Goal: Task Accomplishment & Management: Use online tool/utility

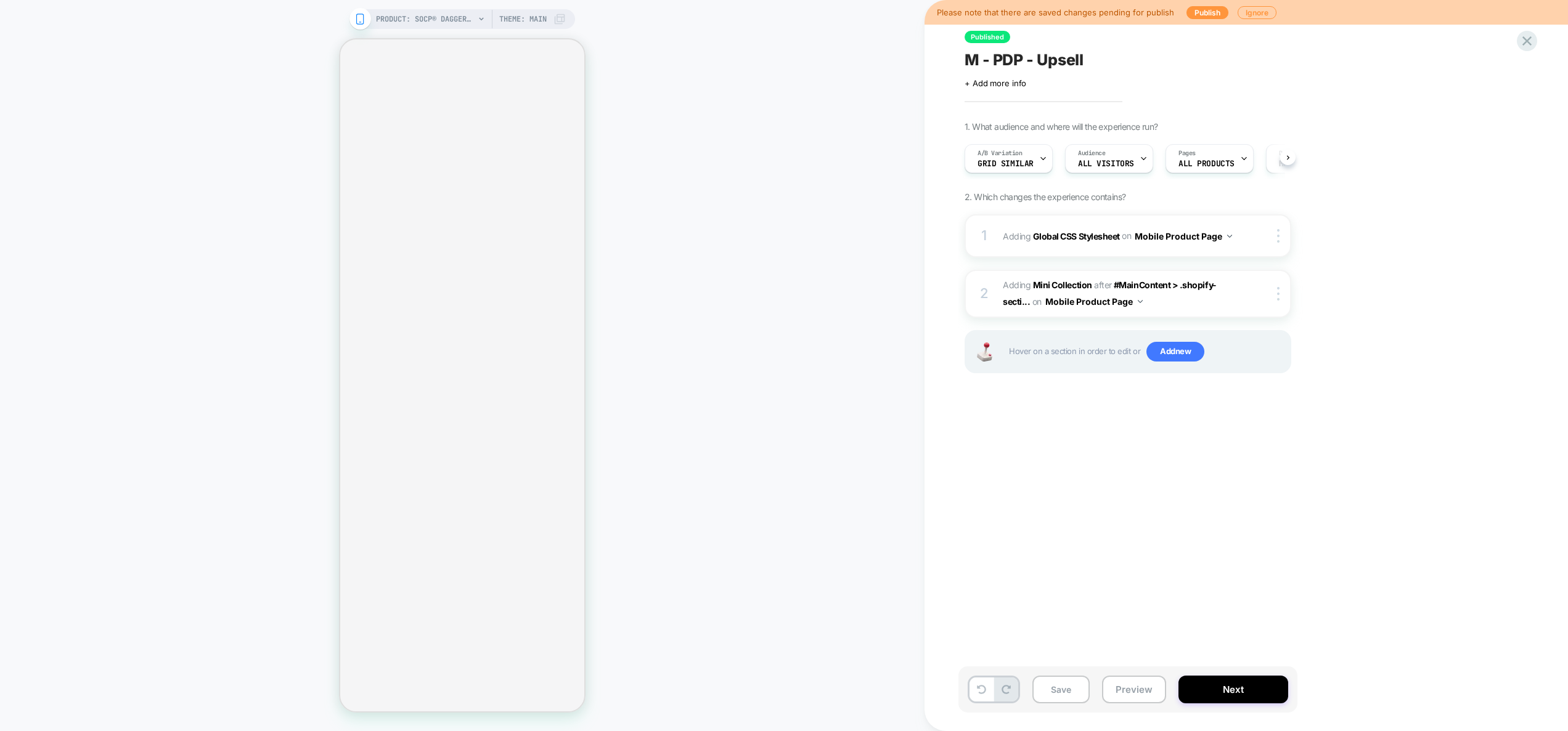
scroll to position [0, 1]
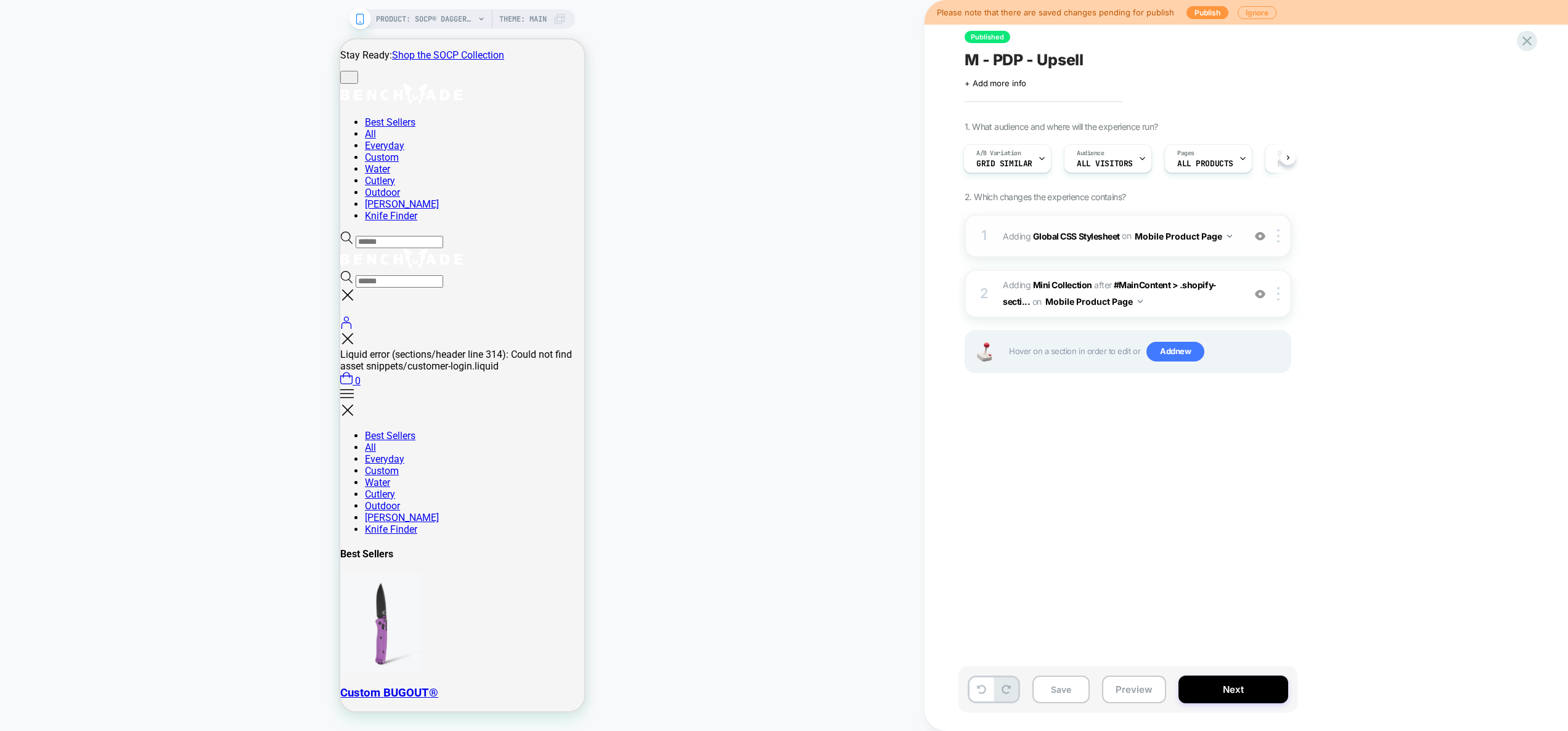
click at [1230, 248] on div "1 Adding Global CSS Stylesheet on Mobile Product Page Add Before Add After Copy…" at bounding box center [1127, 236] width 327 height 43
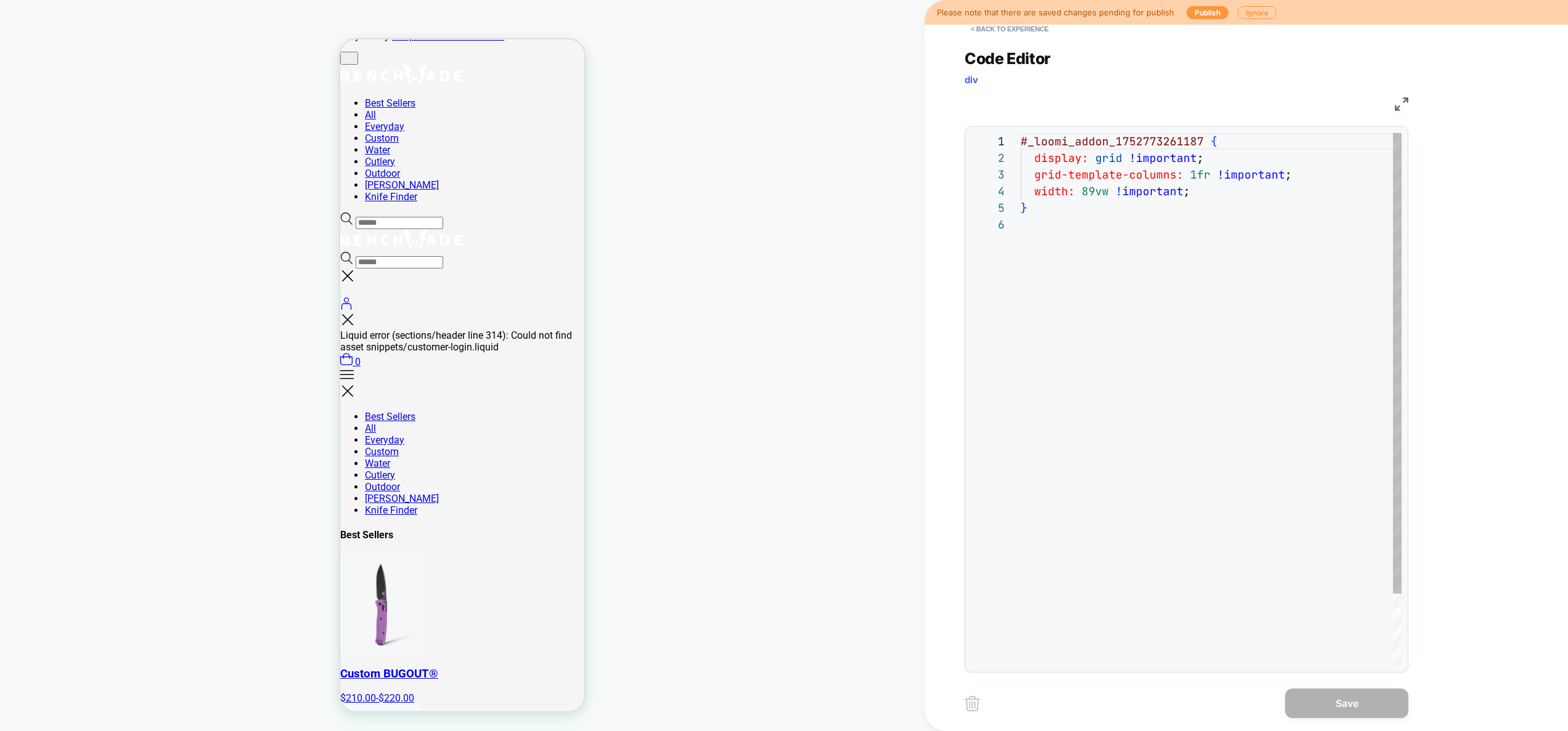
scroll to position [83, 0]
click at [1022, 33] on button "< Back to experience" at bounding box center [1010, 28] width 90 height 19
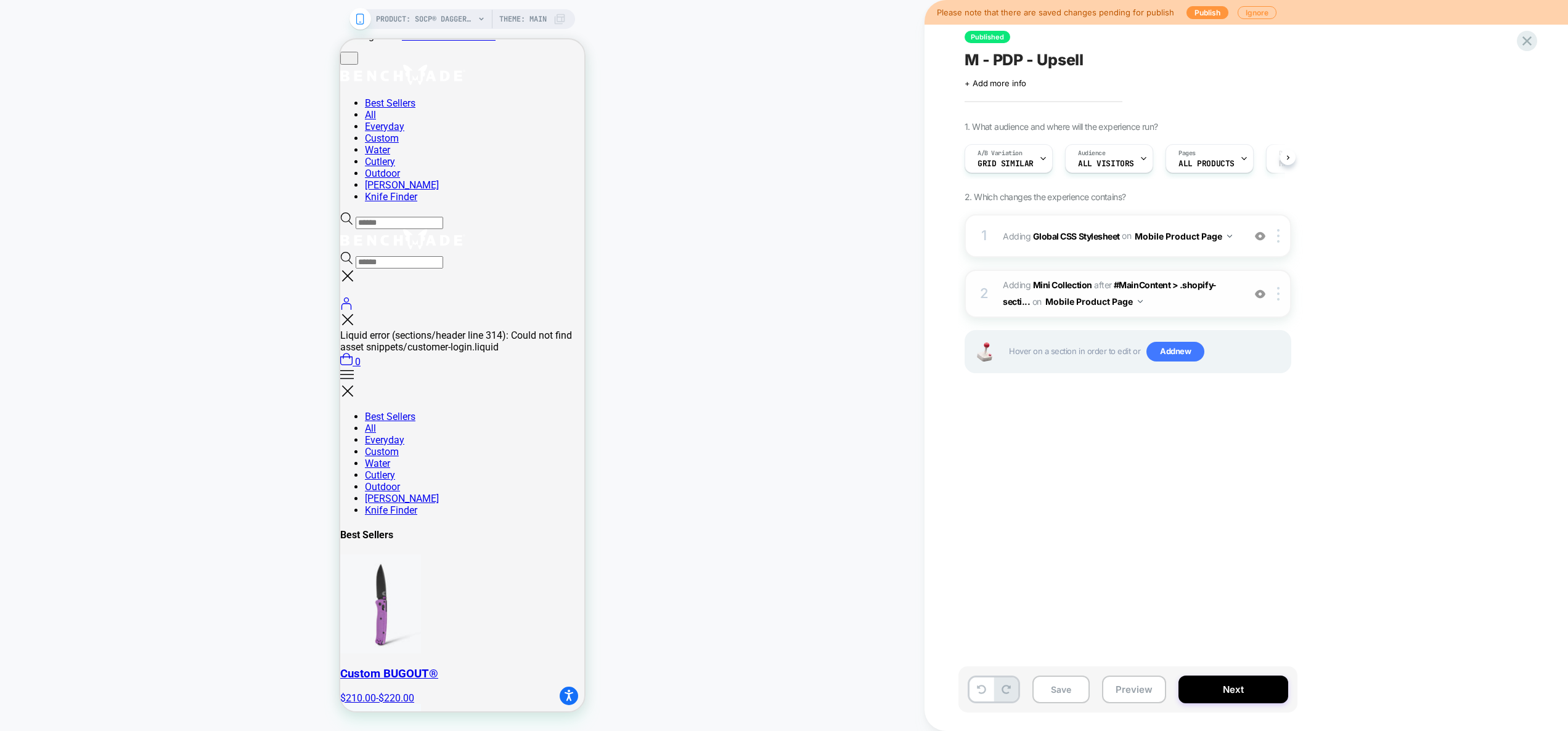
scroll to position [0, 1]
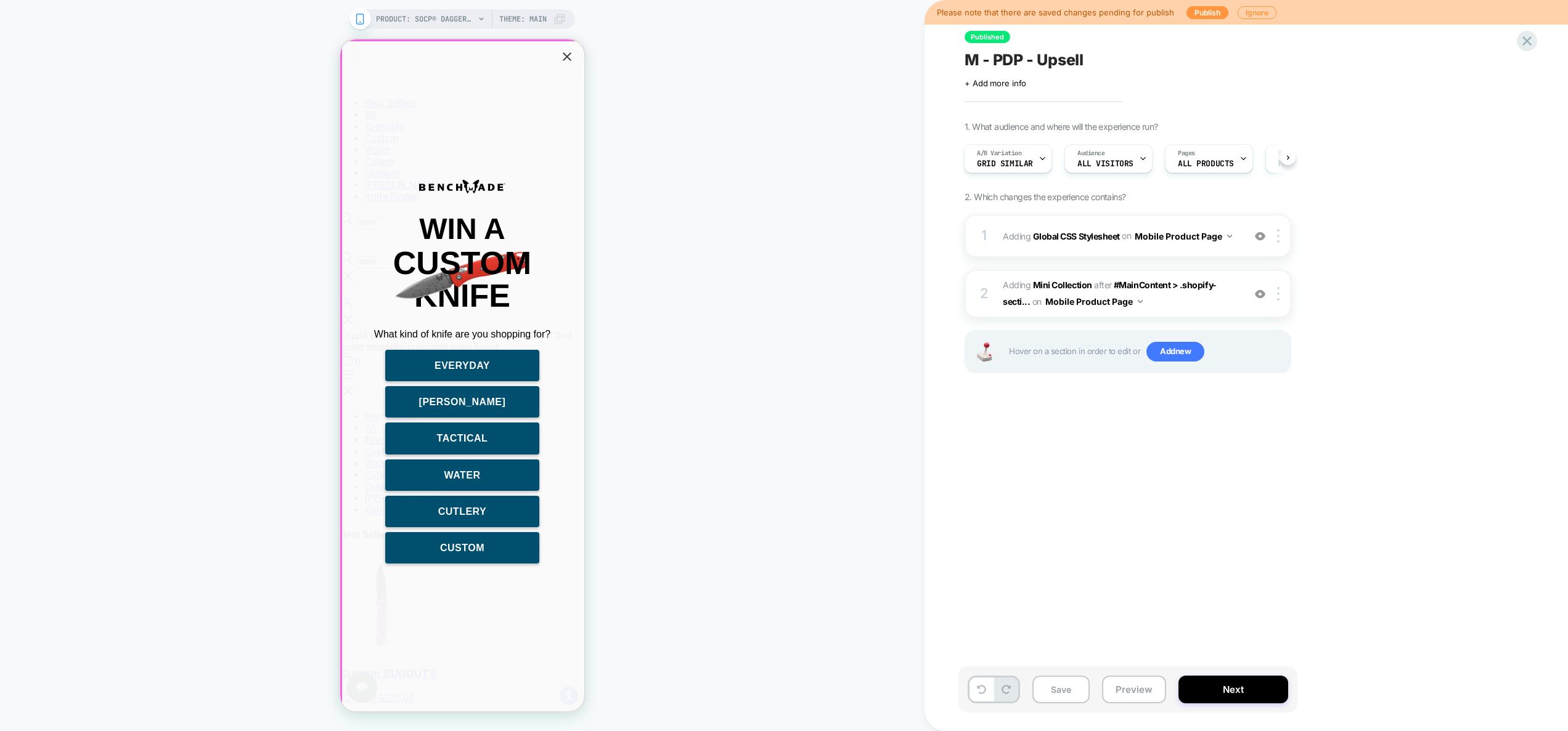
drag, startPoint x: 576, startPoint y: 61, endPoint x: 567, endPoint y: 56, distance: 10.3
click at [574, 61] on div "Win a Knife Custom What kind of knife are you shopping for? Everyday HUNT Tacti…" at bounding box center [462, 375] width 244 height 672
click at [567, 56] on icon "Close popup" at bounding box center [567, 57] width 9 height 9
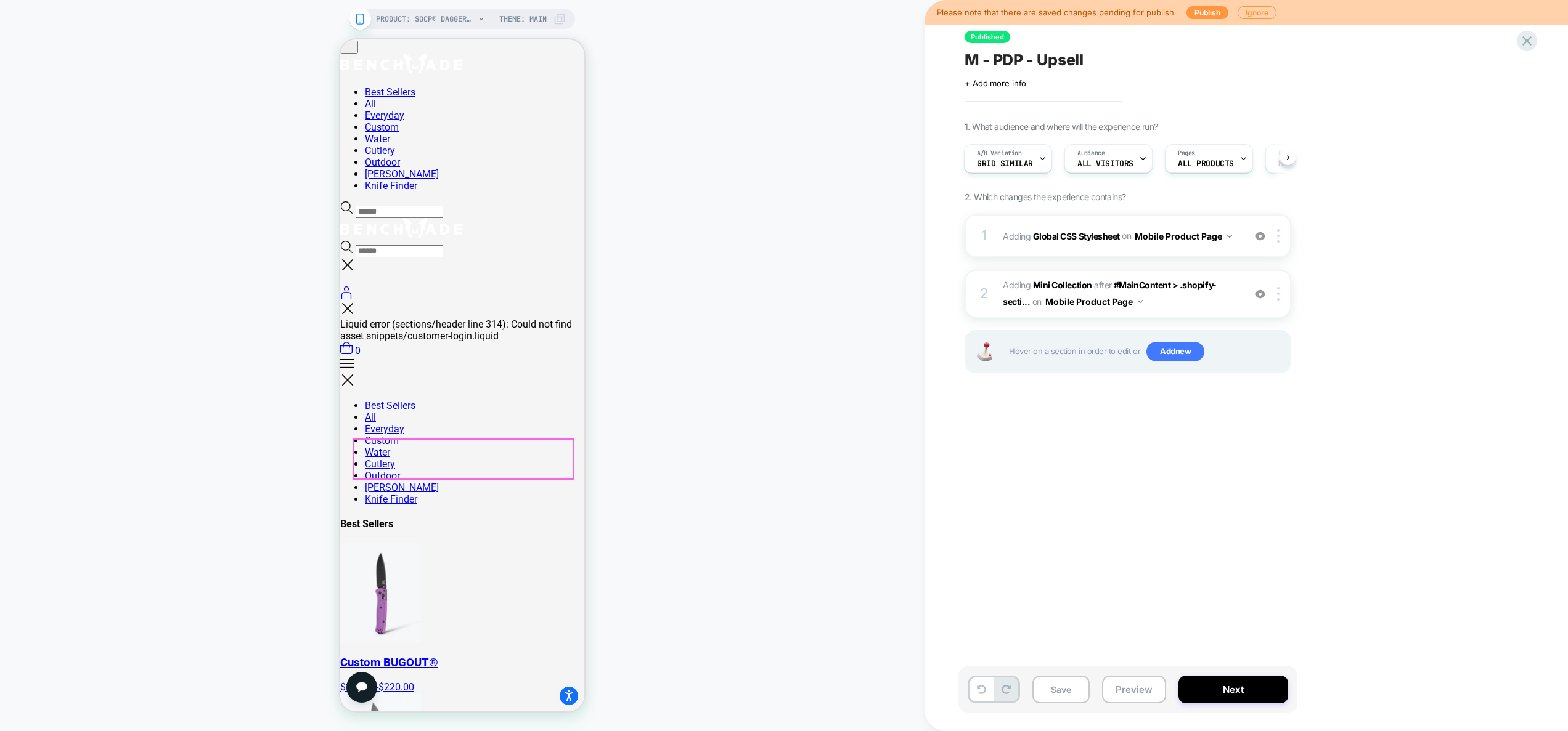
scroll to position [0, 0]
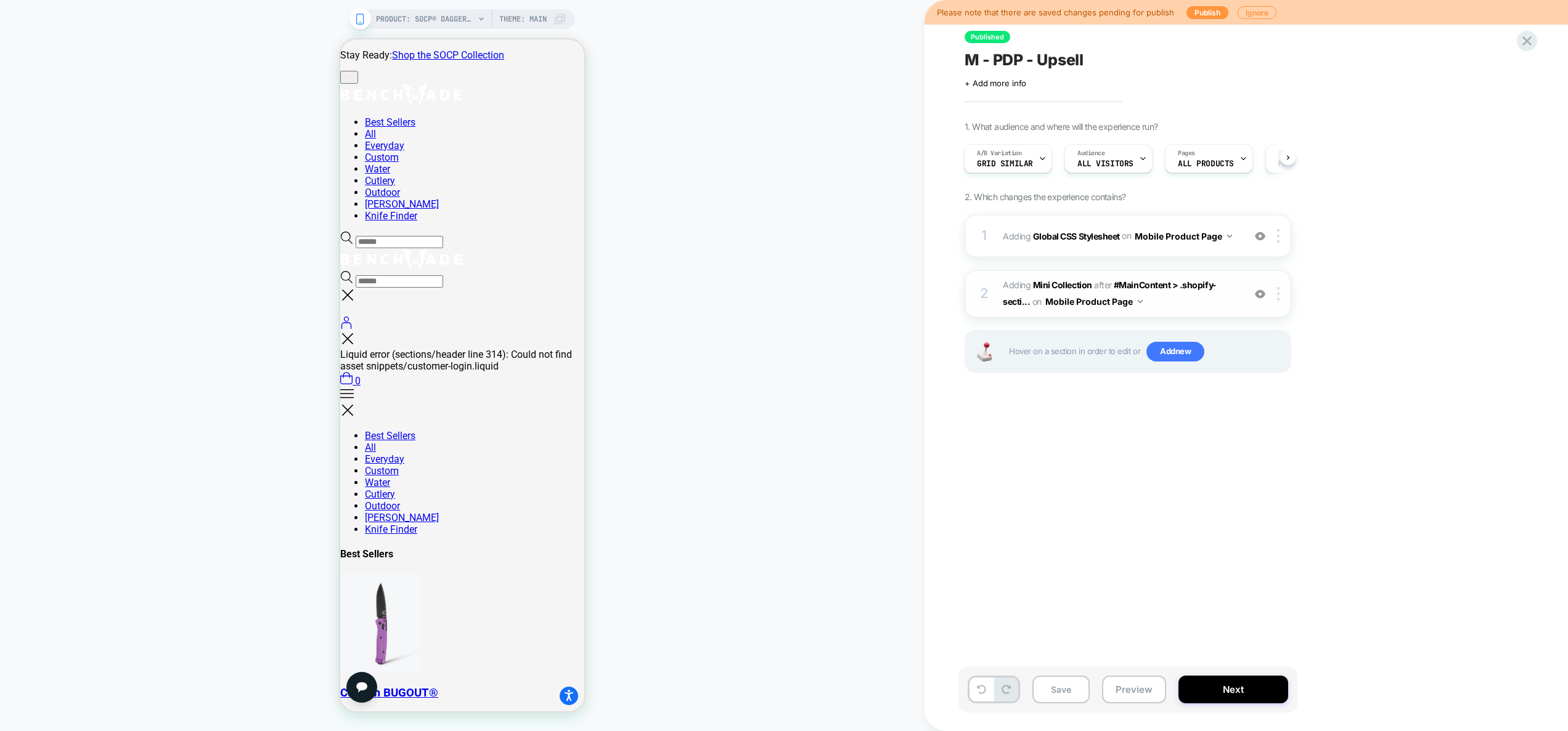
click at [1173, 294] on span "#_loomi_addon_1752773261187 Adding Mini Collection AFTER #MainContent > .shopif…" at bounding box center [1120, 294] width 235 height 33
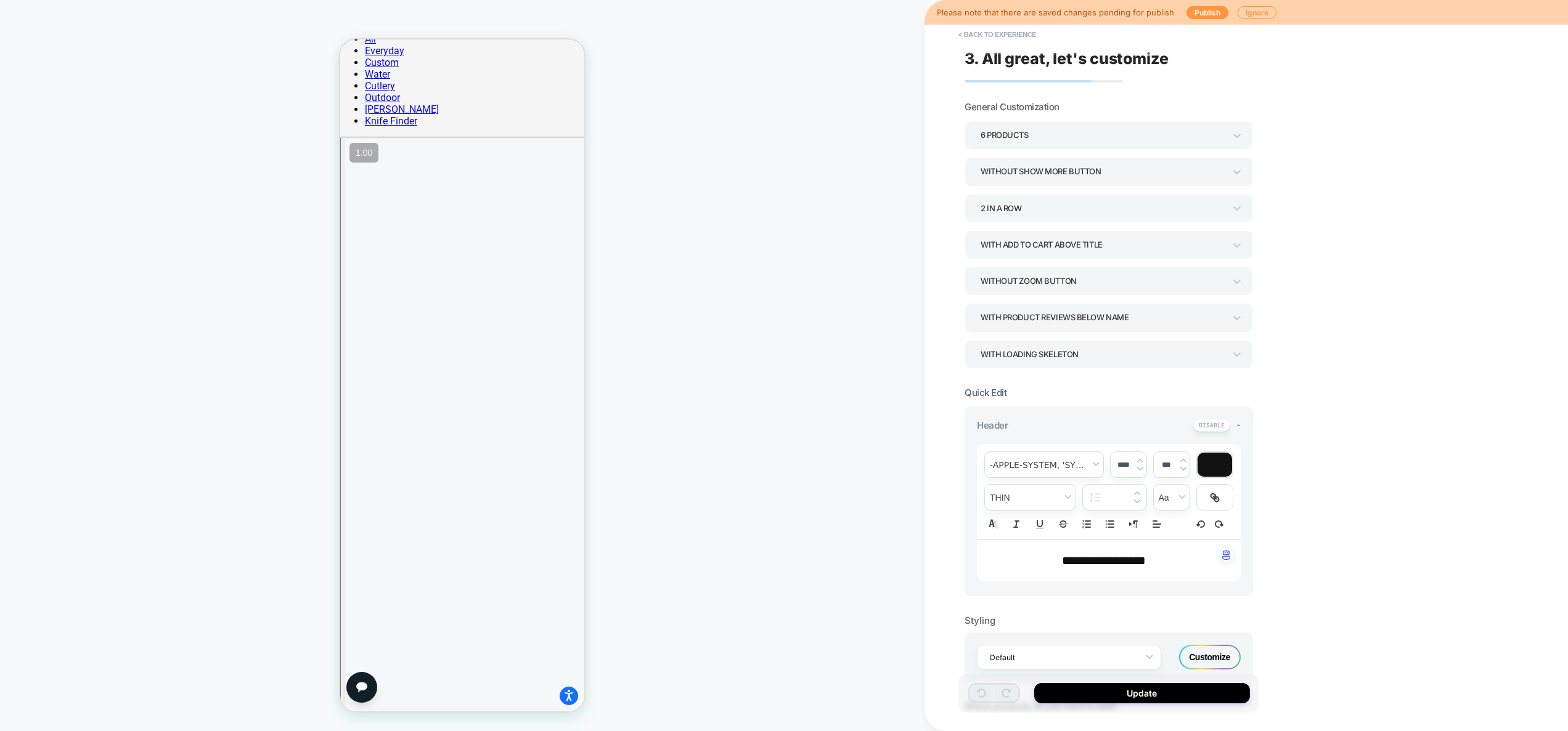
scroll to position [1178, 0]
click at [1009, 36] on button "< Back to experience" at bounding box center [997, 34] width 90 height 19
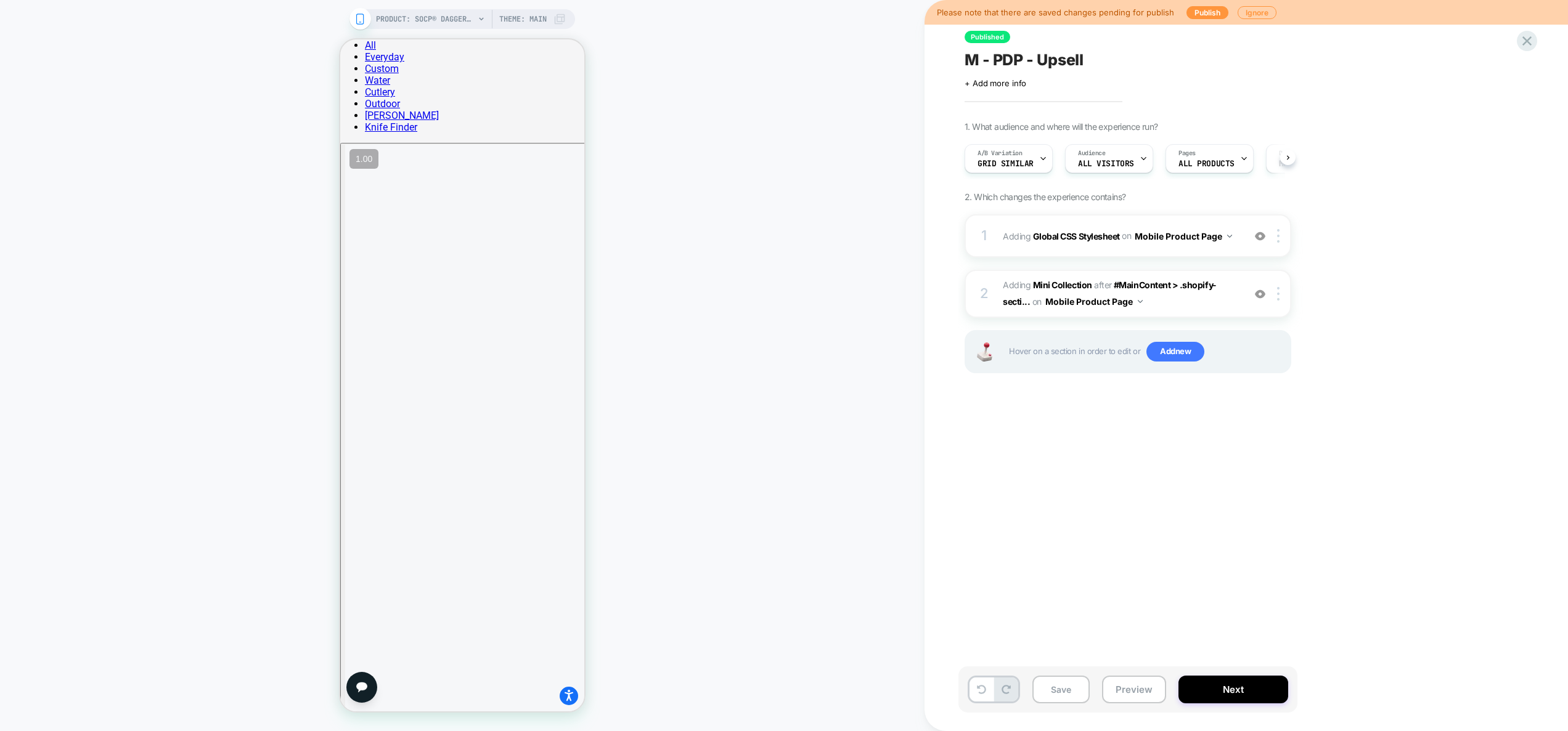
scroll to position [0, 1]
click at [1262, 299] on img at bounding box center [1260, 294] width 11 height 11
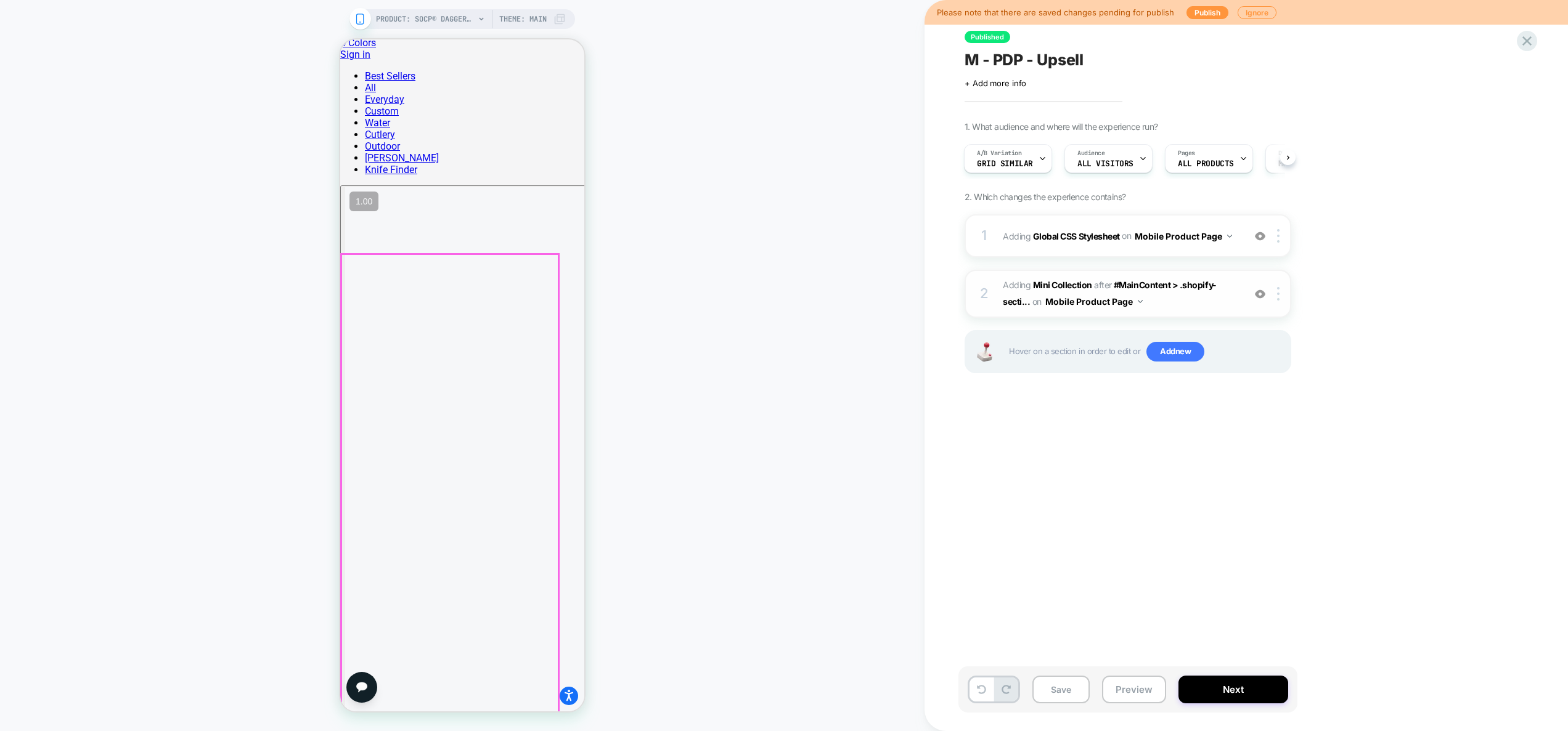
scroll to position [1096, 0]
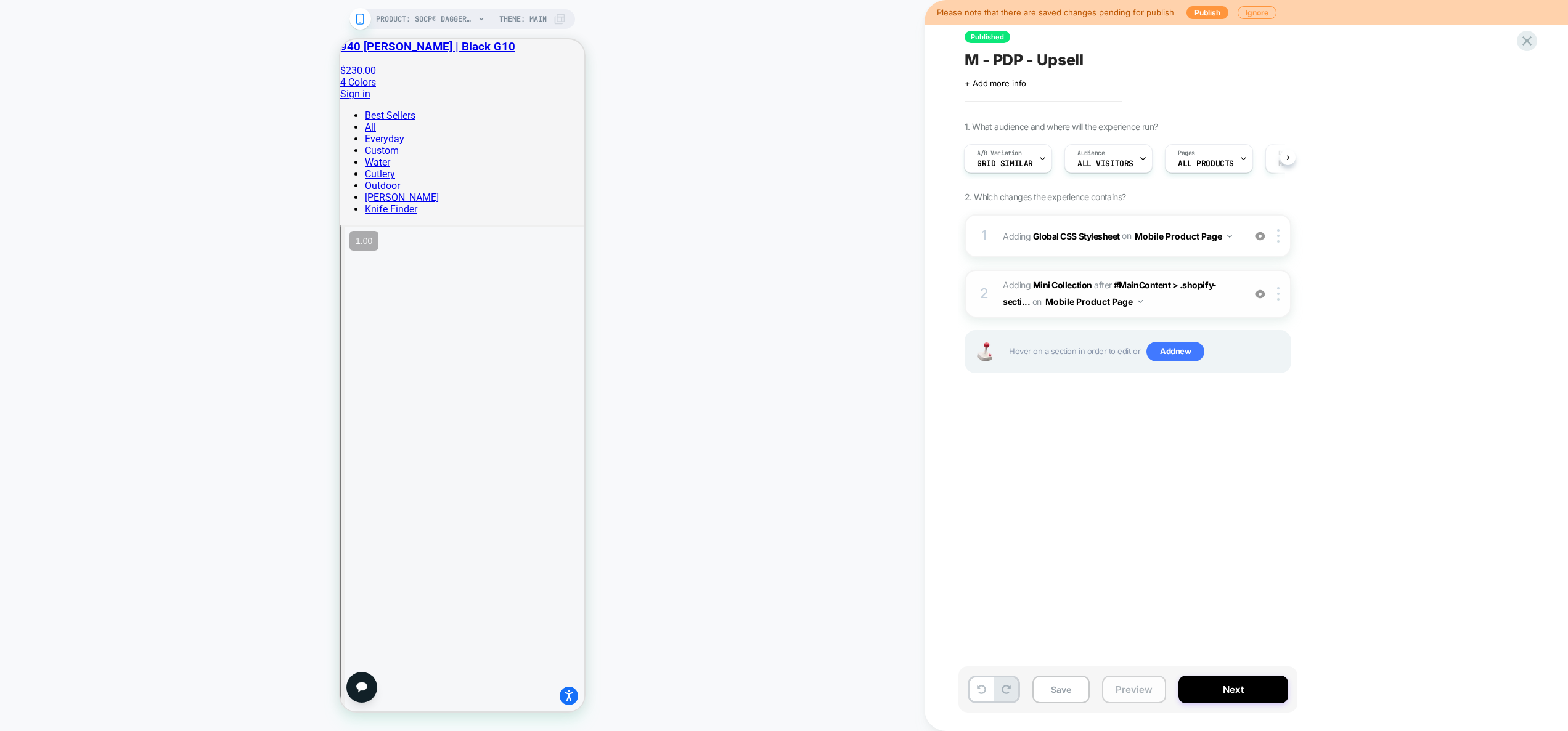
click at [1133, 689] on button "Preview" at bounding box center [1134, 690] width 64 height 28
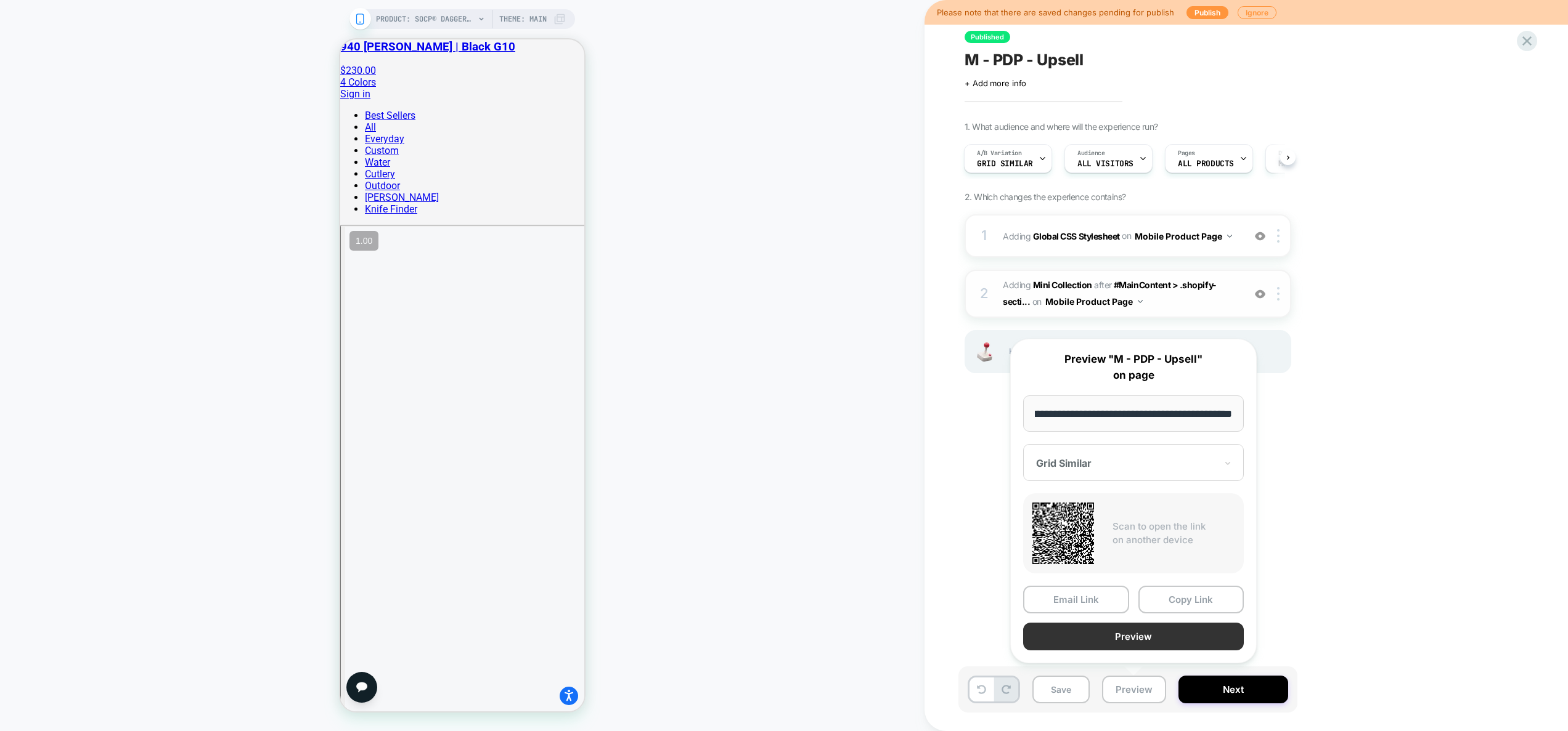
scroll to position [0, 0]
click at [1132, 635] on button "Preview" at bounding box center [1133, 636] width 221 height 28
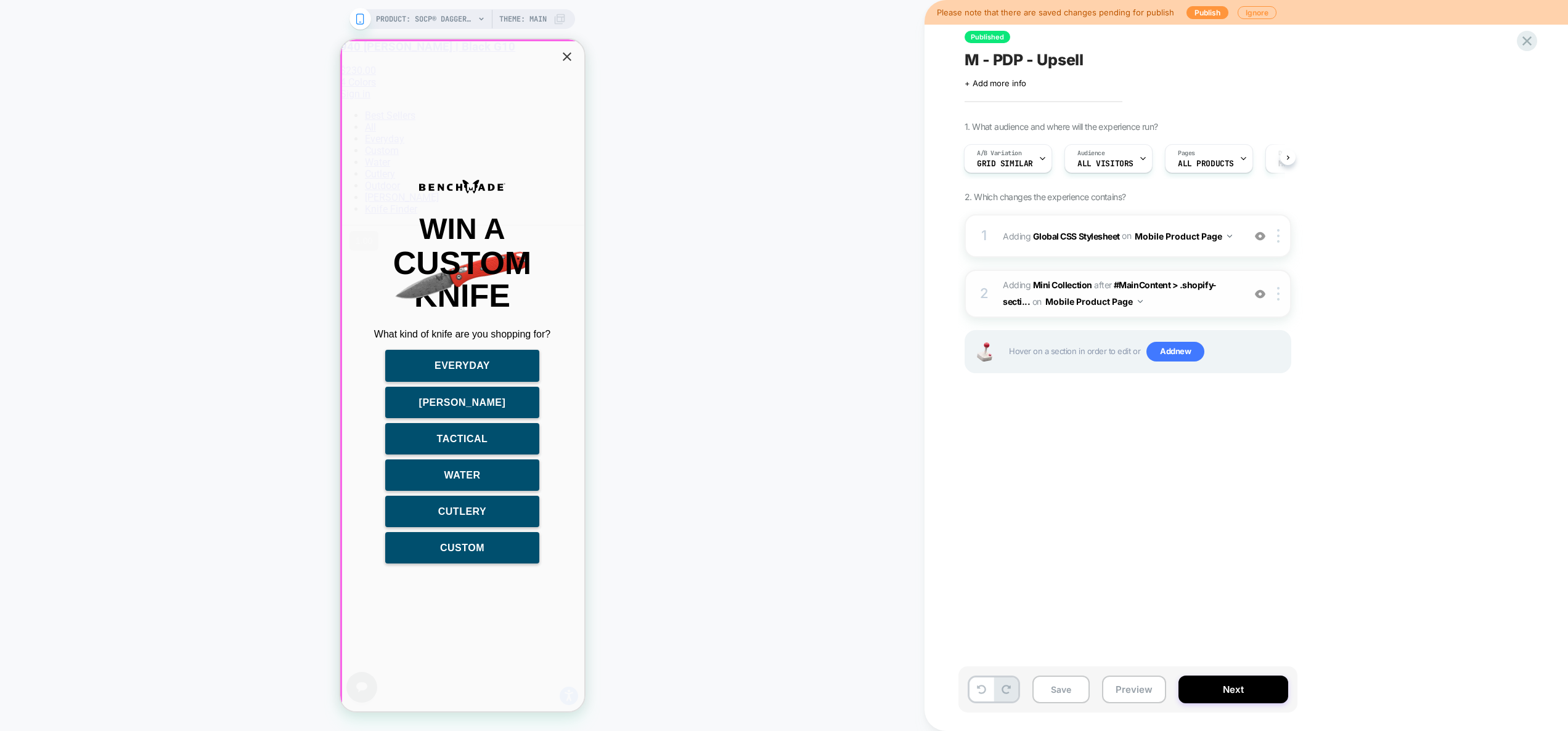
click at [572, 58] on icon "Close popup" at bounding box center [567, 57] width 15 height 15
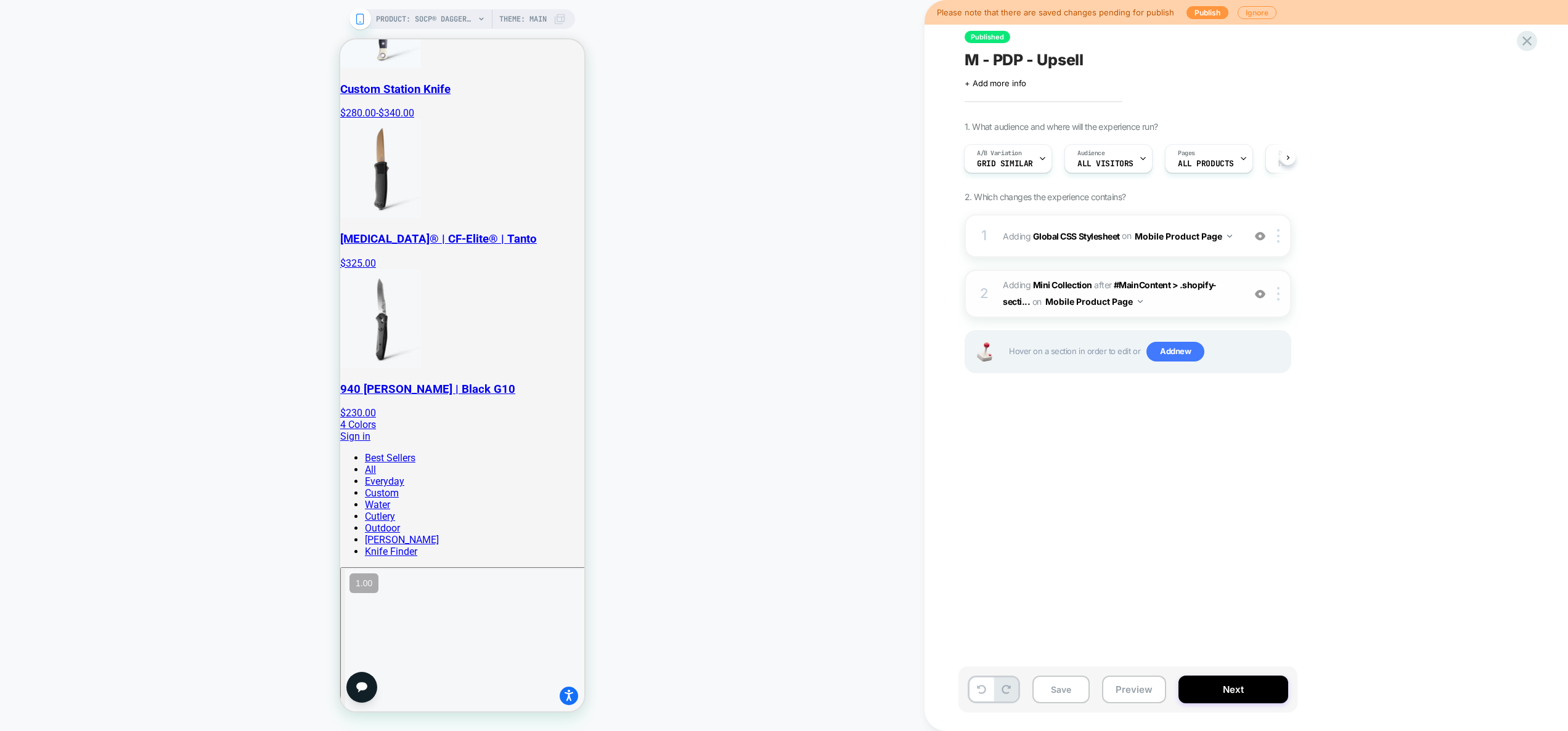
scroll to position [756, 0]
click at [1280, 296] on div at bounding box center [1280, 294] width 20 height 14
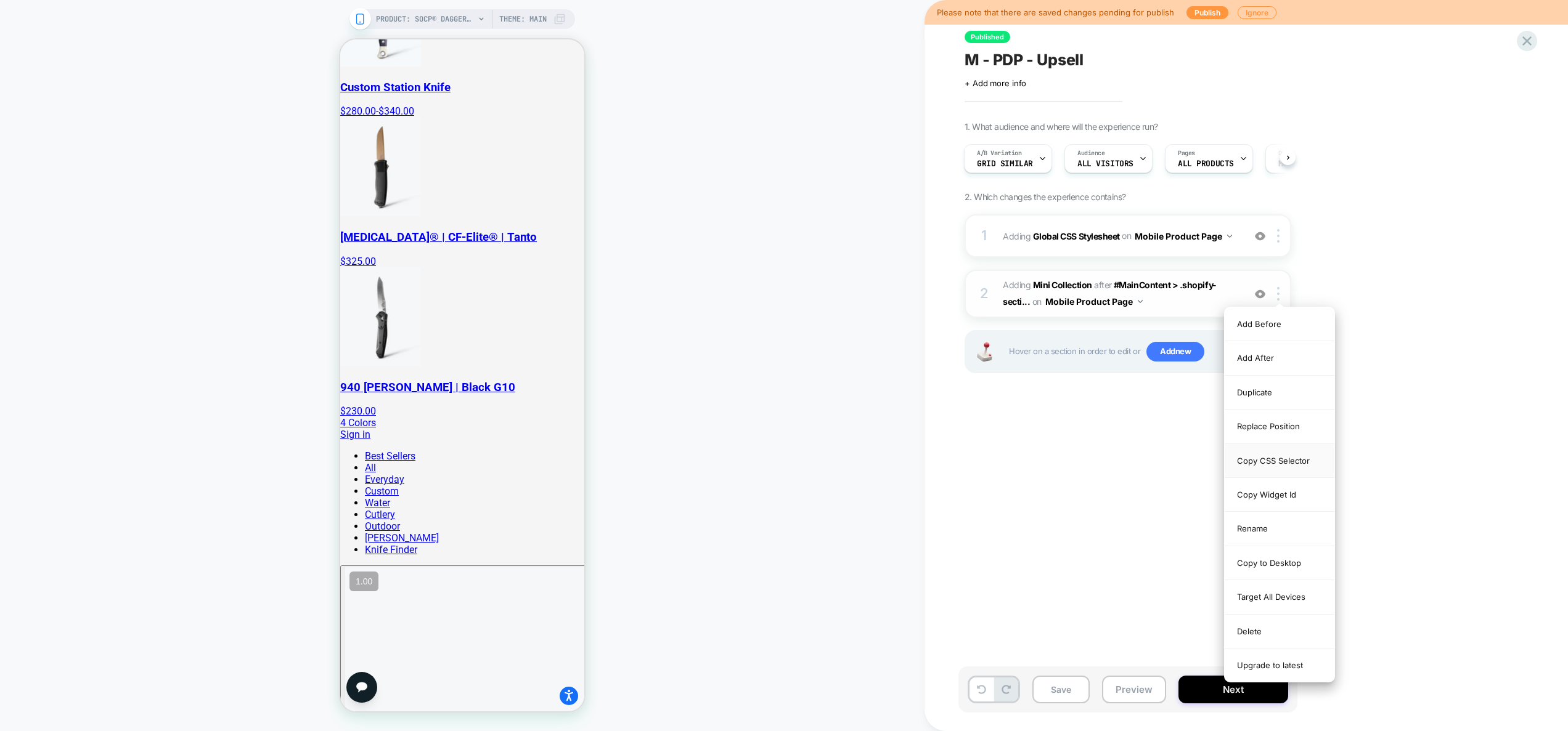
click at [1290, 459] on div "Copy CSS Selector" at bounding box center [1279, 461] width 110 height 34
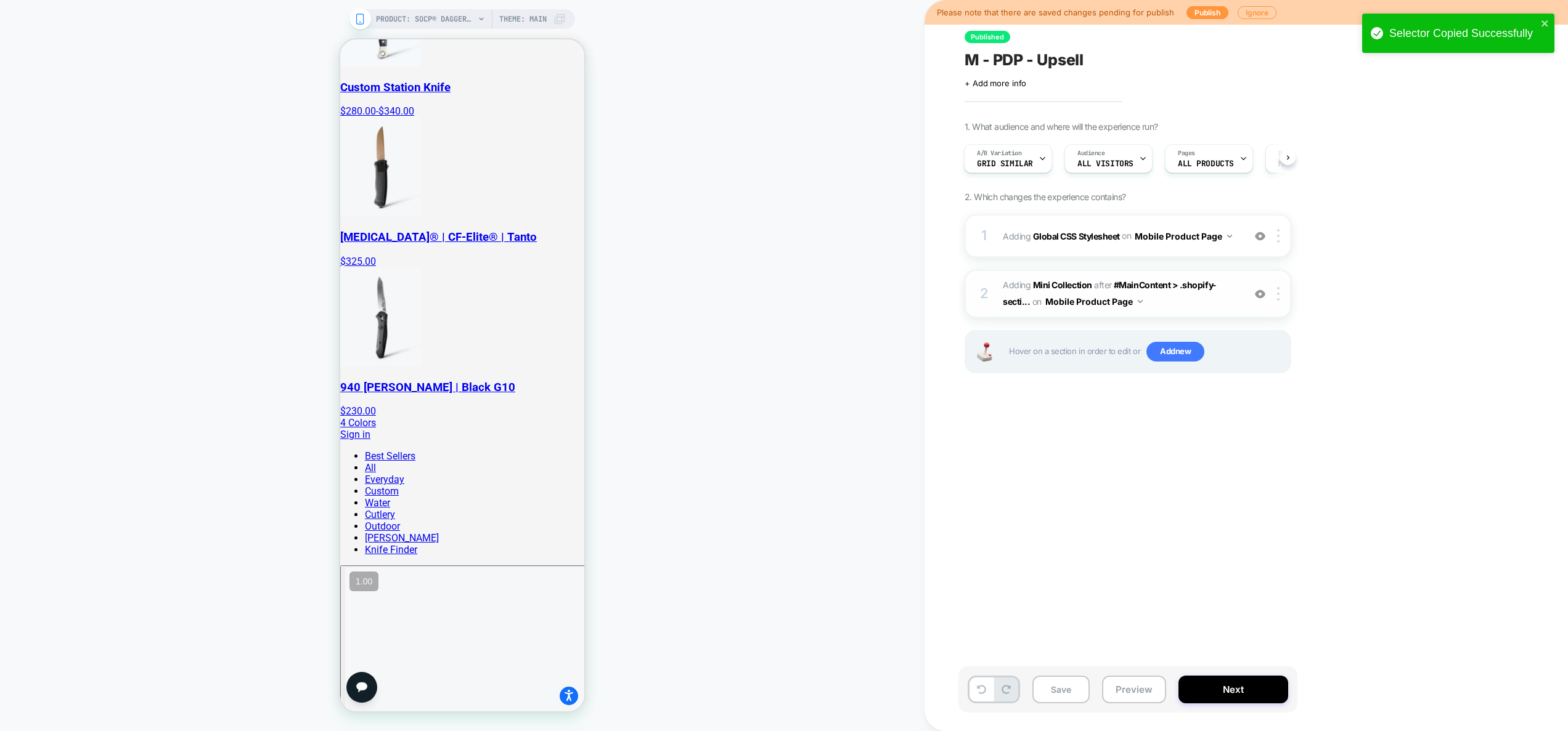
click at [1176, 308] on span "#_loomi_addon_1752773261187 Adding Mini Collection AFTER #MainContent > .shopif…" at bounding box center [1120, 294] width 235 height 33
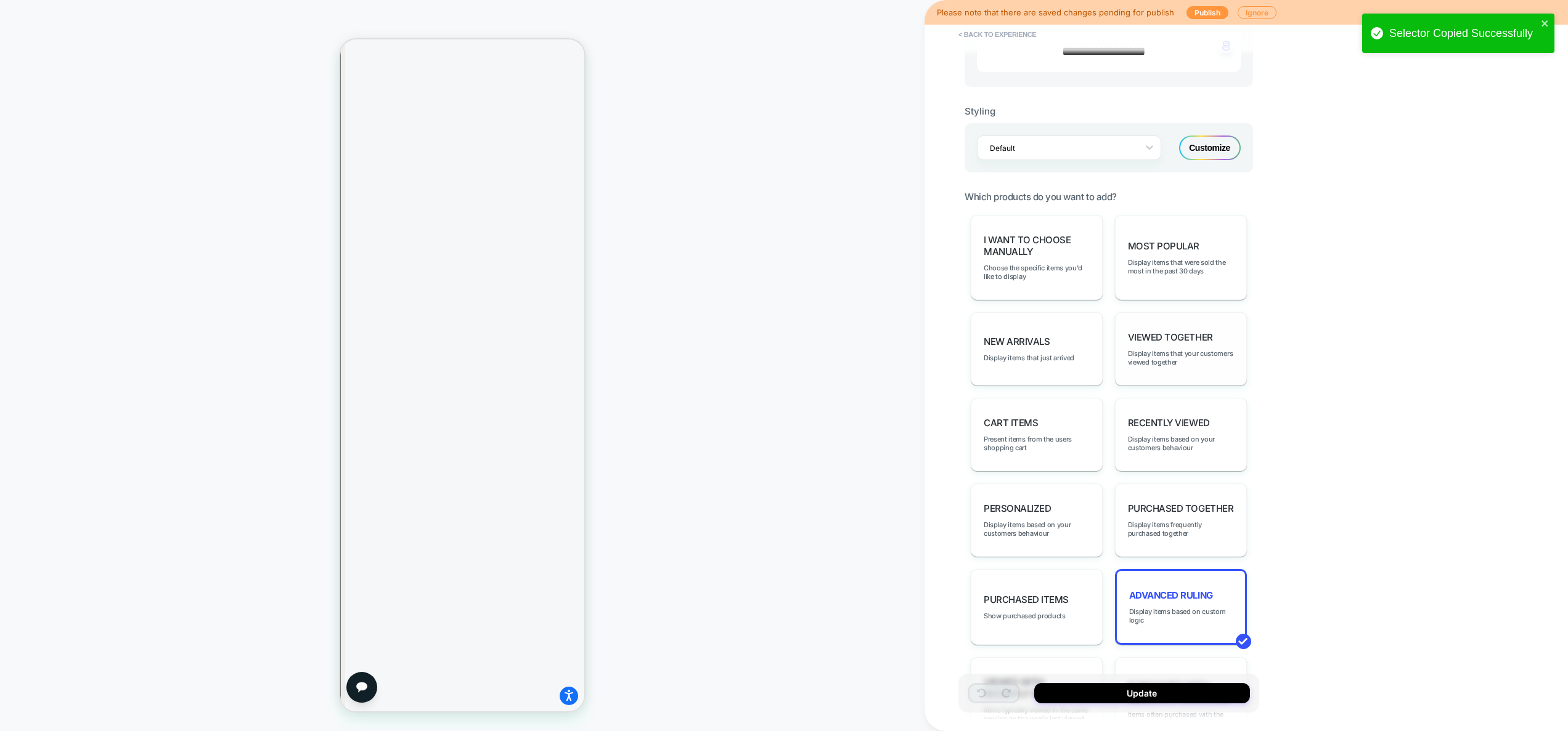
scroll to position [609, 0]
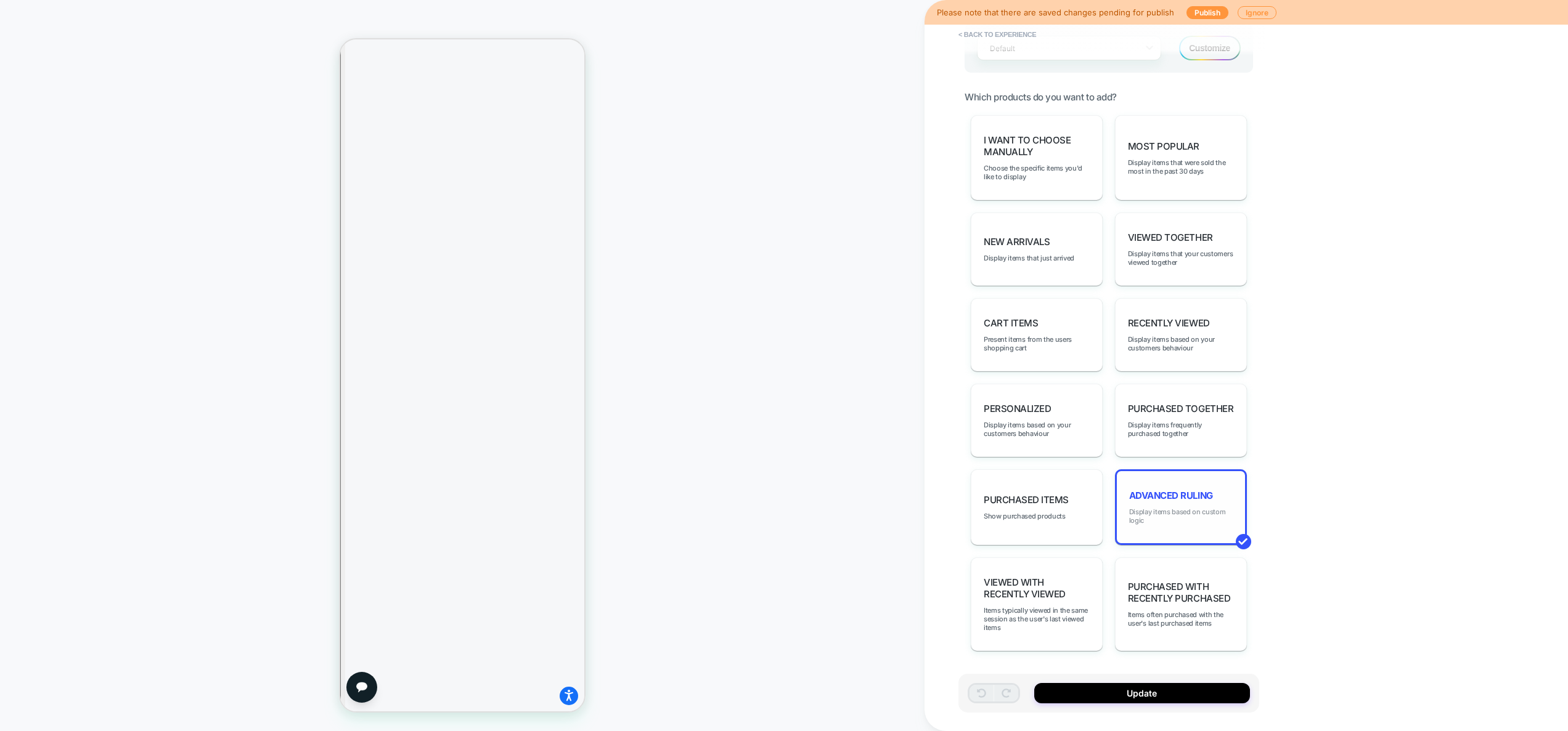
click at [1203, 521] on span "Display items based on custom logic" at bounding box center [1180, 516] width 103 height 18
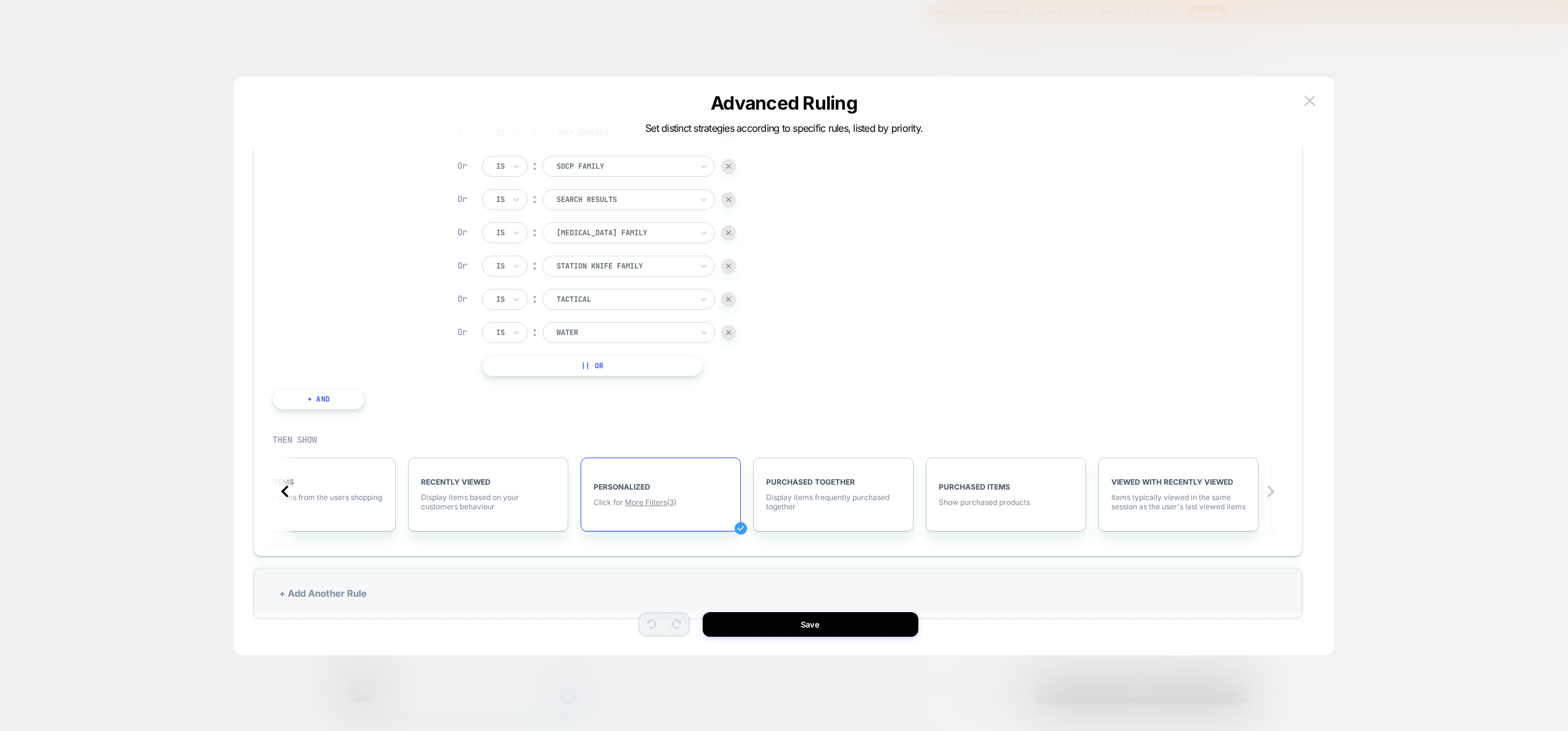
scroll to position [0, 696]
click at [691, 507] on div "PERSONALIZED Click for More Filters (3)" at bounding box center [691, 495] width 160 height 74
click at [691, 504] on span "More Filters (3)" at bounding box center [681, 502] width 51 height 9
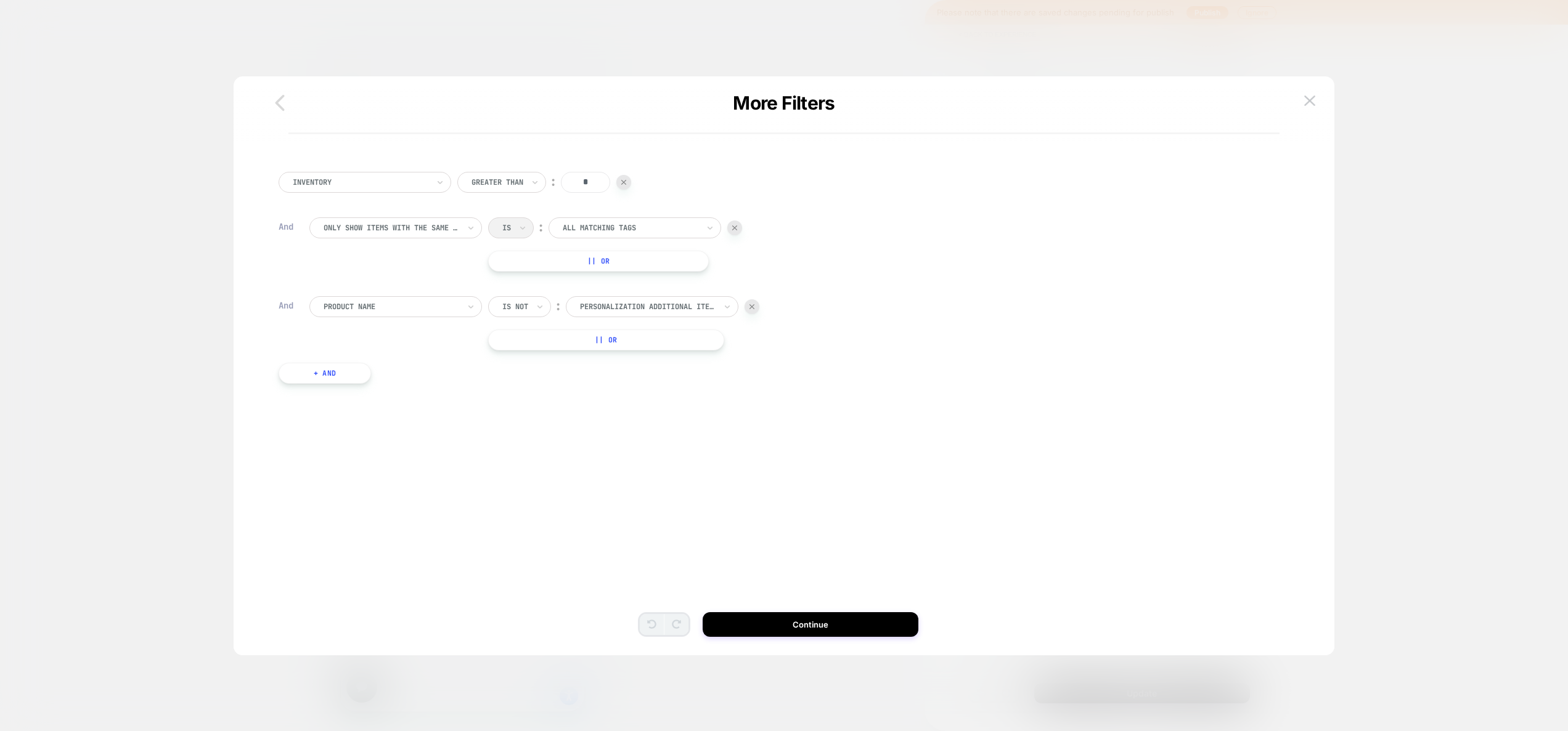
click at [278, 96] on icon "button" at bounding box center [280, 103] width 24 height 24
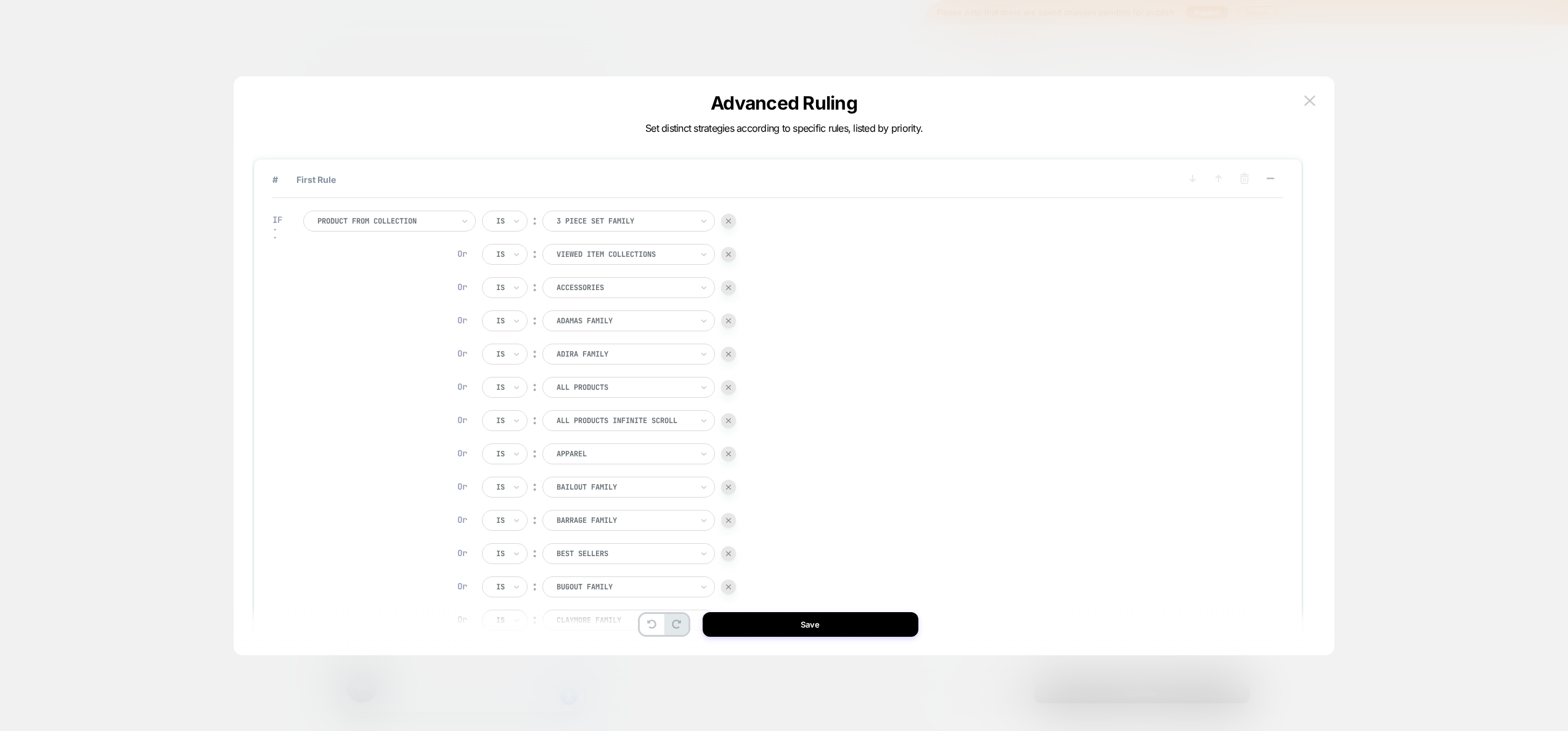
scroll to position [0, 912]
click at [654, 623] on icon at bounding box center [652, 624] width 9 height 9
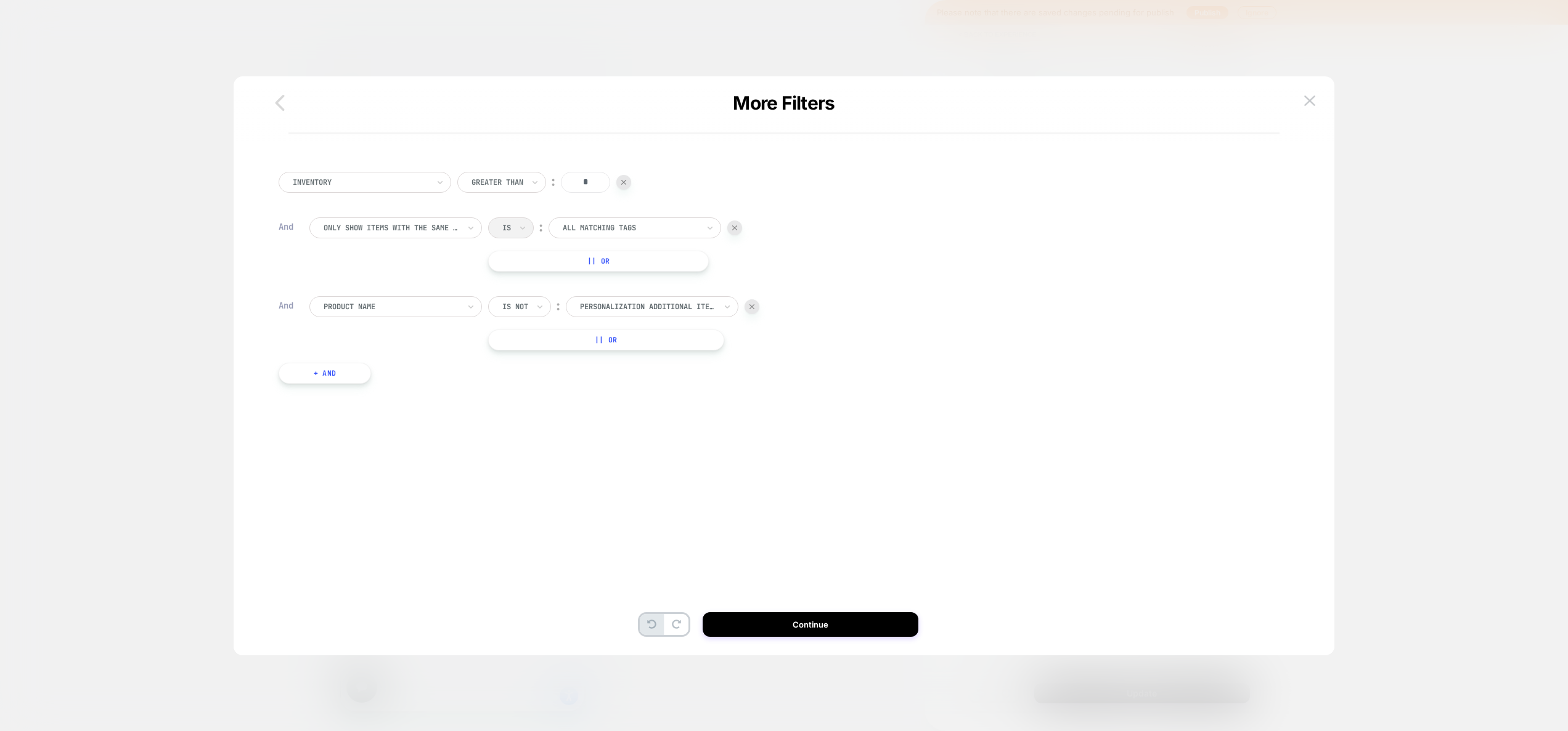
click at [276, 107] on icon "button" at bounding box center [280, 103] width 24 height 24
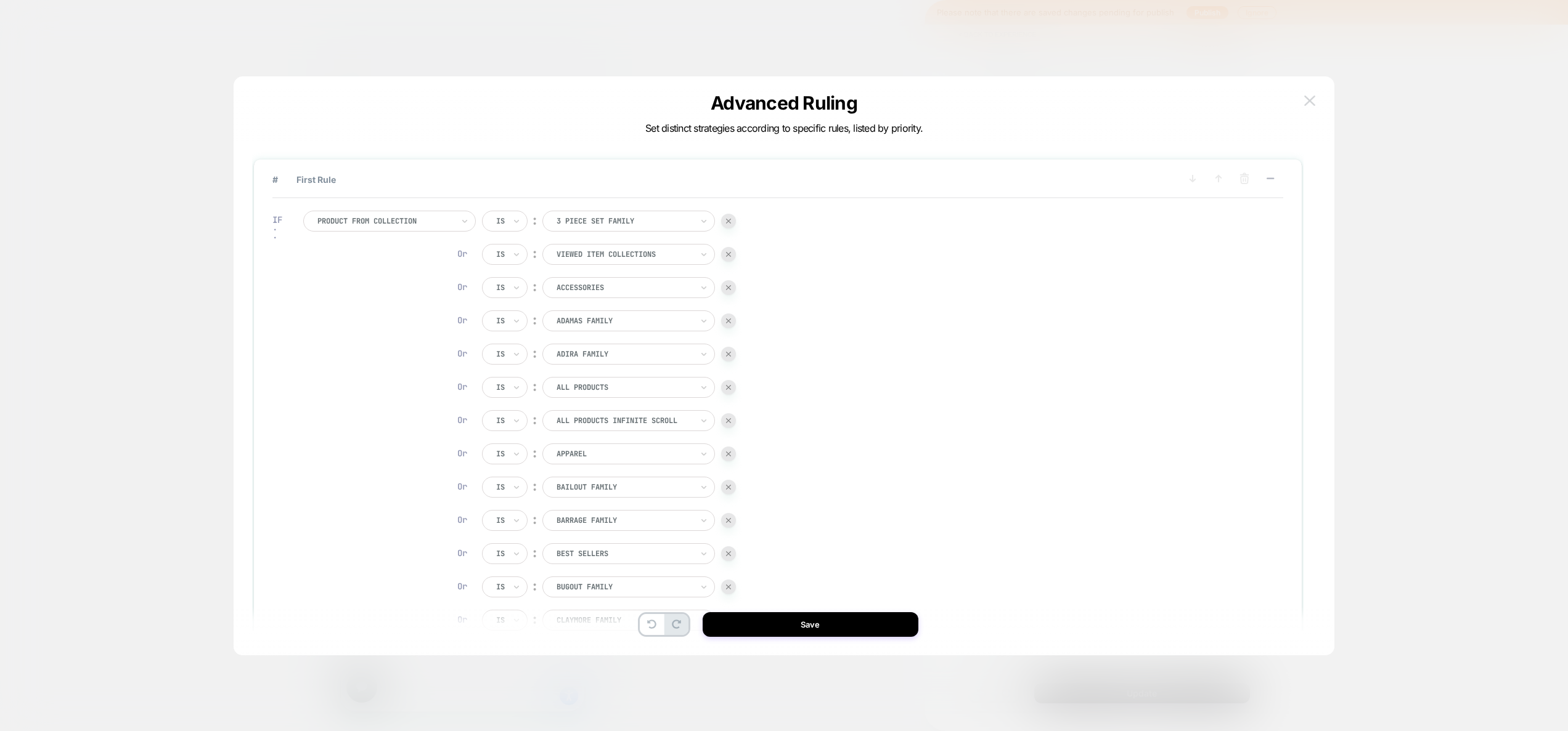
click at [1303, 96] on button at bounding box center [1310, 101] width 19 height 19
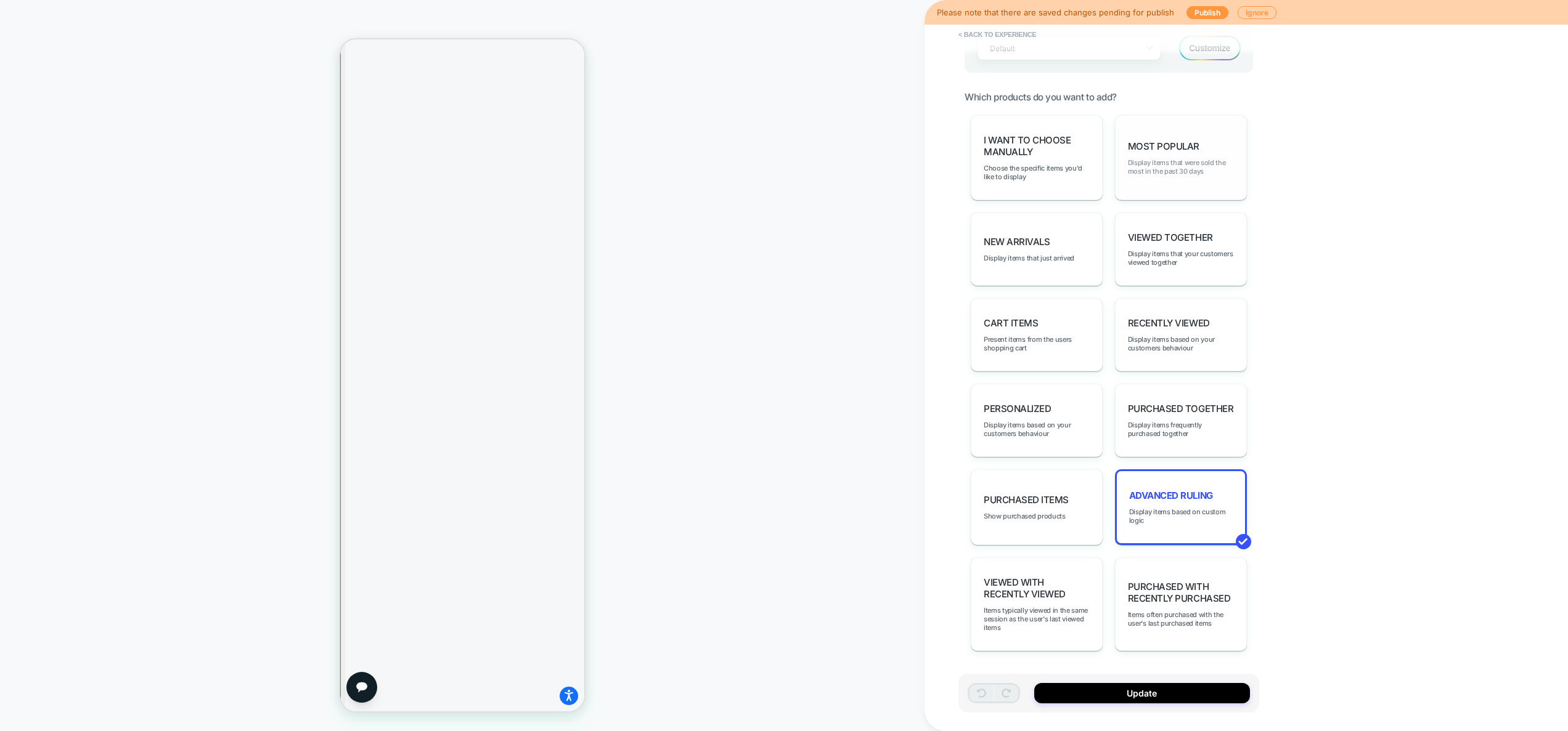
click at [1175, 167] on span "Display items that were sold the most in the past 30 days" at bounding box center [1181, 167] width 106 height 18
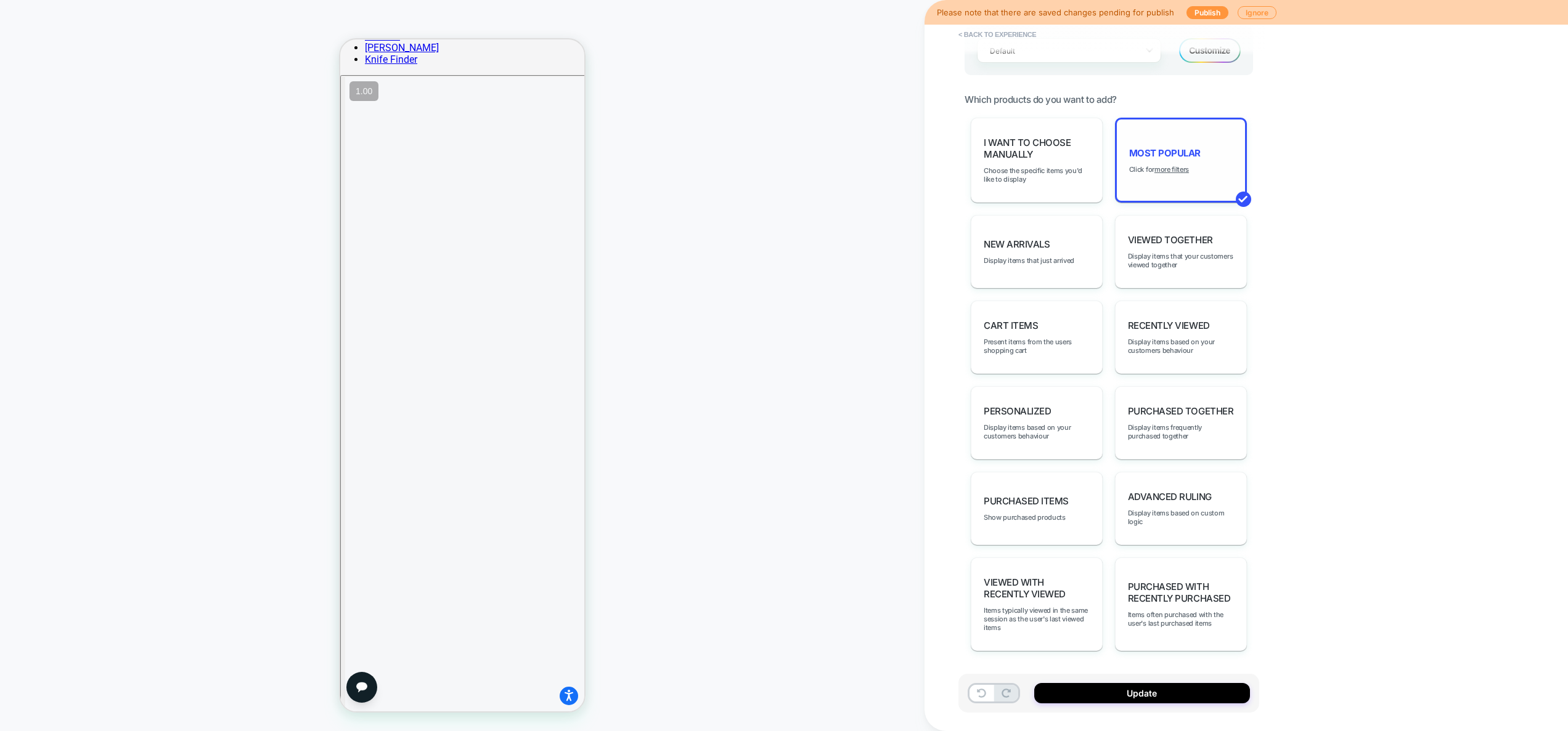
scroll to position [936, 0]
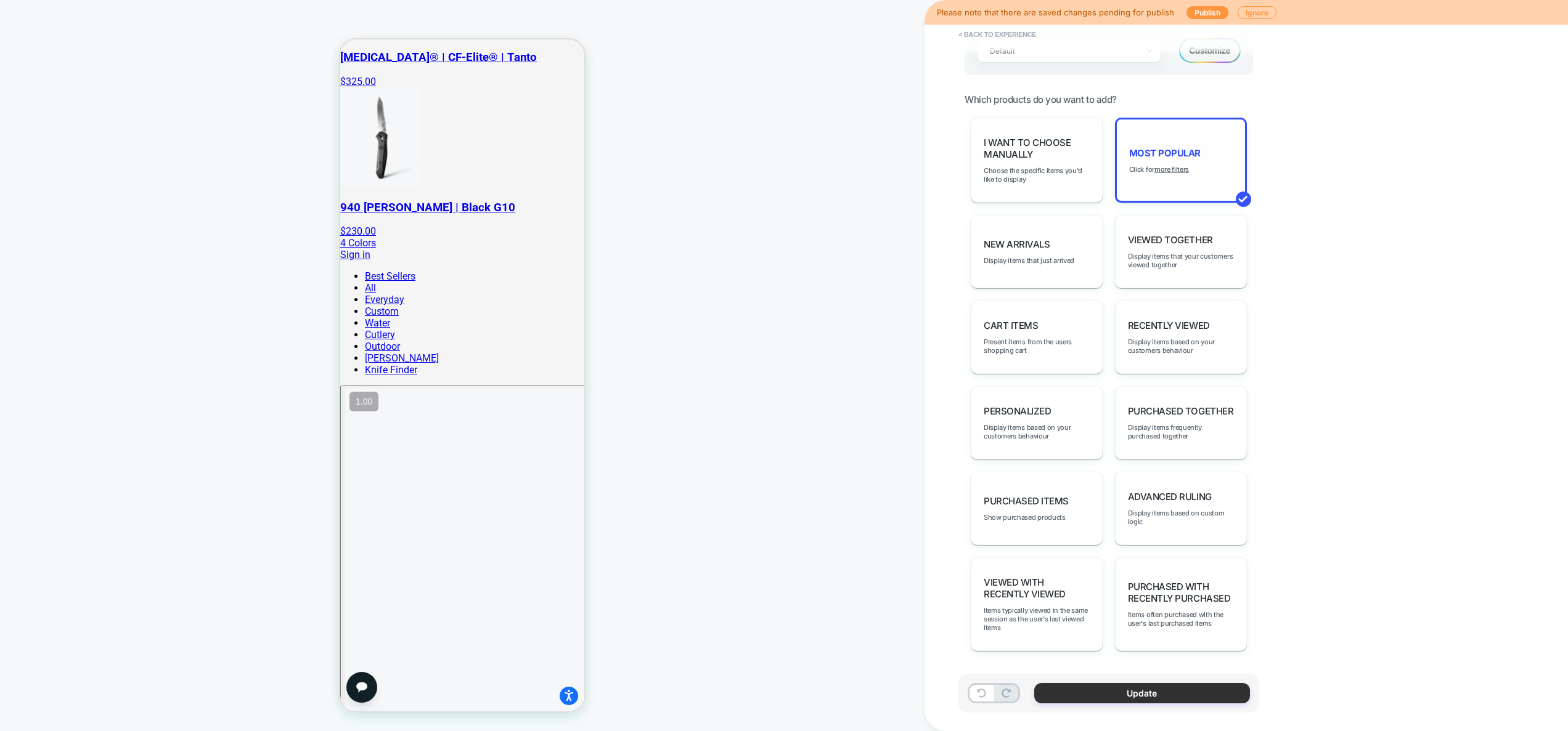
click at [1175, 695] on button "Update" at bounding box center [1142, 693] width 216 height 20
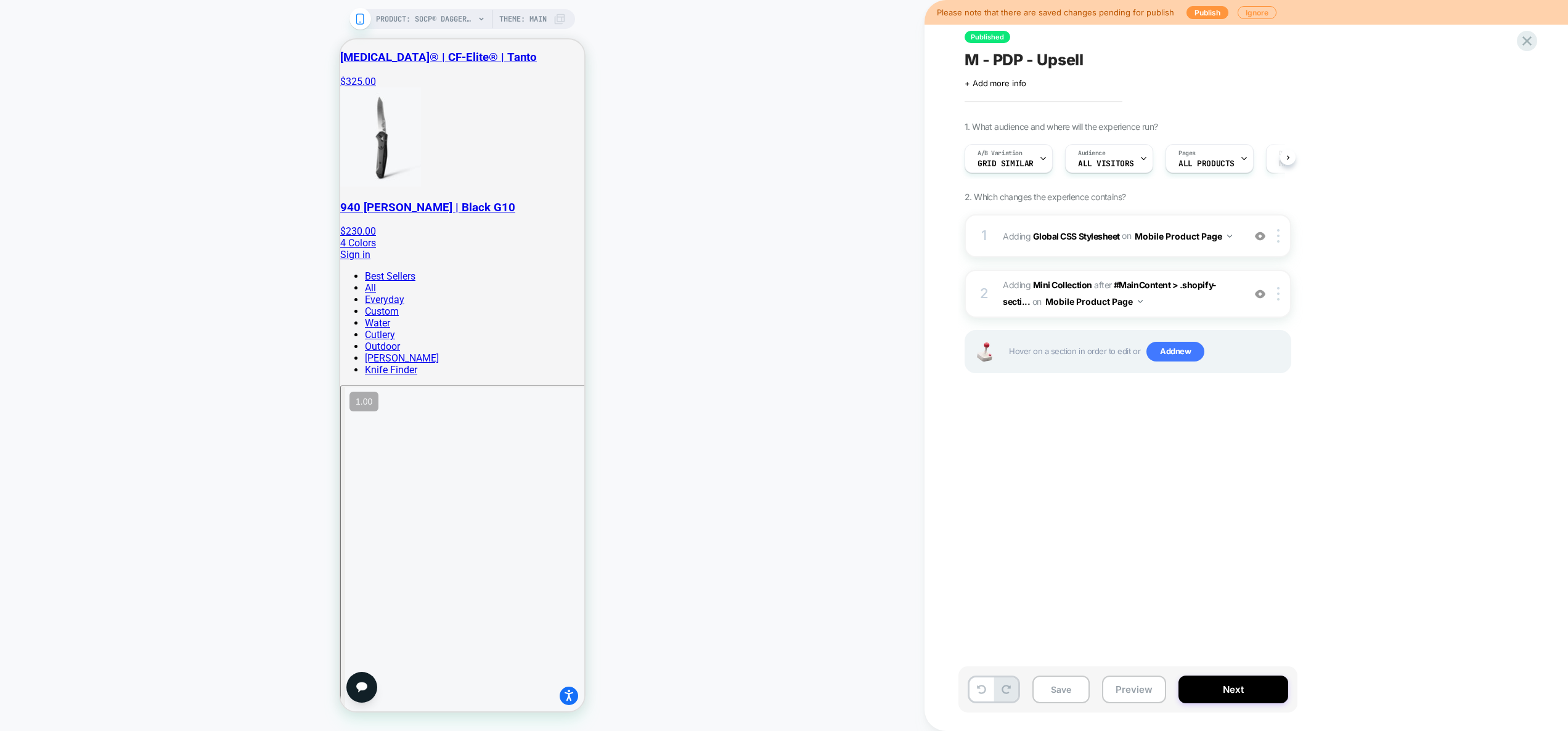
scroll to position [0, 1]
click at [1129, 682] on button "Preview" at bounding box center [1134, 690] width 64 height 28
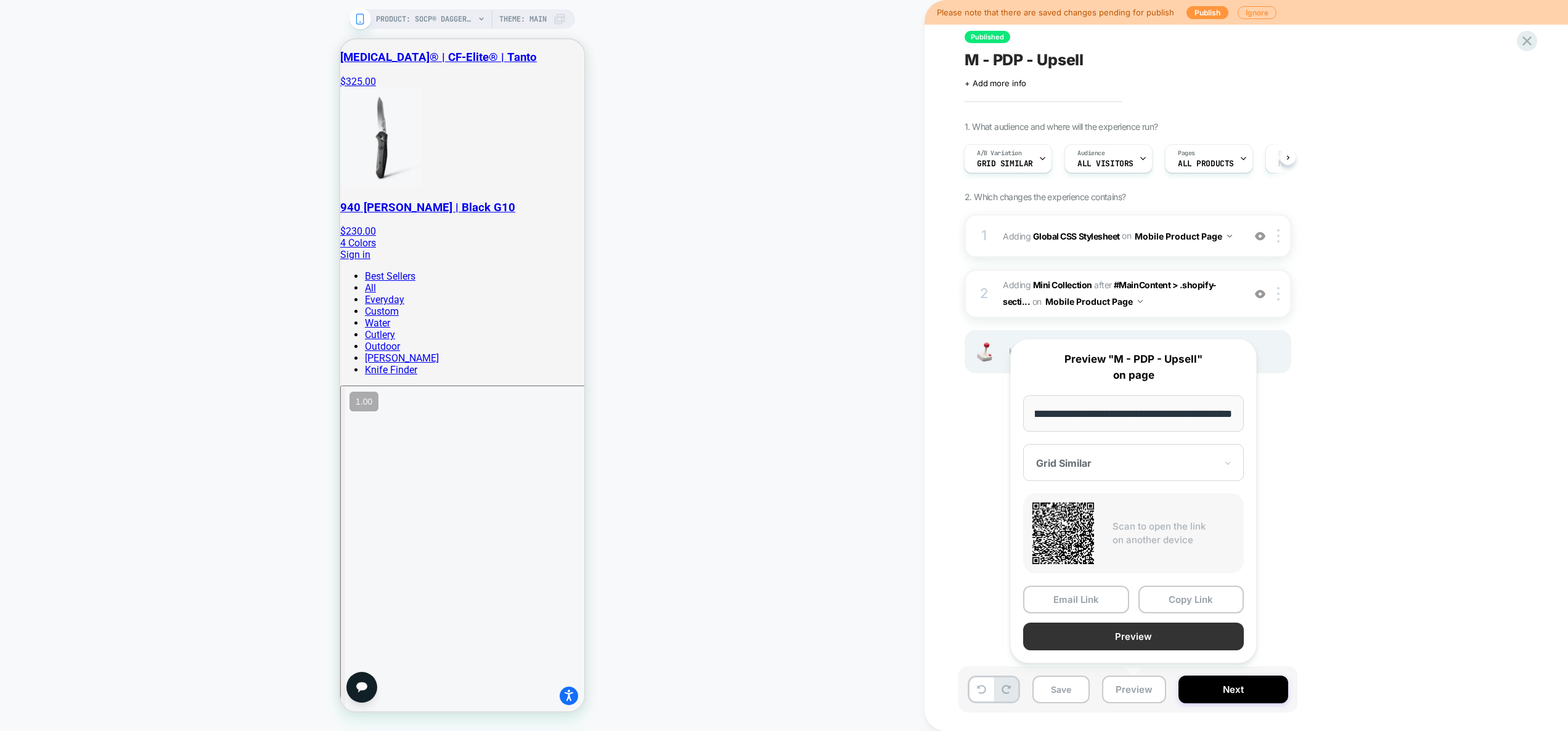
scroll to position [0, 0]
click at [1128, 630] on button "Preview" at bounding box center [1133, 636] width 221 height 28
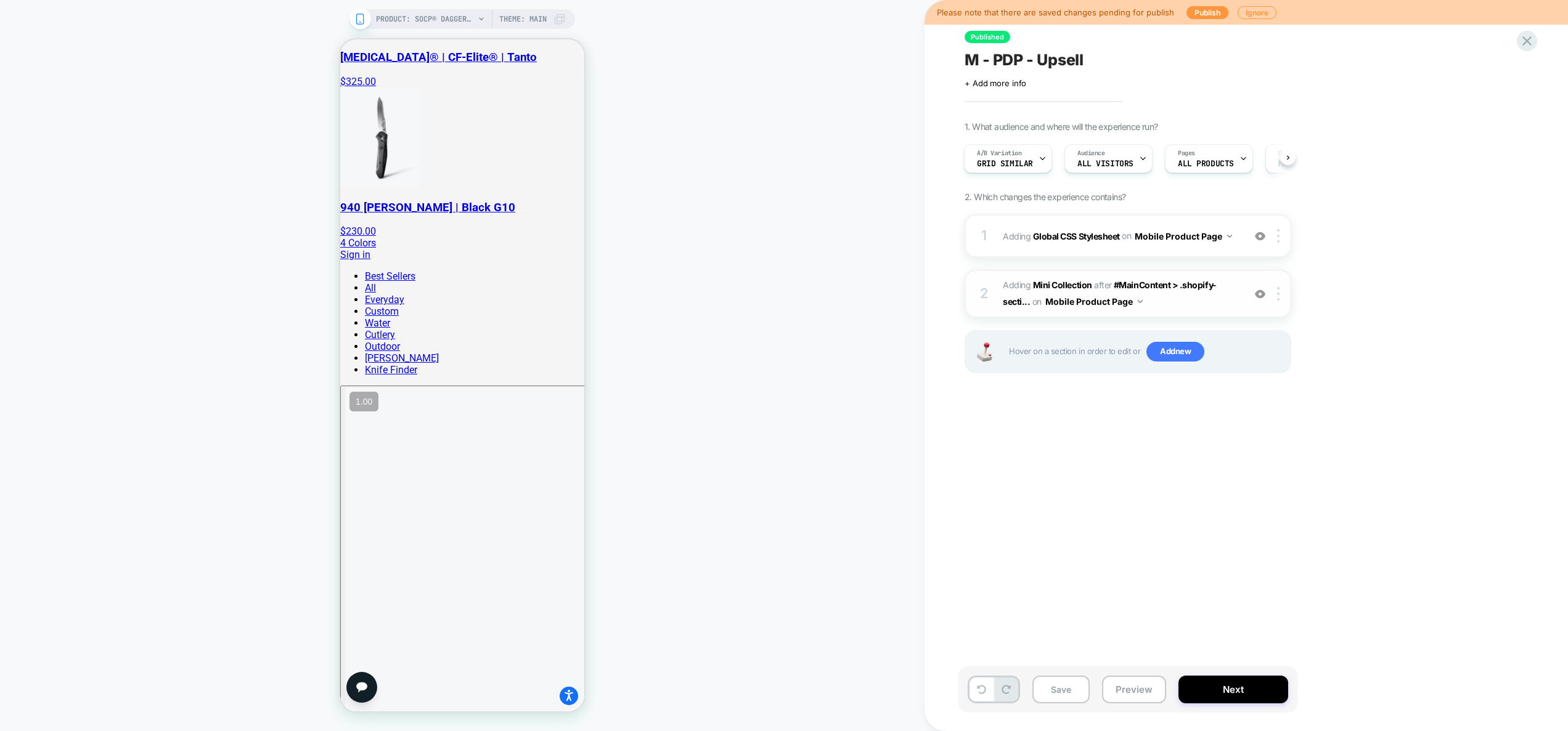
click at [1197, 298] on span "#_loomi_addon_1752773261187 Adding Mini Collection AFTER #MainContent > .shopif…" at bounding box center [1120, 294] width 235 height 33
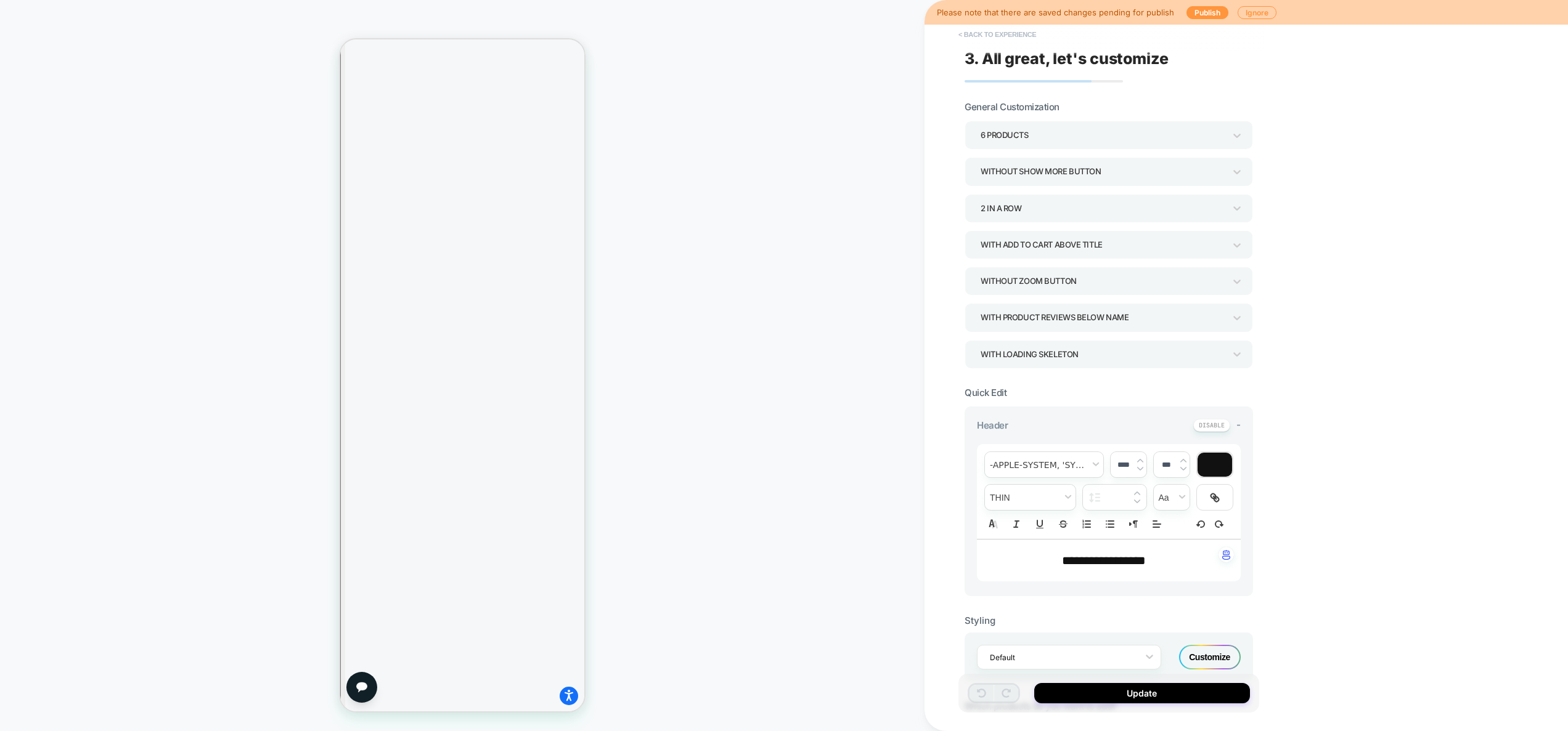
click at [996, 38] on button "< Back to experience" at bounding box center [997, 34] width 90 height 19
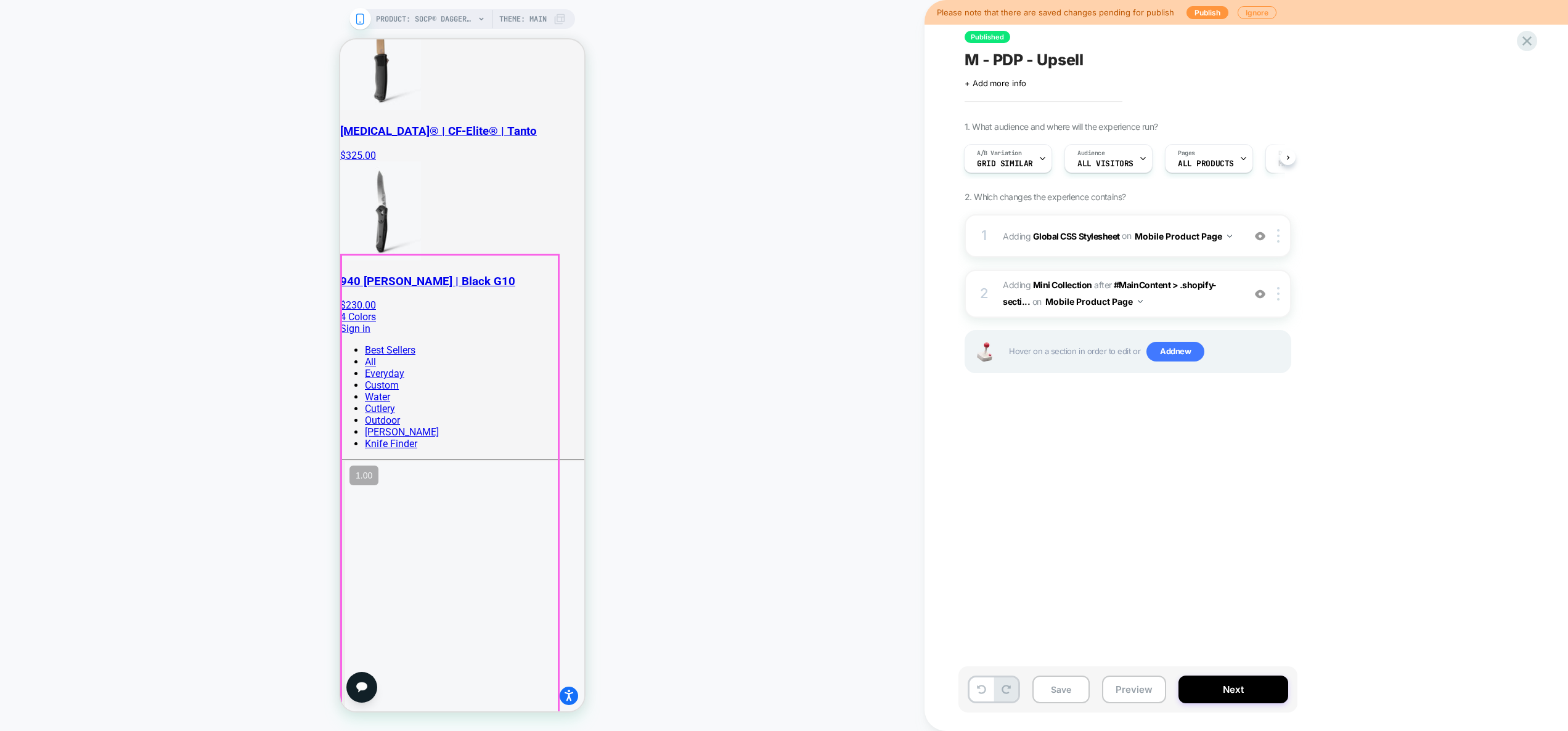
scroll to position [851, 0]
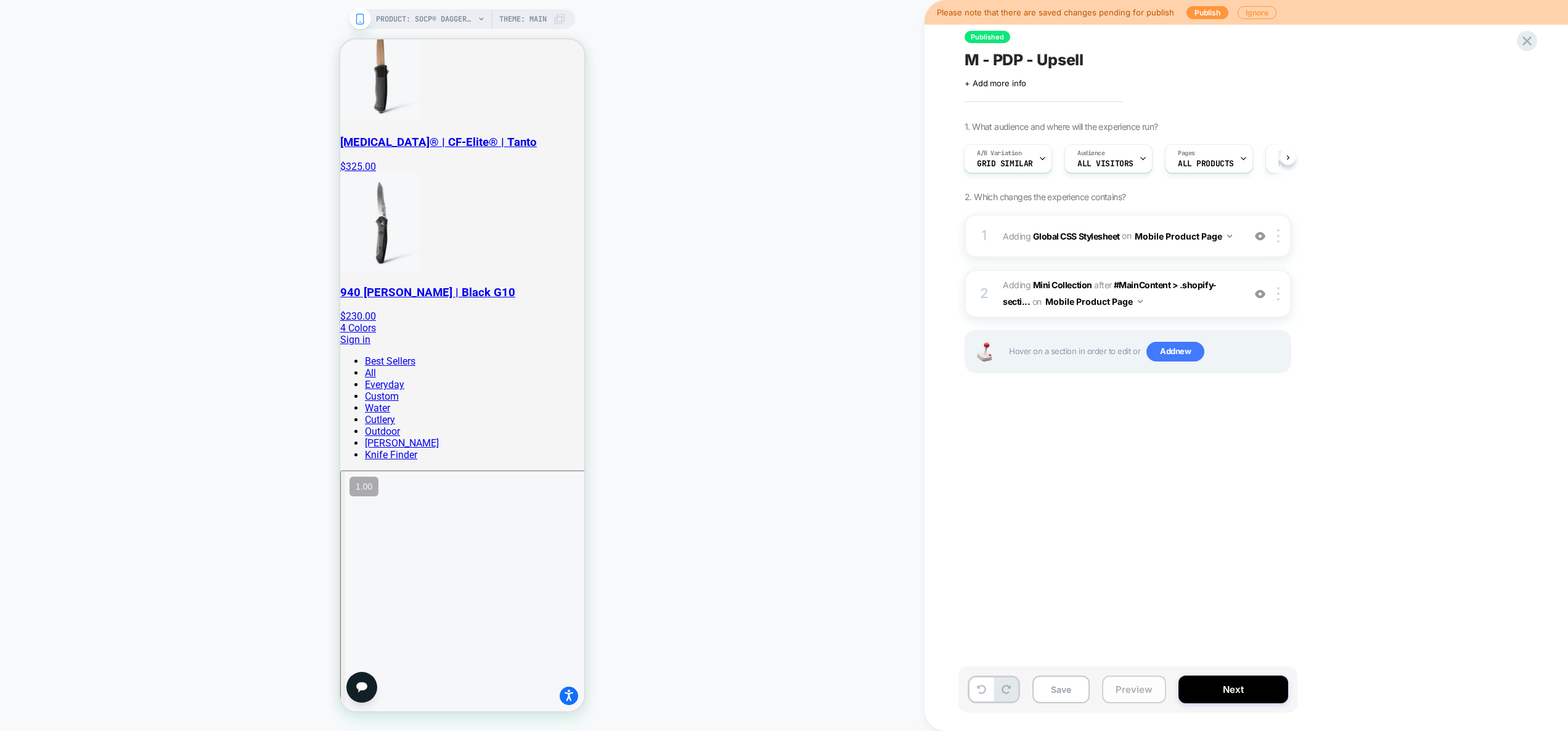
click at [1137, 696] on button "Preview" at bounding box center [1134, 690] width 64 height 28
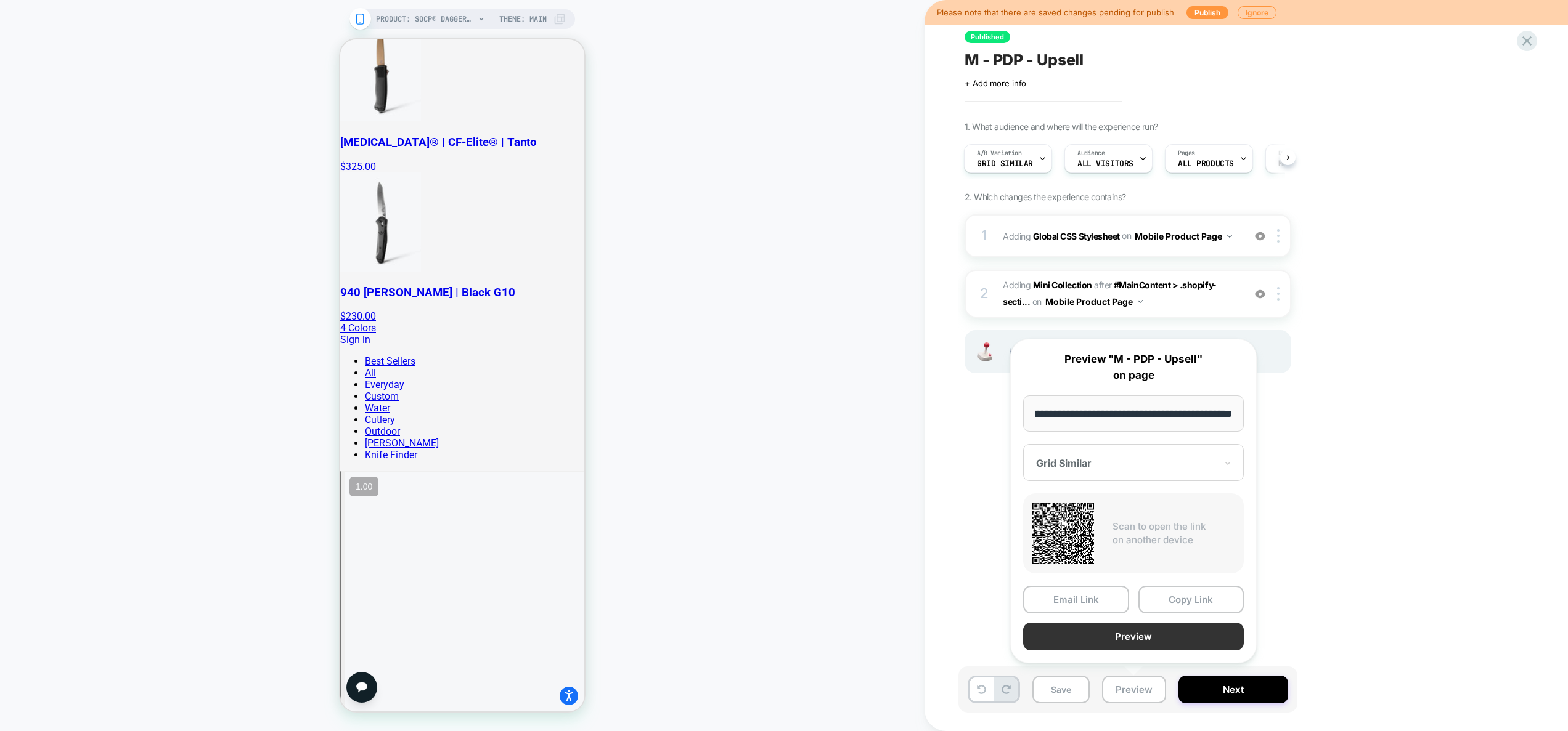
scroll to position [0, 0]
click at [1147, 646] on button "Preview" at bounding box center [1133, 636] width 221 height 28
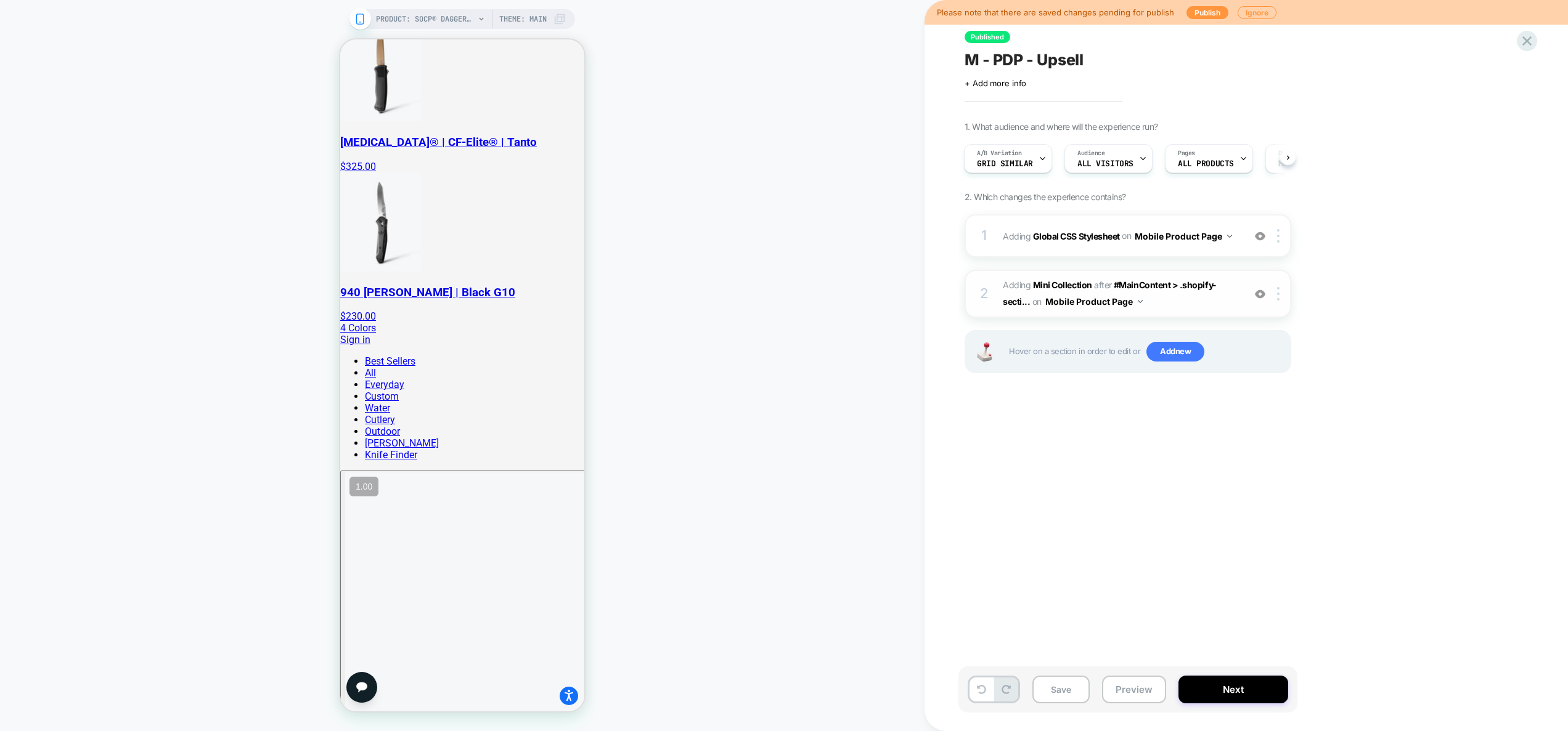
click at [1201, 306] on span "#_loomi_addon_1752773261187 Adding Mini Collection AFTER #MainContent > .shopif…" at bounding box center [1120, 294] width 235 height 33
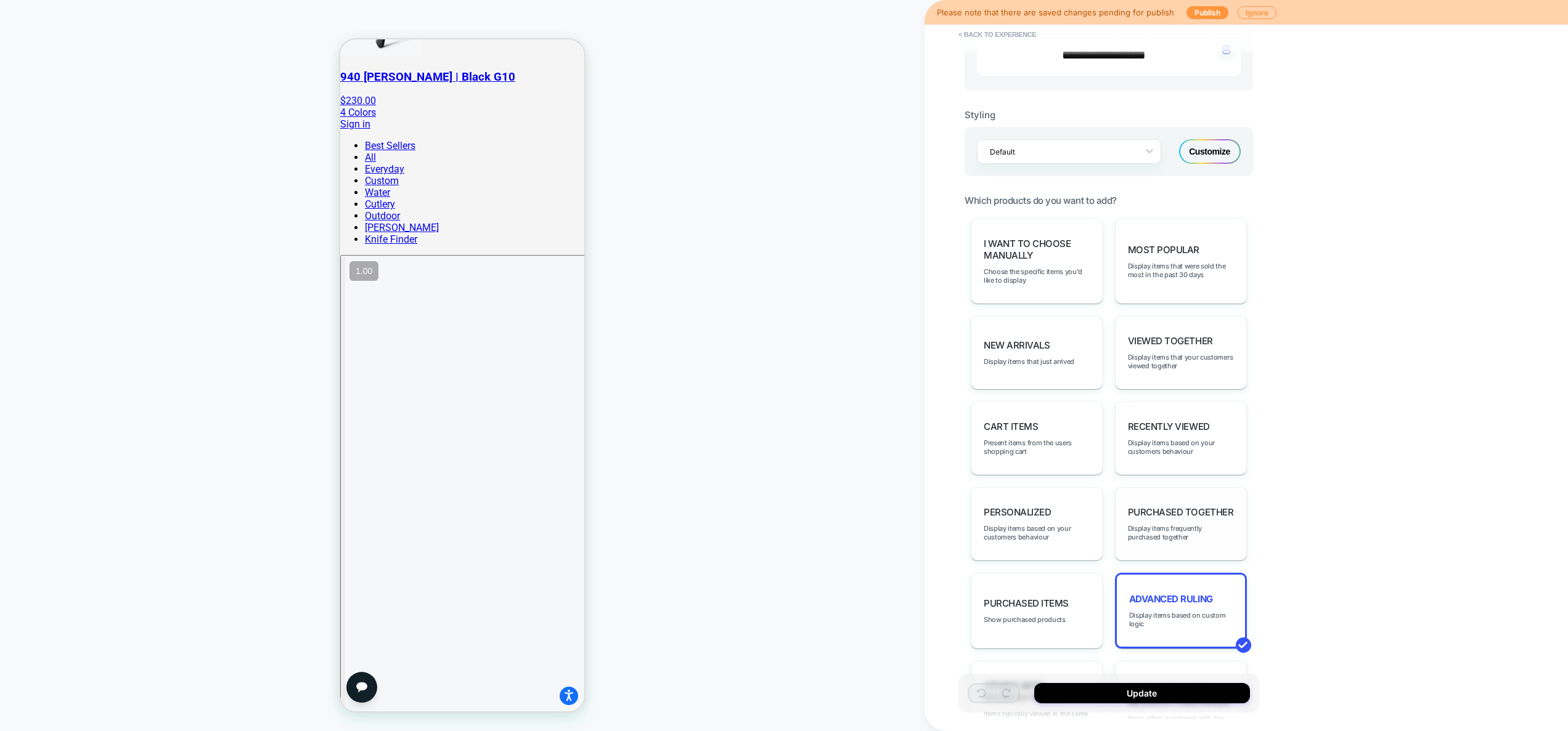
scroll to position [609, 0]
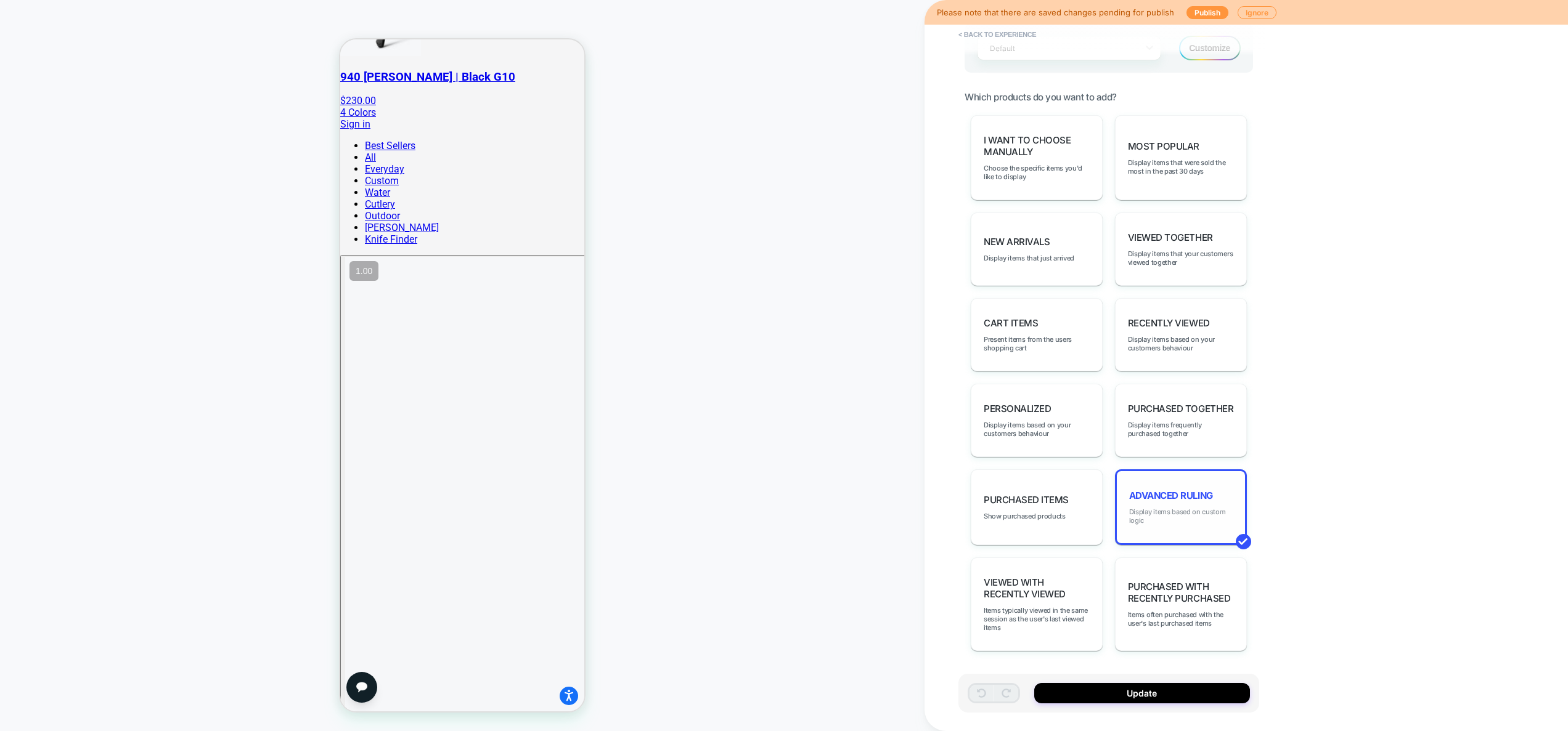
click at [1151, 522] on span "Display items based on custom logic" at bounding box center [1180, 516] width 103 height 18
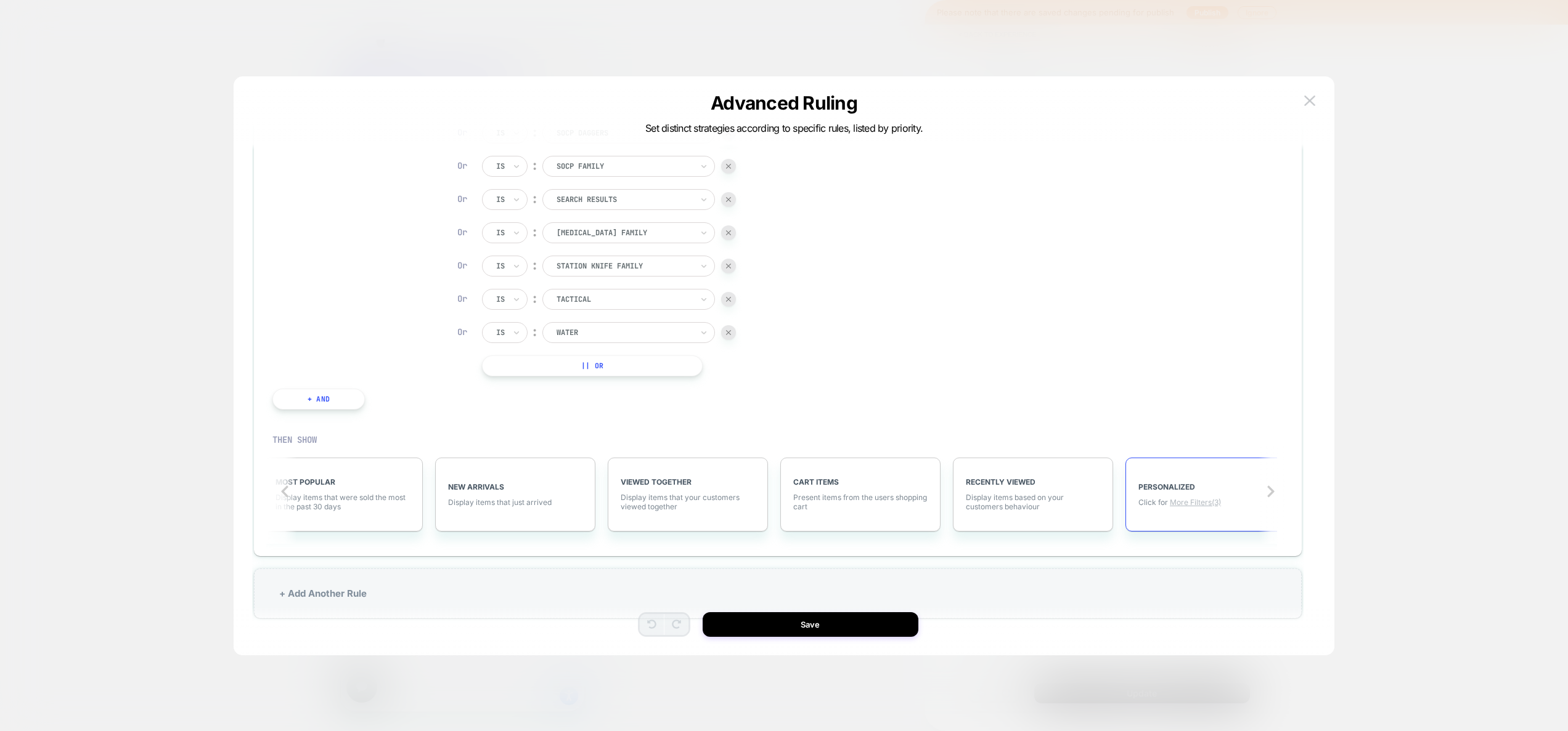
scroll to position [0, 189]
click at [1180, 500] on span "More Filters (3)" at bounding box center [1189, 502] width 51 height 9
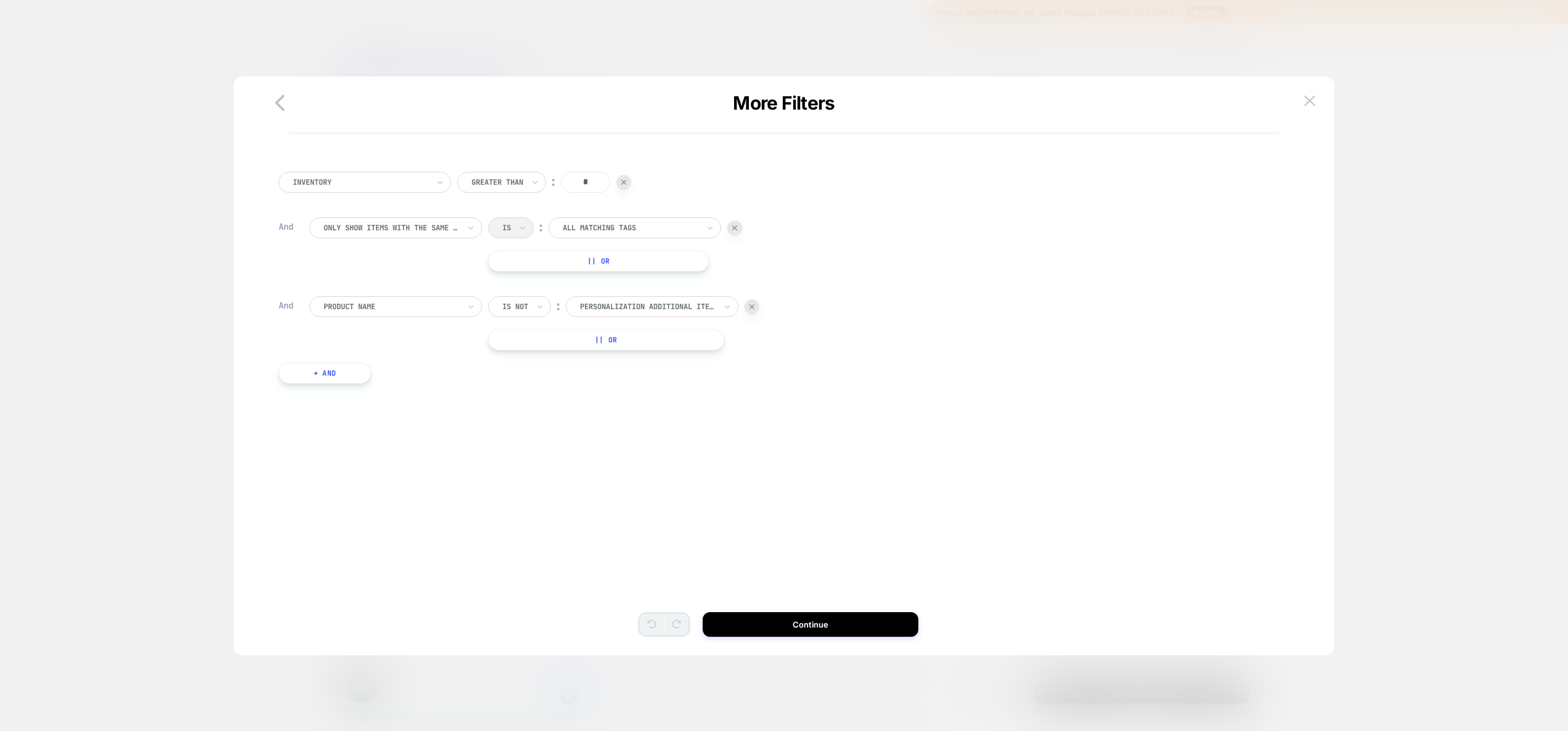
click at [269, 96] on icon "button" at bounding box center [280, 103] width 24 height 24
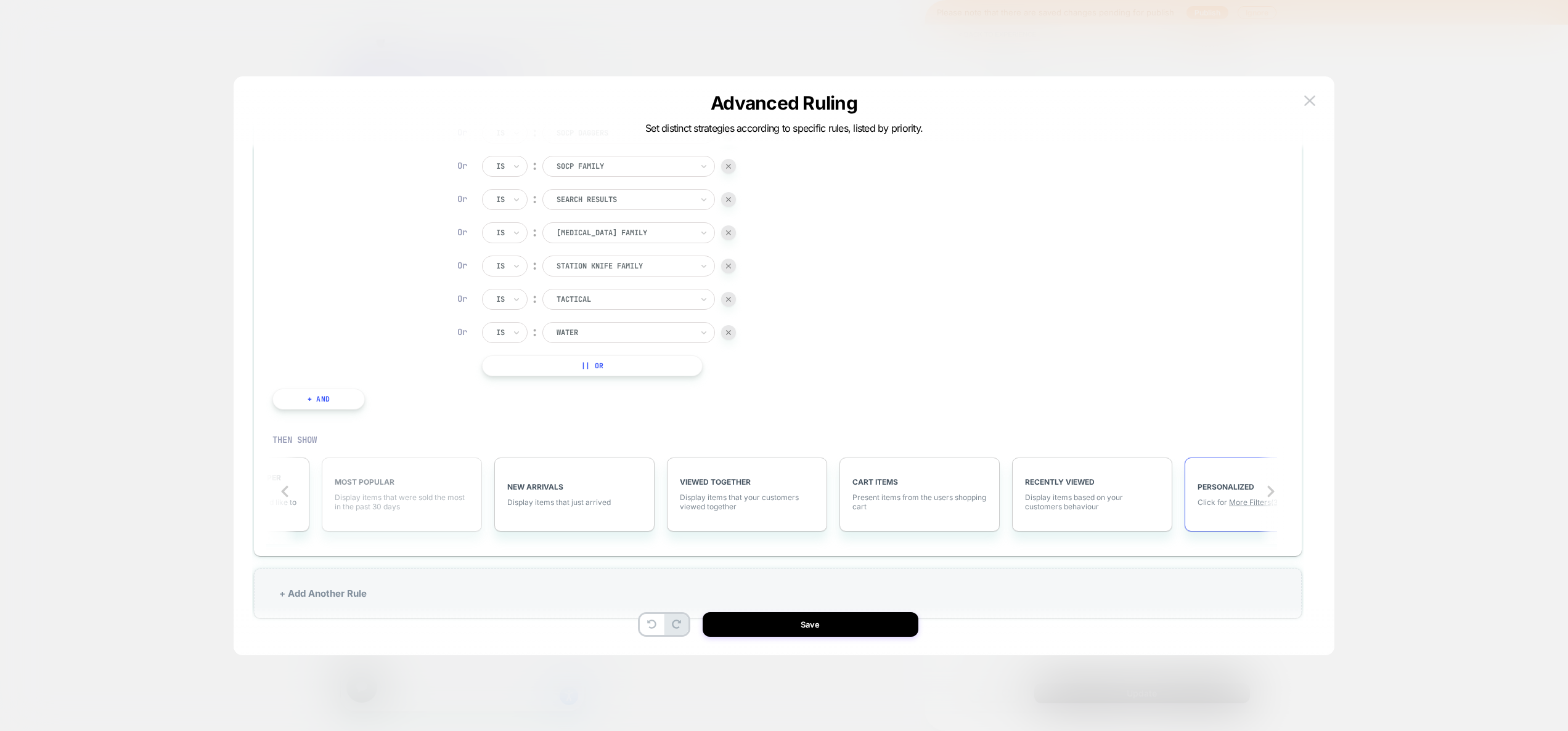
scroll to position [0, 111]
click at [387, 495] on span "Display items that were sold the most in the past 30 days" at bounding box center [414, 502] width 134 height 19
click at [815, 631] on button "Save" at bounding box center [810, 624] width 216 height 24
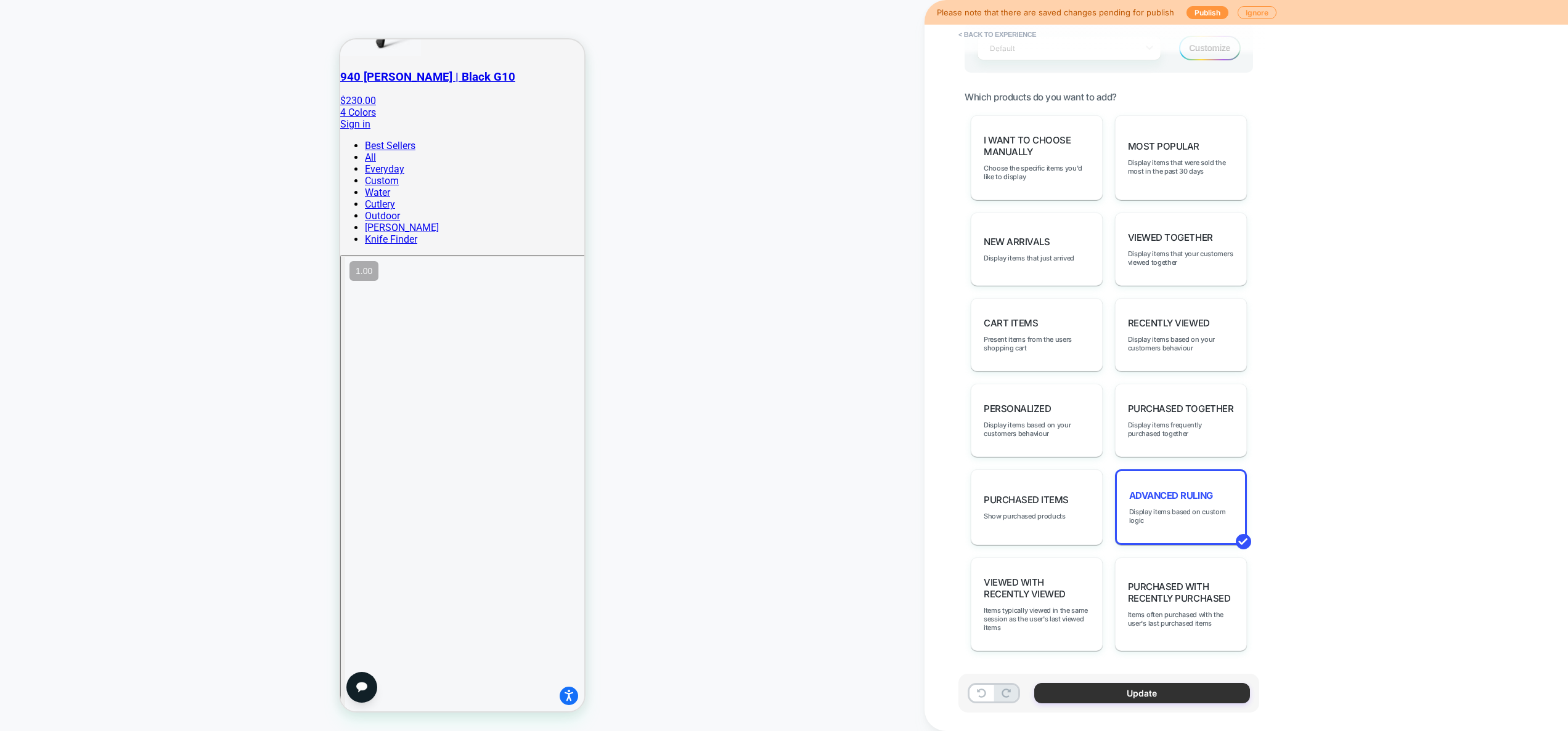
click at [1155, 686] on button "Update" at bounding box center [1142, 693] width 216 height 20
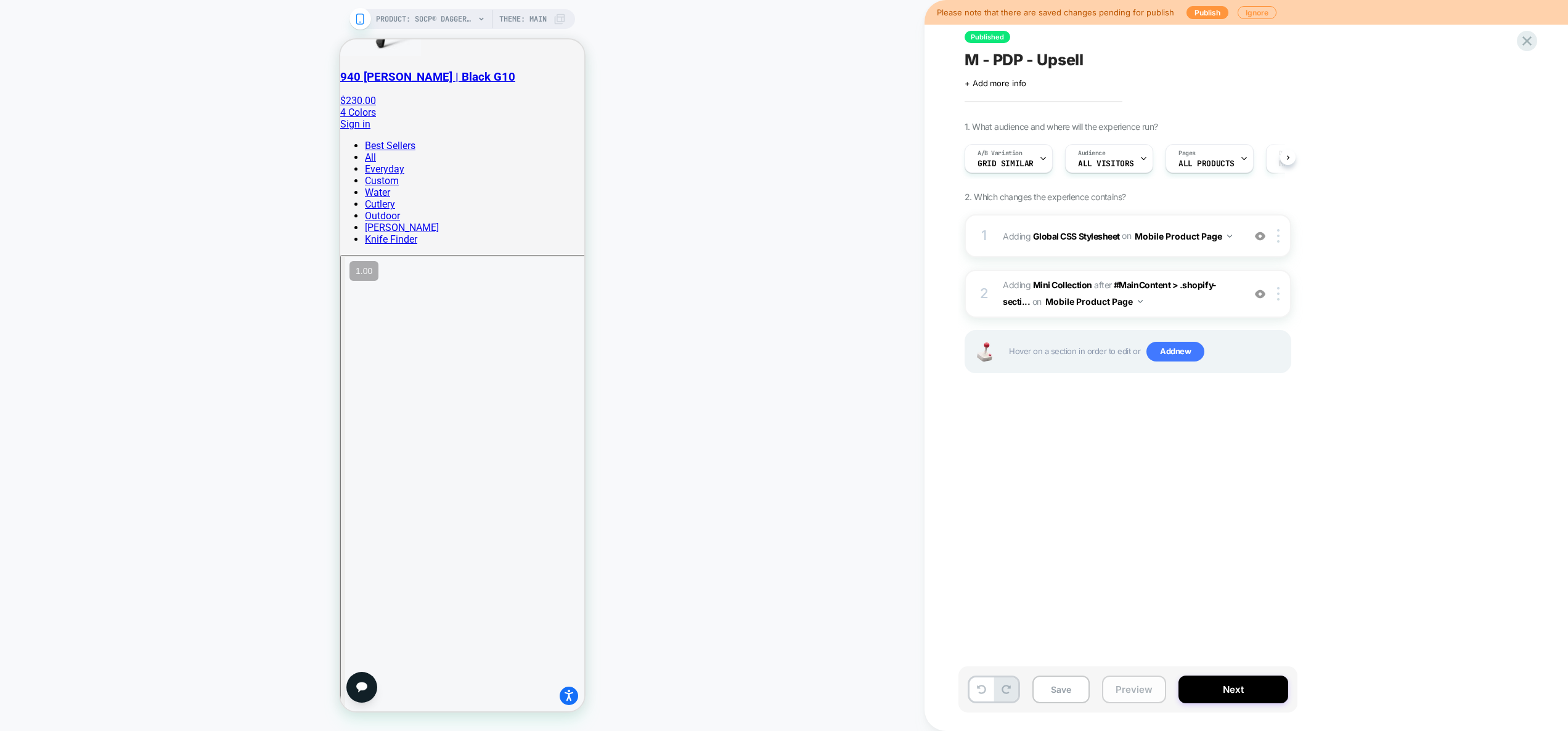
scroll to position [0, 1]
click at [1134, 689] on button "Preview" at bounding box center [1134, 690] width 64 height 28
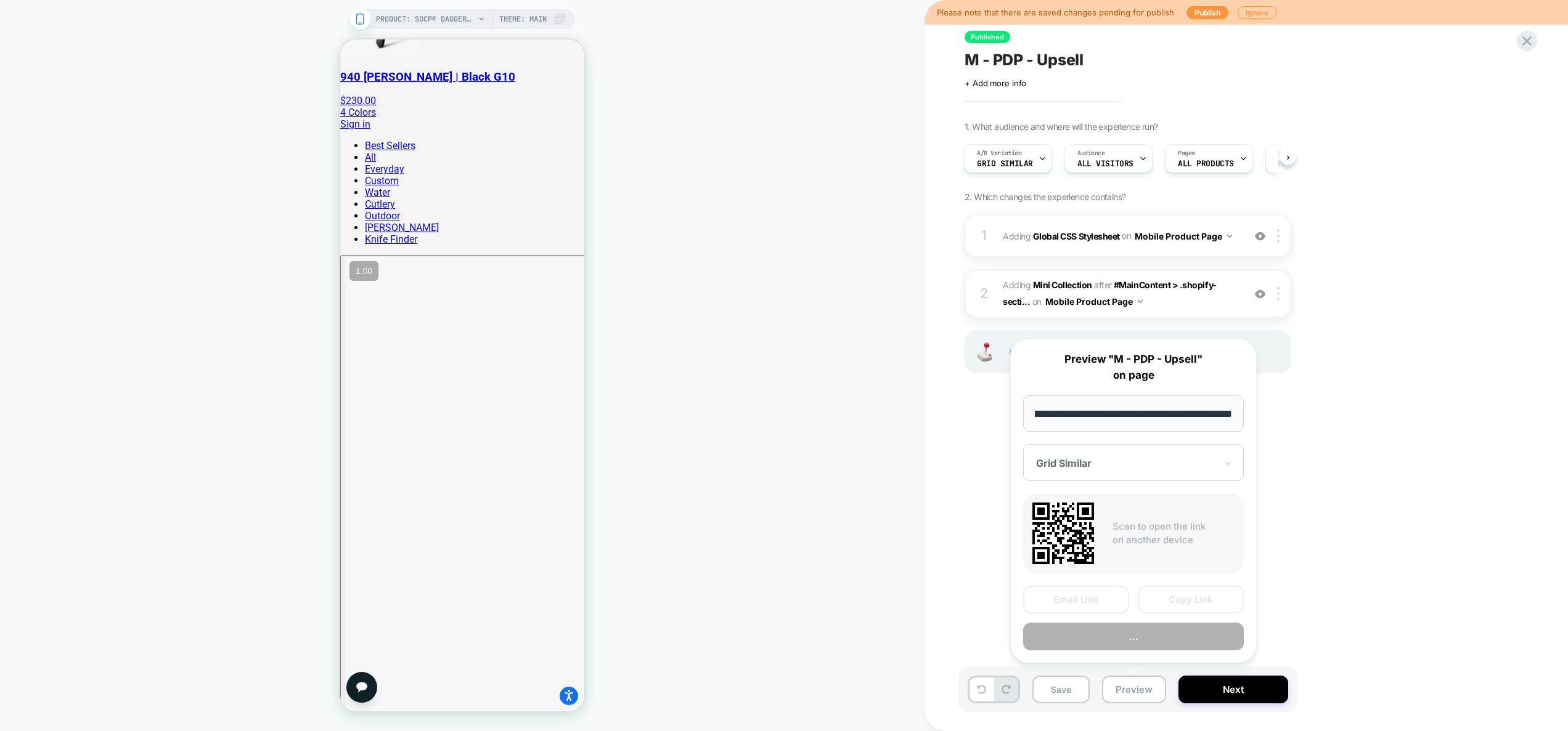
scroll to position [0, 0]
click at [1123, 640] on button "Preview" at bounding box center [1133, 636] width 221 height 28
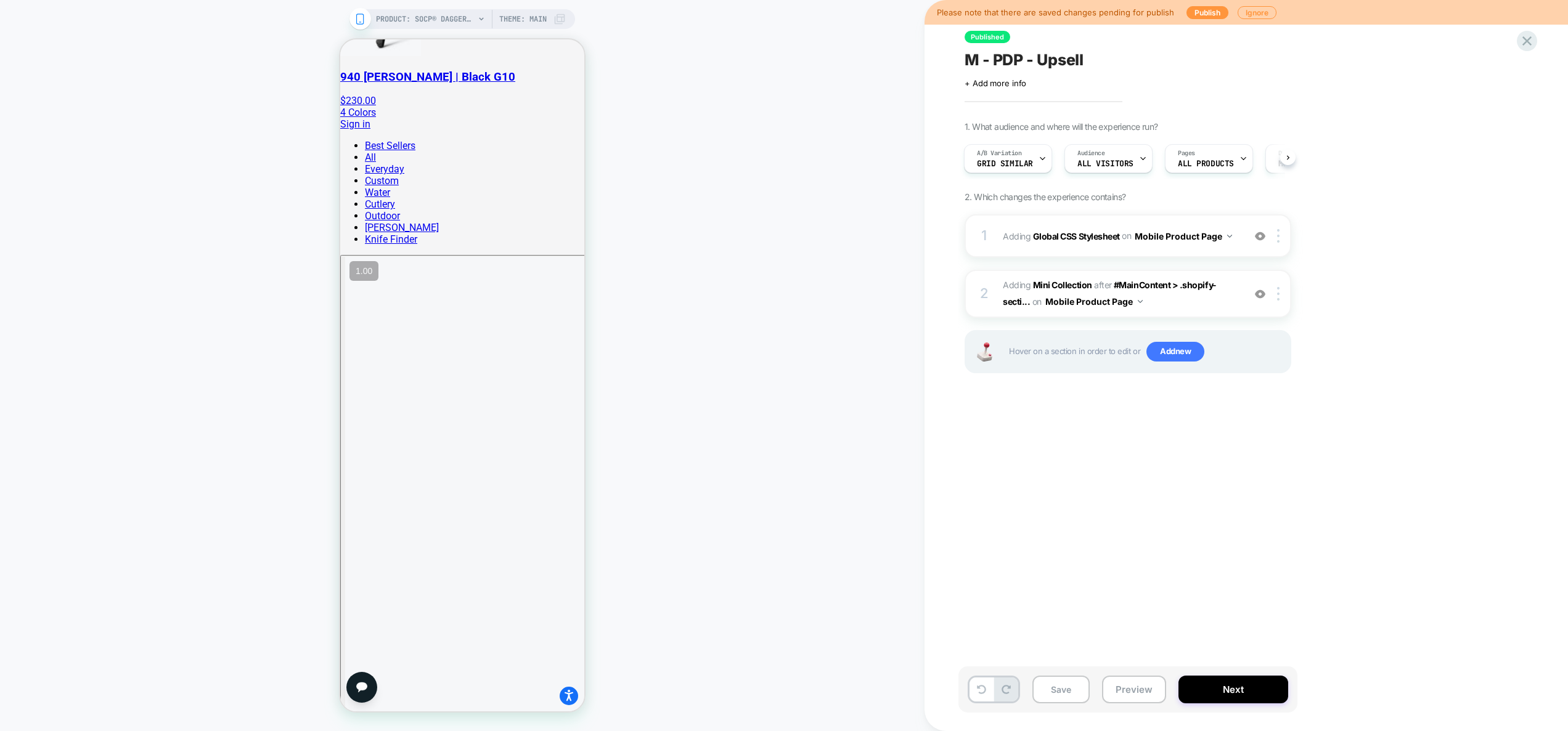
click at [1535, 31] on div "Please note that there are saved changes pending for publish Publish Ignore Pub…" at bounding box center [1246, 365] width 644 height 731
click at [1532, 33] on icon at bounding box center [1527, 41] width 17 height 17
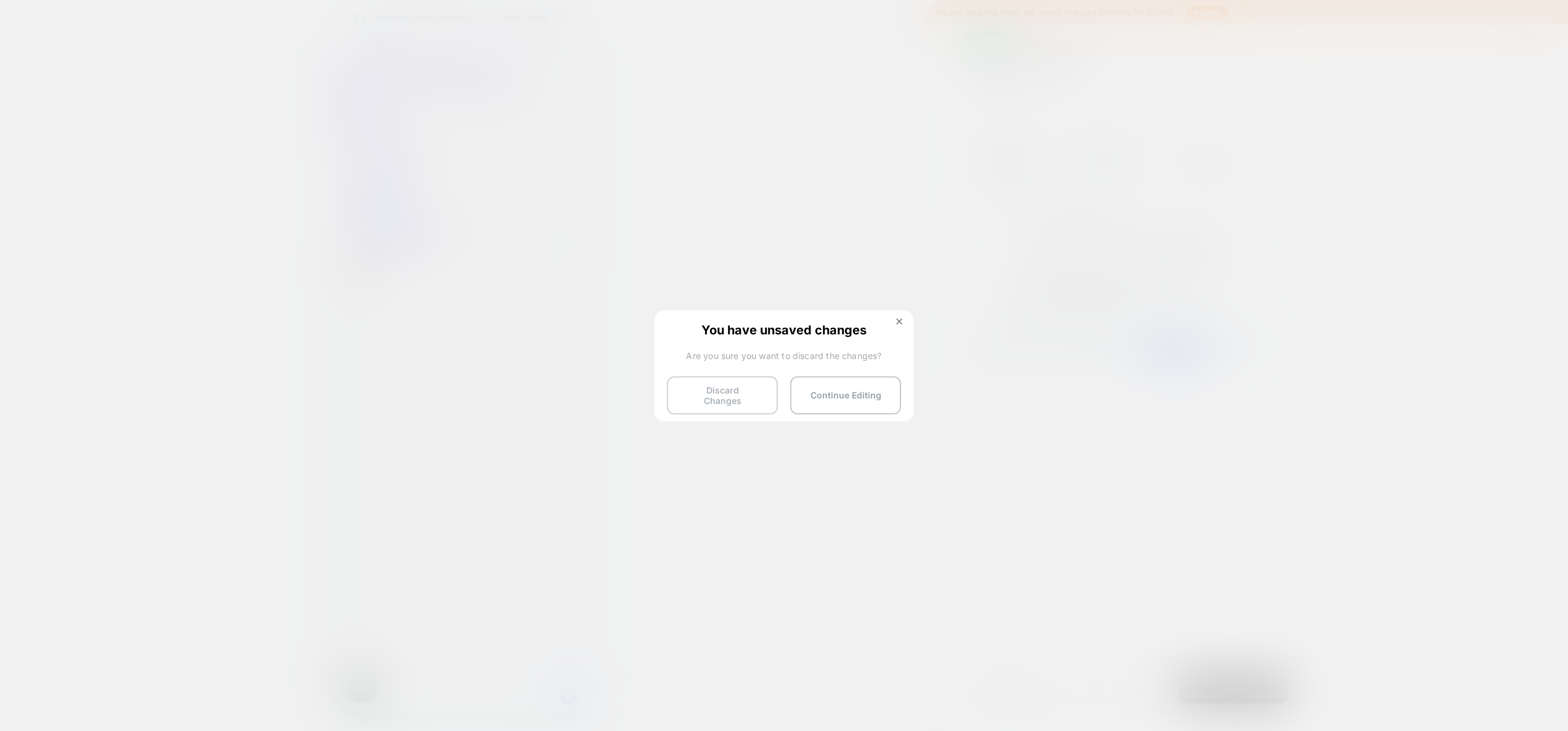
click at [706, 392] on button "Discard Changes" at bounding box center [722, 395] width 111 height 38
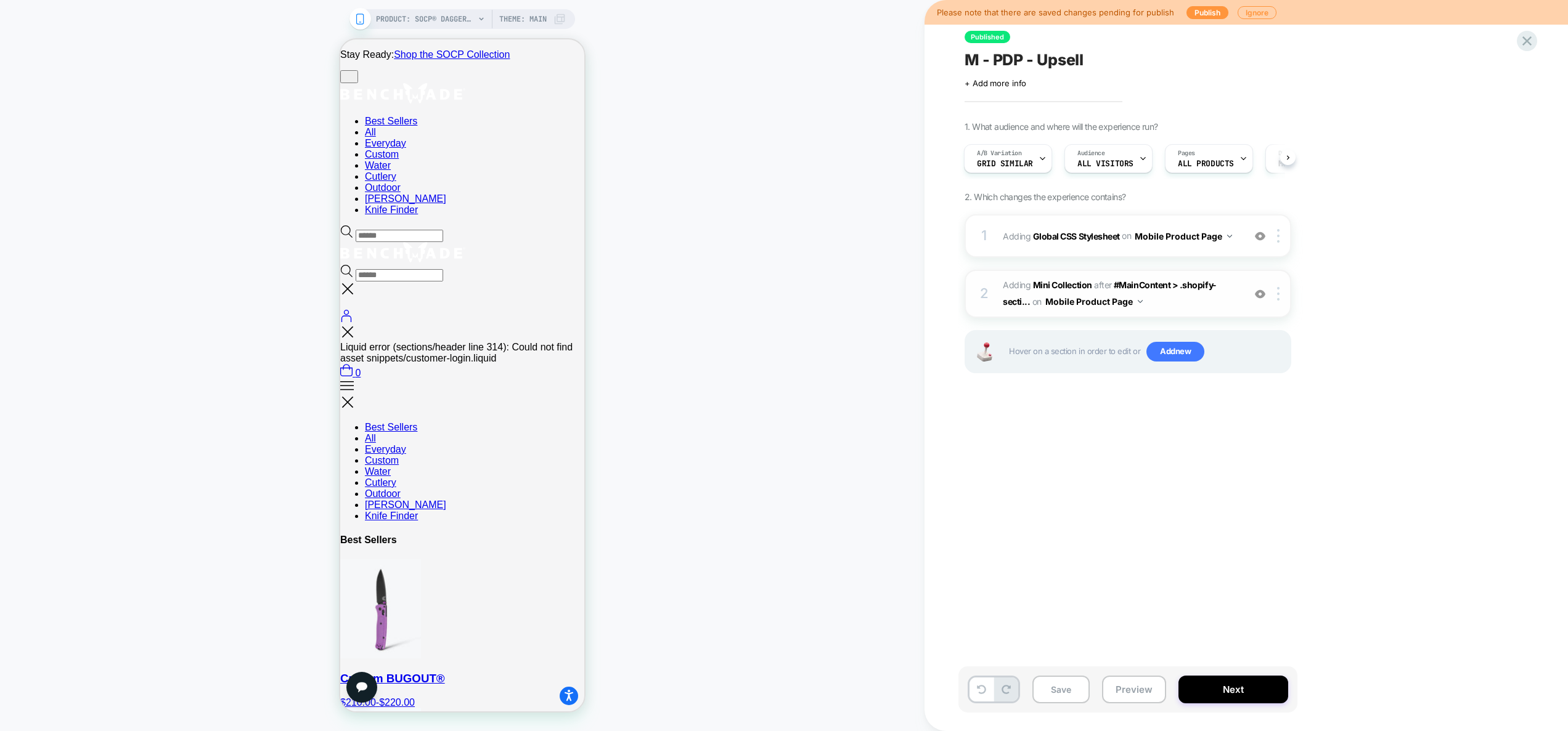
click at [1216, 305] on span "#_loomi_addon_1752773261187 Adding Mini Collection AFTER #MainContent > .shopif…" at bounding box center [1120, 294] width 235 height 33
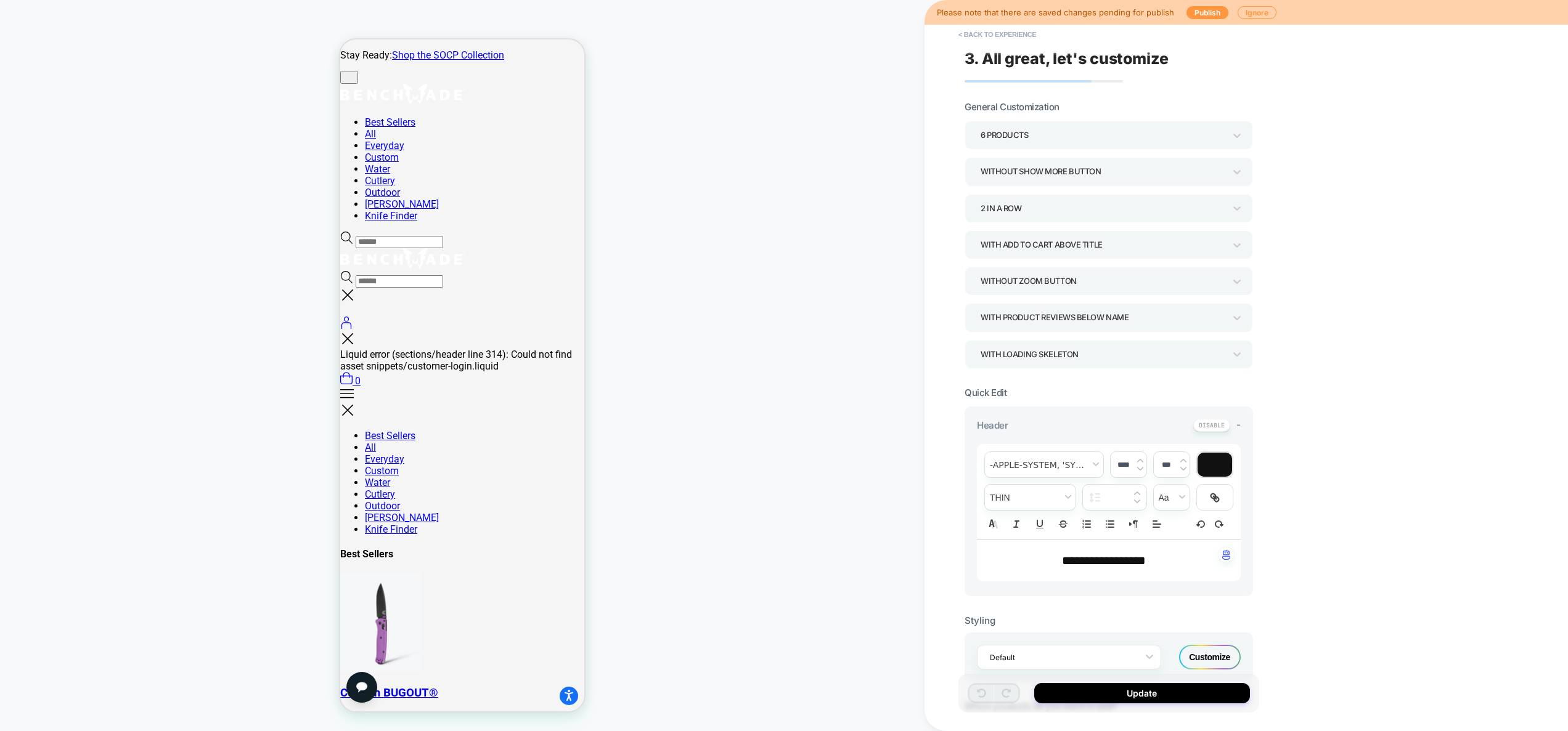
scroll to position [609, 0]
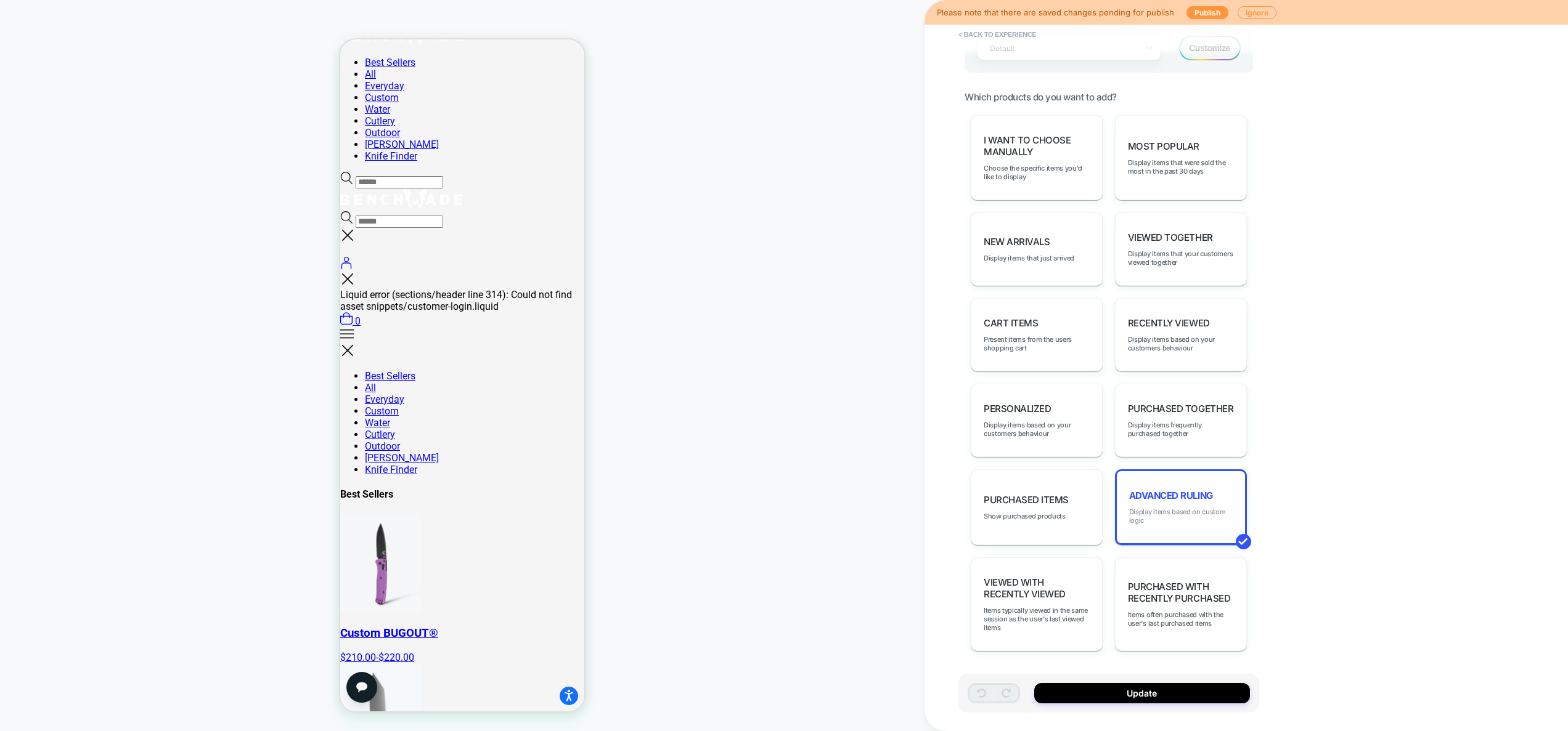
click at [1169, 516] on span "Display items based on custom logic" at bounding box center [1180, 516] width 103 height 18
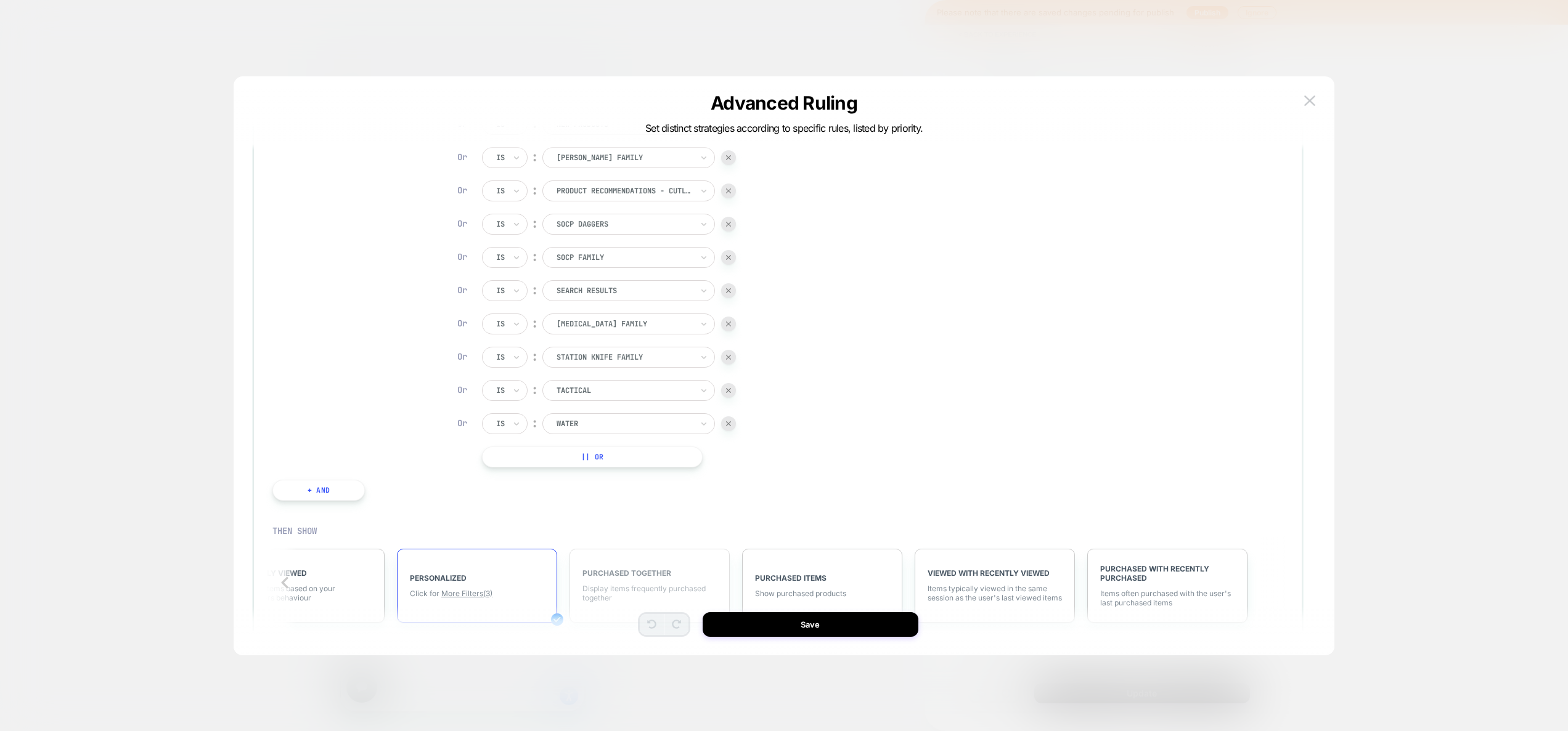
scroll to position [0, 912]
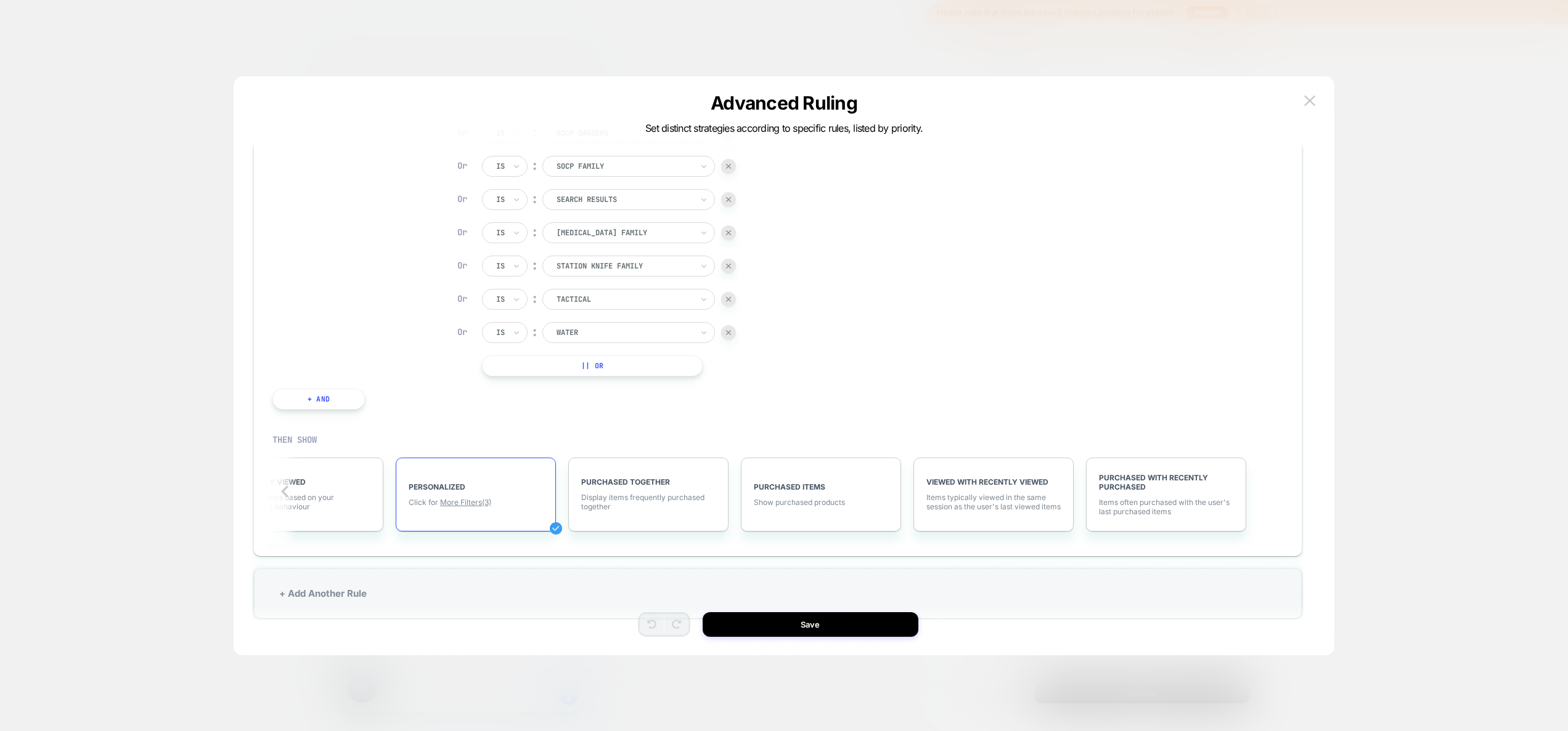
drag, startPoint x: 403, startPoint y: 476, endPoint x: 475, endPoint y: 487, distance: 72.8
click at [476, 489] on div "PERSONALIZED Click for More Filters (3)" at bounding box center [476, 495] width 160 height 74
click at [837, 511] on div "PERSONALIZED Click for More Filters (3)" at bounding box center [850, 495] width 160 height 74
click at [840, 504] on span "More Filters (3)" at bounding box center [840, 502] width 51 height 9
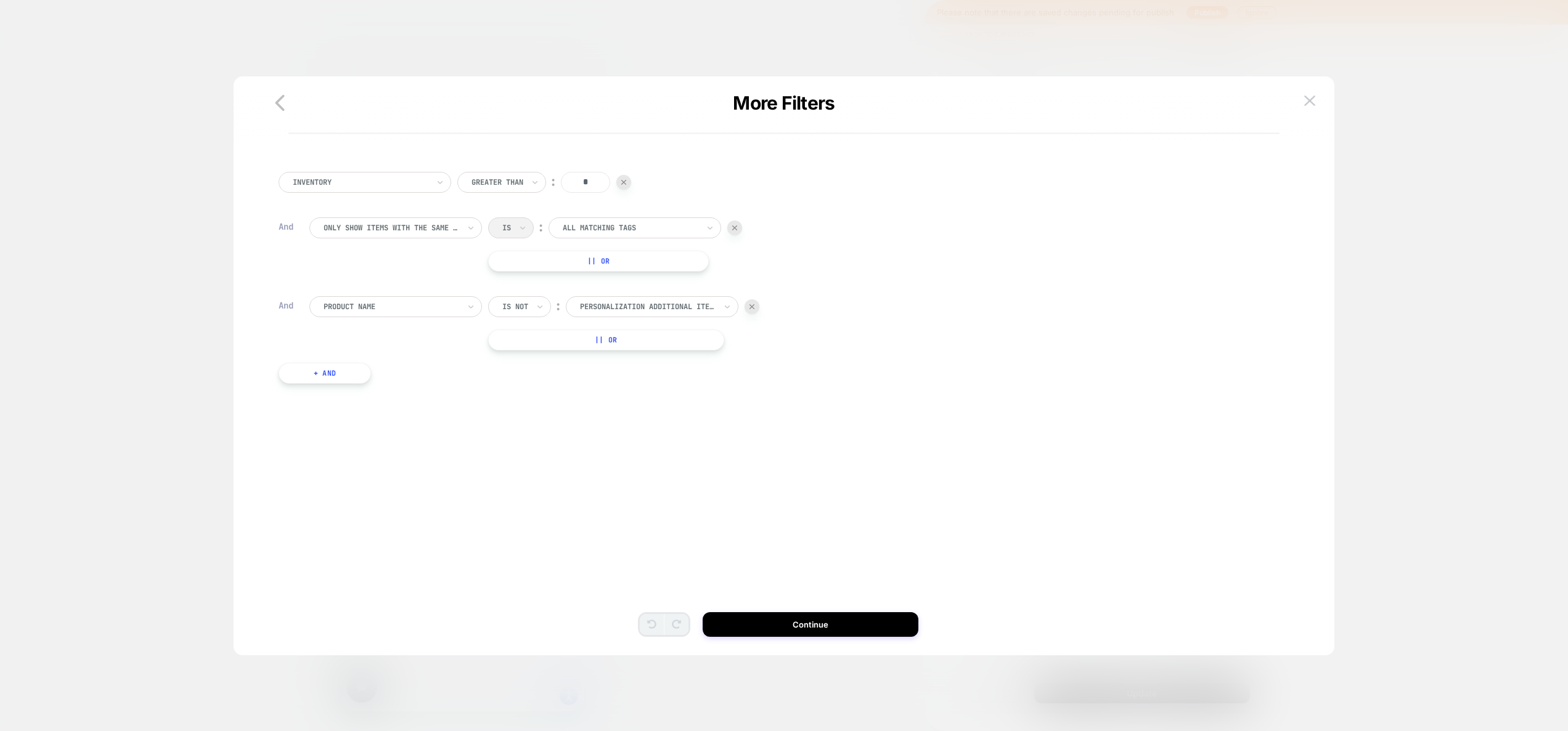
scroll to position [0, 0]
click at [515, 228] on div "Is ︰ All matching tags" at bounding box center [615, 227] width 254 height 21
click at [432, 231] on div at bounding box center [391, 228] width 135 height 11
click at [432, 230] on div at bounding box center [391, 228] width 135 height 11
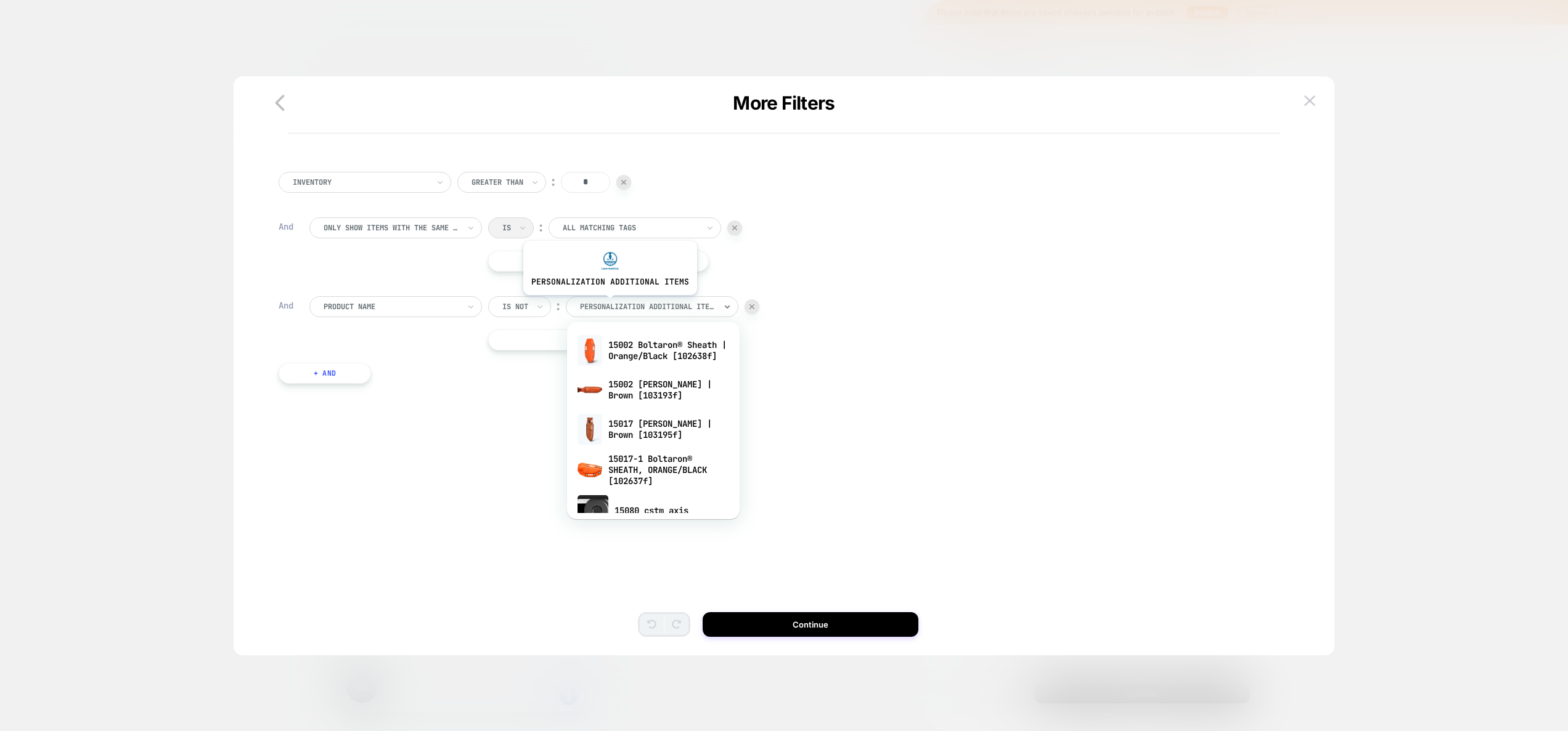
click at [609, 304] on div at bounding box center [647, 307] width 135 height 11
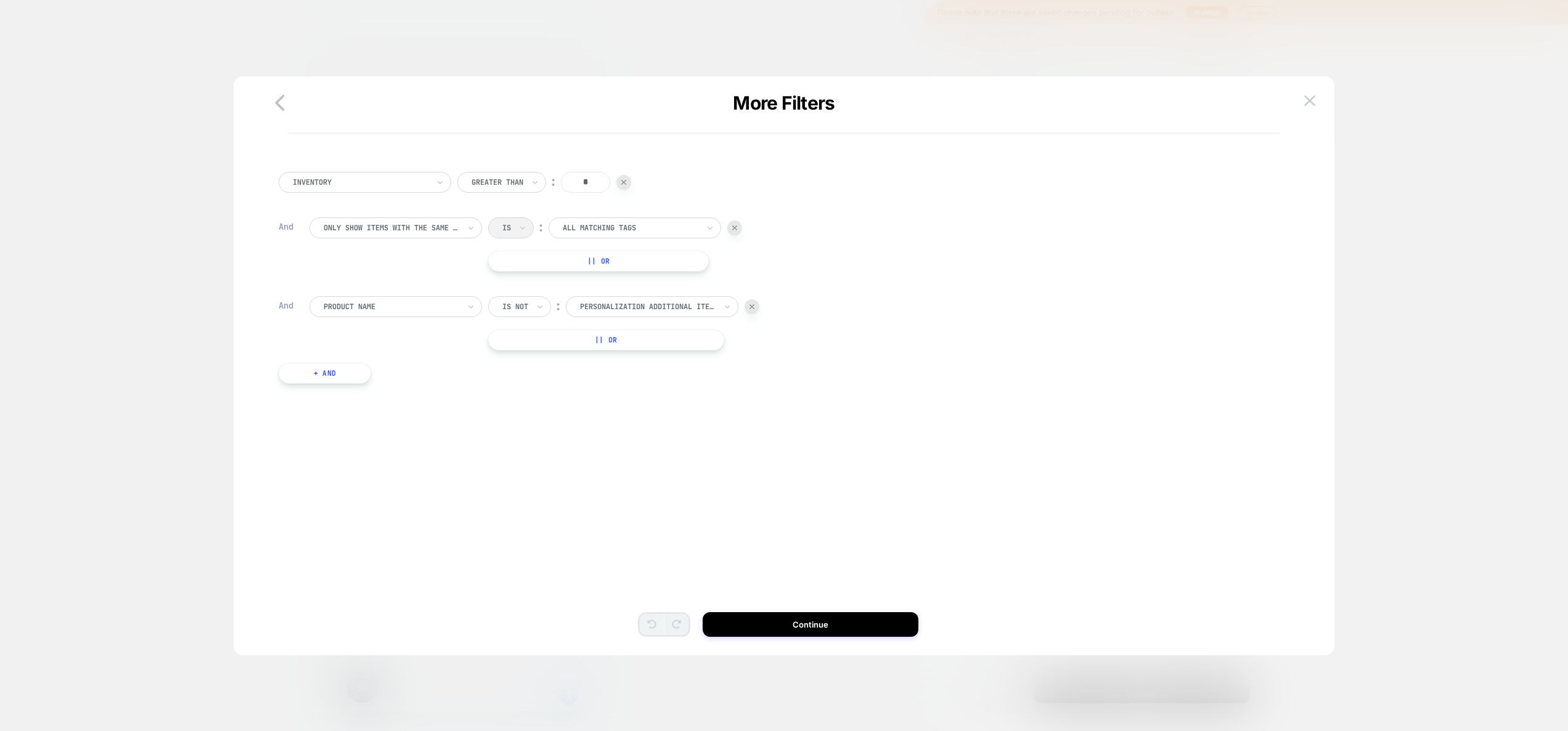
click at [417, 393] on div "Inventory Greater Than ︰ * And Only show items with the same tag Is ︰ All match…" at bounding box center [778, 281] width 1011 height 255
click at [397, 237] on div "Only show items with the same tag" at bounding box center [395, 227] width 172 height 21
click at [639, 232] on div at bounding box center [630, 228] width 135 height 11
click at [810, 221] on div "Only show items with the same tag Is ︰ All matching tags || Or" at bounding box center [793, 244] width 968 height 54
click at [734, 226] on img at bounding box center [734, 228] width 5 height 5
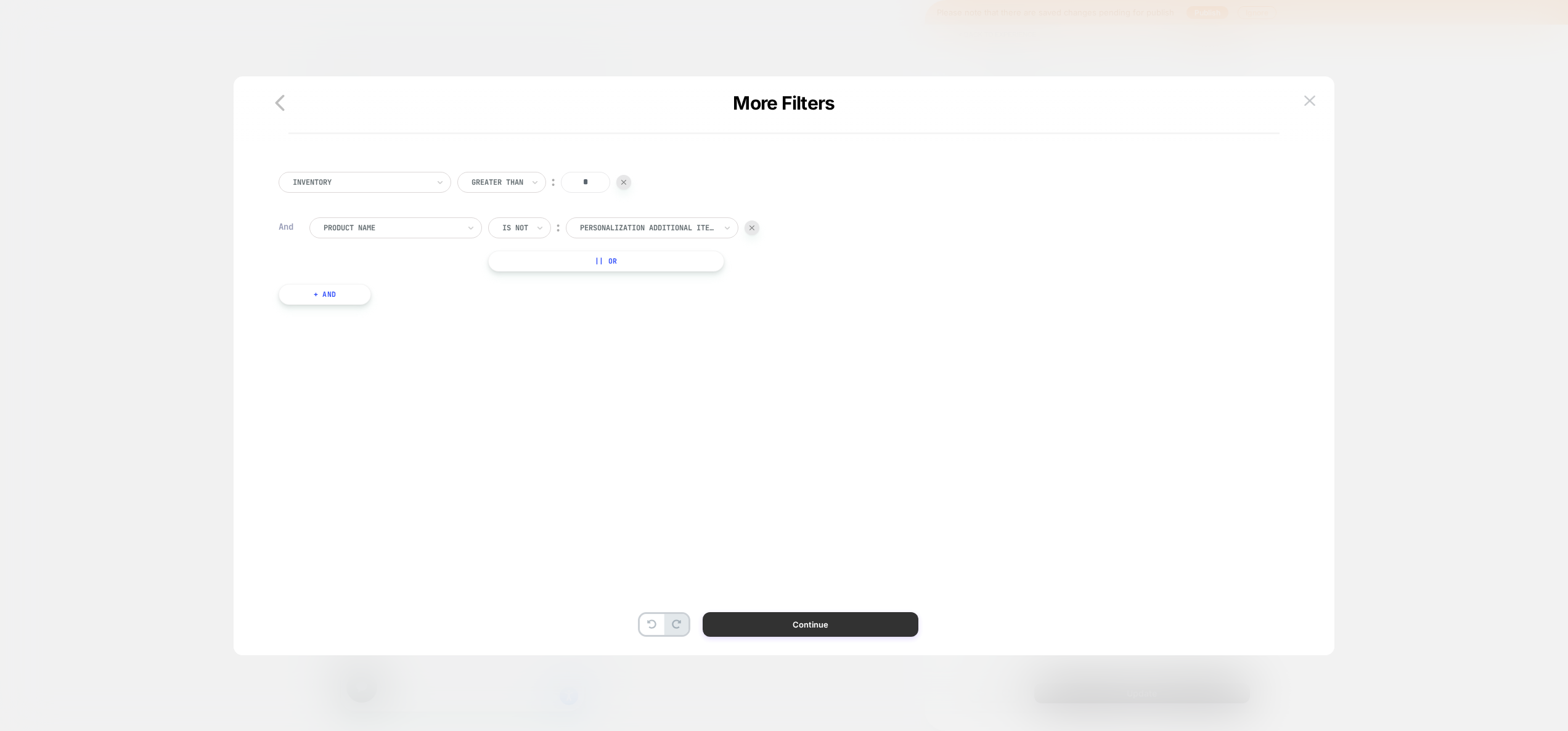
click at [797, 623] on button "Continue" at bounding box center [810, 624] width 216 height 24
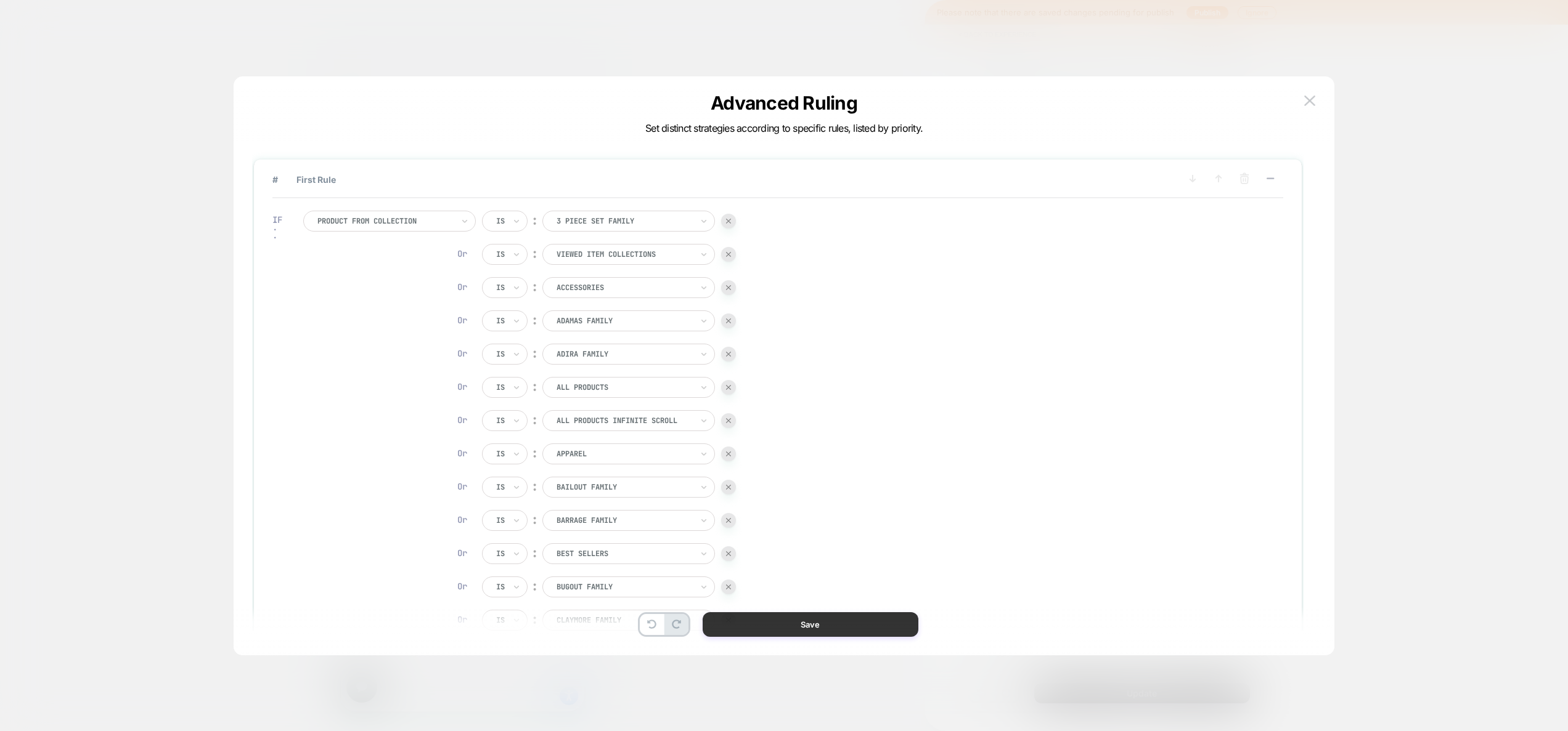
scroll to position [0, 912]
click at [798, 623] on button "Save" at bounding box center [810, 624] width 216 height 24
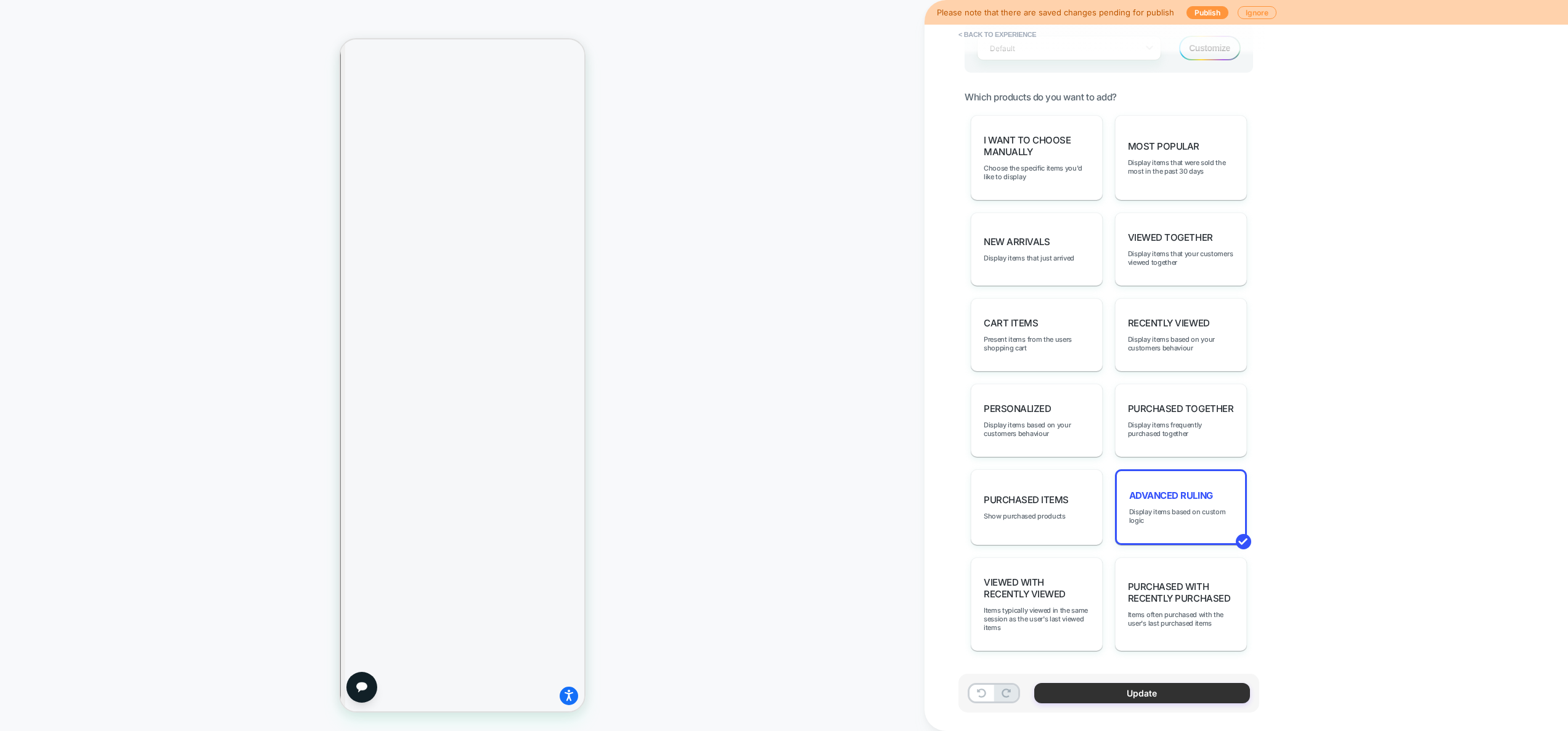
click at [1146, 689] on button "Update" at bounding box center [1142, 693] width 216 height 20
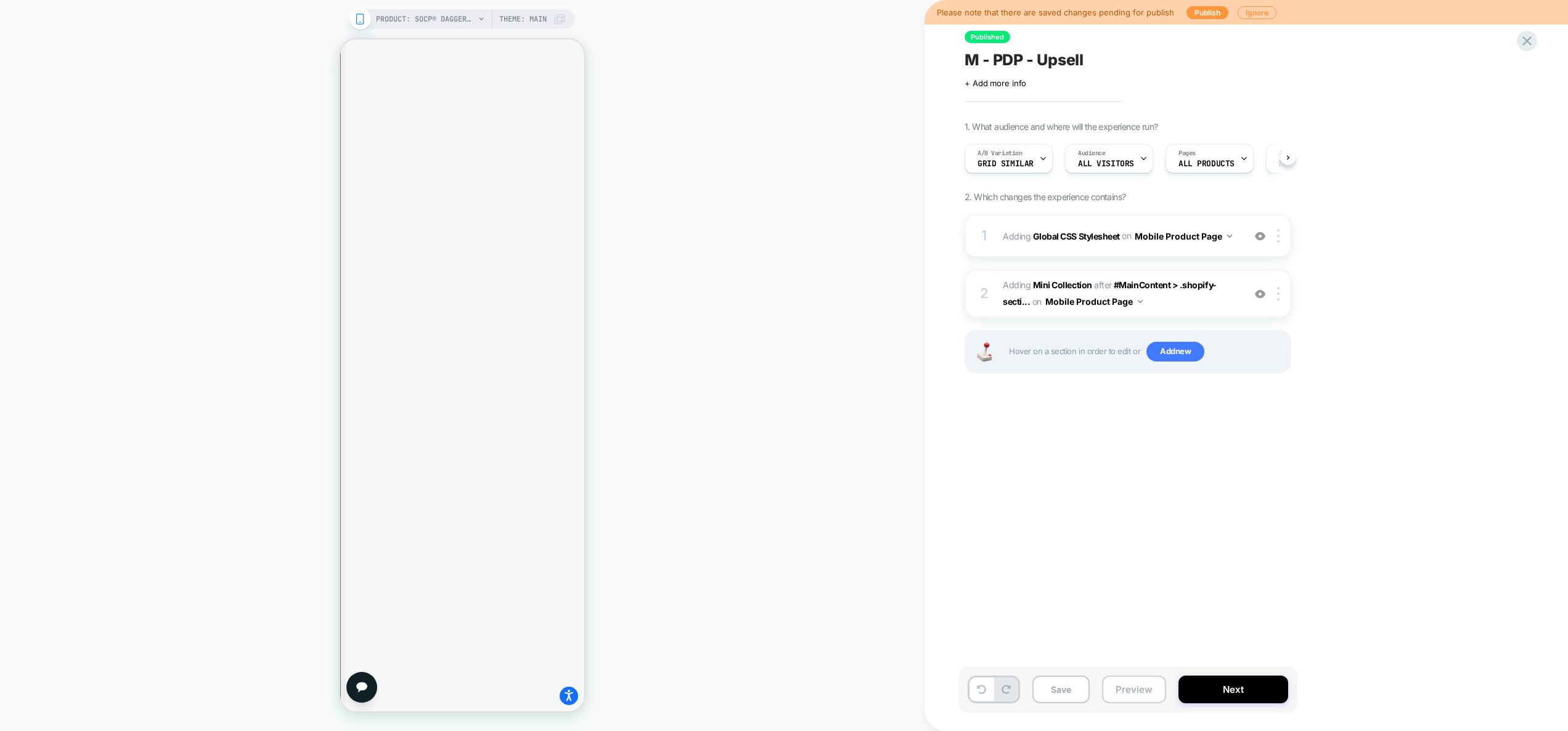
click at [1134, 692] on button "Preview" at bounding box center [1134, 690] width 64 height 28
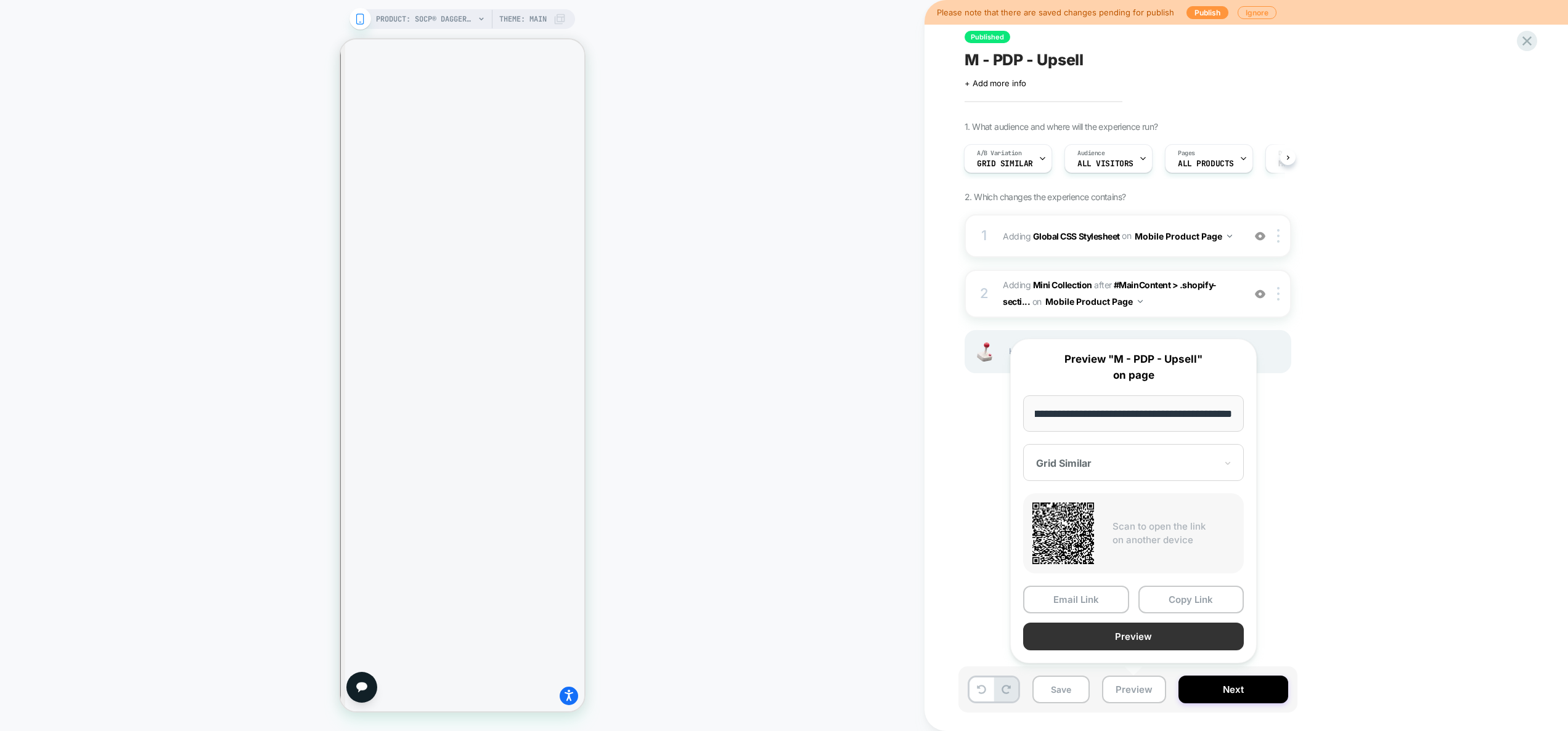
scroll to position [0, 0]
click at [1132, 633] on button "Preview" at bounding box center [1133, 636] width 221 height 28
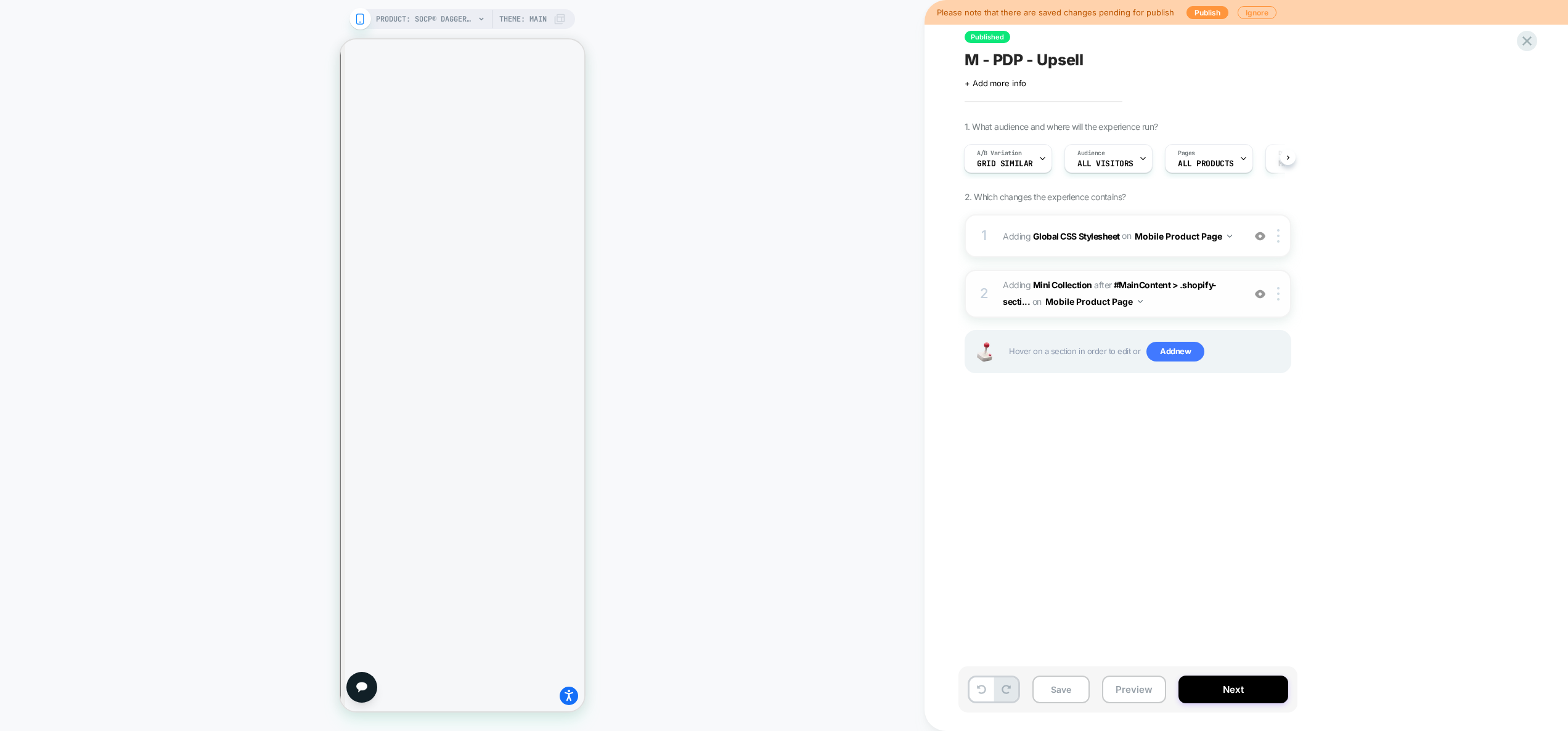
click at [1206, 303] on span "#_loomi_addon_1752773261187 Adding Mini Collection AFTER #MainContent > .shopif…" at bounding box center [1120, 294] width 235 height 33
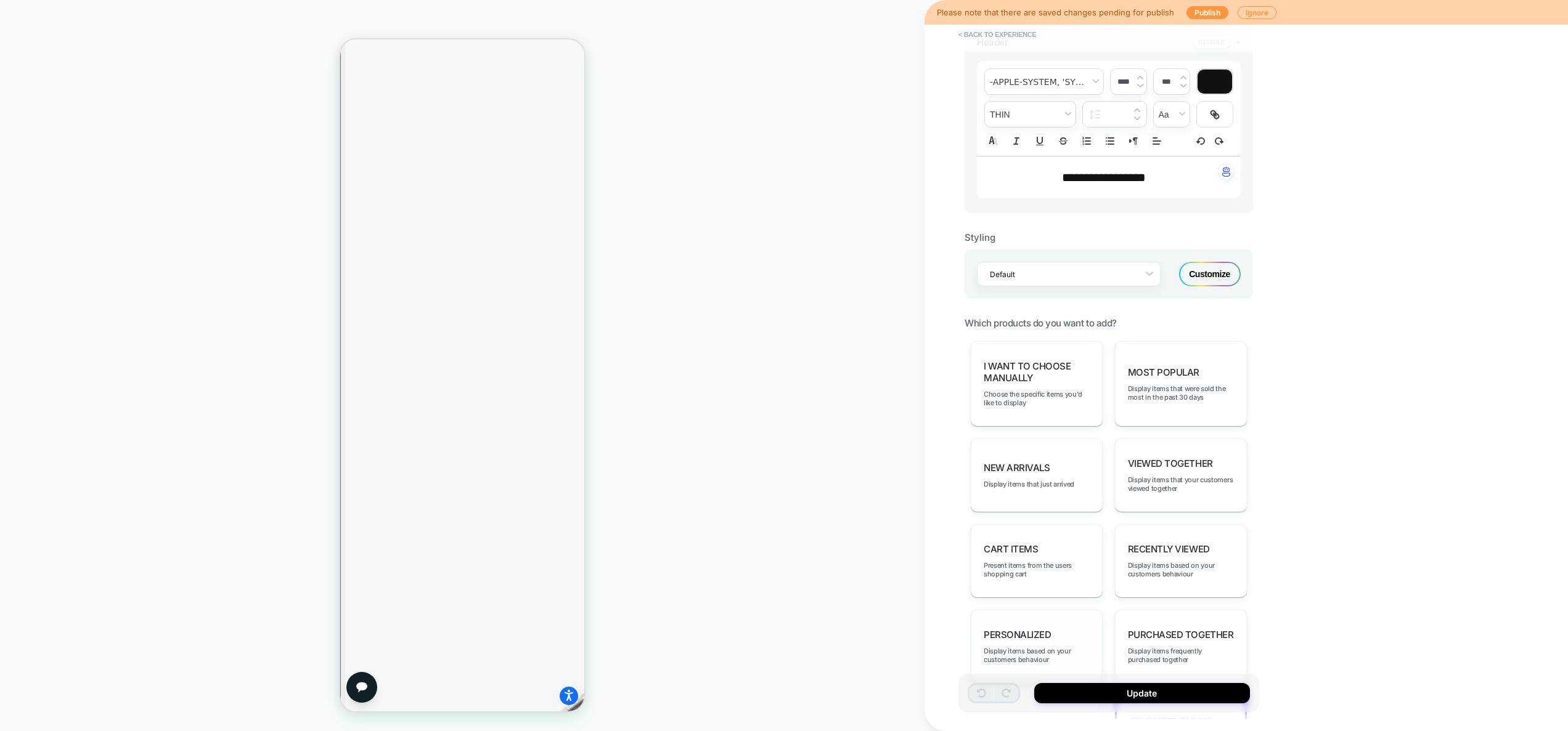
scroll to position [609, 0]
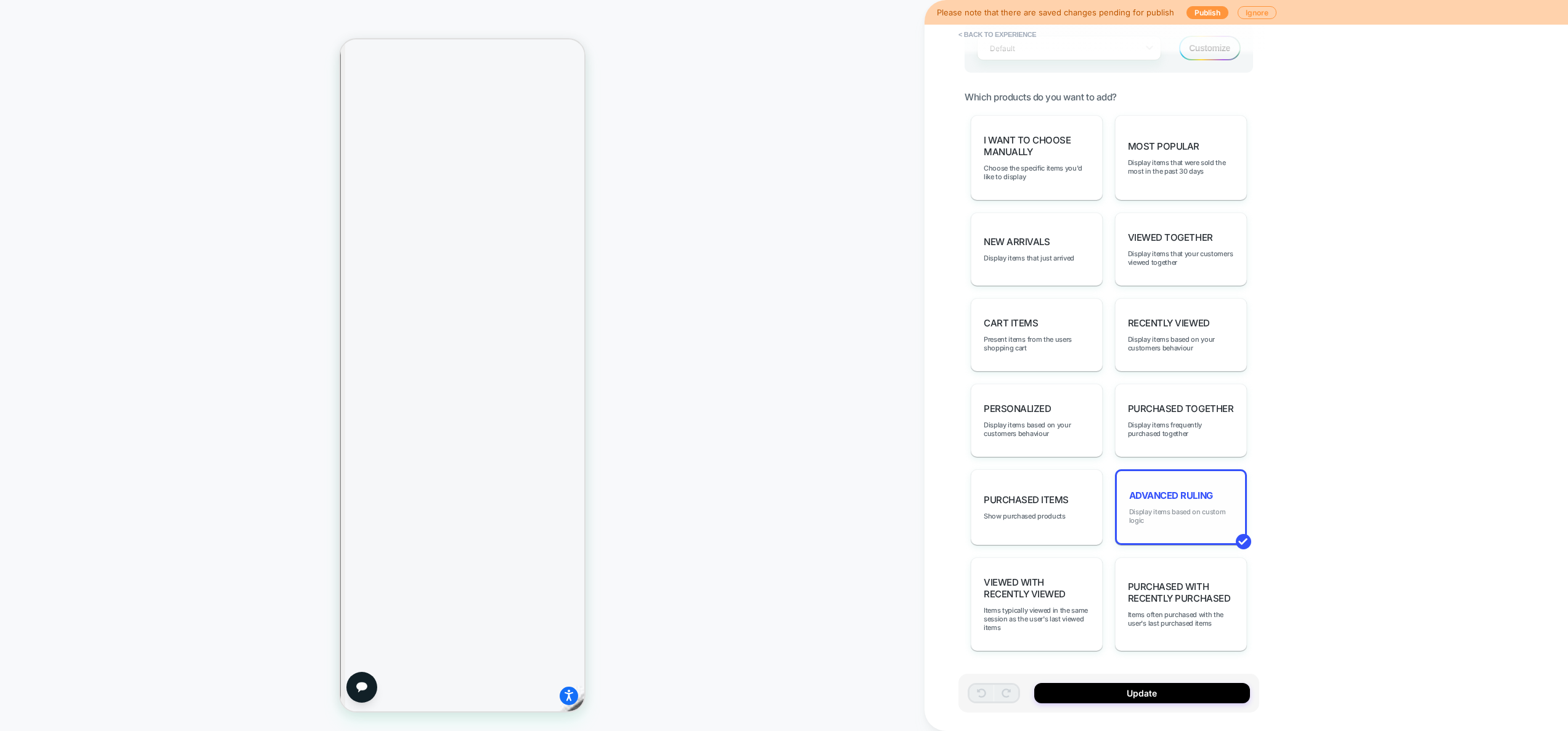
click at [1175, 521] on span "Display items based on custom logic" at bounding box center [1180, 516] width 103 height 18
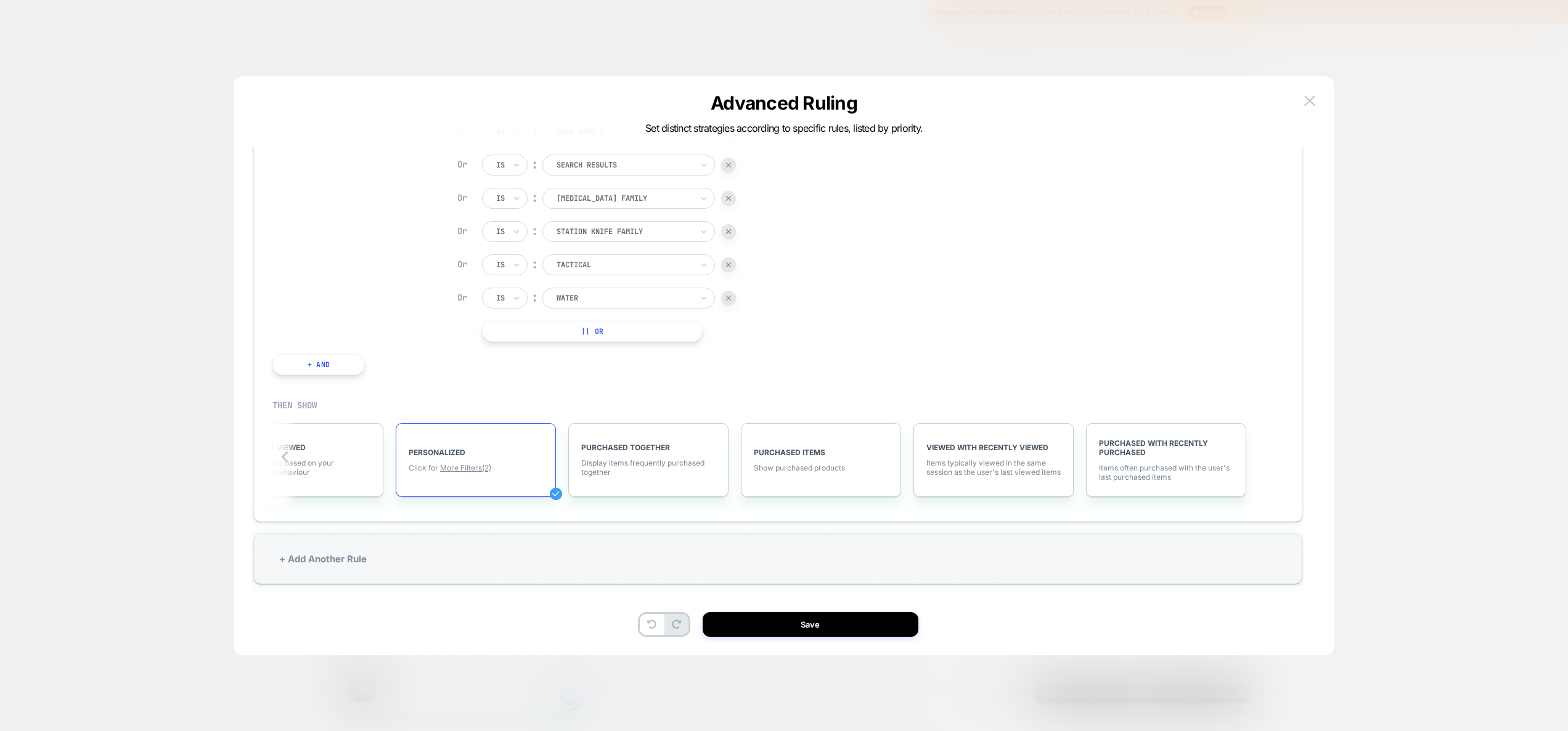
scroll to position [37, 0]
click at [472, 472] on div "PERSONALIZED Click for More Filters (2)" at bounding box center [476, 458] width 160 height 74
click at [469, 469] on span "More Filters (2)" at bounding box center [466, 465] width 51 height 9
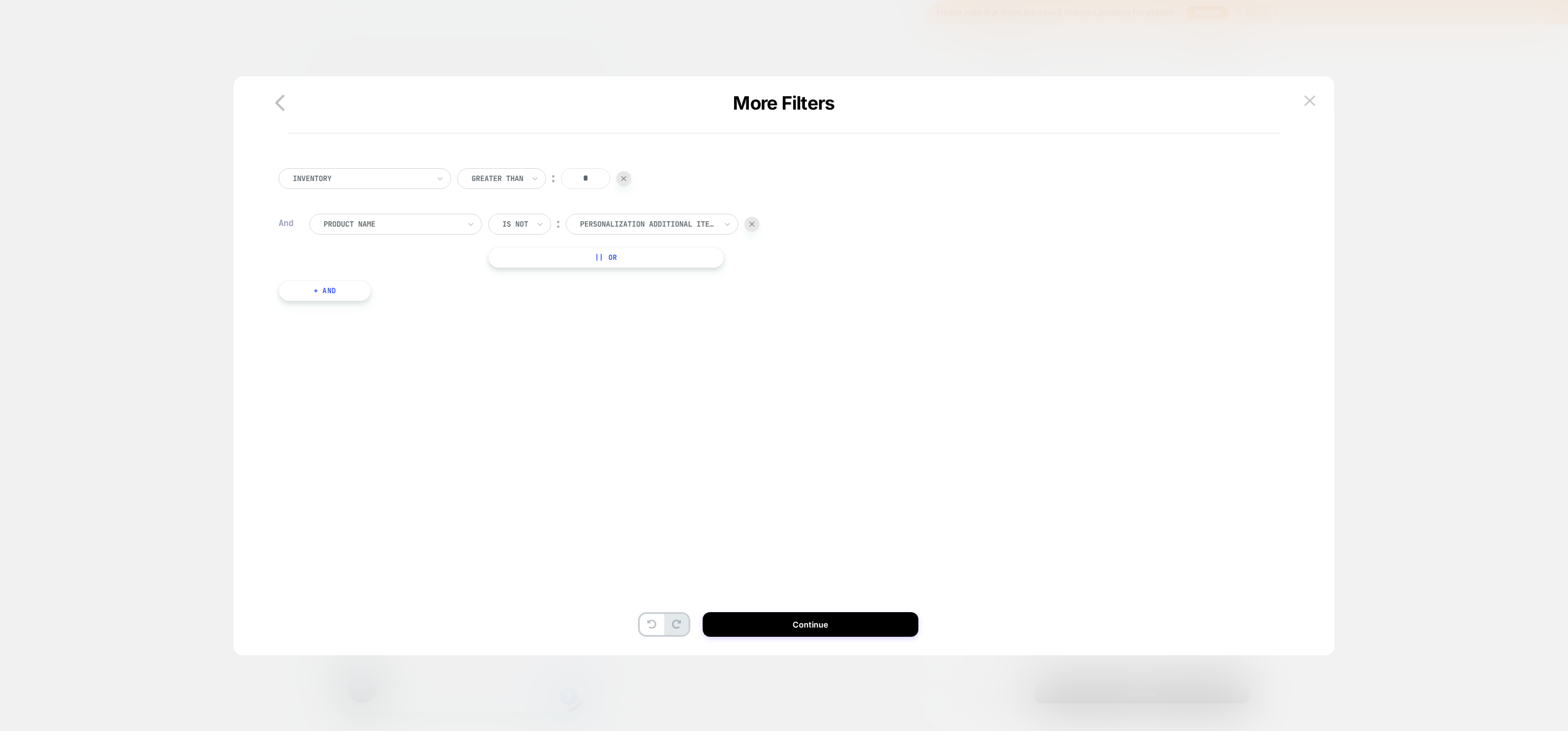
scroll to position [0, 0]
click at [590, 264] on button "|| Or" at bounding box center [606, 261] width 236 height 21
click at [752, 263] on img at bounding box center [752, 261] width 5 height 5
click at [350, 297] on button "+ And" at bounding box center [325, 294] width 93 height 21
click at [364, 311] on div at bounding box center [391, 307] width 135 height 11
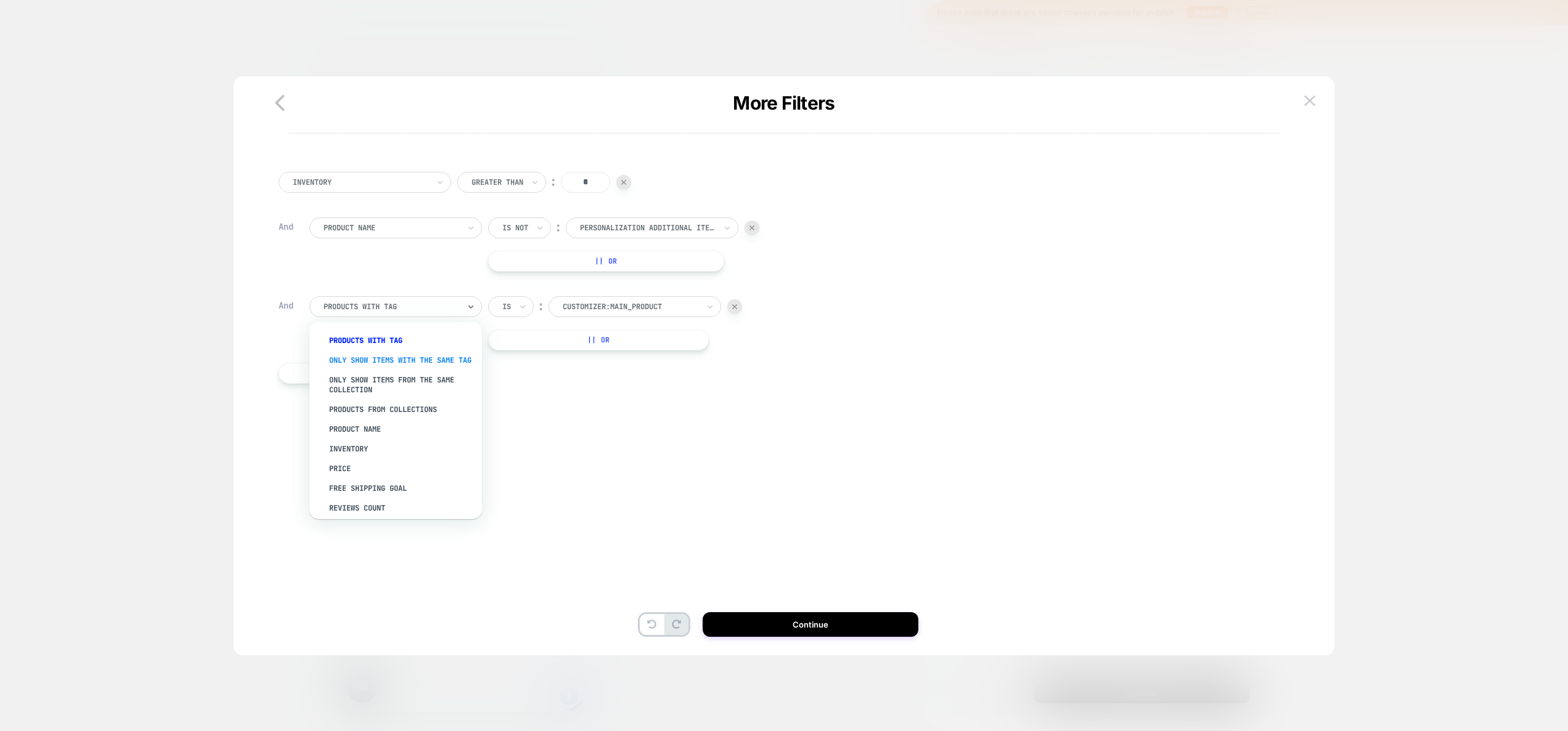
click at [399, 361] on div "Only show items with the same tag" at bounding box center [402, 360] width 160 height 19
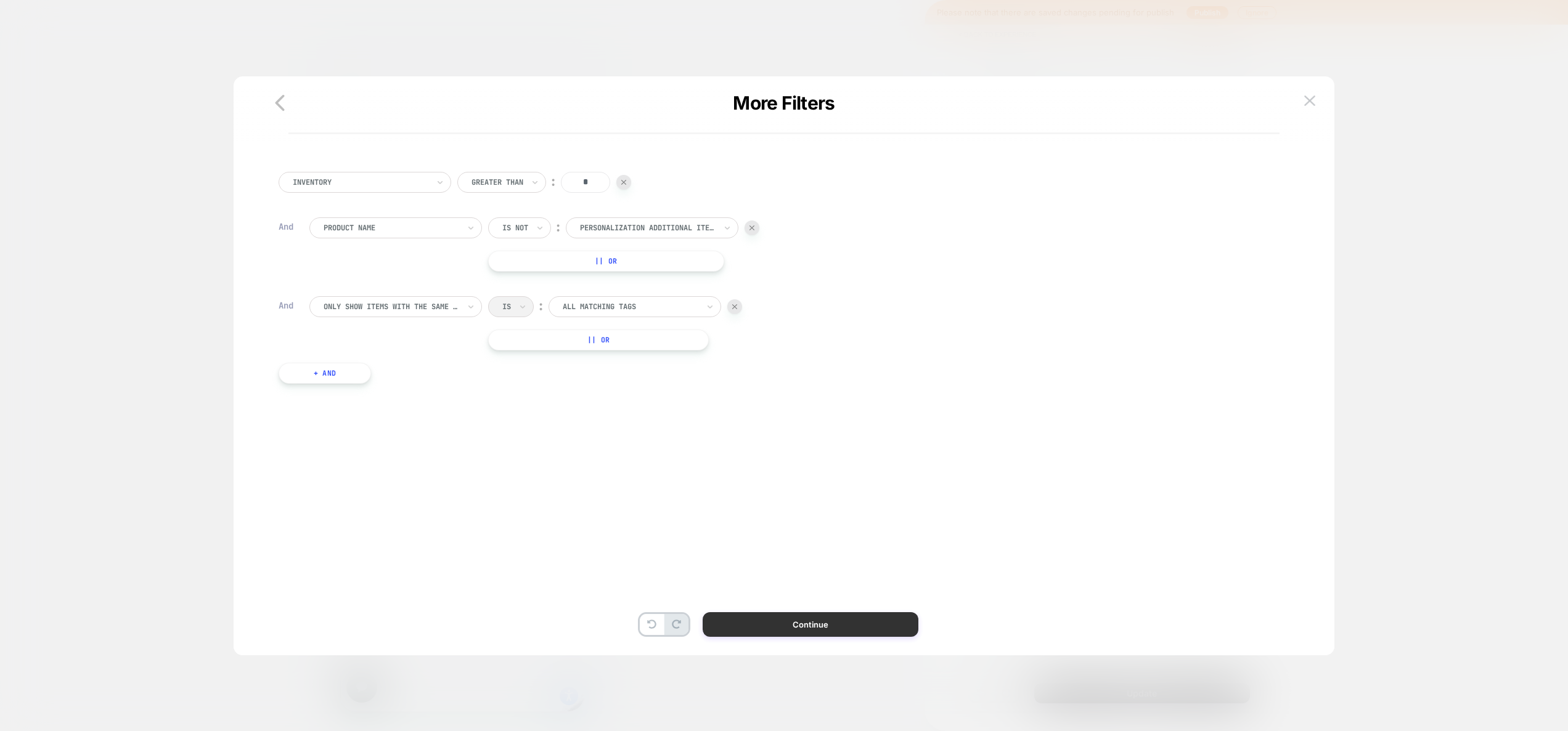
drag, startPoint x: 844, startPoint y: 608, endPoint x: 840, endPoint y: 620, distance: 12.6
click at [844, 609] on div "Inventory Greater Than ︰ * And Product Name Is not ︰ personalization additional…" at bounding box center [778, 385] width 1052 height 517
click at [840, 622] on button "Continue" at bounding box center [810, 624] width 216 height 24
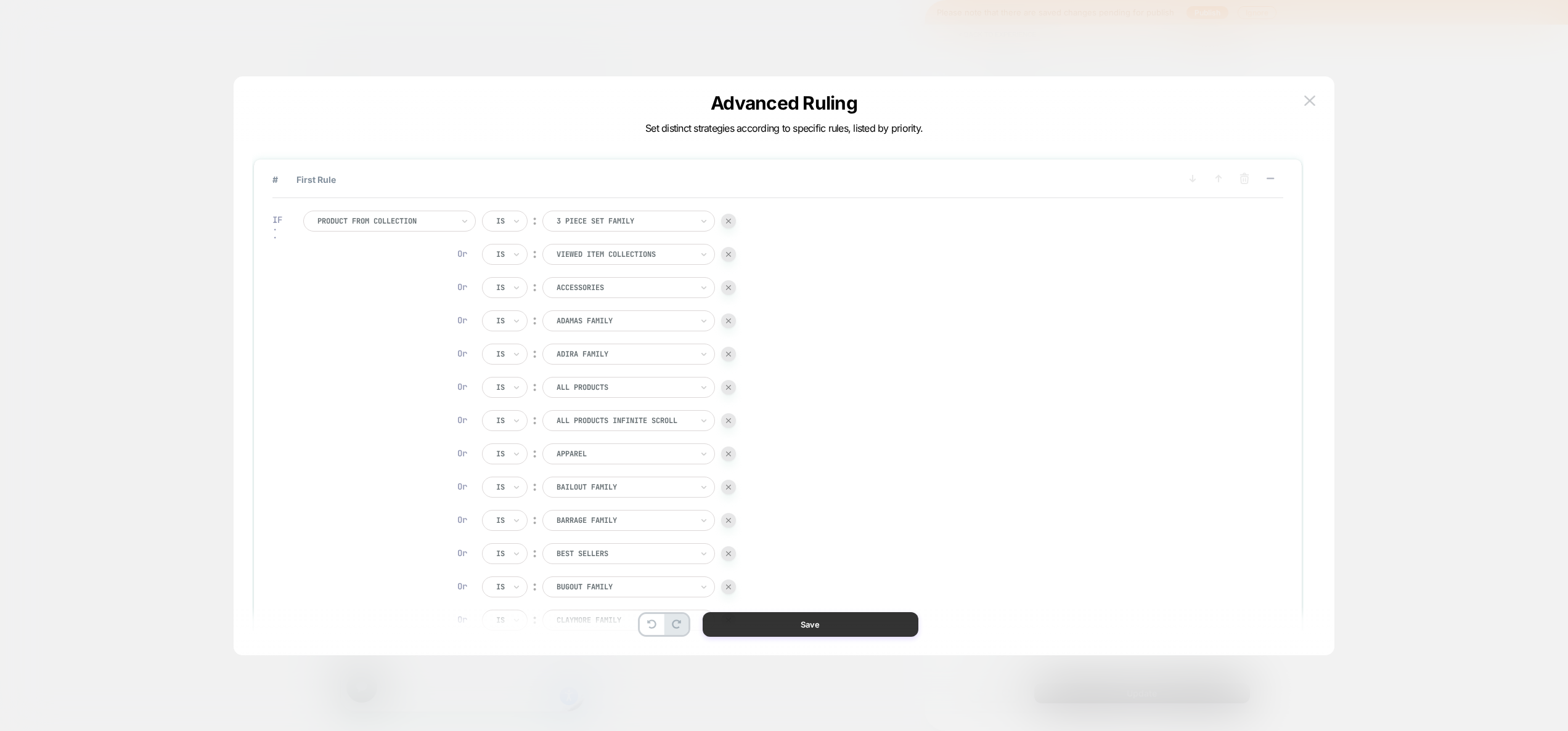
click at [857, 624] on button "Save" at bounding box center [810, 624] width 216 height 24
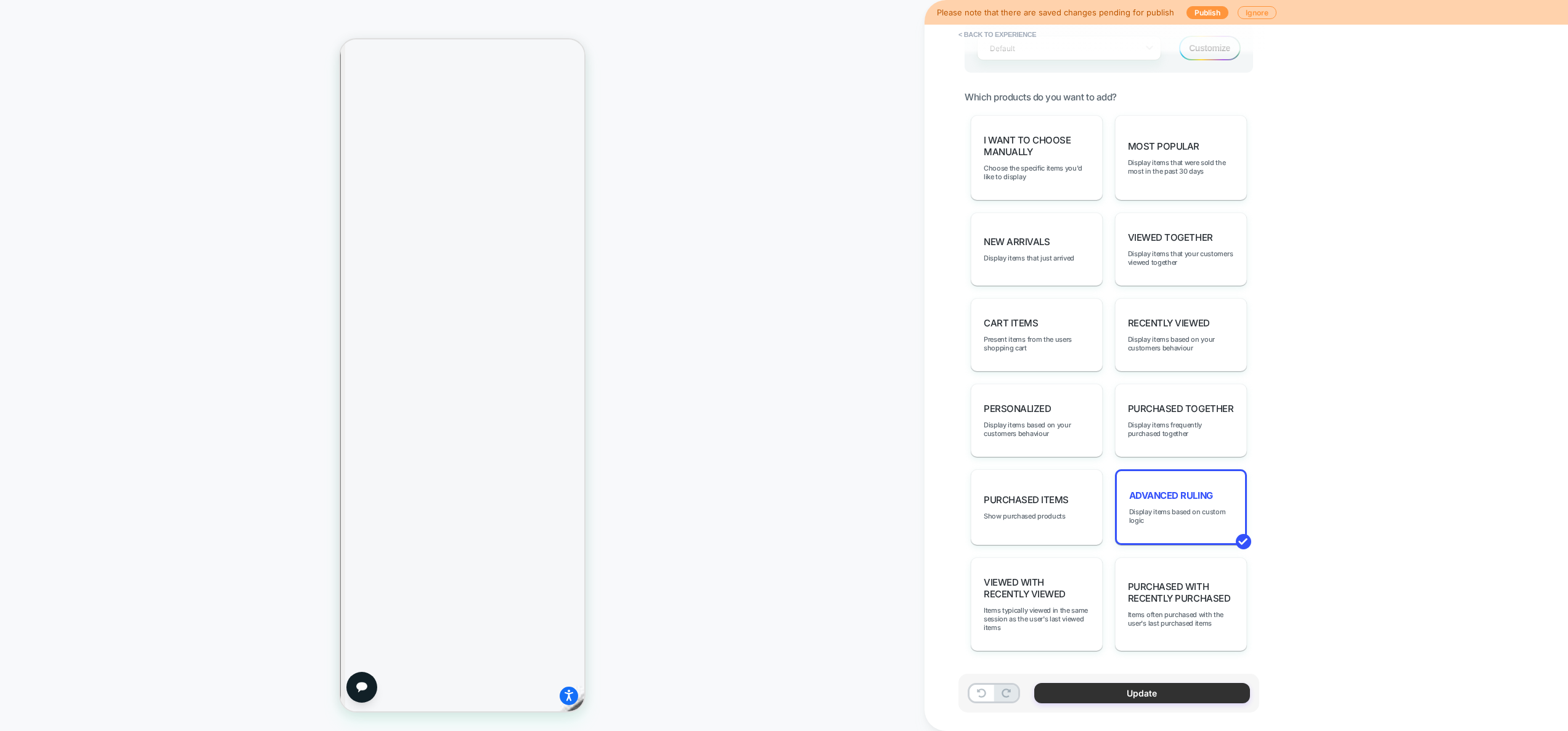
click at [1106, 694] on button "Update" at bounding box center [1142, 693] width 216 height 20
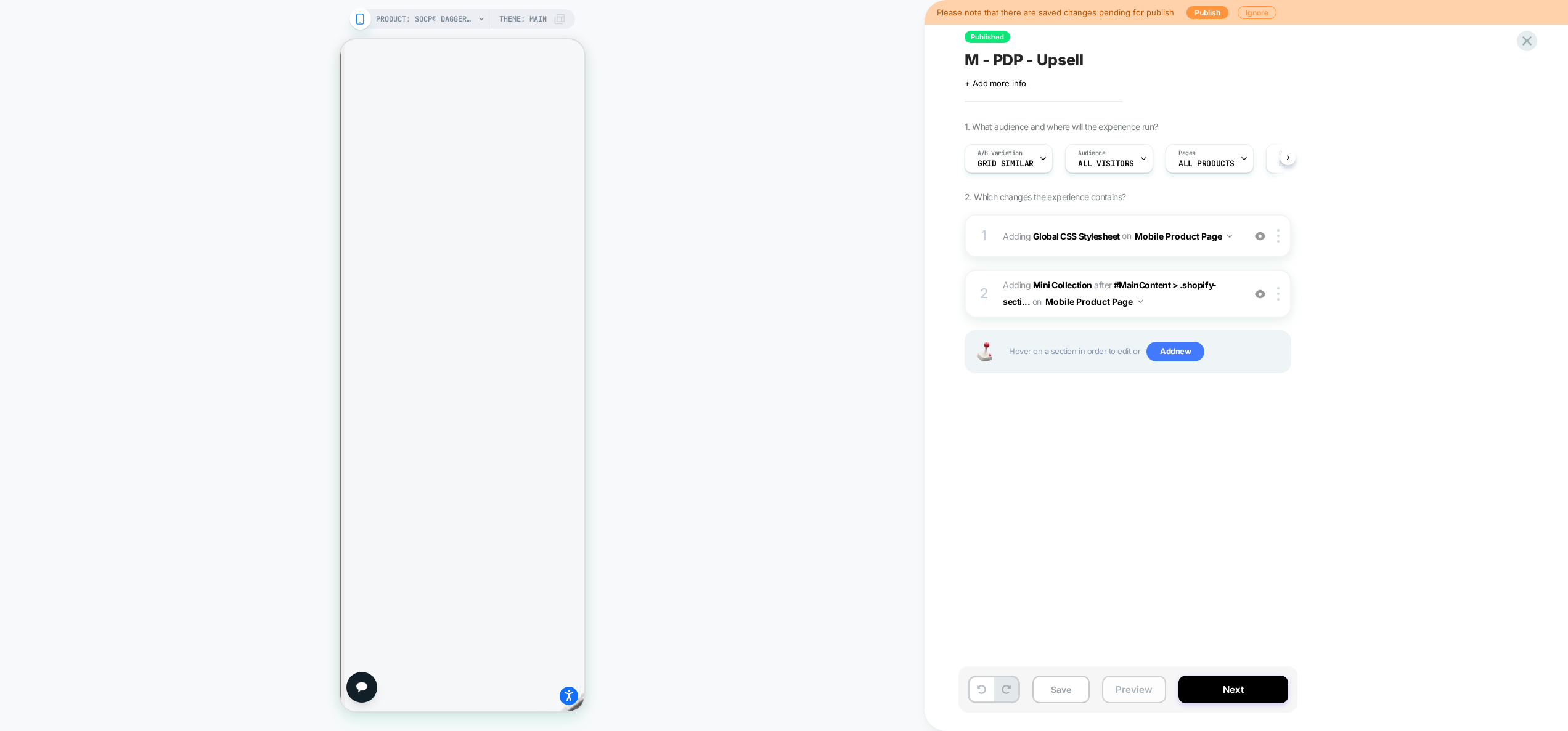
scroll to position [0, 1]
drag, startPoint x: 1137, startPoint y: 691, endPoint x: 1134, endPoint y: 653, distance: 38.1
click at [1137, 691] on button "Preview" at bounding box center [1134, 690] width 64 height 28
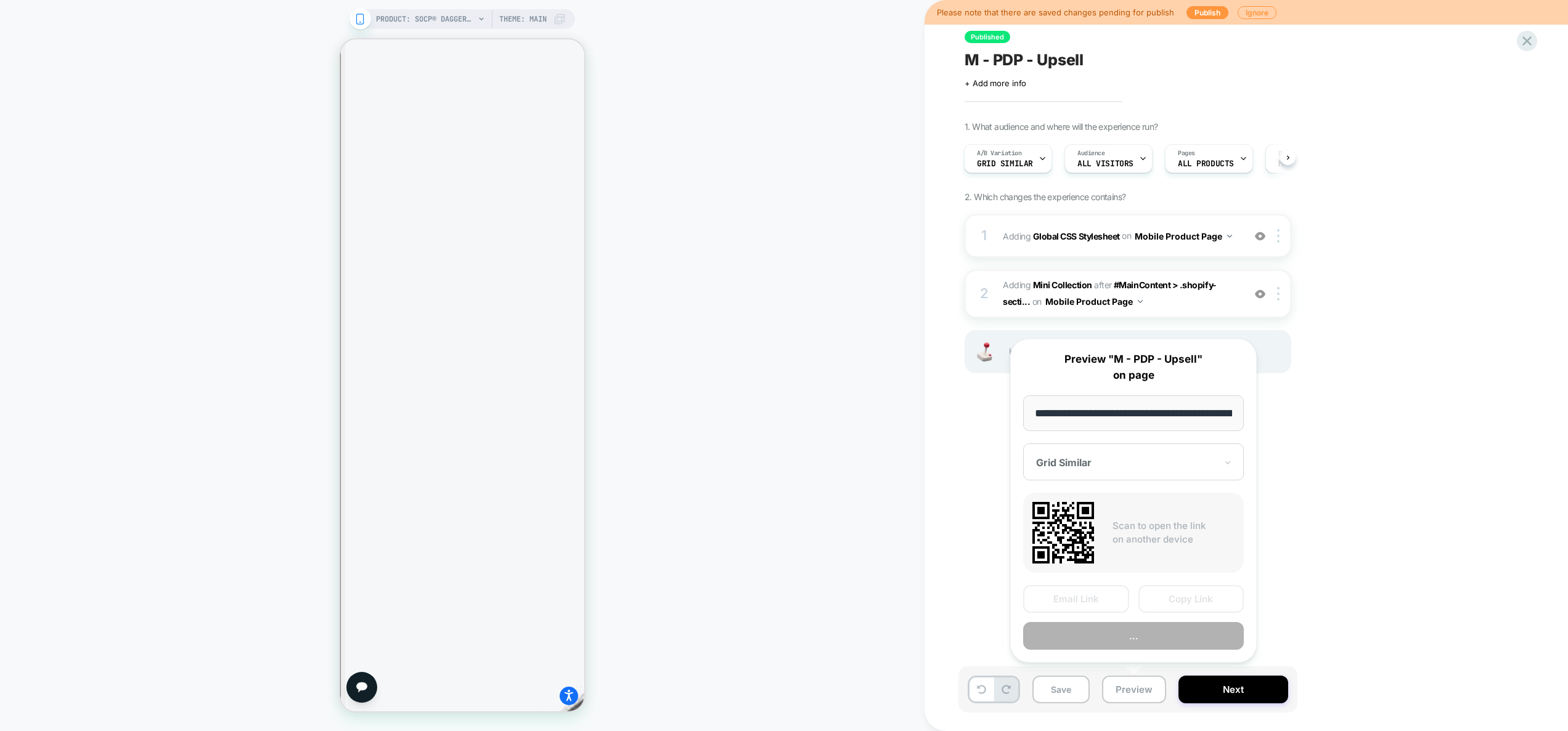
scroll to position [0, 127]
click at [1131, 638] on button "Preview" at bounding box center [1133, 636] width 221 height 28
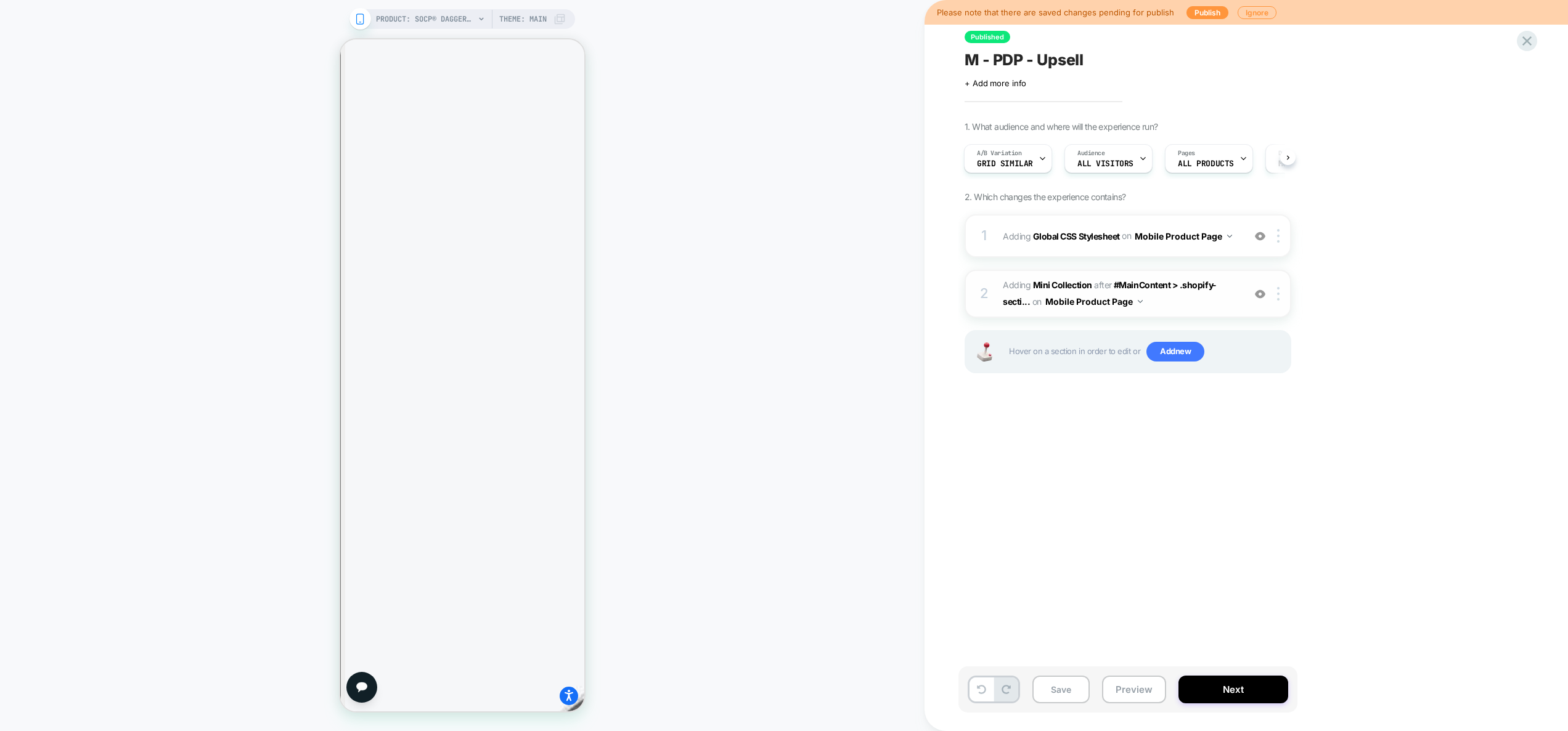
click at [1223, 298] on span "#_loomi_addon_1752773261187 Adding Mini Collection AFTER #MainContent > .shopif…" at bounding box center [1120, 294] width 235 height 33
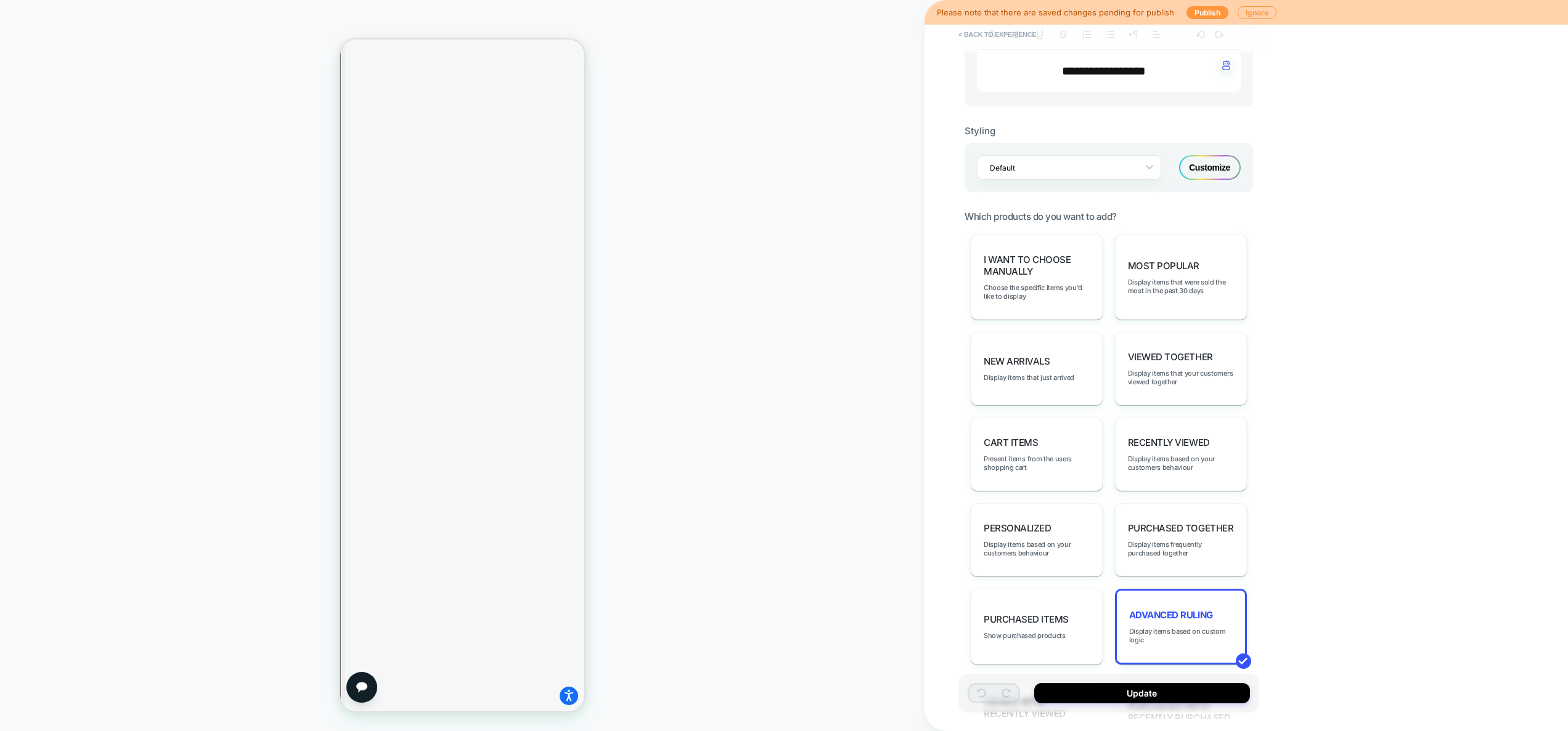
scroll to position [609, 0]
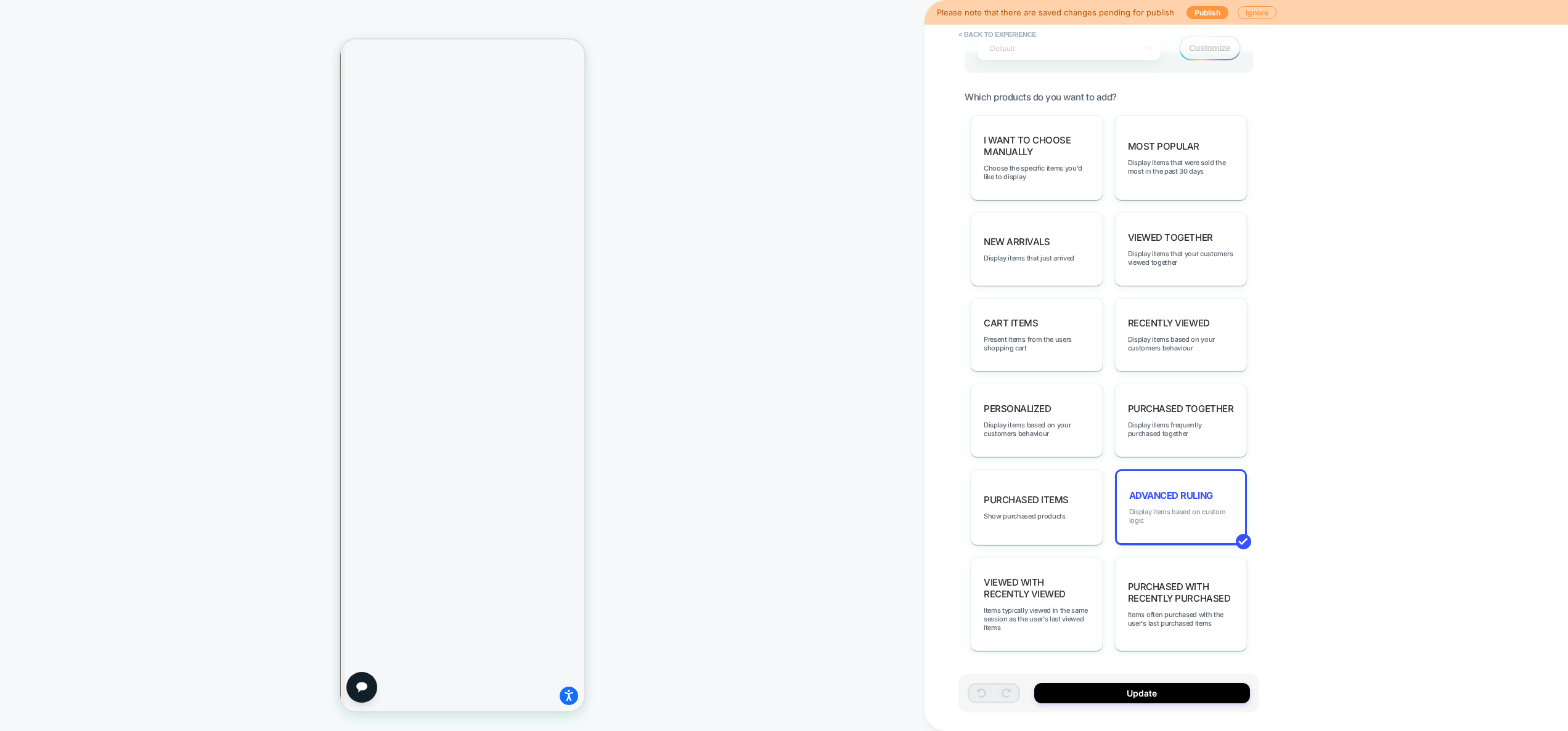
click at [1180, 518] on span "Display items based on custom logic" at bounding box center [1180, 516] width 103 height 18
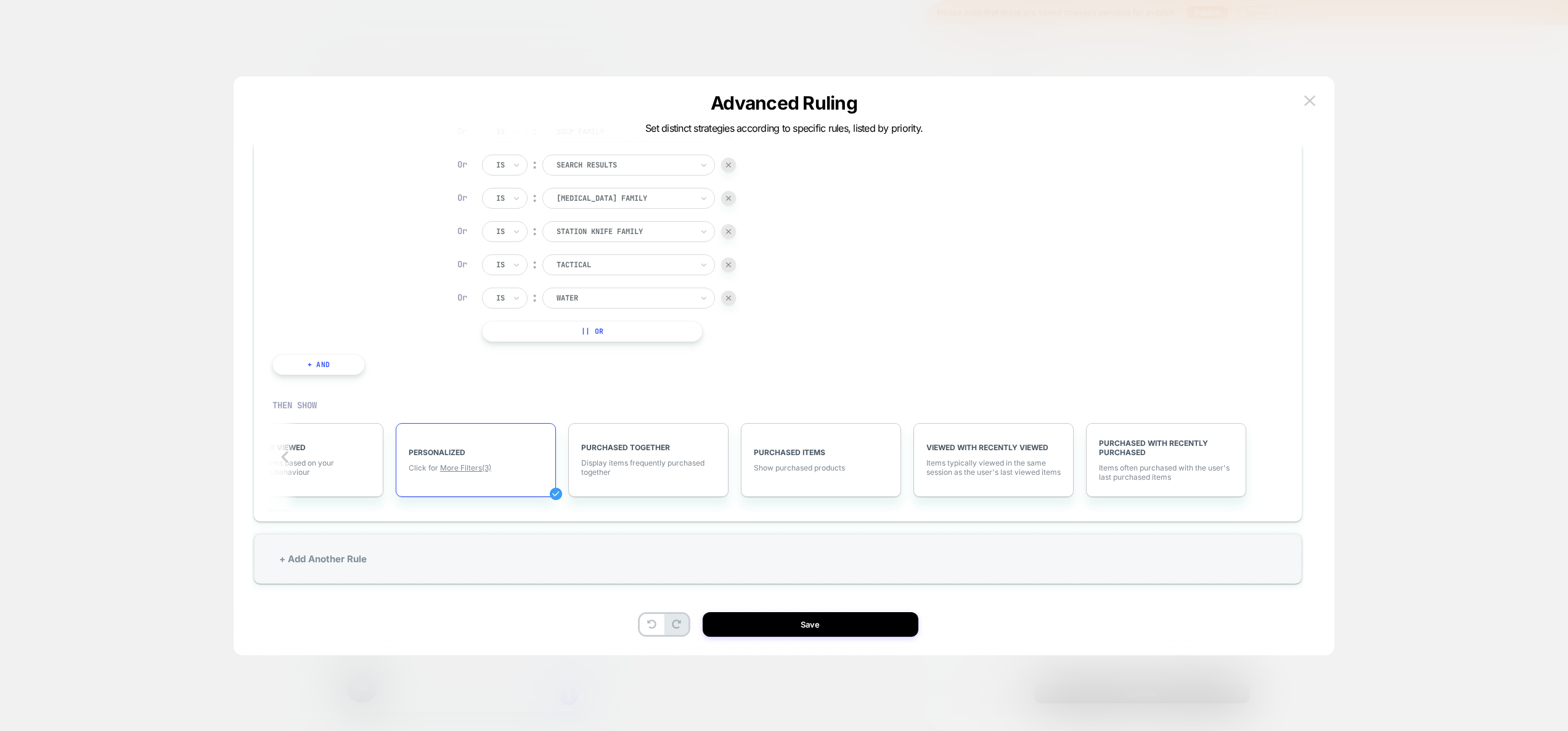
scroll to position [37, 0]
click at [462, 467] on span "More Filters (3)" at bounding box center [466, 465] width 51 height 9
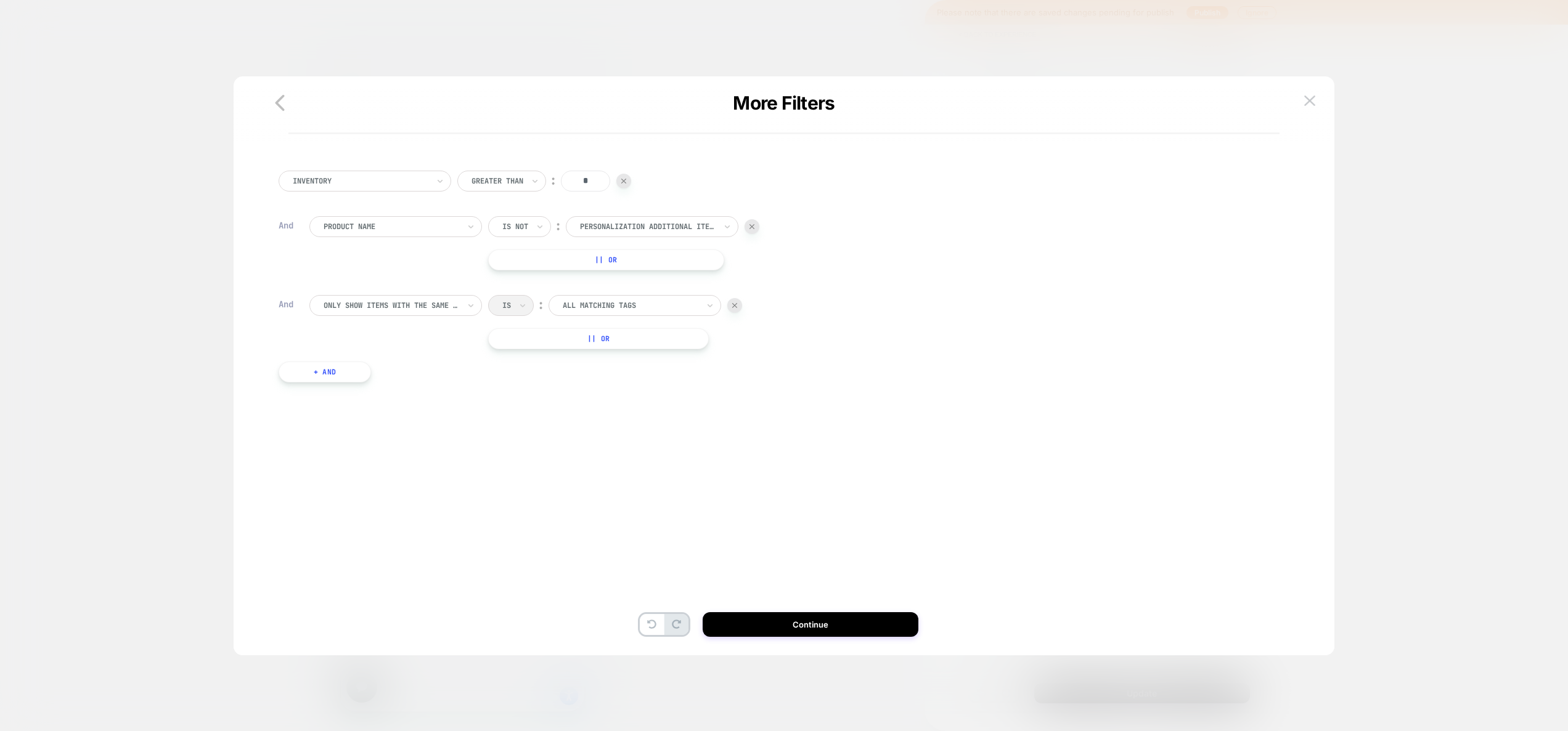
scroll to position [0, 0]
click at [734, 308] on img at bounding box center [734, 307] width 5 height 5
click at [793, 618] on button "Continue" at bounding box center [810, 624] width 216 height 24
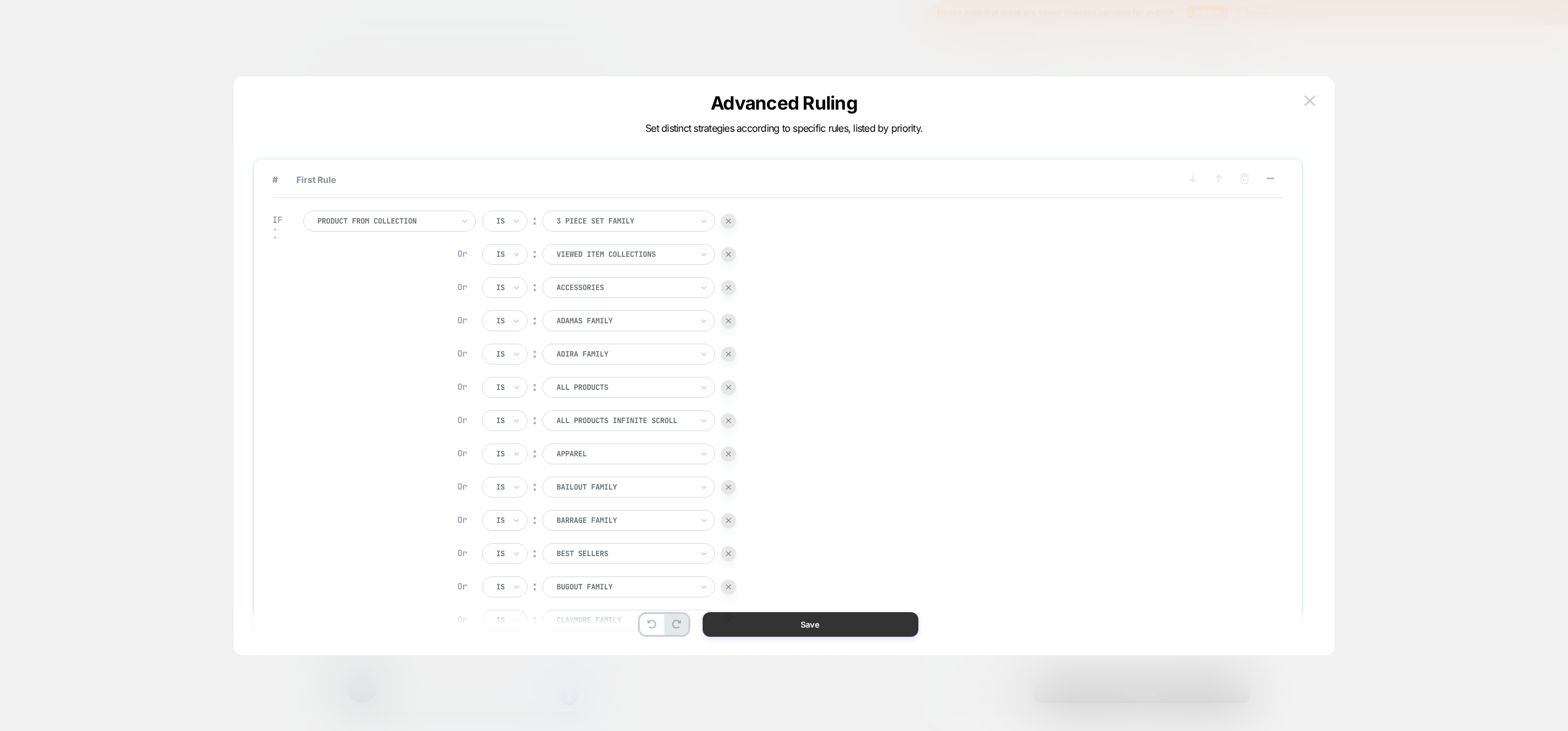
scroll to position [0, 892]
click at [809, 625] on button "Save" at bounding box center [810, 624] width 216 height 24
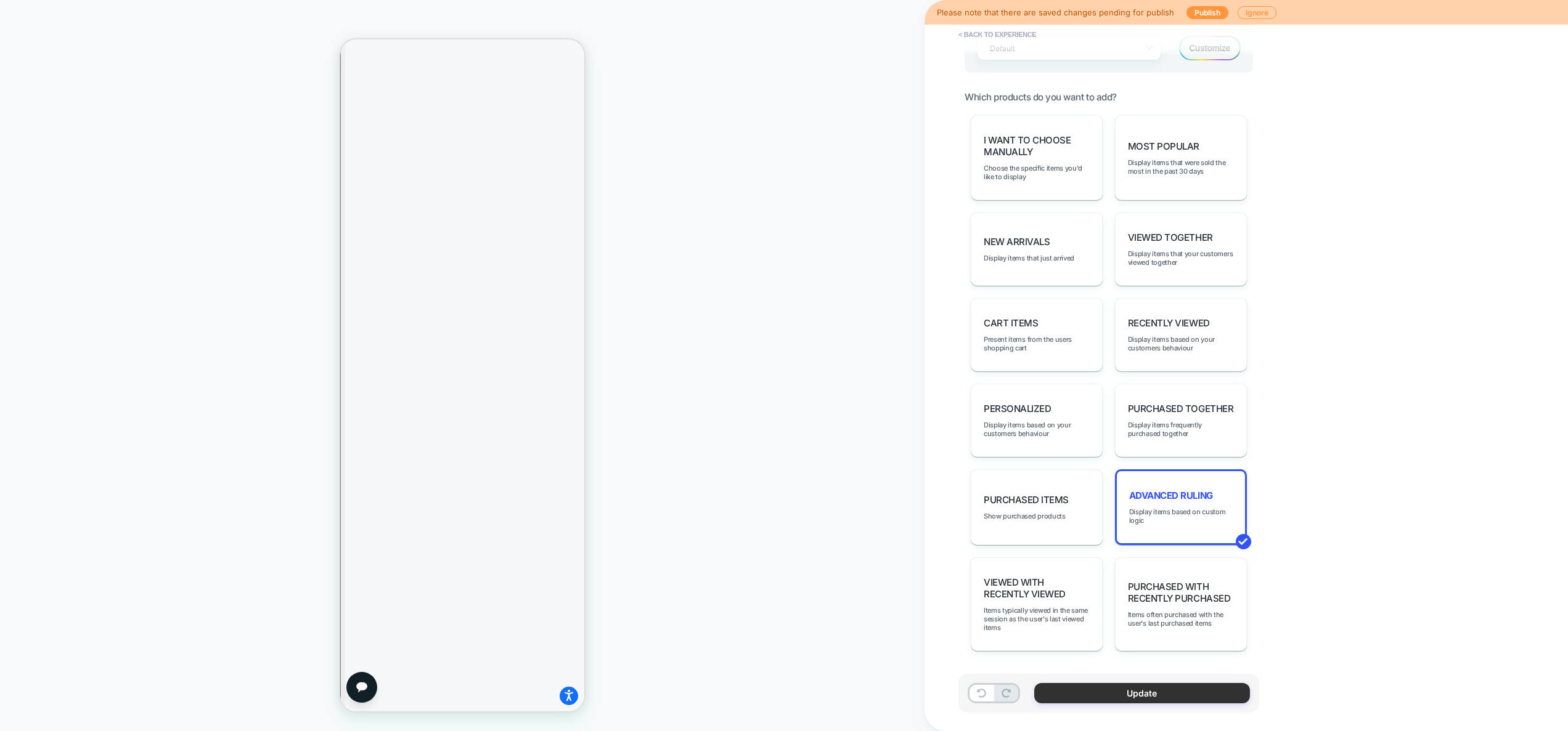
click at [1161, 688] on button "Update" at bounding box center [1142, 693] width 216 height 20
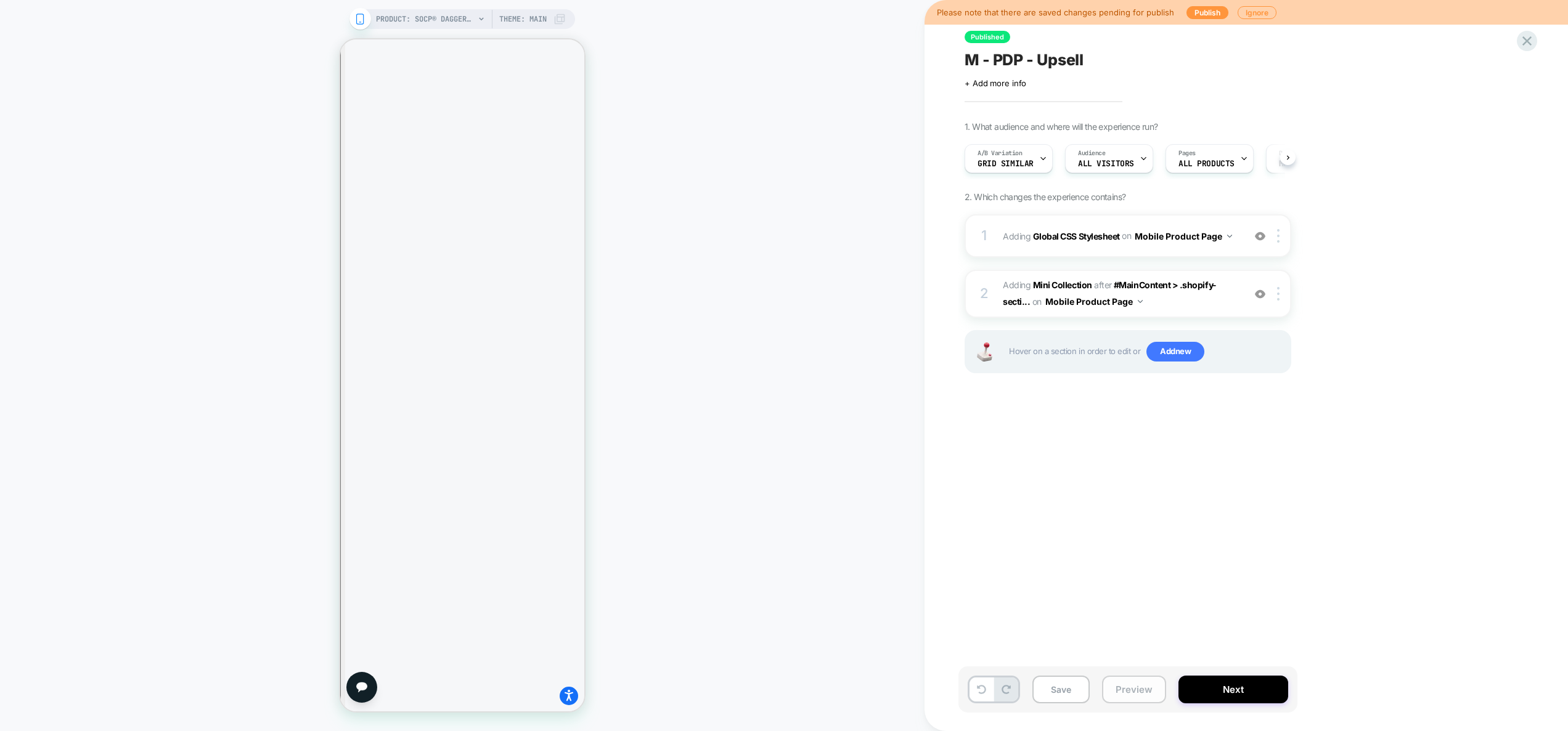
scroll to position [0, 1]
click at [1118, 688] on button "Preview" at bounding box center [1134, 690] width 64 height 28
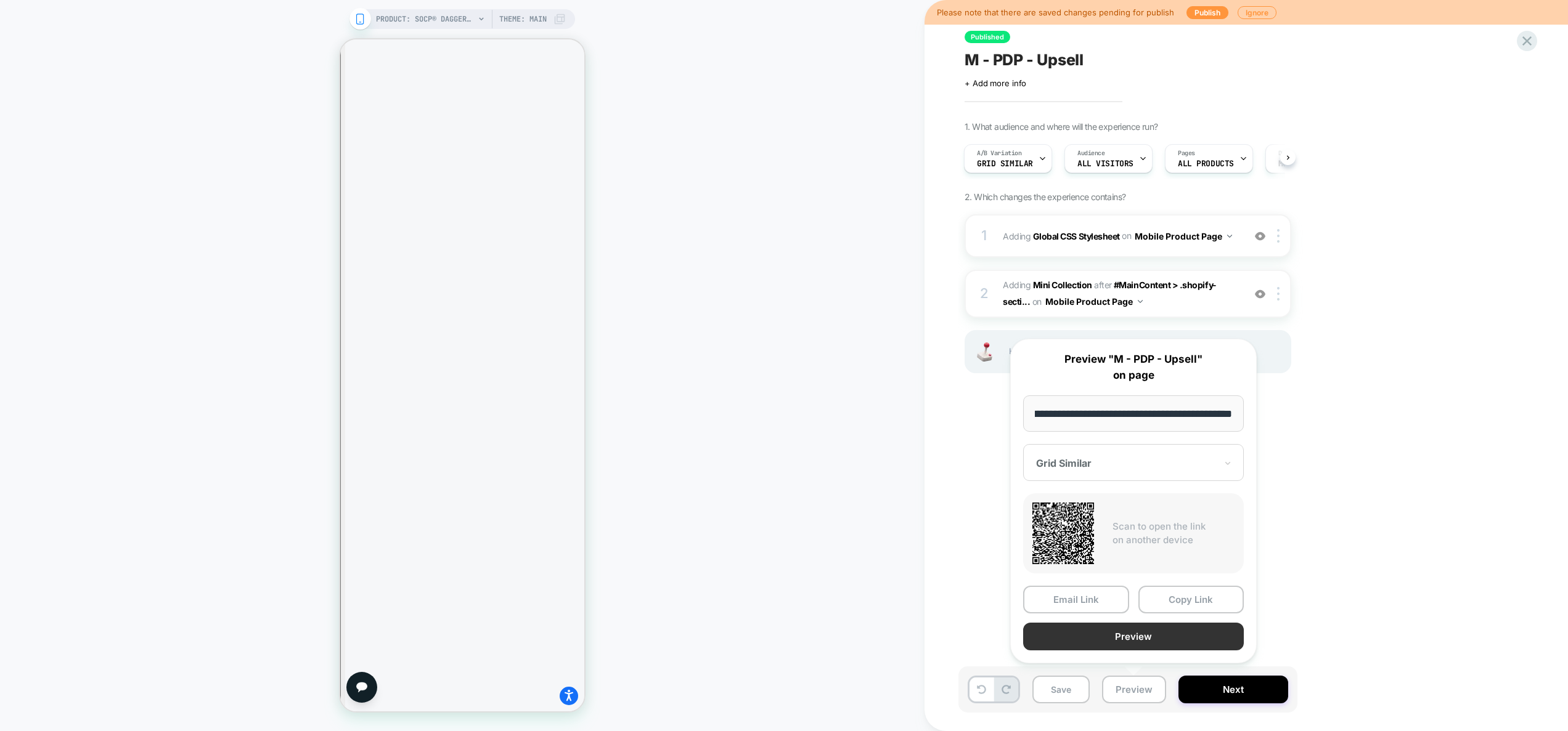
scroll to position [0, 0]
click at [1109, 643] on button "Preview" at bounding box center [1133, 636] width 221 height 28
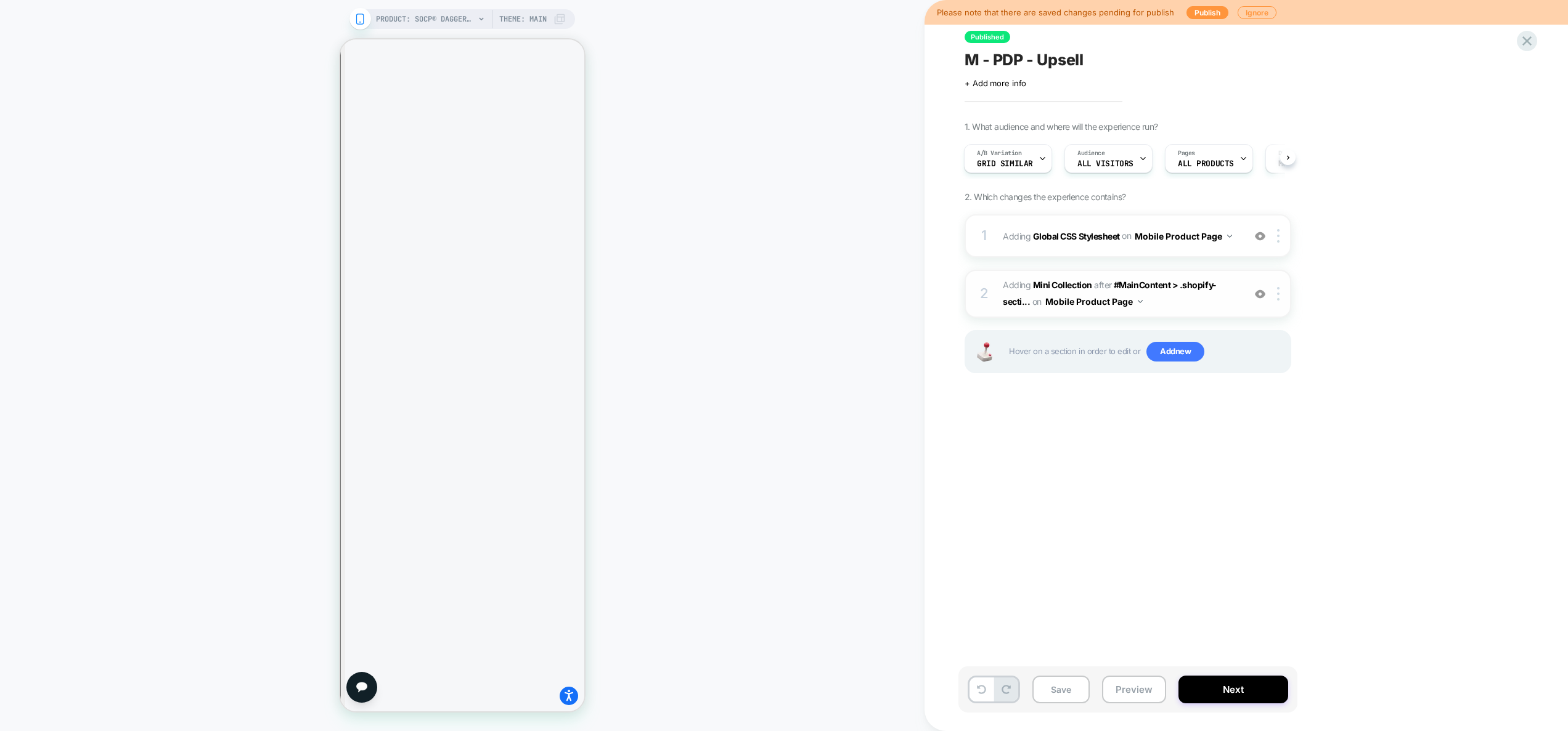
click at [1218, 291] on span "#_loomi_addon_1752773261187 Adding Mini Collection AFTER #MainContent > .shopif…" at bounding box center [1120, 294] width 235 height 33
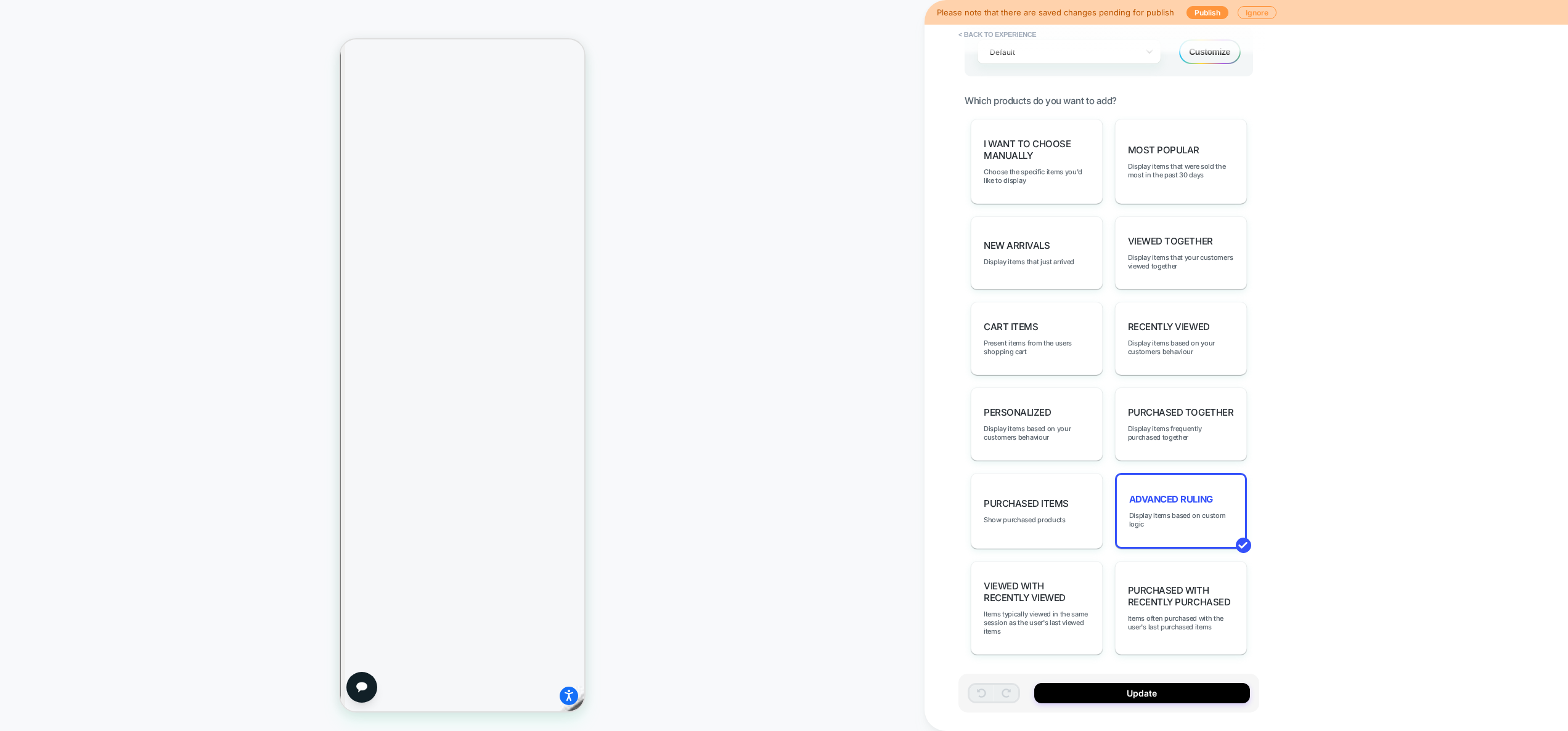
scroll to position [609, 0]
click at [1165, 519] on span "Display items based on custom logic" at bounding box center [1180, 516] width 103 height 18
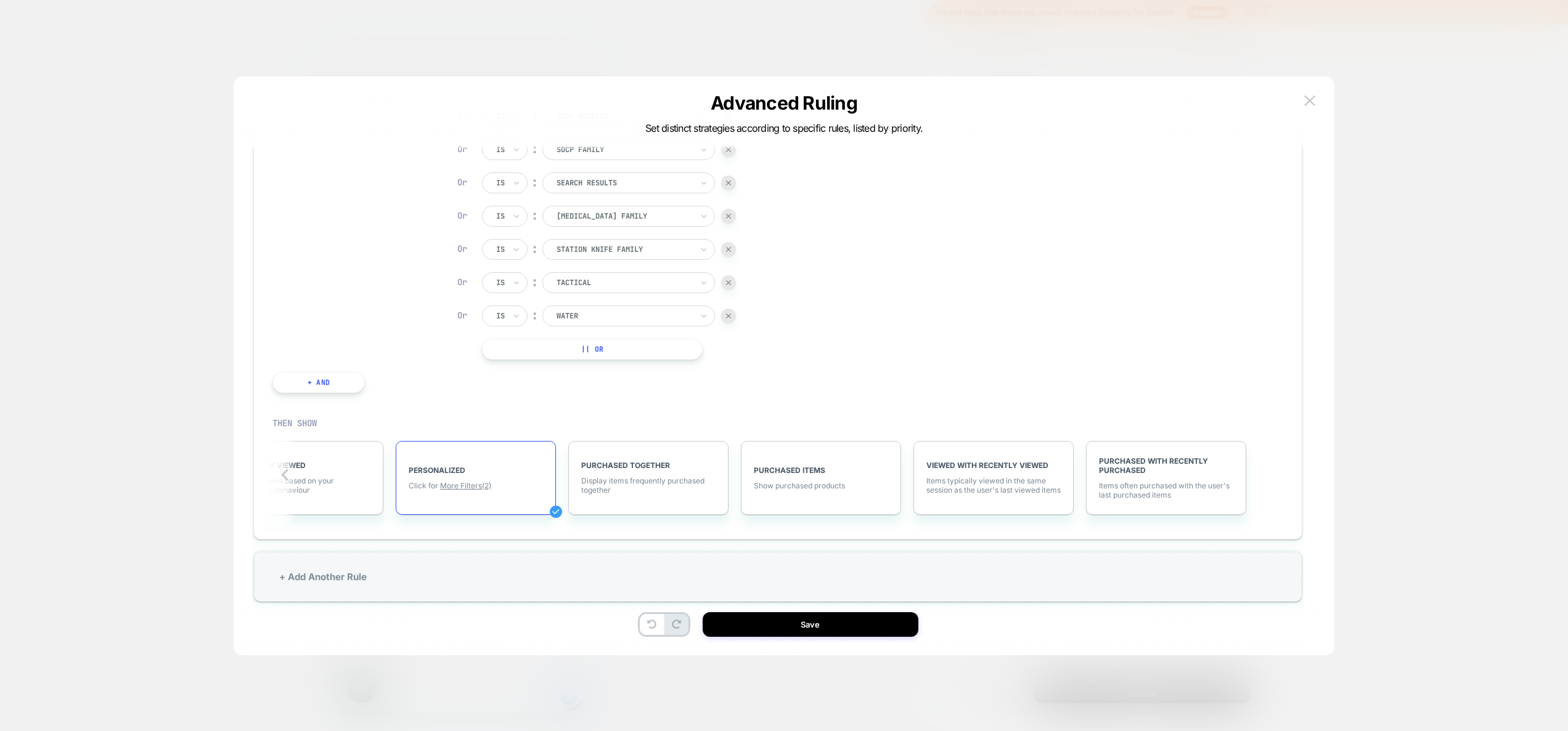
scroll to position [37, 0]
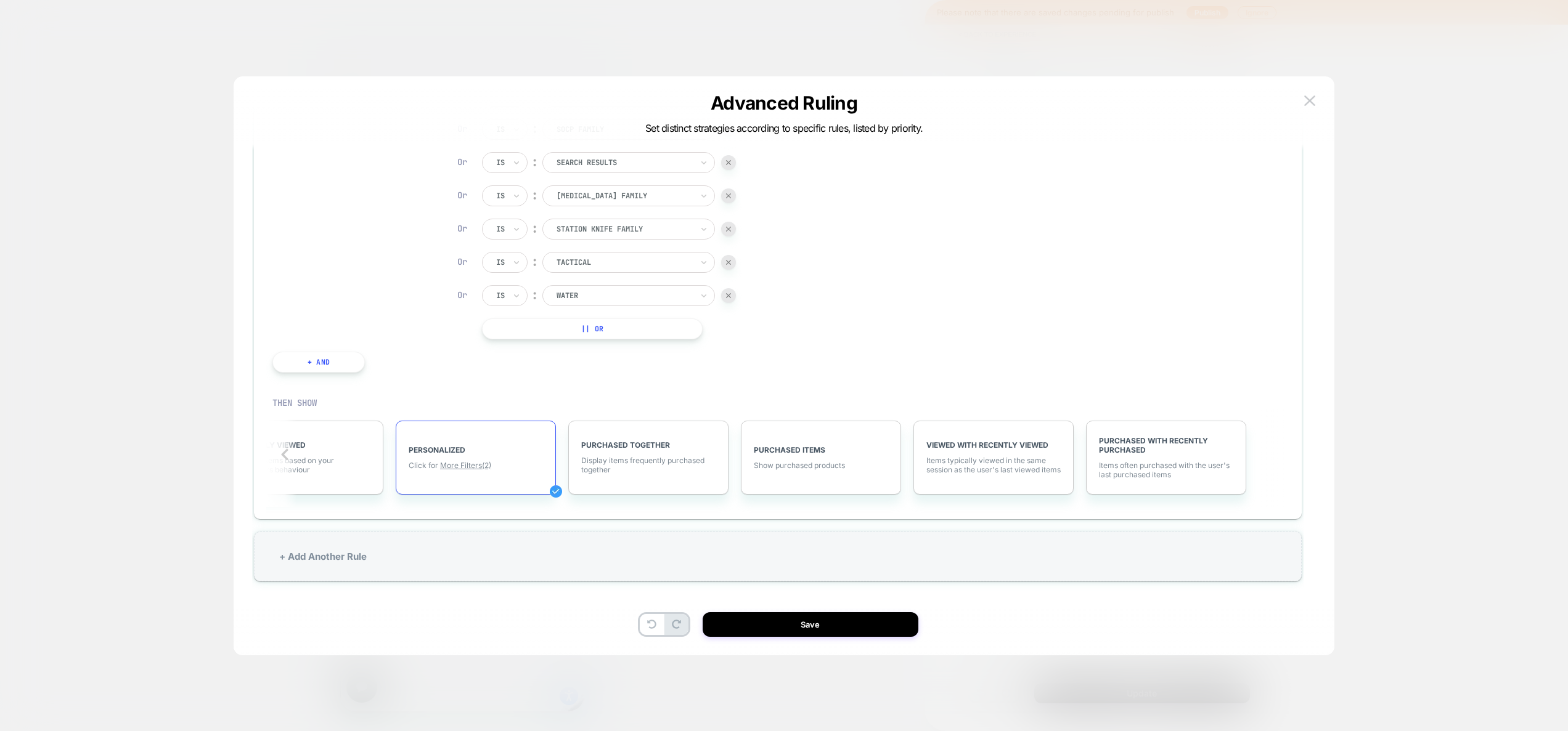
click at [471, 465] on span "More Filters (2)" at bounding box center [466, 465] width 51 height 9
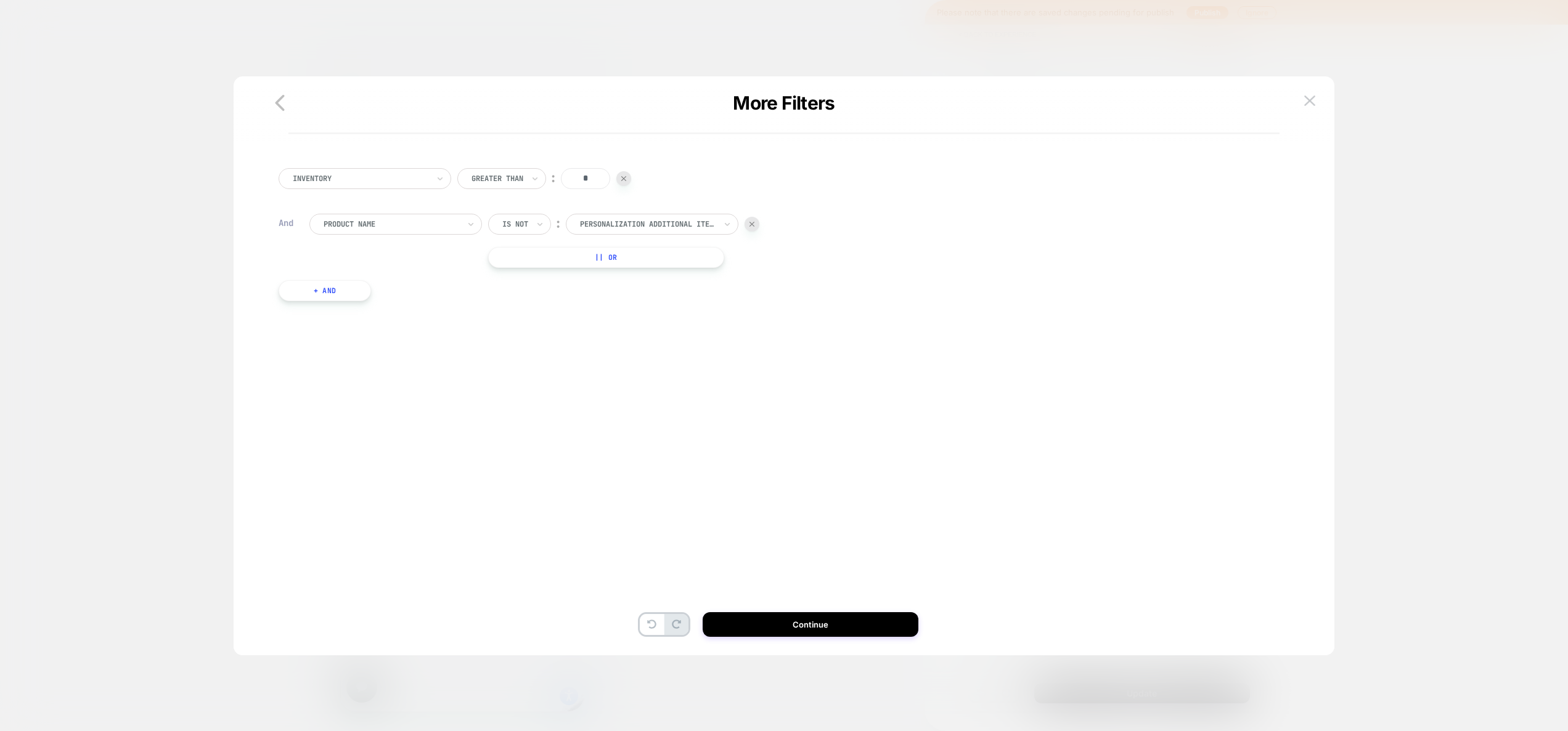
scroll to position [0, 0]
click at [805, 623] on button "Continue" at bounding box center [810, 624] width 216 height 24
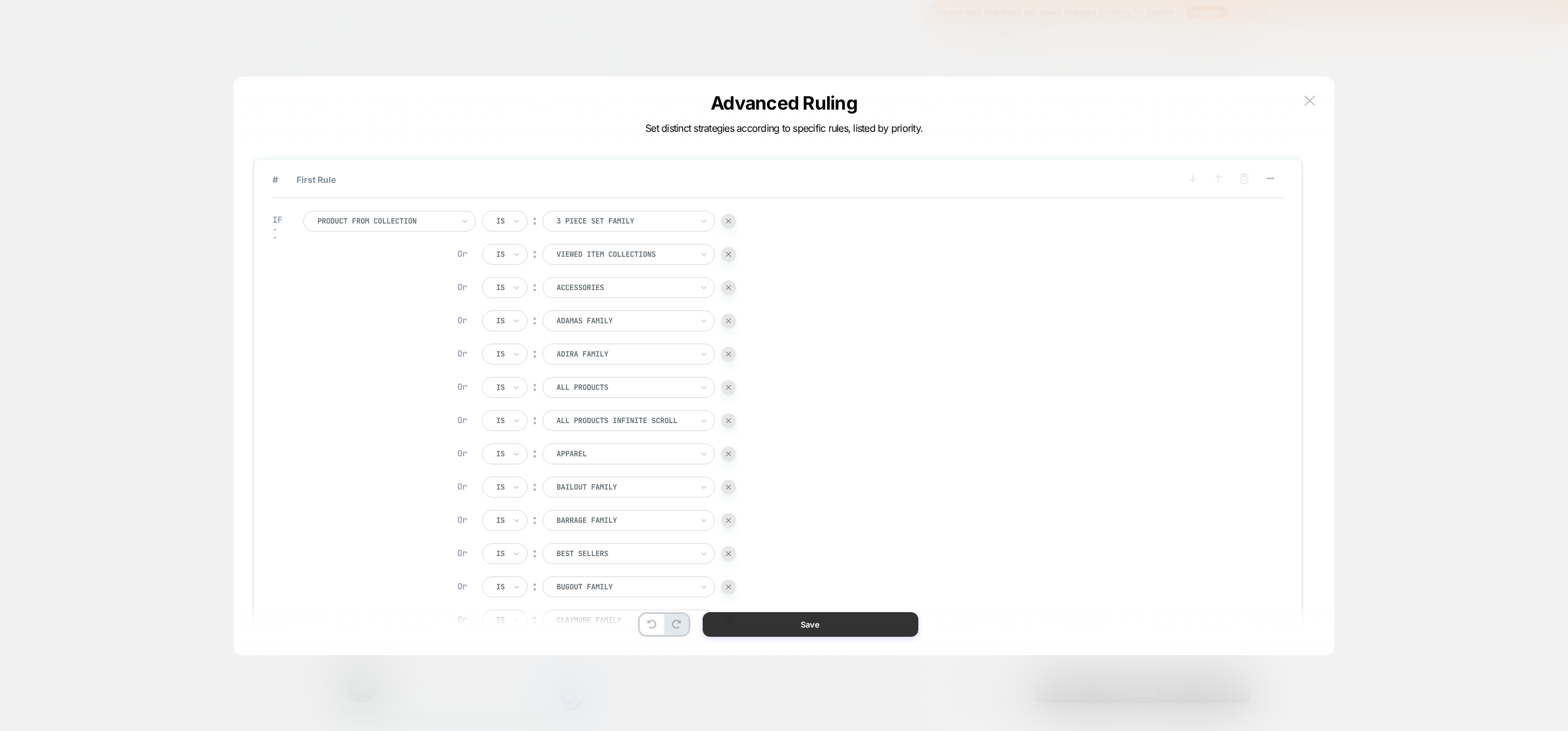
scroll to position [0, 912]
click at [809, 630] on button "Save" at bounding box center [810, 624] width 216 height 24
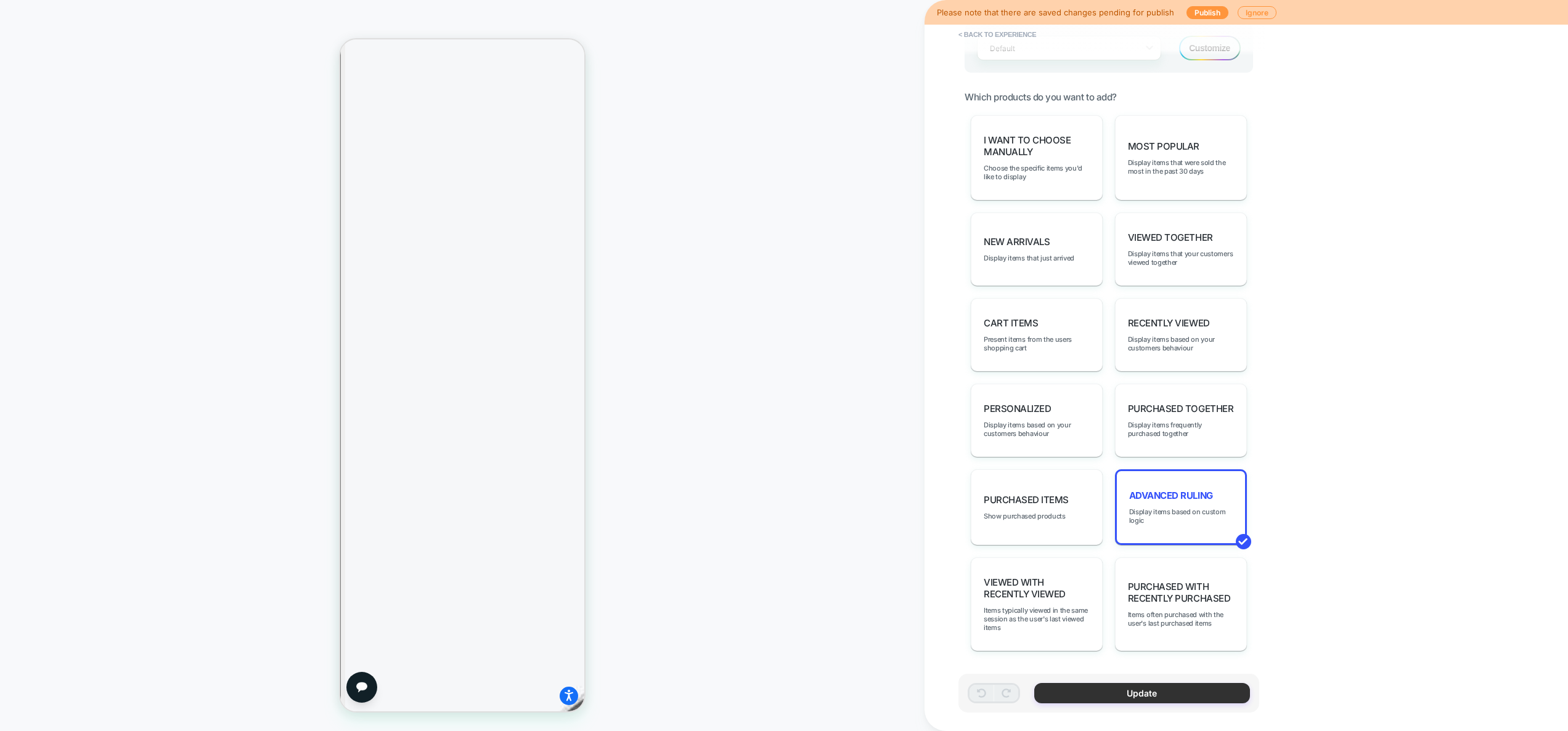
click at [1139, 696] on button "Update" at bounding box center [1142, 693] width 216 height 20
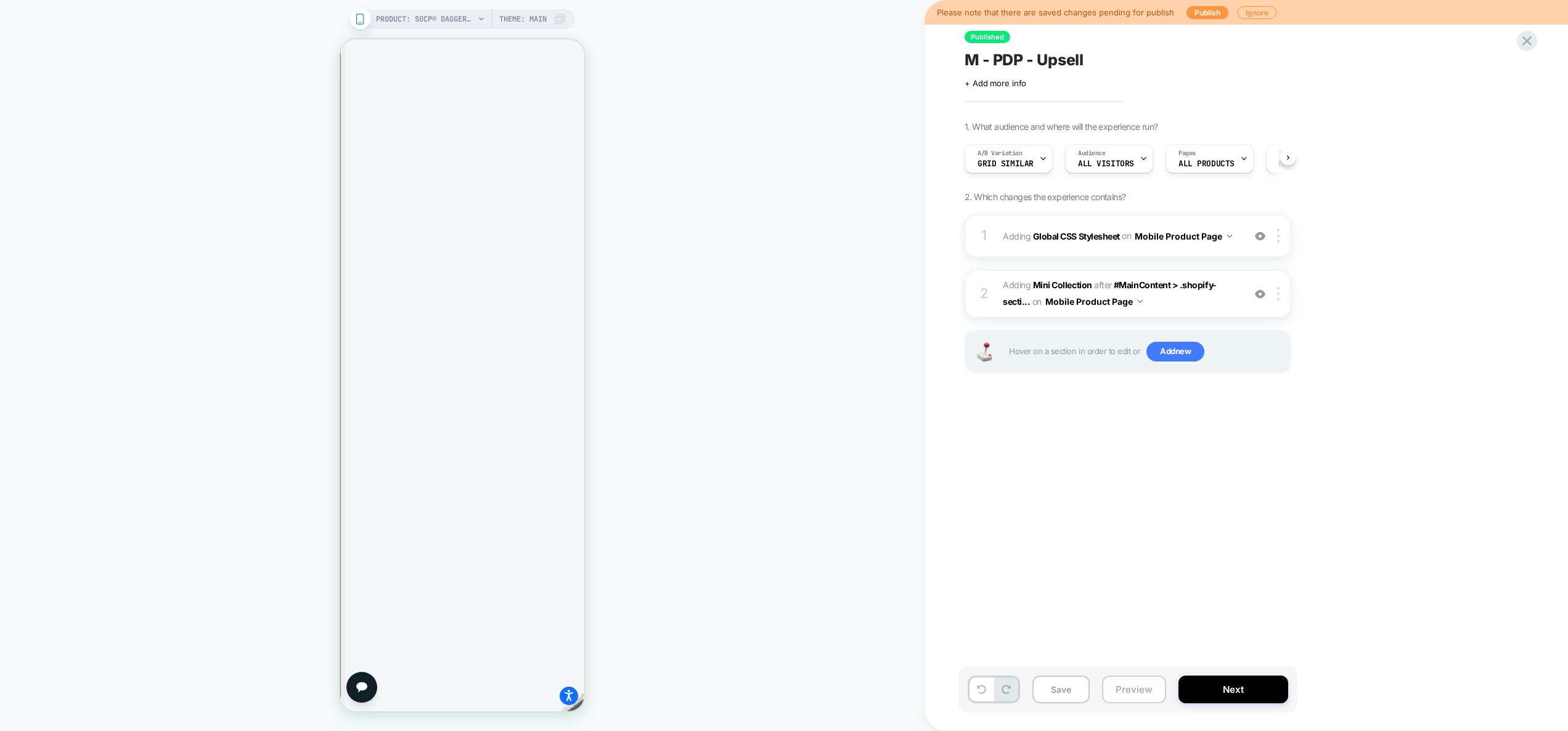
scroll to position [0, 1]
click at [1131, 691] on button "Preview" at bounding box center [1134, 690] width 64 height 28
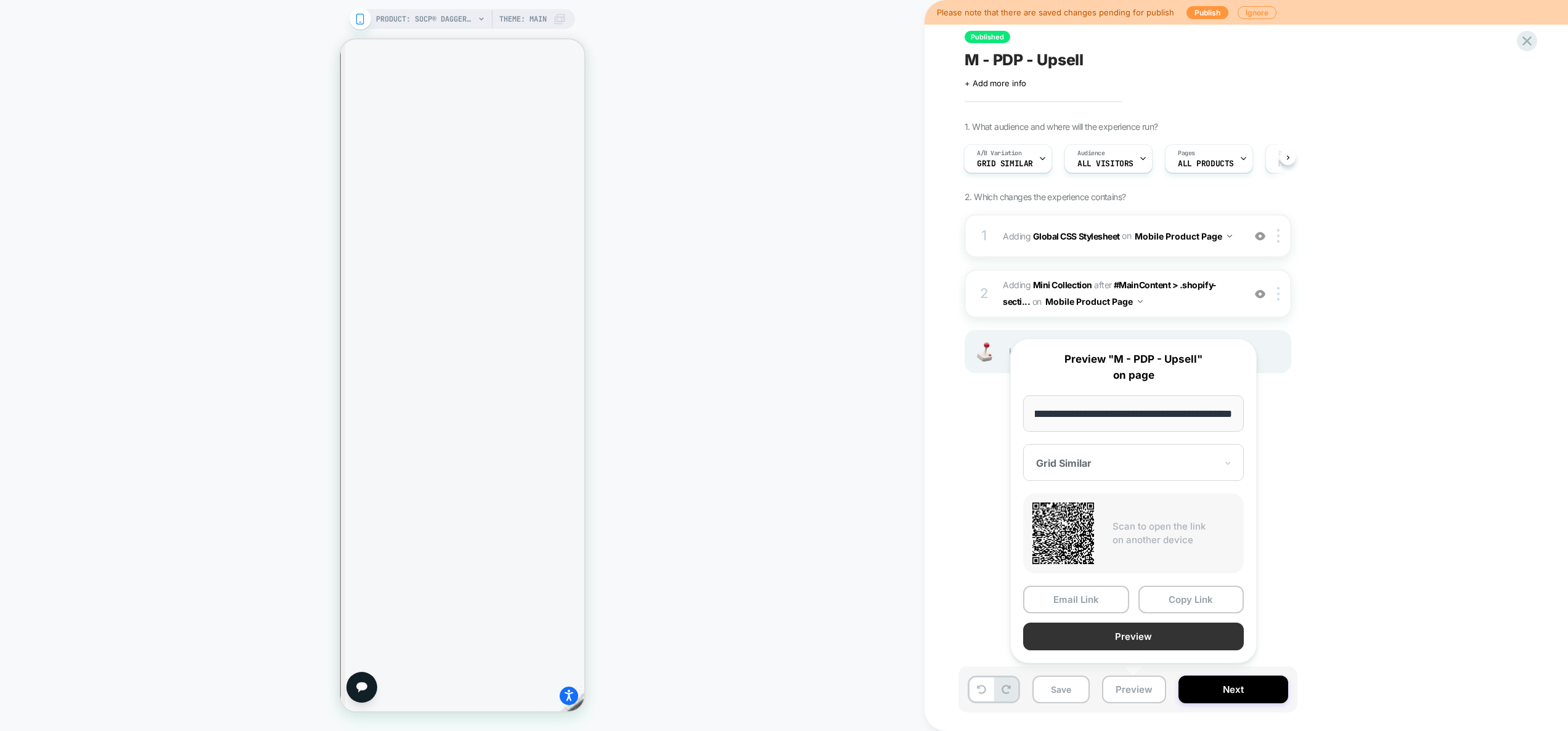
scroll to position [0, 0]
click at [1124, 631] on button "Preview" at bounding box center [1133, 636] width 221 height 28
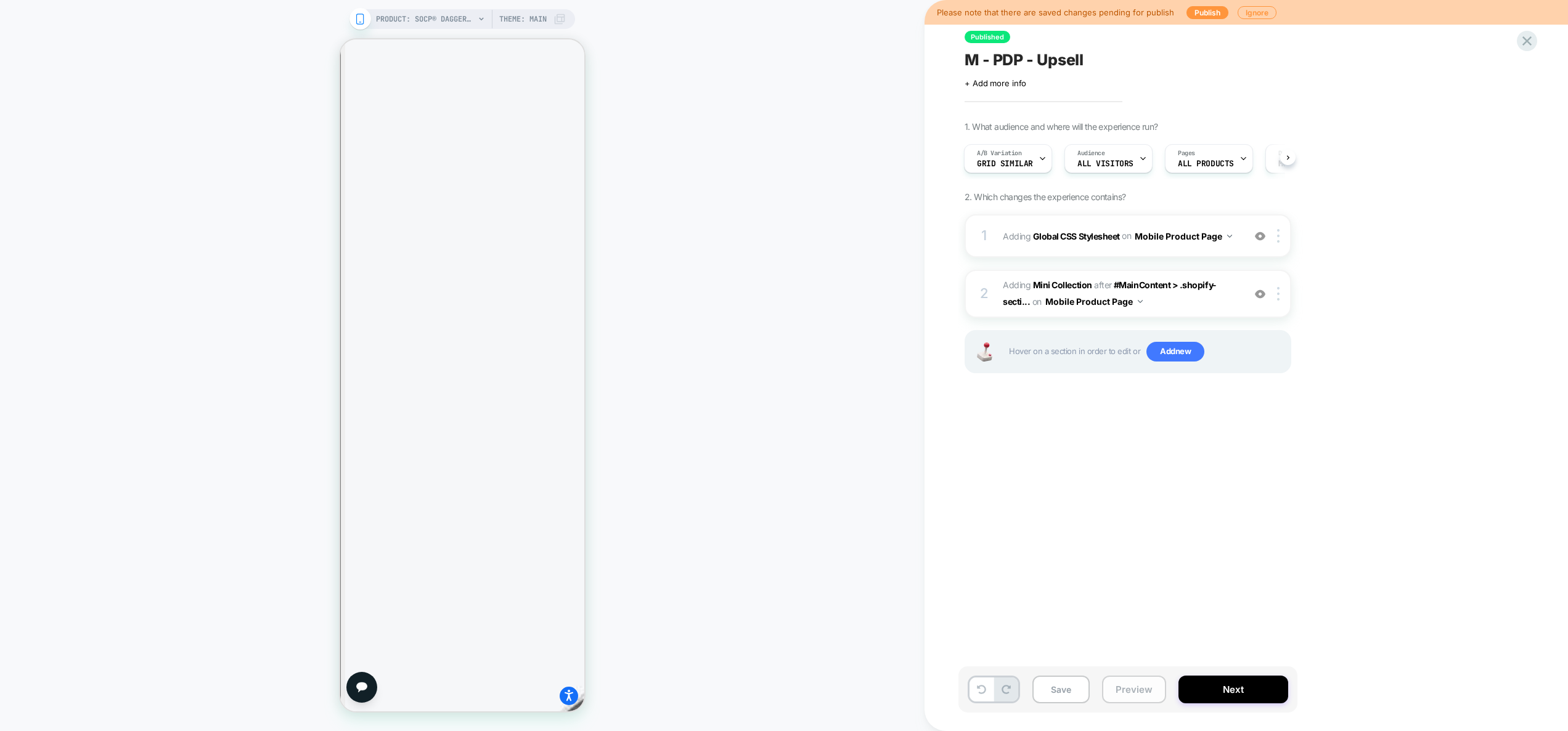
click at [1138, 688] on button "Preview" at bounding box center [1134, 690] width 64 height 28
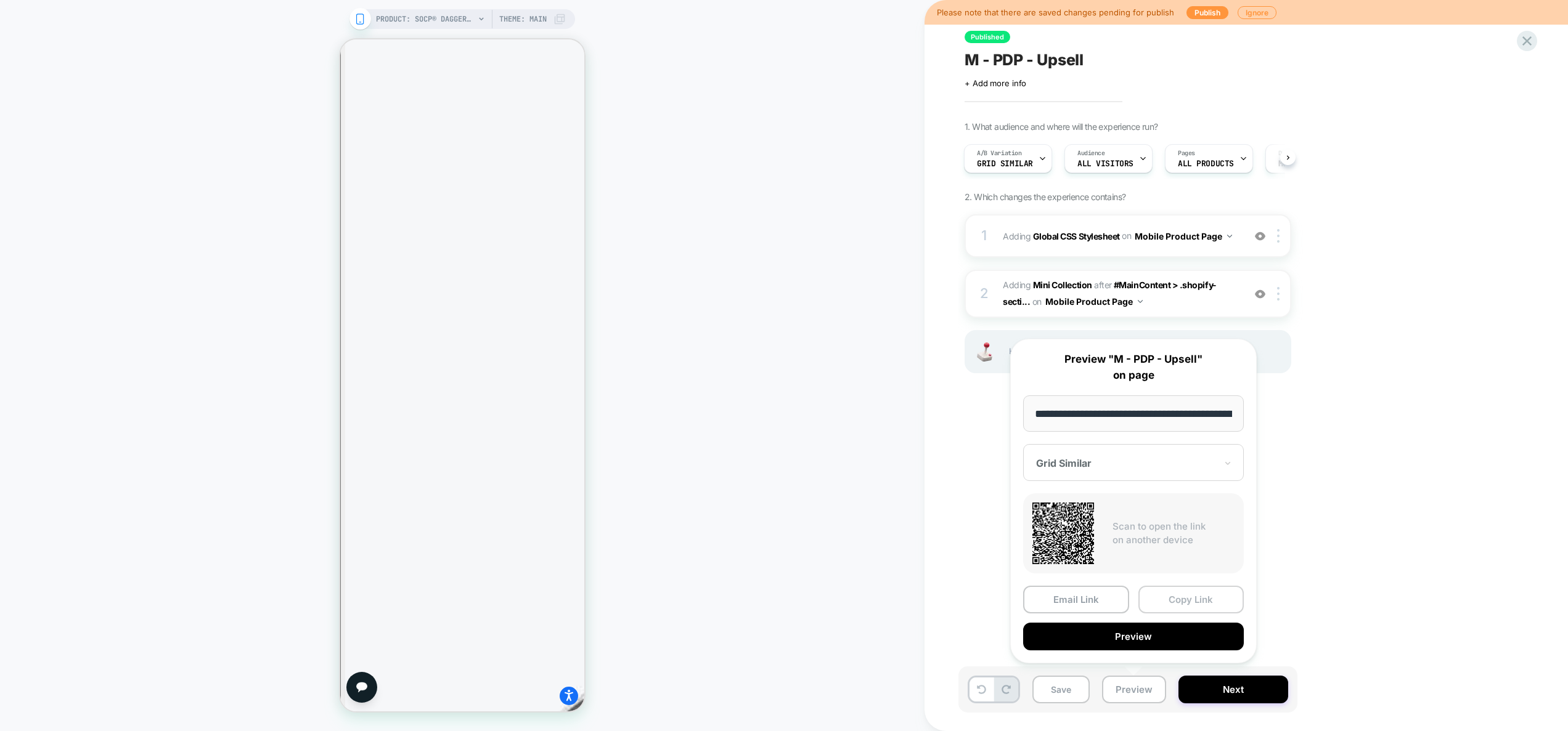
click at [1205, 599] on button "Copy Link" at bounding box center [1191, 599] width 106 height 28
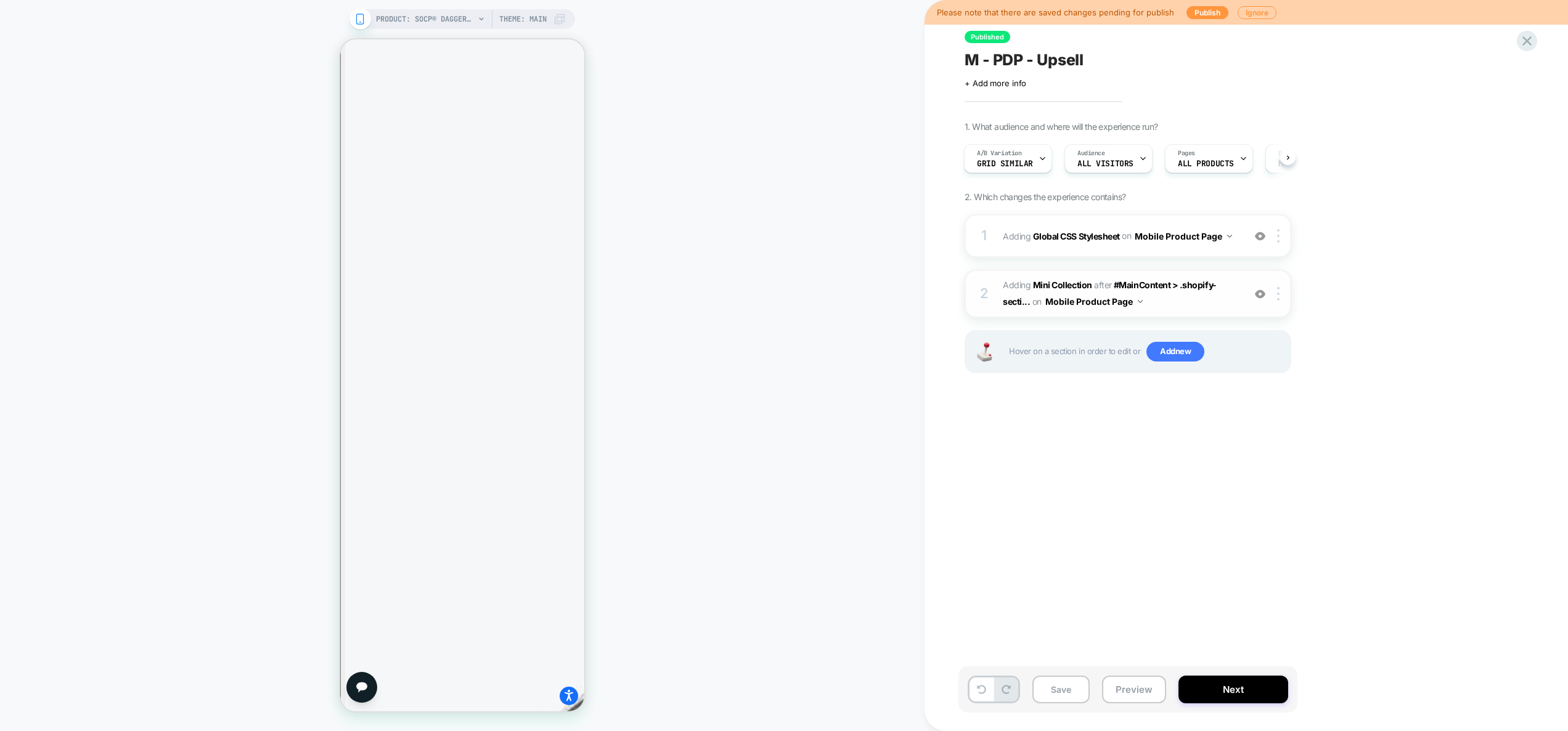
click at [1205, 312] on div "2 #_loomi_addon_1752773261187 Adding Mini Collection AFTER #MainContent > .shop…" at bounding box center [1127, 294] width 327 height 48
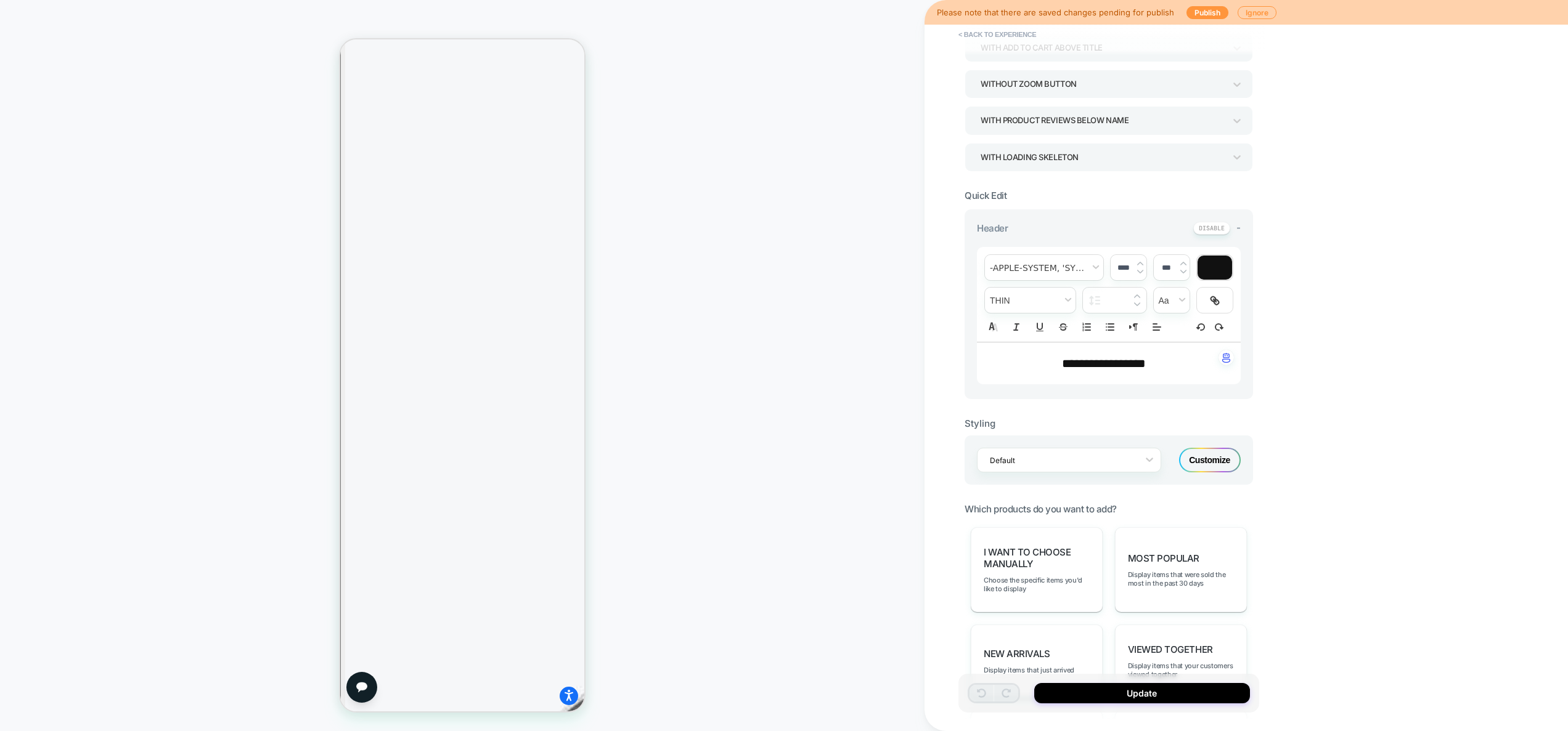
scroll to position [609, 0]
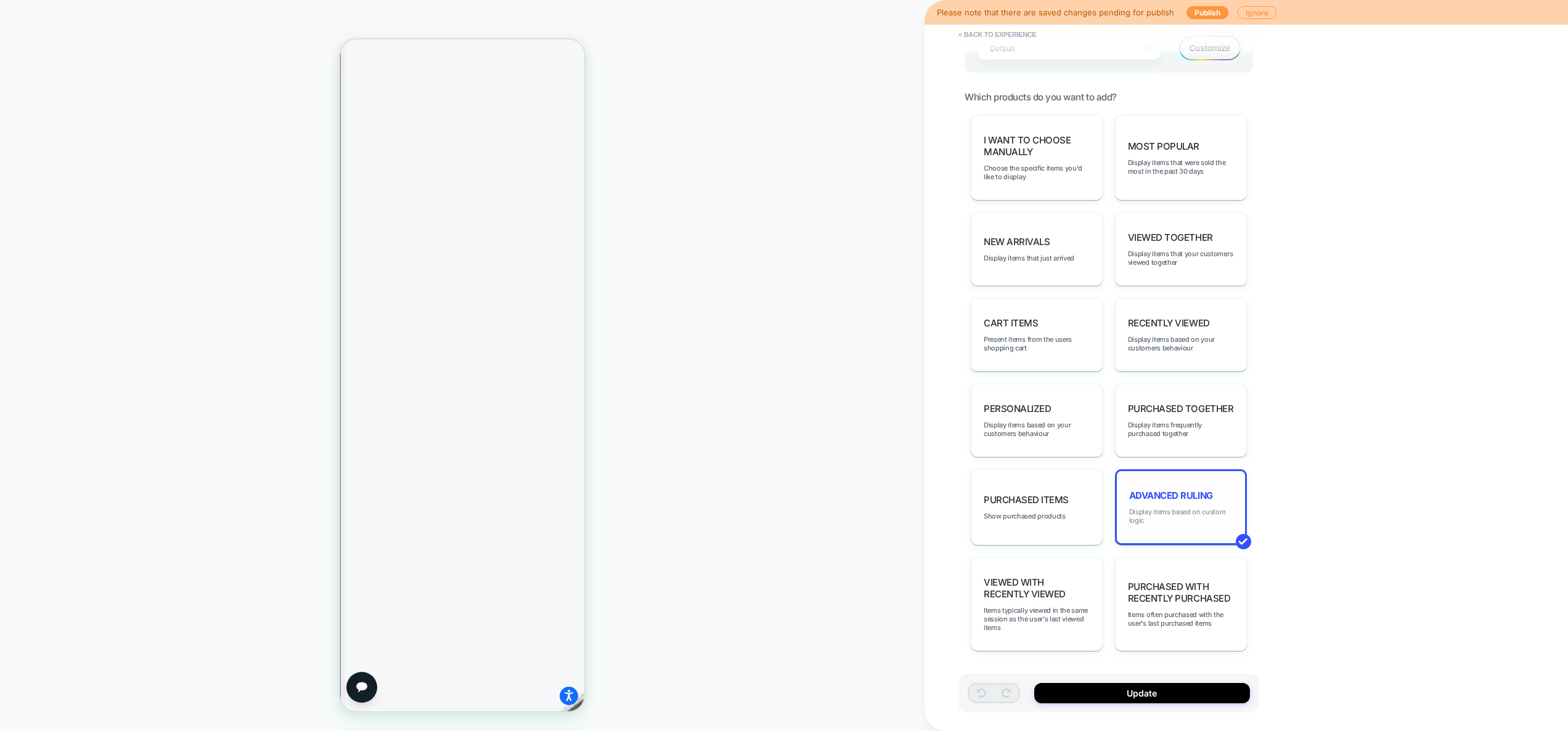
click at [1173, 514] on span "Display items based on custom logic" at bounding box center [1180, 516] width 103 height 18
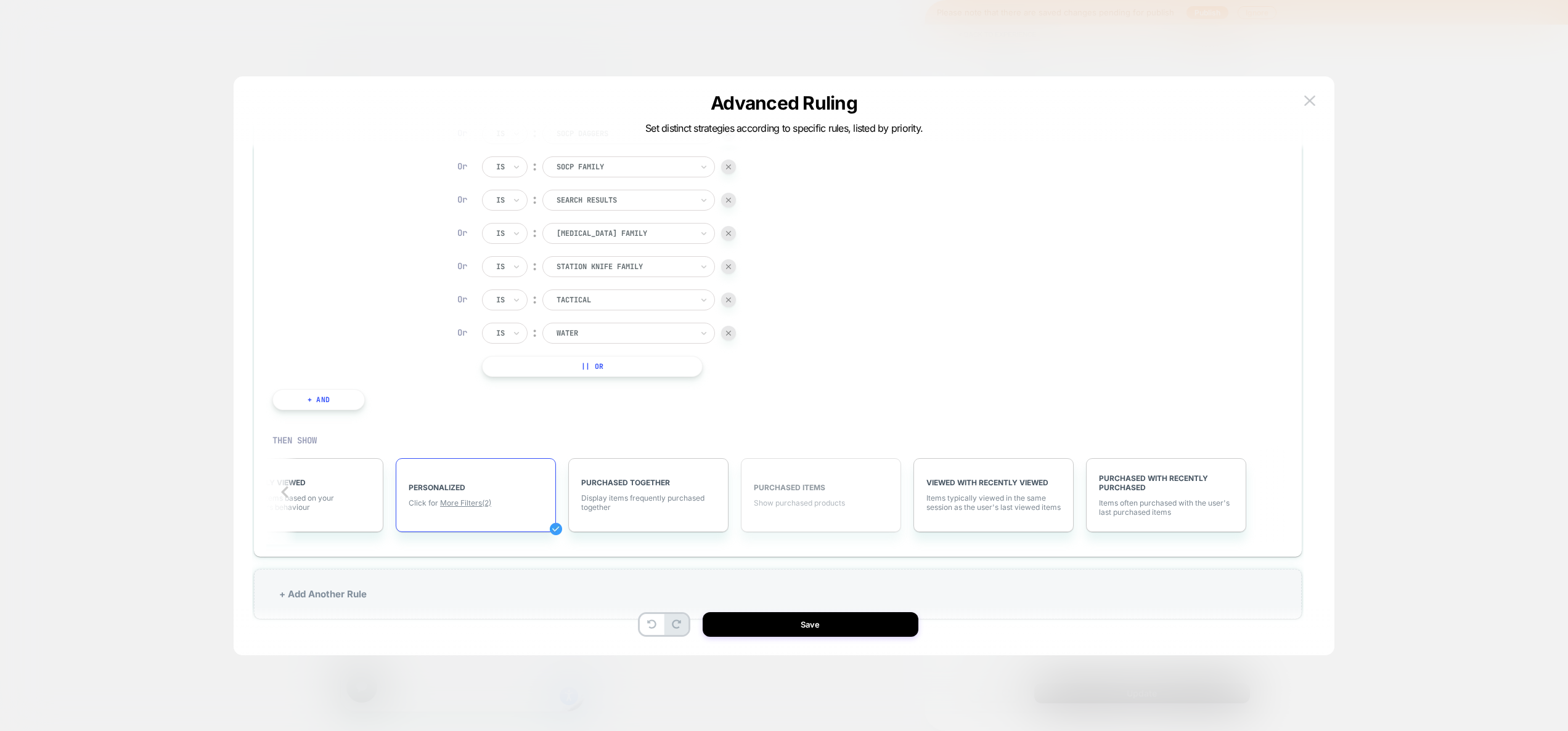
scroll to position [1285, 0]
click at [465, 502] on span "More Filters (2)" at bounding box center [466, 502] width 51 height 9
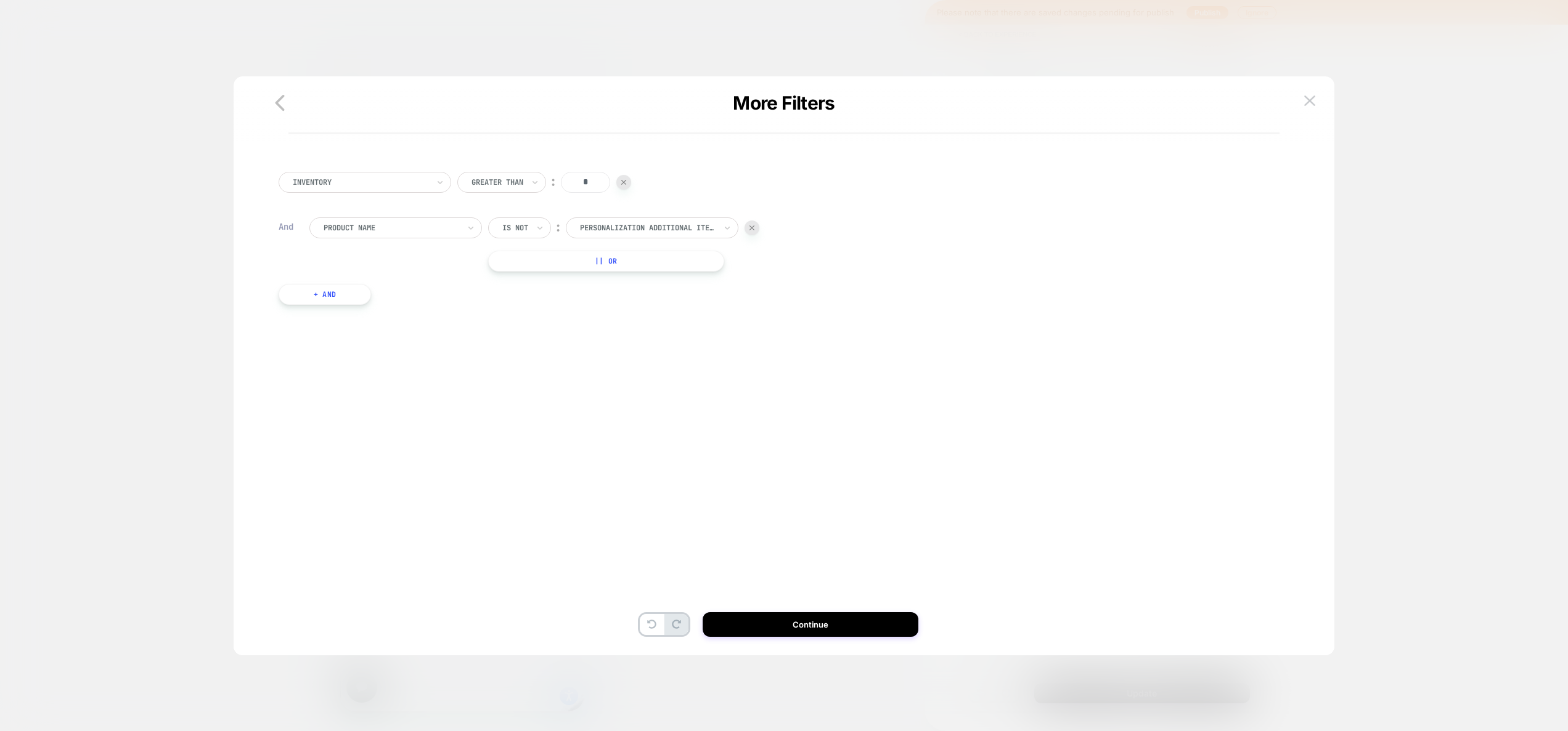
click at [357, 298] on button "+ And" at bounding box center [325, 294] width 93 height 21
click at [438, 310] on div at bounding box center [391, 307] width 135 height 11
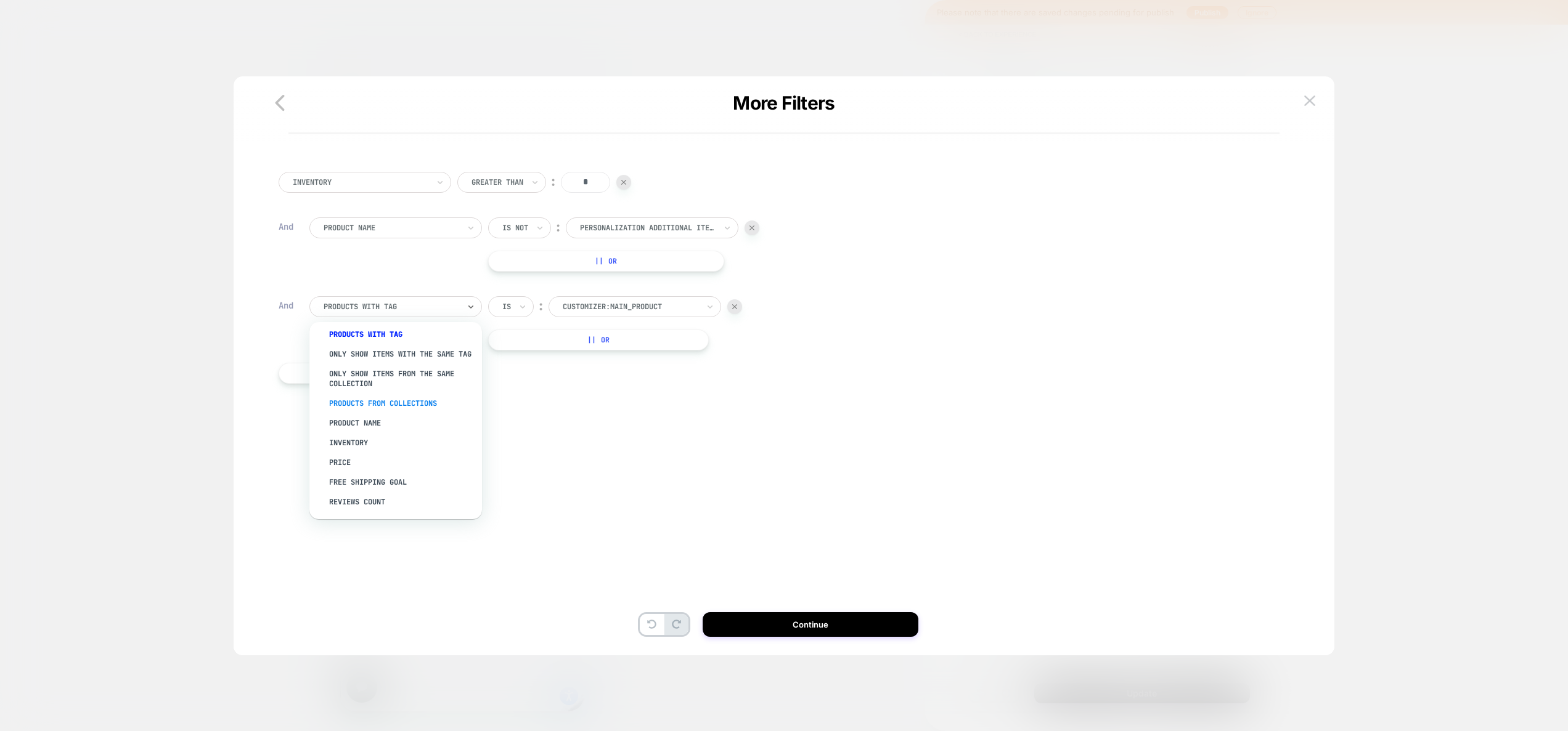
scroll to position [6, 0]
click at [417, 356] on div "Only show items with the same tag" at bounding box center [402, 355] width 160 height 19
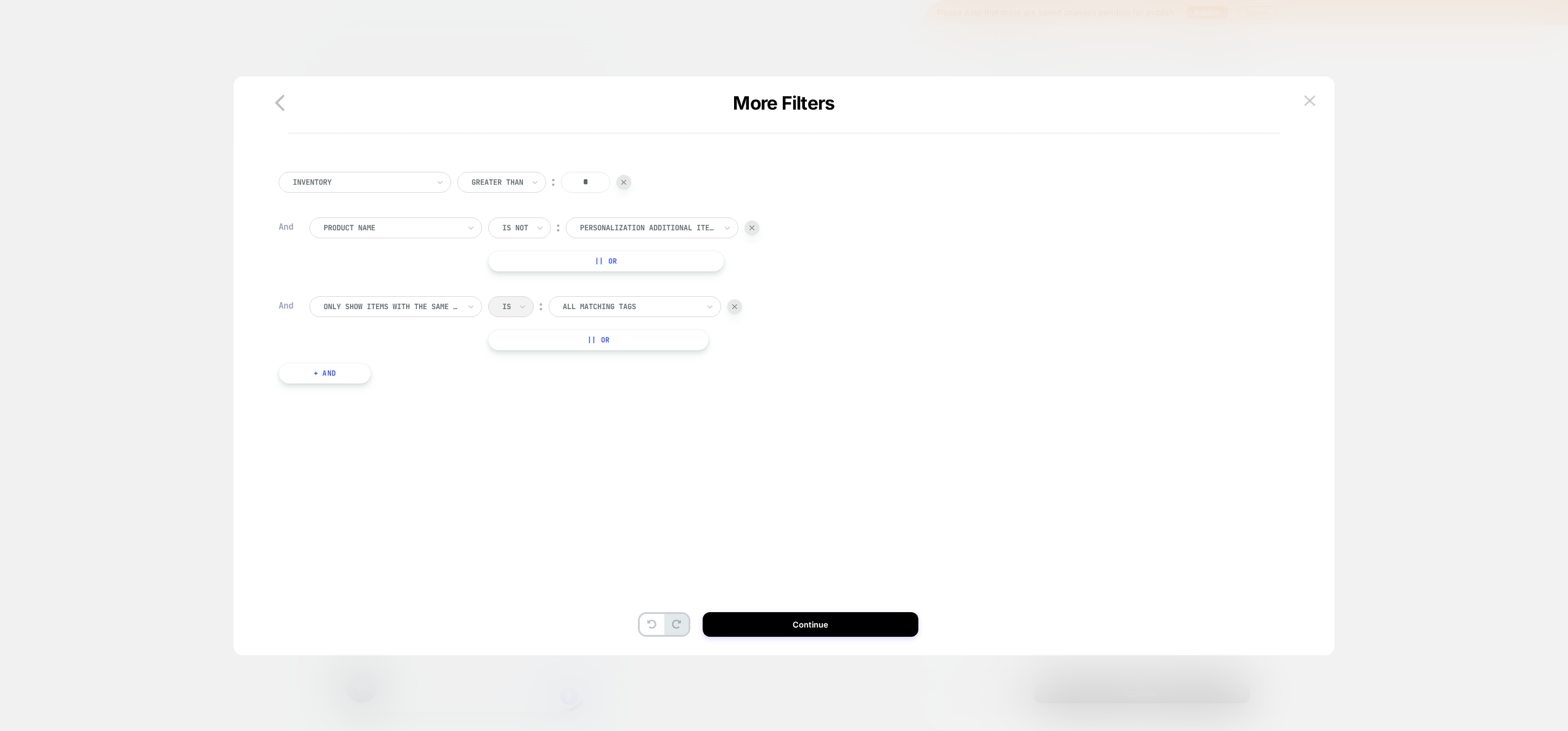
click at [530, 311] on div "Is ︰ All matching tags" at bounding box center [615, 306] width 254 height 21
click at [582, 307] on div at bounding box center [630, 307] width 135 height 11
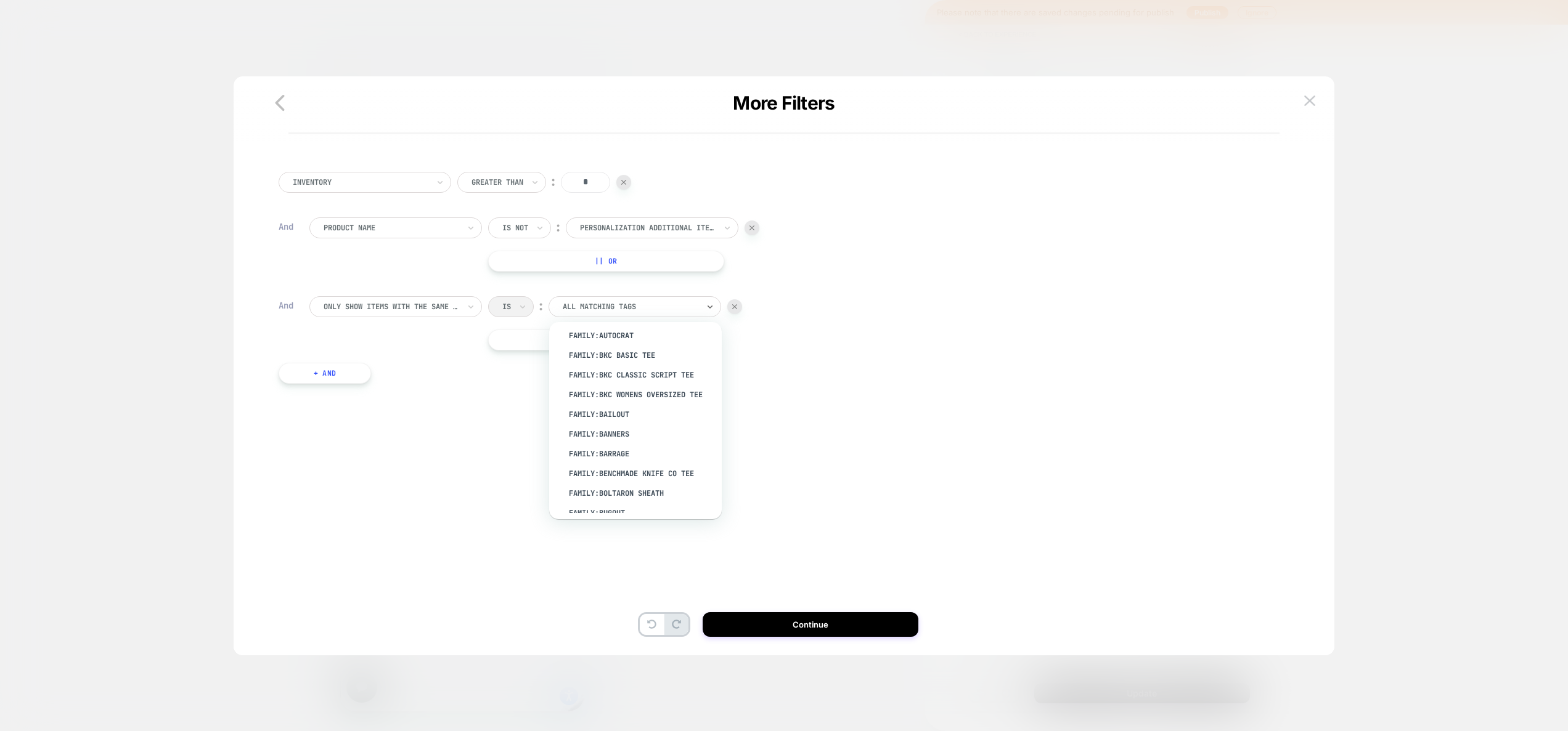
click at [461, 382] on div "Inventory Greater Than ︰ * And Product Name Is not ︰ personalization additional…" at bounding box center [778, 281] width 1011 height 255
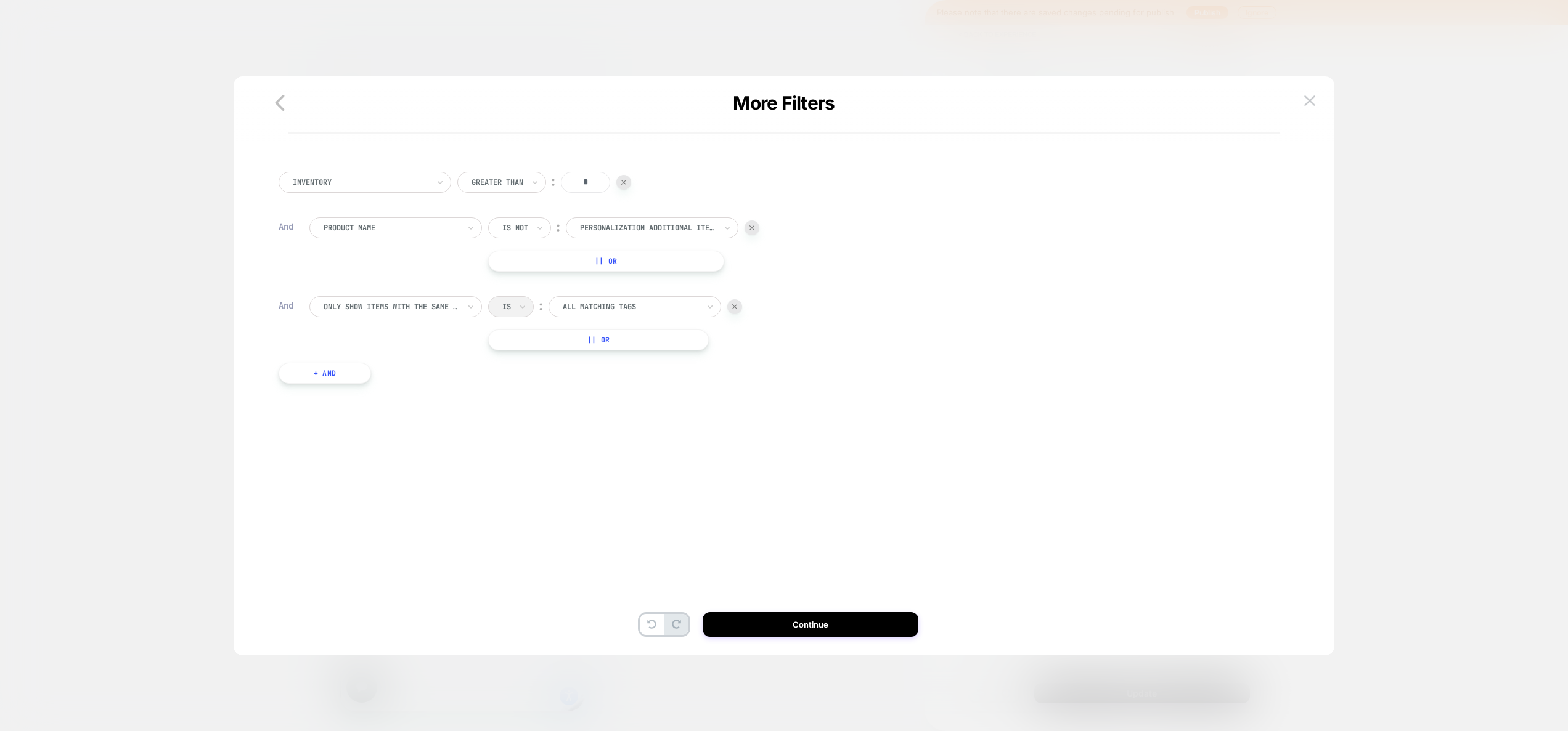
click at [503, 307] on div "Is ︰ All matching tags" at bounding box center [615, 306] width 254 height 21
click at [438, 306] on div at bounding box center [391, 307] width 135 height 11
click at [426, 383] on div "Only show items from the same collection" at bounding box center [402, 385] width 160 height 29
click at [825, 620] on button "Continue" at bounding box center [810, 624] width 216 height 24
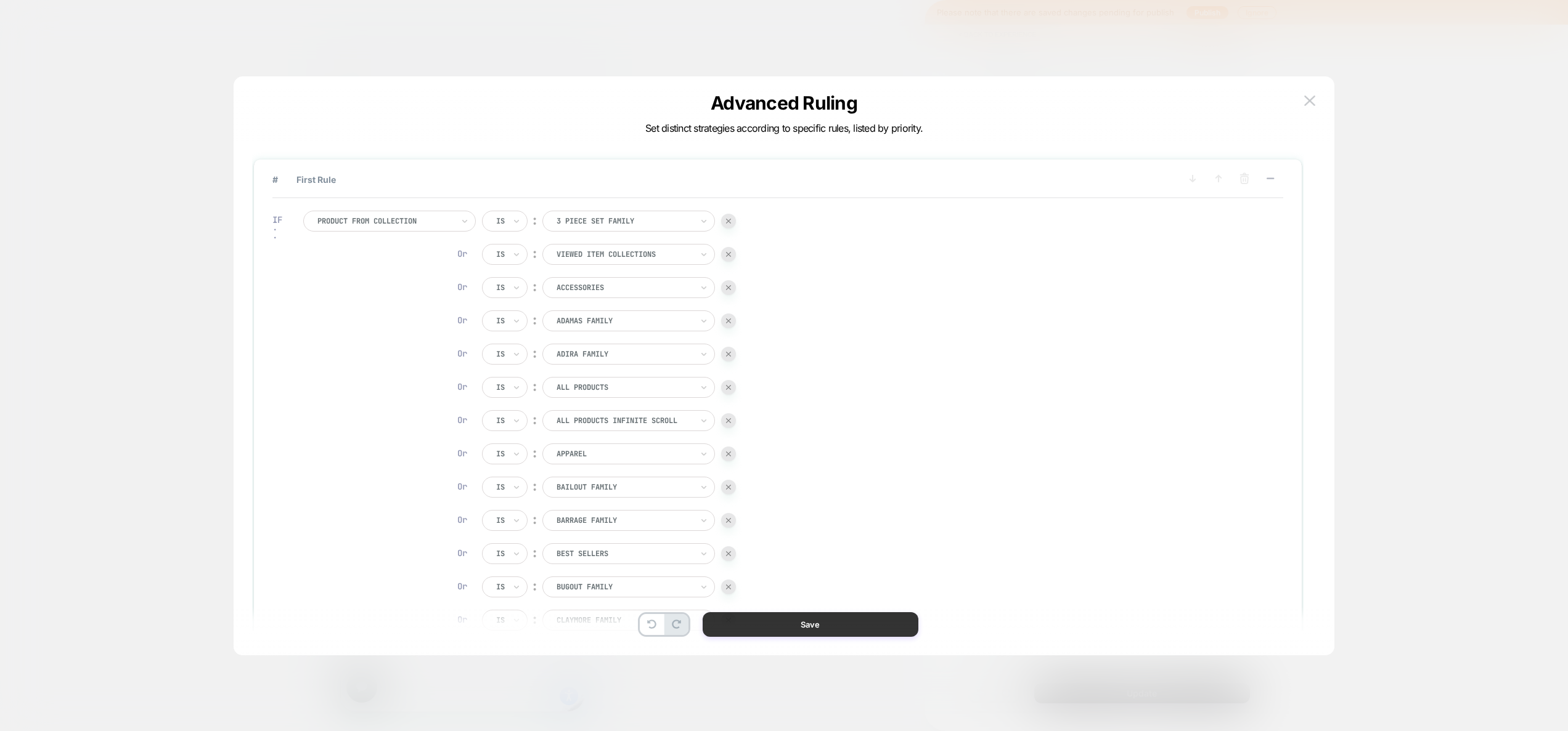
scroll to position [0, 912]
click at [840, 620] on button "Save" at bounding box center [810, 624] width 216 height 24
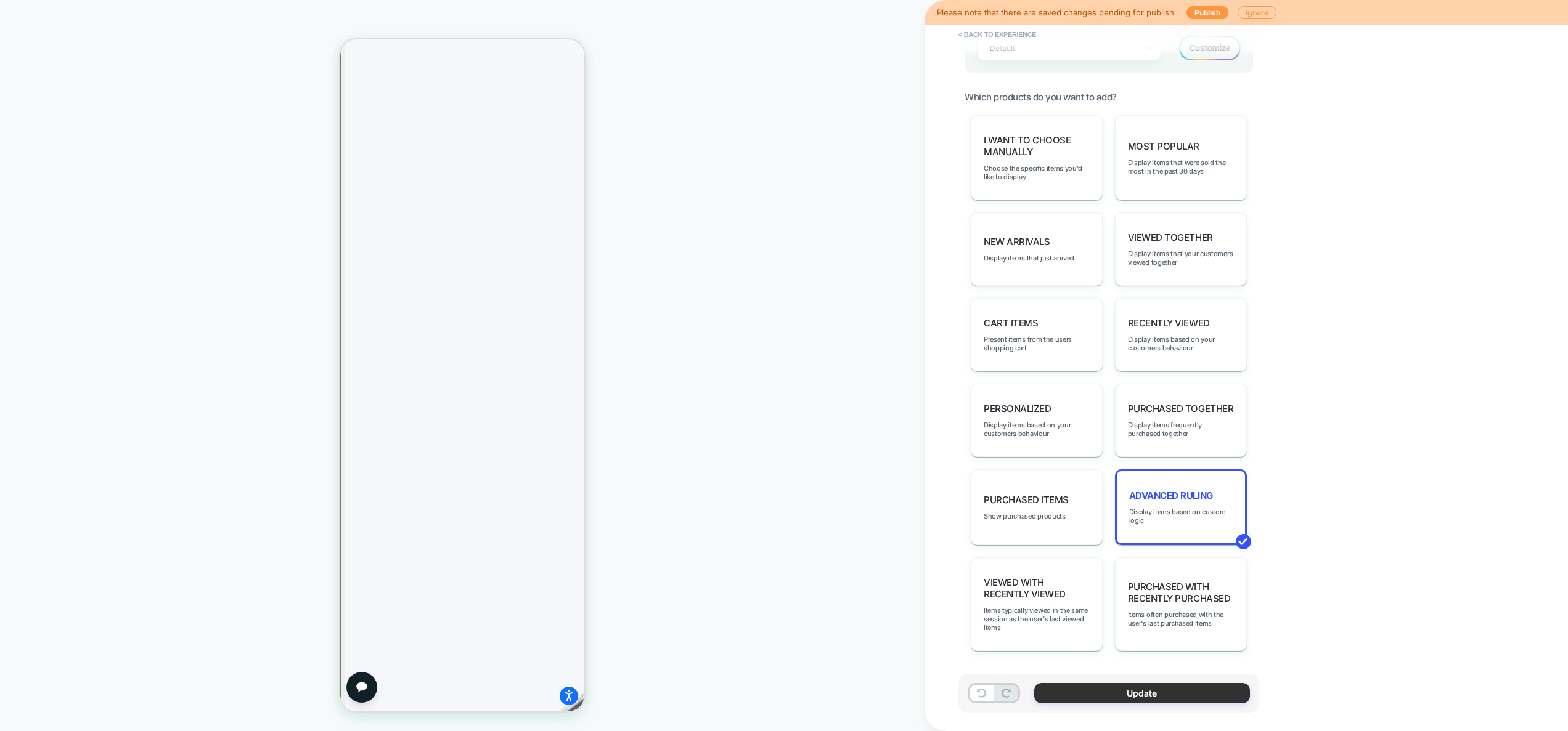
click at [1107, 693] on button "Update" at bounding box center [1142, 693] width 216 height 20
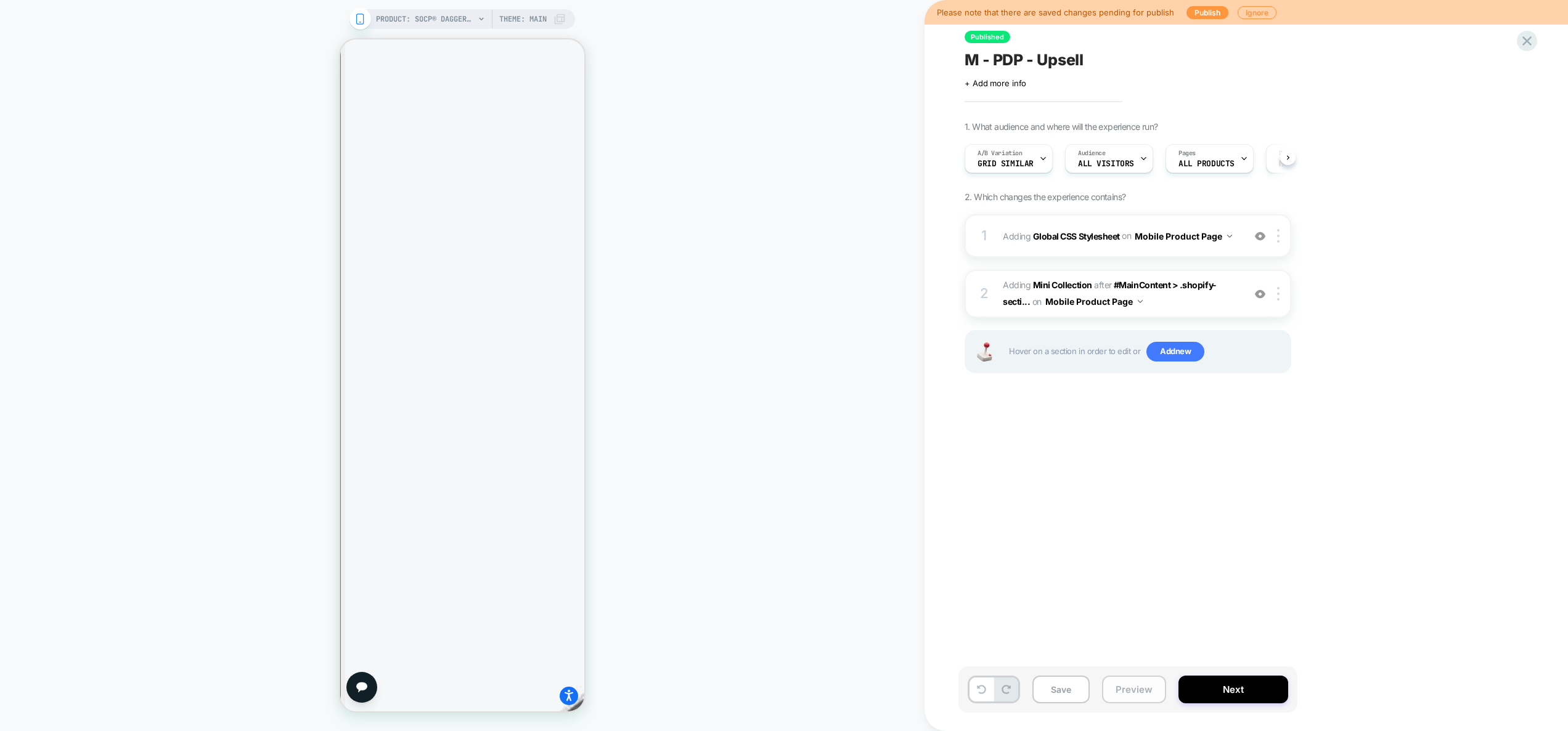
click at [1127, 693] on button "Preview" at bounding box center [1134, 690] width 64 height 28
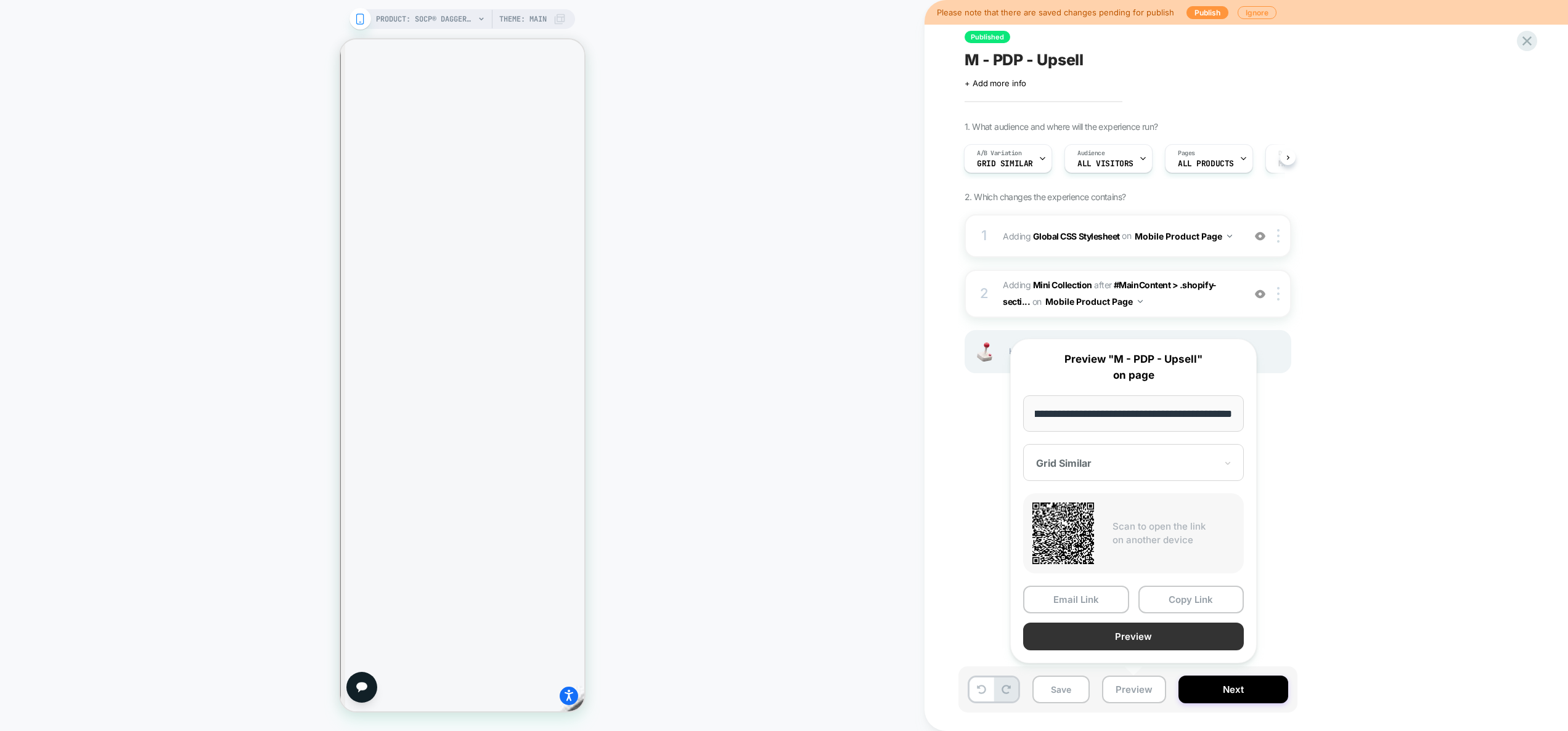
scroll to position [0, 0]
click at [1129, 641] on button "Preview" at bounding box center [1133, 636] width 221 height 28
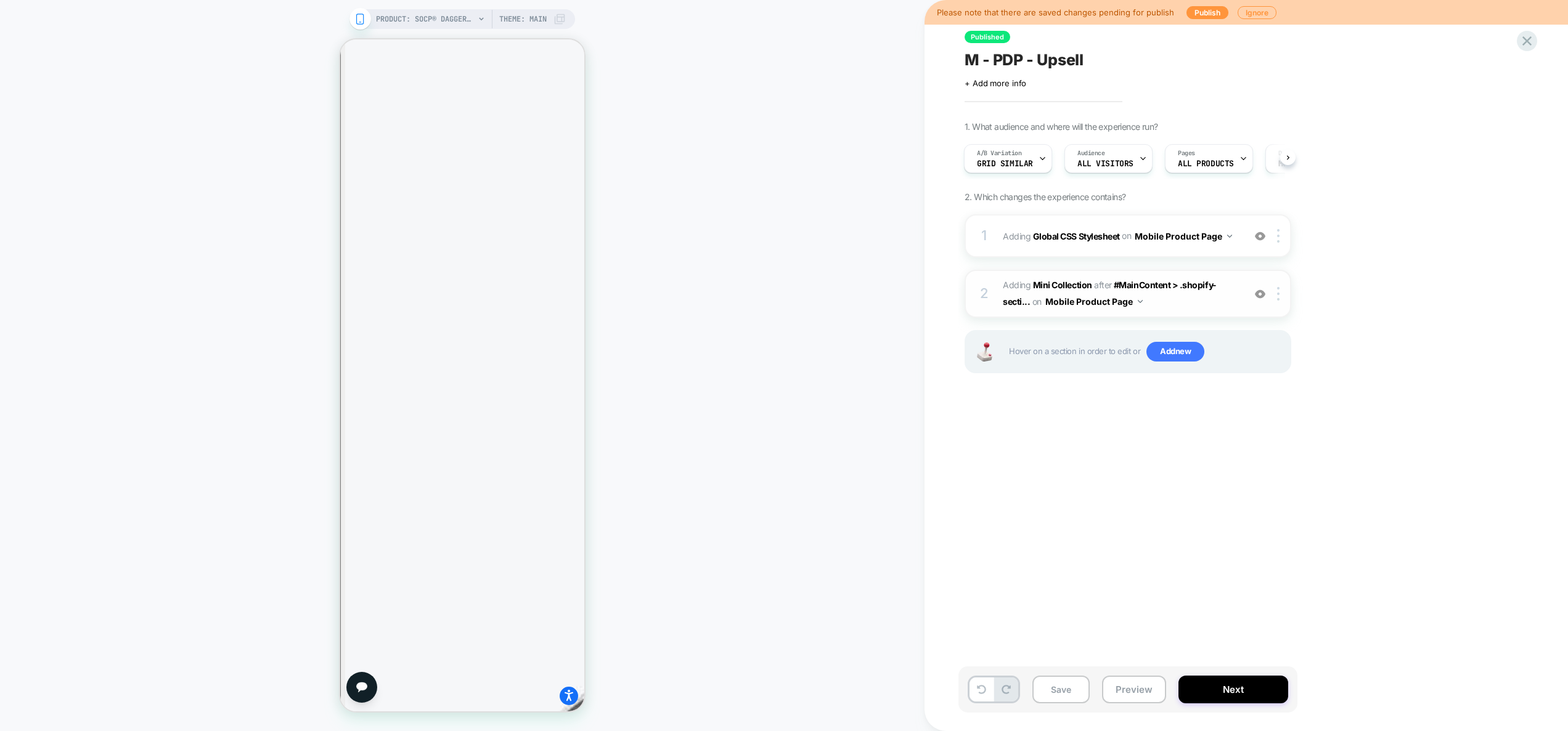
click at [1221, 314] on div "2 #_loomi_addon_1752773261187 Adding Mini Collection AFTER #MainContent > .shop…" at bounding box center [1127, 294] width 327 height 48
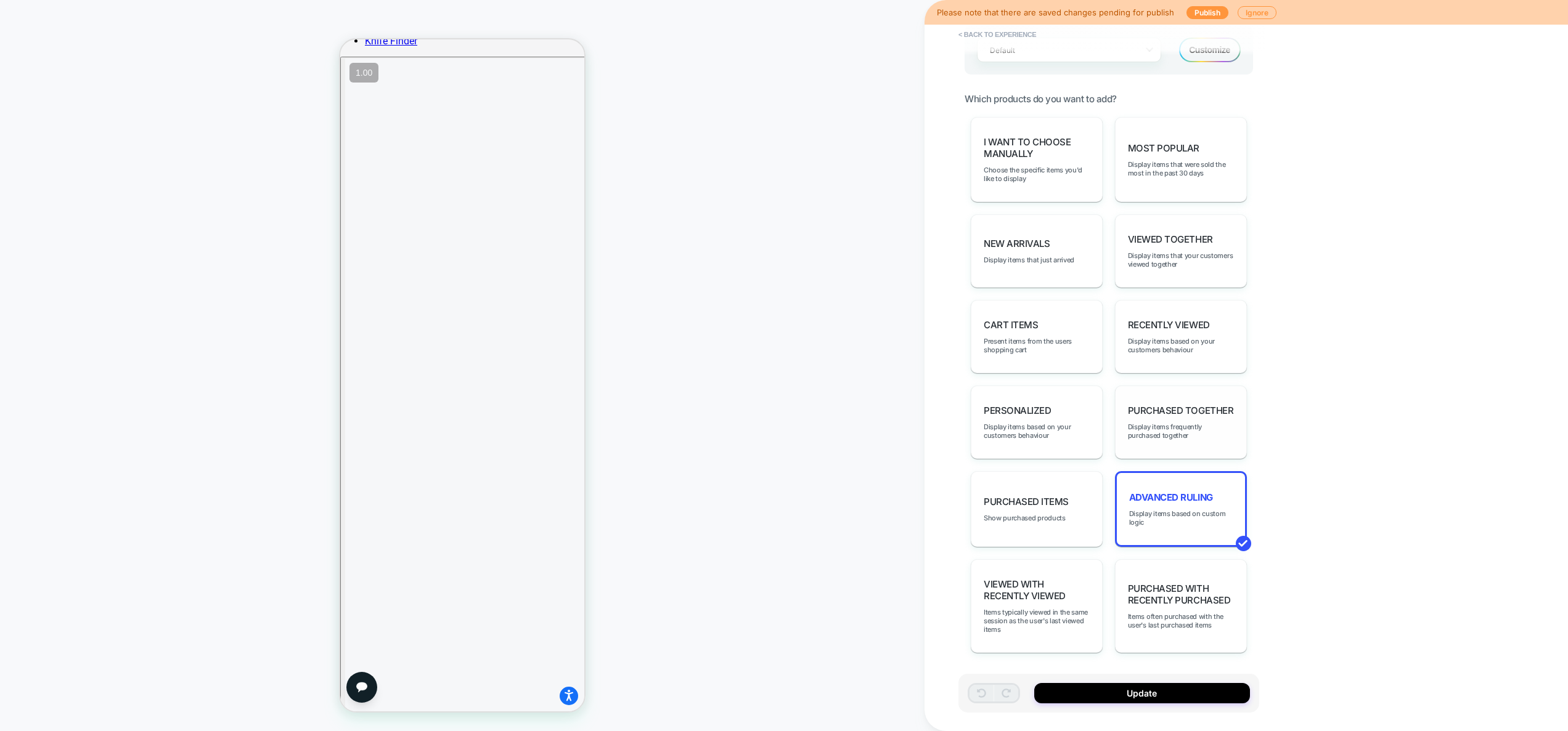
scroll to position [609, 0]
click at [1162, 507] on span "Display items based on custom logic" at bounding box center [1180, 516] width 103 height 18
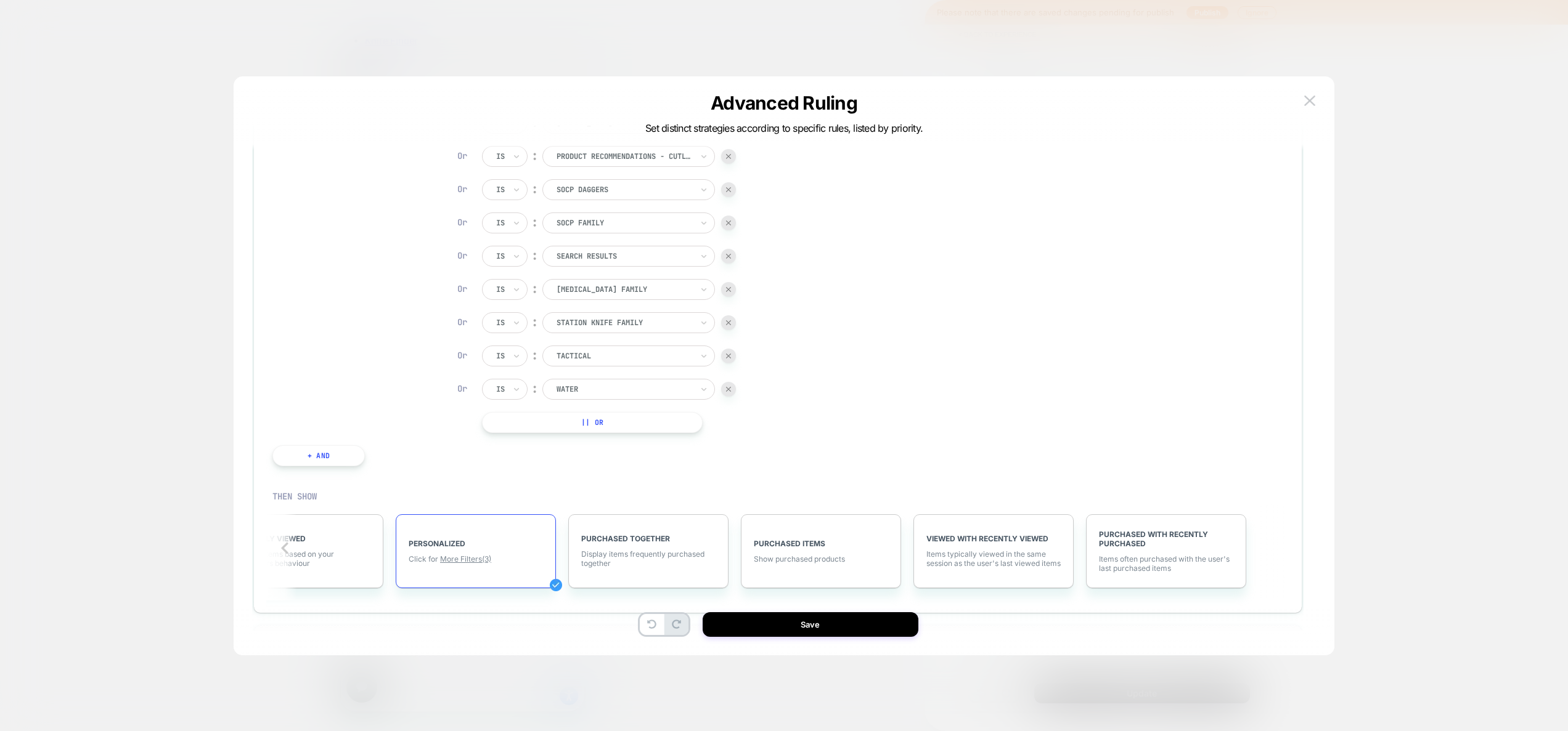
scroll to position [1285, 0]
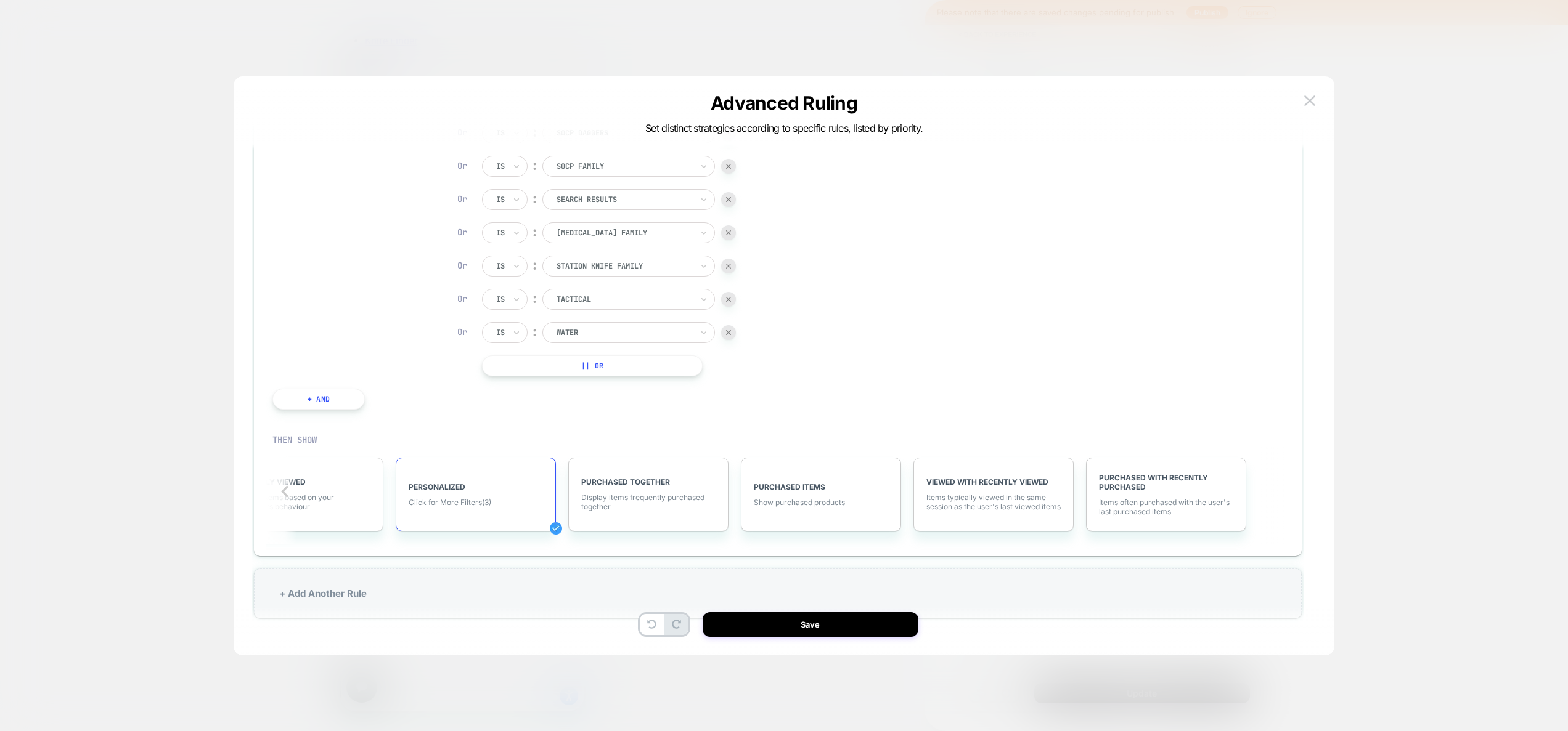
click at [461, 508] on div "PERSONALIZED Click for More Filters (3)" at bounding box center [476, 495] width 160 height 74
click at [463, 504] on span "More Filters (3)" at bounding box center [466, 502] width 51 height 9
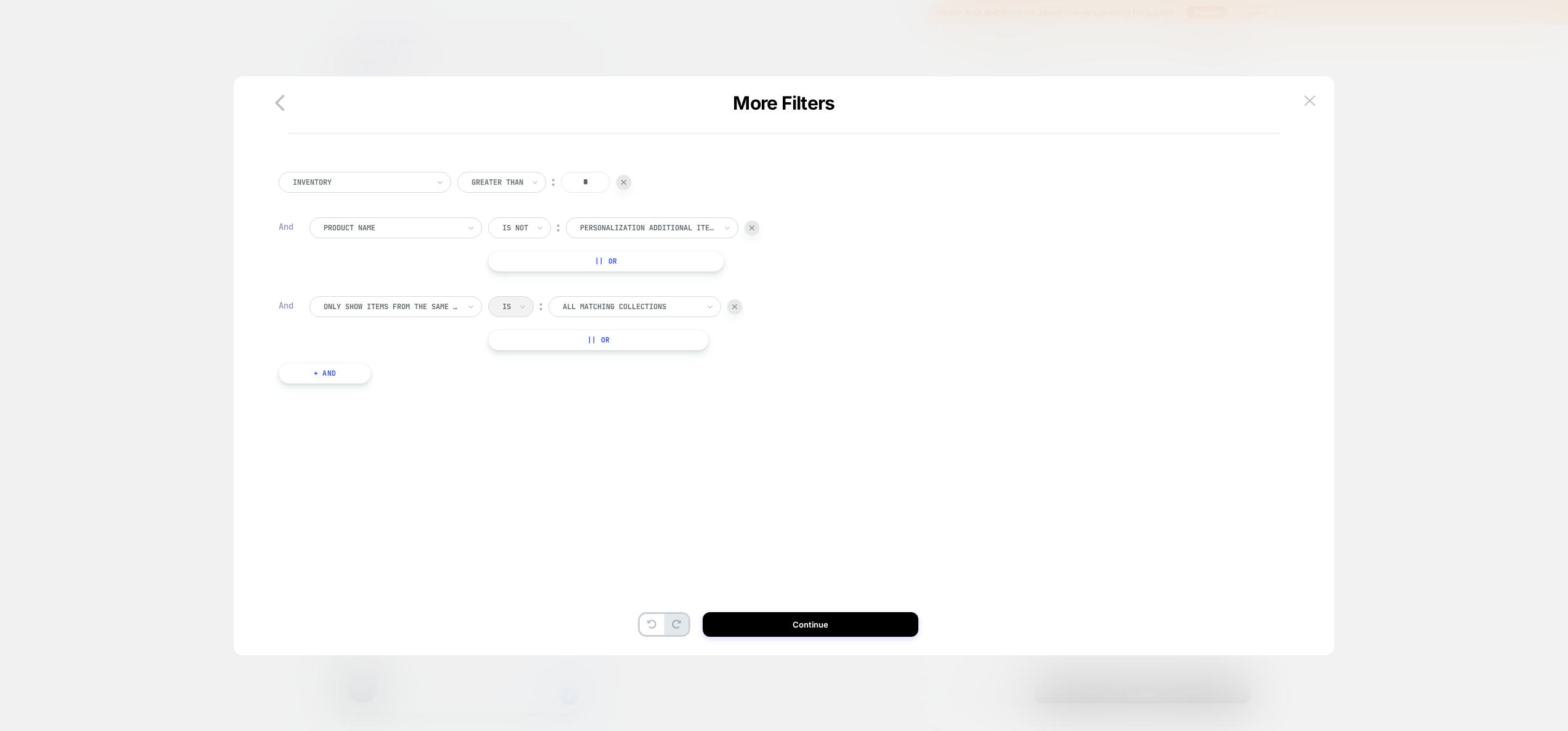
scroll to position [0, 0]
click at [635, 296] on div "All matching collections" at bounding box center [634, 306] width 172 height 21
click at [444, 304] on div at bounding box center [391, 307] width 135 height 11
click at [444, 368] on div "Only show items with the same tag" at bounding box center [402, 360] width 160 height 19
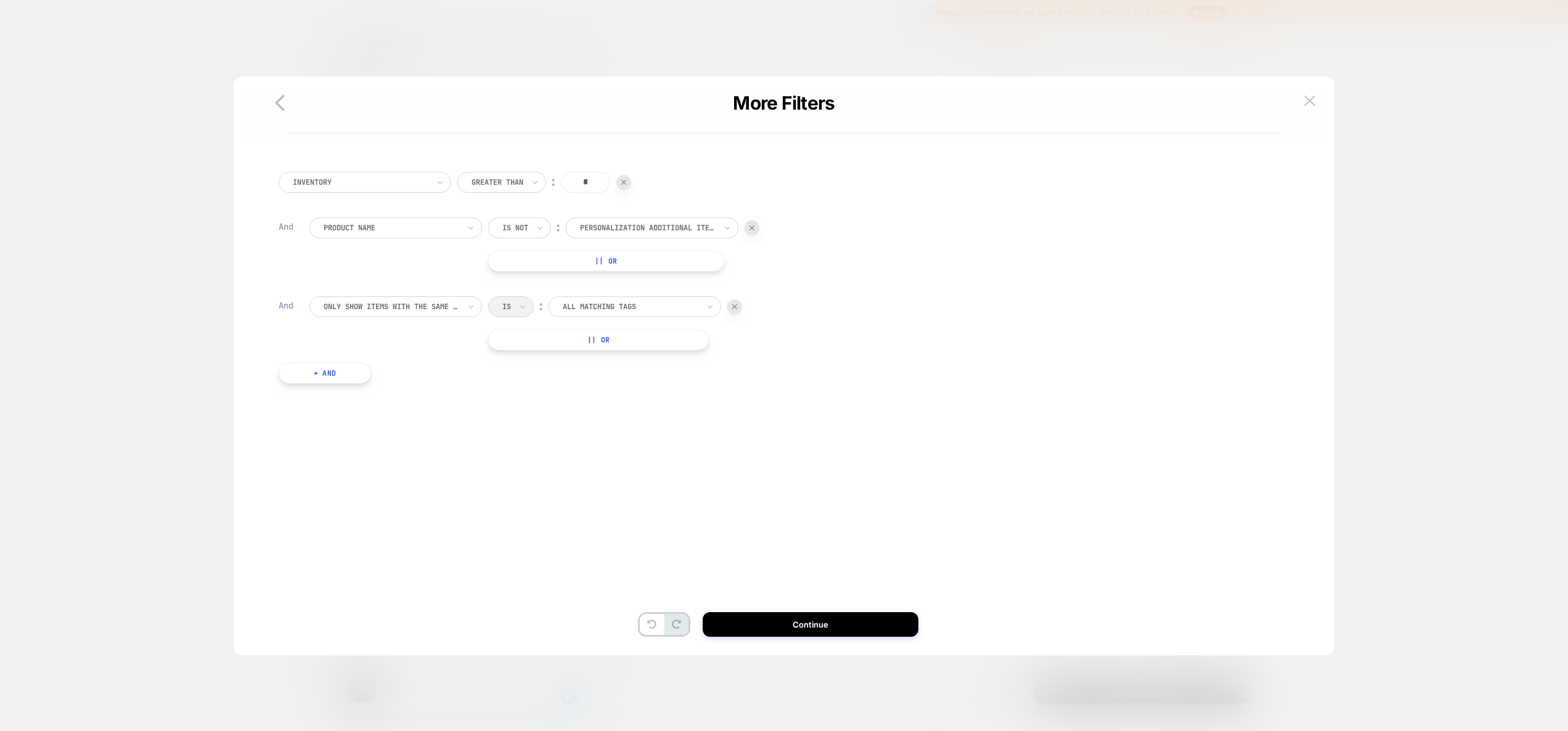
click at [630, 304] on div at bounding box center [630, 307] width 135 height 11
click at [479, 413] on div "Inventory Greater Than ︰ * And Product Name Is not ︰ personalization additional…" at bounding box center [778, 299] width 1048 height 279
click at [779, 620] on button "Continue" at bounding box center [810, 624] width 216 height 24
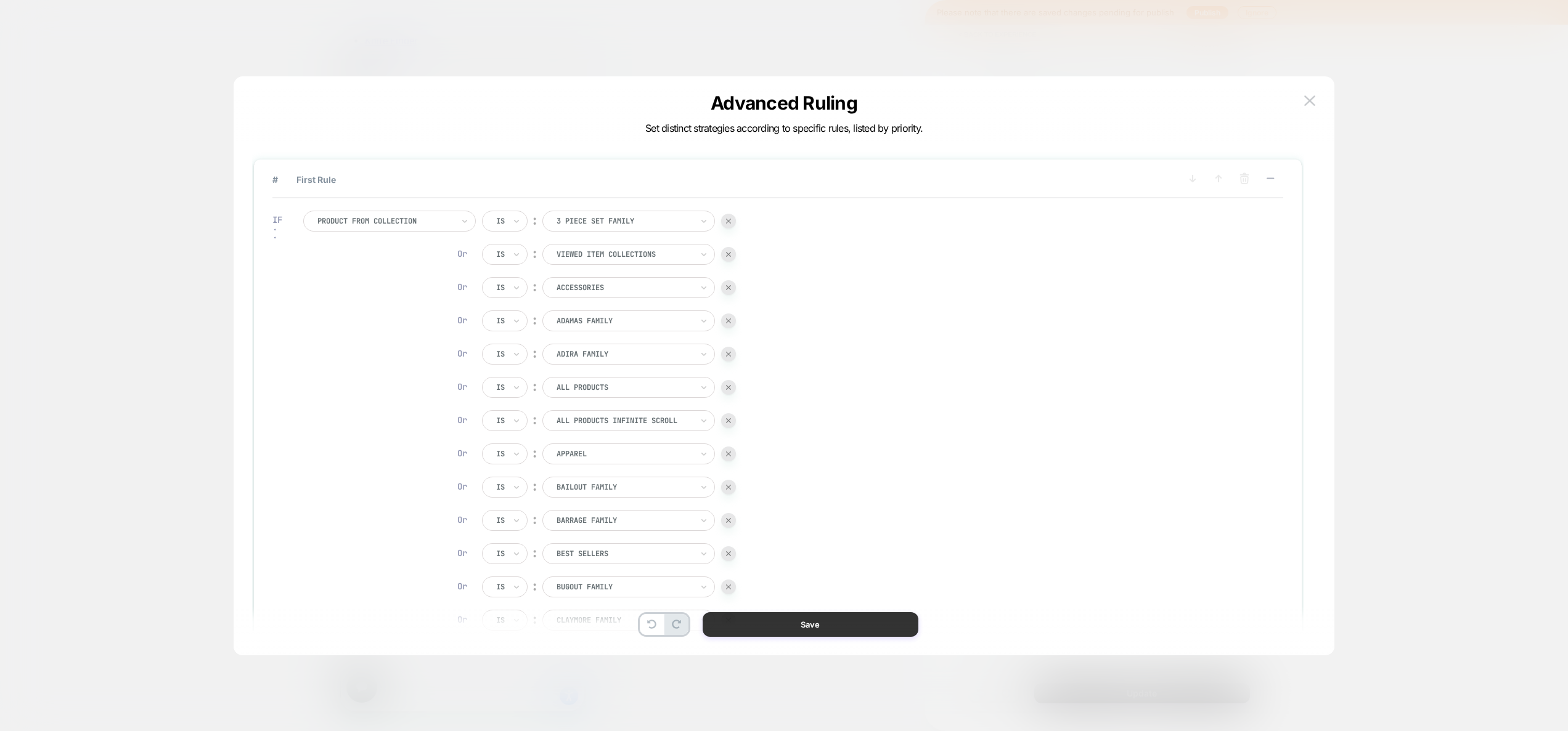
scroll to position [0, 912]
click at [818, 623] on button "Save" at bounding box center [810, 624] width 216 height 24
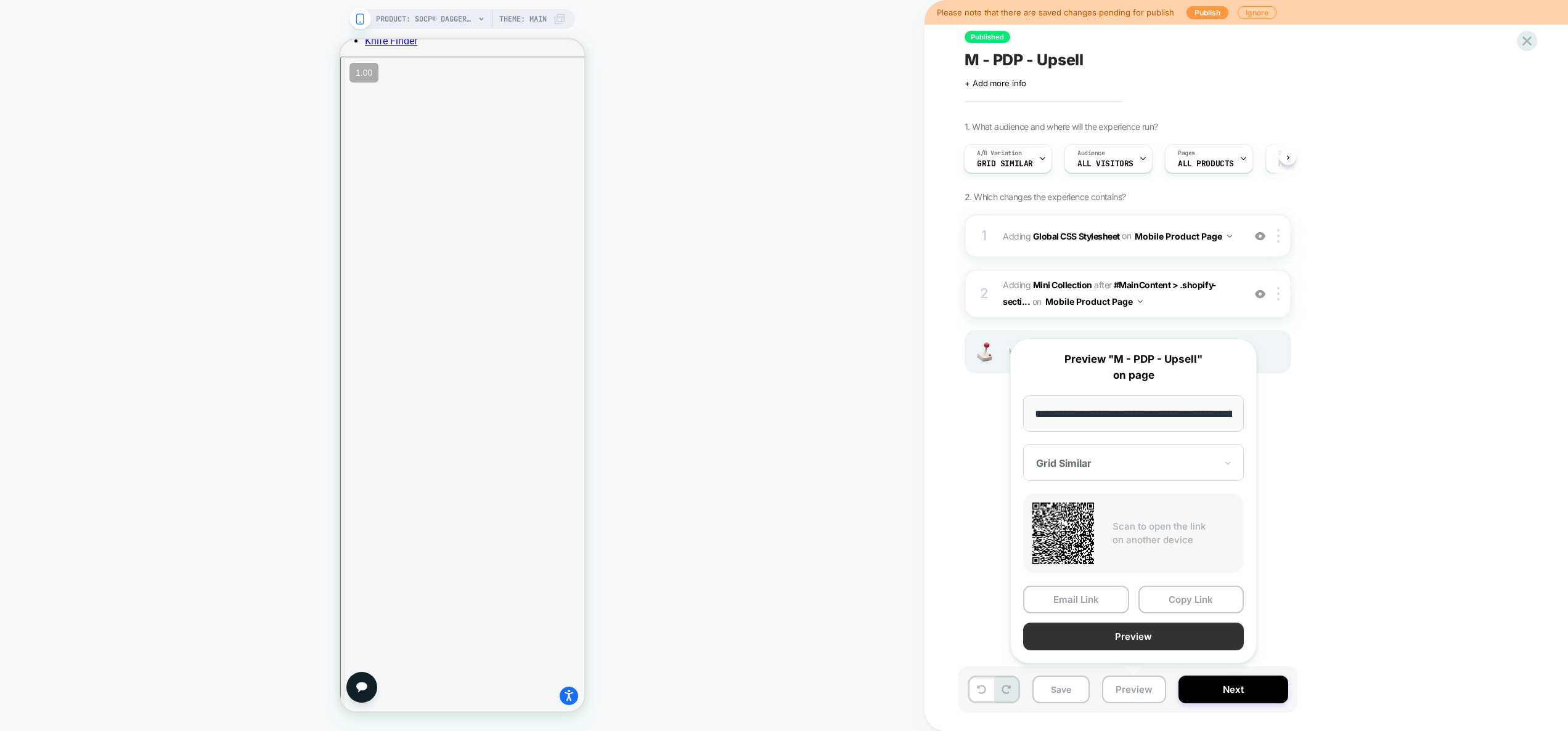
click at [1125, 633] on button "Preview" at bounding box center [1133, 636] width 221 height 28
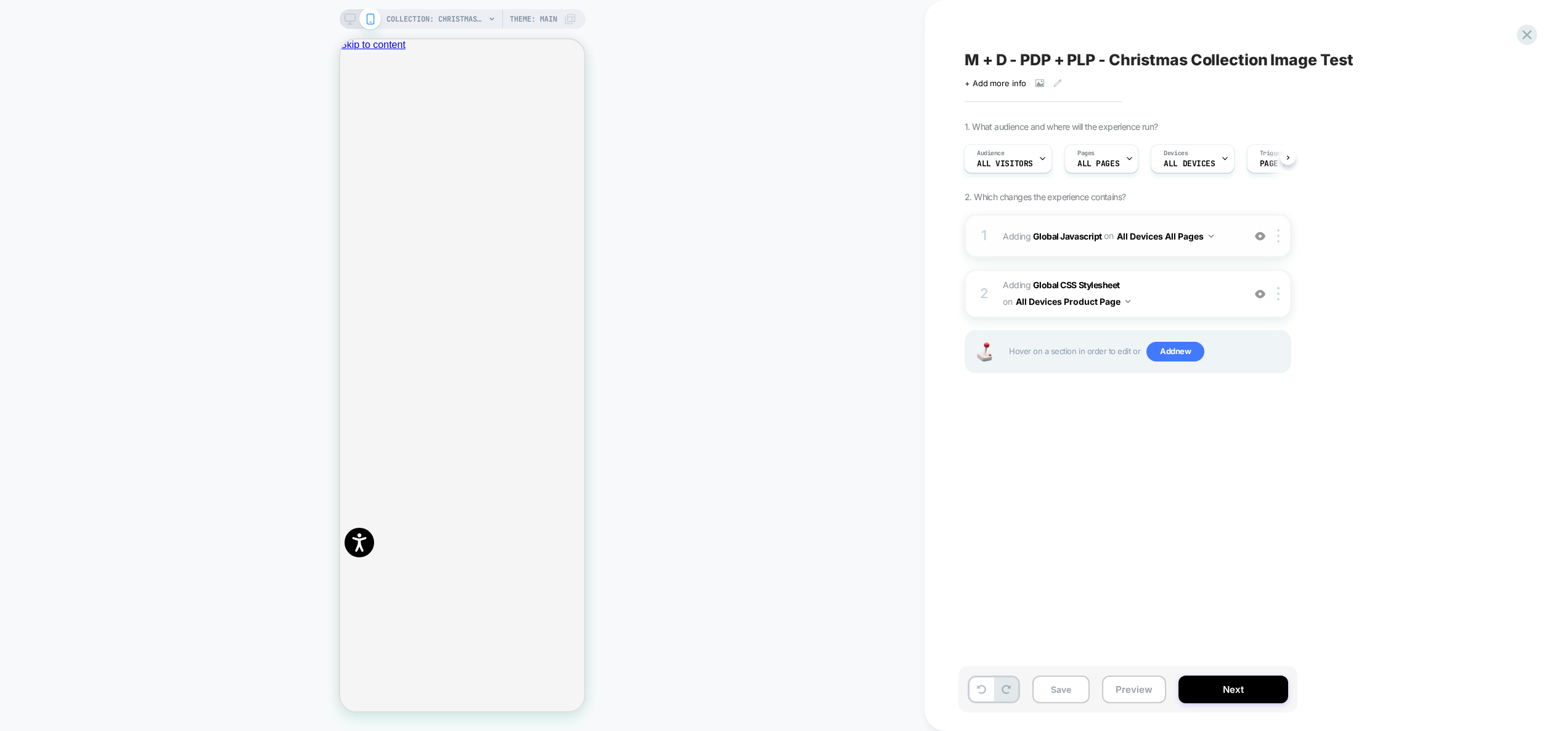
click at [1231, 239] on span "Adding Global Javascript on All Devices All Pages" at bounding box center [1120, 236] width 235 height 18
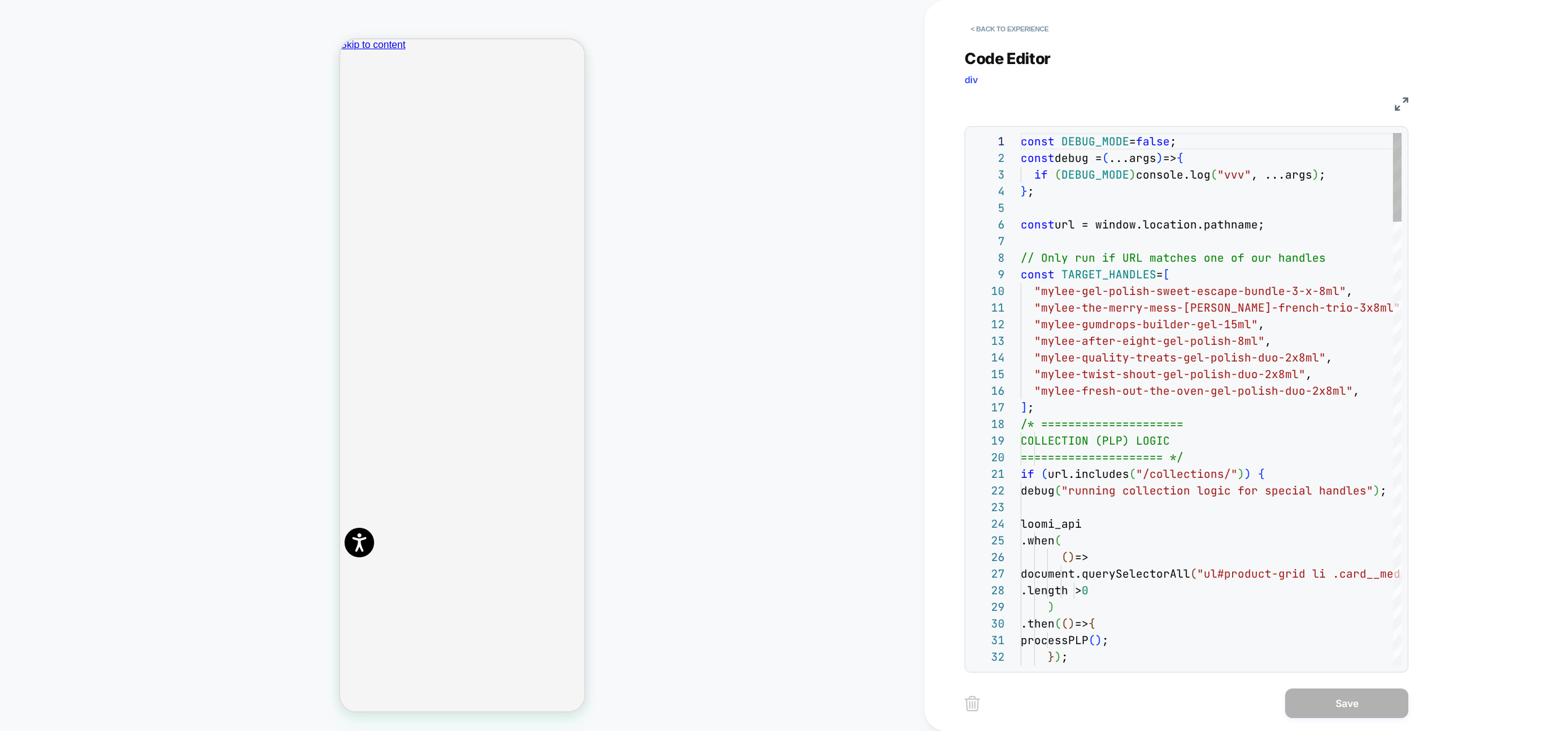
scroll to position [133, 160]
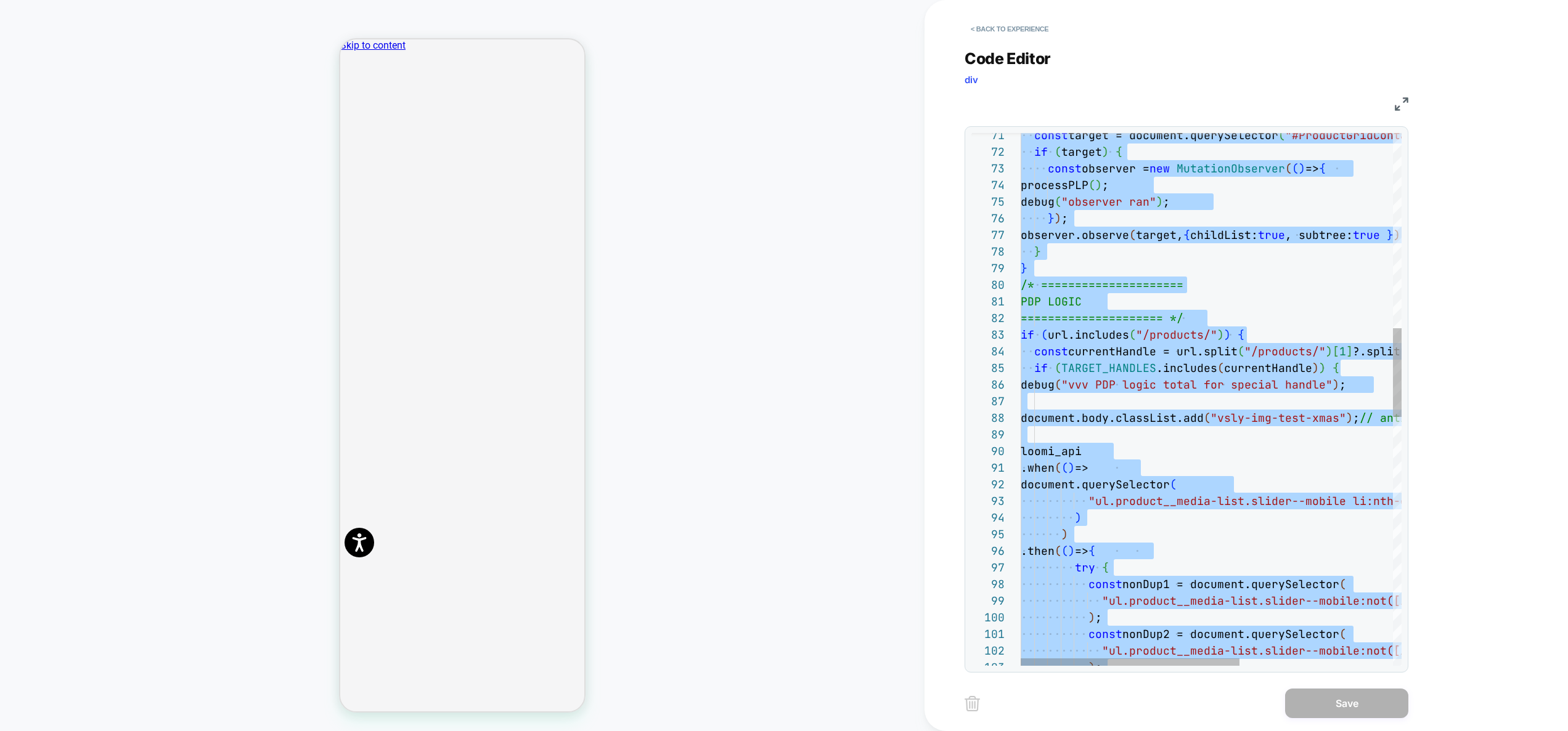
scroll to position [0, 0]
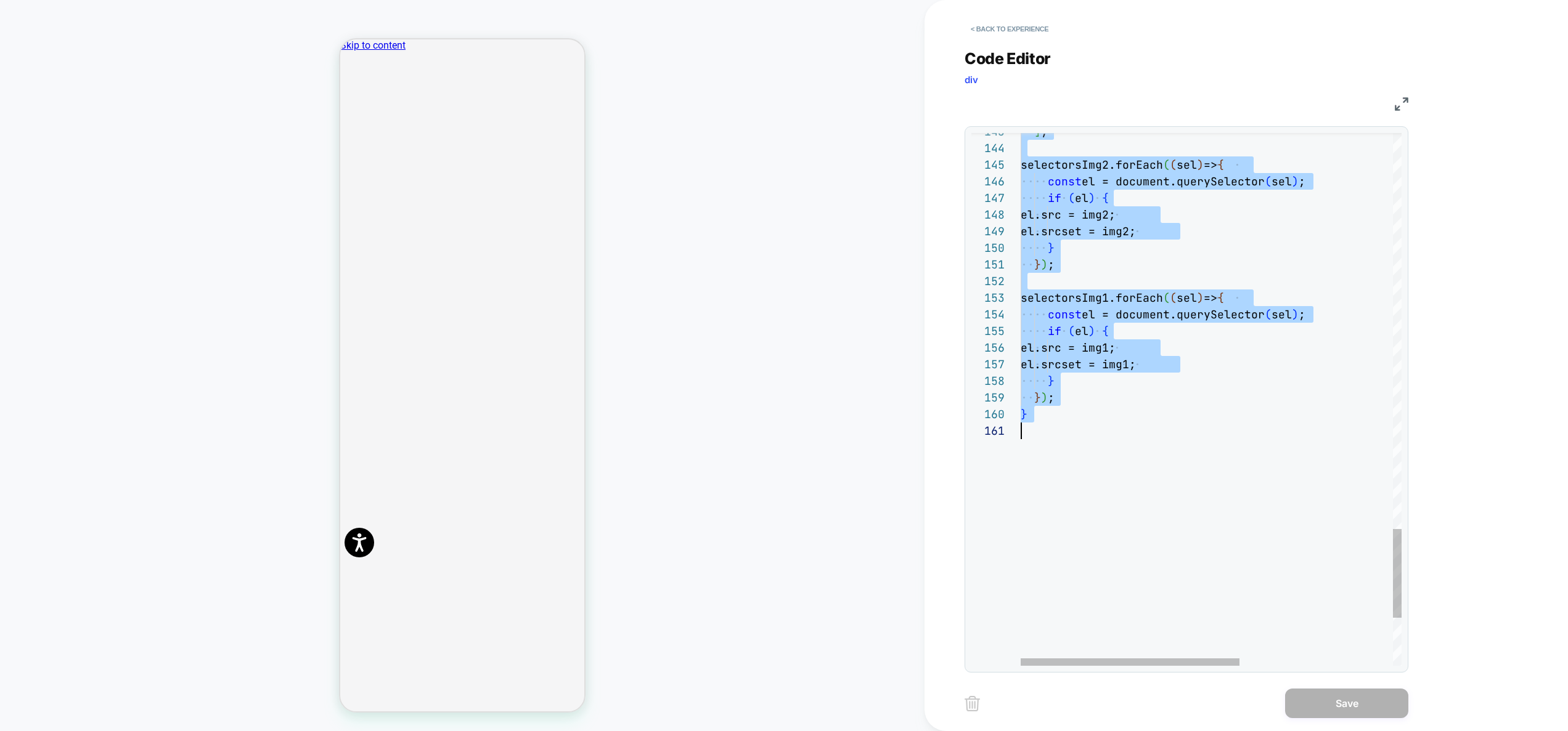
type textarea "**********"
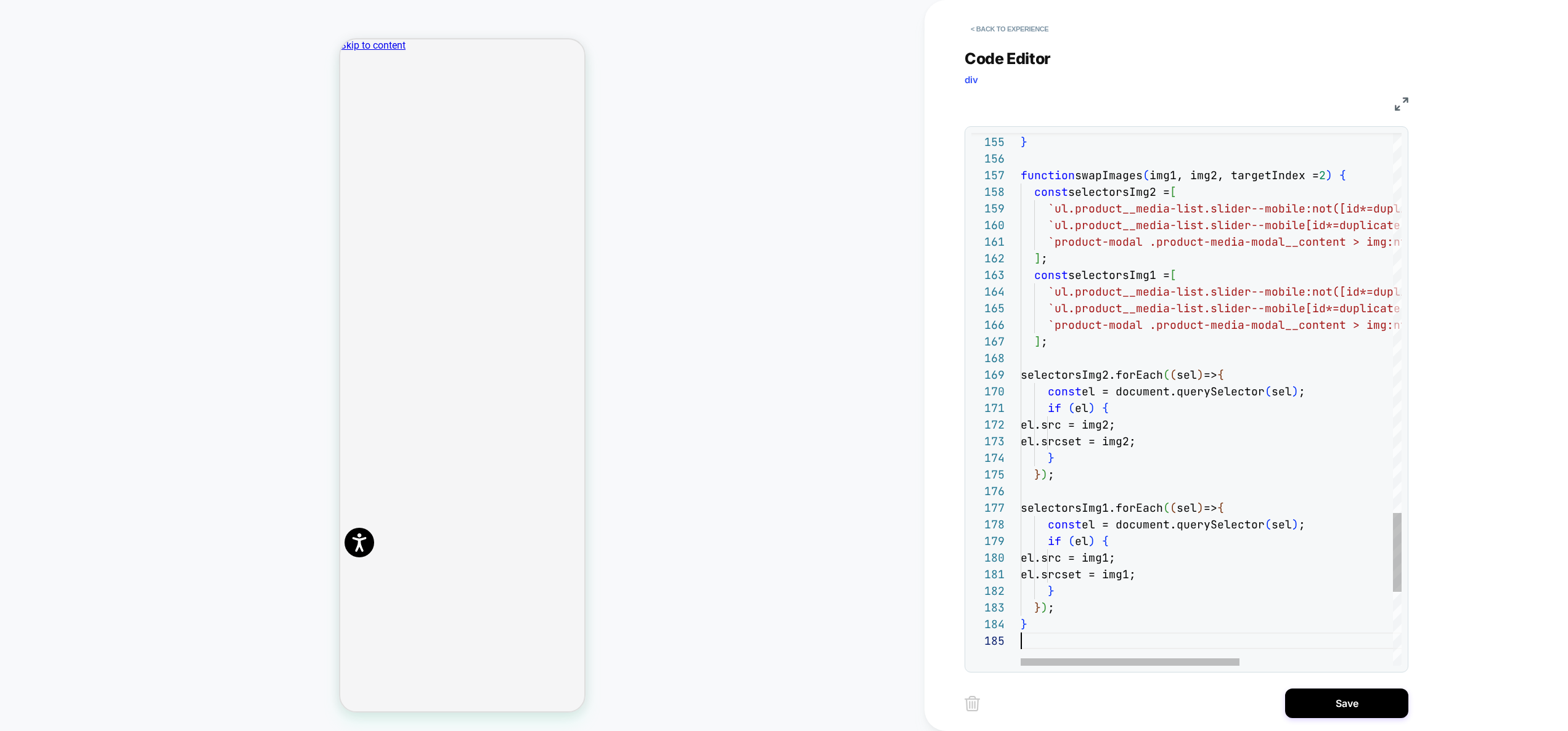
scroll to position [66, 0]
click at [1309, 704] on button "Save" at bounding box center [1346, 703] width 123 height 29
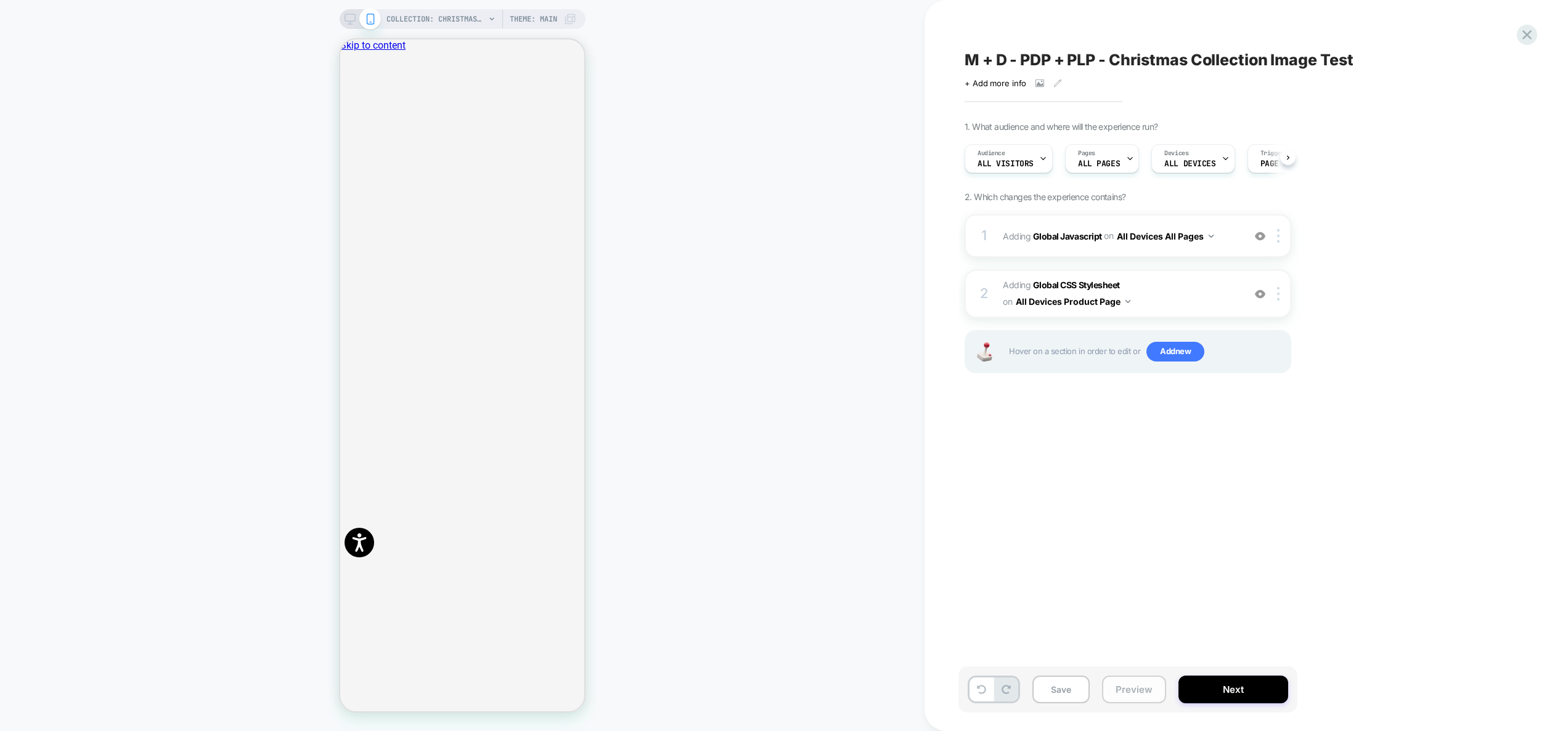
drag, startPoint x: 1141, startPoint y: 695, endPoint x: 1139, endPoint y: 683, distance: 12.2
click at [1141, 695] on button "Preview" at bounding box center [1134, 690] width 64 height 28
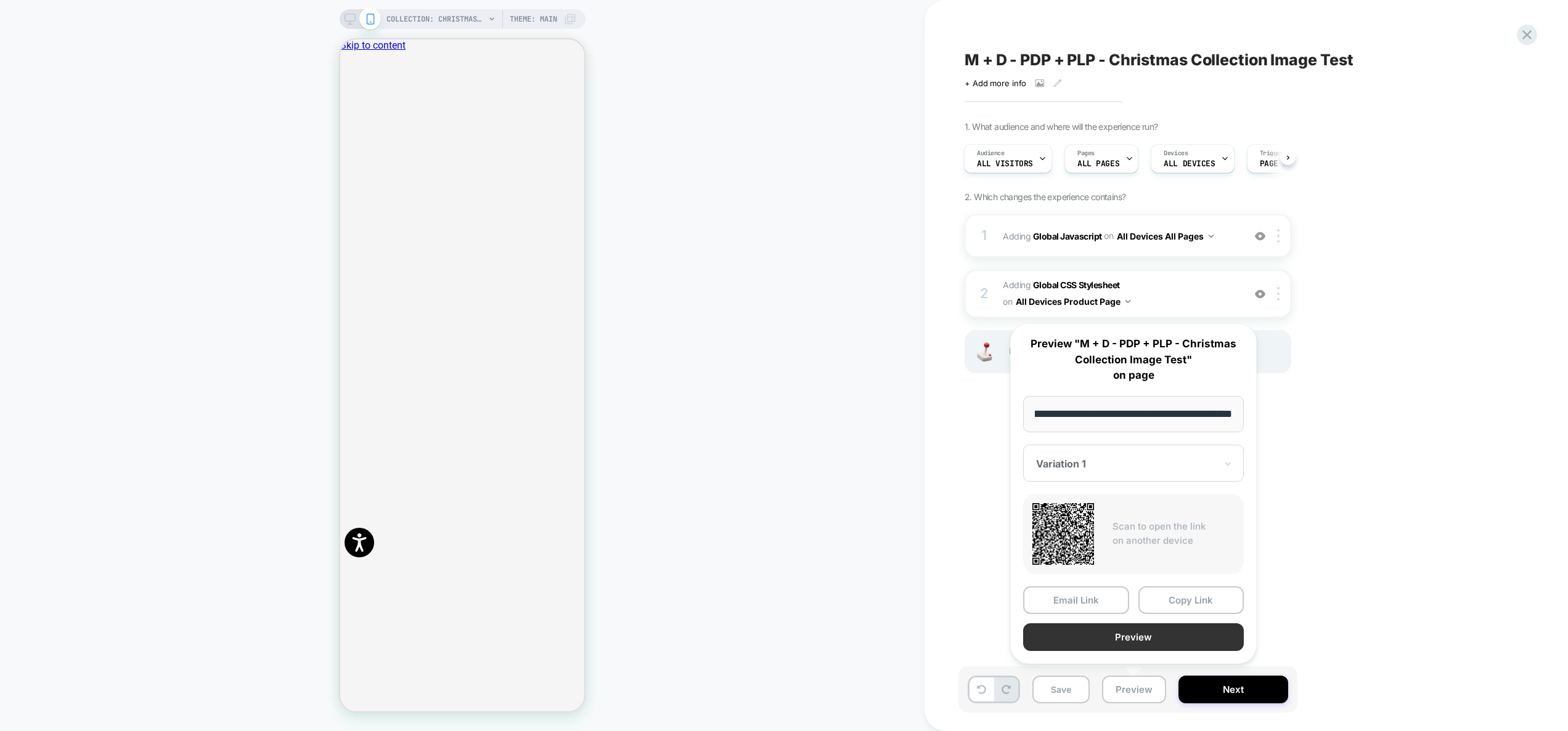
scroll to position [0, 0]
click at [1135, 625] on button "Preview" at bounding box center [1133, 637] width 221 height 28
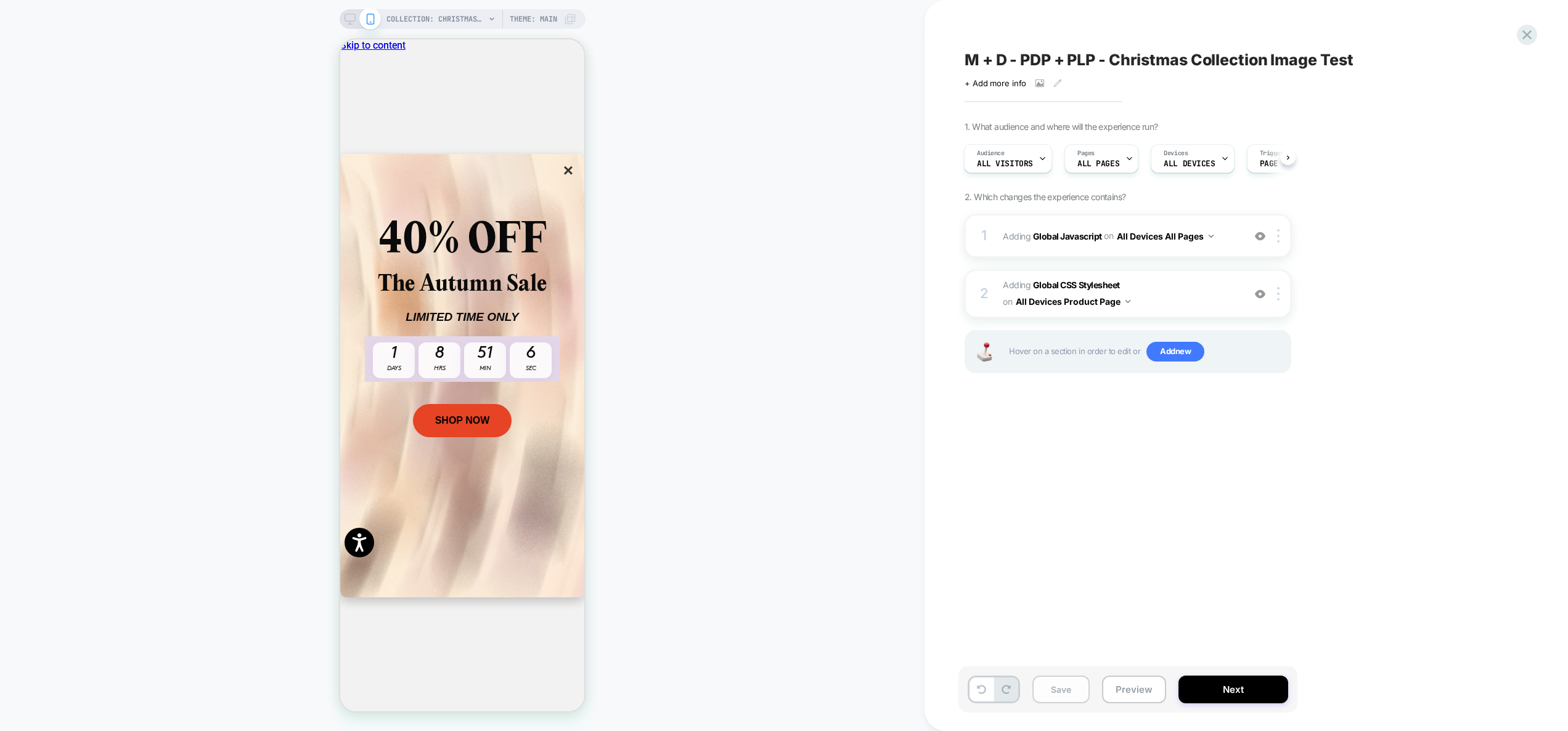
click at [1070, 693] on button "Save" at bounding box center [1060, 690] width 57 height 28
click at [1126, 695] on button "Preview" at bounding box center [1134, 690] width 64 height 28
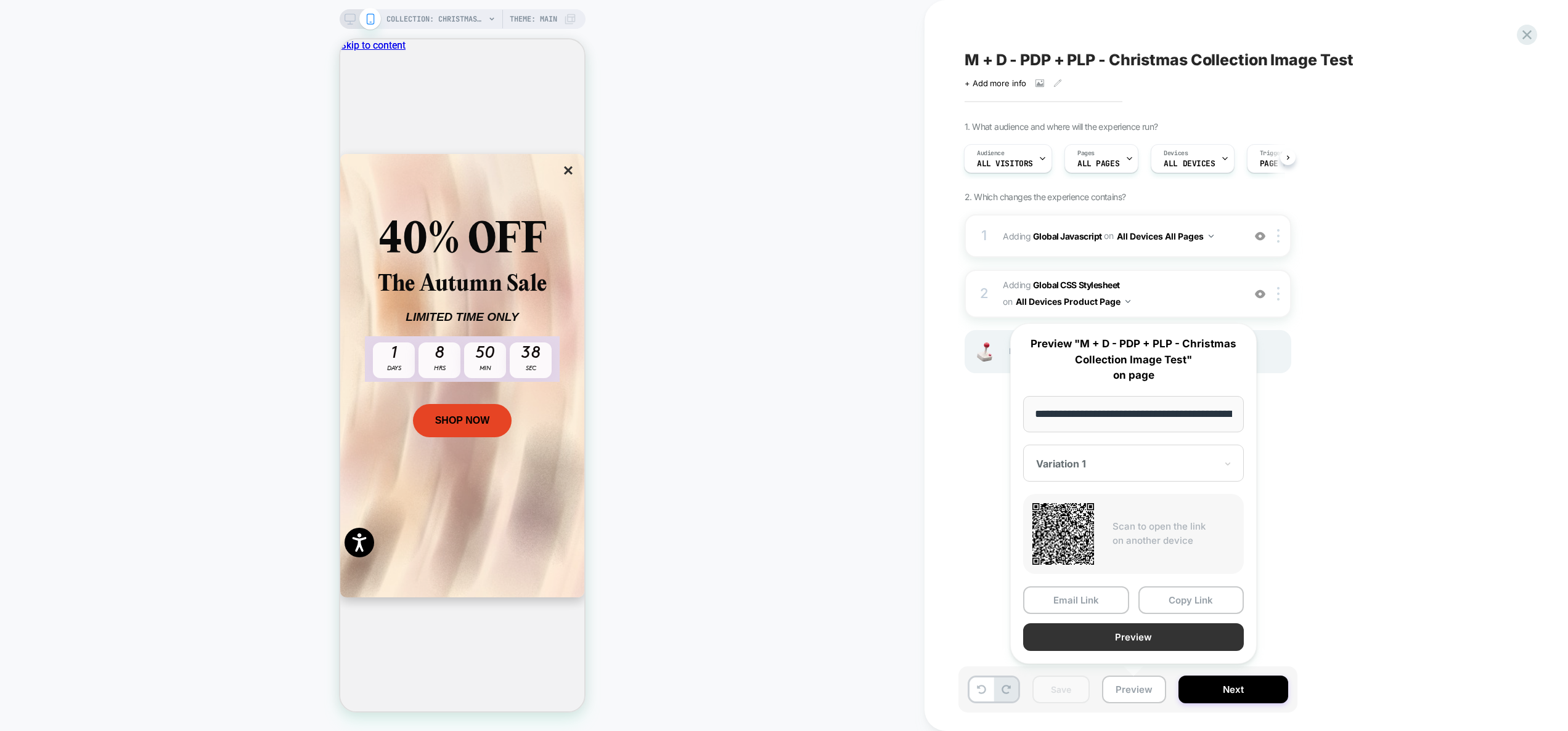
click at [1119, 643] on button "Preview" at bounding box center [1133, 637] width 221 height 28
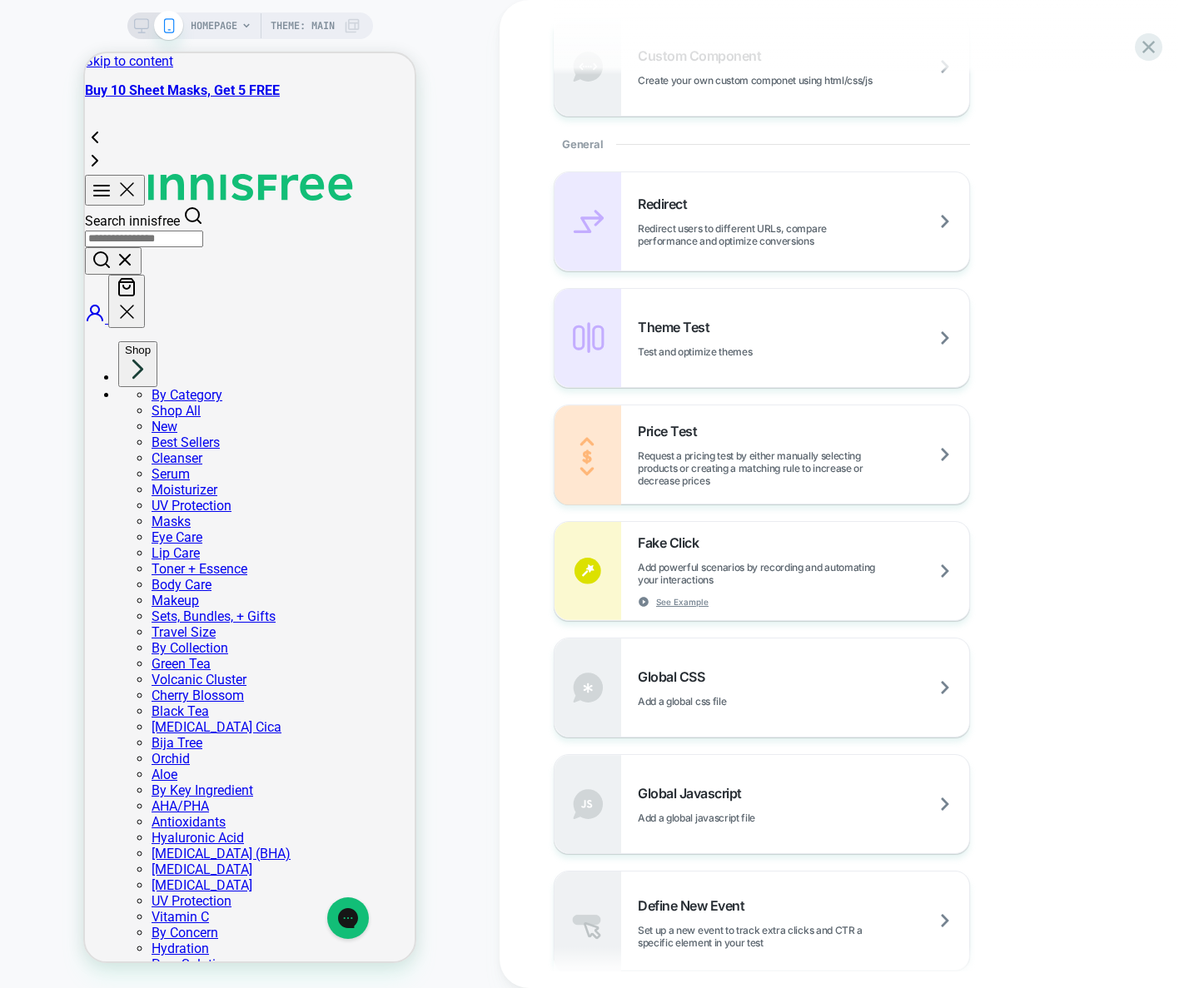
scroll to position [746, 0]
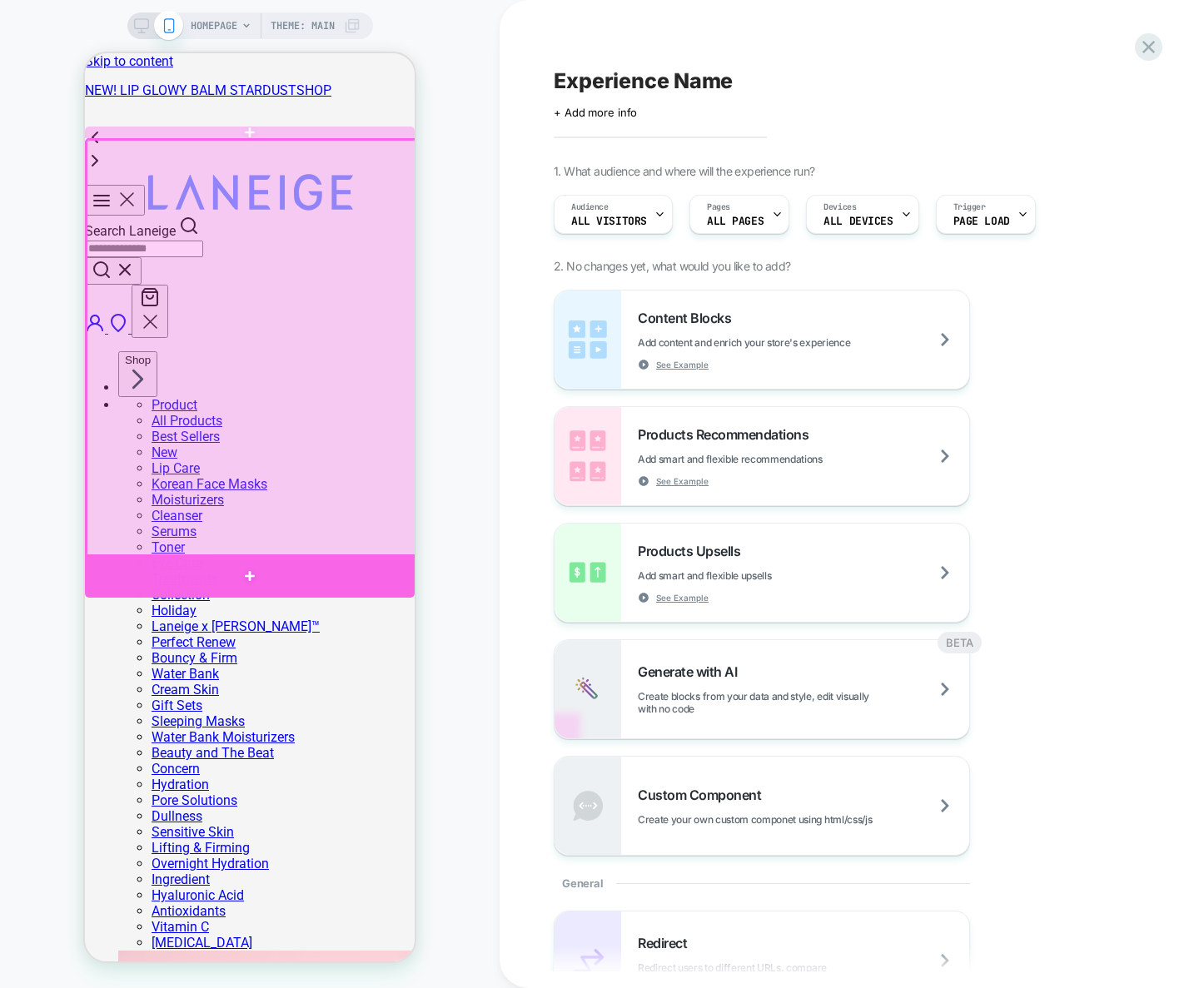
click at [315, 584] on div at bounding box center [249, 577] width 329 height 44
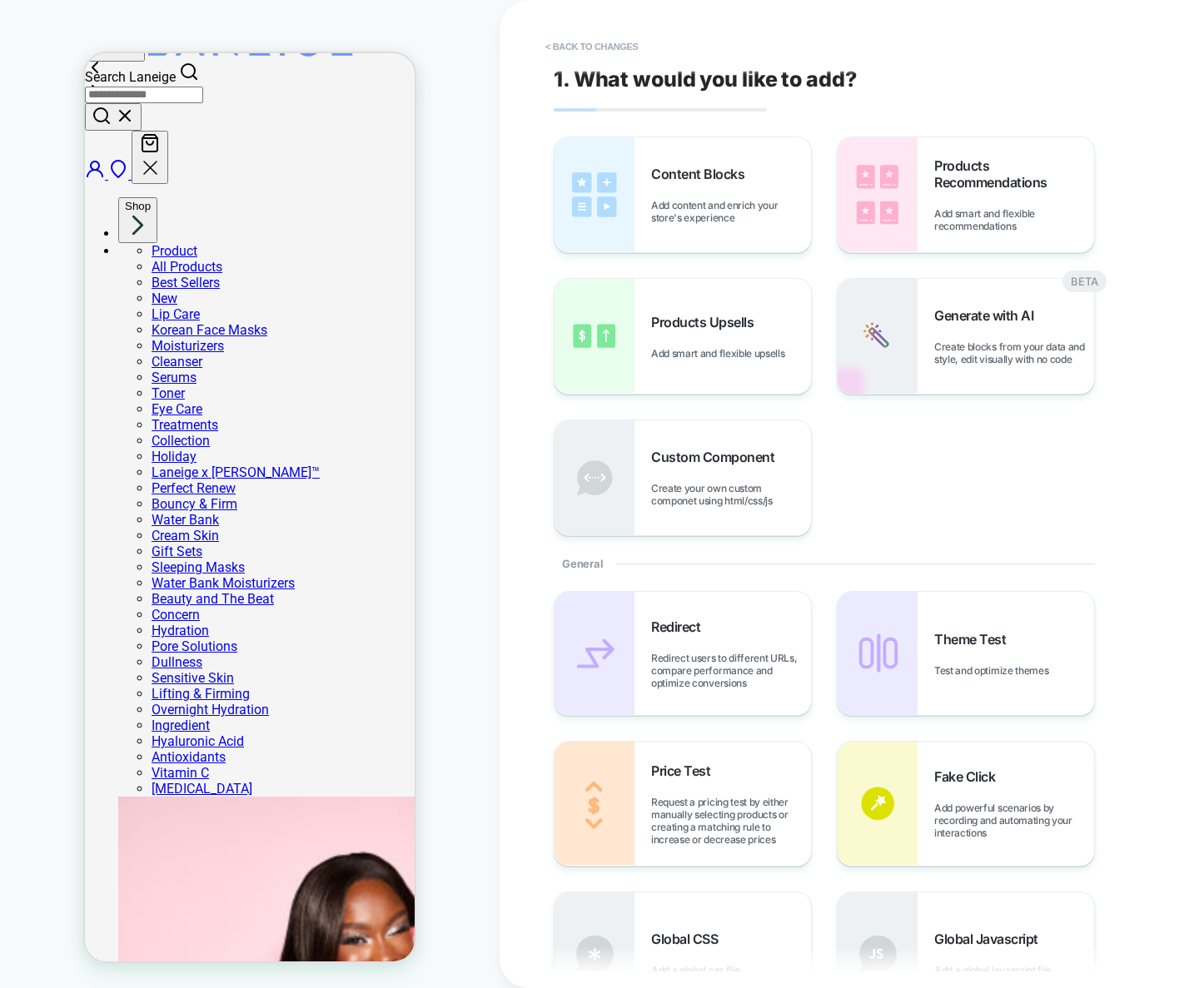
scroll to position [80, 0]
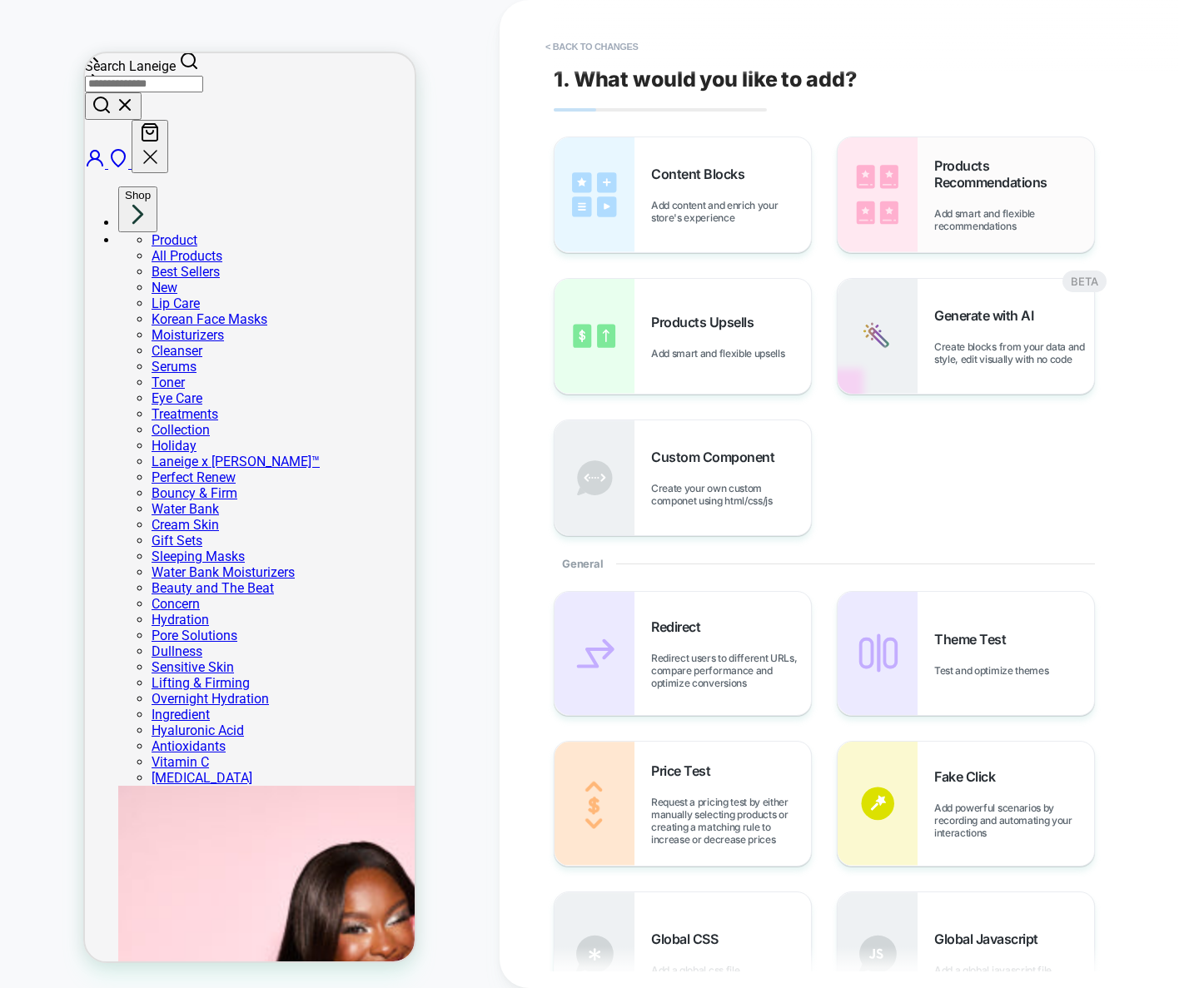
click at [955, 201] on div "Products Recommendations Add smart and flexible recommendations" at bounding box center [1013, 195] width 160 height 75
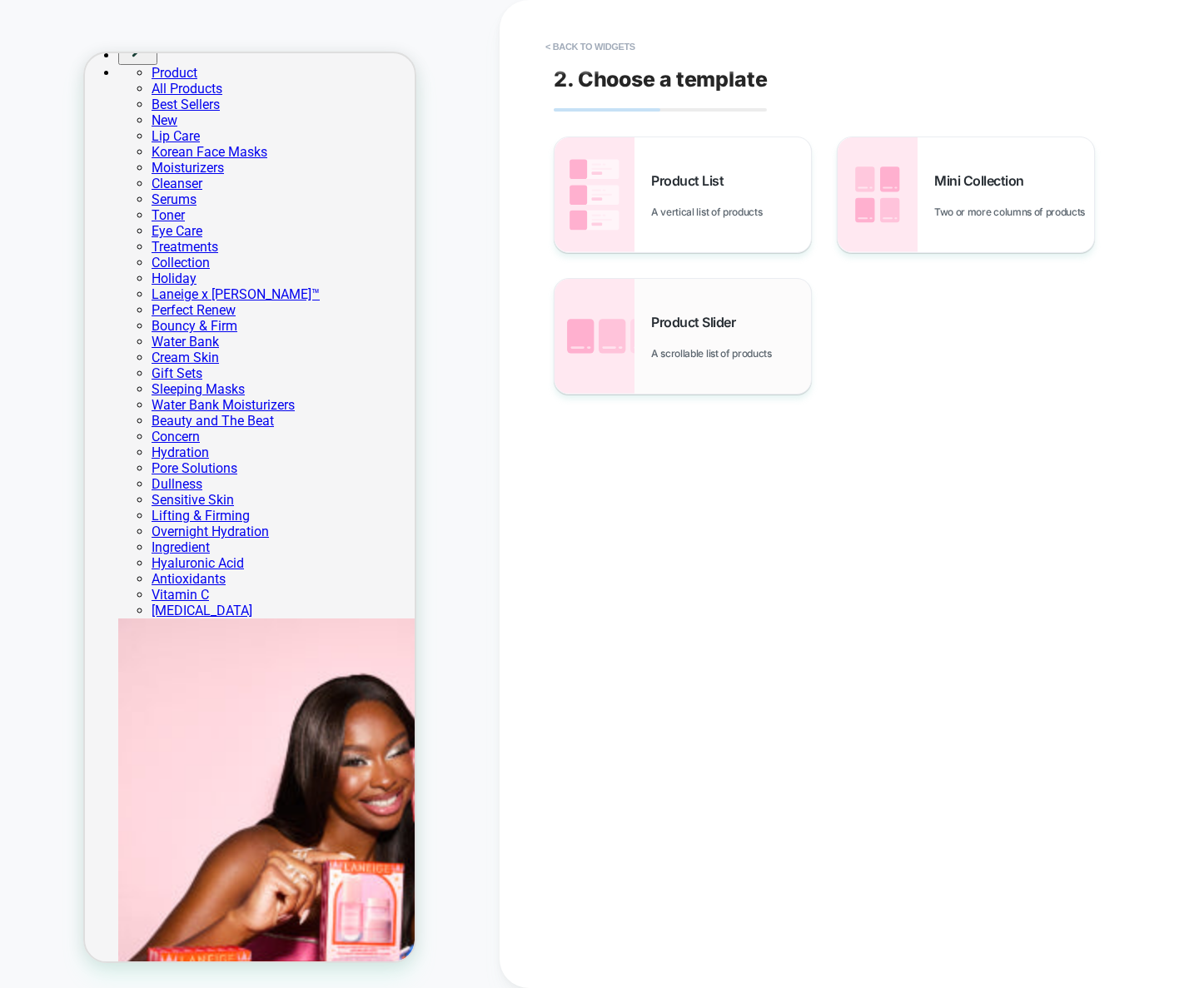
scroll to position [251, 0]
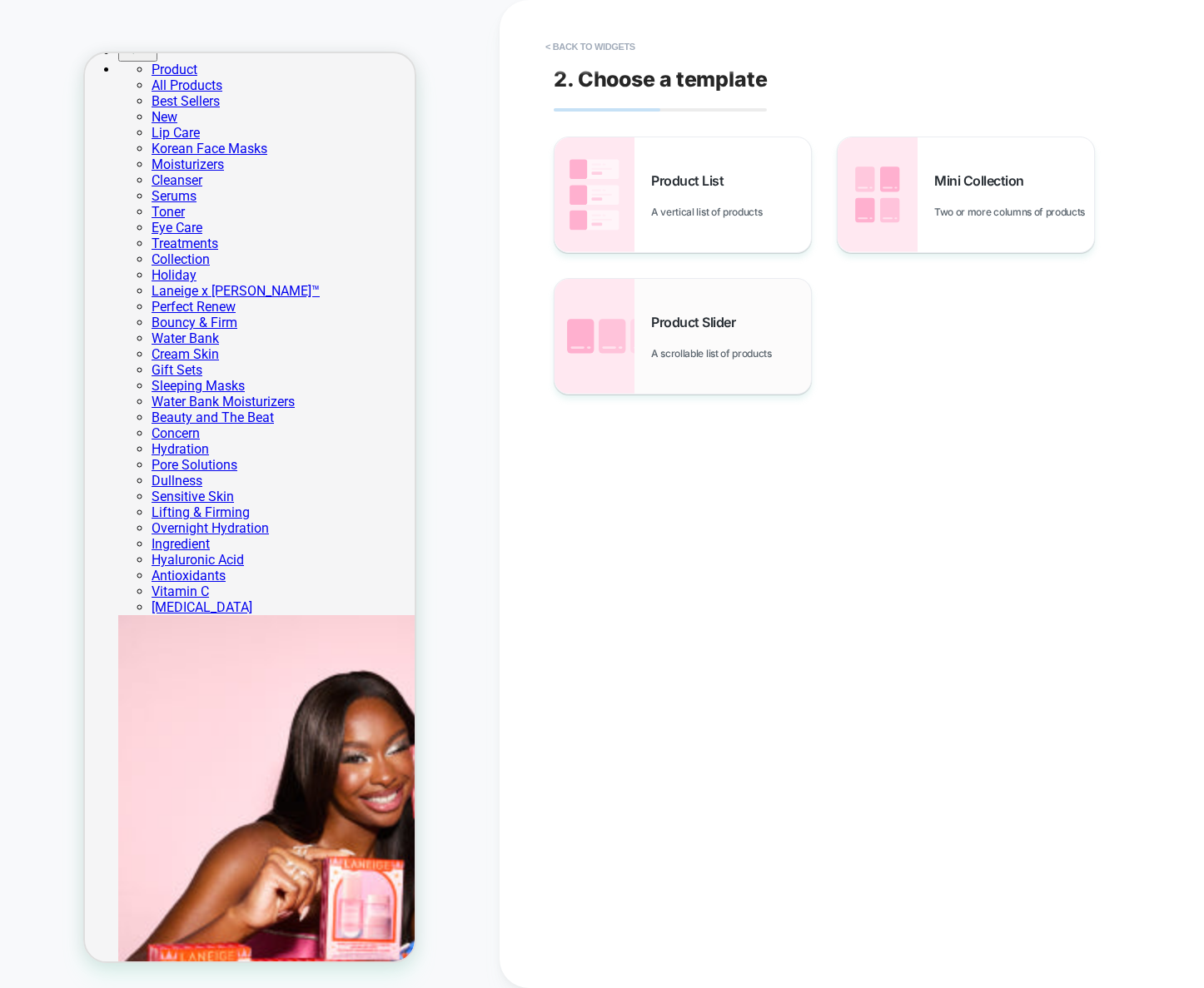
click at [660, 331] on div "Product Slider A scrollable list of products" at bounding box center [731, 337] width 160 height 46
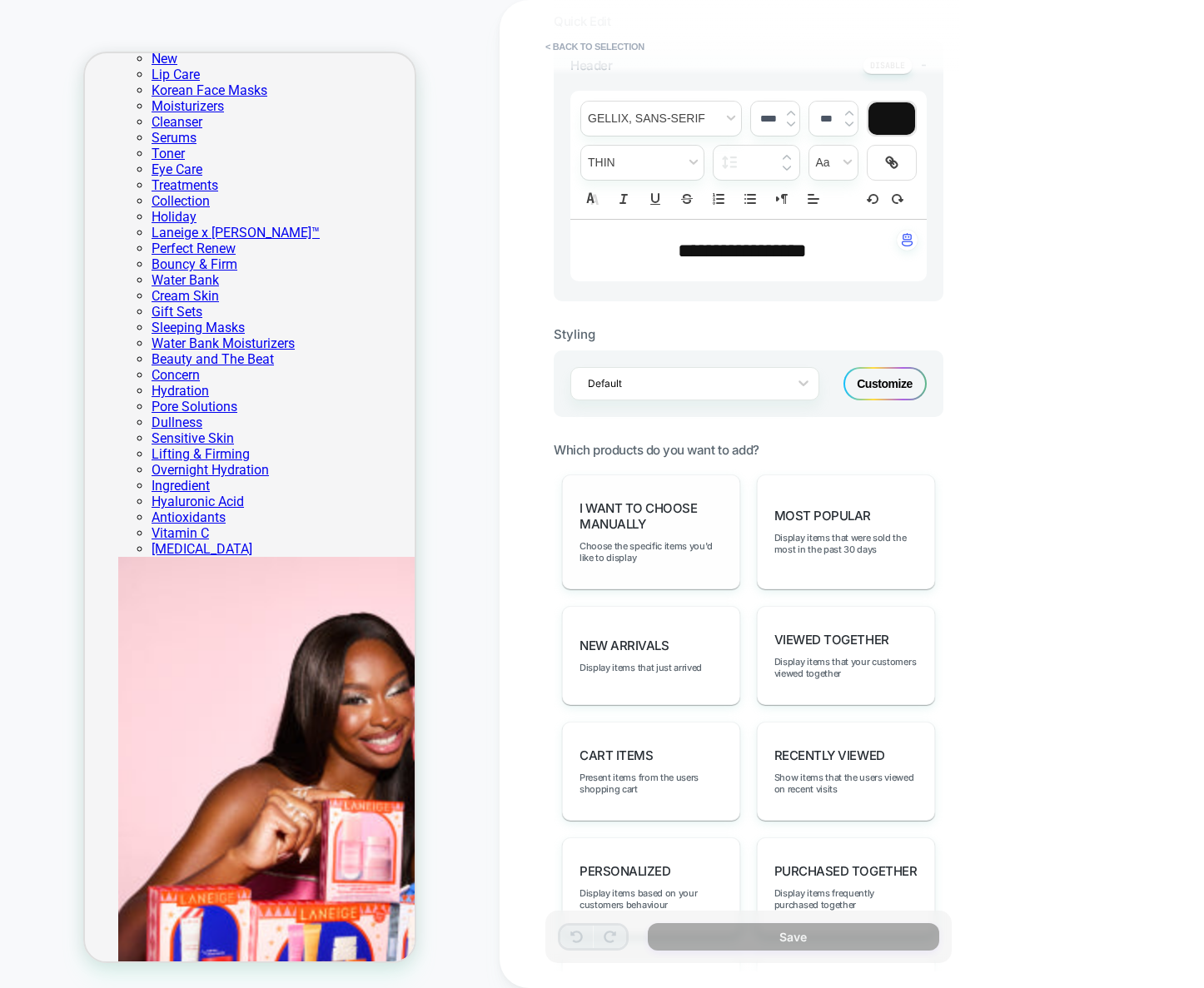
scroll to position [462, 0]
click at [662, 510] on span "I want to choose manually" at bounding box center [650, 514] width 143 height 31
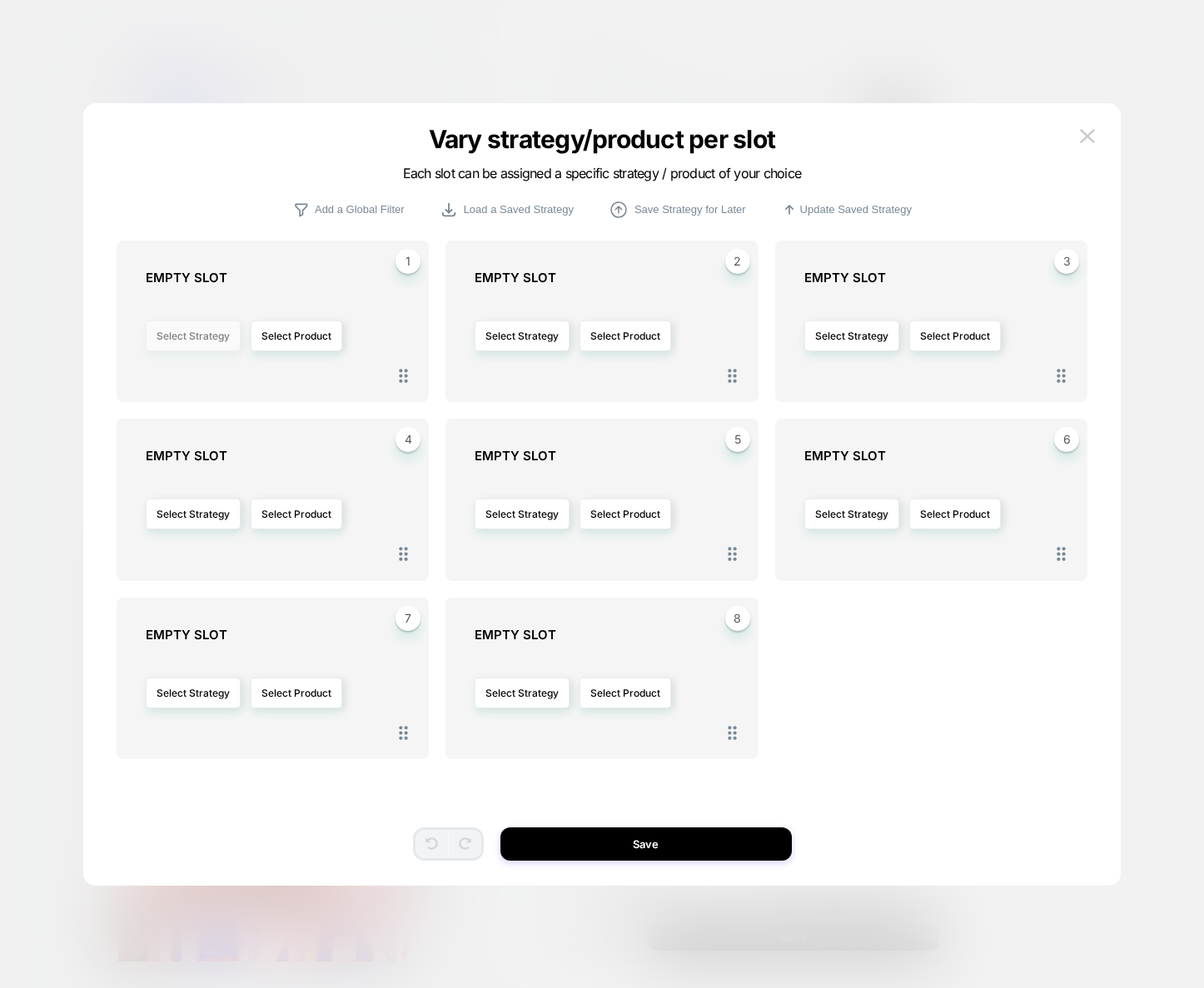
click at [213, 339] on button "Select Strategy" at bounding box center [193, 336] width 95 height 30
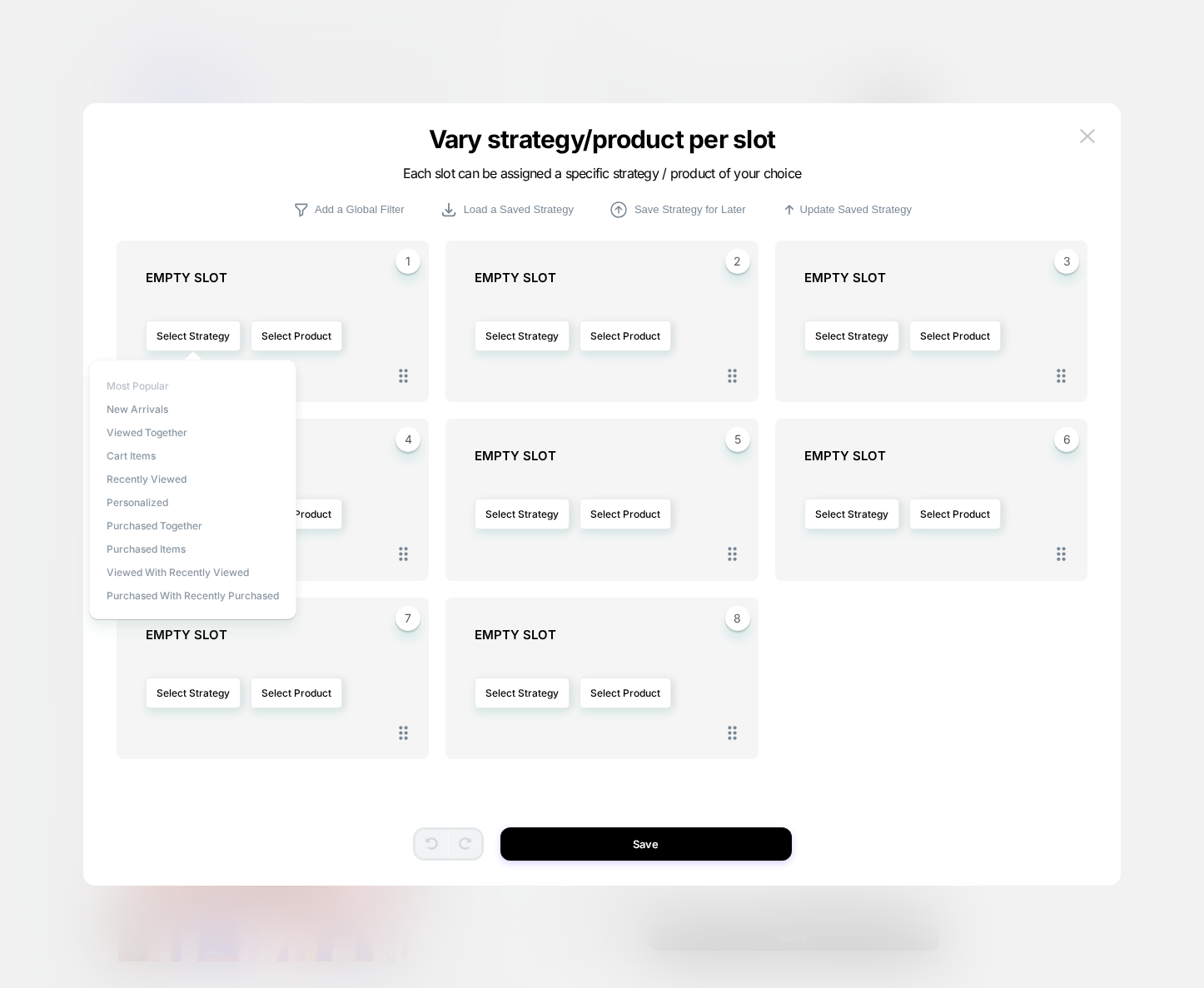
click at [151, 387] on span "Most Popular" at bounding box center [138, 385] width 63 height 13
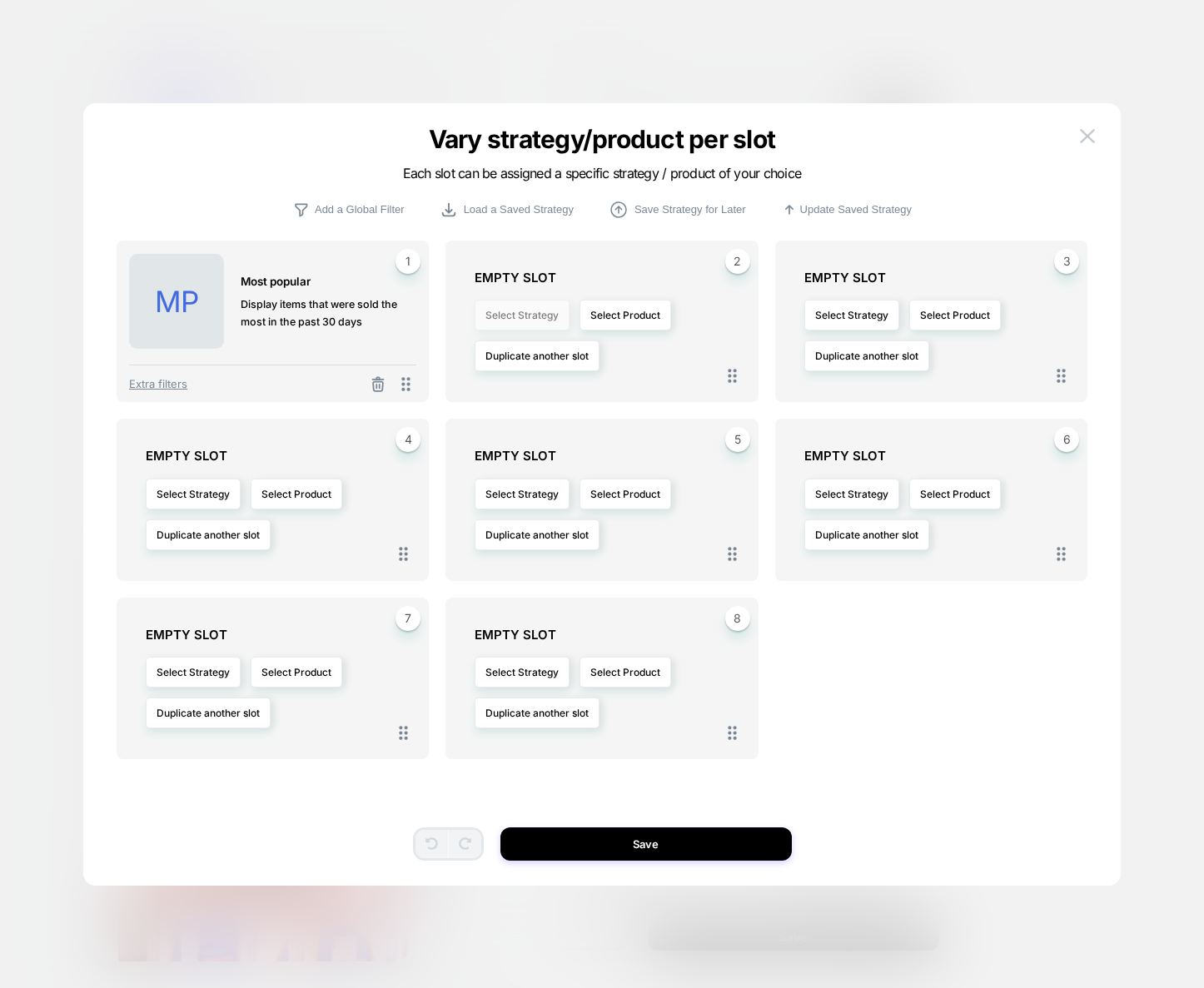
click at [538, 317] on button "Select Strategy" at bounding box center [522, 315] width 95 height 30
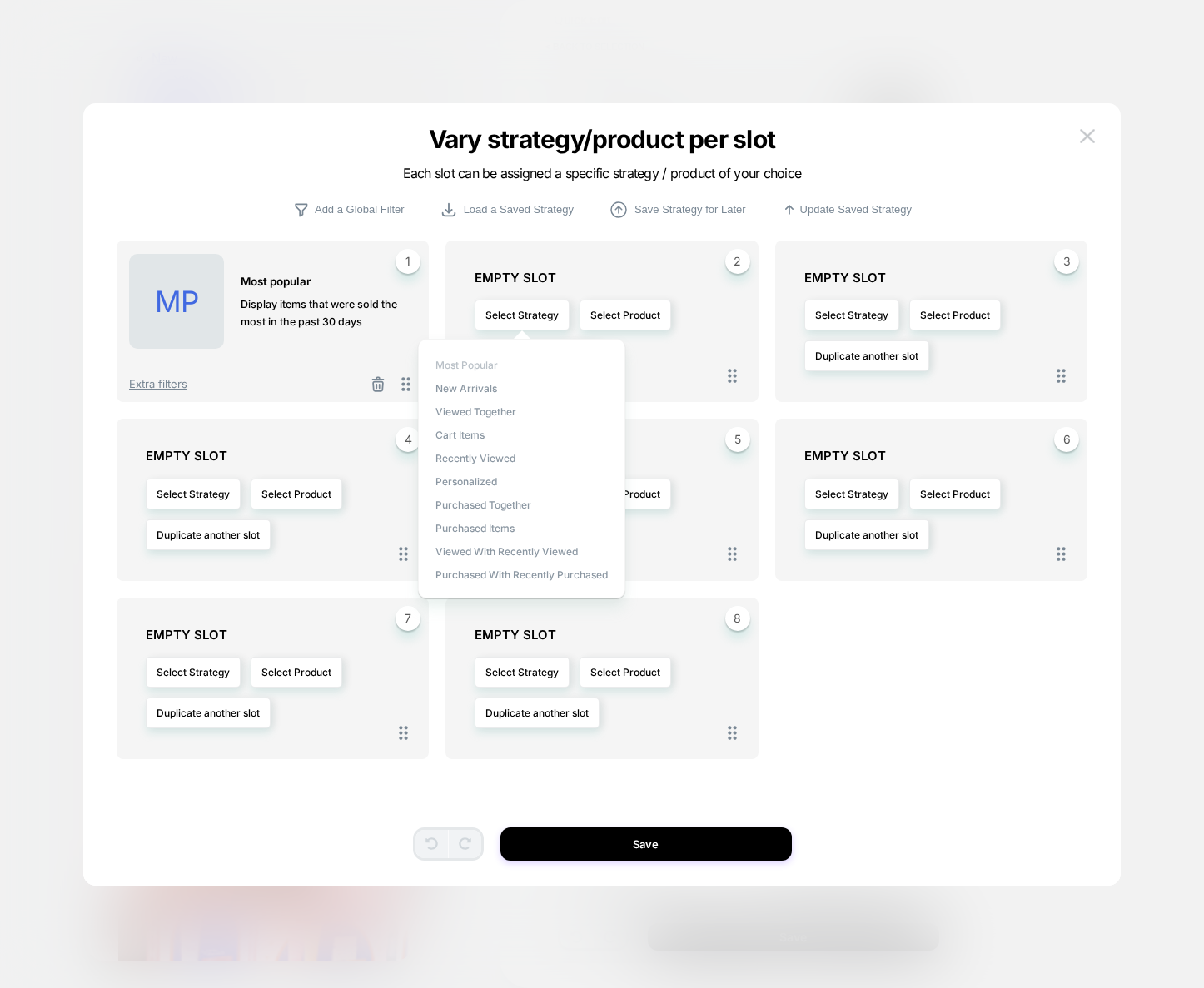
click at [488, 364] on span "Most Popular" at bounding box center [467, 365] width 63 height 13
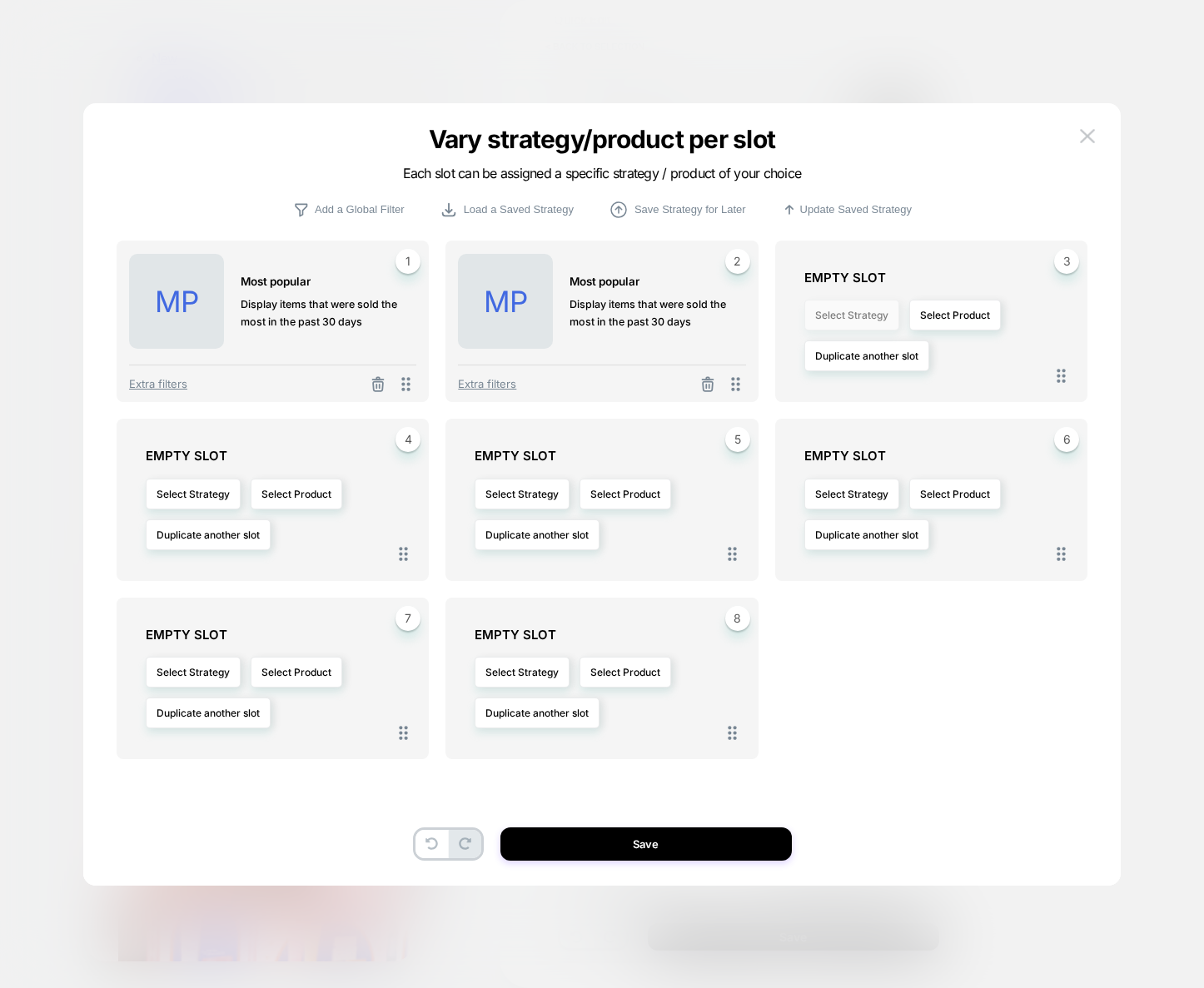
click at [865, 317] on button "Select Strategy" at bounding box center [852, 315] width 95 height 30
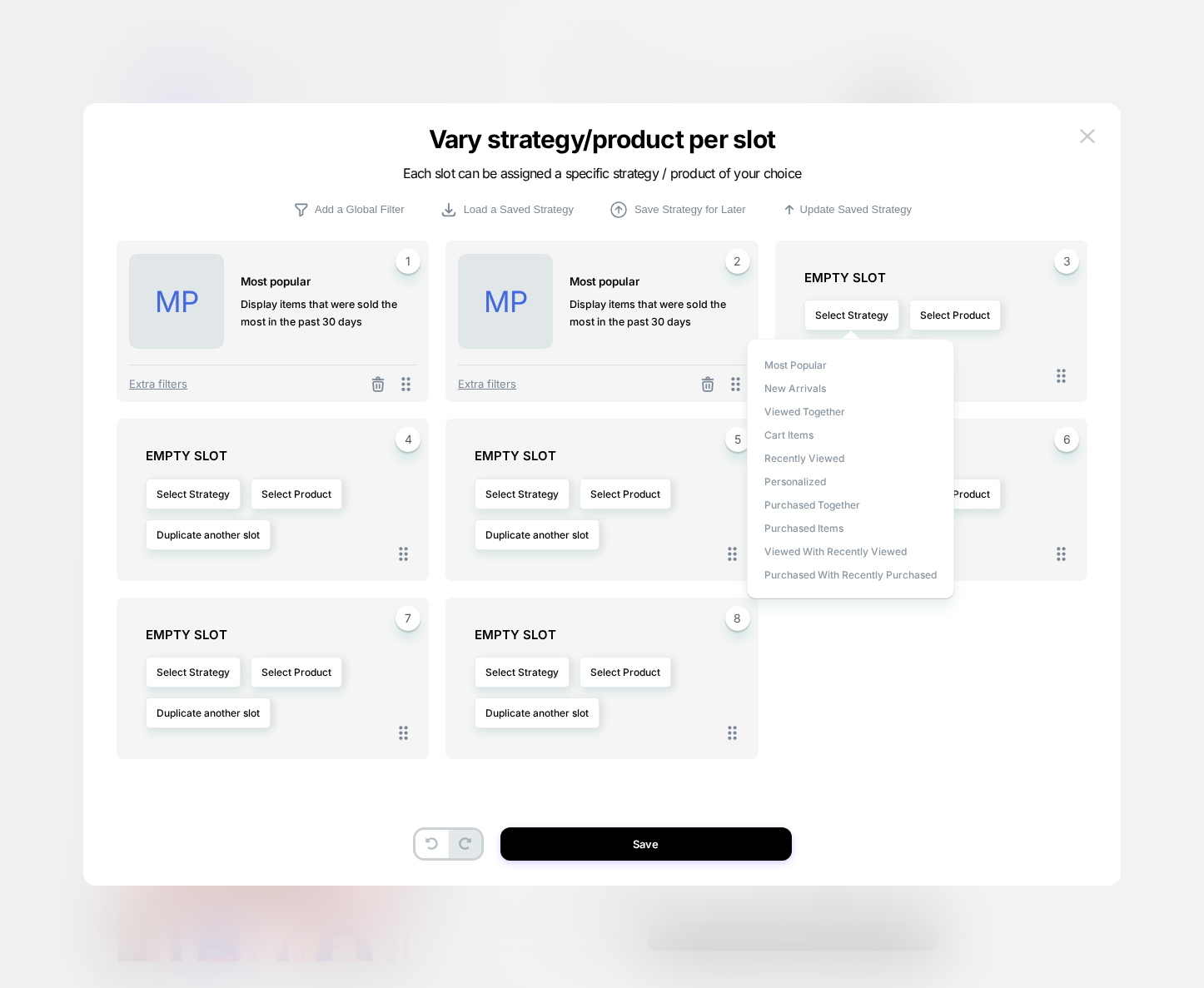
click at [975, 364] on div "Select Strategy Select Product Duplicate another slot" at bounding box center [940, 335] width 271 height 84
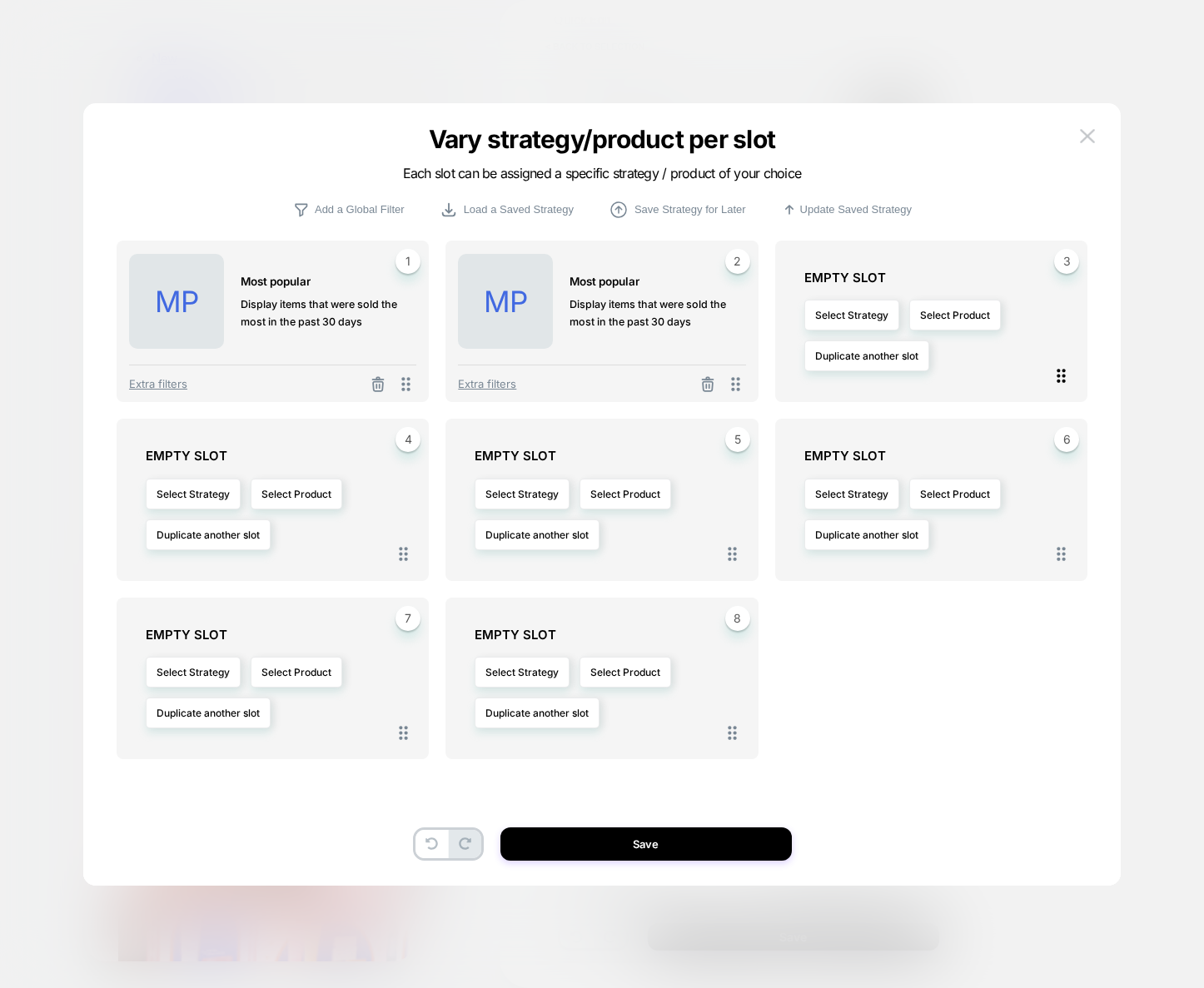
click at [1057, 376] on icon at bounding box center [1061, 376] width 21 height 21
click at [847, 317] on button "Select Strategy" at bounding box center [852, 315] width 95 height 30
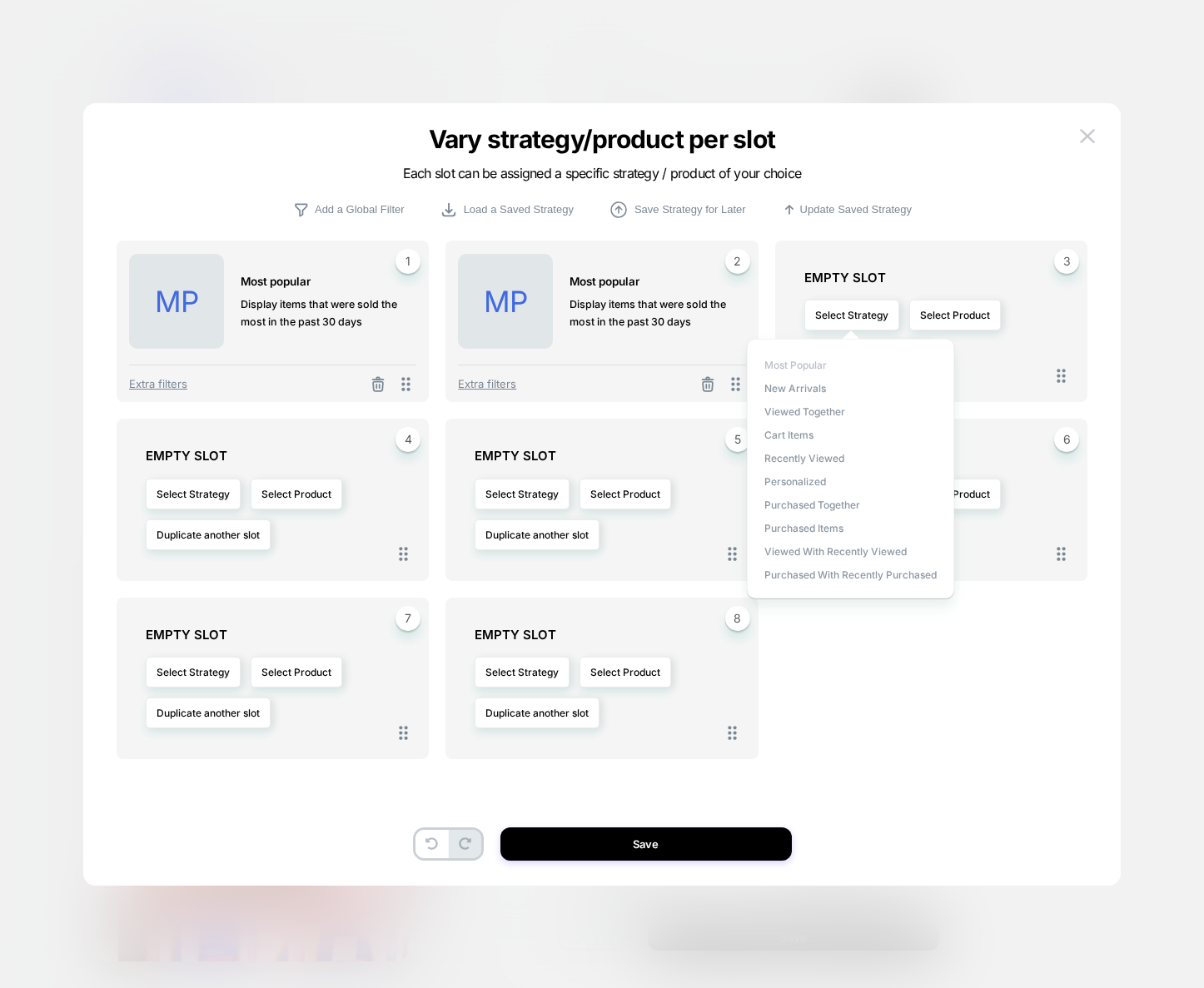
click at [807, 364] on span "Most Popular" at bounding box center [796, 365] width 63 height 13
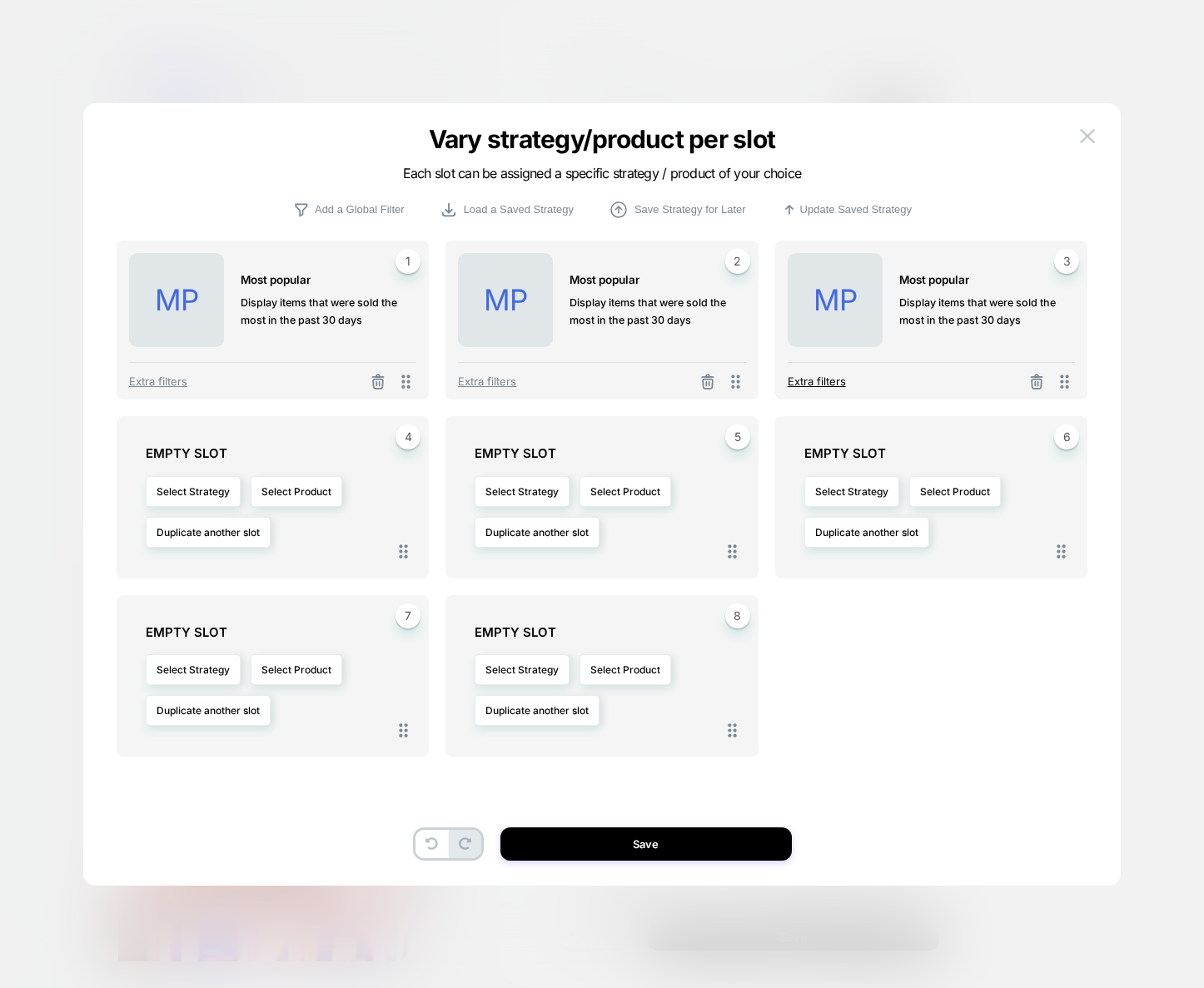
click at [807, 384] on span "Extra filters" at bounding box center [816, 382] width 58 height 14
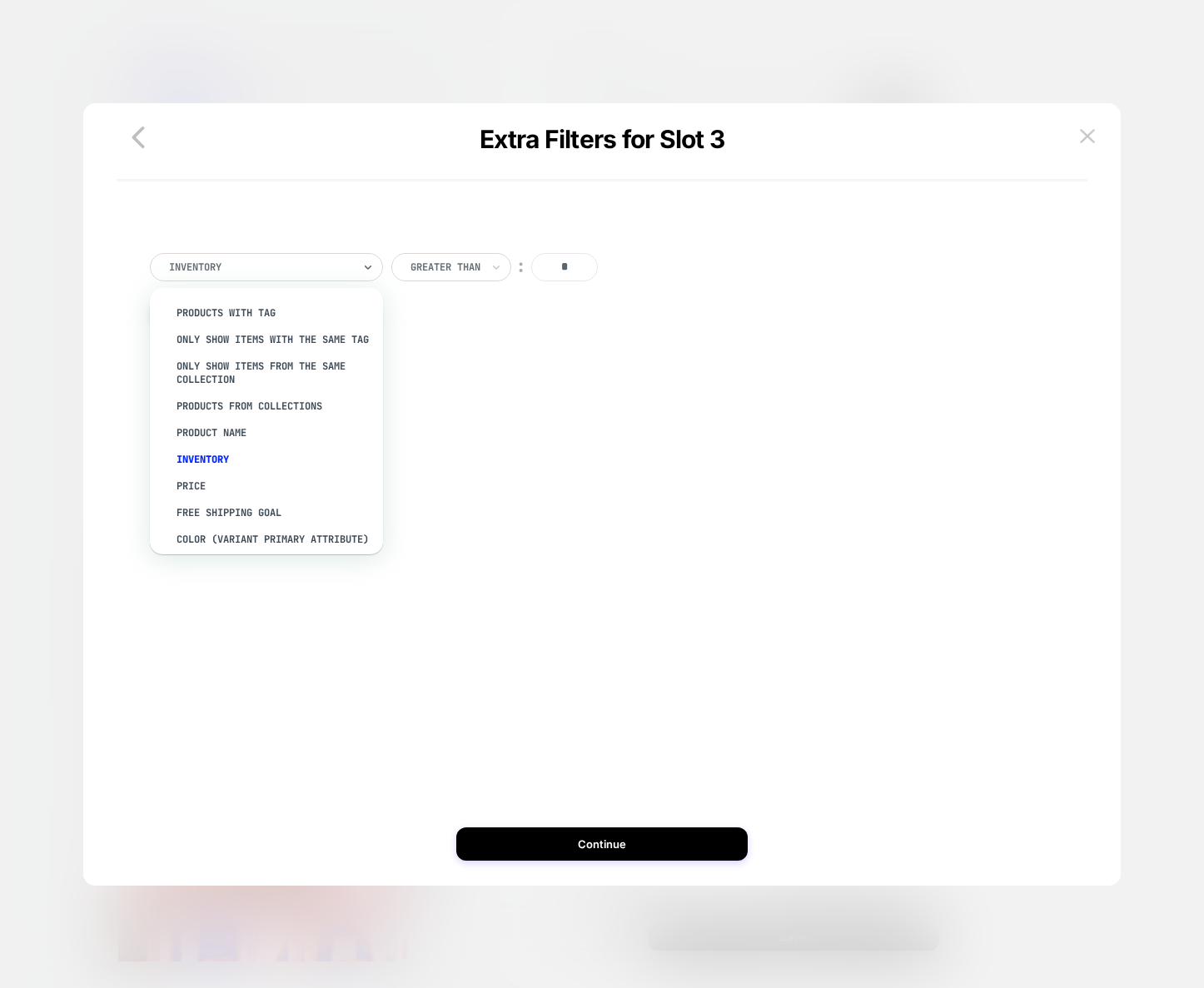
click at [223, 271] on div at bounding box center [261, 268] width 183 height 15
click at [259, 312] on div "PRODUCTS WITH TAG" at bounding box center [275, 312] width 217 height 26
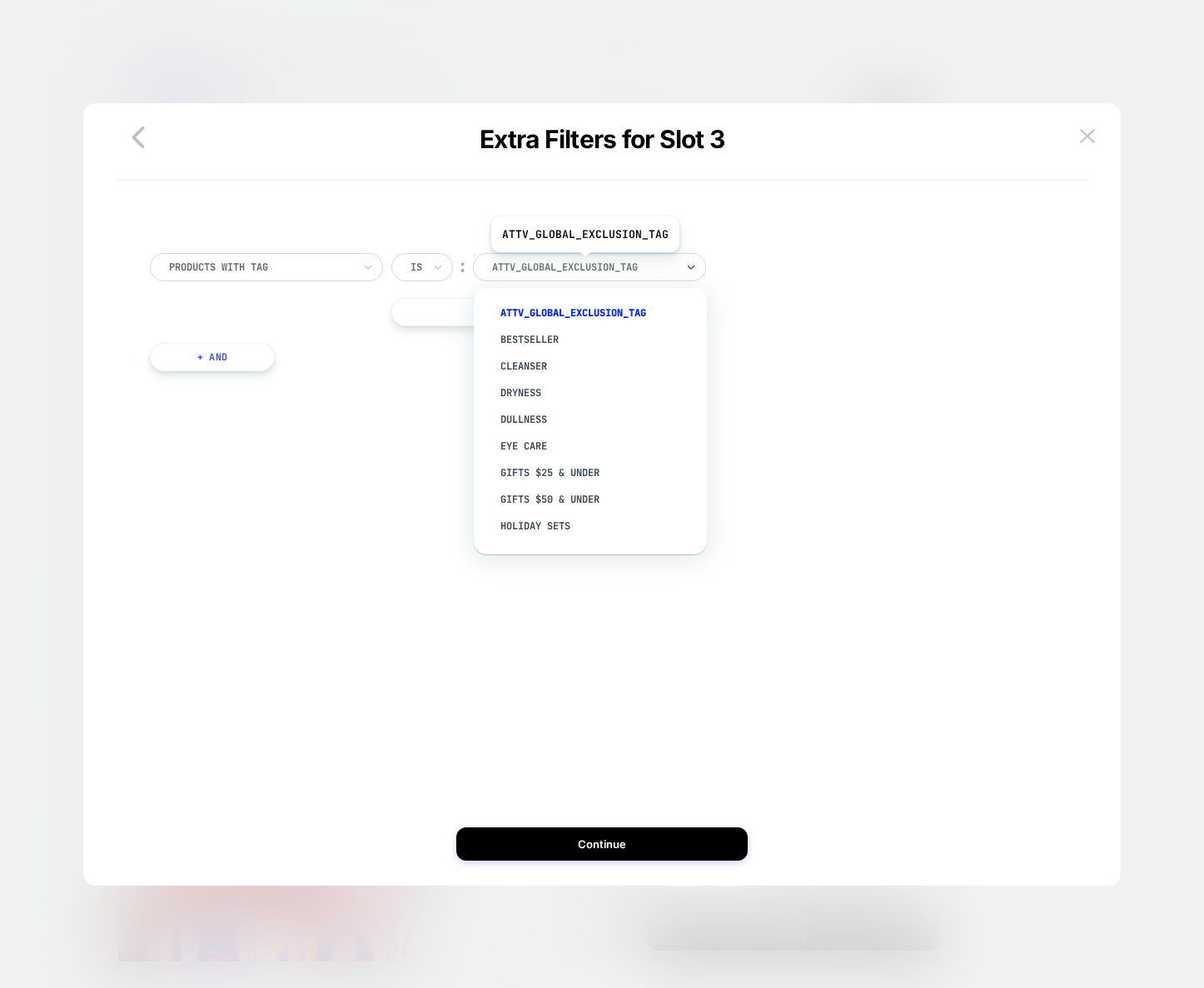
click at [583, 265] on div at bounding box center [583, 268] width 183 height 15
paste input "*******"
type input "*******"
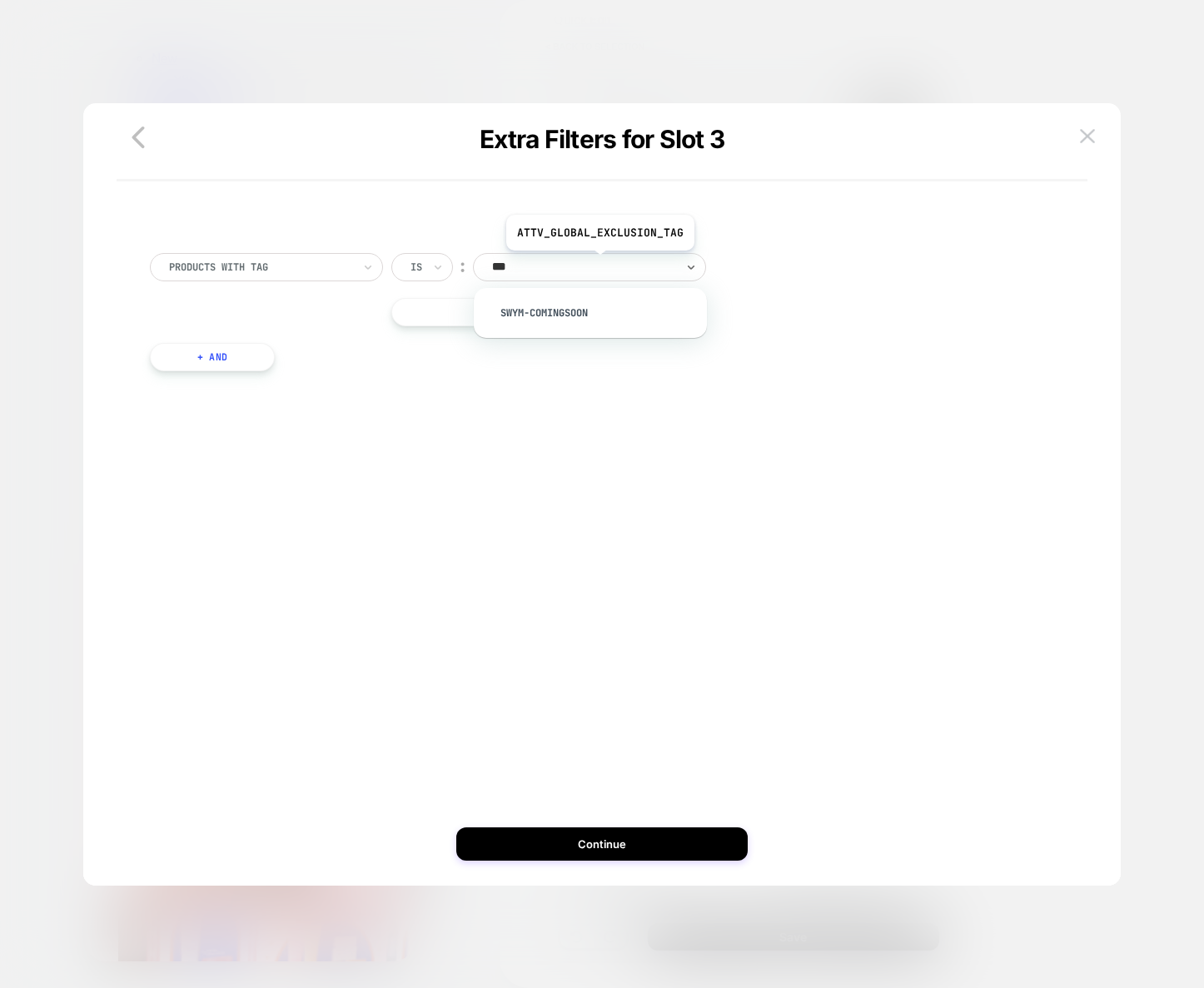
type input "****"
click at [600, 312] on div "swym-comingsoon" at bounding box center [599, 312] width 217 height 26
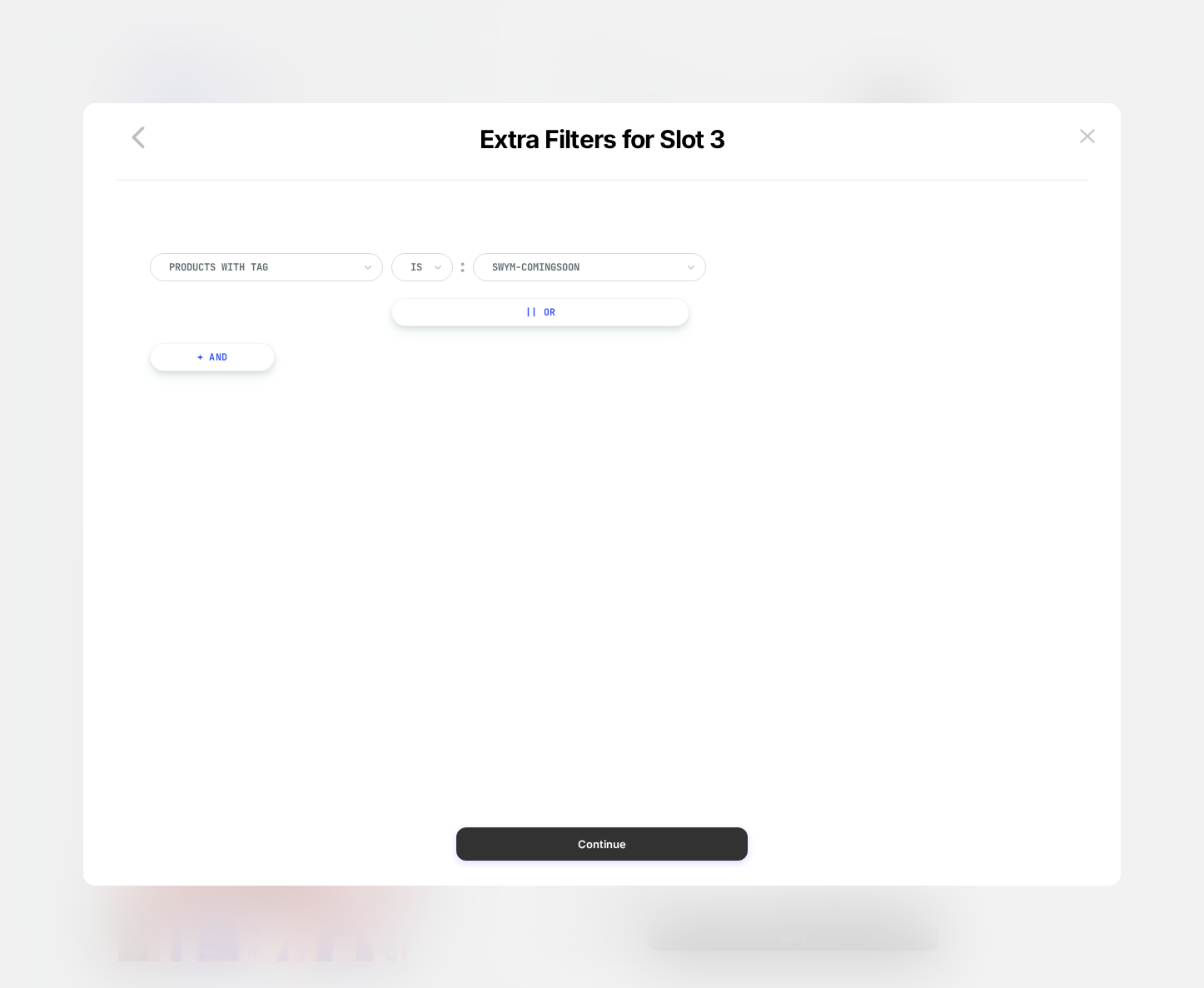
click at [658, 839] on button "Continue" at bounding box center [602, 843] width 291 height 33
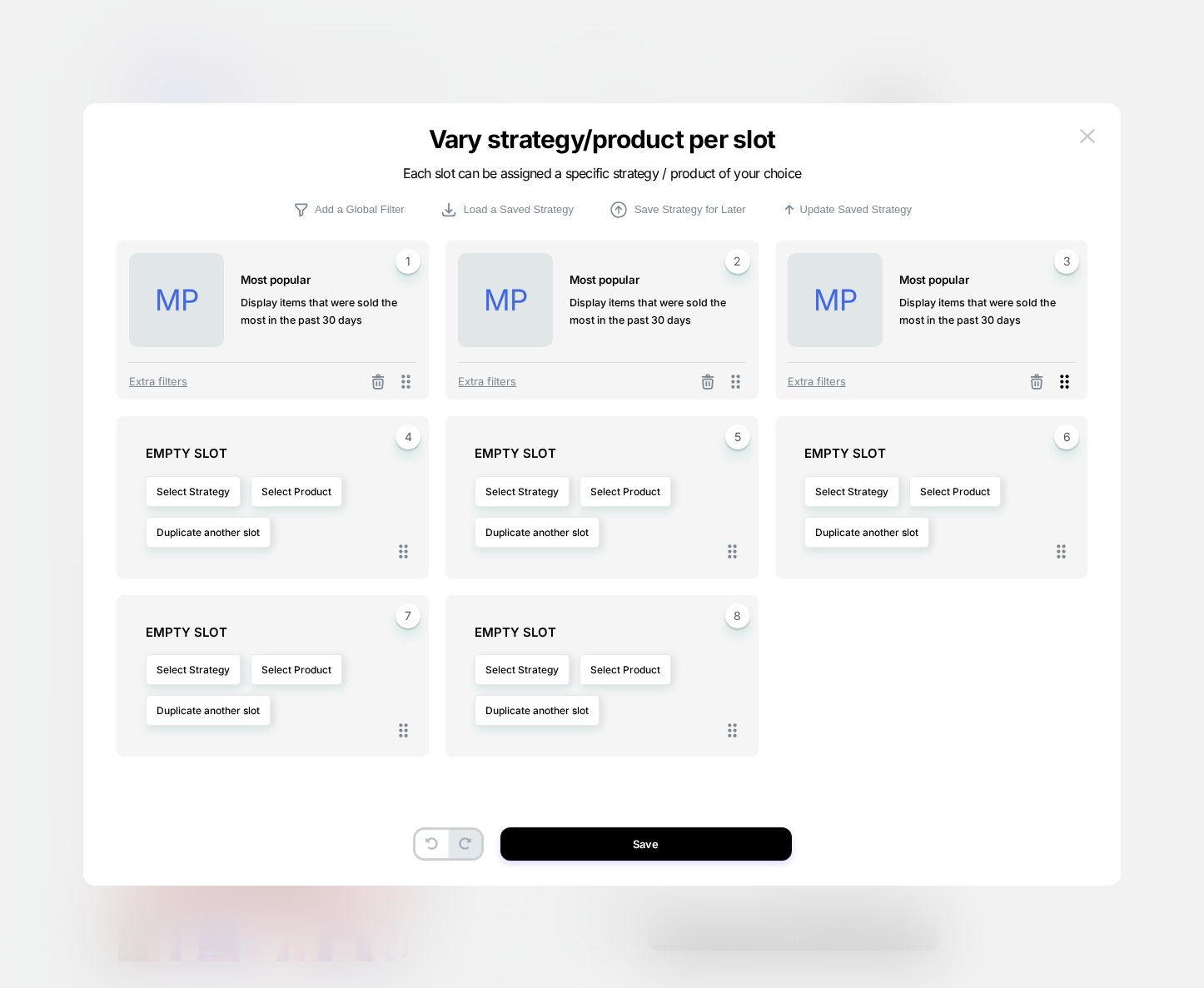
click at [1063, 386] on icon at bounding box center [1064, 382] width 8 height 14
click at [1060, 283] on div "MP MOST POPULAR Display items that were sold the most in the past 30 days 3" at bounding box center [931, 301] width 287 height 95
click at [207, 537] on button "Duplicate another slot" at bounding box center [208, 533] width 125 height 30
click at [223, 643] on span "Duplicate slot 3" at bounding box center [208, 638] width 73 height 13
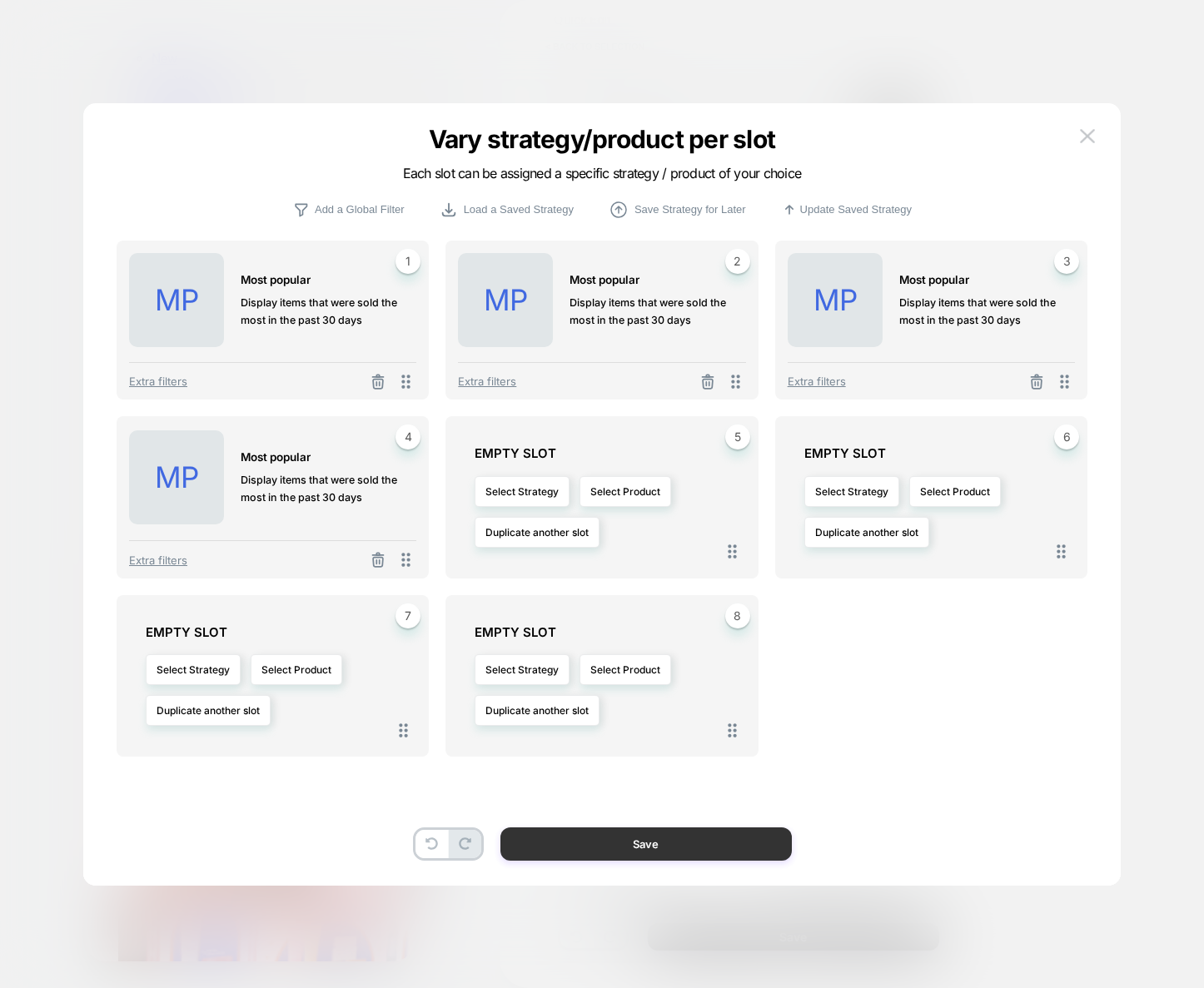
click at [666, 842] on button "Save" at bounding box center [646, 843] width 291 height 33
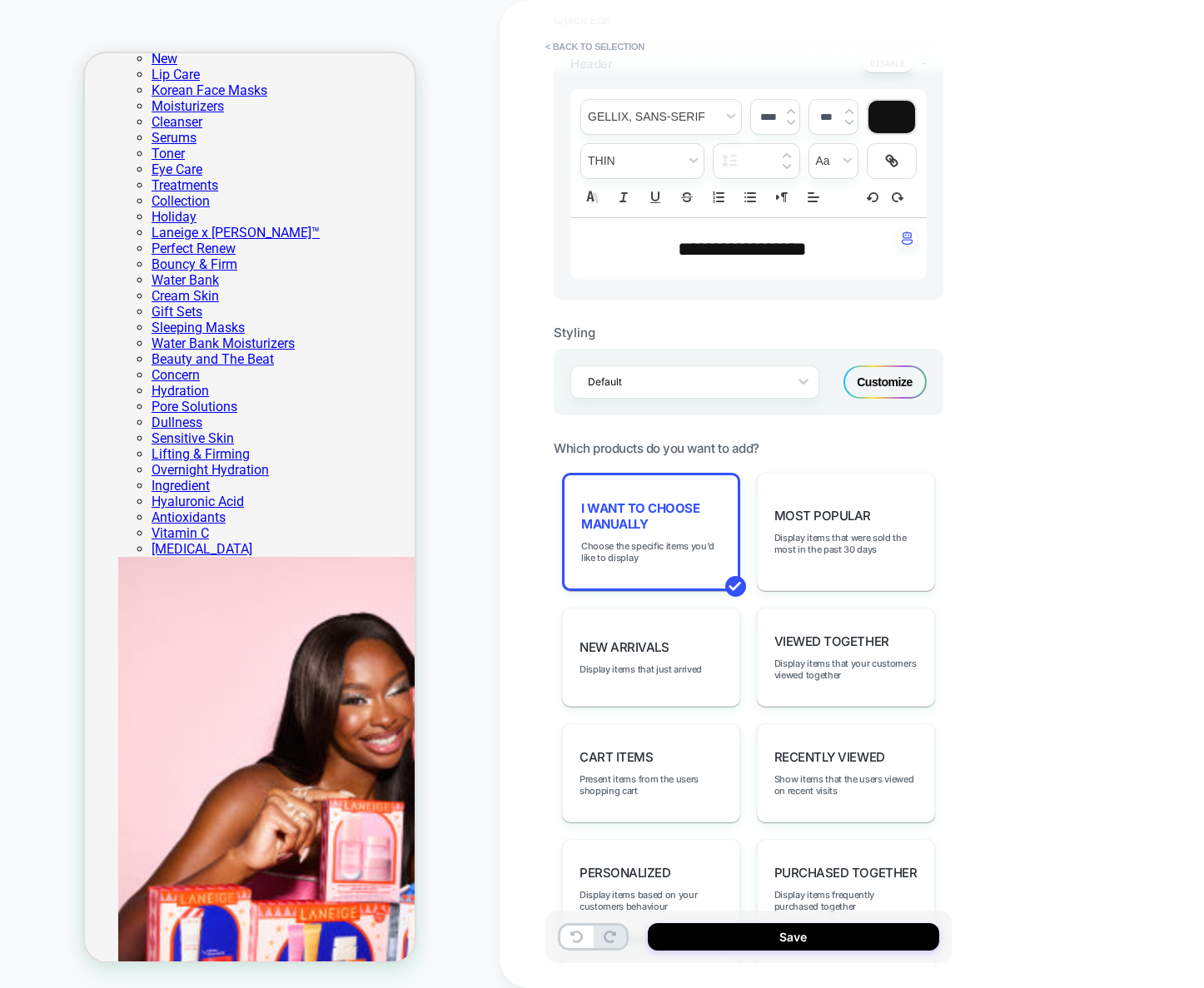
scroll to position [0, 529]
click at [827, 936] on button "Save" at bounding box center [793, 937] width 291 height 27
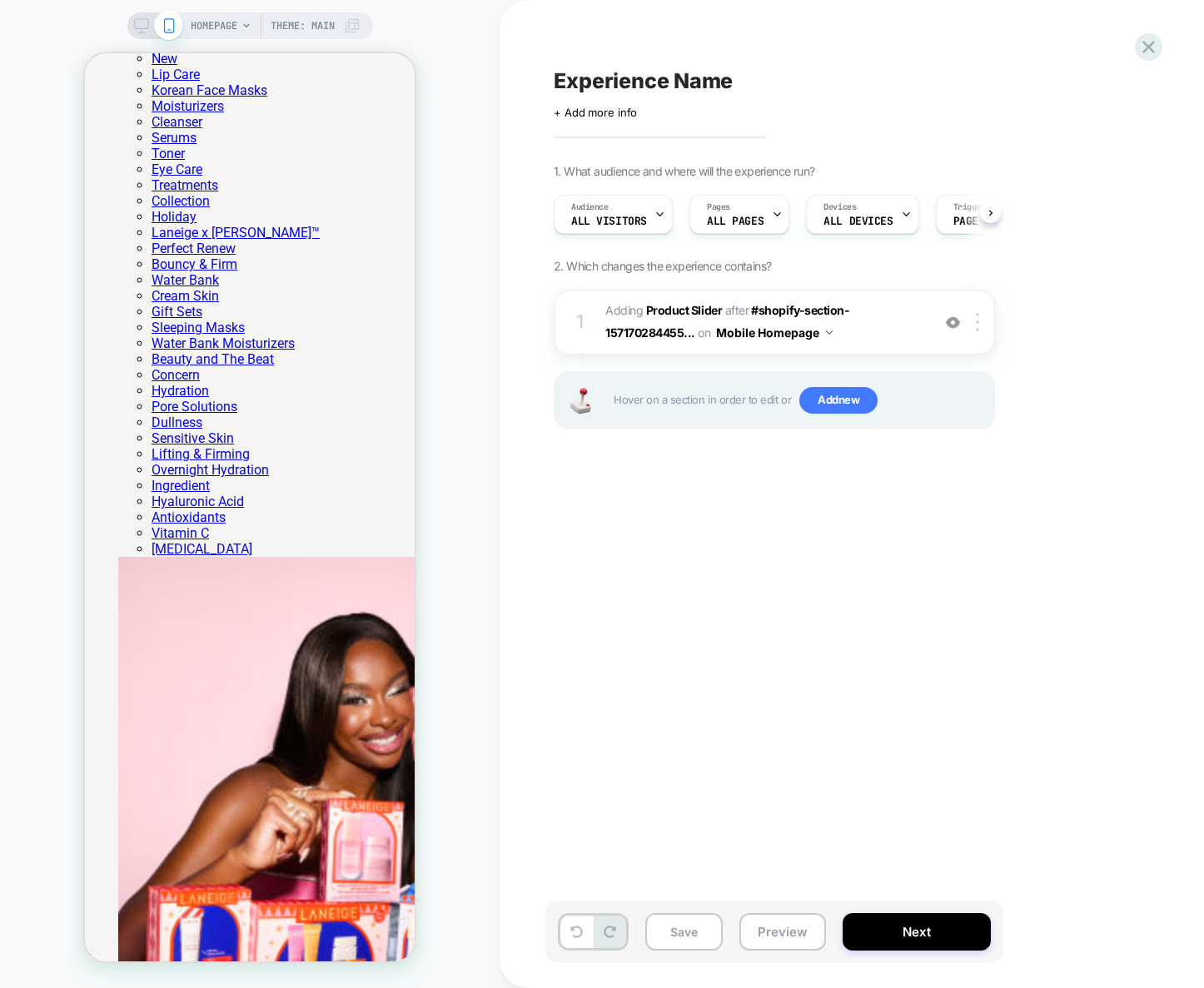
scroll to position [0, 1]
click at [792, 933] on button "Preview" at bounding box center [782, 932] width 86 height 37
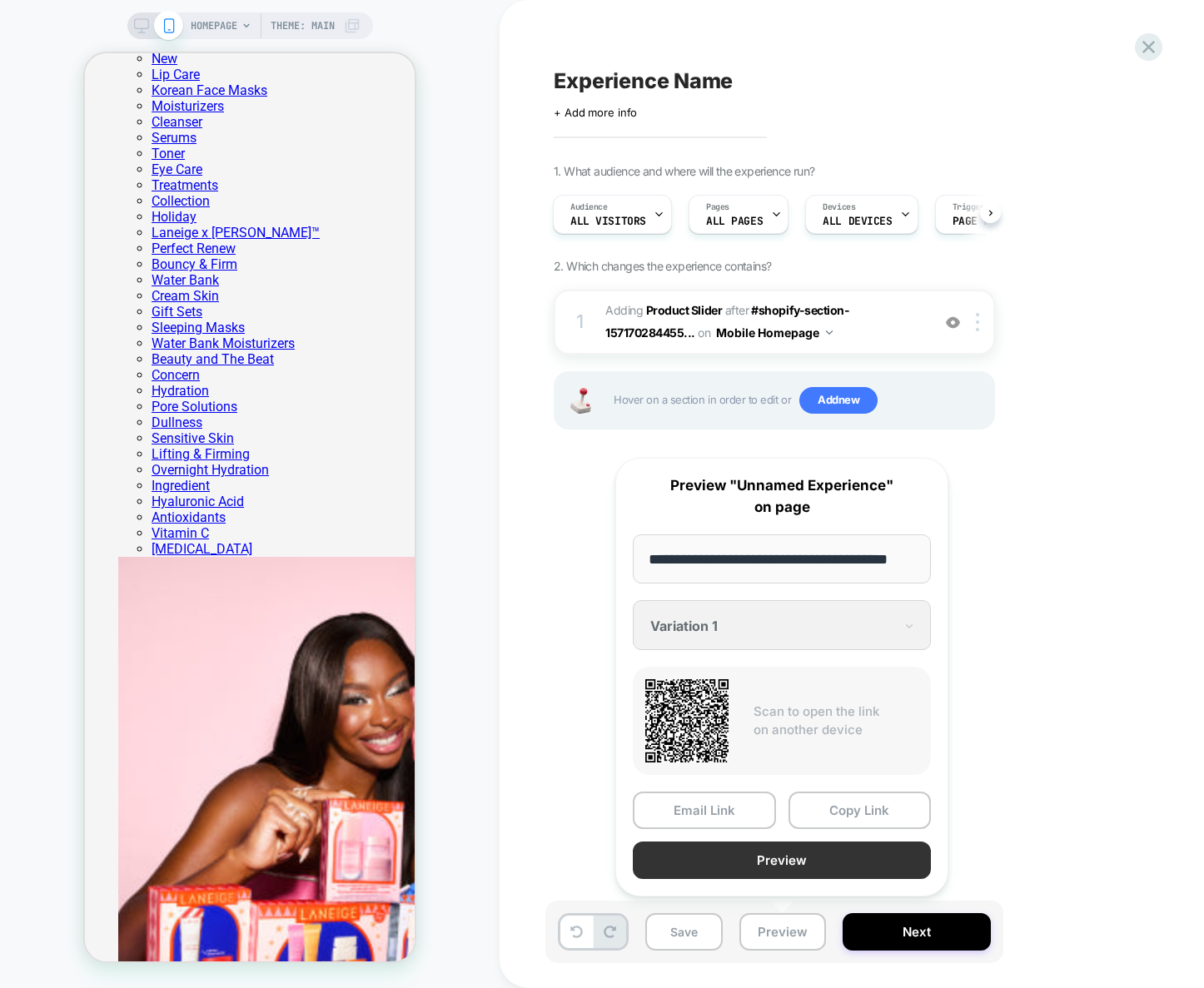
scroll to position [0, 0]
click at [786, 869] on button "Preview" at bounding box center [781, 860] width 298 height 37
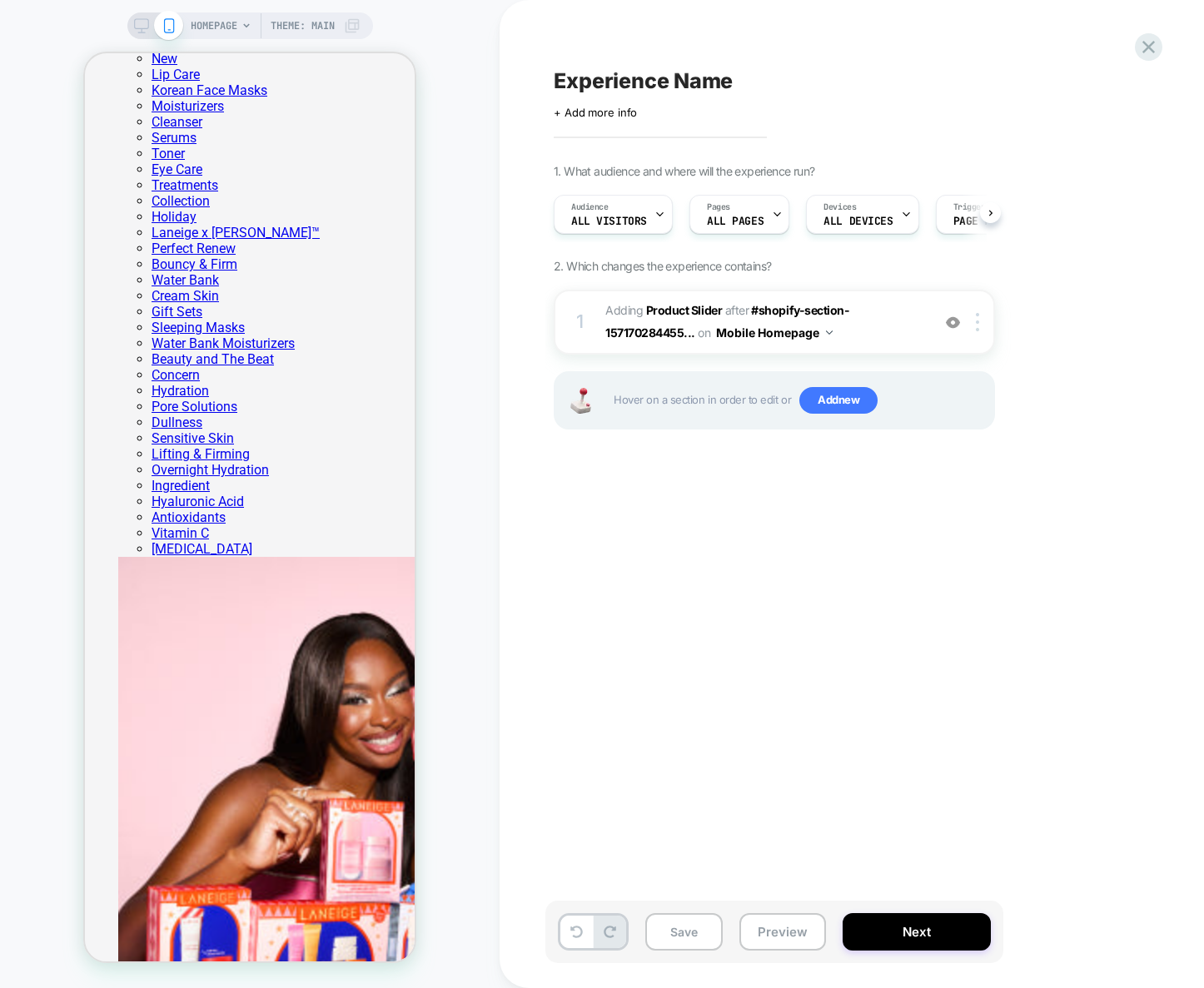
scroll to position [0, 1]
click at [778, 333] on button "Mobile Homepage" at bounding box center [775, 333] width 117 height 25
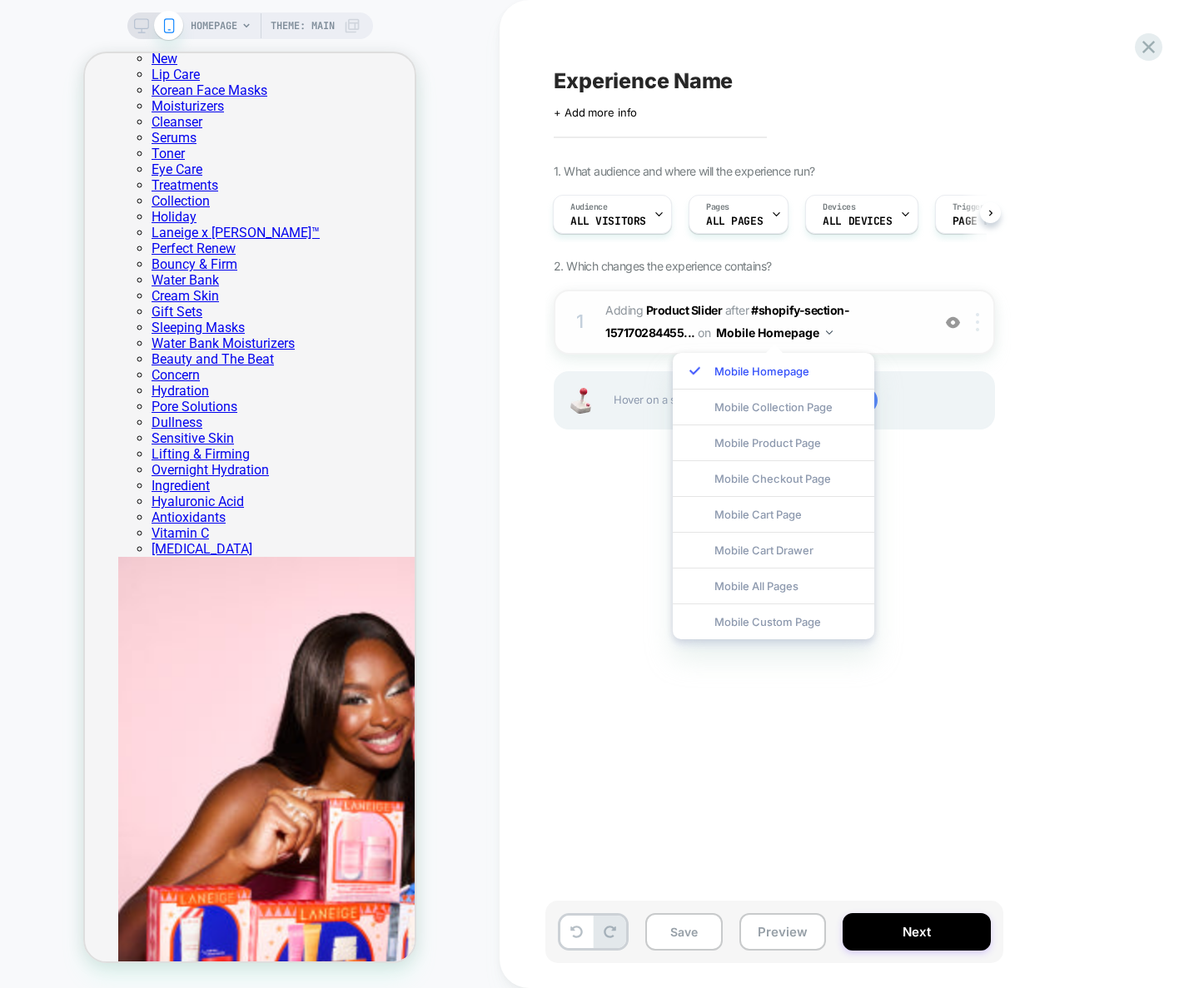
click at [973, 320] on div at bounding box center [980, 323] width 27 height 19
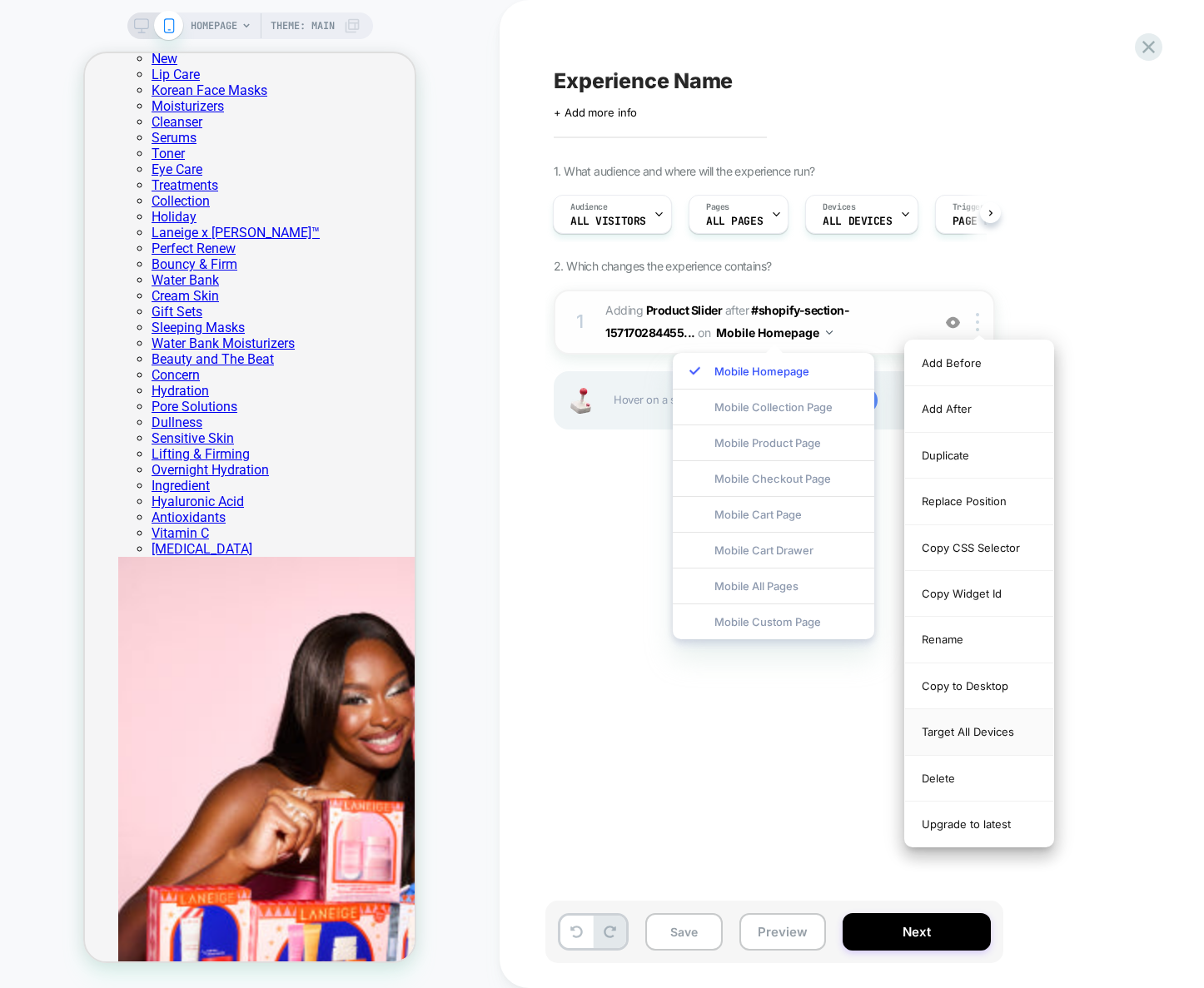
click at [991, 737] on div "Target All Devices" at bounding box center [979, 732] width 148 height 46
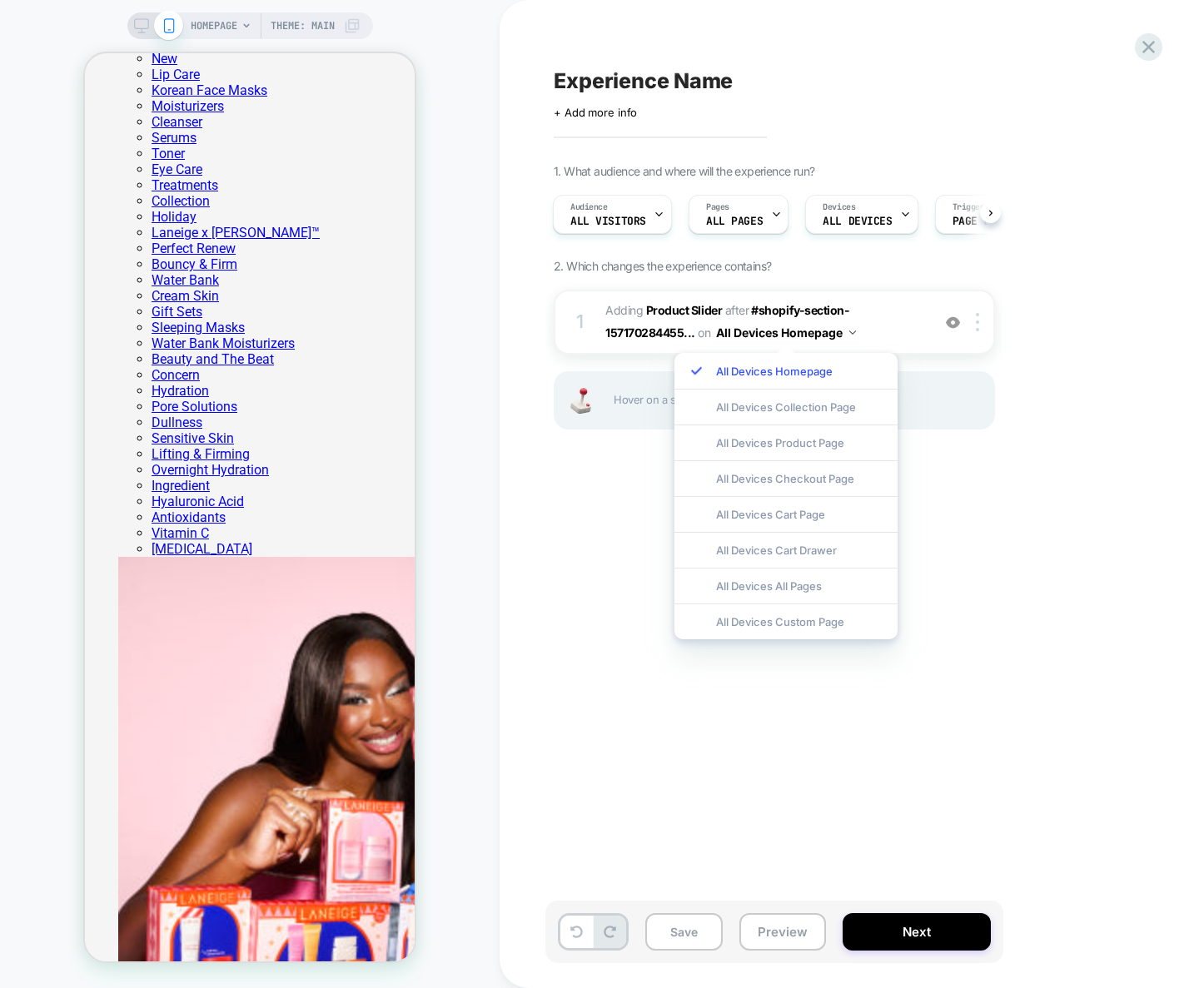
click at [820, 742] on div "Experience Name Click to edit experience details + Add more info 1. What audien…" at bounding box center [858, 494] width 625 height 955
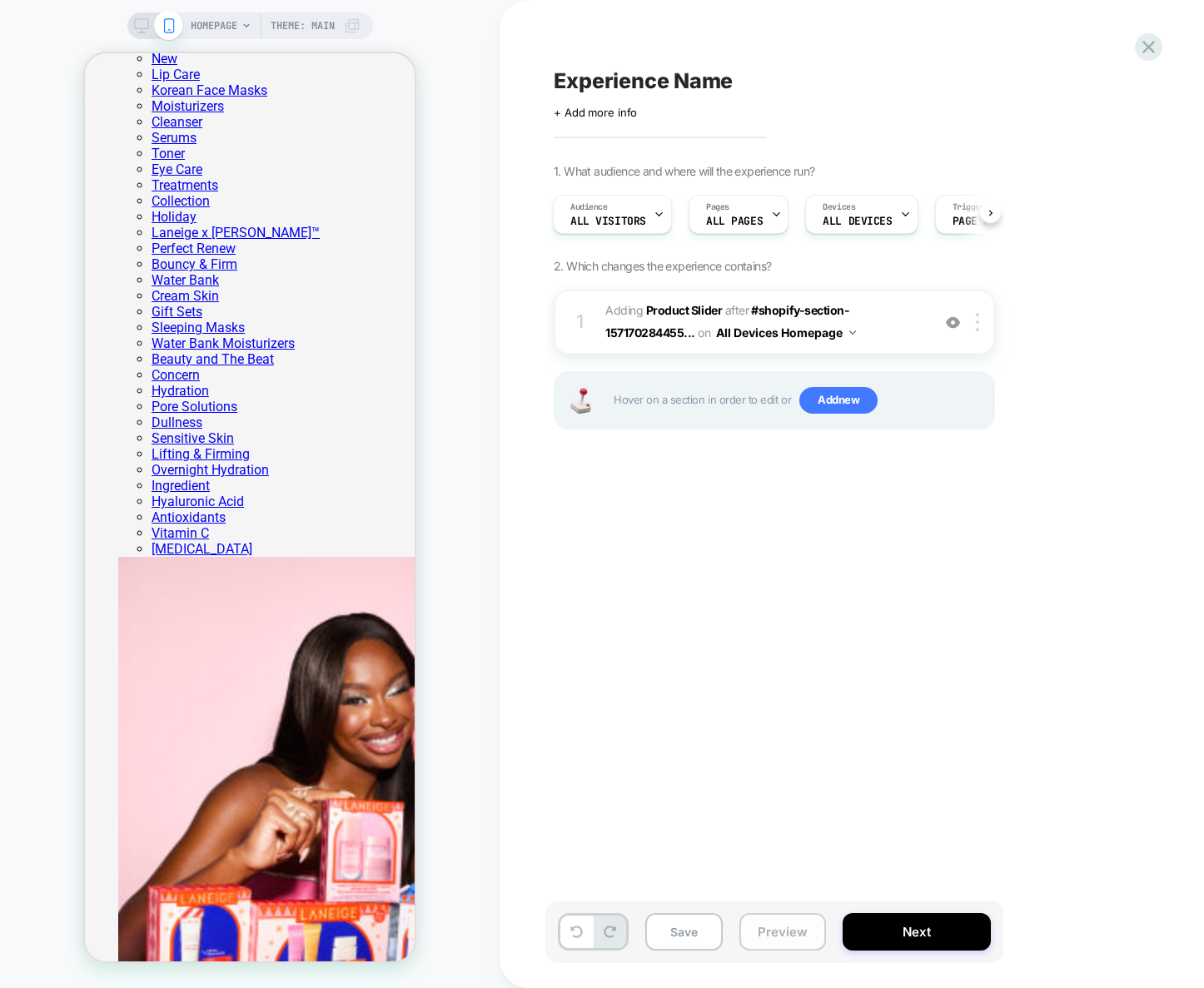
click at [786, 936] on button "Preview" at bounding box center [782, 932] width 86 height 37
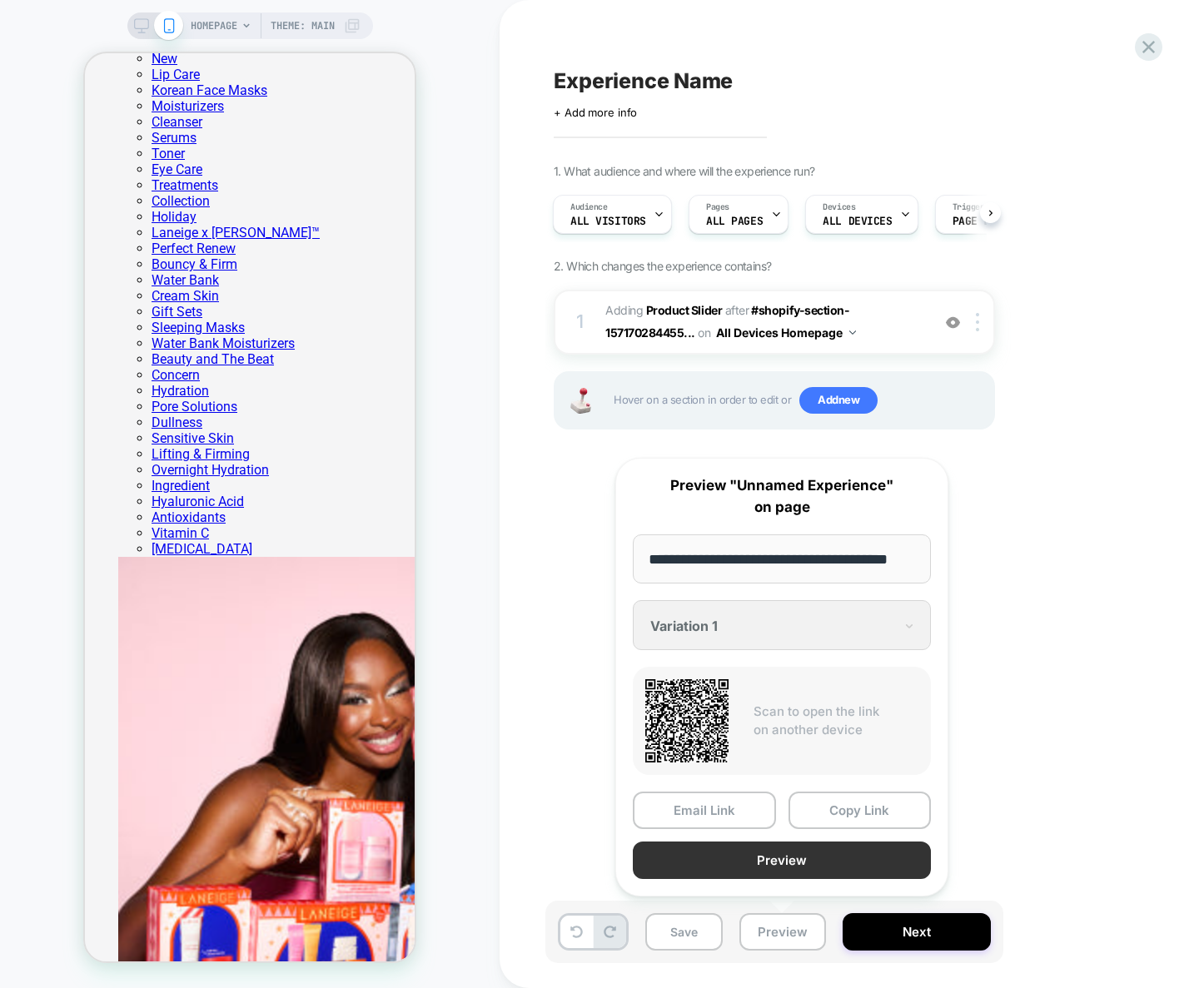
scroll to position [0, 0]
click at [783, 857] on button "Preview" at bounding box center [781, 860] width 298 height 37
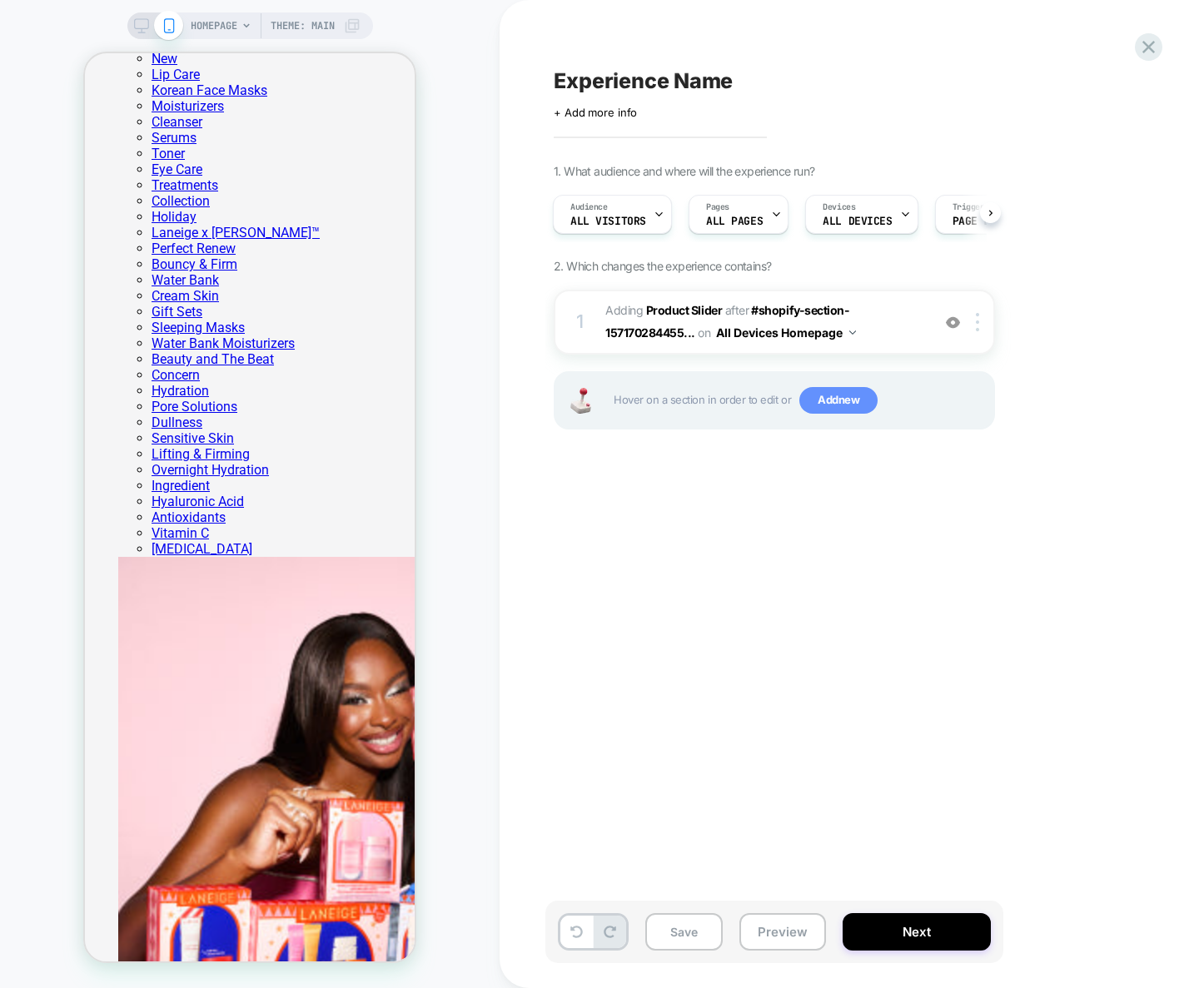
click at [857, 405] on span "Add new" at bounding box center [838, 400] width 78 height 26
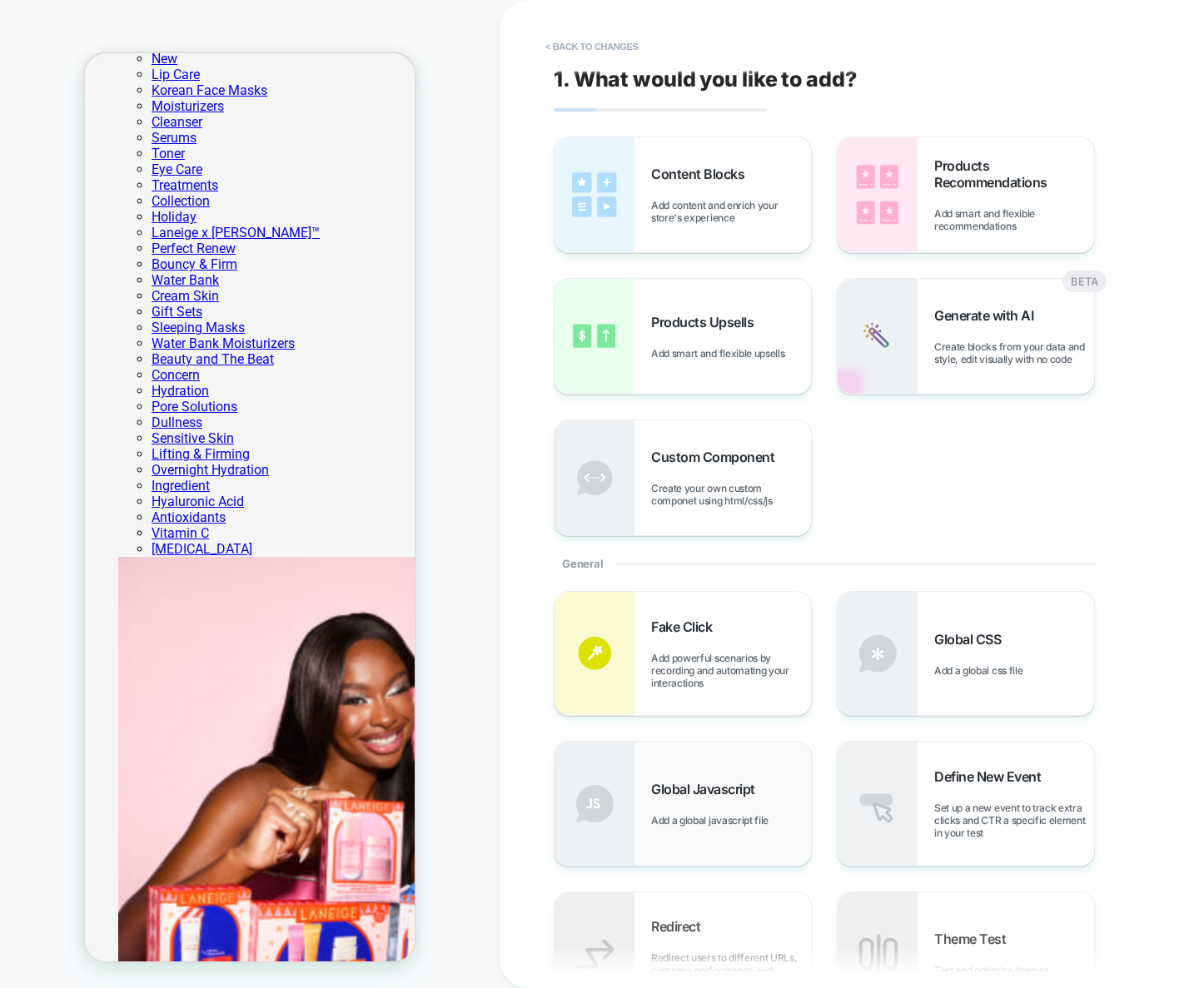
click at [748, 753] on div "Global Javascript Add a global javascript file" at bounding box center [682, 803] width 257 height 124
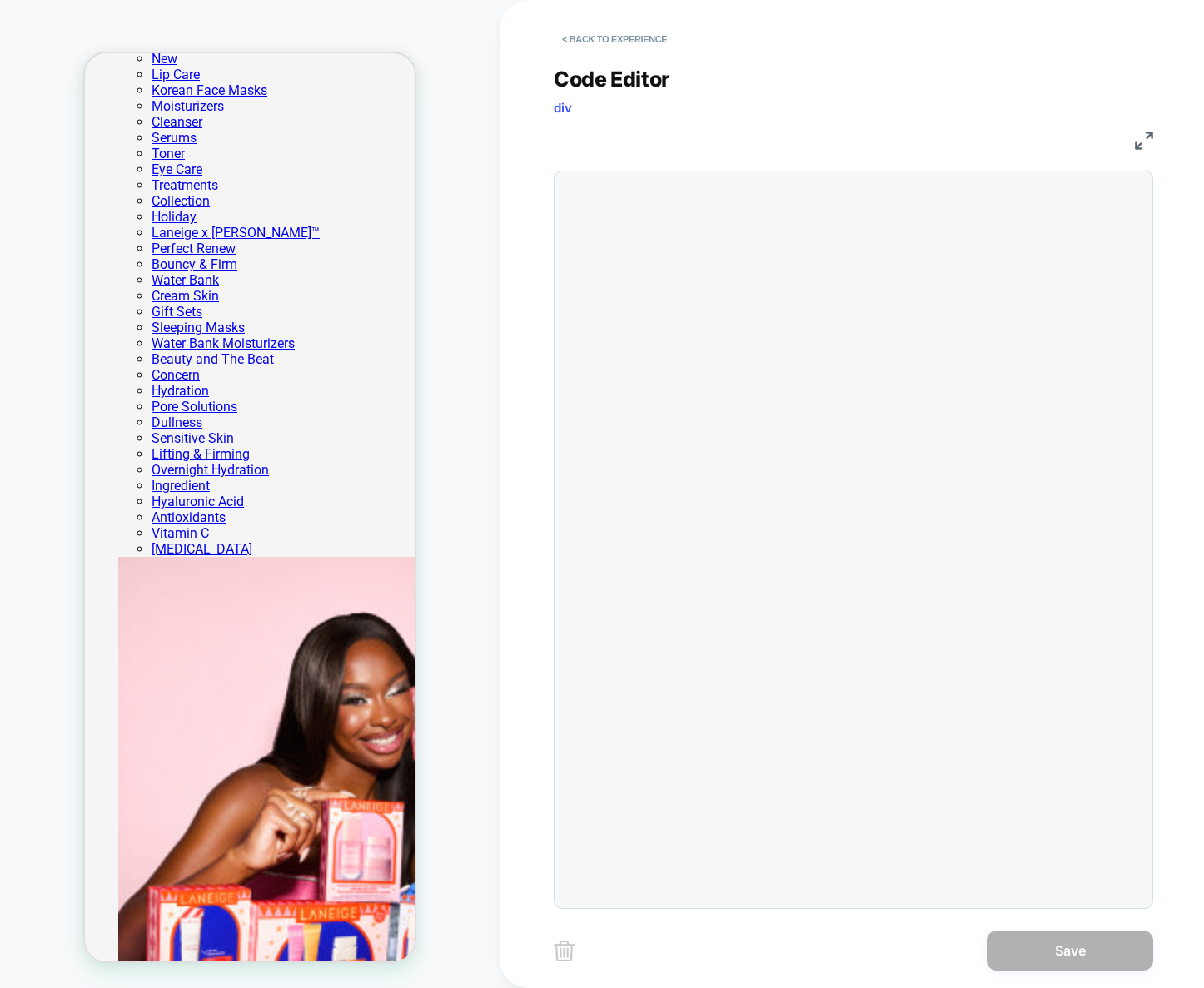
click at [878, 356] on div at bounding box center [853, 540] width 599 height 738
click at [818, 296] on div at bounding box center [853, 540] width 599 height 738
click at [818, 296] on div at bounding box center [886, 539] width 515 height 720
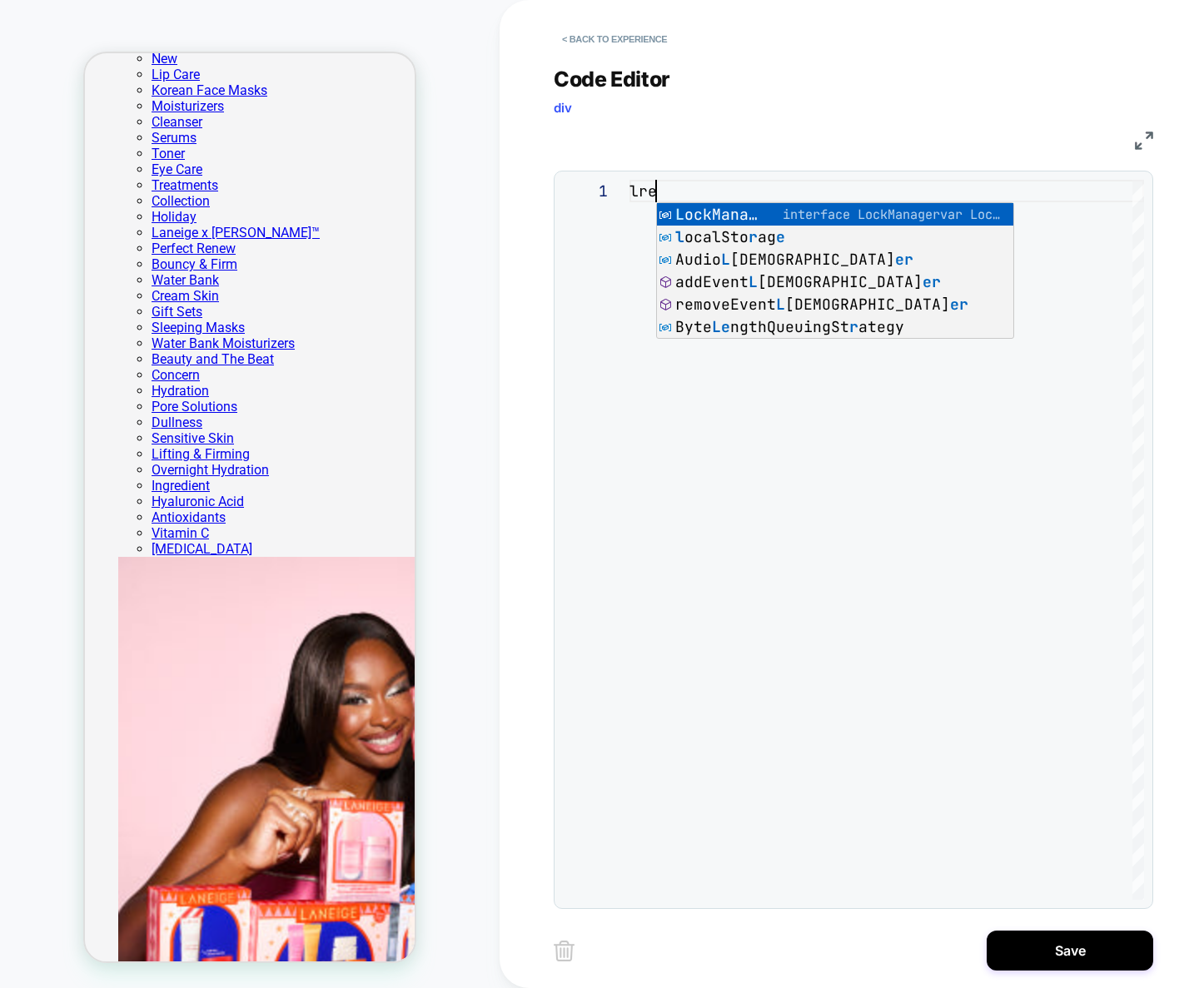
type textarea "*"
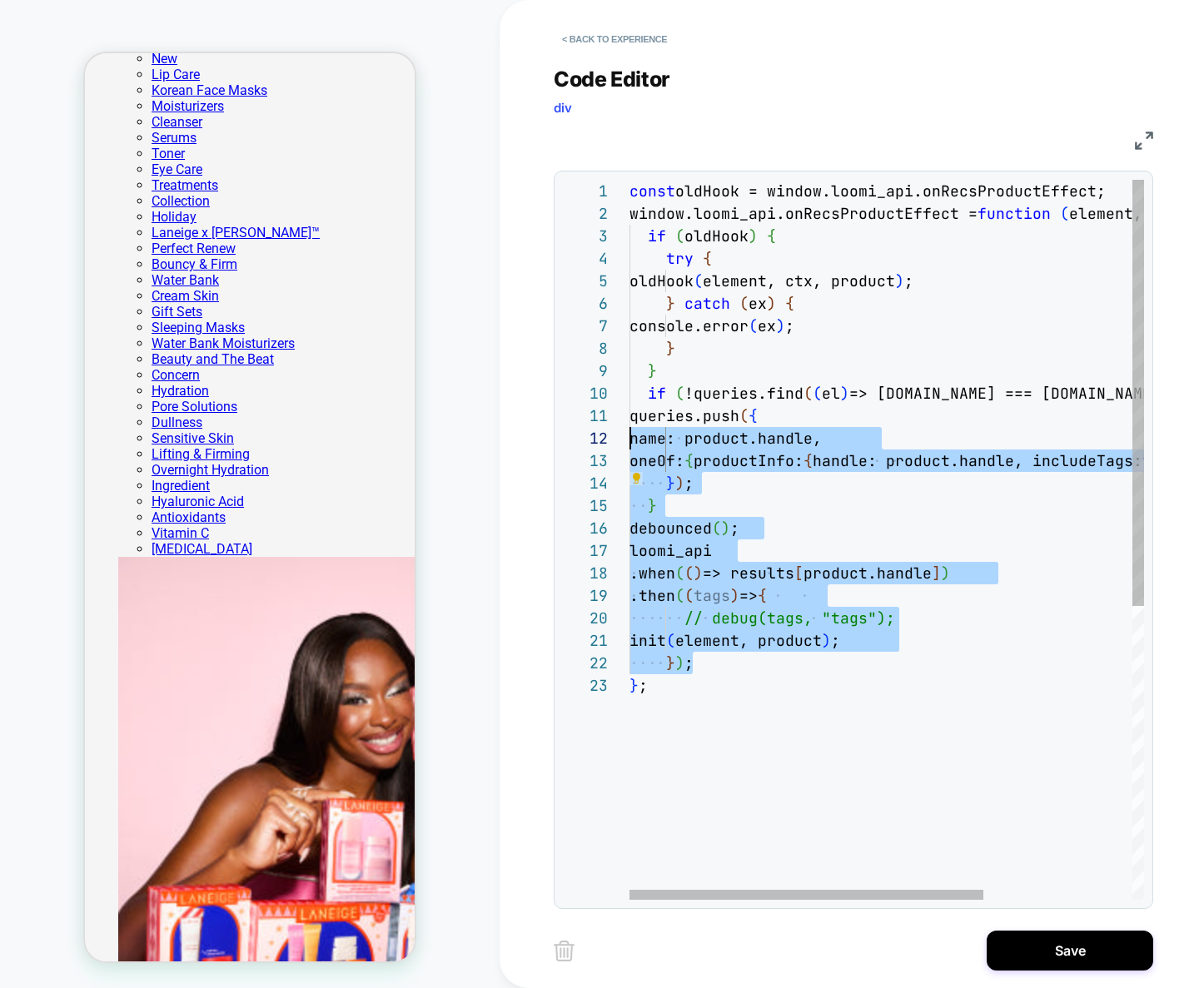
scroll to position [202, 0]
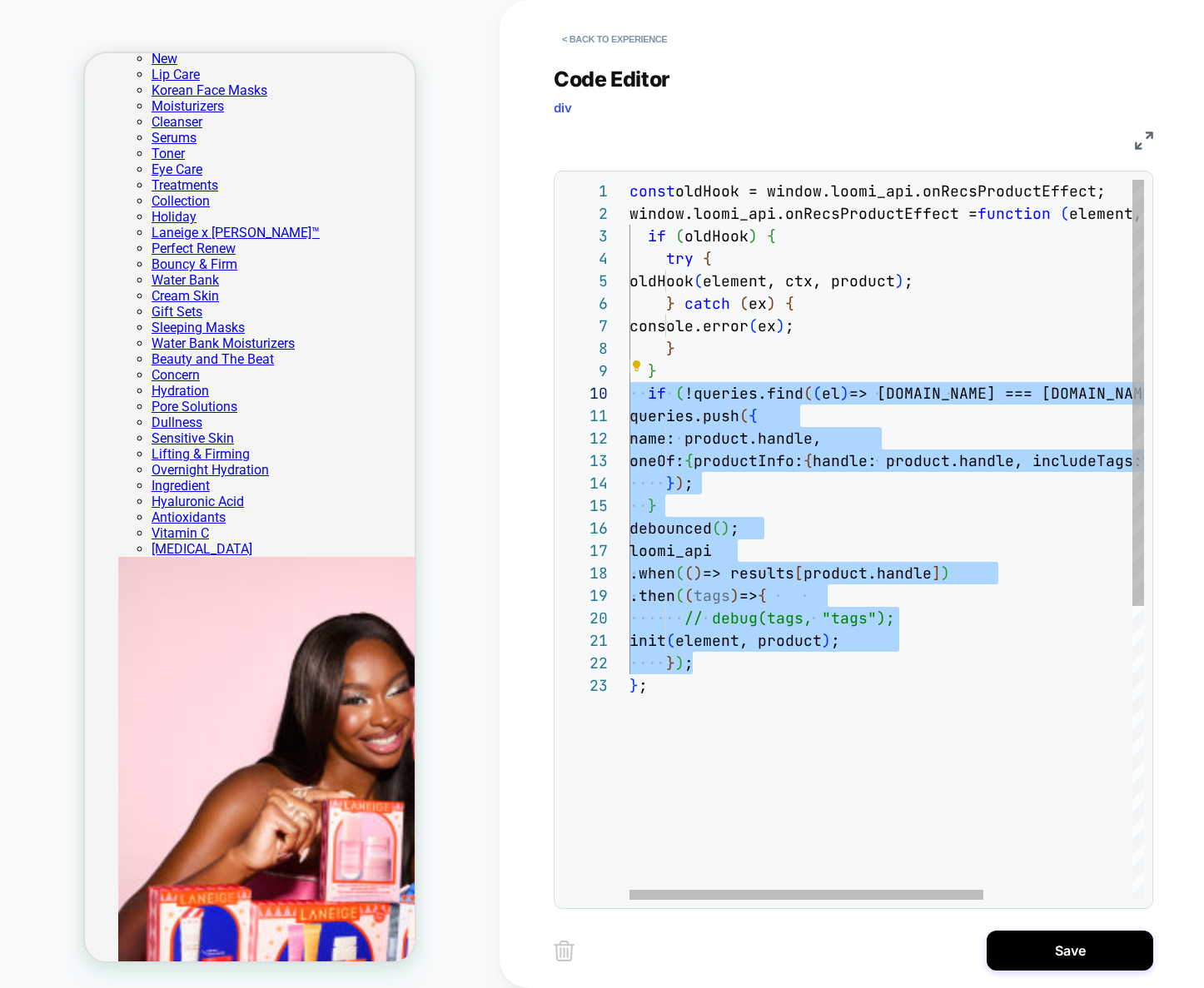
drag, startPoint x: 737, startPoint y: 666, endPoint x: 549, endPoint y: 389, distance: 334.8
click at [629, 389] on div "const oldHook = window.loomi_api.onRecsProductEffect; window.loomi_api.onRecsPr…" at bounding box center [994, 787] width 731 height 1215
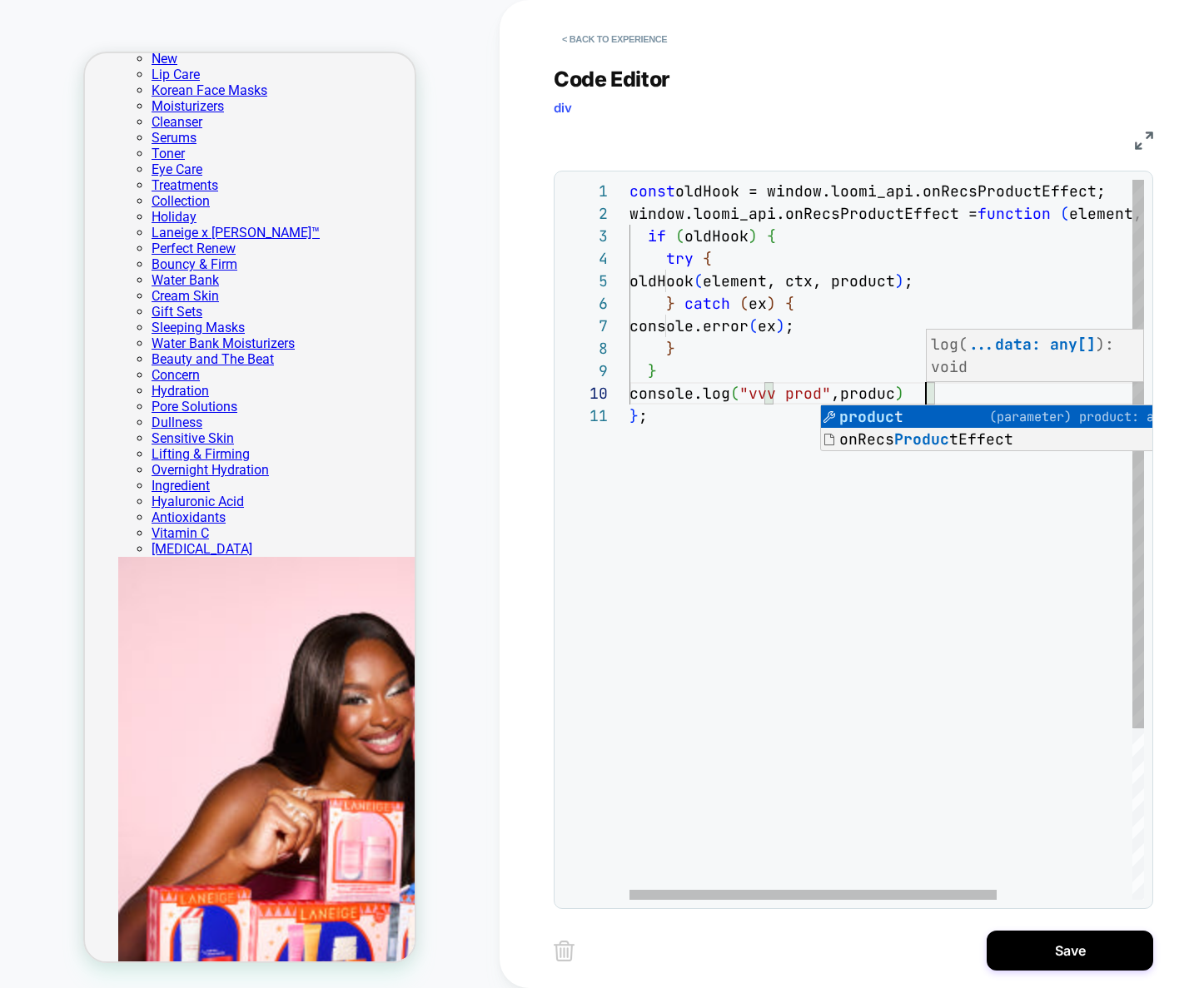
scroll to position [202, 306]
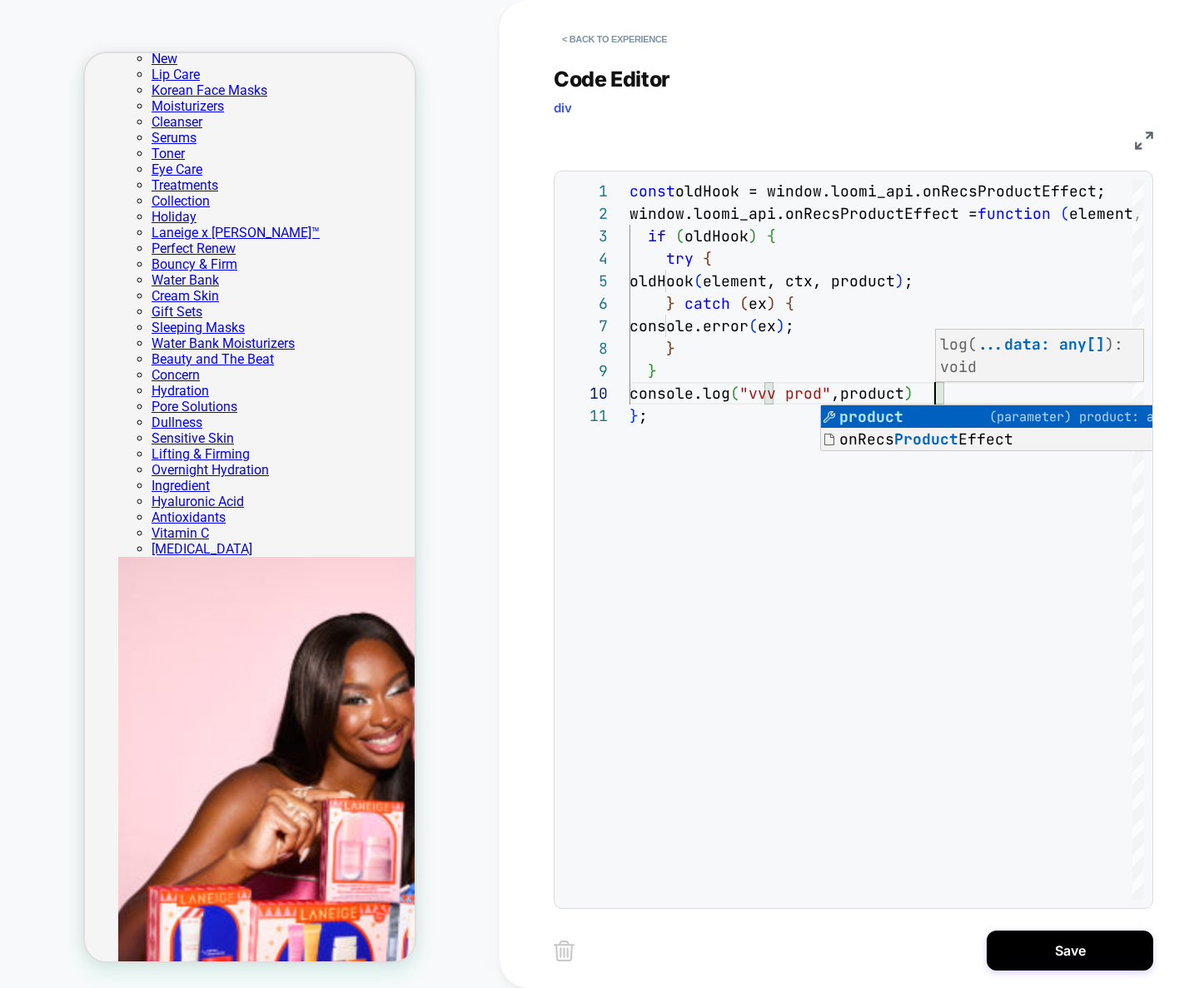
type textarea "**********"
drag, startPoint x: 1052, startPoint y: 974, endPoint x: 1057, endPoint y: 959, distance: 15.8
click at [1054, 971] on div "**********" at bounding box center [866, 494] width 625 height 988
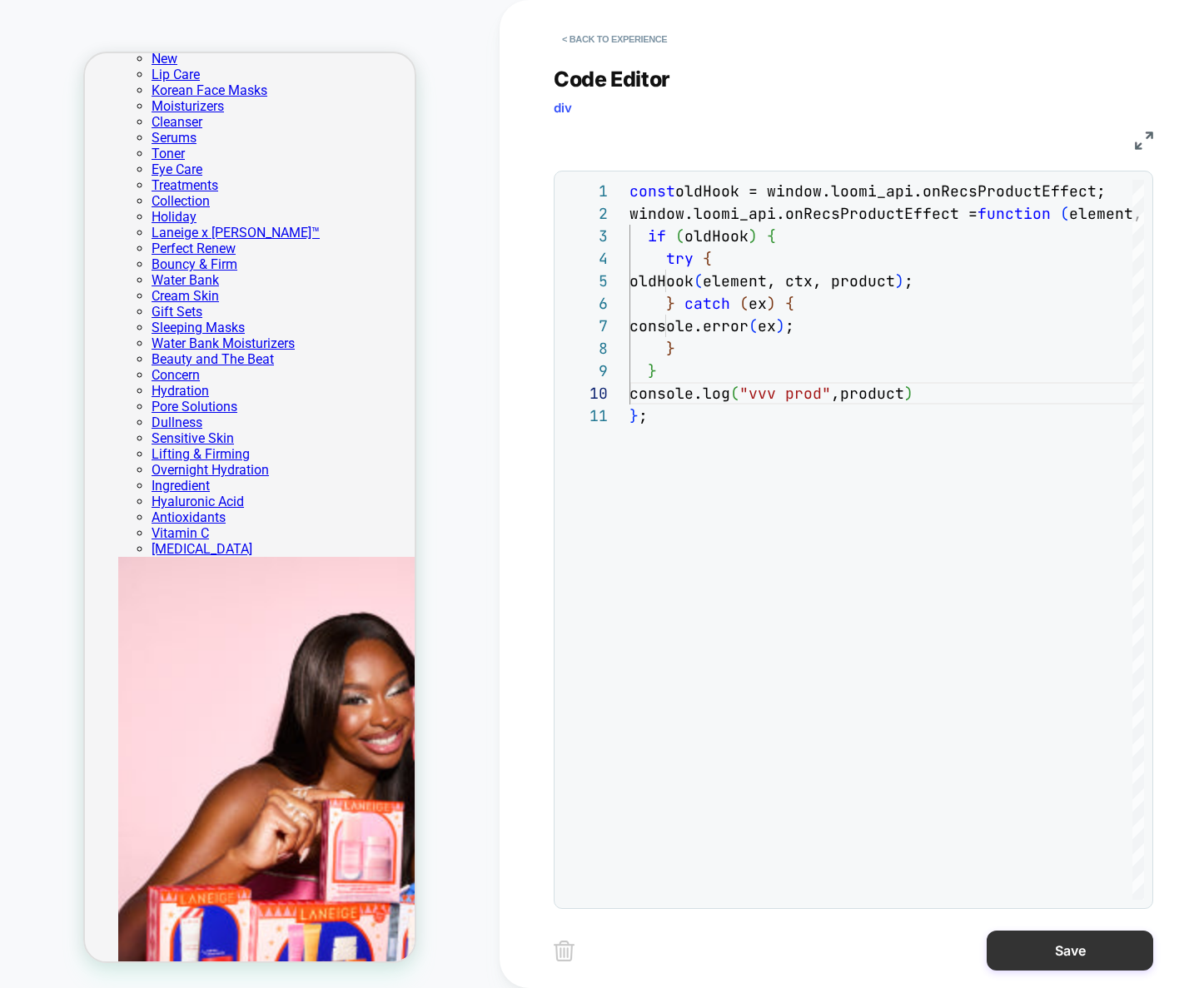
drag, startPoint x: 1058, startPoint y: 955, endPoint x: 1052, endPoint y: 945, distance: 11.7
click at [1058, 954] on button "Save" at bounding box center [1069, 950] width 167 height 40
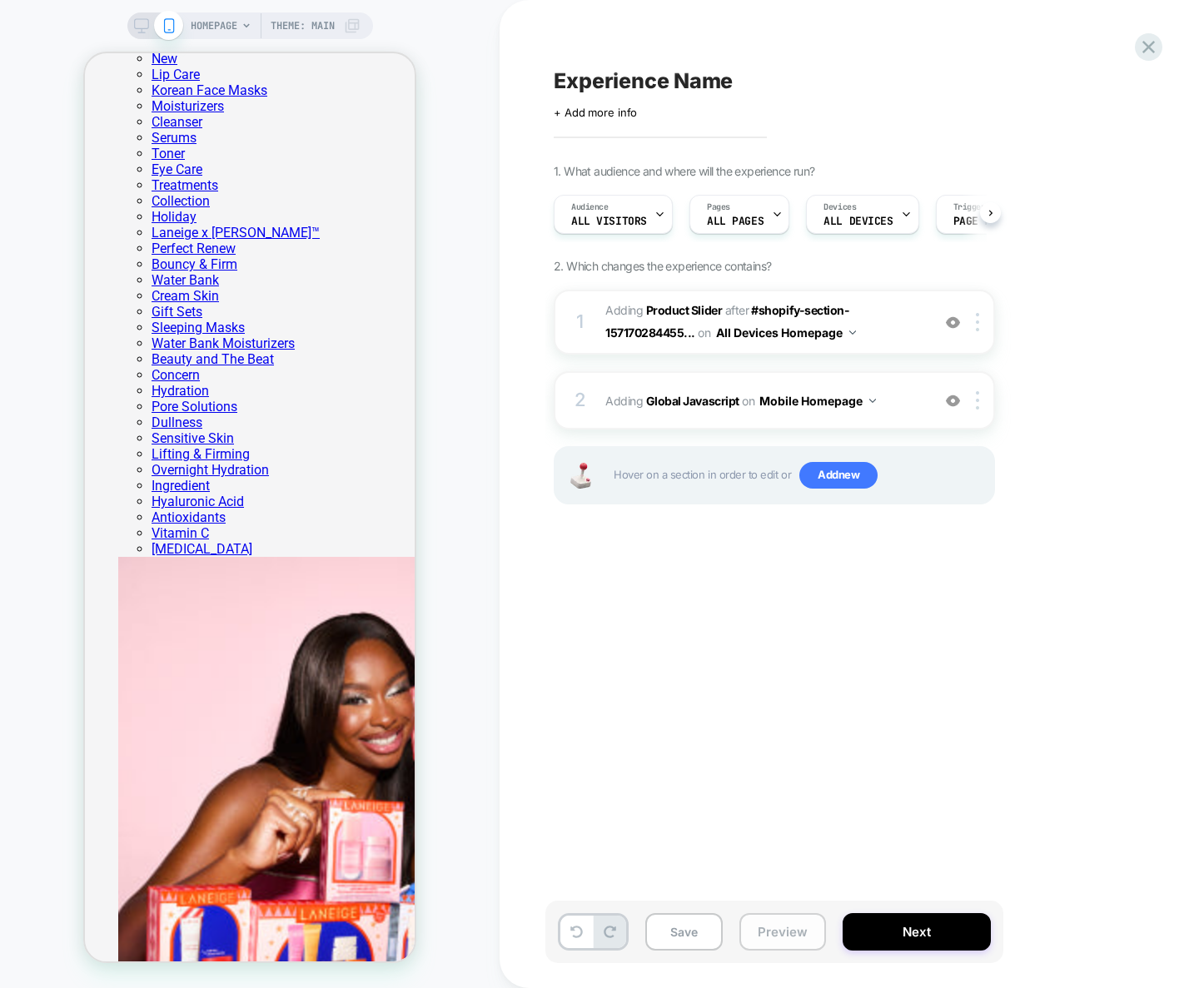
scroll to position [0, 1]
click at [760, 920] on button "Preview" at bounding box center [782, 932] width 86 height 37
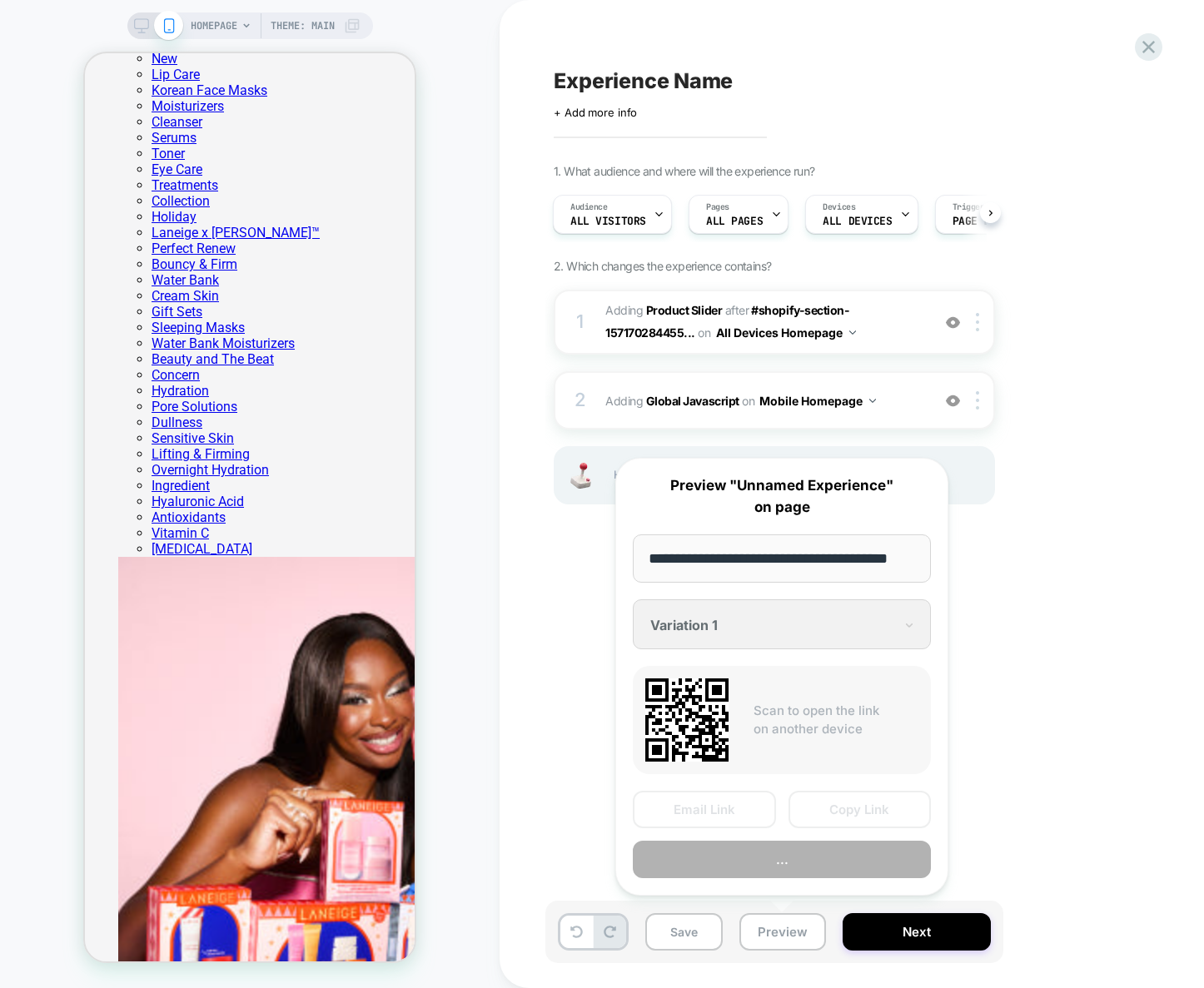
scroll to position [0, 23]
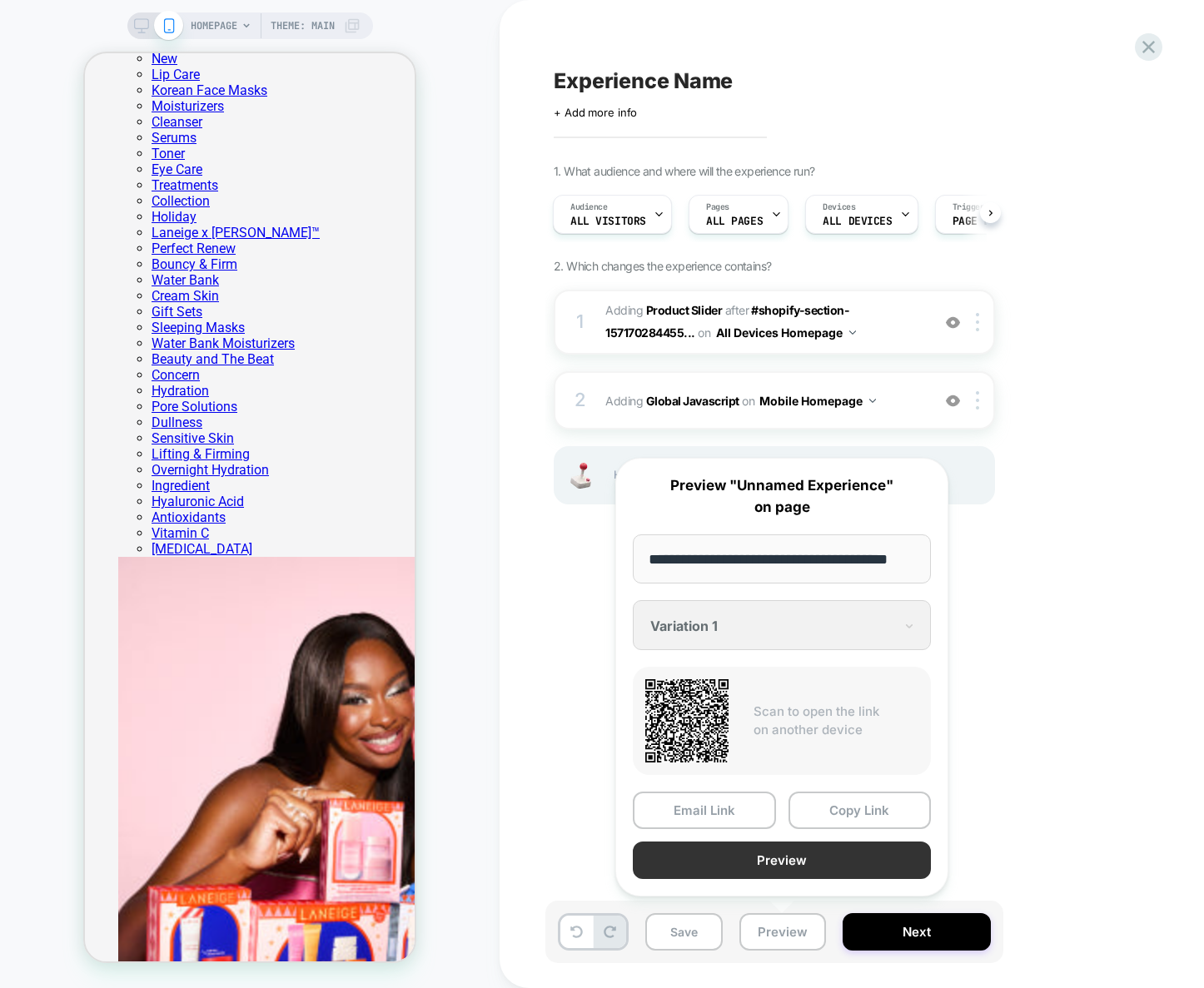
click at [804, 868] on button "Preview" at bounding box center [781, 860] width 298 height 37
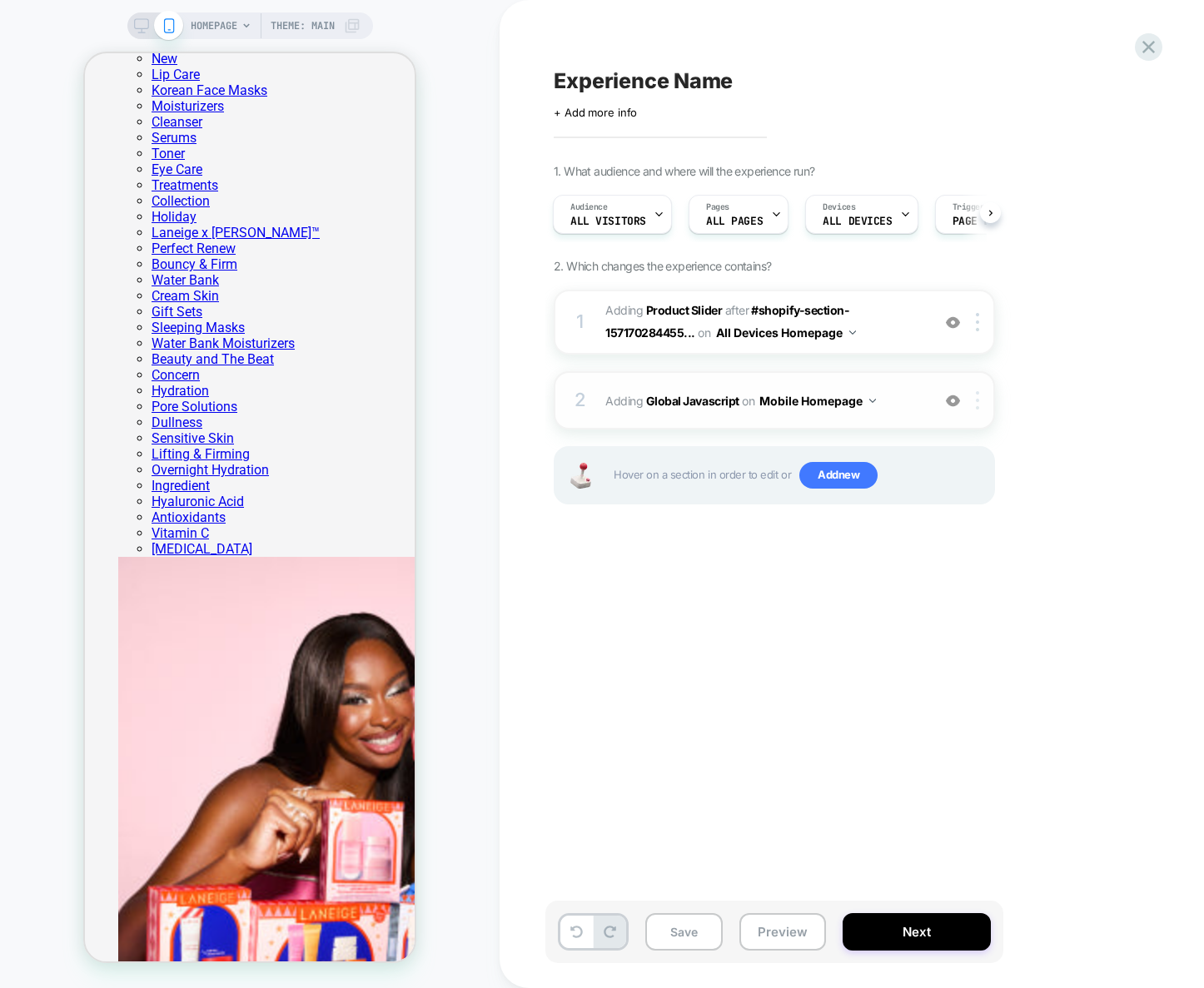
click at [979, 397] on div at bounding box center [980, 400] width 27 height 19
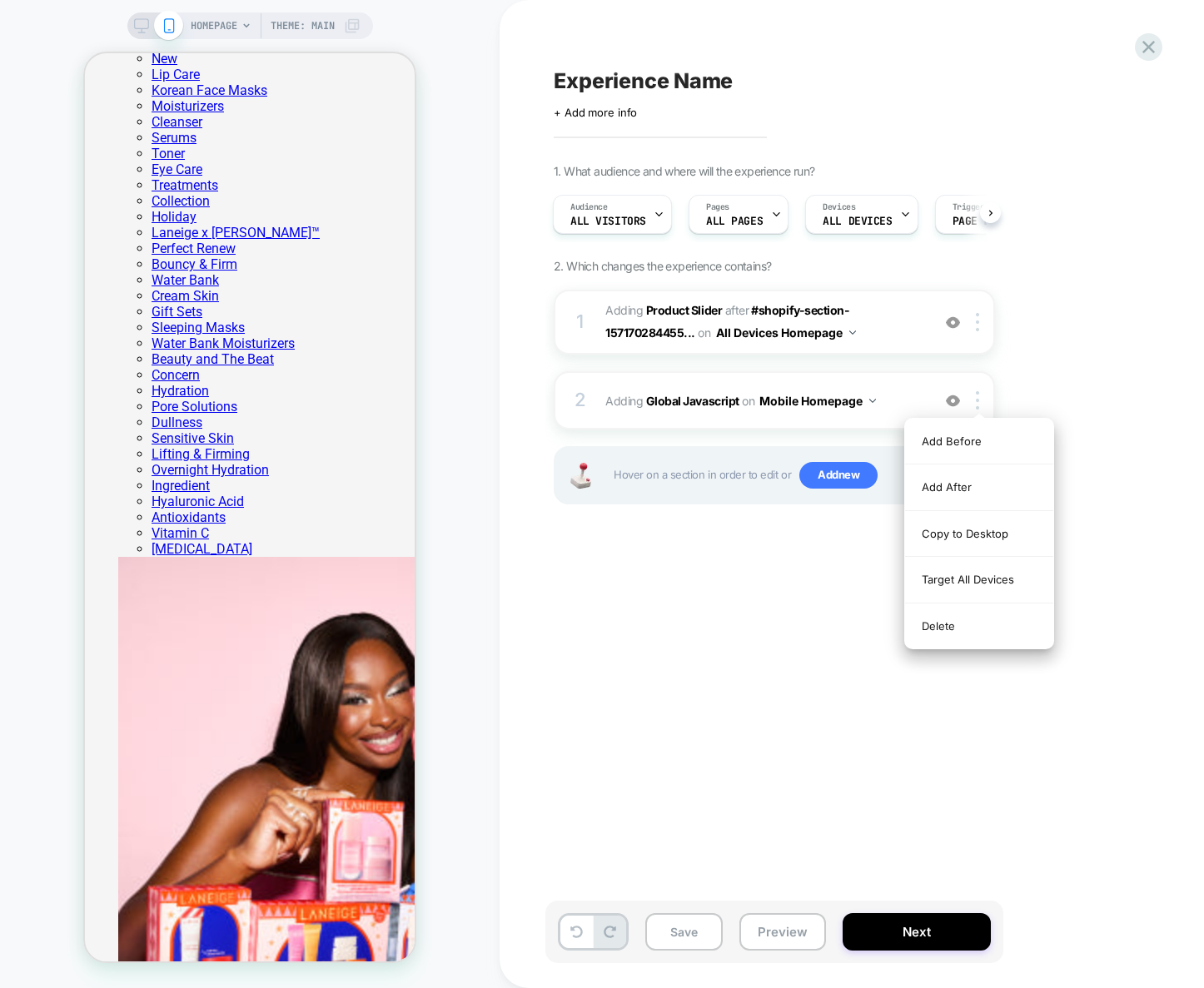
drag, startPoint x: 975, startPoint y: 573, endPoint x: 874, endPoint y: 787, distance: 236.6
click at [974, 575] on div "Target All Devices" at bounding box center [979, 580] width 148 height 46
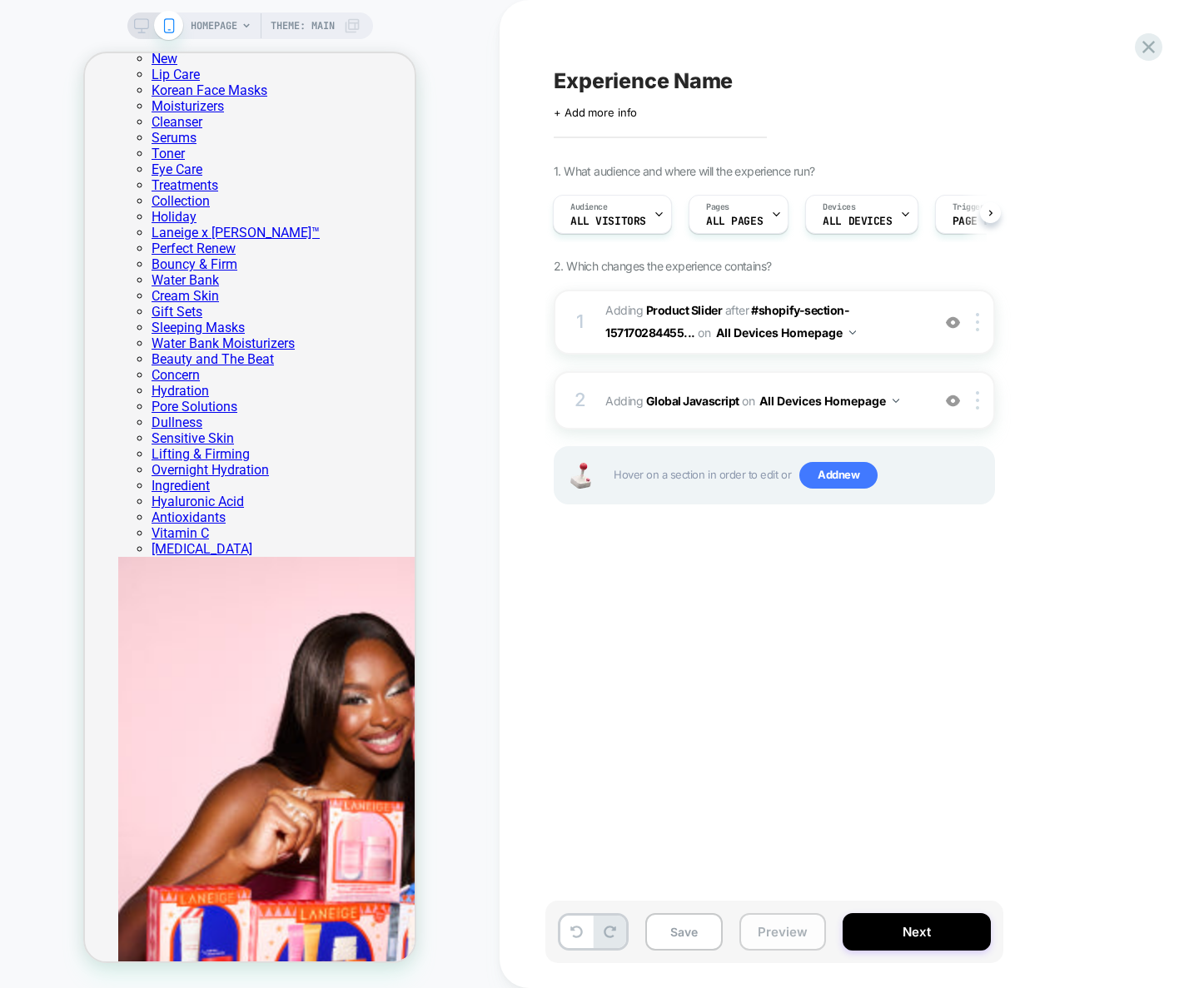
click at [791, 936] on button "Preview" at bounding box center [782, 932] width 86 height 37
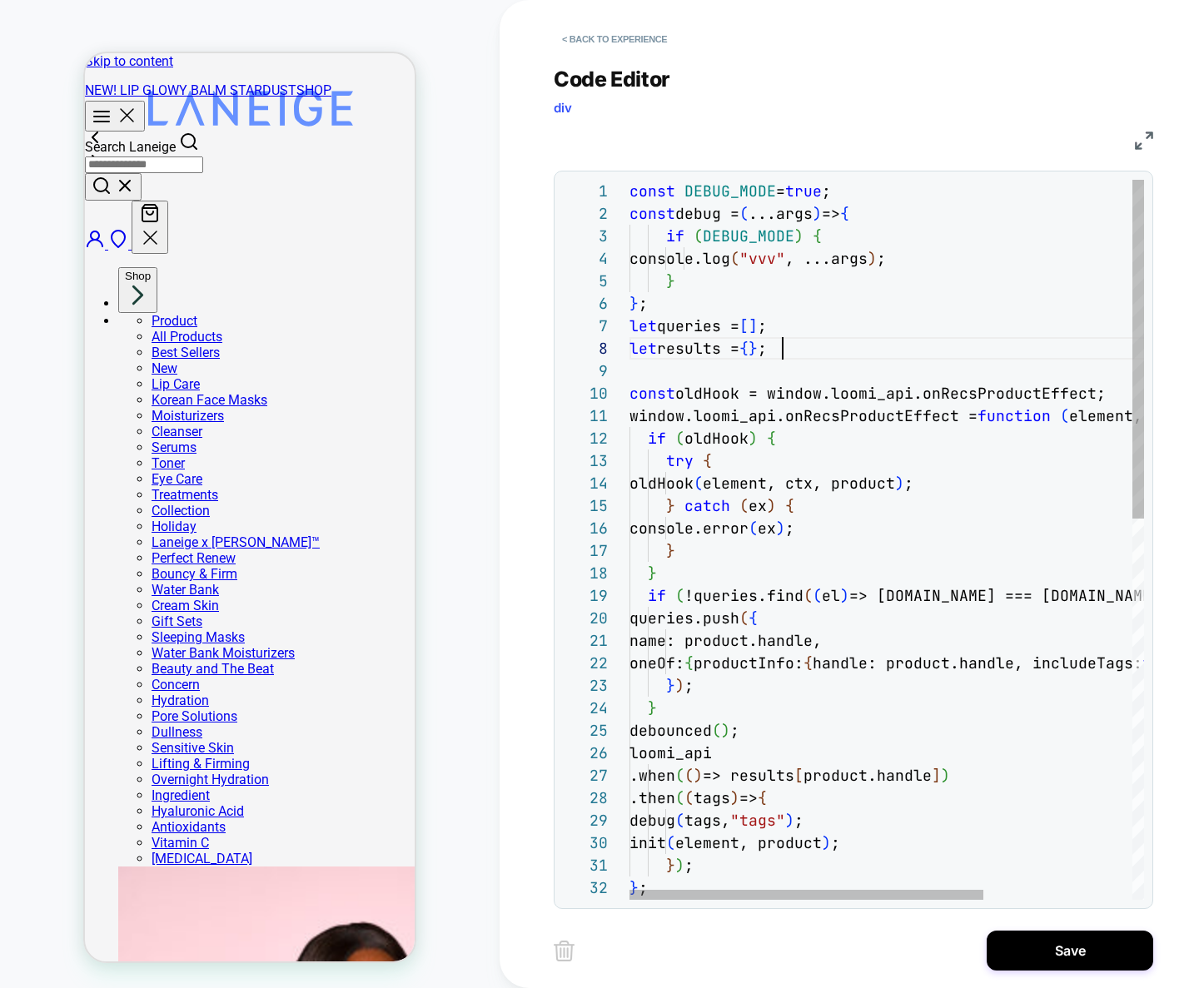
scroll to position [157, 153]
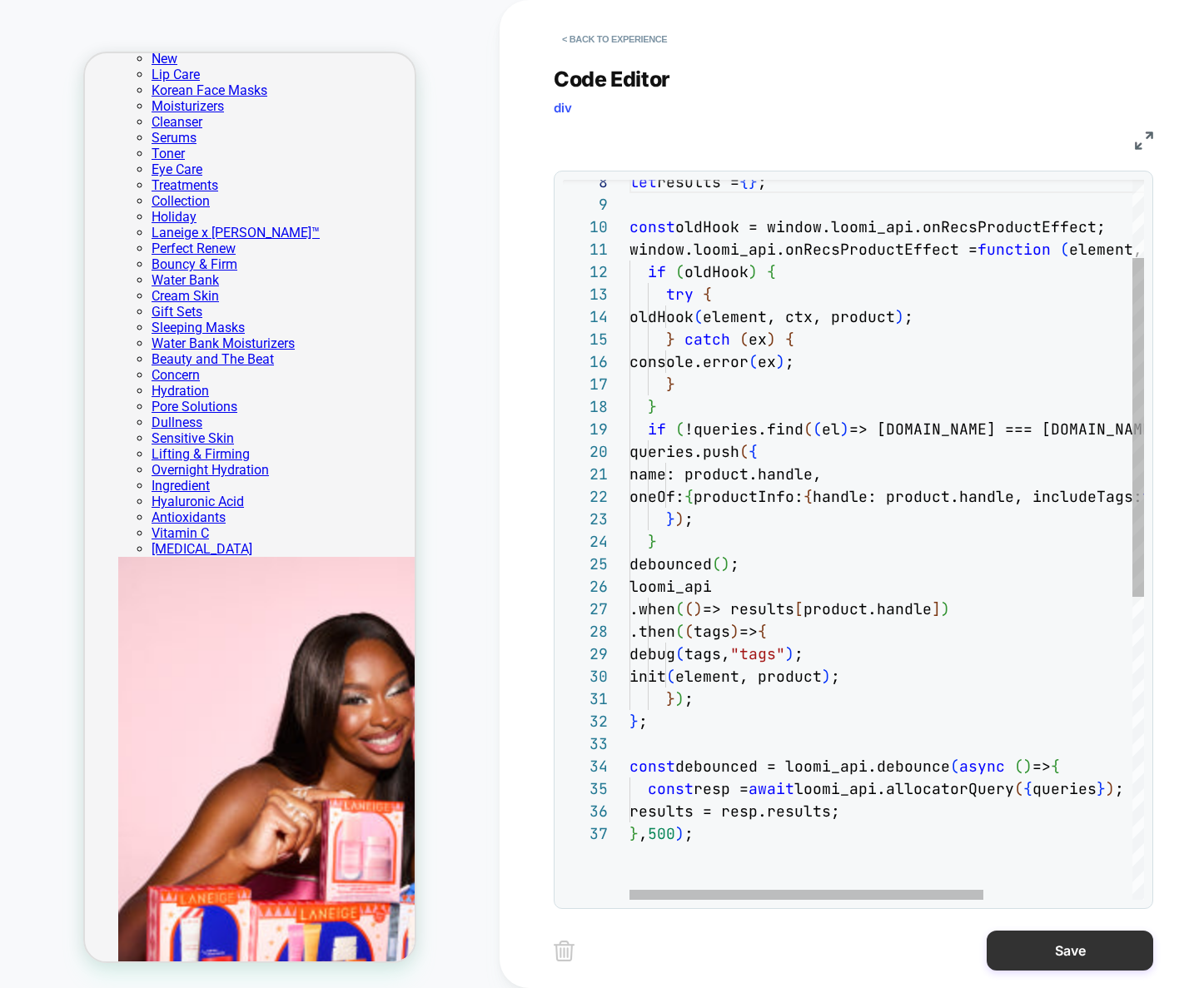
type textarea "**********"
click at [1052, 952] on button "Save" at bounding box center [1069, 950] width 167 height 40
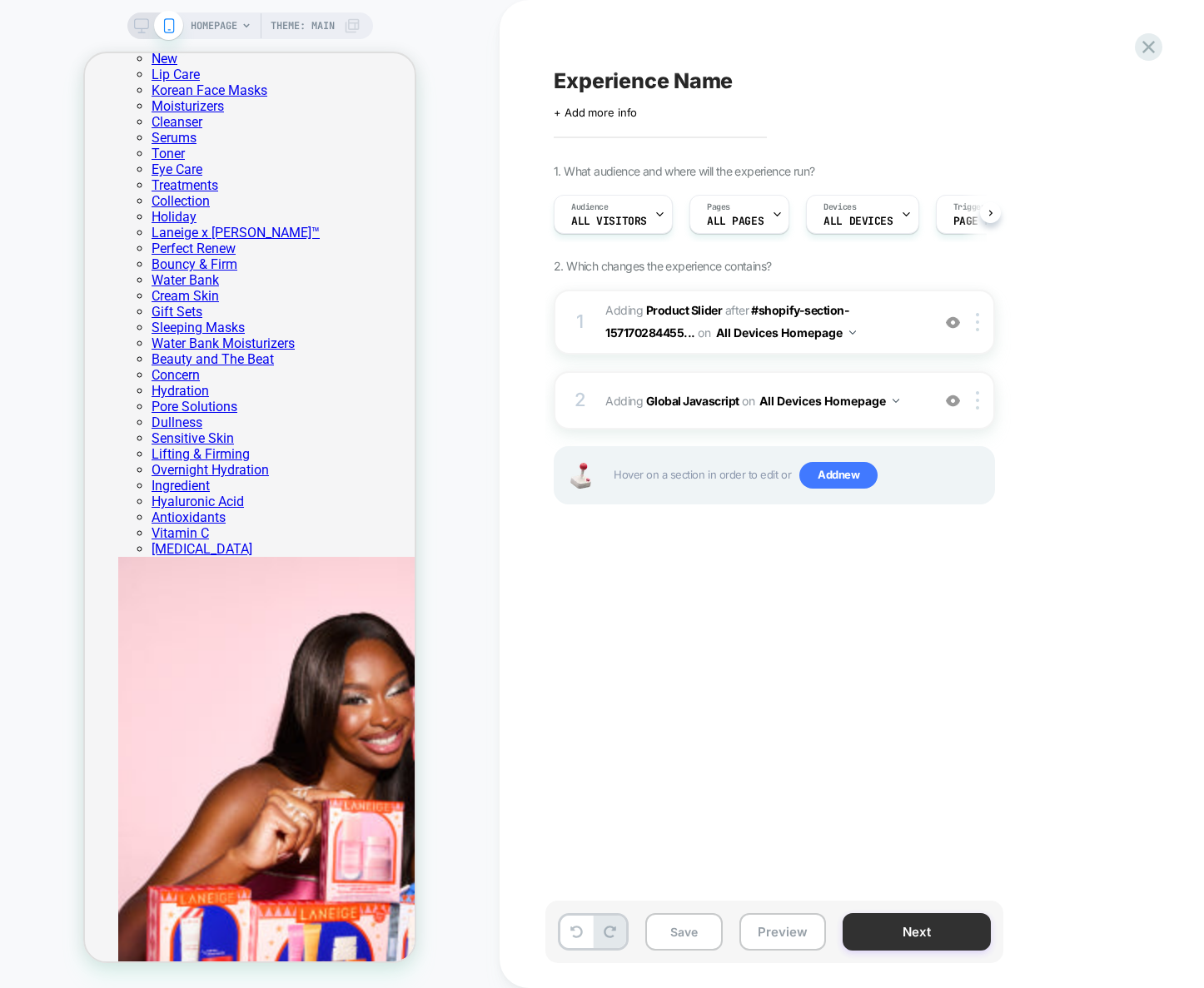
scroll to position [0, 1]
click at [975, 401] on img at bounding box center [977, 400] width 3 height 19
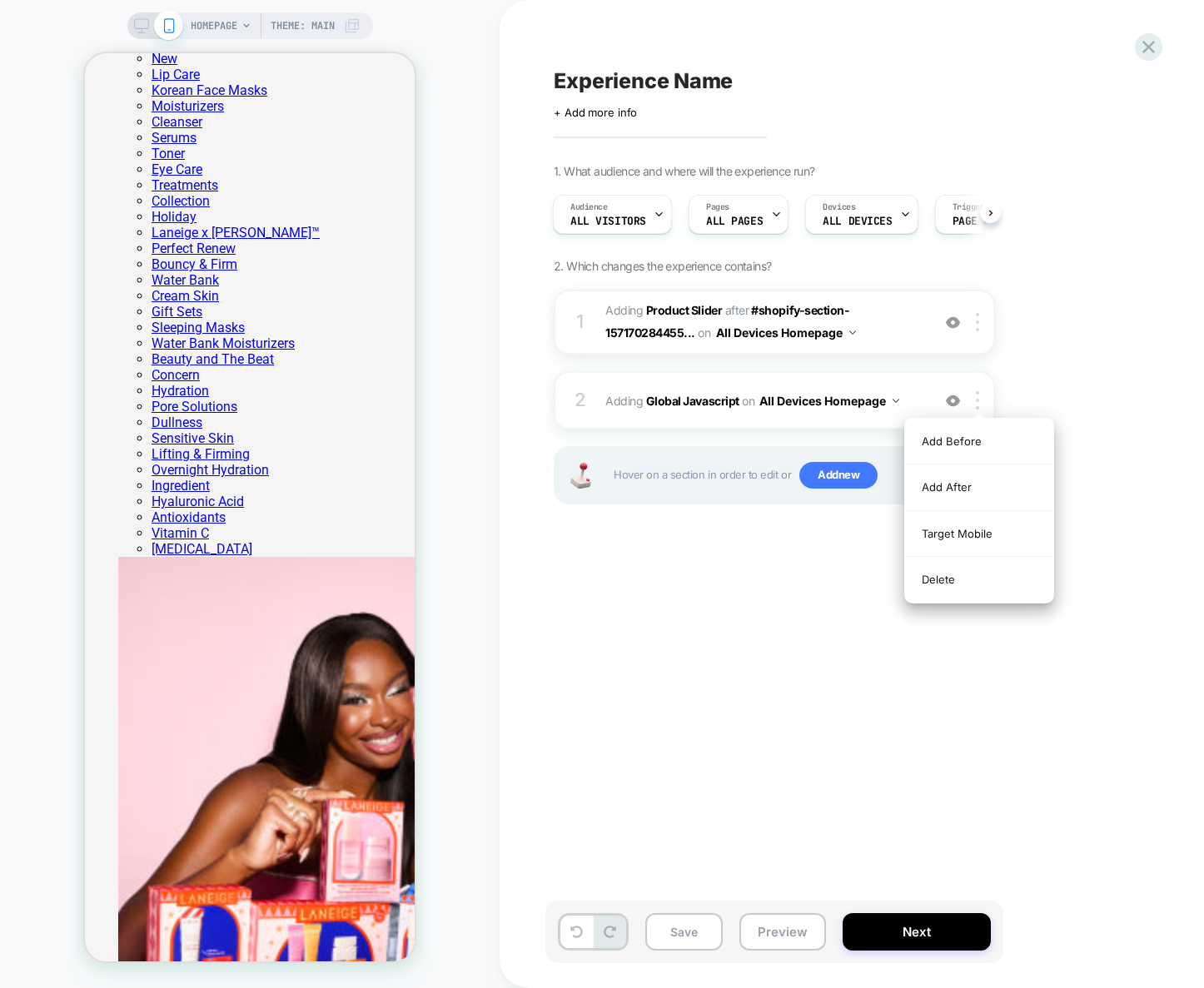
drag, startPoint x: 986, startPoint y: 531, endPoint x: 775, endPoint y: 625, distance: 231.0
click at [775, 625] on div "Experience Name Click to edit experience details + Add more info 1. What audien…" at bounding box center [858, 494] width 625 height 955
click at [841, 398] on button "All Devices Homepage" at bounding box center [829, 400] width 140 height 25
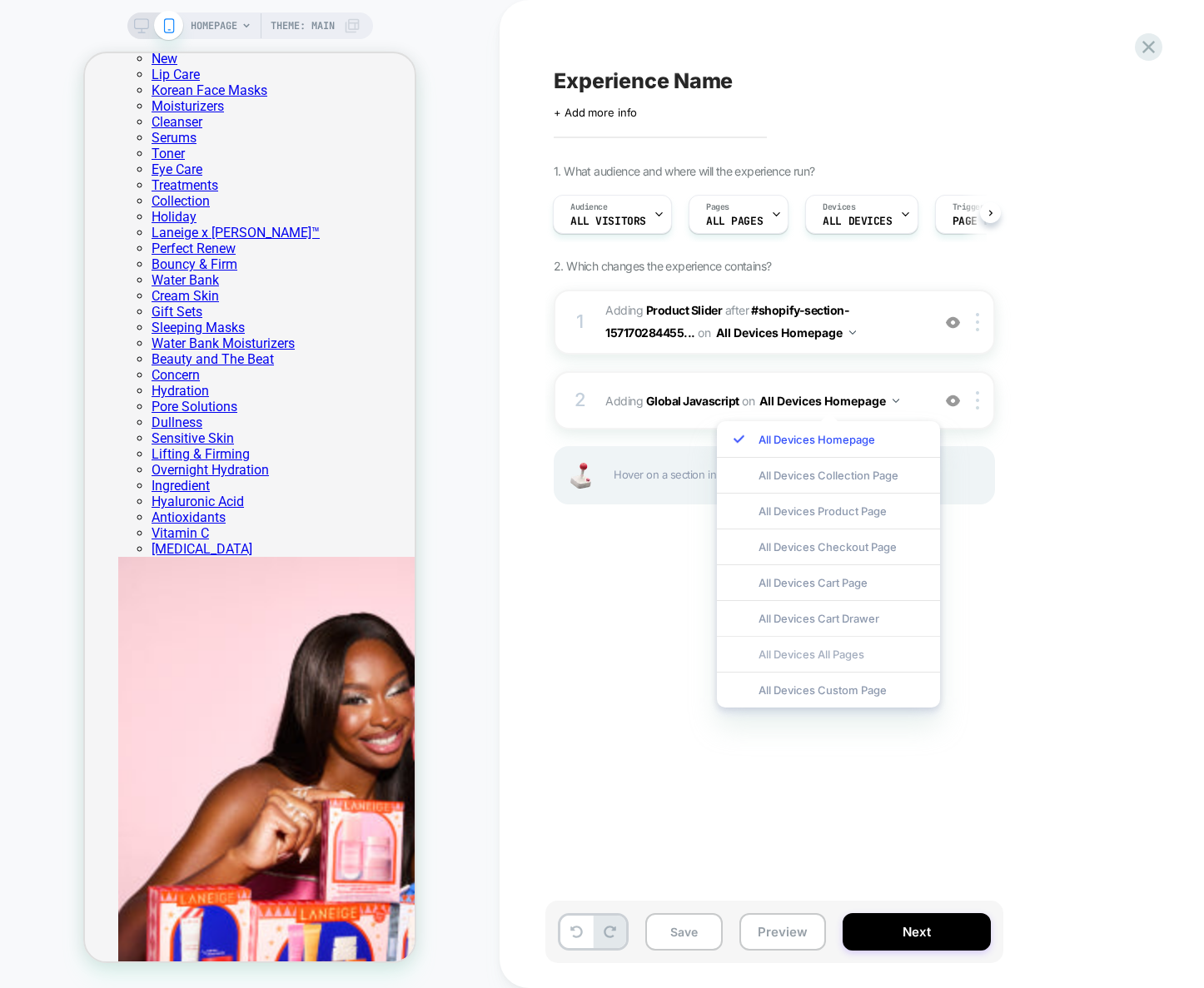
click at [829, 649] on div "All Devices All Pages" at bounding box center [829, 654] width 224 height 36
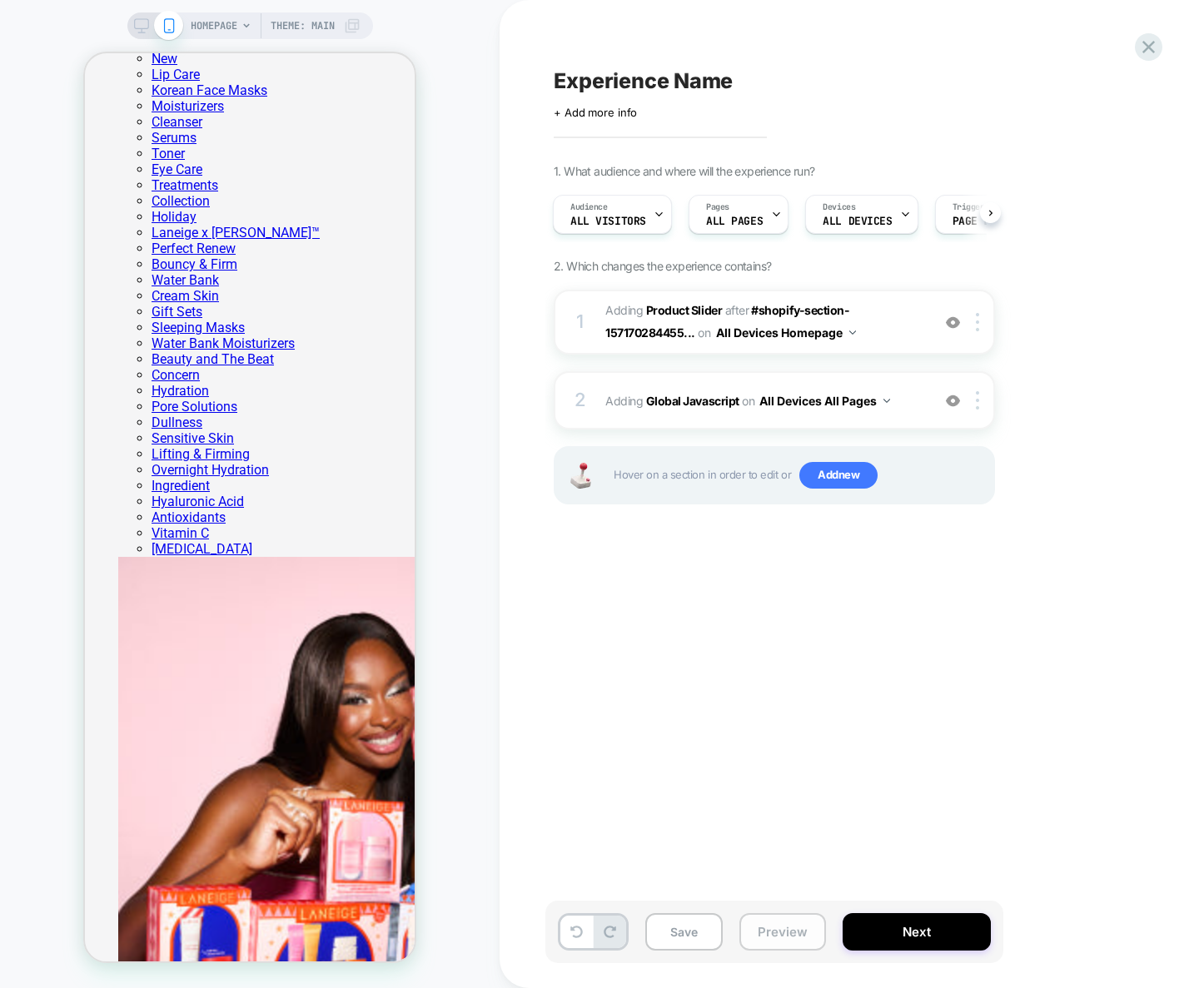
click at [789, 925] on button "Preview" at bounding box center [782, 932] width 86 height 37
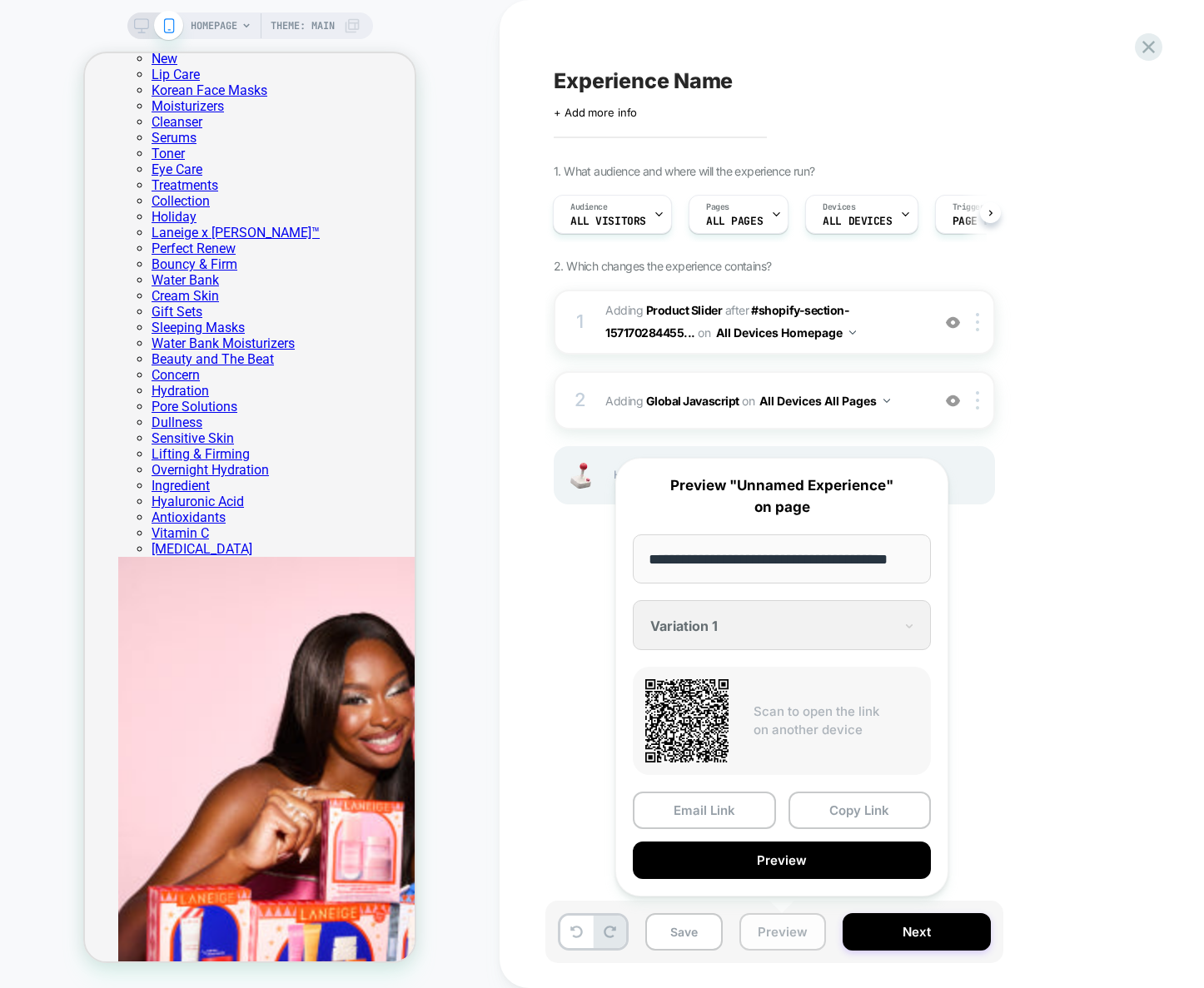
scroll to position [0, 0]
click at [810, 859] on button "Preview" at bounding box center [781, 860] width 298 height 37
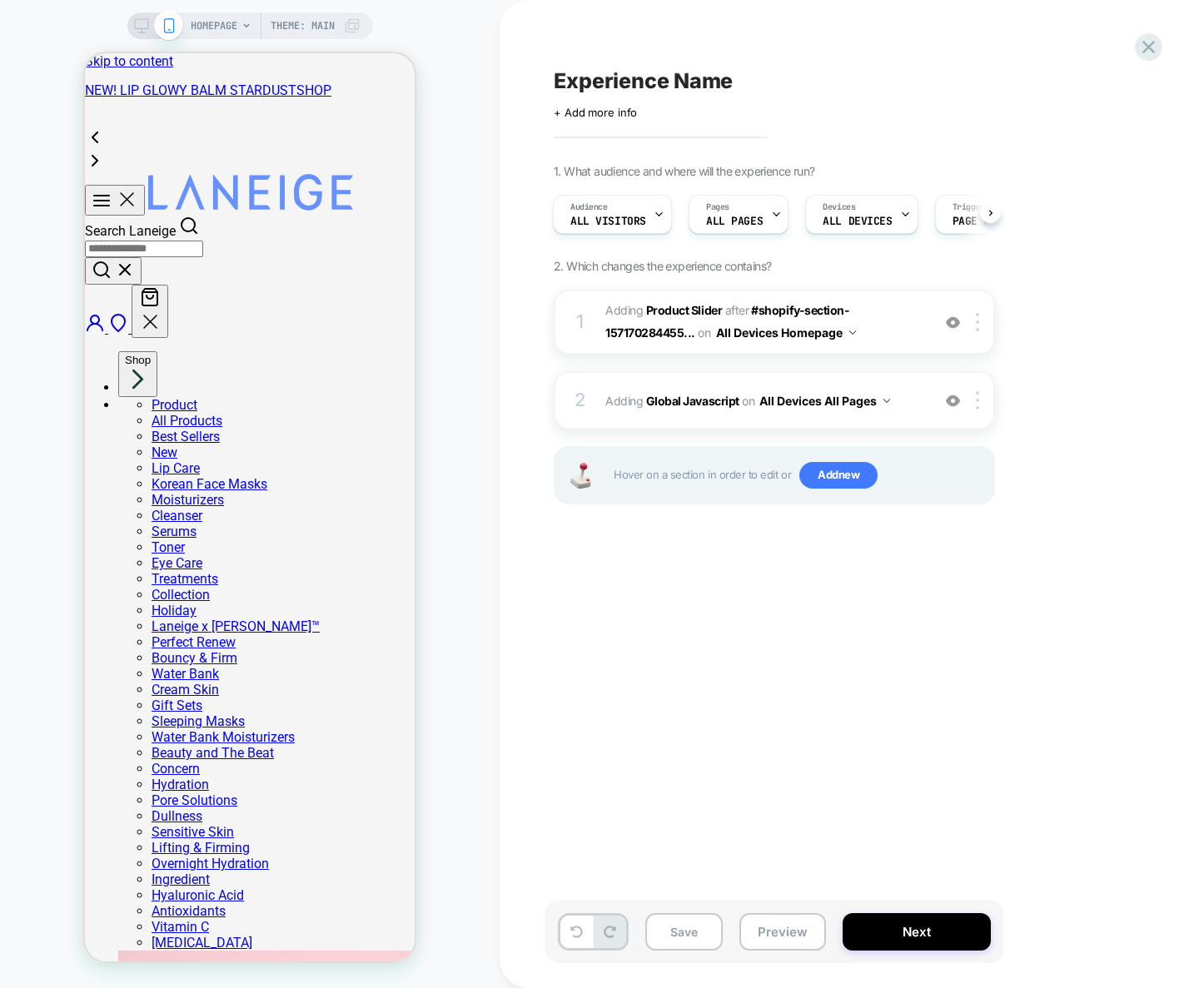
click at [926, 663] on div "Experience Name Click to edit experience details + Add more info 1. What audien…" at bounding box center [858, 494] width 625 height 955
click at [917, 416] on div "2 Adding Global Javascript on All Devices All Pages Add Before Add After Target…" at bounding box center [774, 400] width 441 height 58
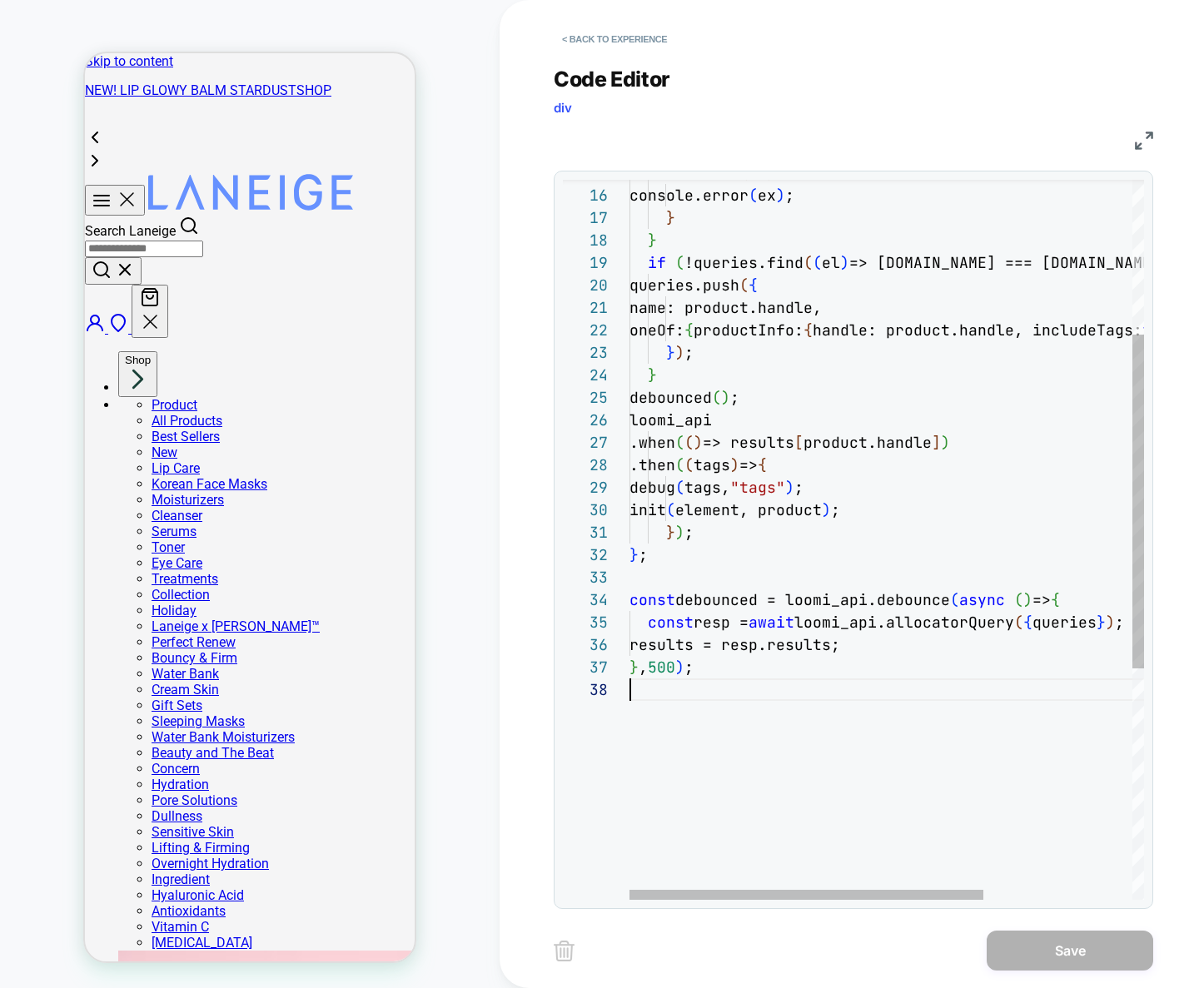
click at [815, 763] on div "} catch ( ex ) { console.error ( ex ) ; } } if ( !queries.find ( ( el ) => [DOM…" at bounding box center [994, 622] width 731 height 1552
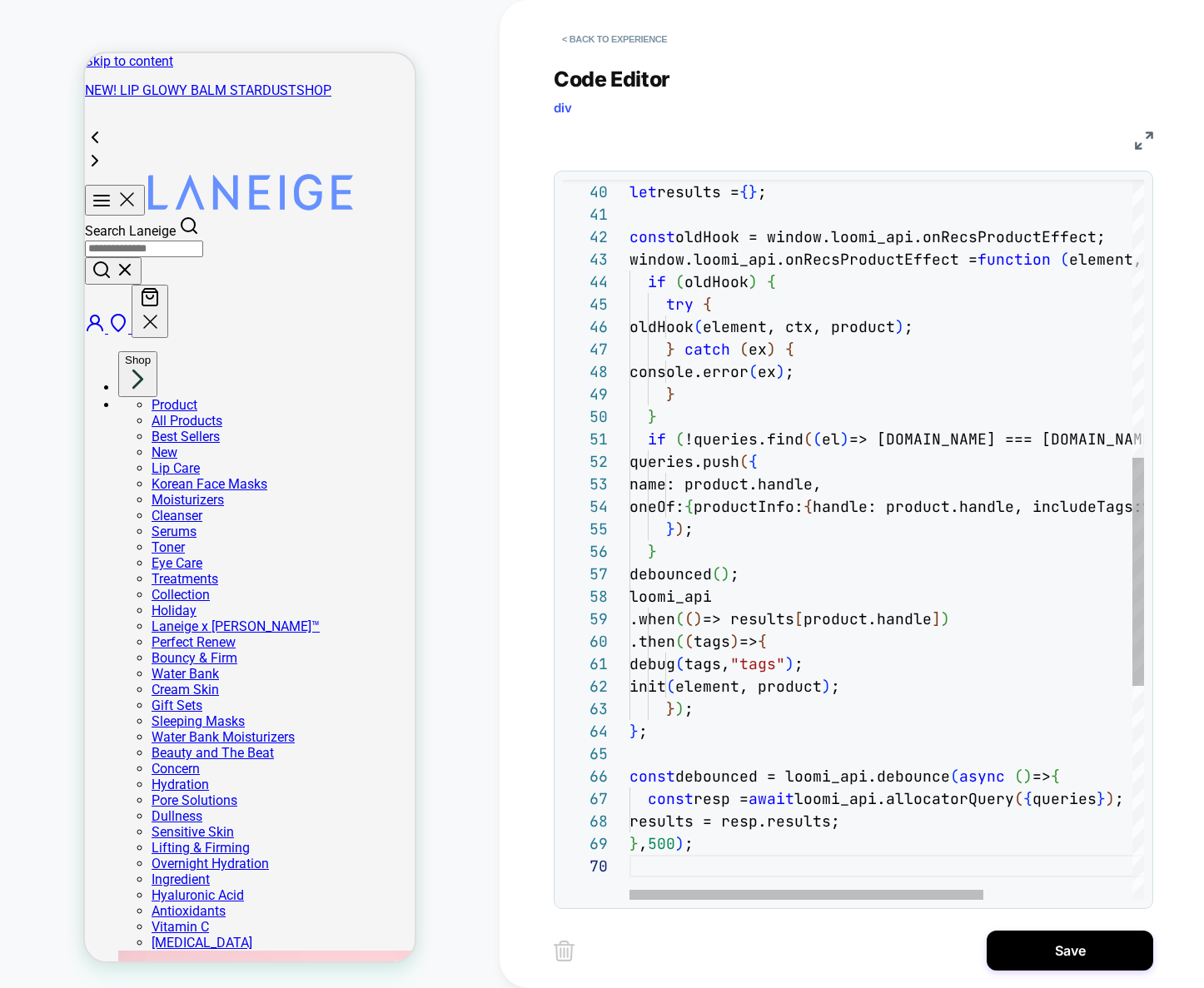
scroll to position [179, 0]
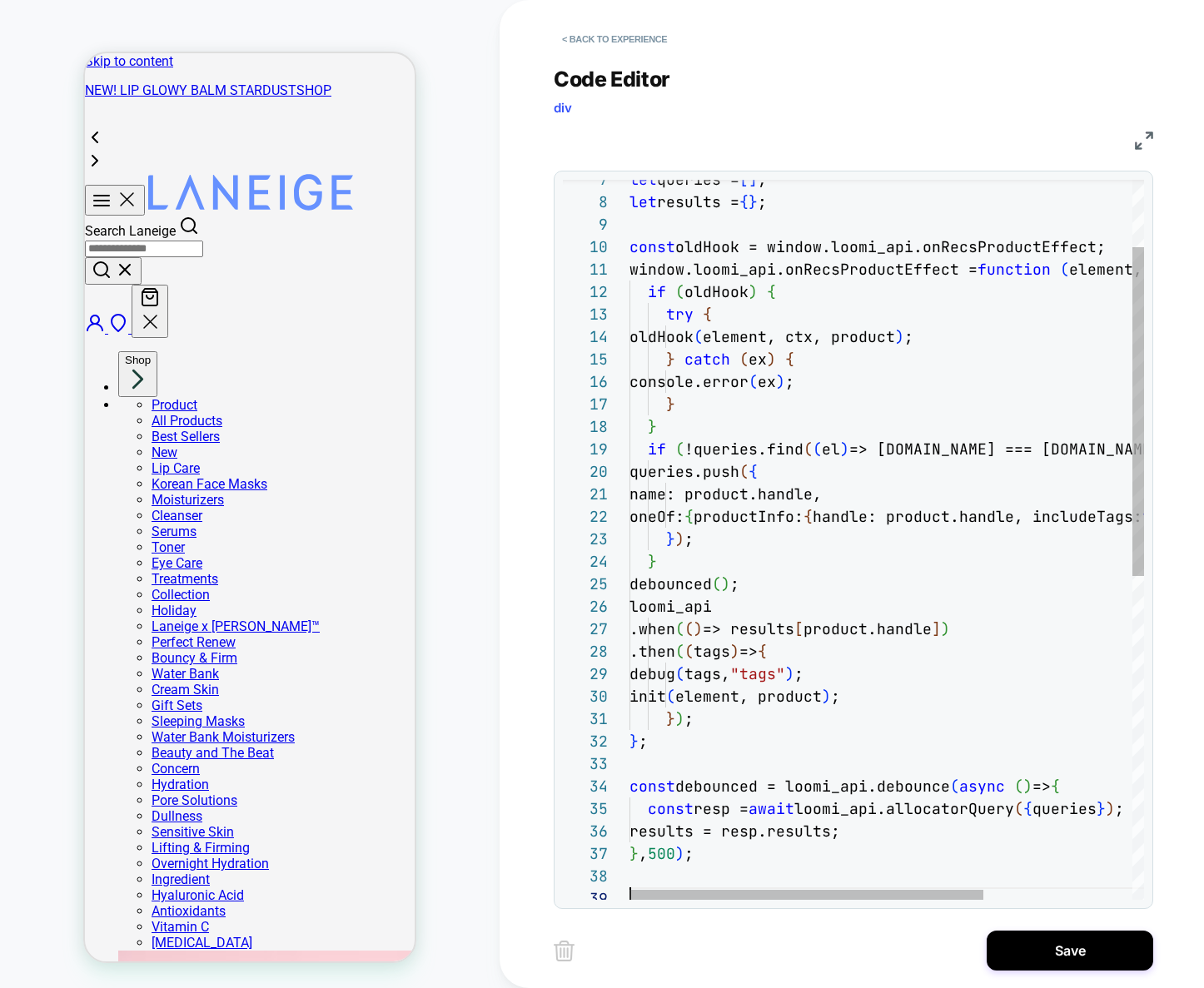
click at [703, 699] on div "} , 500 ) ; const resp = await loomi_api.allocatorQuery ( { queries } ) ; resul…" at bounding box center [994, 820] width 731 height 1574
click at [899, 695] on div "} , 500 ) ; const resp = await loomi_api.allocatorQuery ( { queries } ) ; resul…" at bounding box center [994, 820] width 731 height 1574
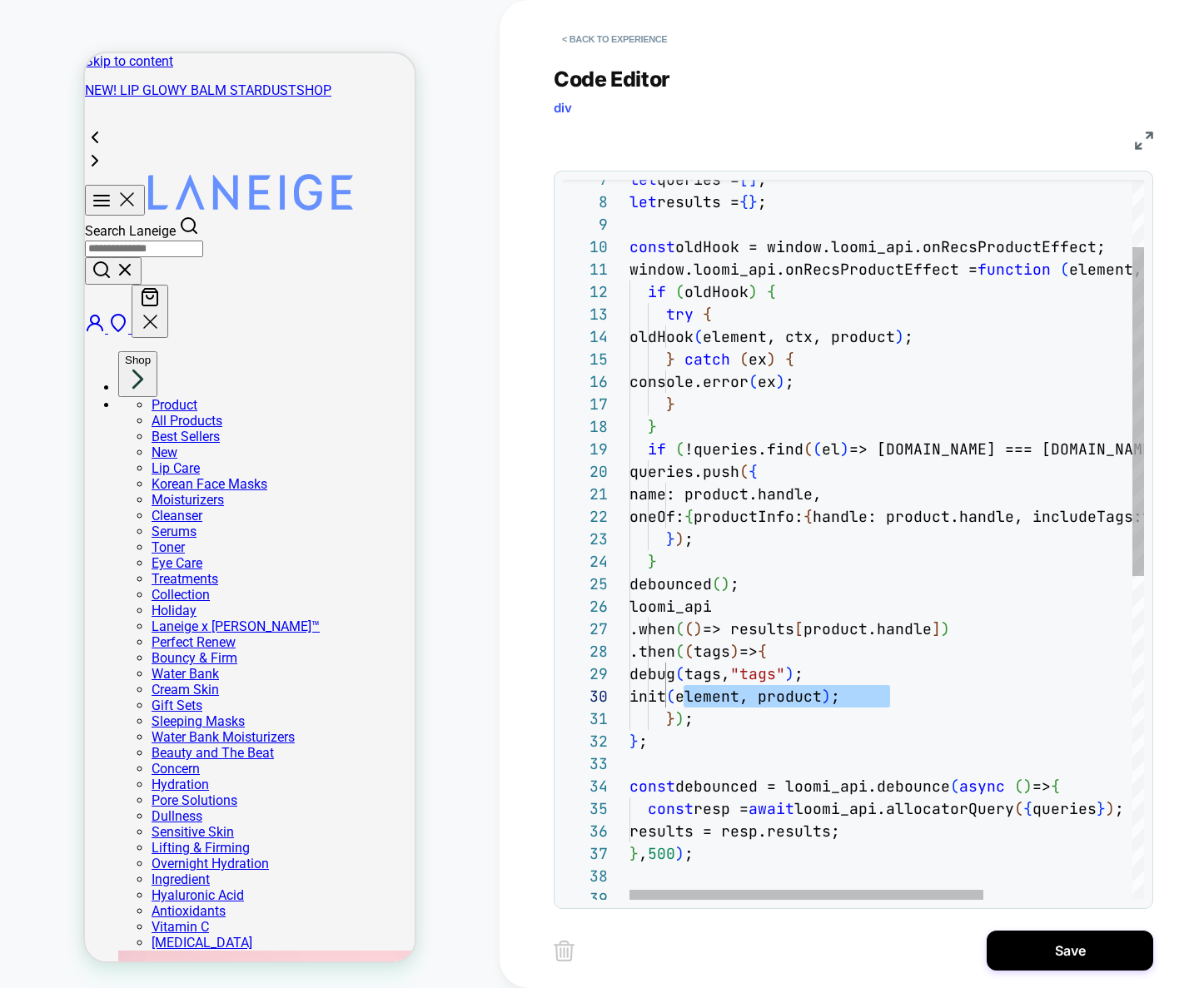
drag, startPoint x: 929, startPoint y: 693, endPoint x: 686, endPoint y: 698, distance: 243.1
click at [686, 698] on div "} , 500 ) ; const resp = await loomi_api.allocatorQuery ( { queries } ) ; resul…" at bounding box center [994, 820] width 731 height 1574
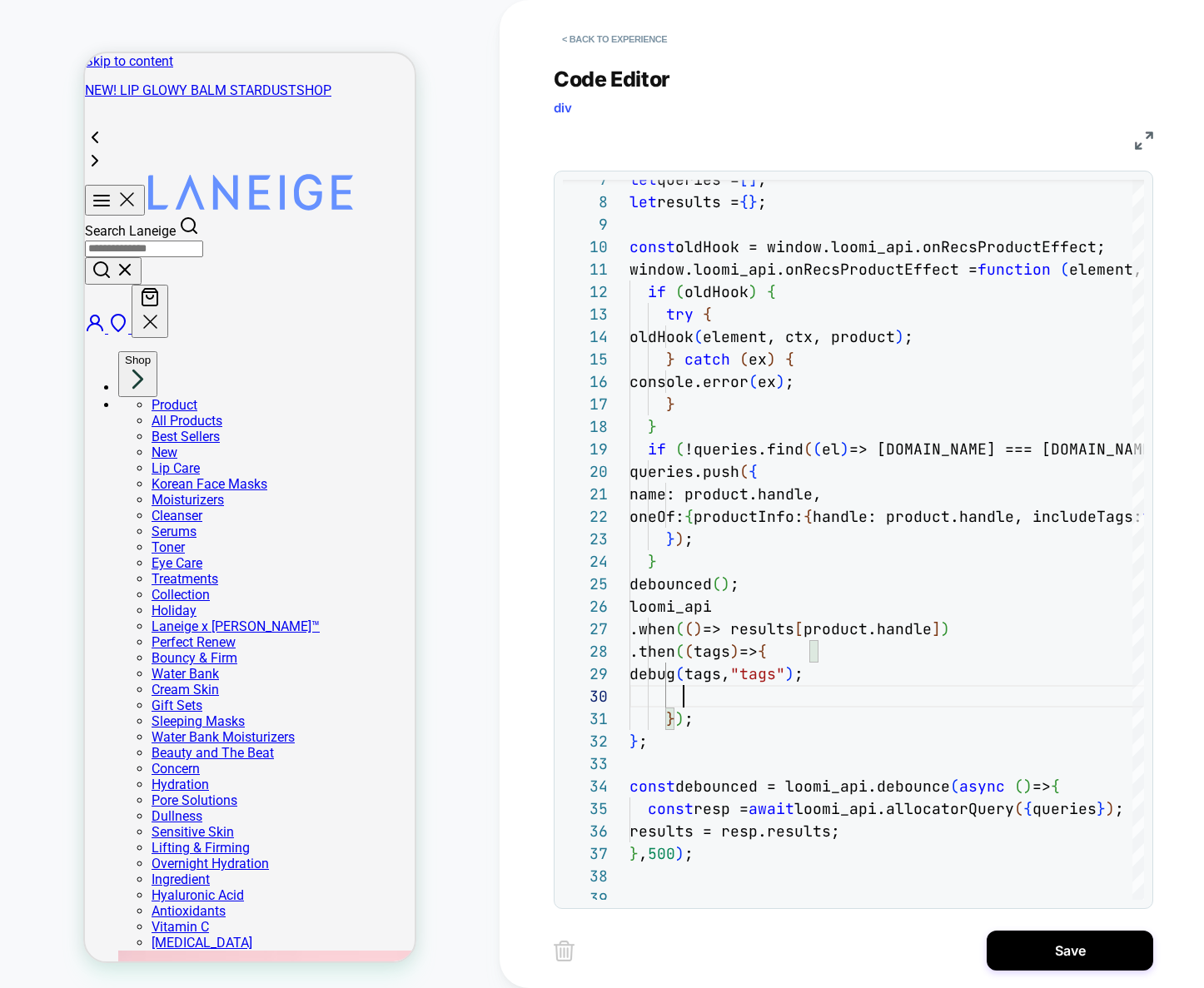
scroll to position [202, 72]
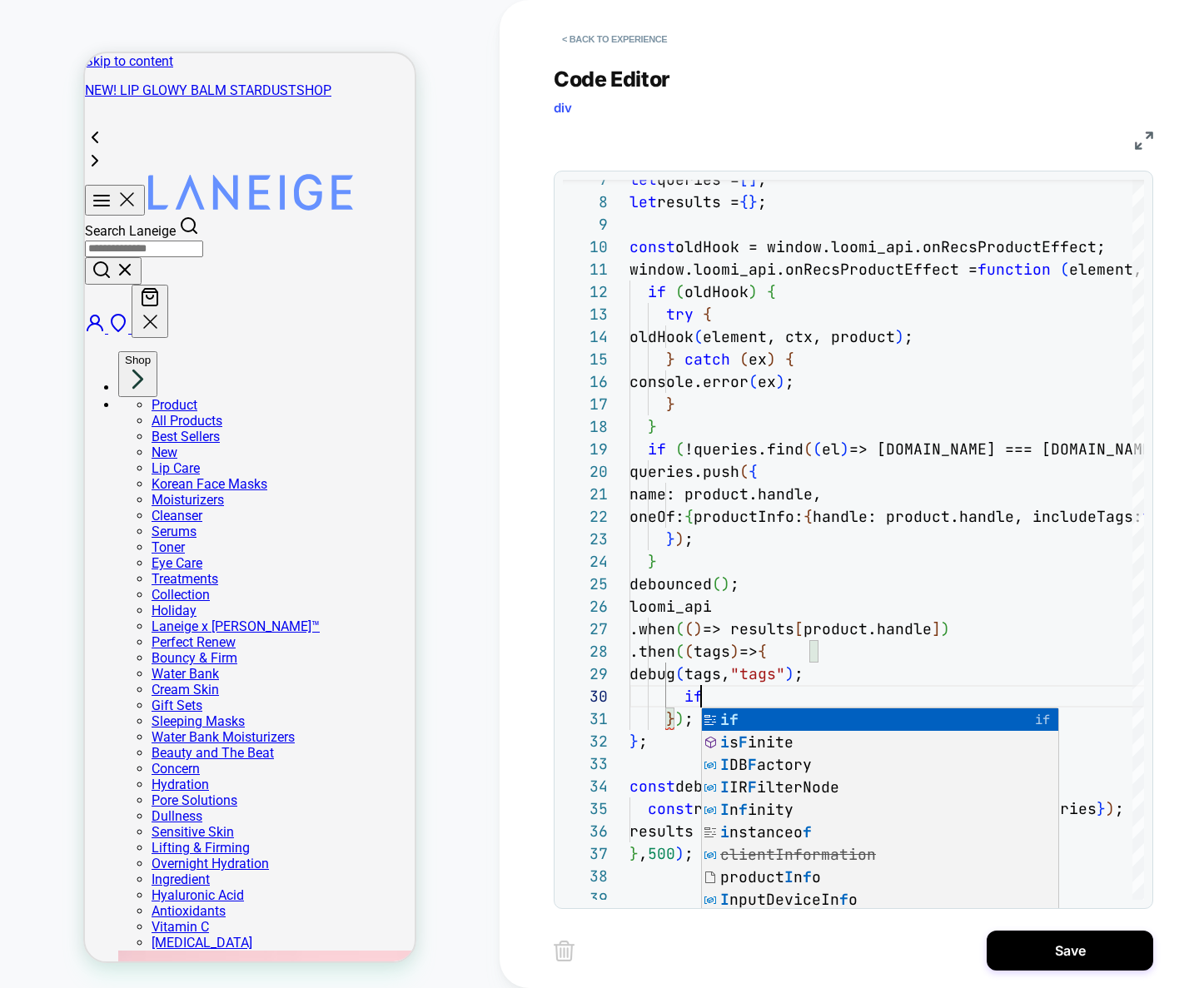
type textarea "**********"
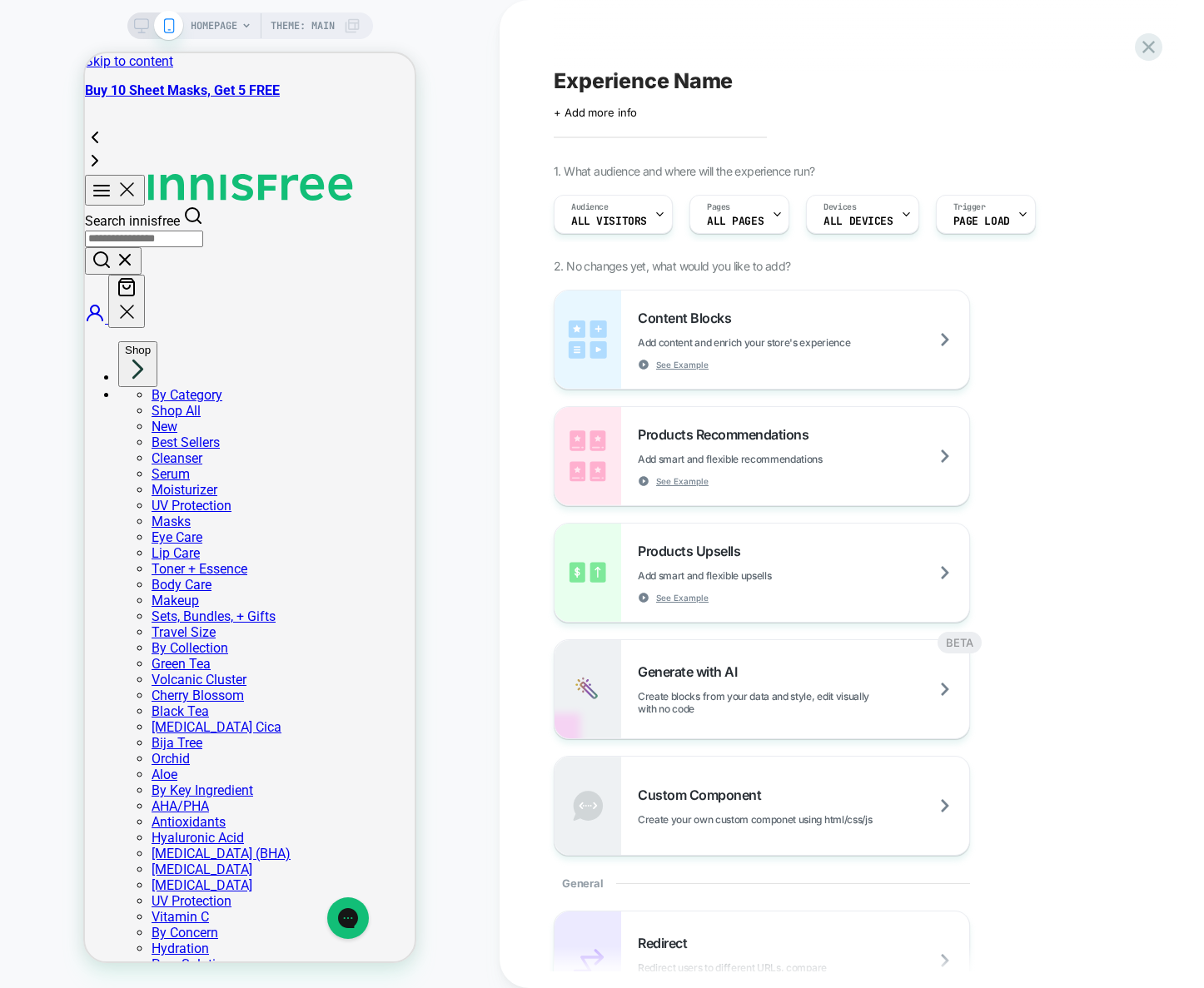
scroll to position [746, 0]
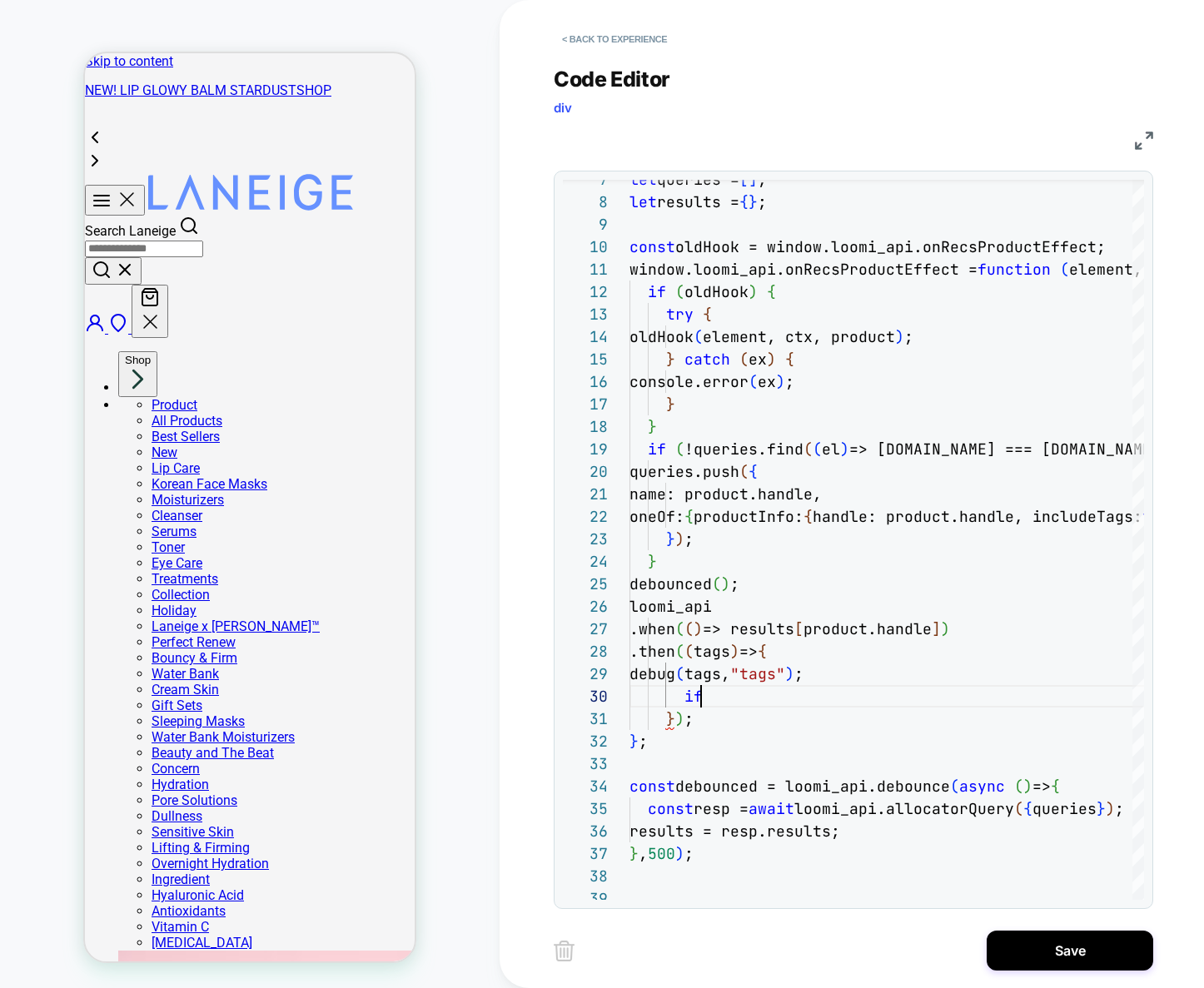
scroll to position [202, 72]
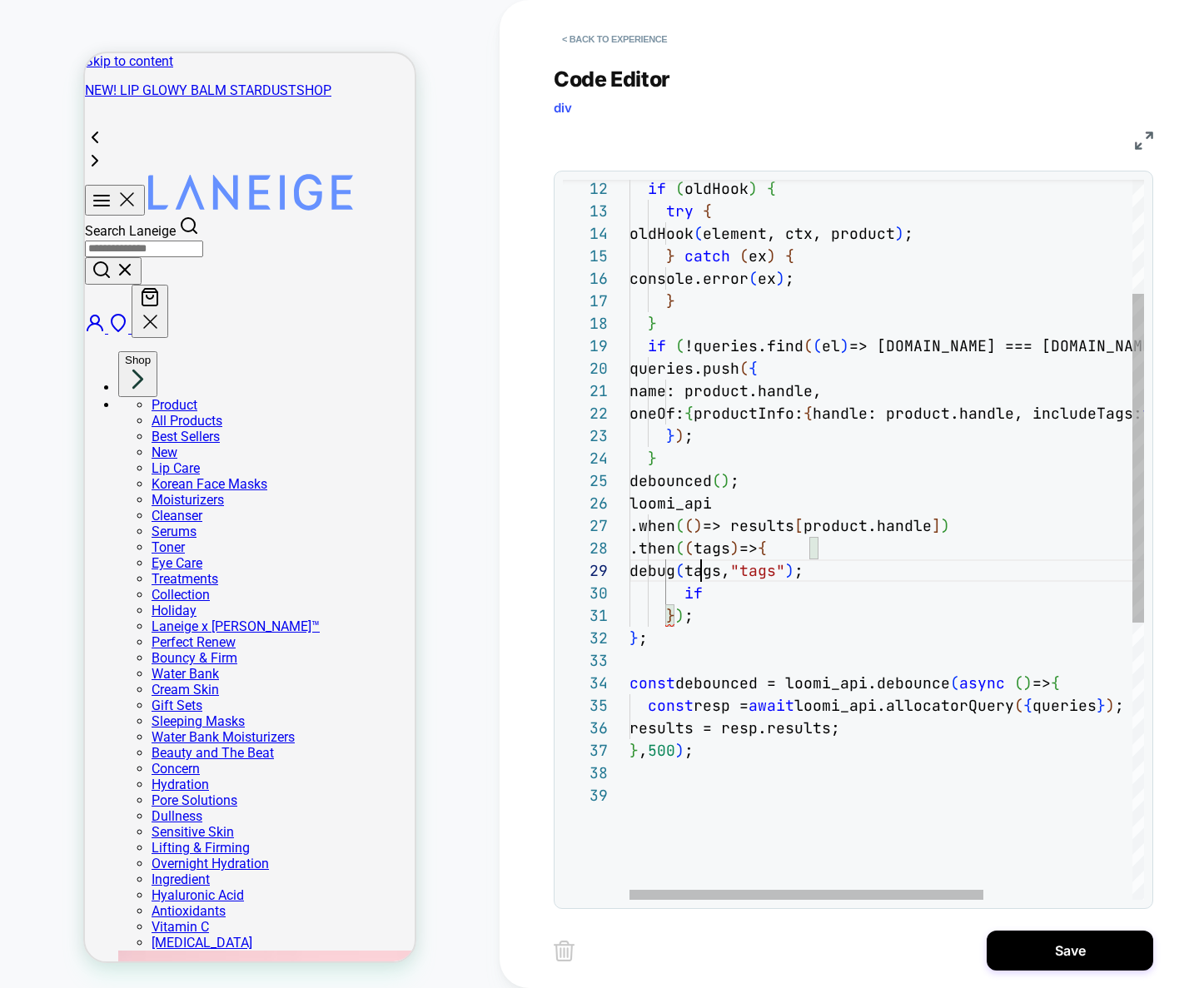
click at [701, 573] on div "} ) ; } ; .when ( ( ) => results [ product.handle ] ) .then ( ( tags ) => { deb…" at bounding box center [994, 716] width 731 height 1574
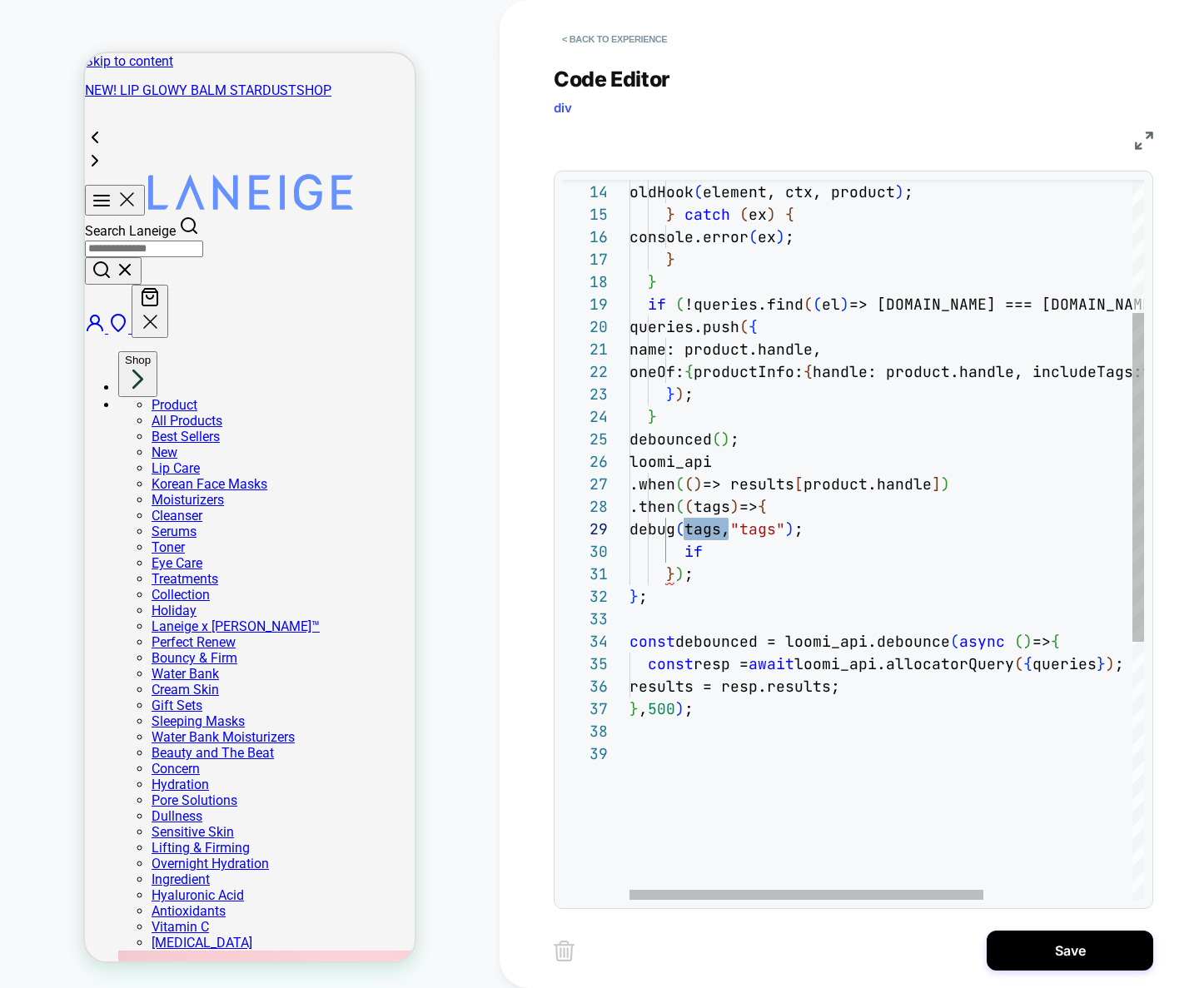
scroll to position [202, 72]
click at [737, 555] on div "} ) ; } ; .when ( ( ) => results [ product.handle ] ) .then ( ( tags ) => { deb…" at bounding box center [994, 675] width 731 height 1574
click at [690, 569] on div "} ) ; } ; .when ( ( ) => results [ product.handle ] ) .then ( ( tags ) => { deb…" at bounding box center [994, 675] width 731 height 1574
click at [700, 776] on div "} ) ; } ; .when ( ( ) => results [ product.handle ] ) .then ( ( tags ) => { deb…" at bounding box center [994, 675] width 731 height 1574
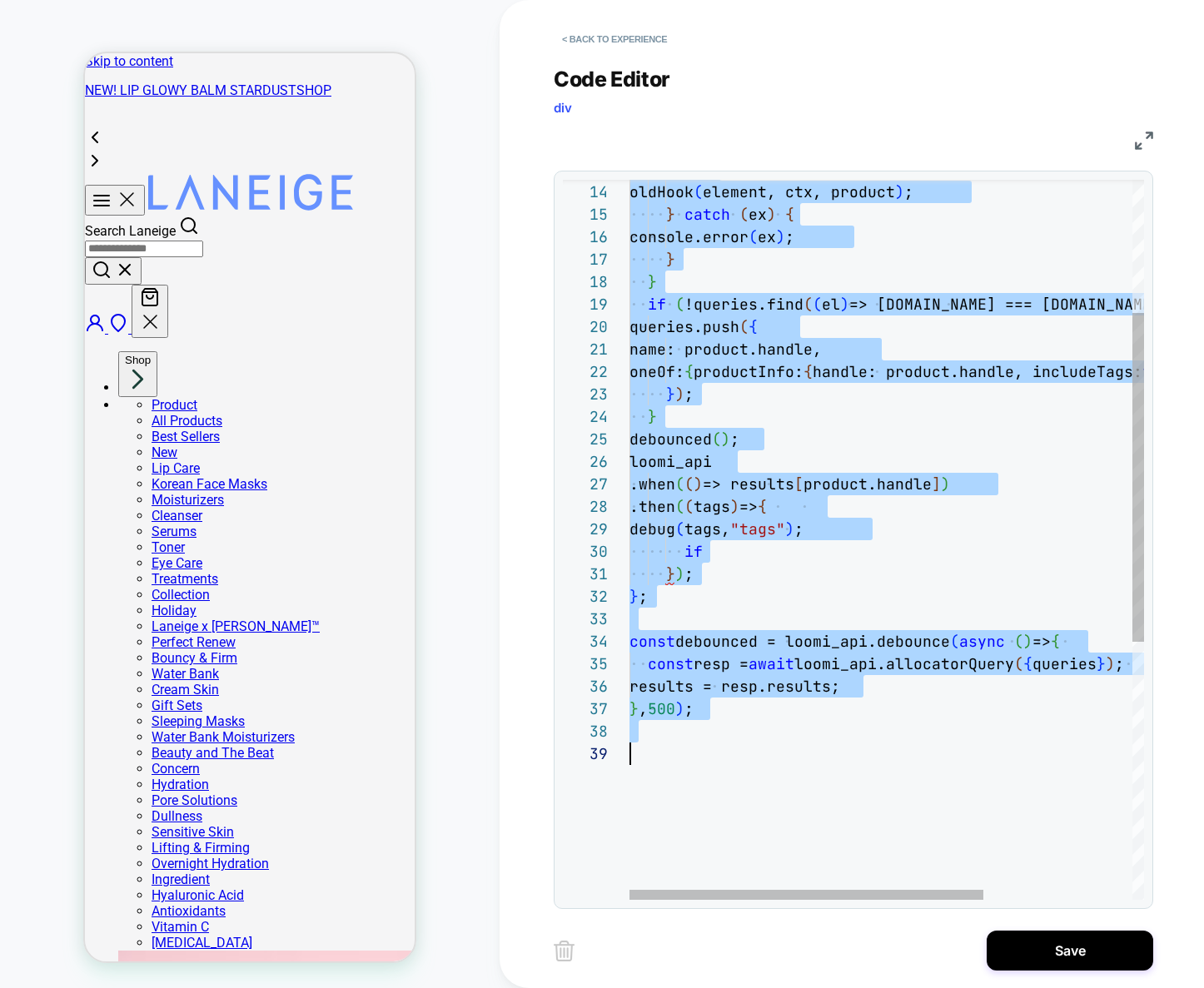
scroll to position [0, 0]
click at [853, 632] on div "} ) ; } ; .when ( ( ) => results [ product.handle ] ) .then ( ( tags ) => { deb…" at bounding box center [994, 675] width 731 height 1574
click at [809, 575] on div "} ) ; } ; .when ( ( ) => results [ product.handle ] ) .then ( ( tags ) => { deb…" at bounding box center [994, 675] width 731 height 1574
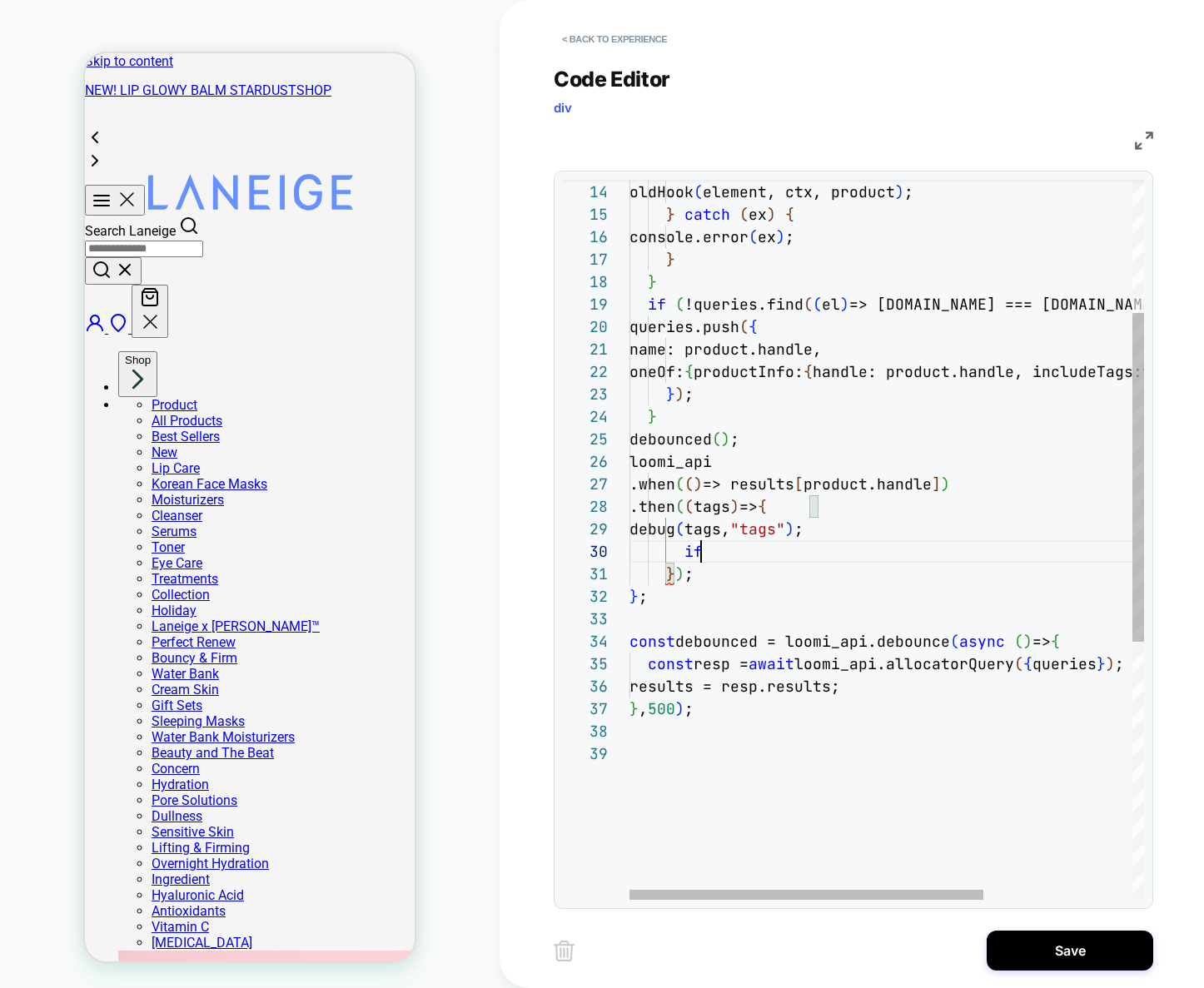
click at [705, 551] on div "} ) ; } ; .when ( ( ) => results [ product.handle ] ) .then ( ( tags ) => { deb…" at bounding box center [994, 675] width 731 height 1574
click div "} ) ; } ; .when ( ( ) => results [ product.handle ] ) .then ( ( tags ) => { deb…"
drag, startPoint x: 723, startPoint y: 557, endPoint x: 686, endPoint y: 532, distance: 44.7
click div "} ) ; } ; .when ( ( ) => results [ product.handle ] ) .then ( ( tags ) => { deb…"
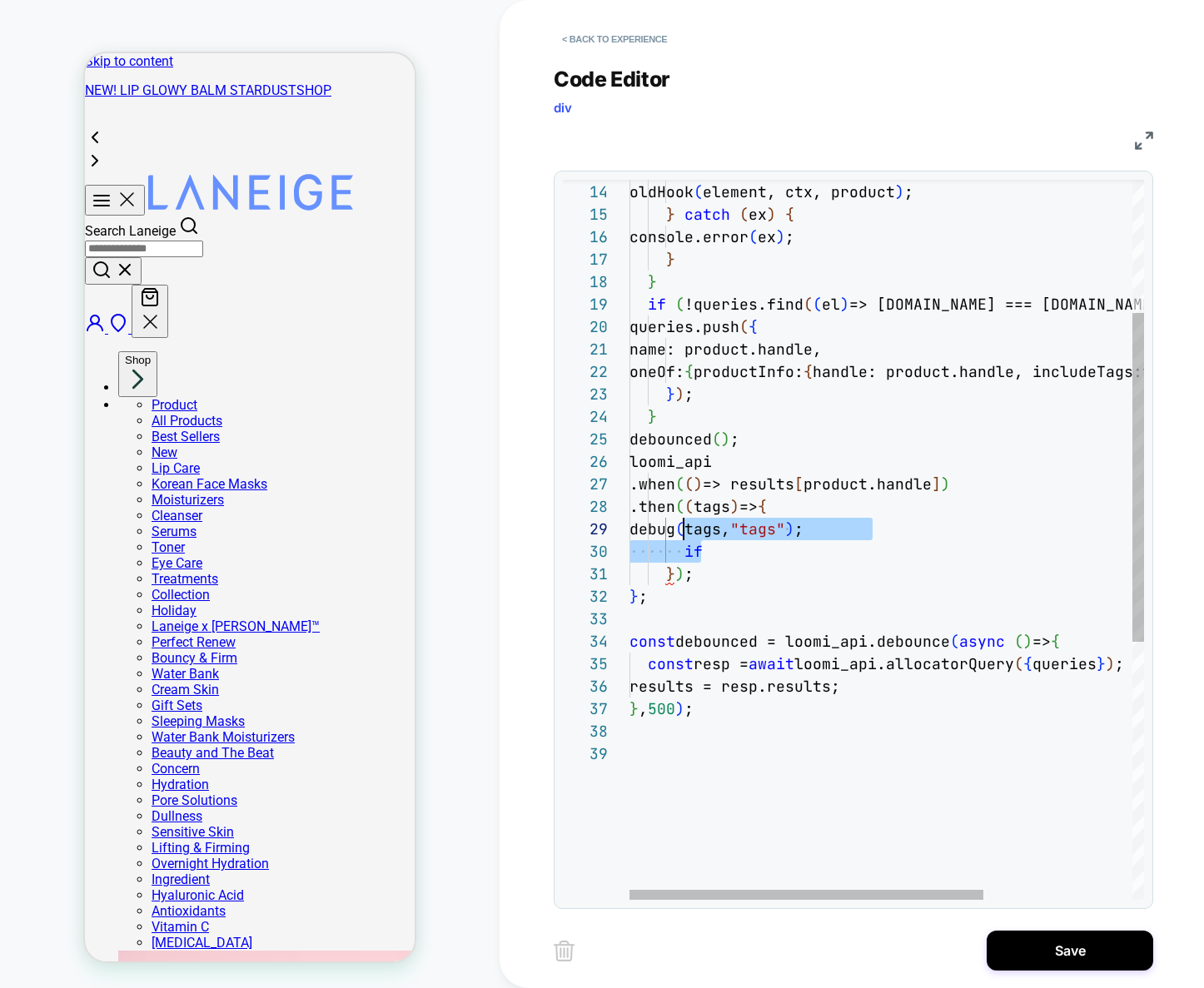
type textarea "**********"
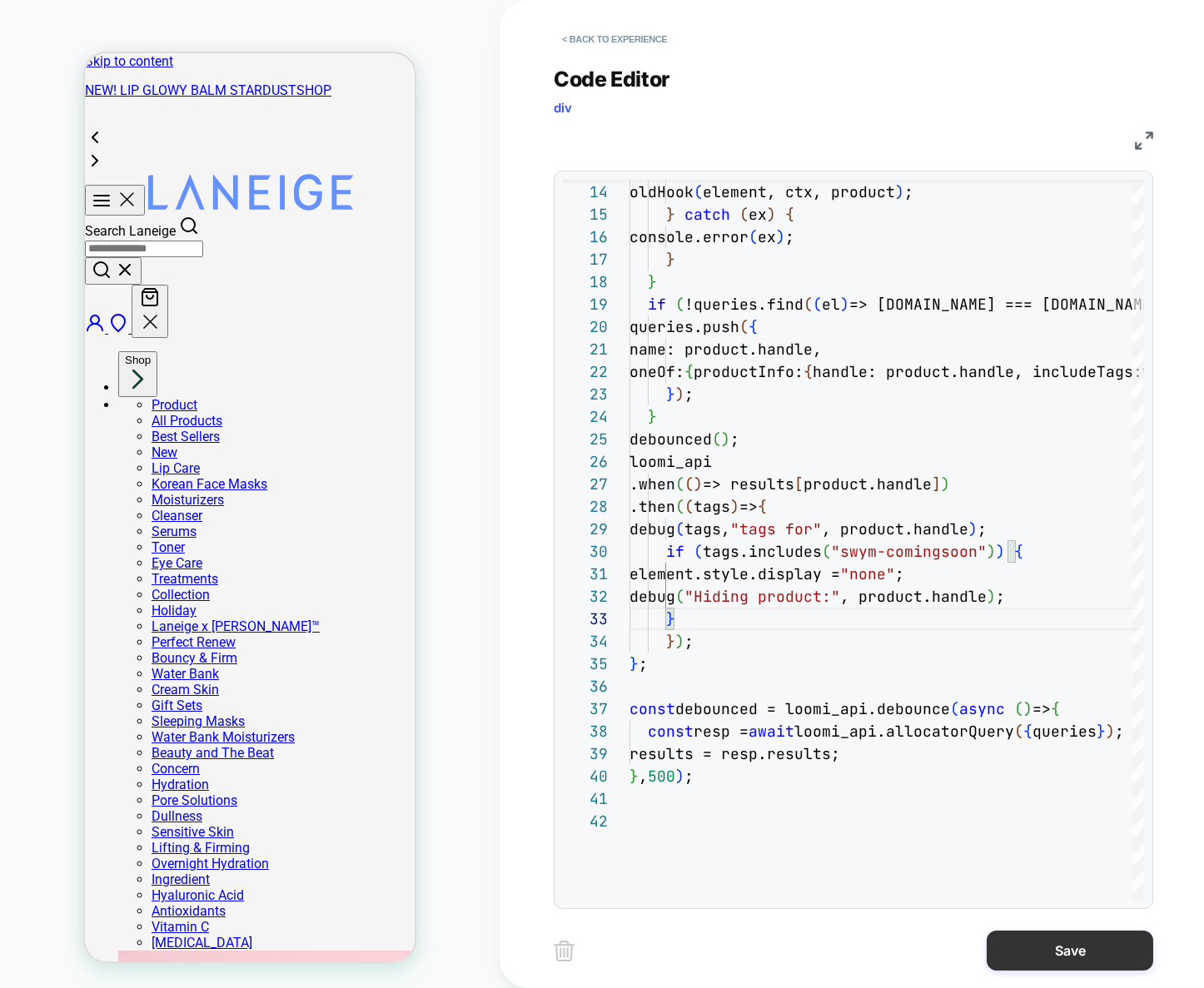
click button "Save"
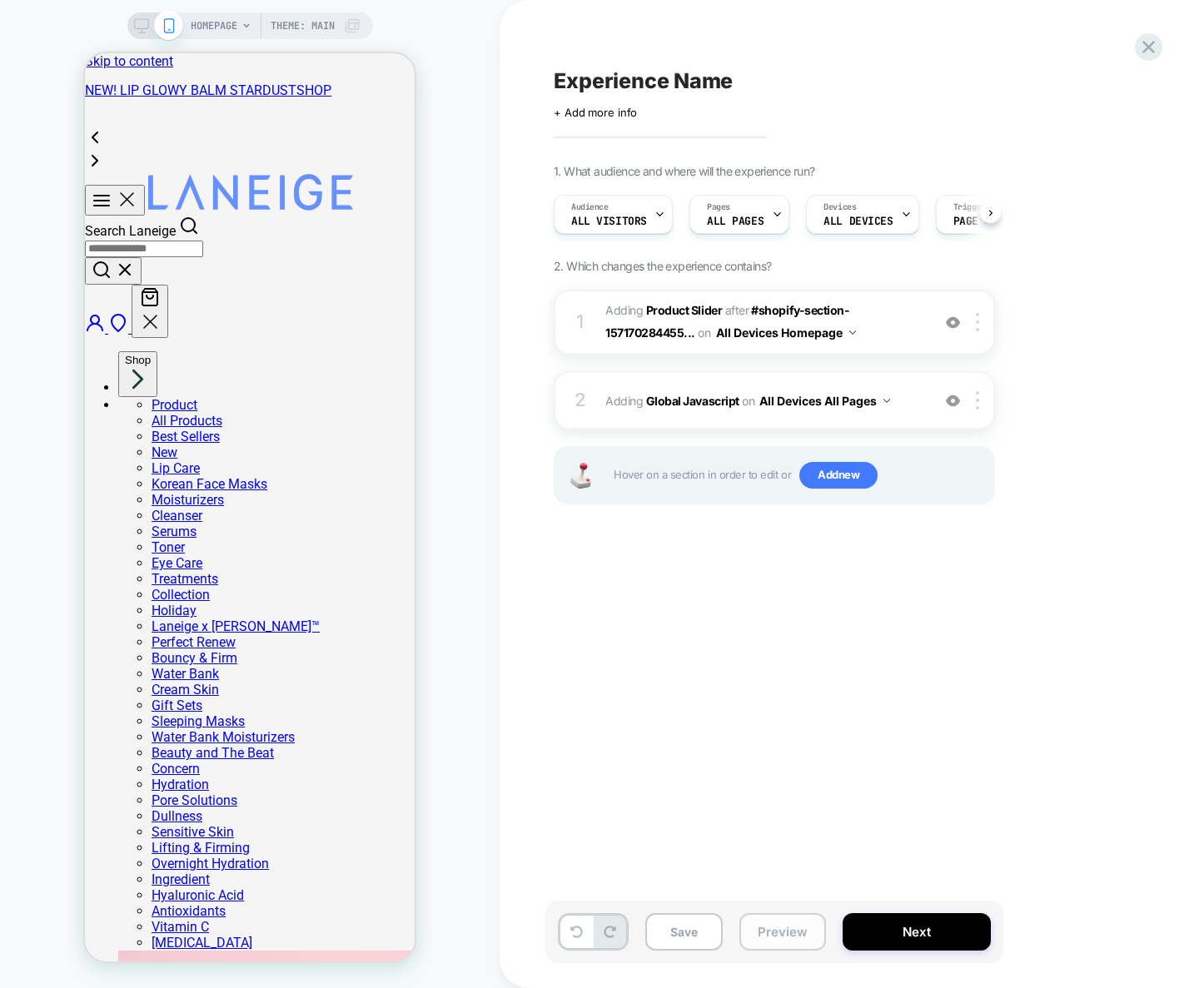
scroll to position [0, 1]
click button "Preview"
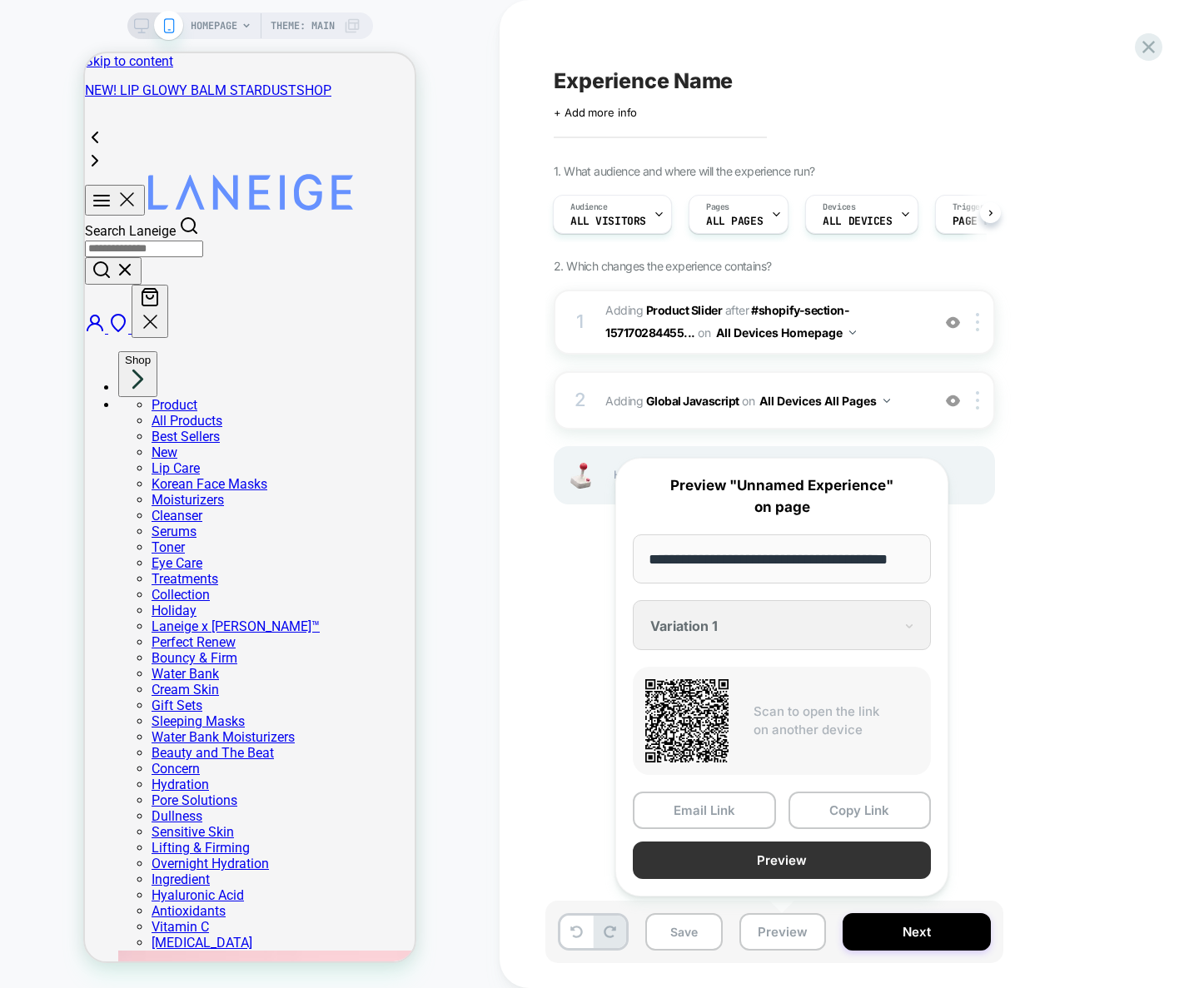
scroll to position [0, 0]
click button "Preview"
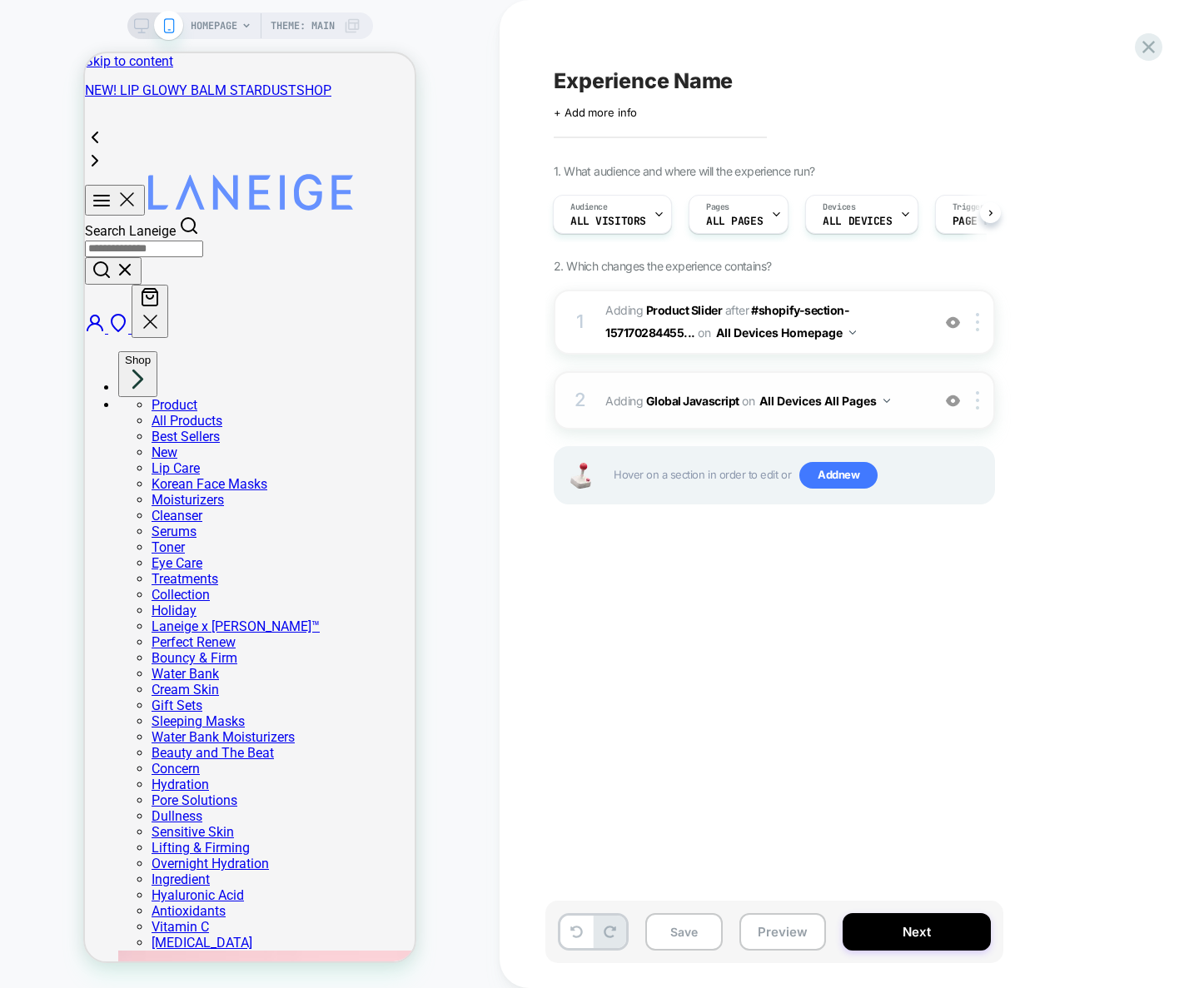
click span "Adding Global Javascript on All Devices All Pages"
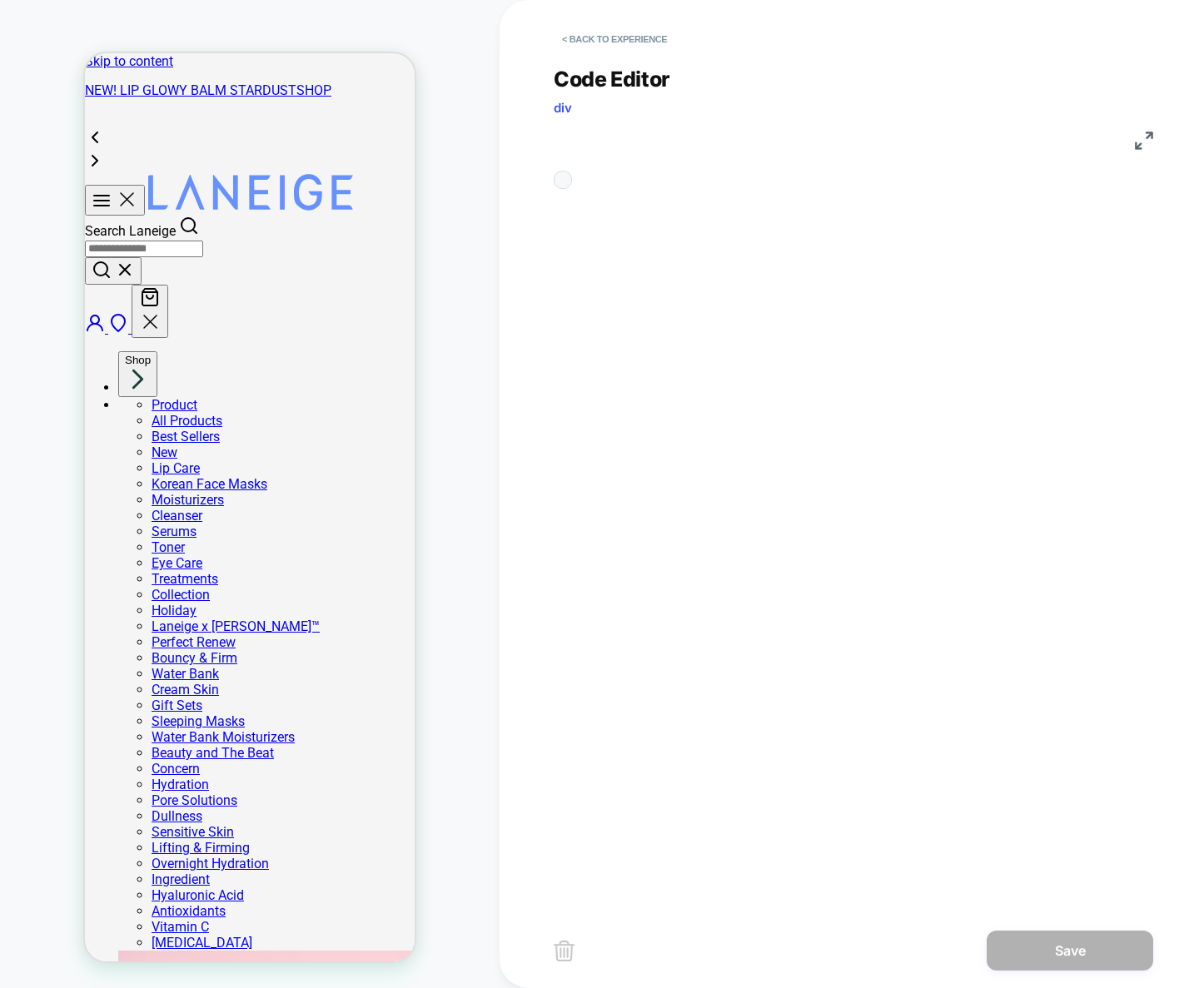
scroll to position [225, 0]
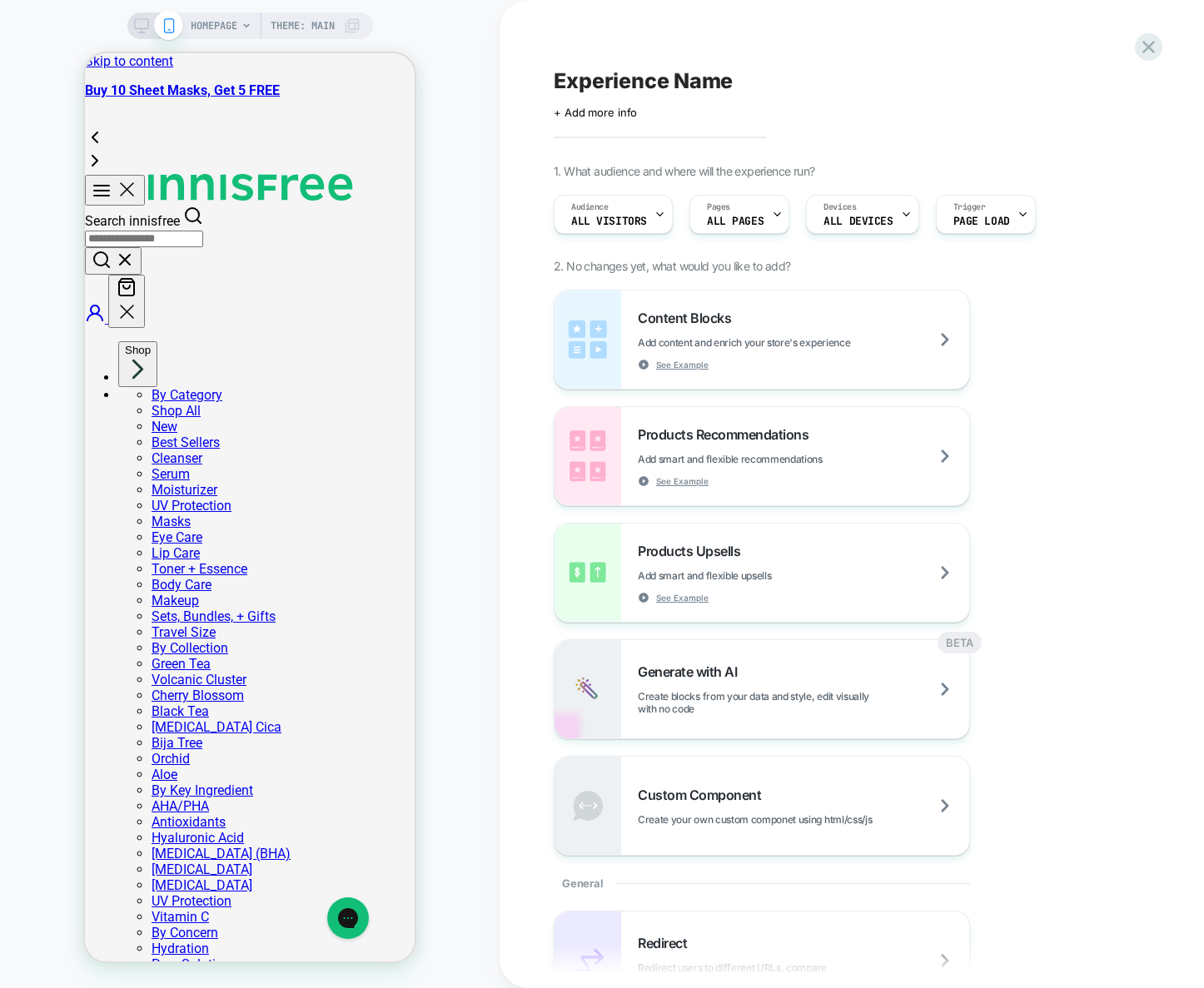
scroll to position [746, 0]
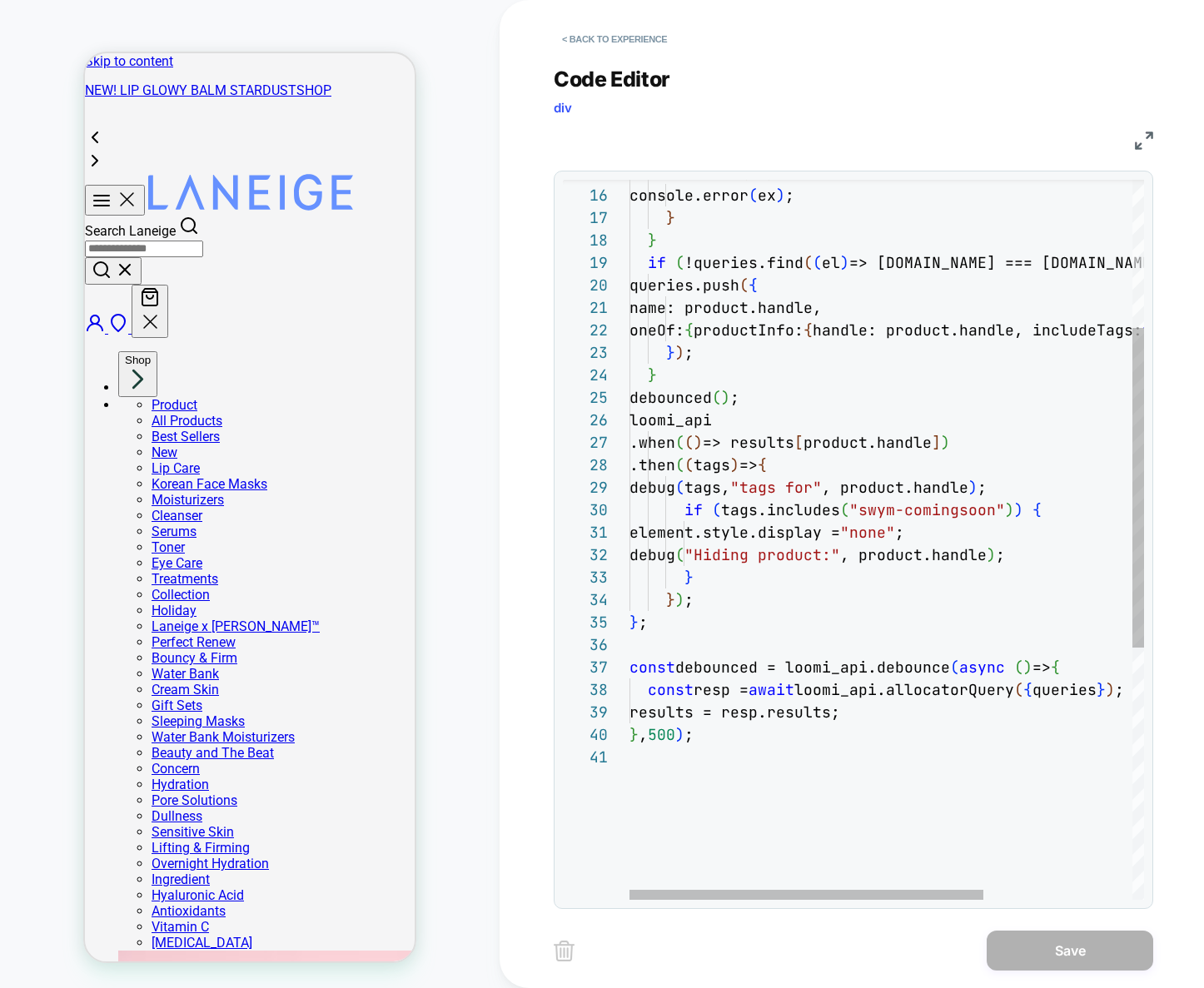
scroll to position [202, 125]
click at [758, 516] on div "} catch ( ex ) { console.error ( ex ) ; } } if ( !queries.find ( ( el ) => el.n…" at bounding box center [994, 656] width 731 height 1620
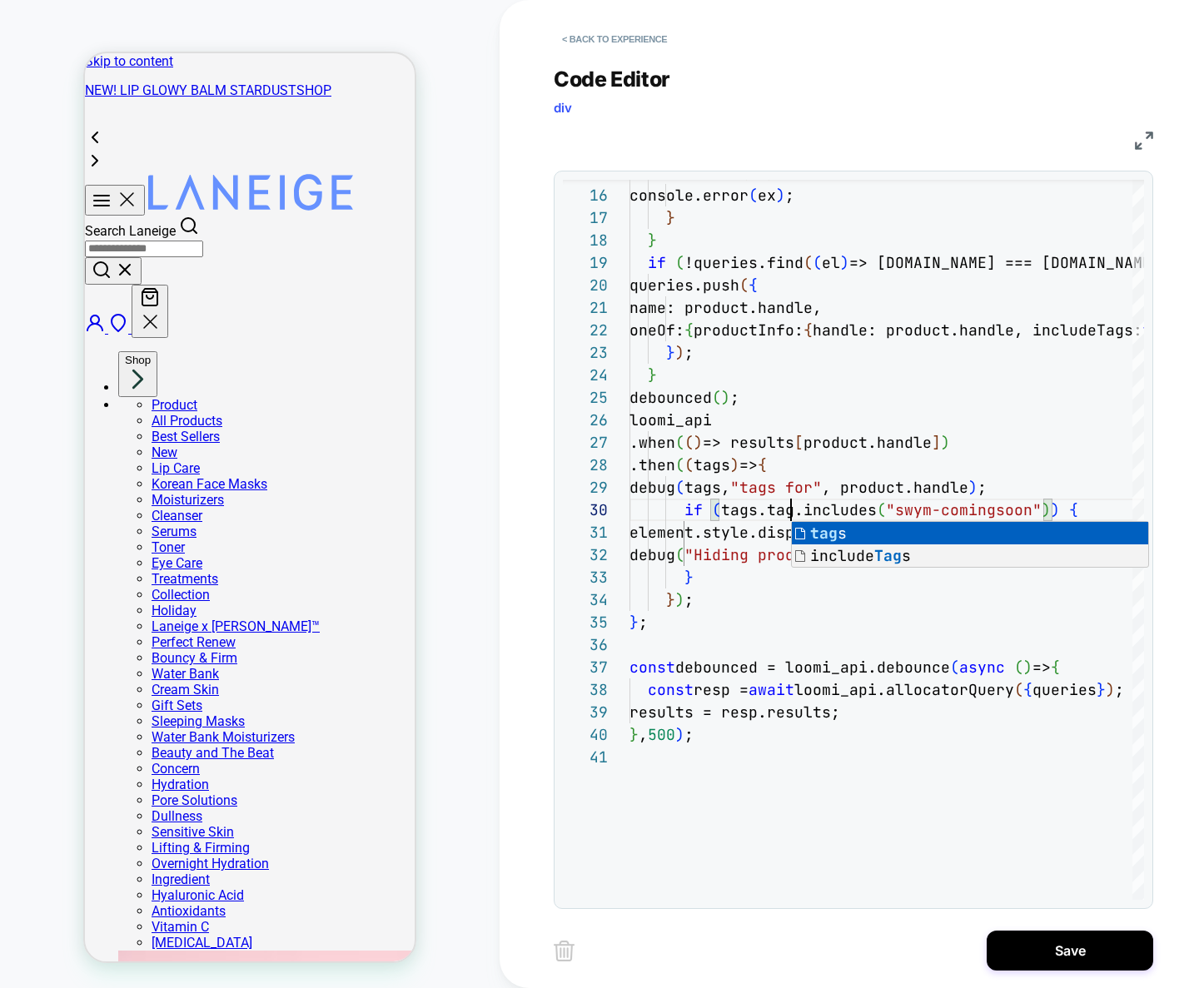
scroll to position [202, 171]
click at [982, 636] on div "} catch ( ex ) { console.error ( ex ) ; } } if ( !queries.find ( ( el ) => el.n…" at bounding box center [994, 656] width 731 height 1620
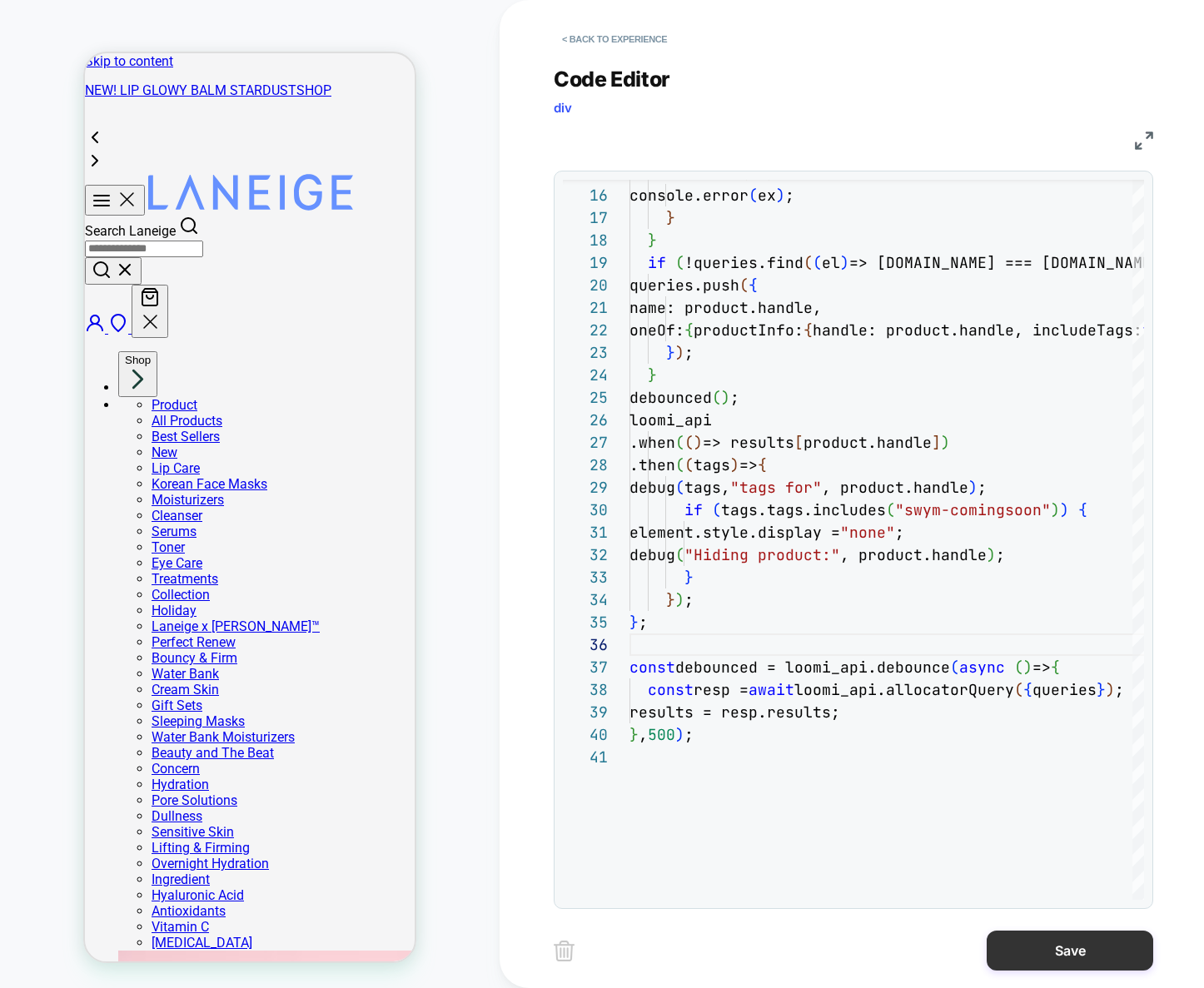
type textarea "**********"
click at [1042, 954] on button "Save" at bounding box center [1069, 950] width 167 height 40
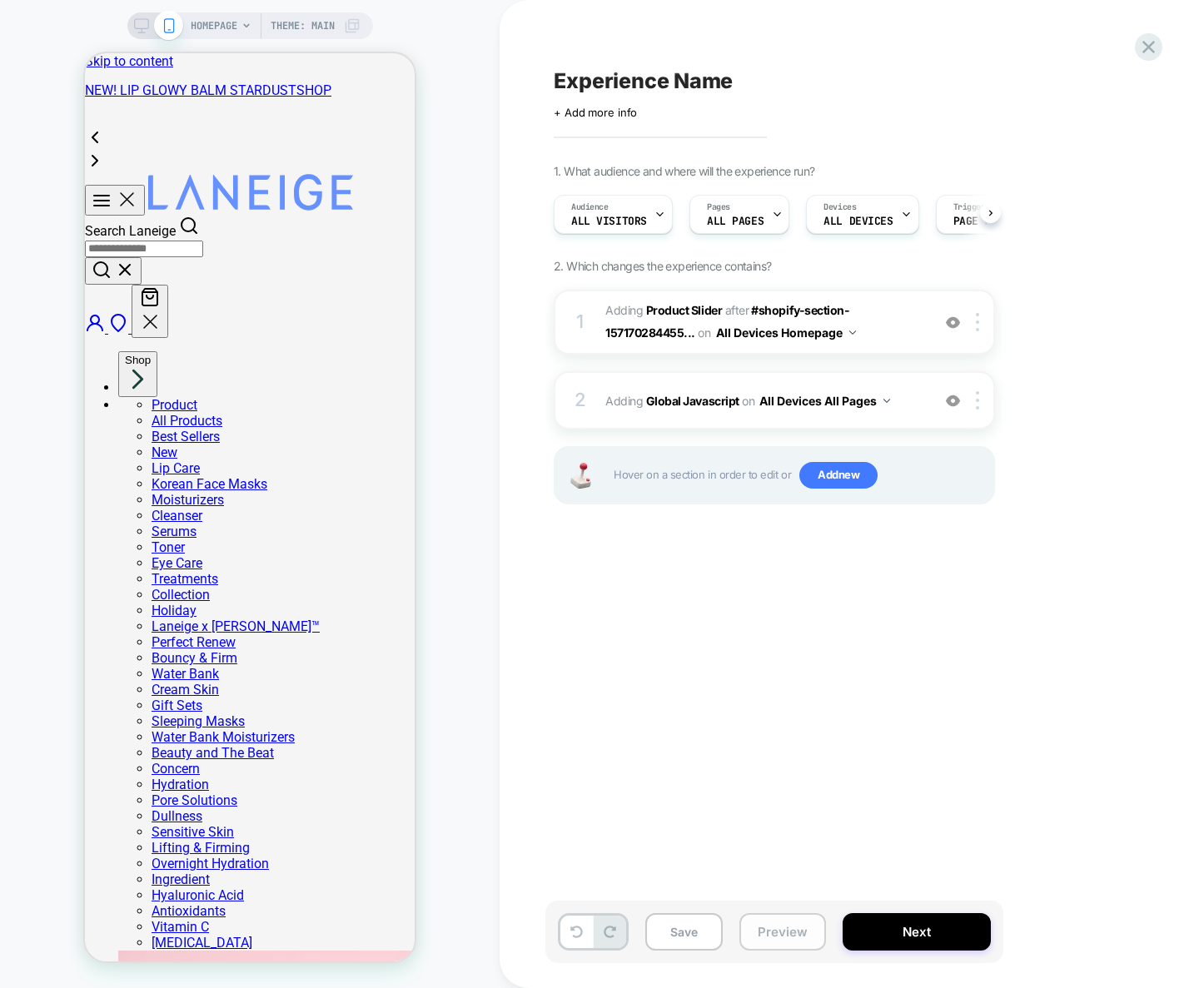
scroll to position [0, 1]
click at [786, 930] on button "Preview" at bounding box center [782, 932] width 86 height 37
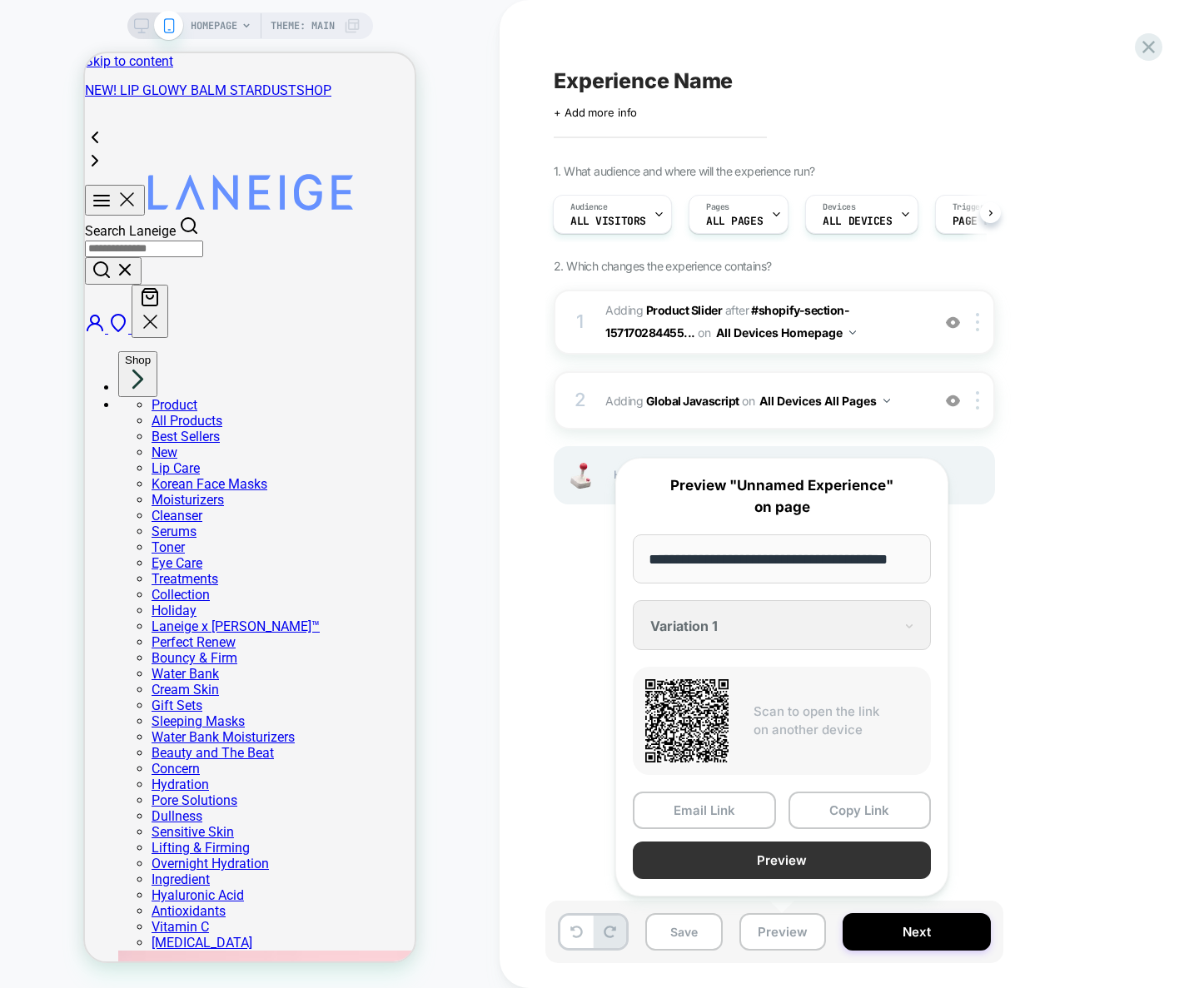
scroll to position [0, 0]
click at [793, 857] on button "Preview" at bounding box center [781, 860] width 298 height 37
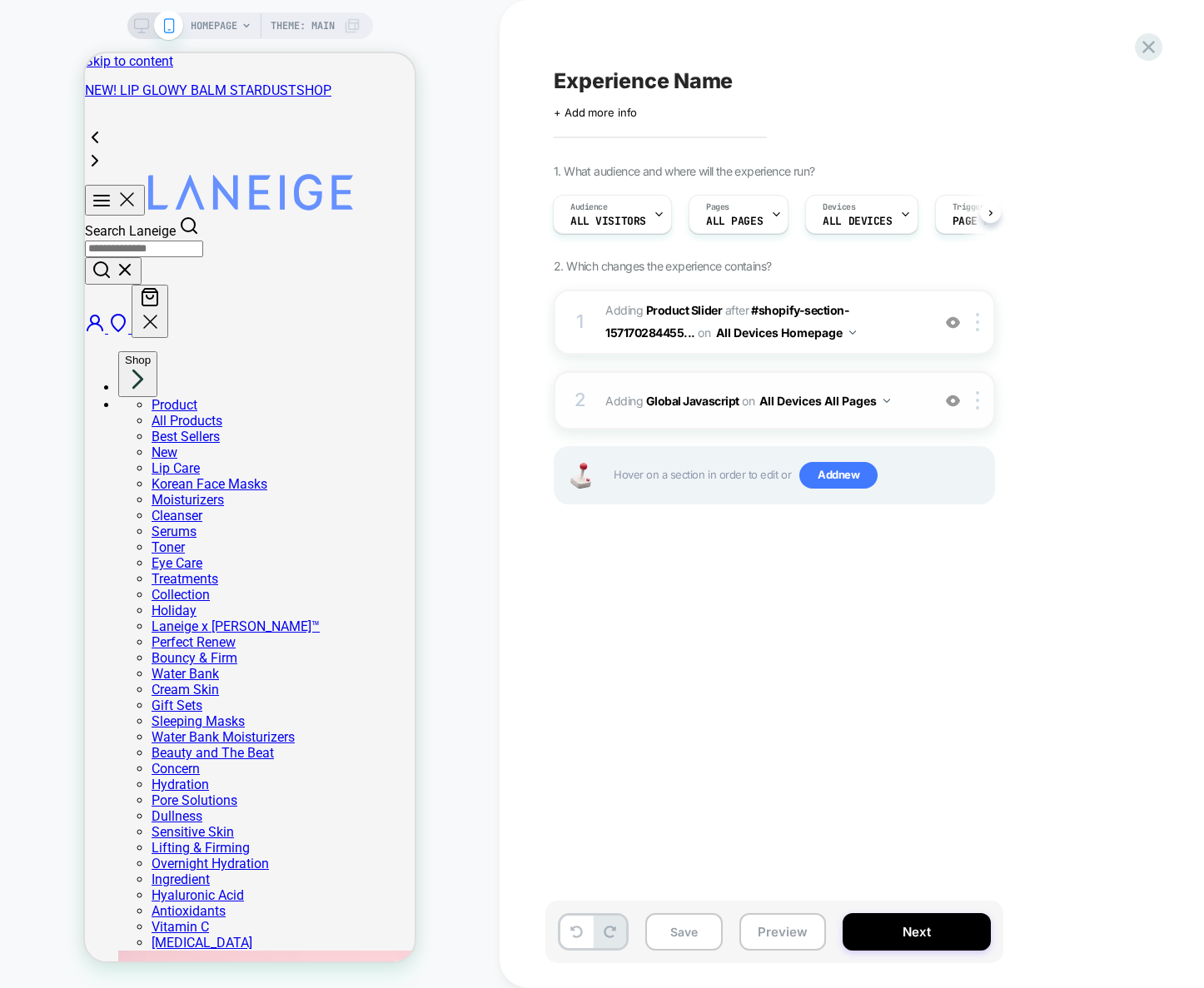
click at [902, 393] on span "Adding Global Javascript on All Devices All Pages" at bounding box center [764, 400] width 318 height 25
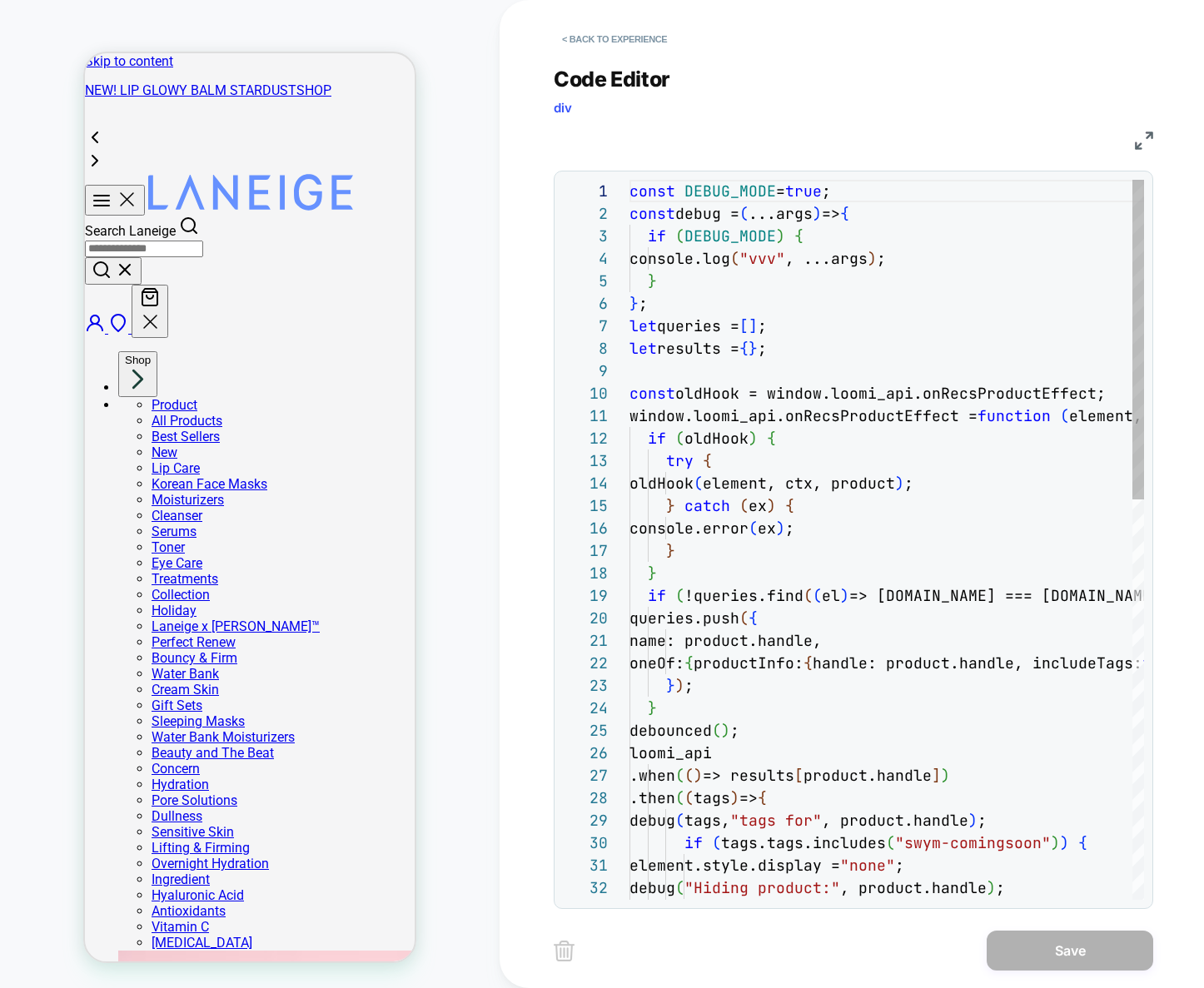
scroll to position [225, 0]
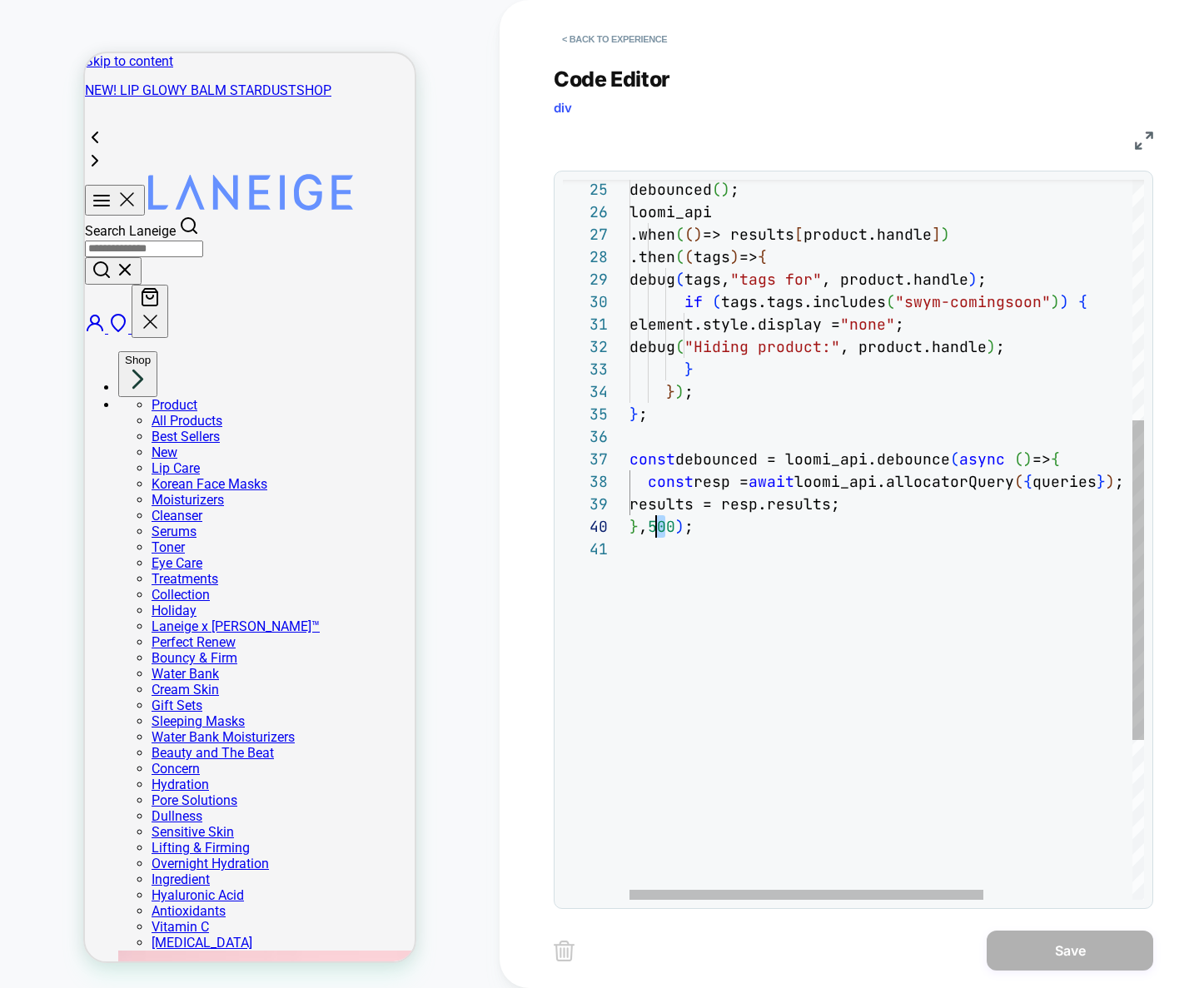
click at [659, 526] on div "debounced ( ) ; loomi_api .when ( ( ) => results [ product.handle ] ) .then ( (…" at bounding box center [994, 448] width 731 height 1620
click at [678, 529] on div "debounced ( ) ; loomi_api .when ( ( ) => results [ product.handle ] ) .then ( (…" at bounding box center [994, 448] width 731 height 1620
type textarea "**********"
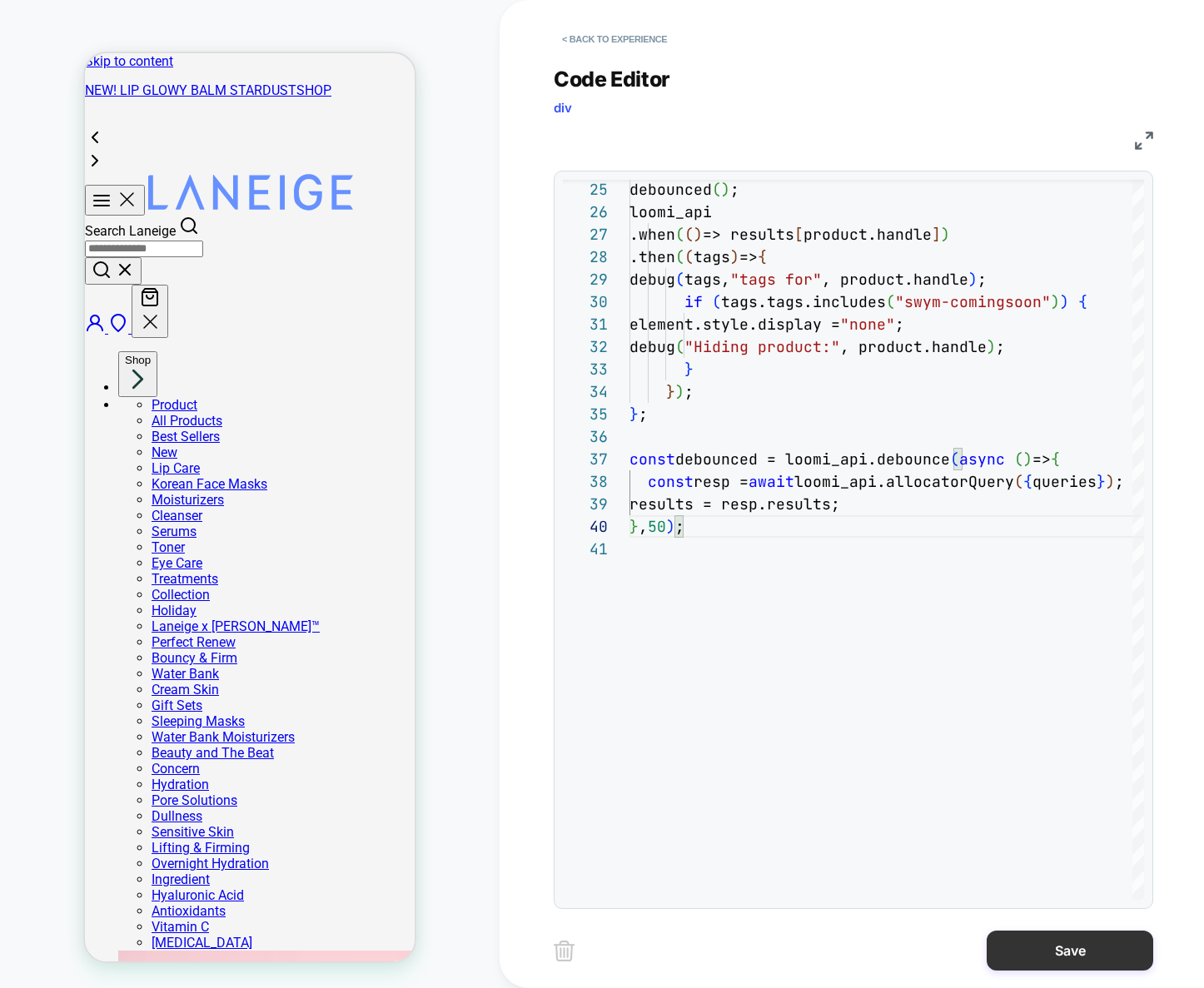
click at [1057, 945] on button "Save" at bounding box center [1069, 950] width 167 height 40
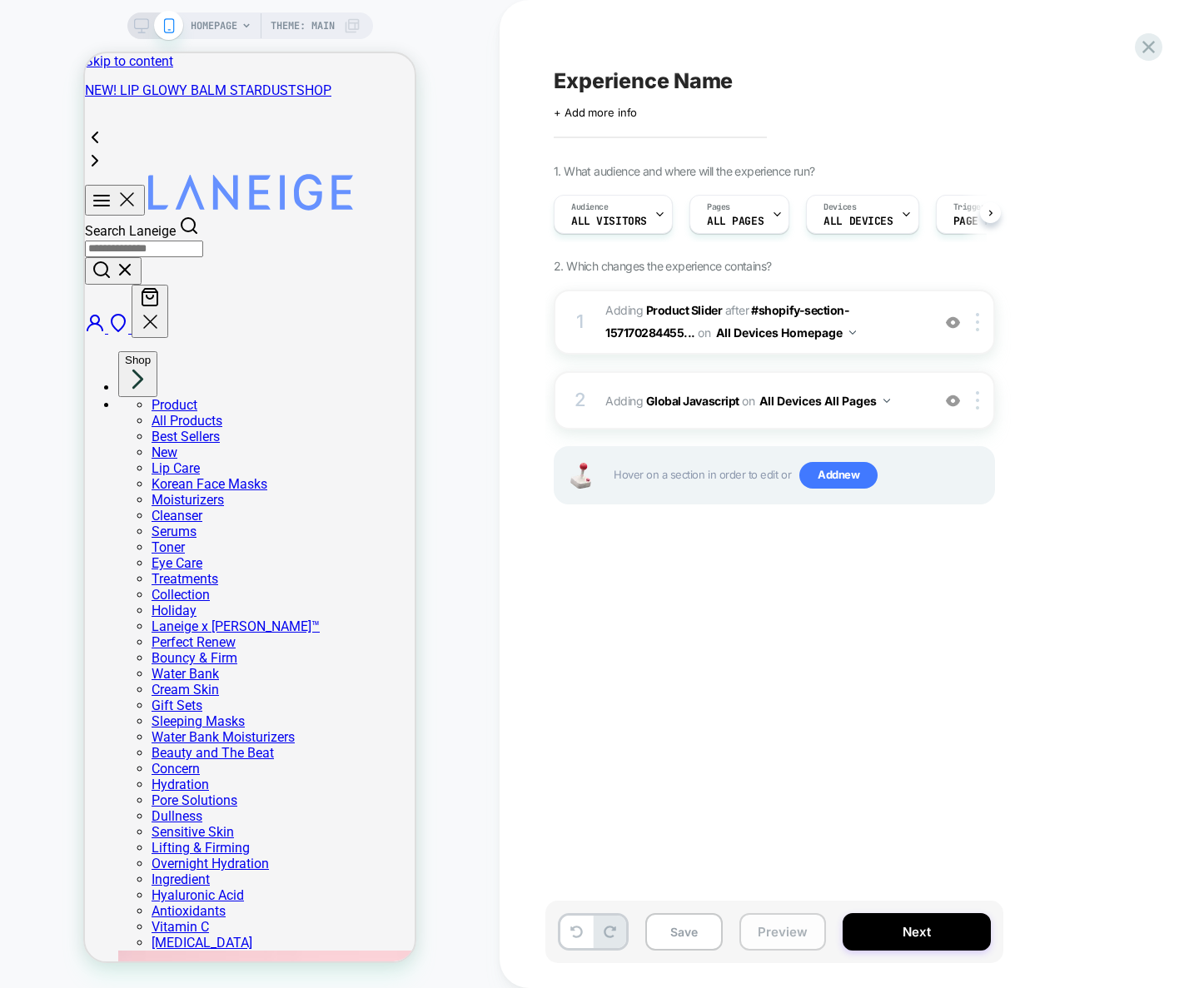
scroll to position [0, 1]
click at [806, 915] on button "Preview" at bounding box center [782, 932] width 86 height 37
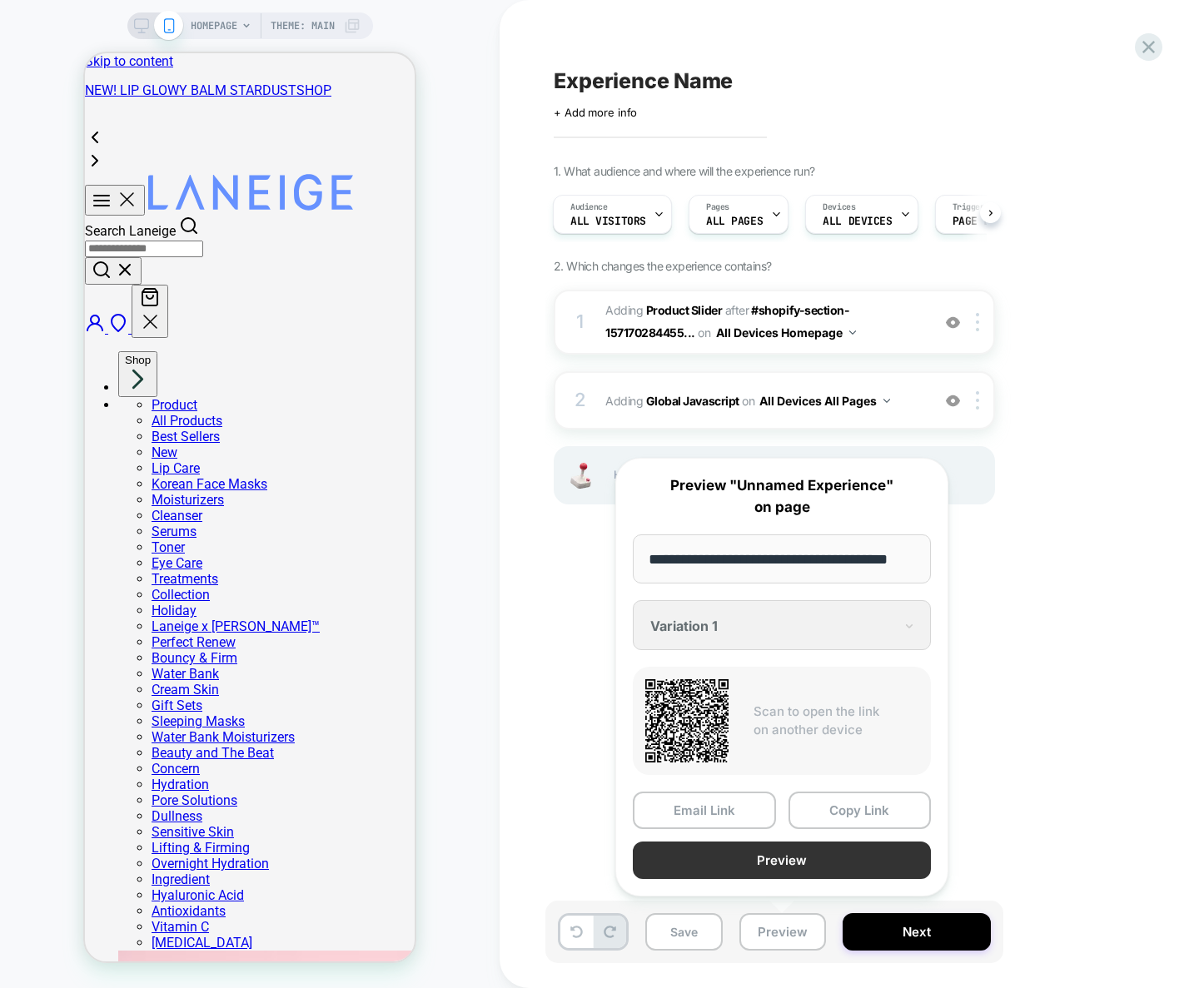
scroll to position [0, 0]
click at [801, 866] on button "Preview" at bounding box center [781, 860] width 298 height 37
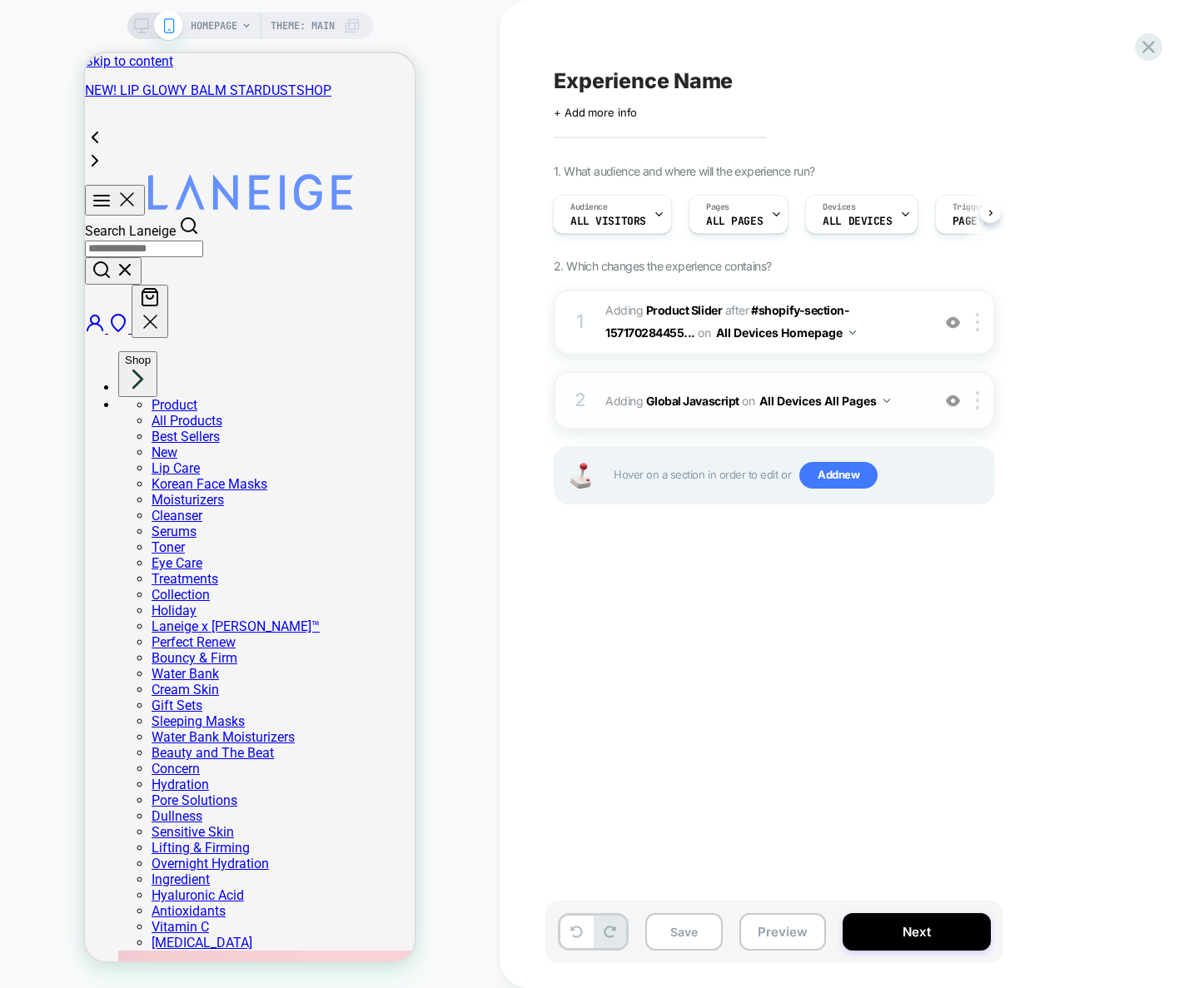
click at [920, 401] on span "Adding Global Javascript on All Devices All Pages" at bounding box center [764, 400] width 318 height 25
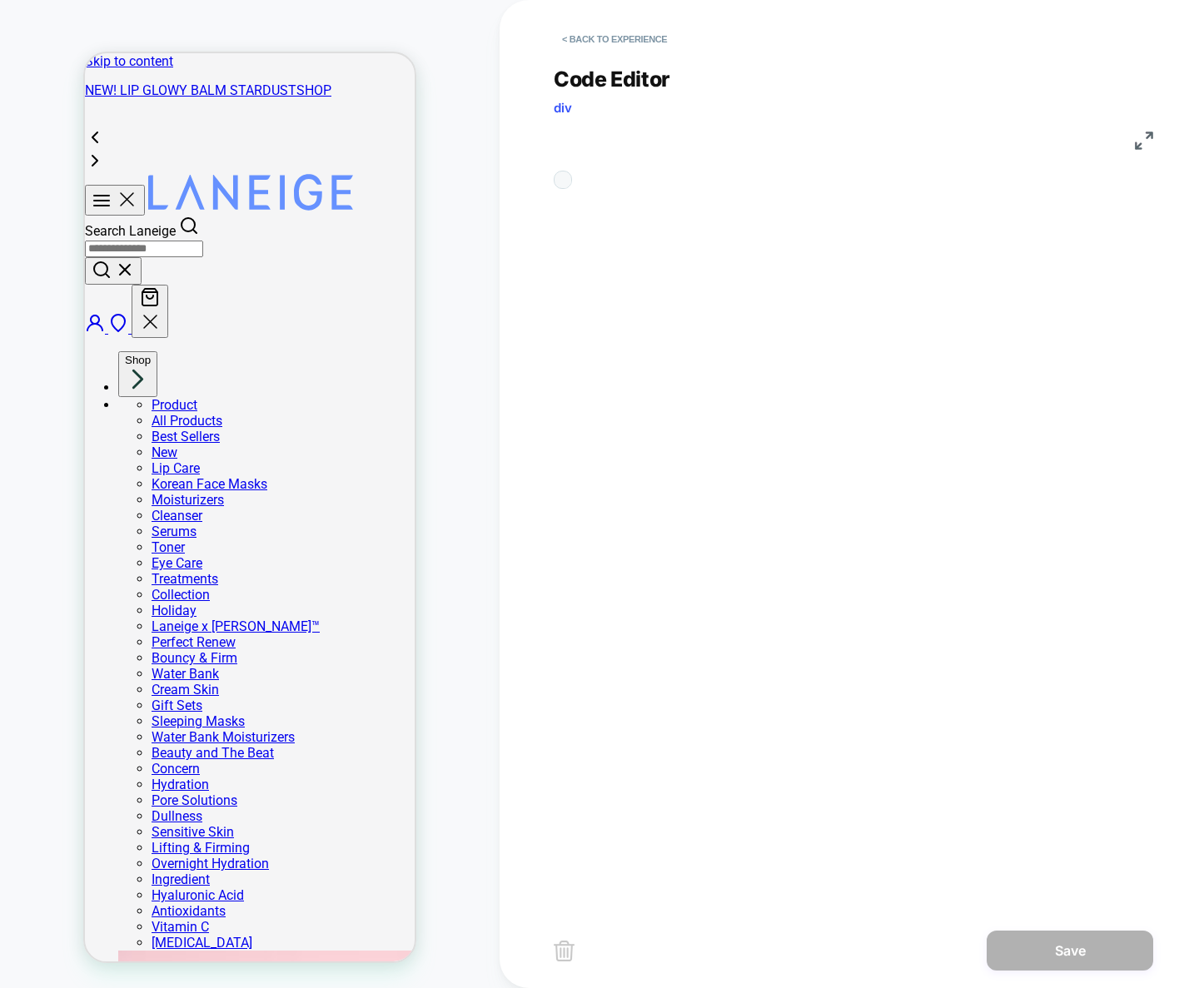
scroll to position [225, 0]
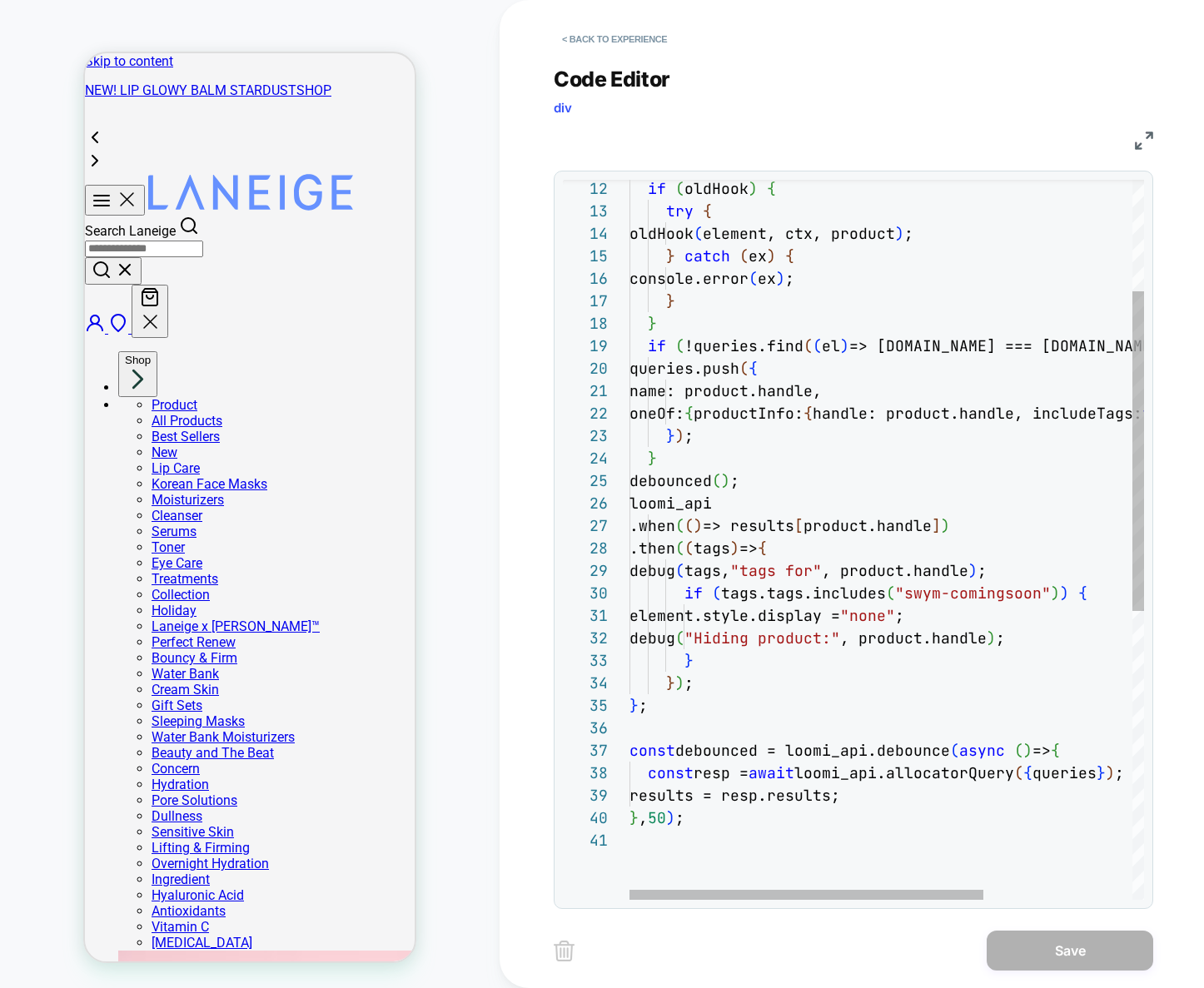
type textarea "**********"
click at [897, 602] on div "if ( oldHook ) { try { oldHook ( element, ctx, product ) ; } catch ( ex ) { con…" at bounding box center [994, 739] width 731 height 1620
click at [921, 603] on div "if ( oldHook ) { try { oldHook ( element, ctx, product ) ; } catch ( ex ) { con…" at bounding box center [994, 739] width 731 height 1620
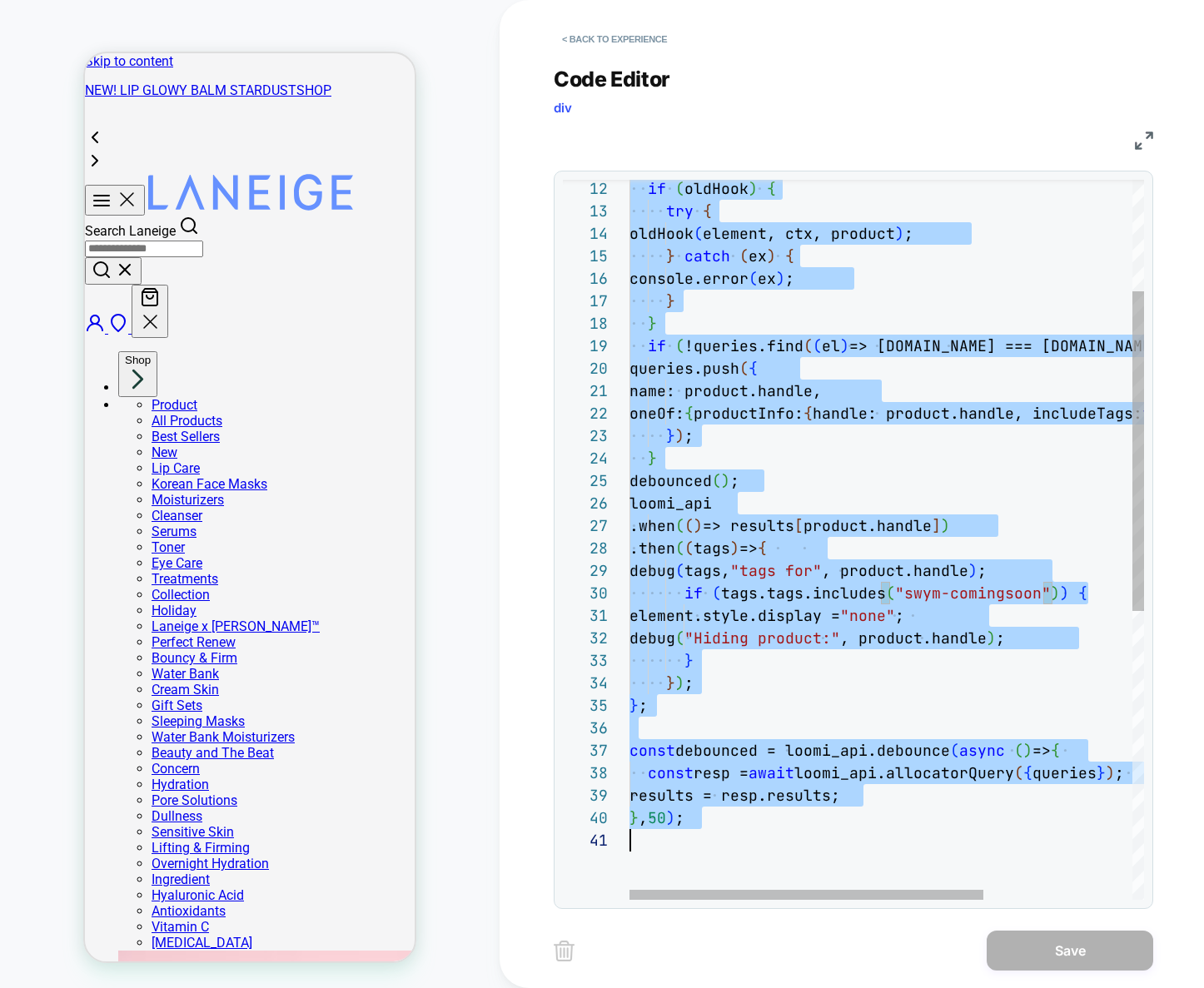
scroll to position [0, 0]
click at [862, 441] on div "if ( oldHook ) { try { oldHook ( element, ctx, product ) ; } catch ( ex ) { con…" at bounding box center [994, 739] width 731 height 1620
type textarea "**********"
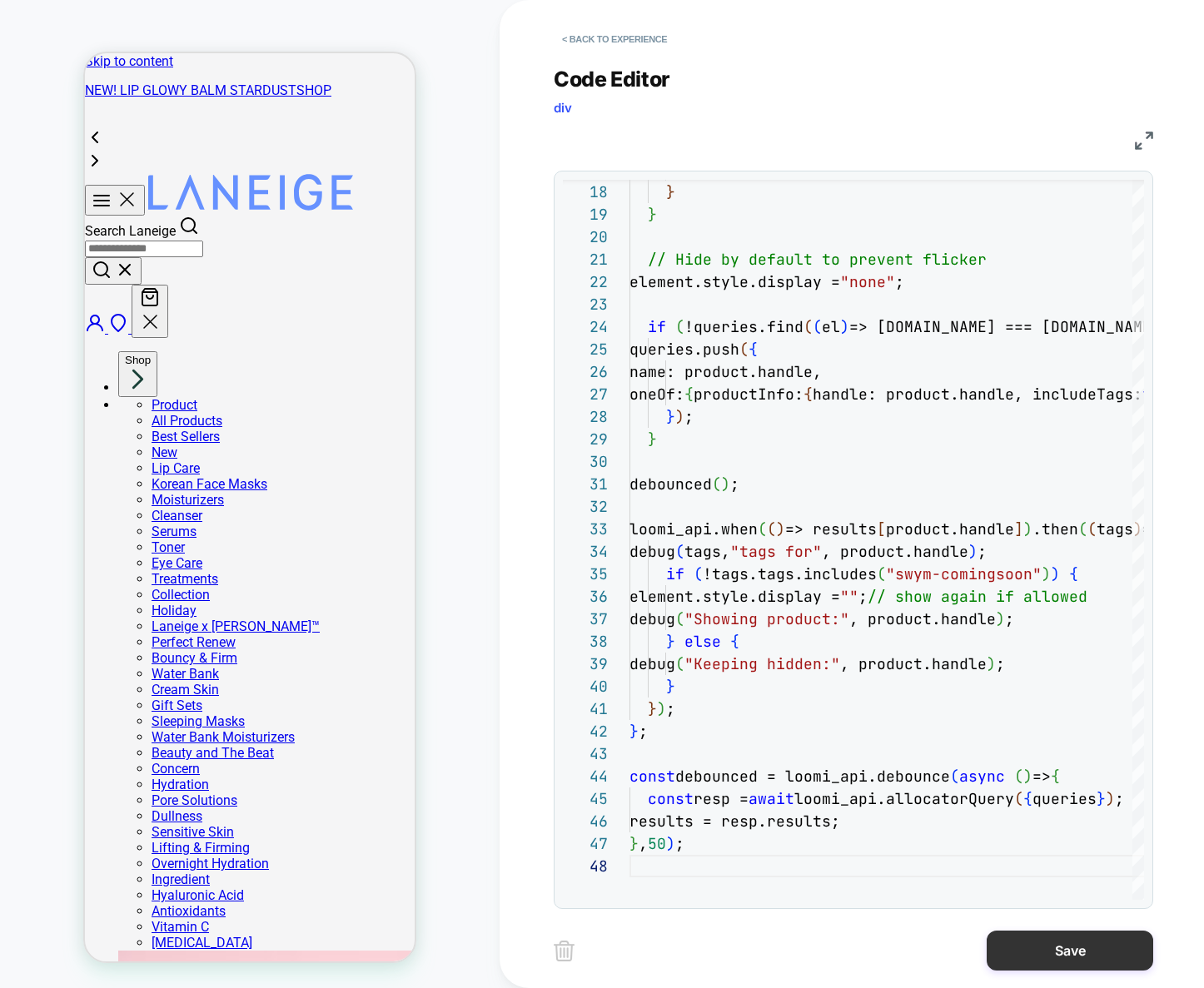
click at [1049, 953] on button "Save" at bounding box center [1069, 950] width 167 height 40
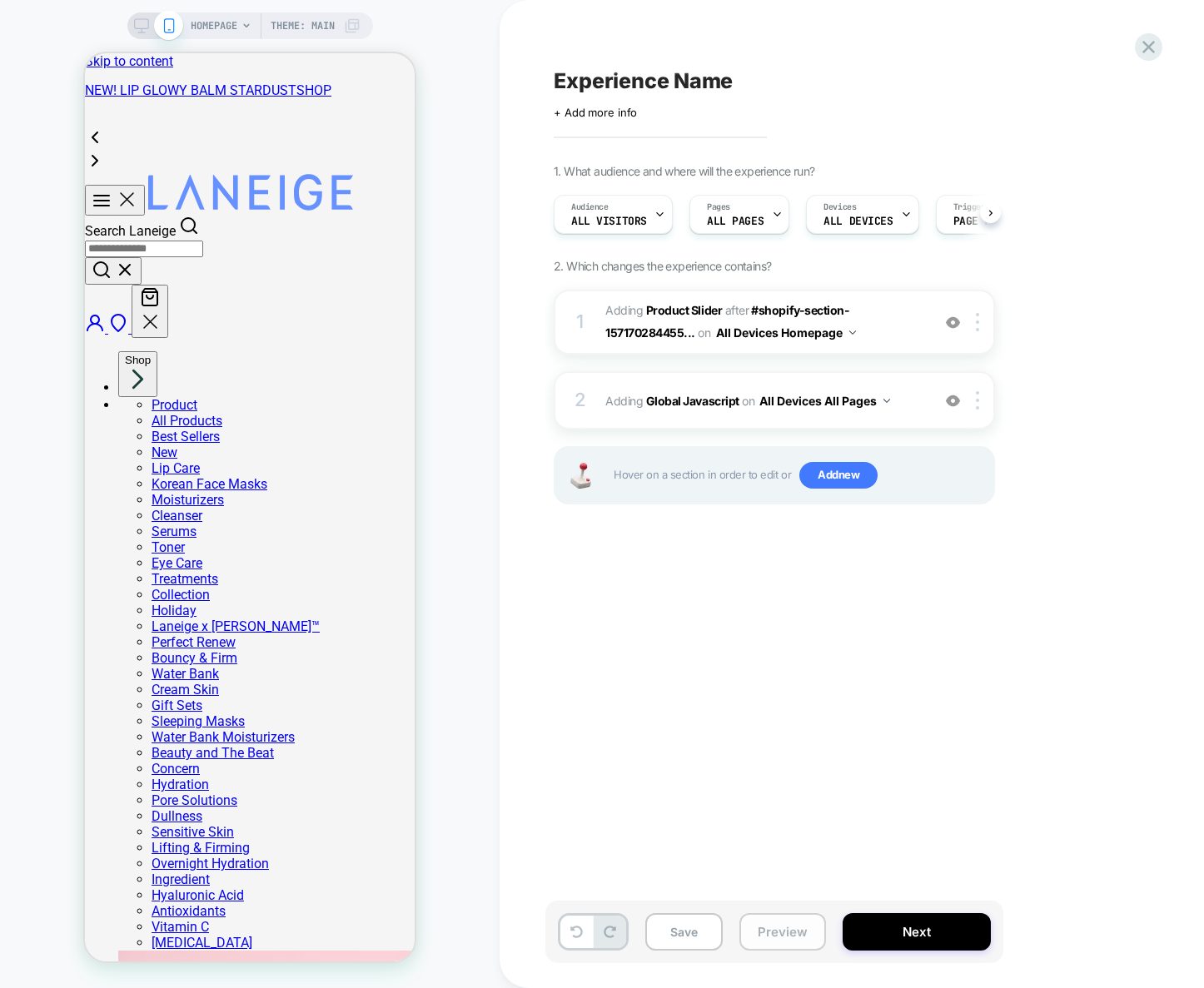
click at [798, 941] on button "Preview" at bounding box center [782, 932] width 86 height 37
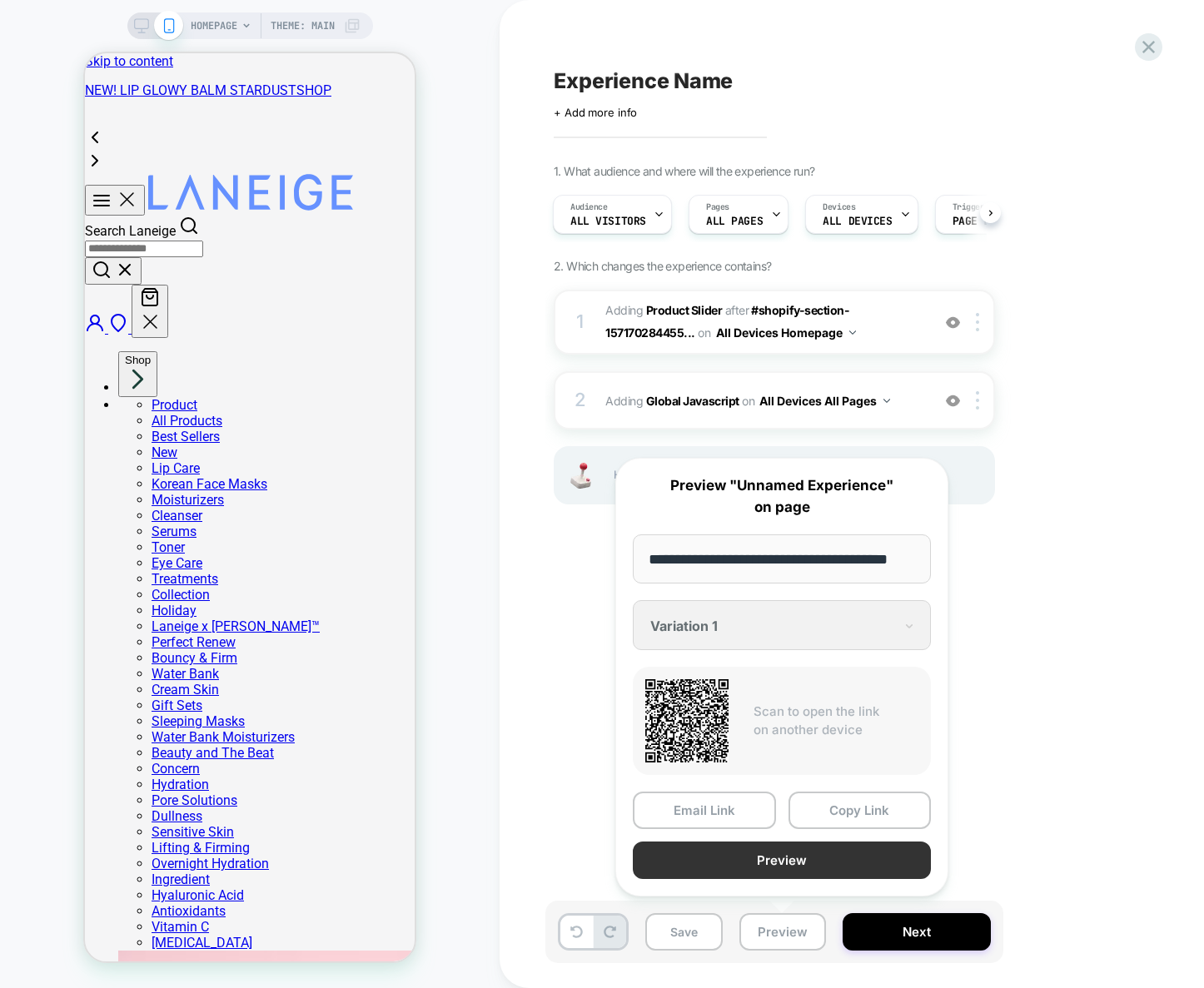
scroll to position [0, 0]
click at [797, 862] on button "Preview" at bounding box center [781, 860] width 298 height 37
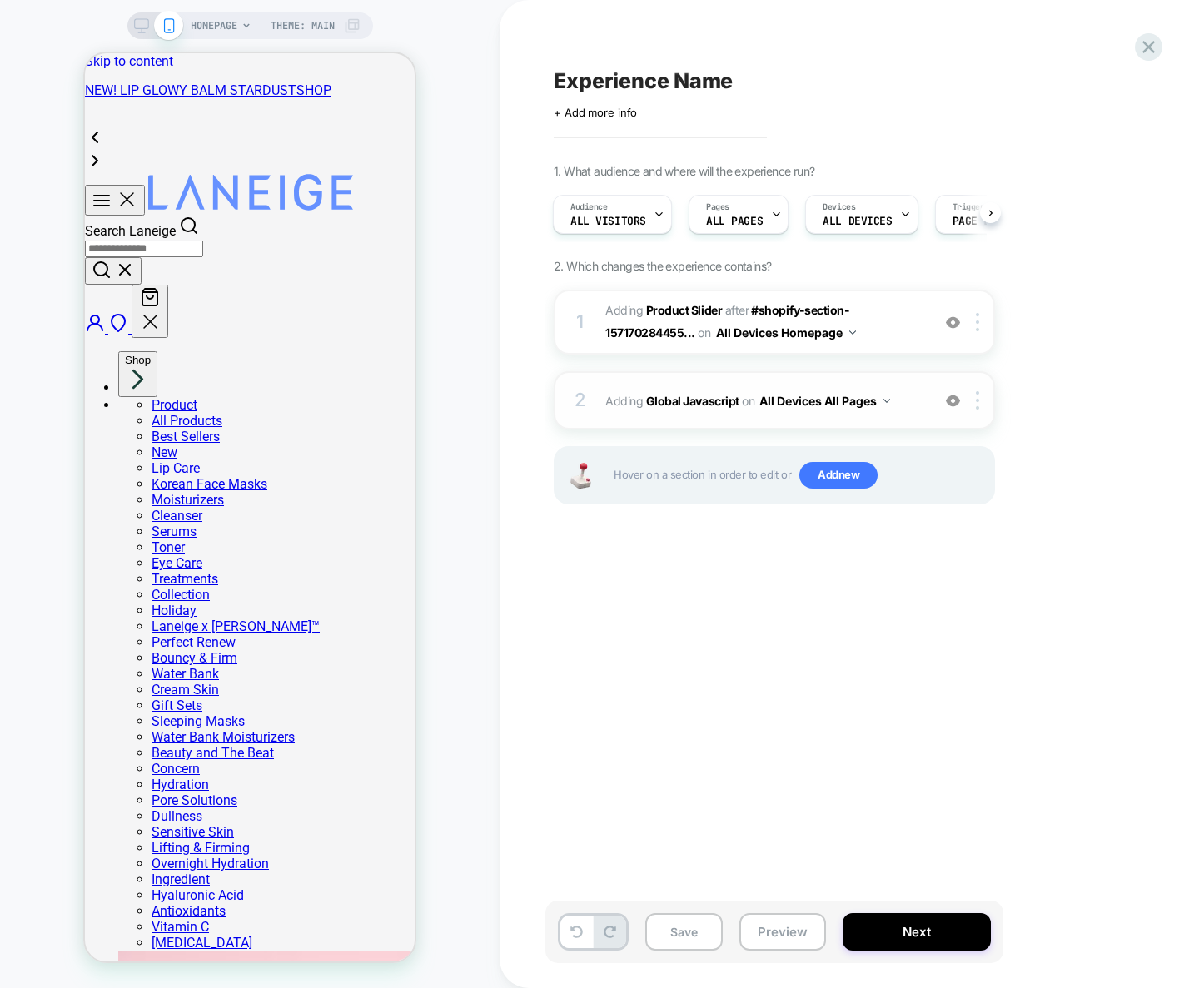
click at [911, 400] on span "Adding Global Javascript on All Devices All Pages" at bounding box center [764, 400] width 318 height 25
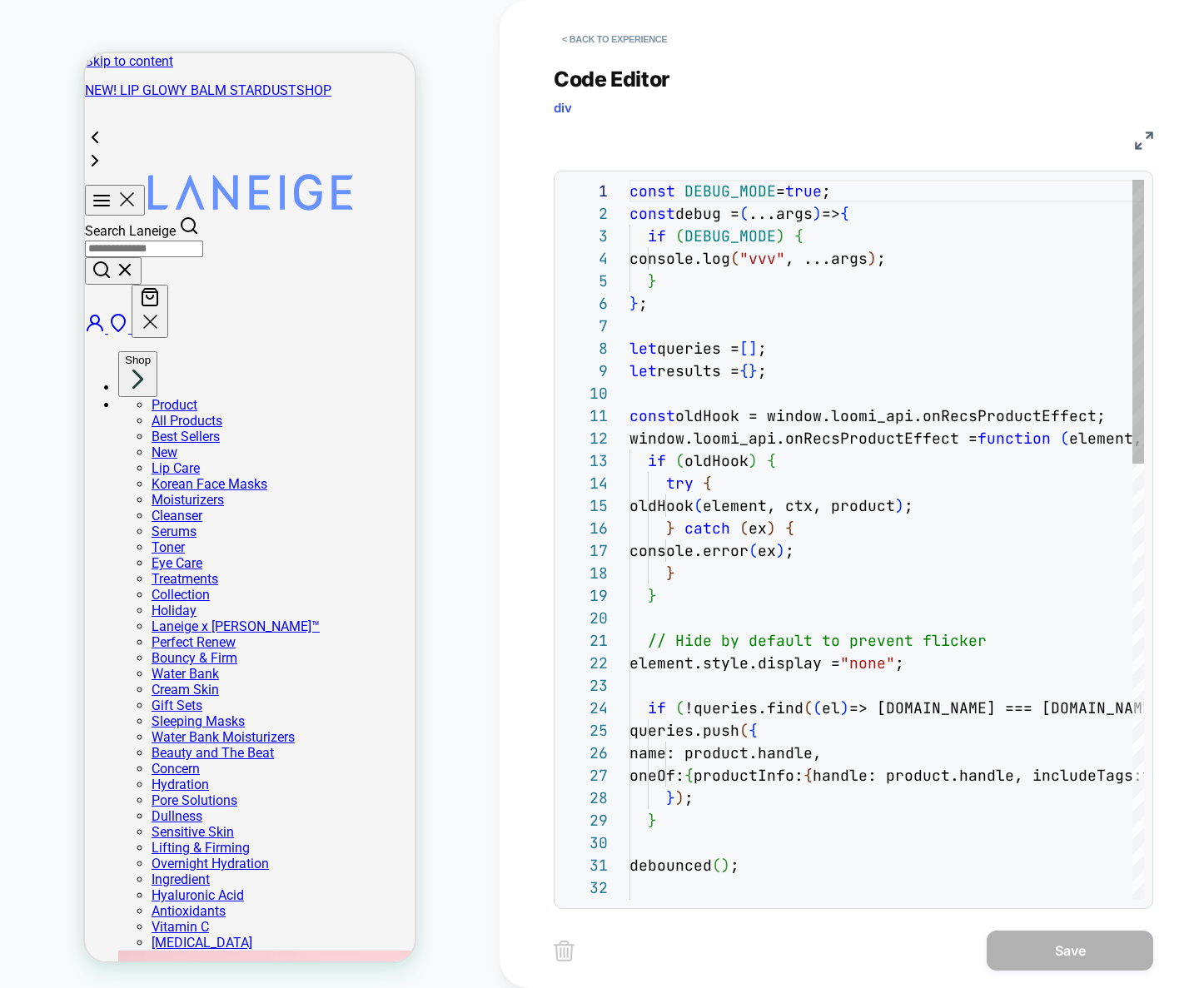
scroll to position [225, 0]
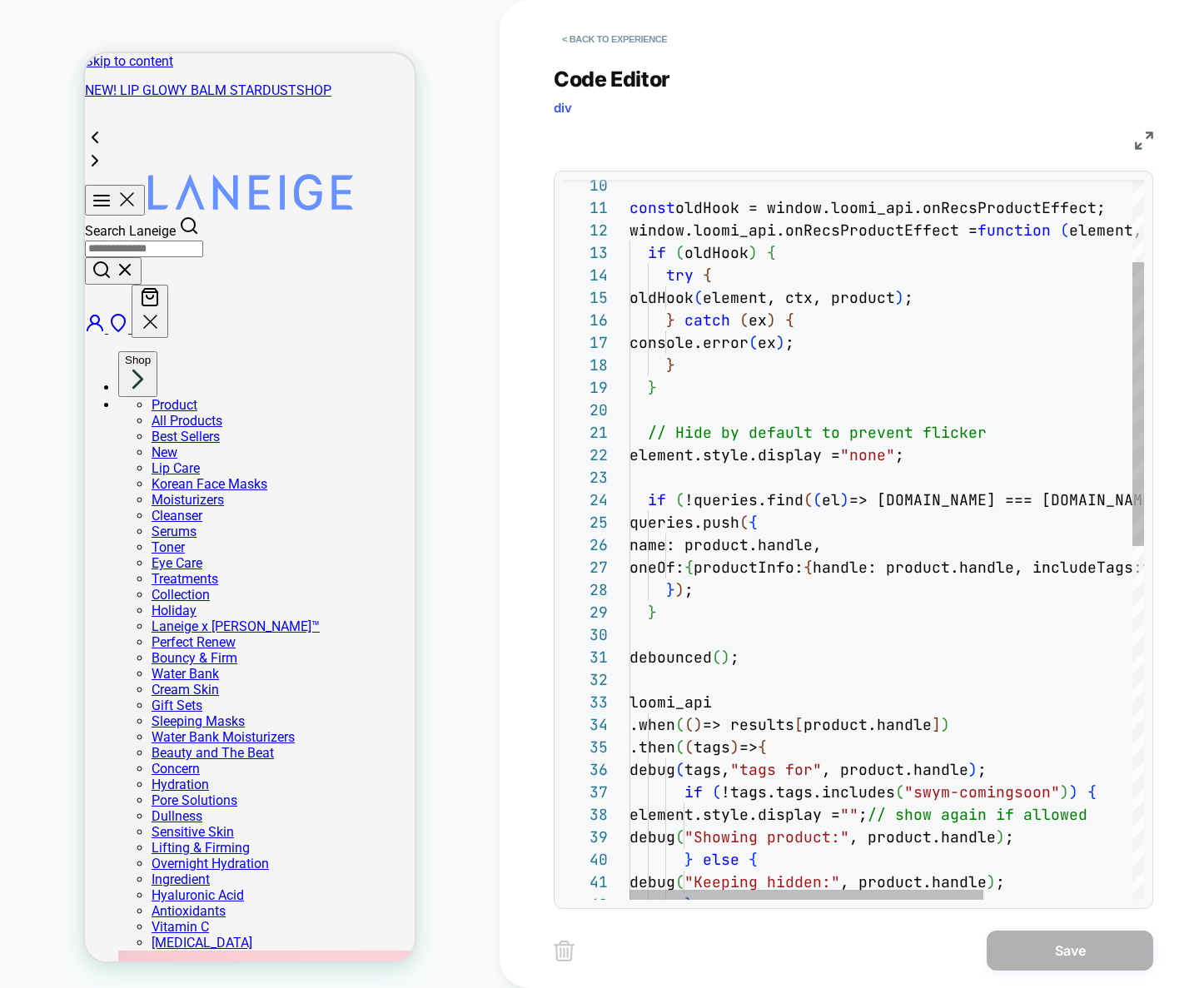
click at [1007, 433] on div "} ) ; } debounced ( ) ; loomi_api .when ( ( ) => results [ product.handle ] ) .…" at bounding box center [994, 883] width 731 height 1822
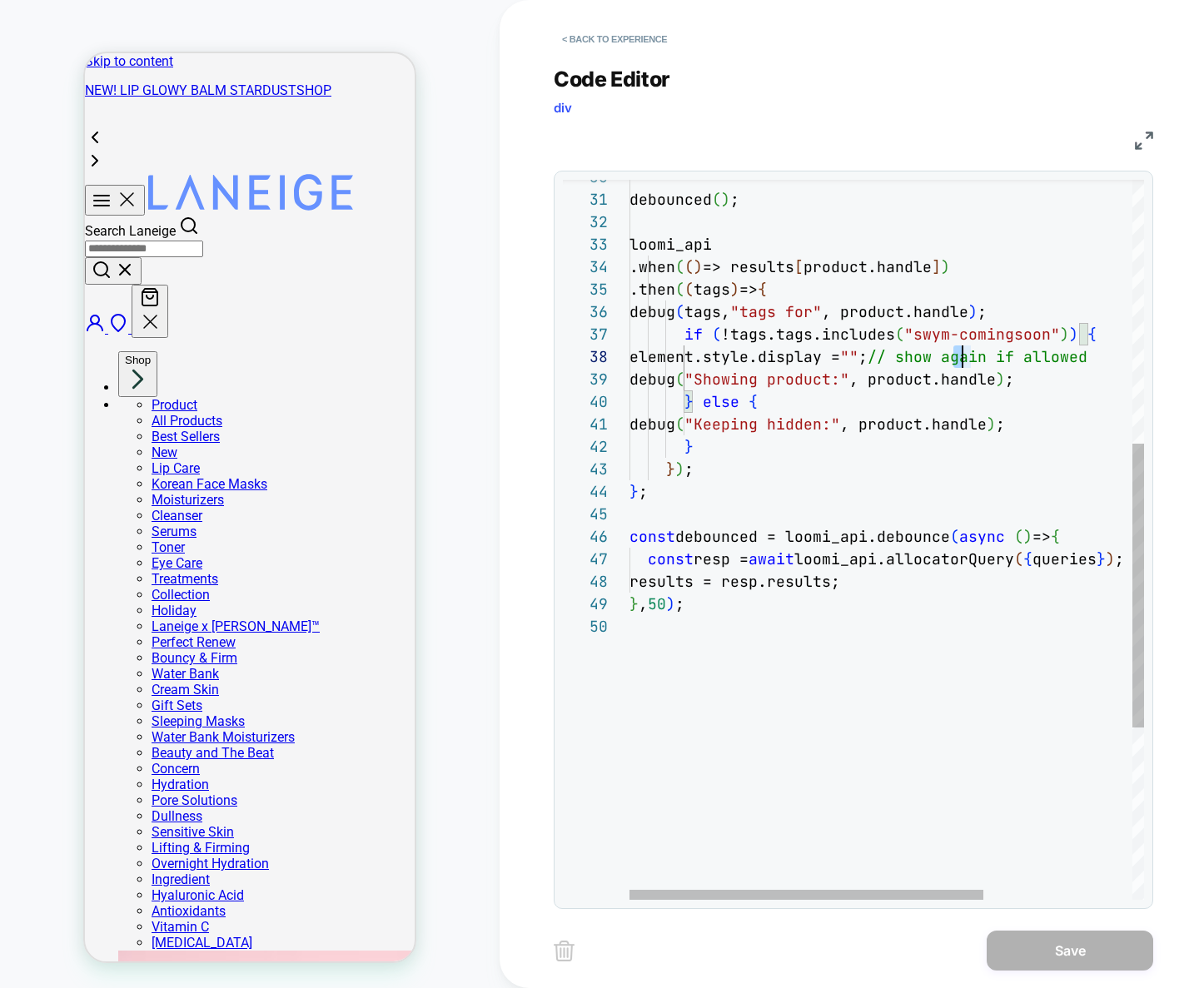
scroll to position [157, 538]
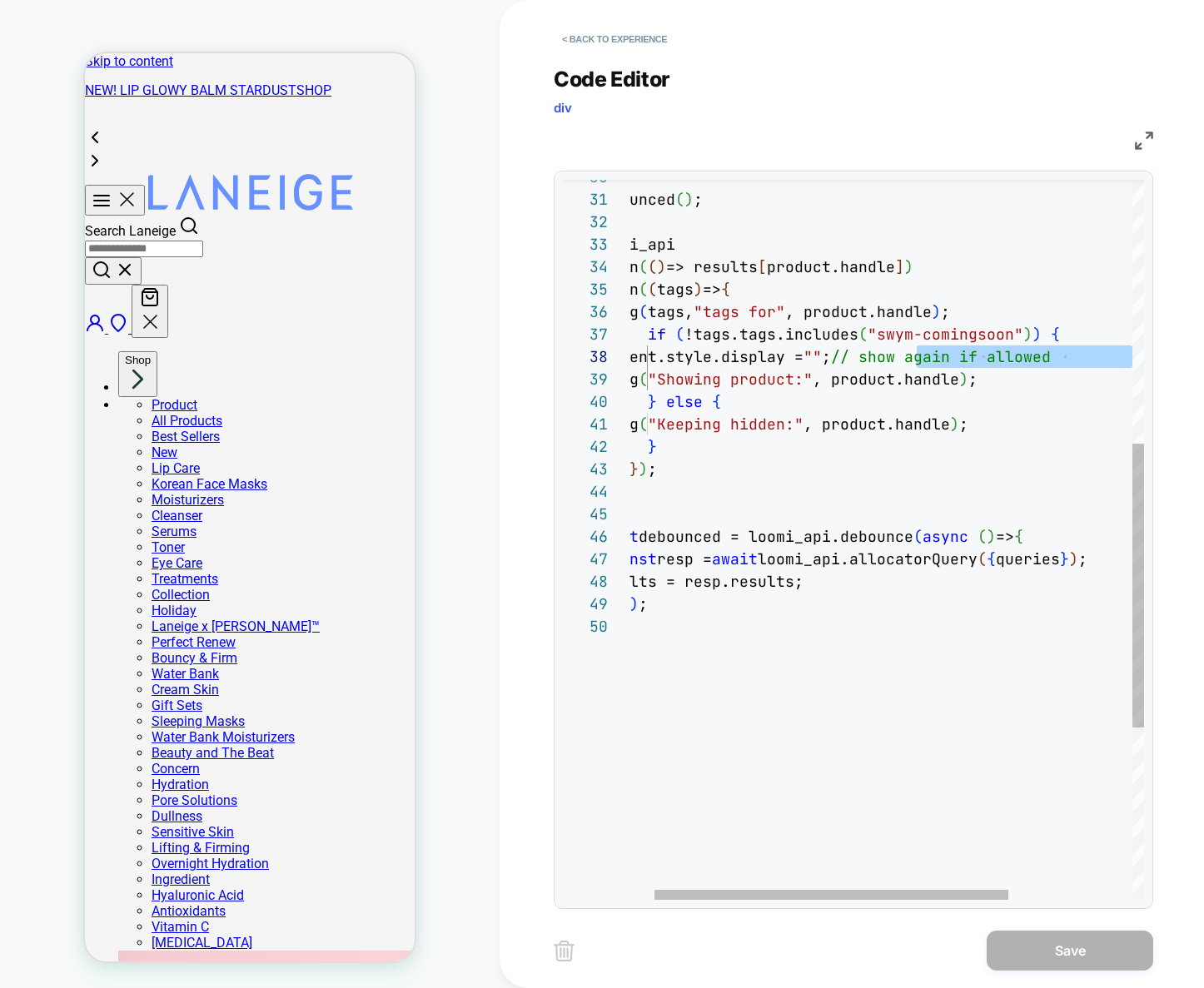
drag, startPoint x: 951, startPoint y: 356, endPoint x: 1172, endPoint y: 361, distance: 221.1
click at [1172, 361] on div "debounced ( ) ; loomi_api .when ( ( ) => results [ product.handle ] ) .then ( (…" at bounding box center [958, 425] width 731 height 1822
click at [945, 352] on div "debounced ( ) ; loomi_api .when ( ( ) => results [ product.handle ] ) .then ( (…" at bounding box center [958, 425] width 731 height 1822
drag, startPoint x: 945, startPoint y: 355, endPoint x: 1151, endPoint y: 365, distance: 206.2
click at [1151, 365] on div "debounced ( ) ; loomi_api .when ( ( ) => results [ product.handle ] ) .then ( (…" at bounding box center [958, 425] width 731 height 1822
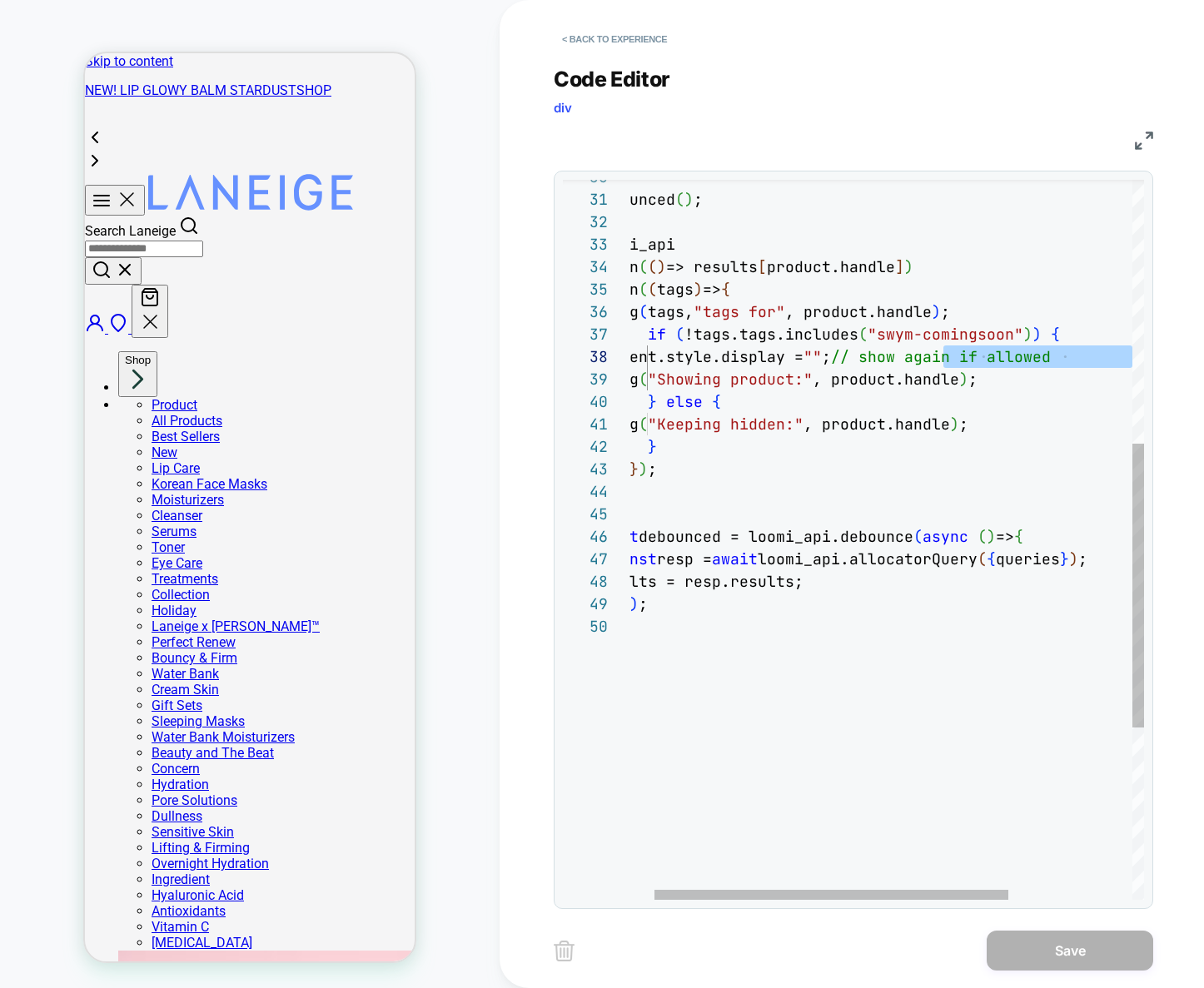
click at [1082, 357] on div "debounced ( ) ; loomi_api .when ( ( ) => results [ product.handle ] ) .then ( (…" at bounding box center [958, 425] width 731 height 1822
drag, startPoint x: 914, startPoint y: 358, endPoint x: 1150, endPoint y: 364, distance: 236.1
click at [1150, 364] on div "debounced ( ) ; loomi_api .when ( ( ) => results [ product.handle ] ) .then ( (…" at bounding box center [958, 425] width 731 height 1822
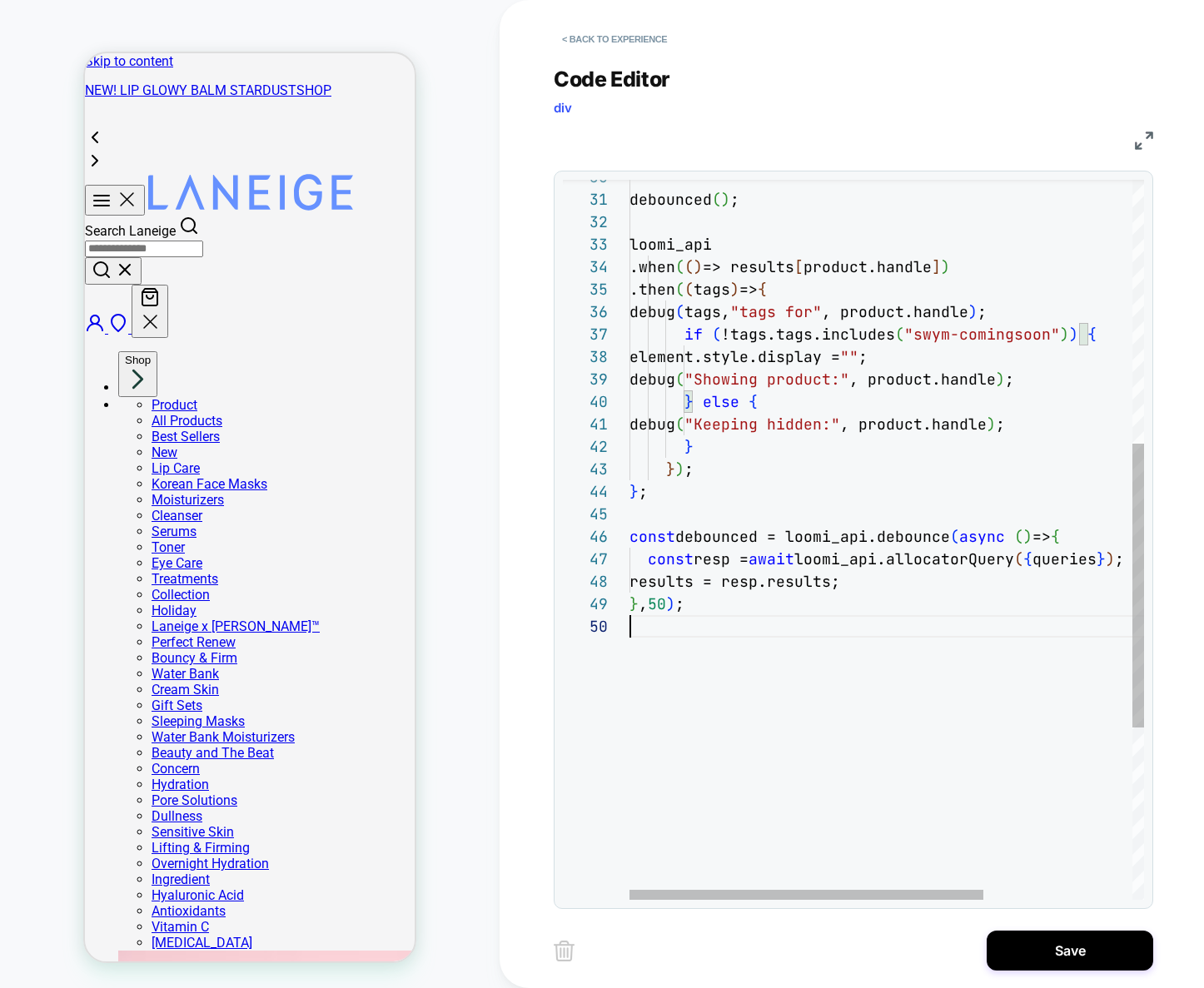
scroll to position [90, 0]
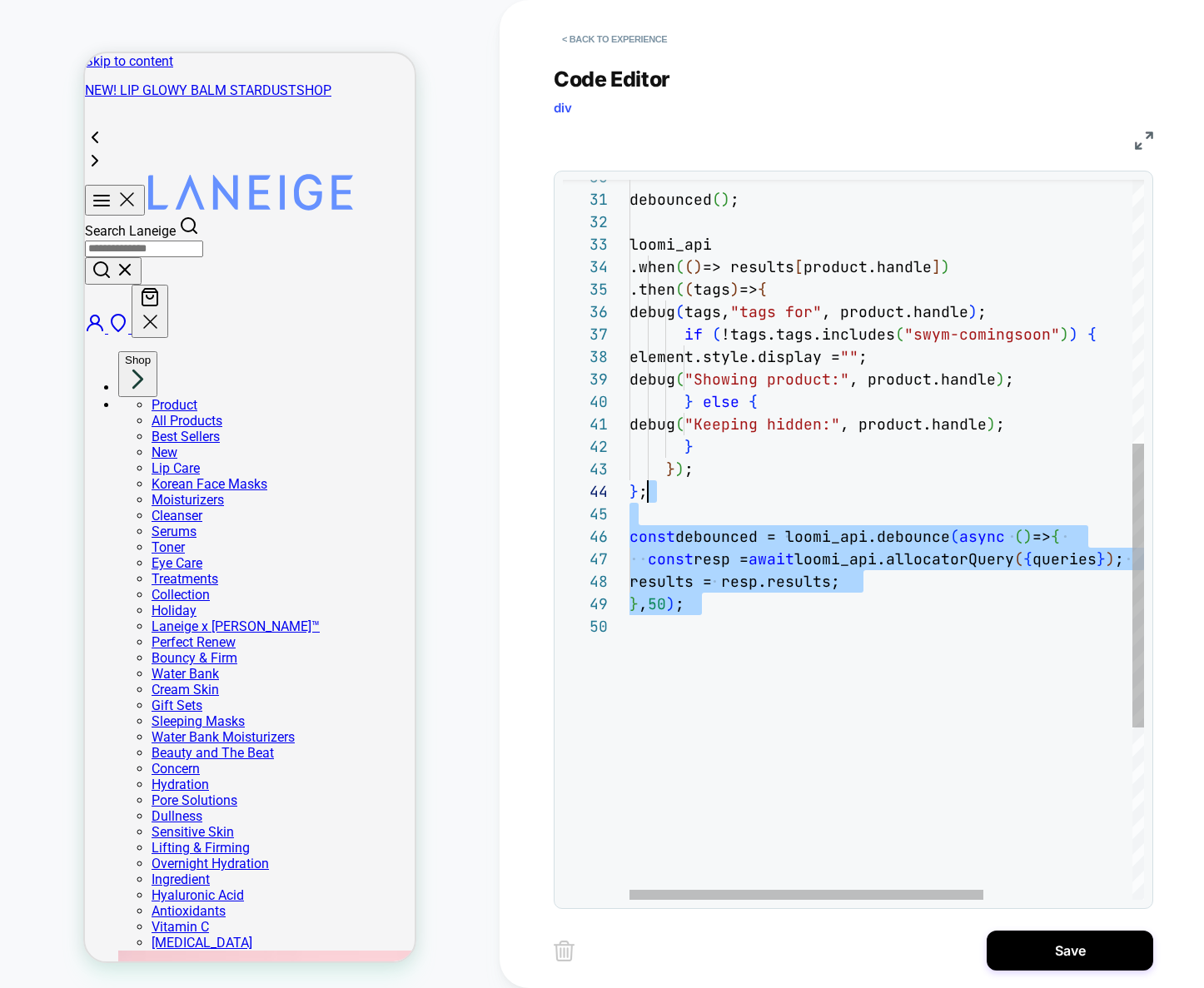
drag, startPoint x: 863, startPoint y: 643, endPoint x: 666, endPoint y: 487, distance: 251.3
click at [666, 487] on div "debounced ( ) ; loomi_api .when ( ( ) => results [ product.handle ] ) .then ( (…" at bounding box center [994, 425] width 731 height 1822
click at [756, 599] on div "debounced ( ) ; loomi_api .when ( ( ) => results [ product.handle ] ) .then ( (…" at bounding box center [994, 425] width 731 height 1822
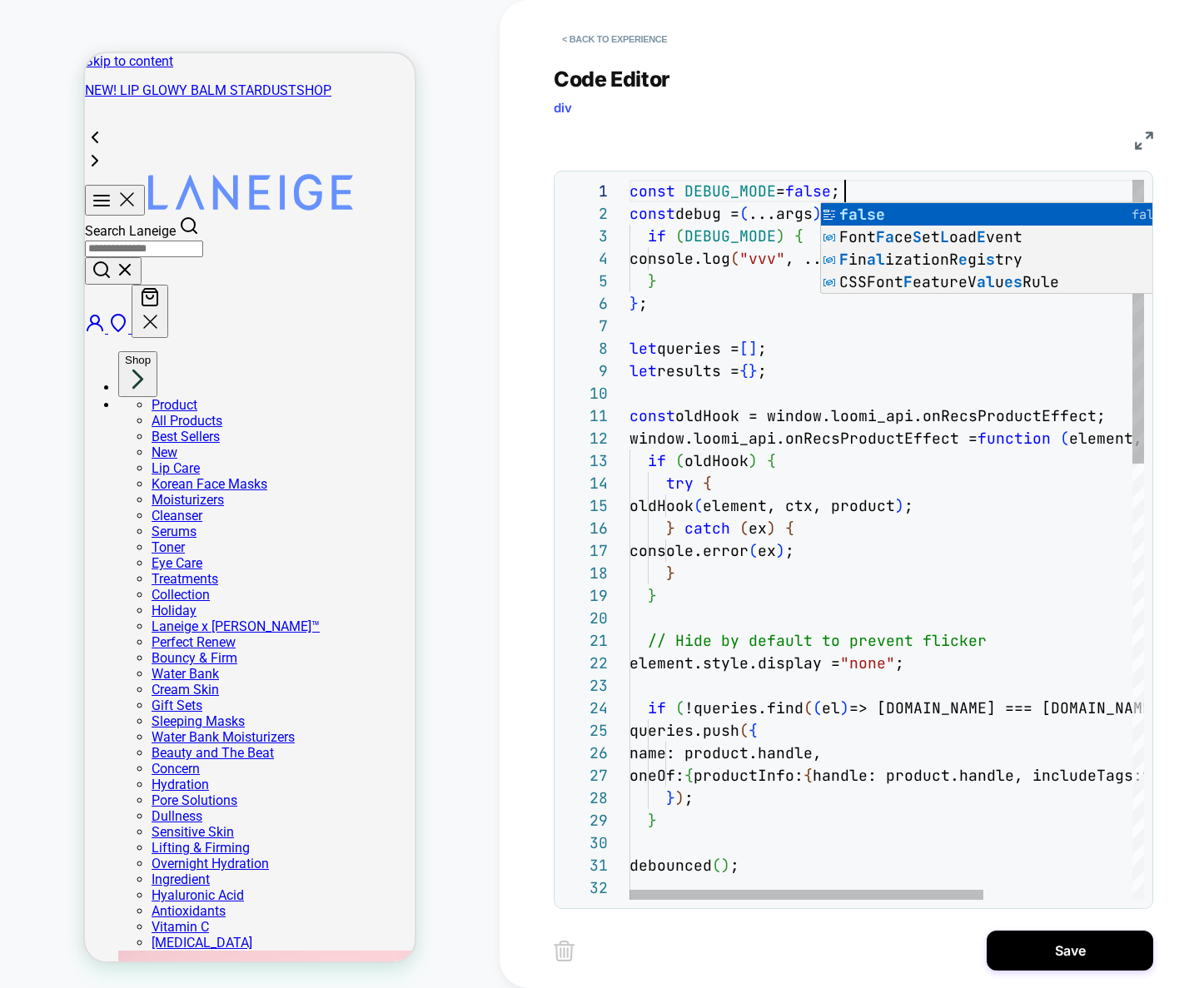
scroll to position [0, 216]
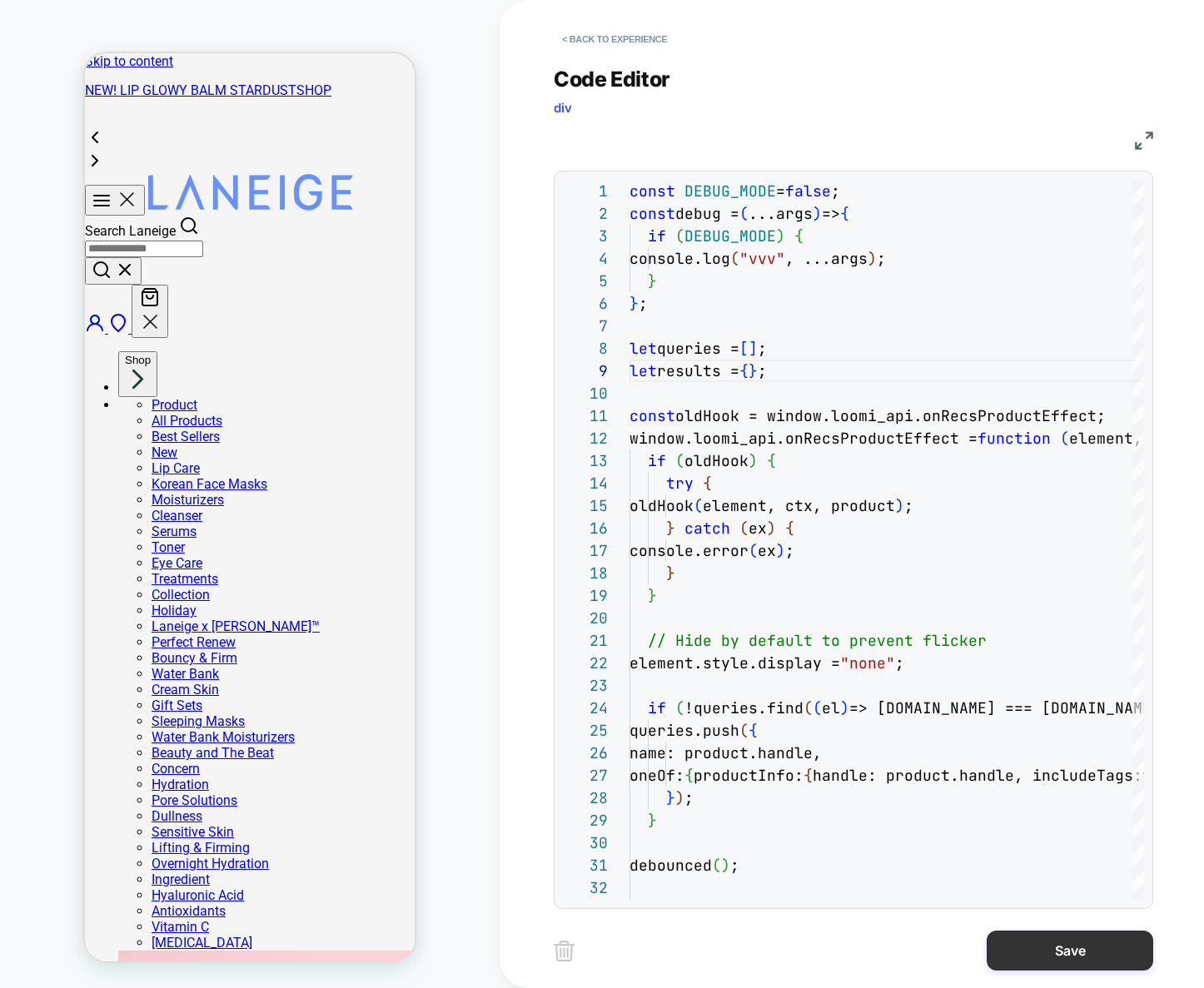
type textarea "**********"
click at [1096, 956] on button "Save" at bounding box center [1069, 950] width 167 height 40
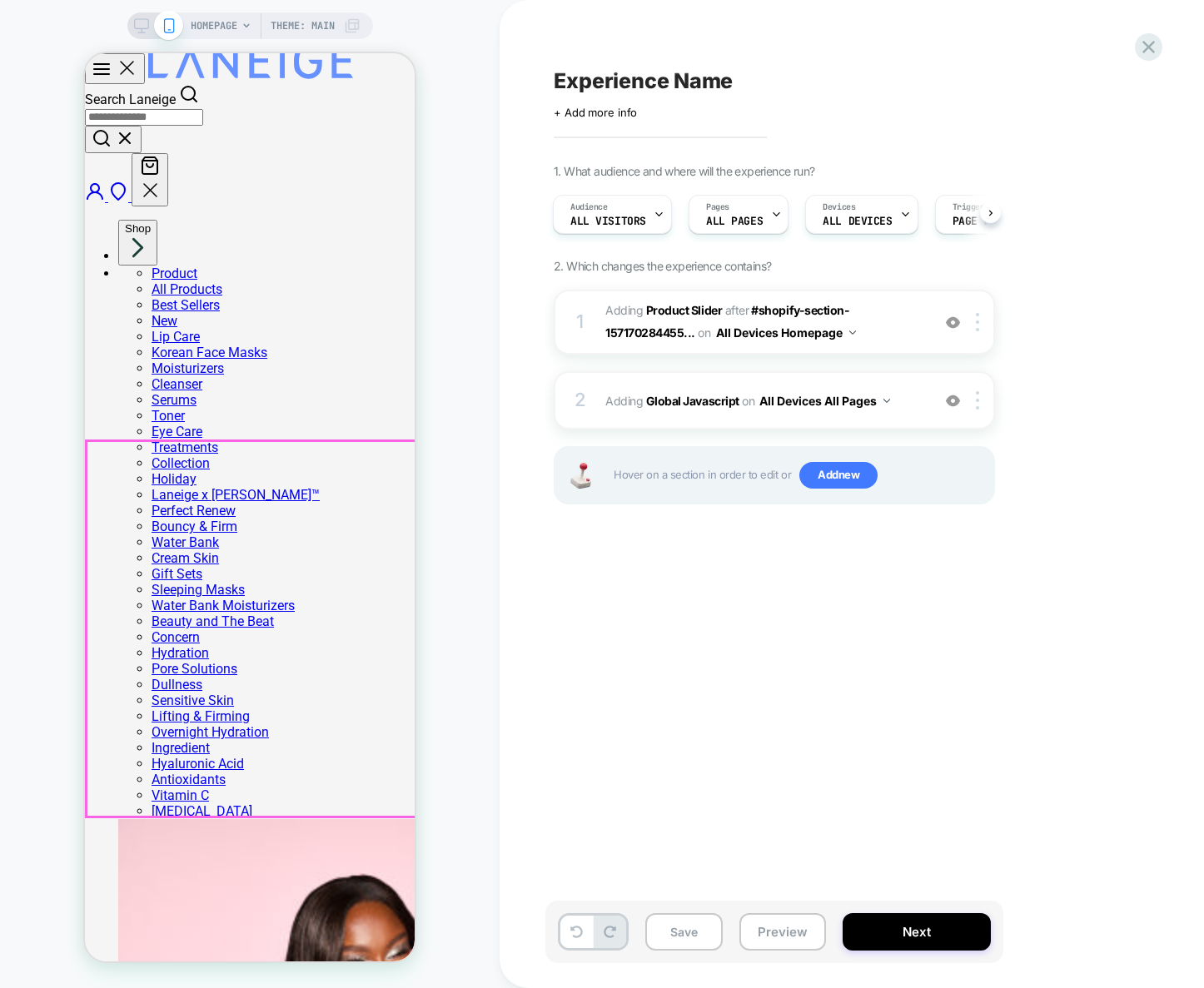
scroll to position [145, 0]
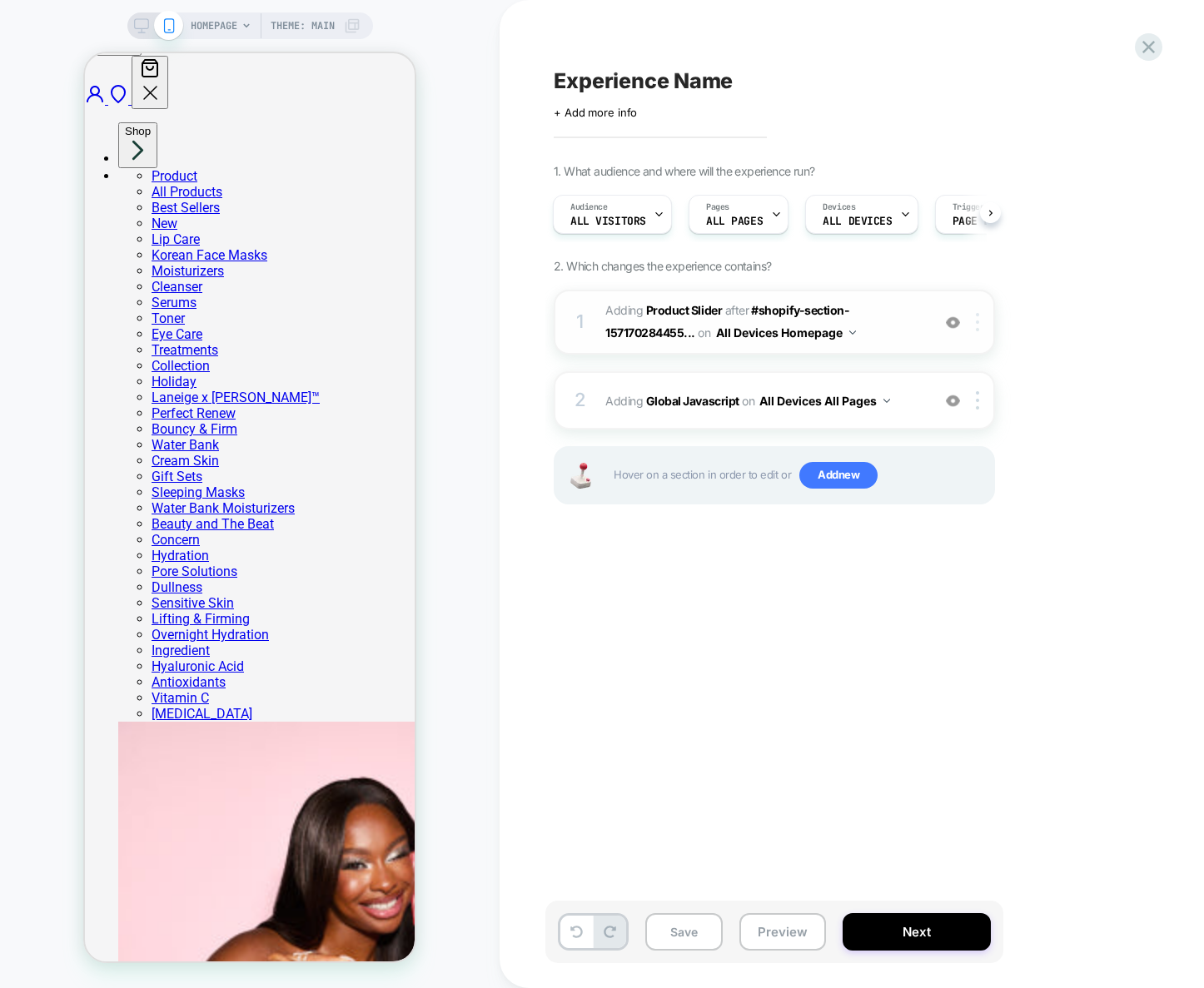
click at [978, 329] on img at bounding box center [977, 323] width 3 height 19
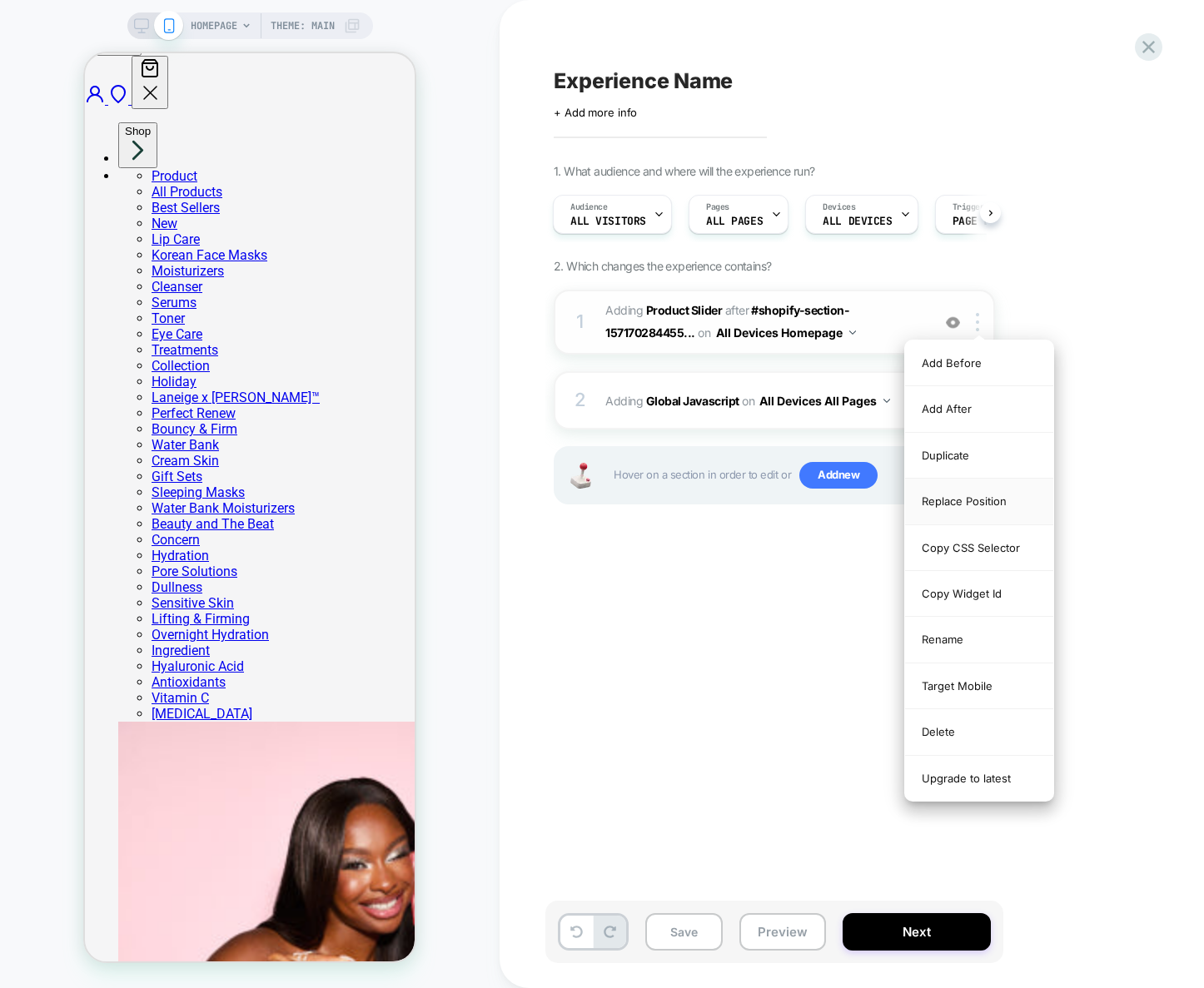
click at [983, 504] on div "Replace Position" at bounding box center [979, 501] width 148 height 46
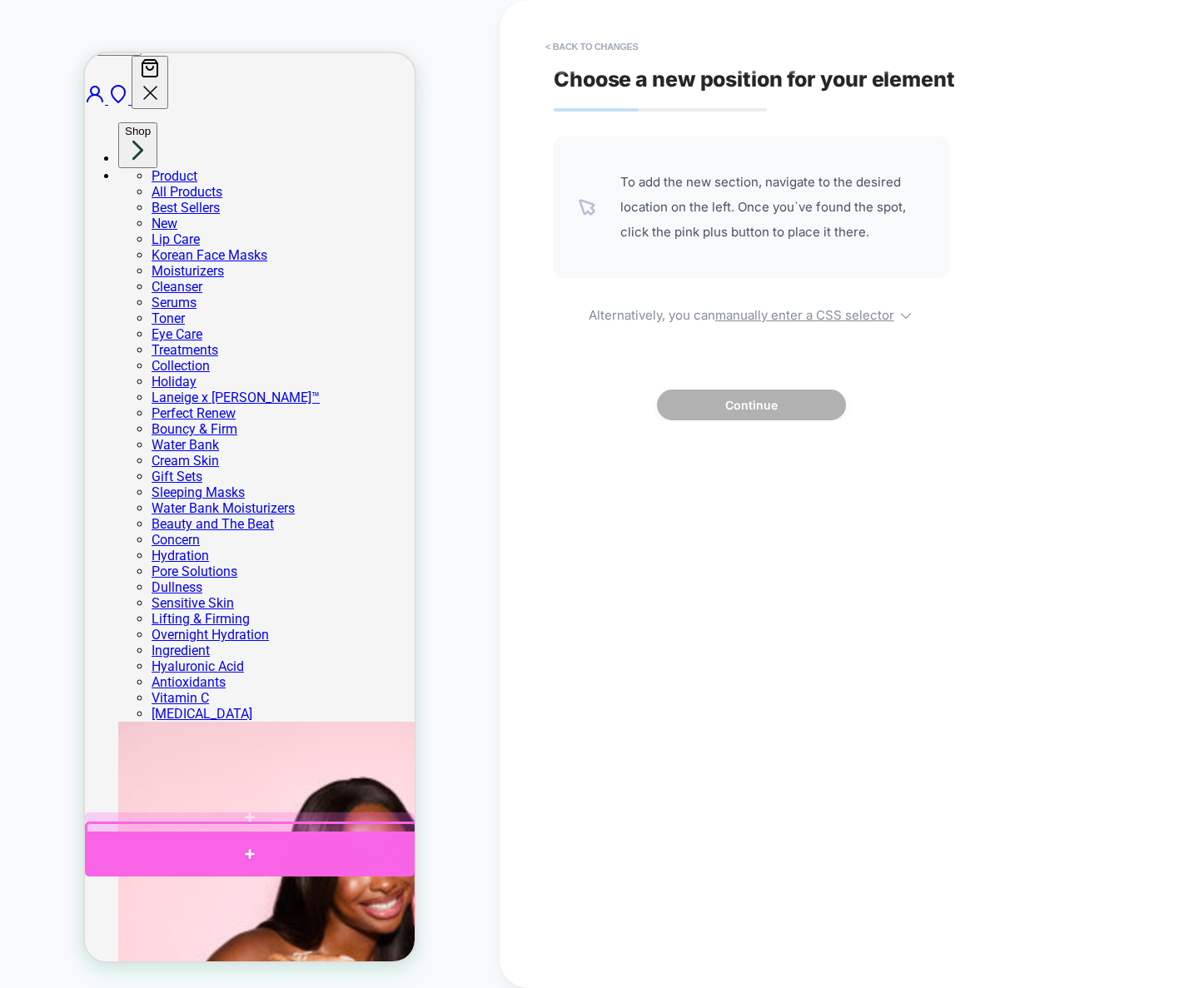
click at [370, 844] on div at bounding box center [249, 853] width 329 height 45
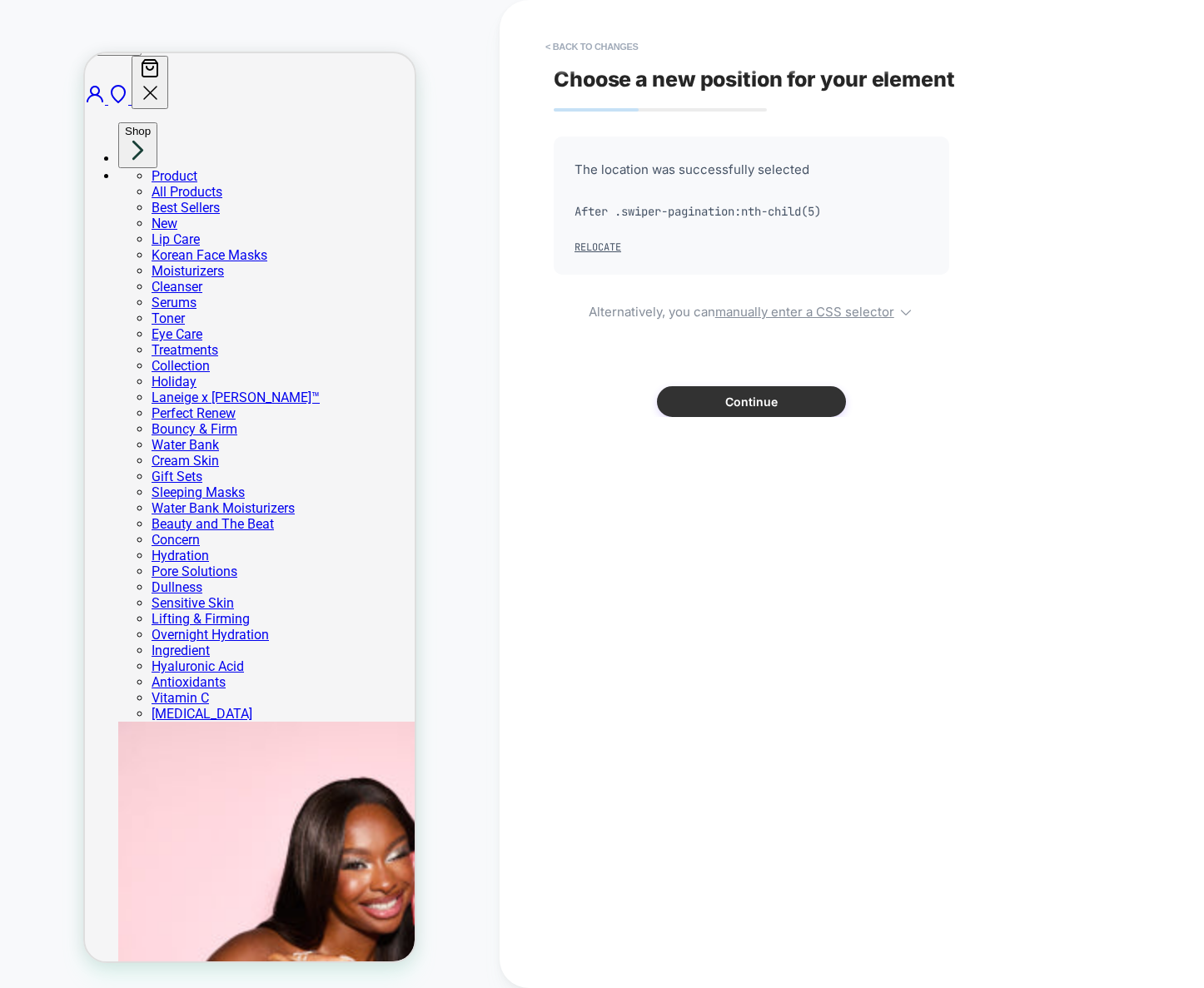
click at [766, 405] on button "Continue" at bounding box center [751, 401] width 189 height 30
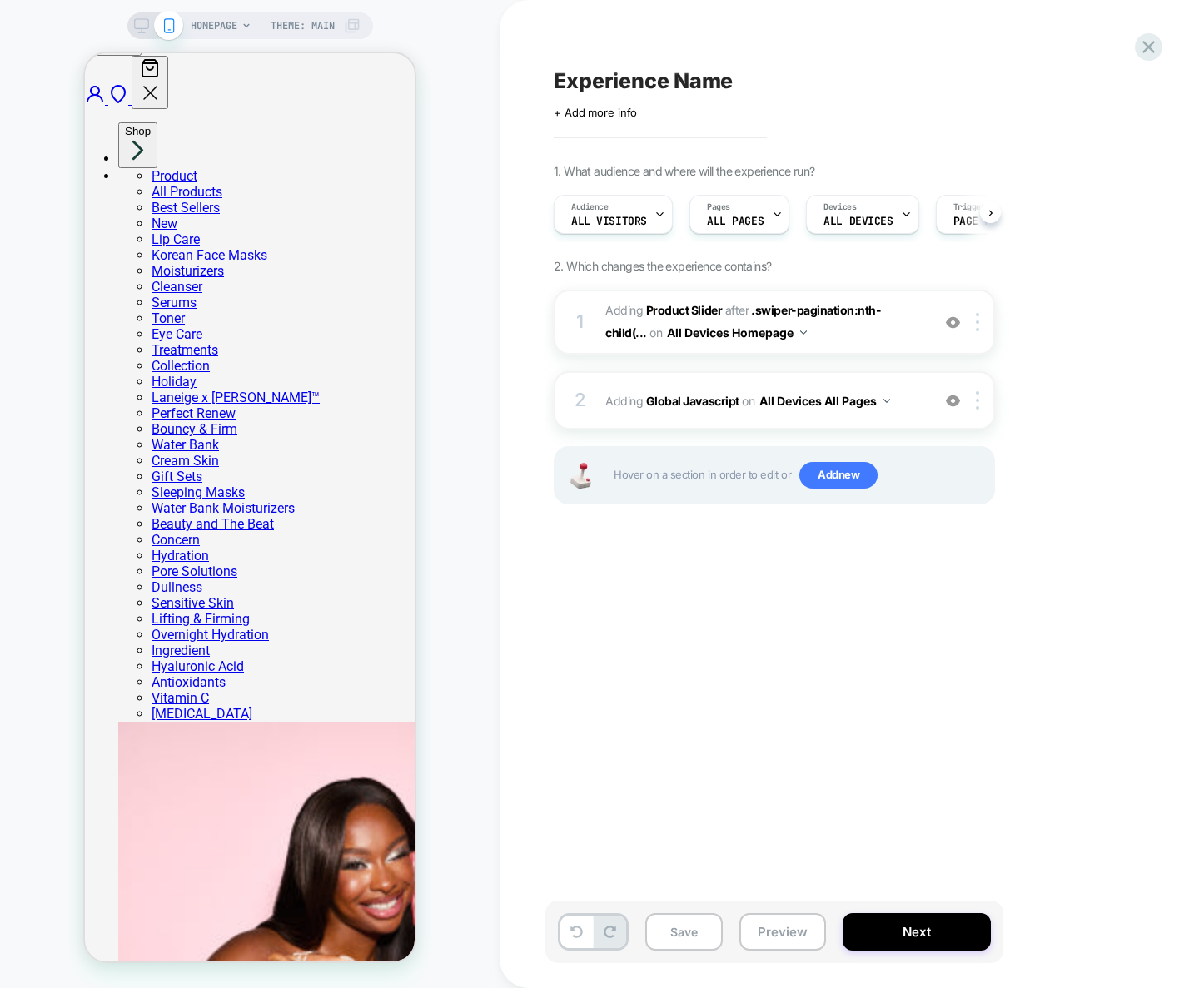
scroll to position [0, 1]
click at [983, 322] on div at bounding box center [980, 323] width 27 height 19
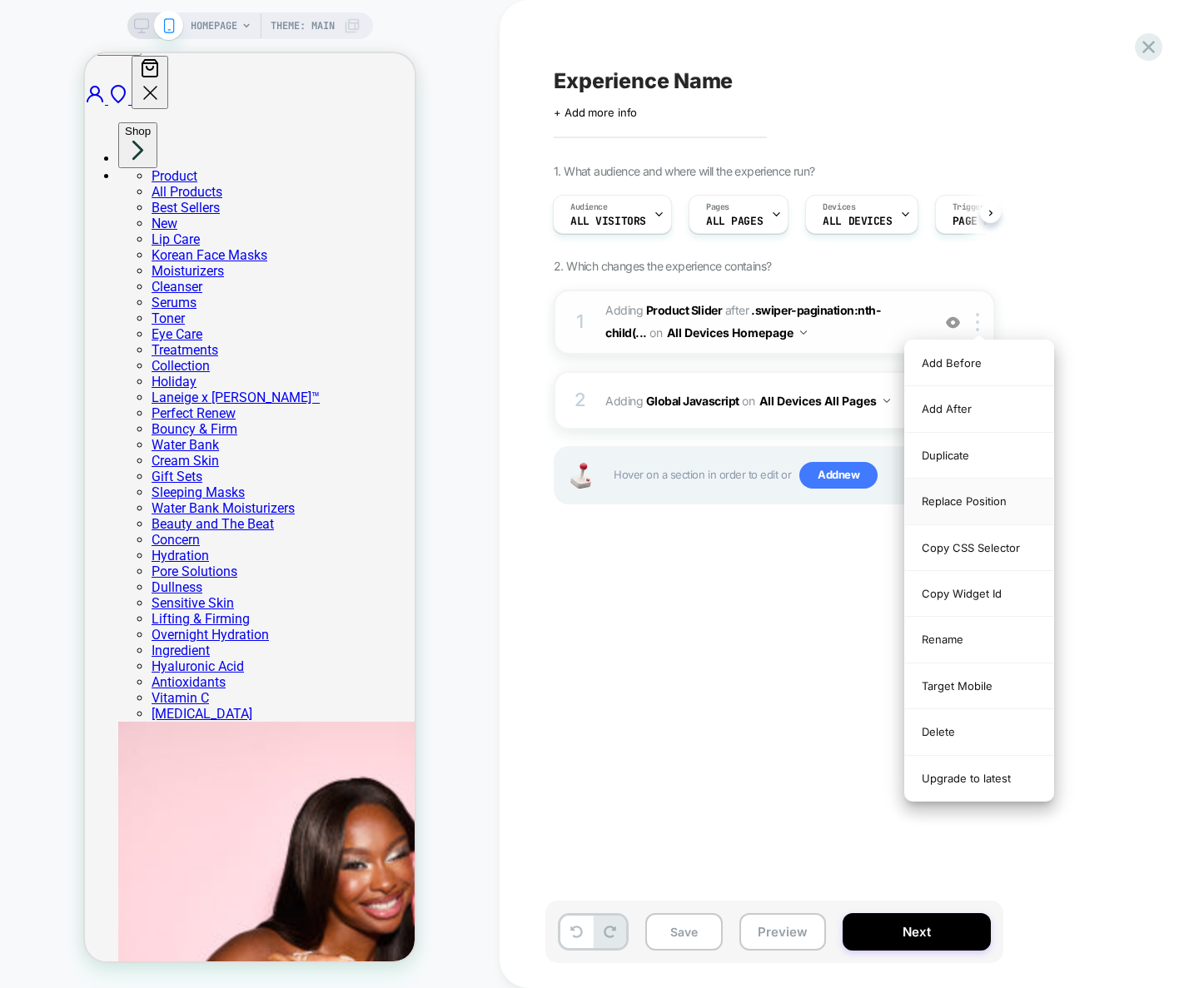
click at [986, 504] on div "Replace Position" at bounding box center [979, 501] width 148 height 46
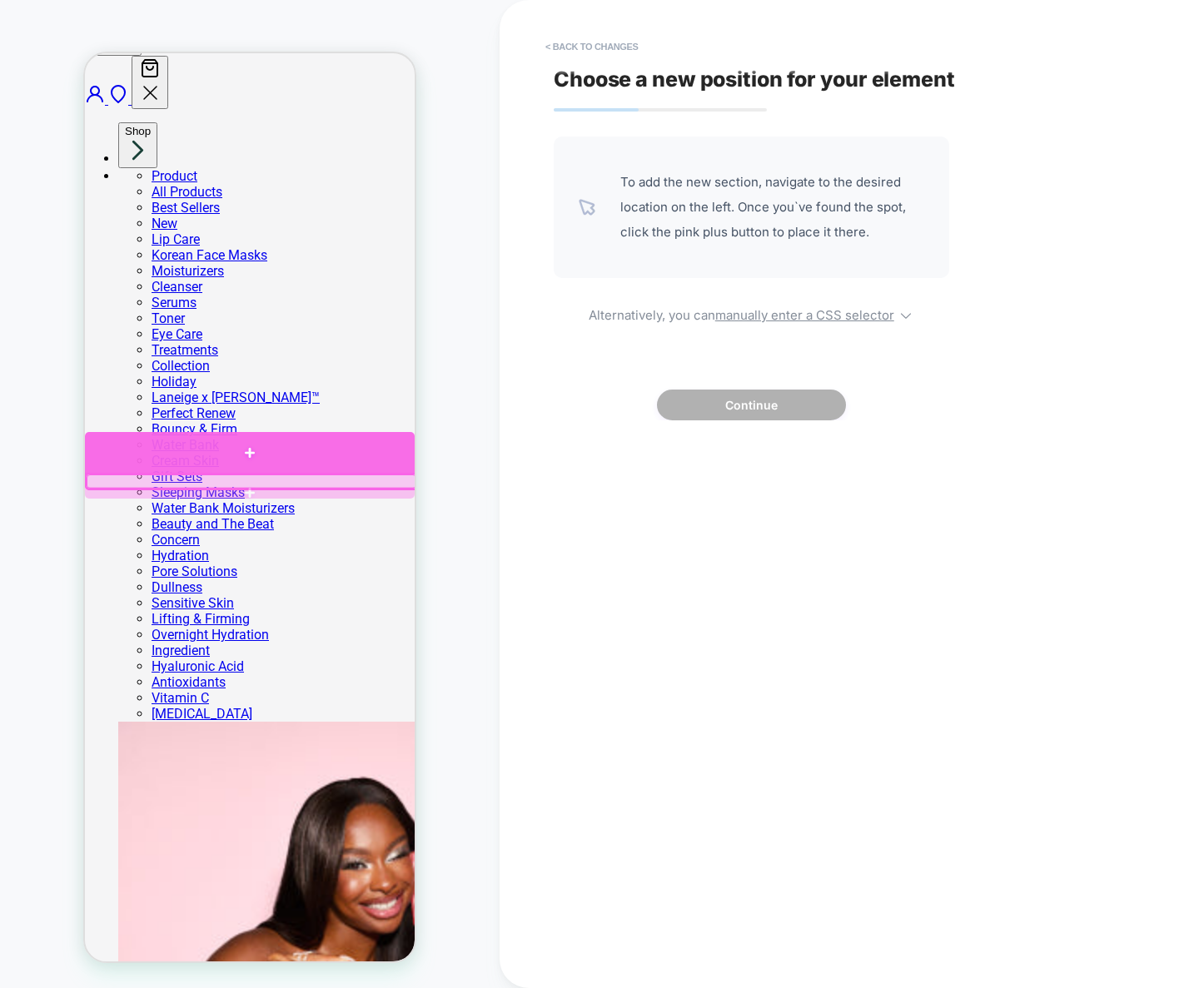
click at [279, 460] on div at bounding box center [249, 452] width 329 height 41
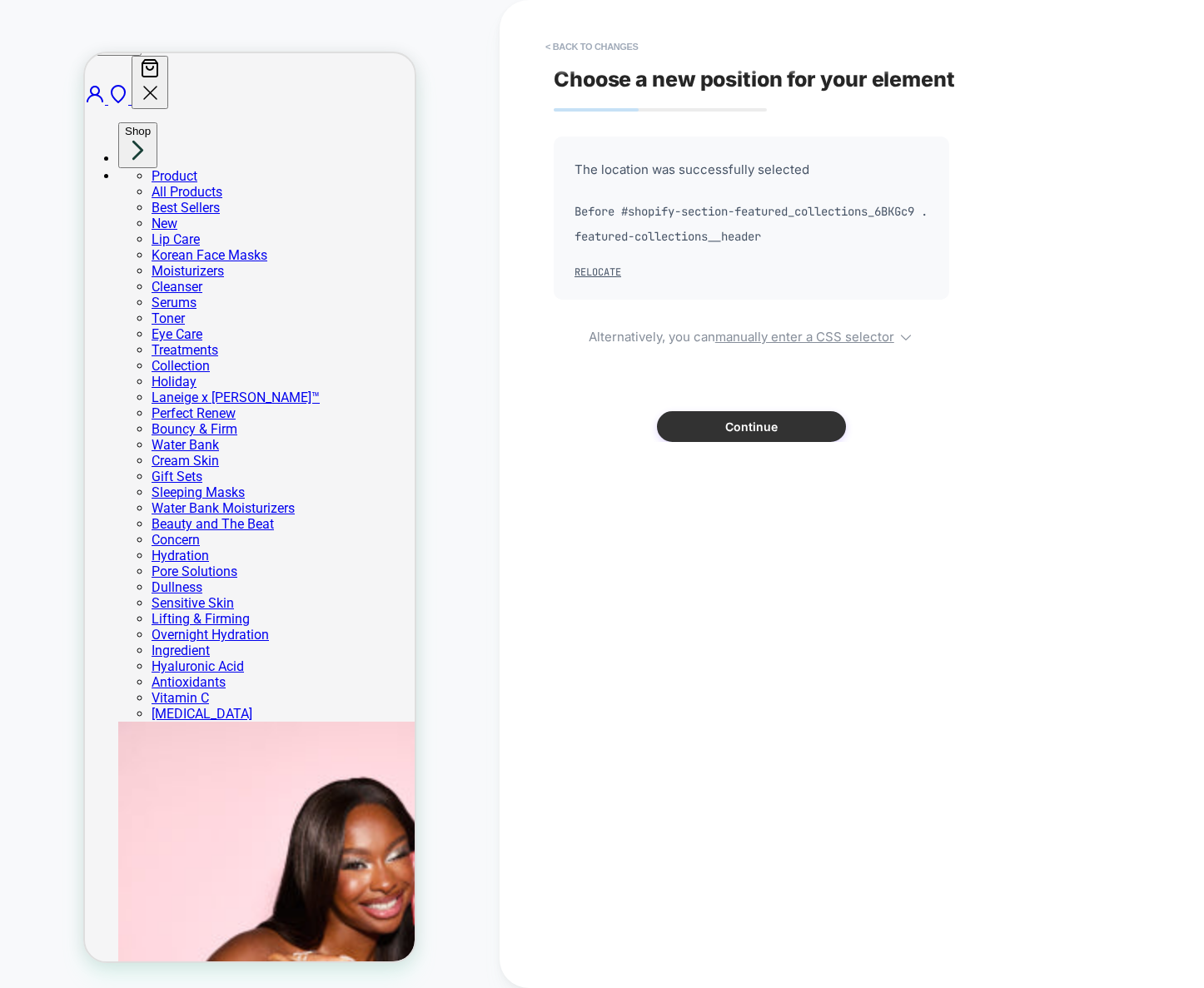
click at [801, 438] on button "Continue" at bounding box center [751, 427] width 189 height 30
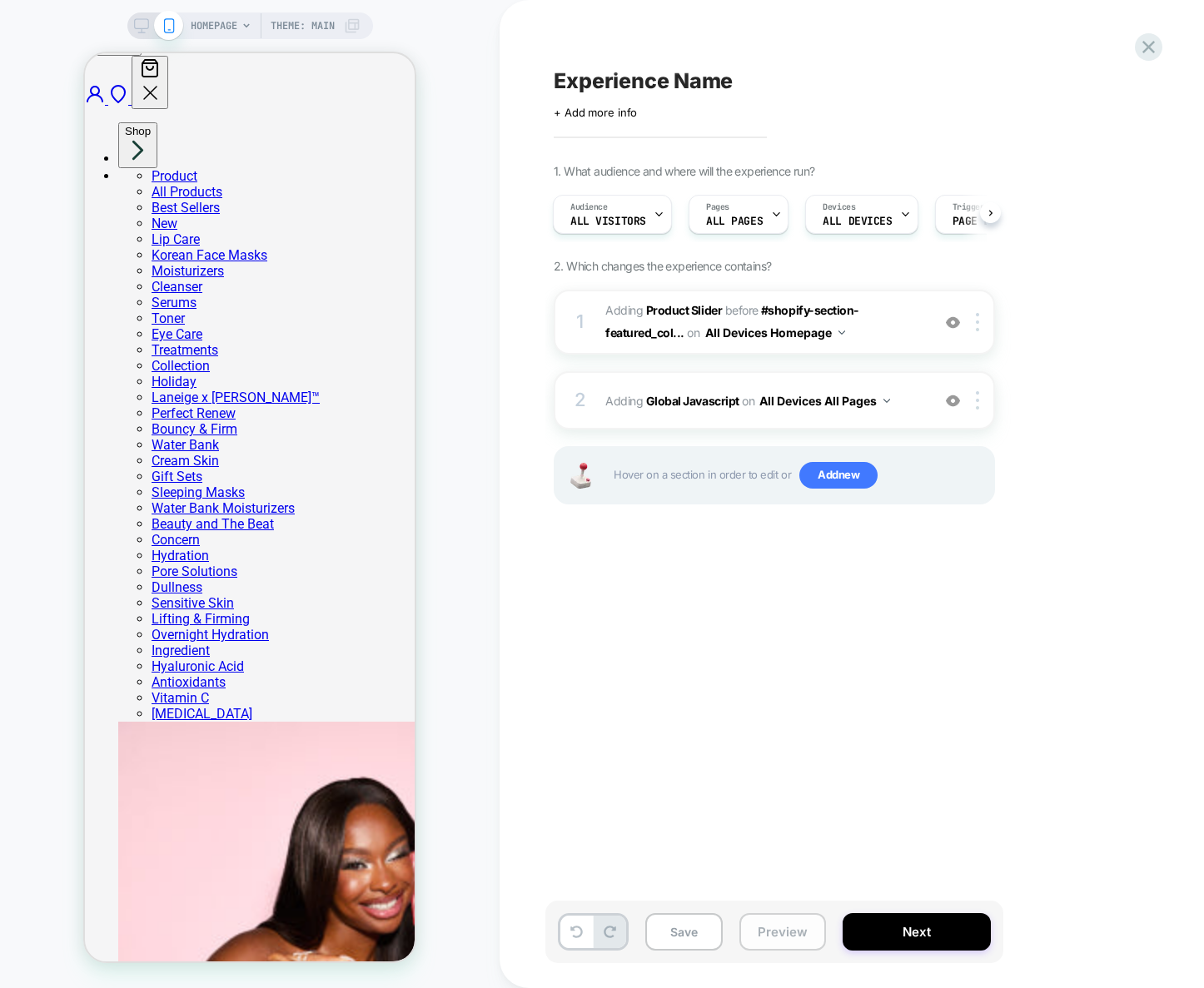
click at [784, 925] on button "Preview" at bounding box center [782, 932] width 86 height 37
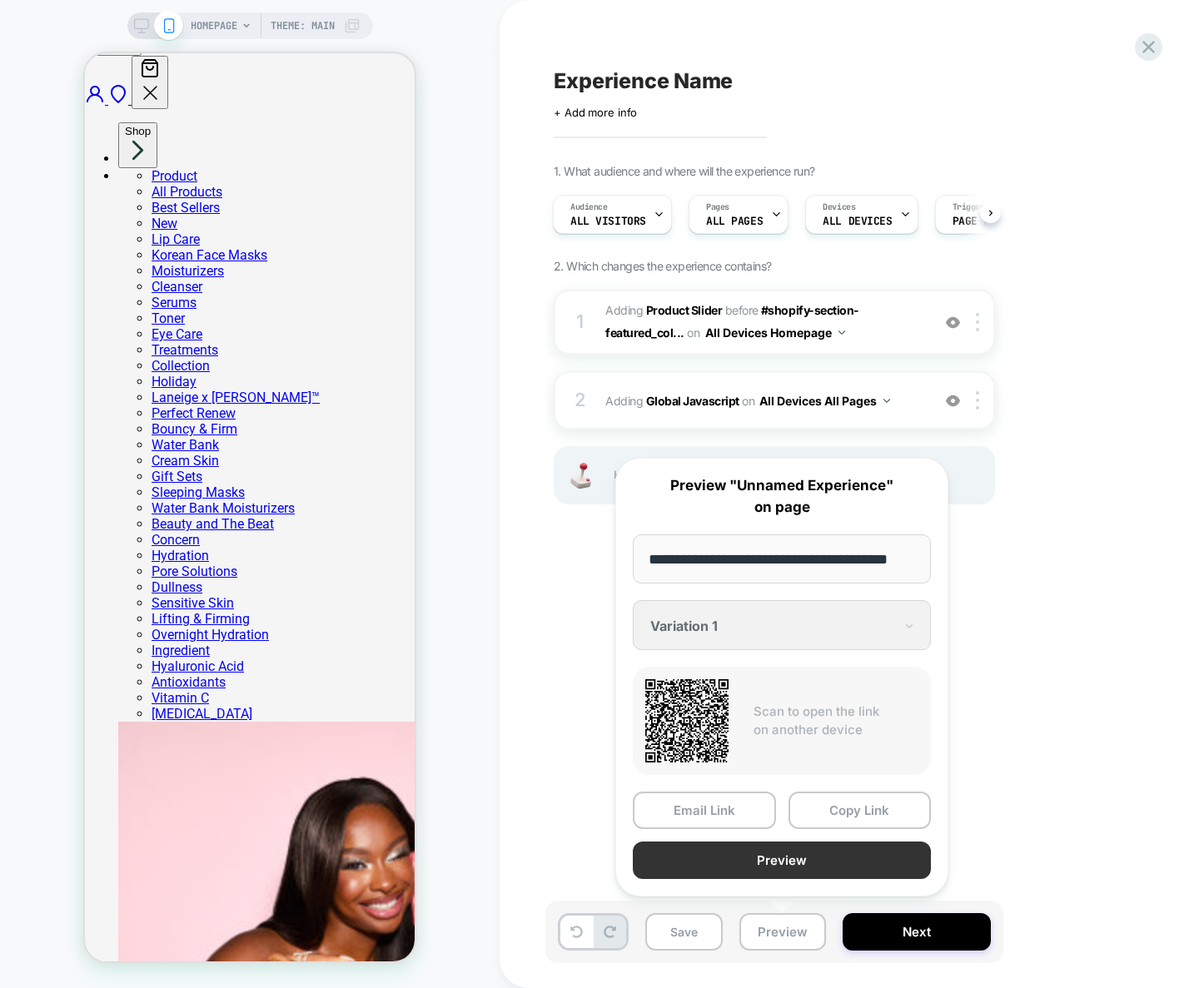
scroll to position [0, 0]
click at [793, 864] on button "Preview" at bounding box center [781, 860] width 298 height 37
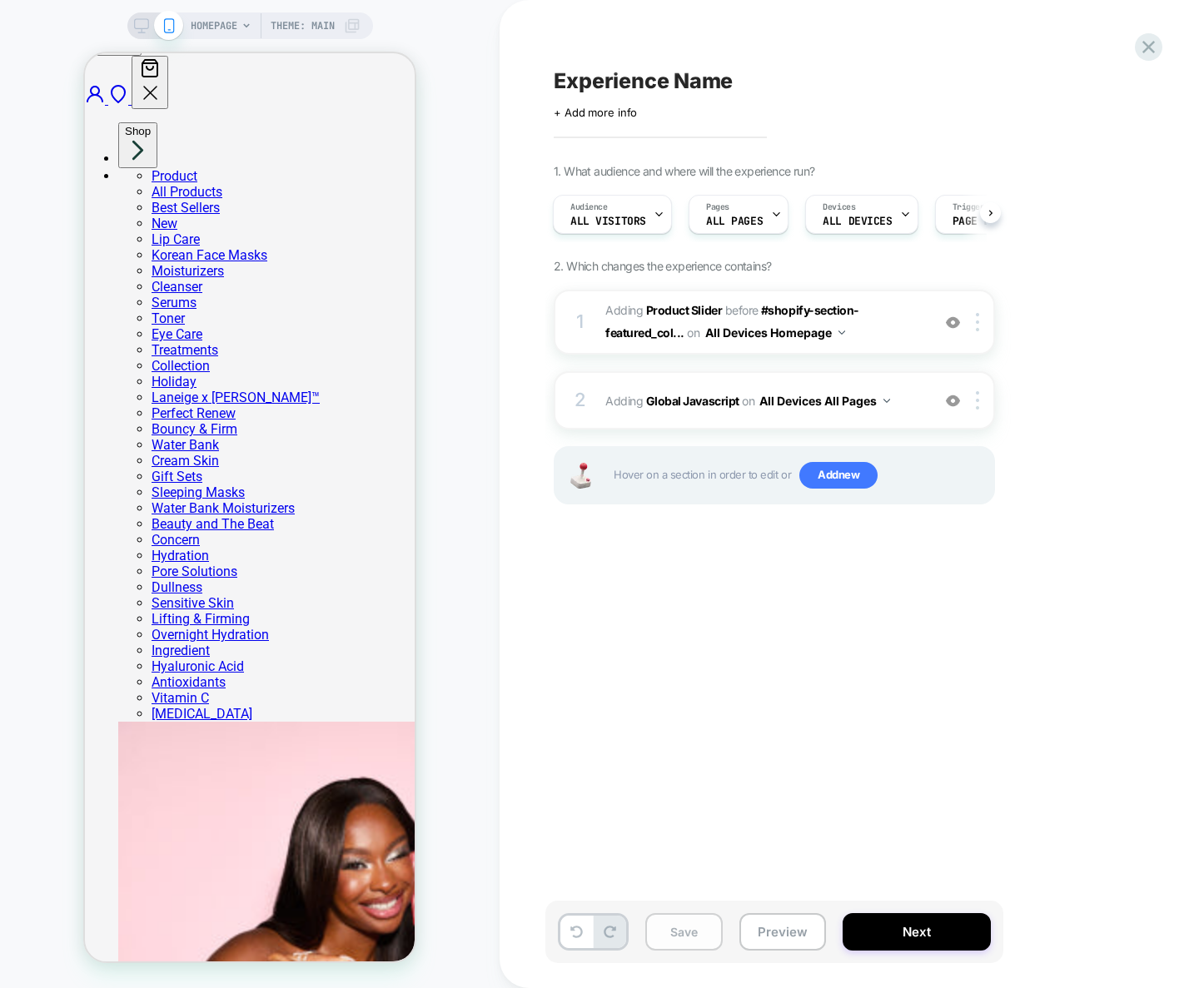
click at [677, 939] on button "Save" at bounding box center [683, 932] width 77 height 37
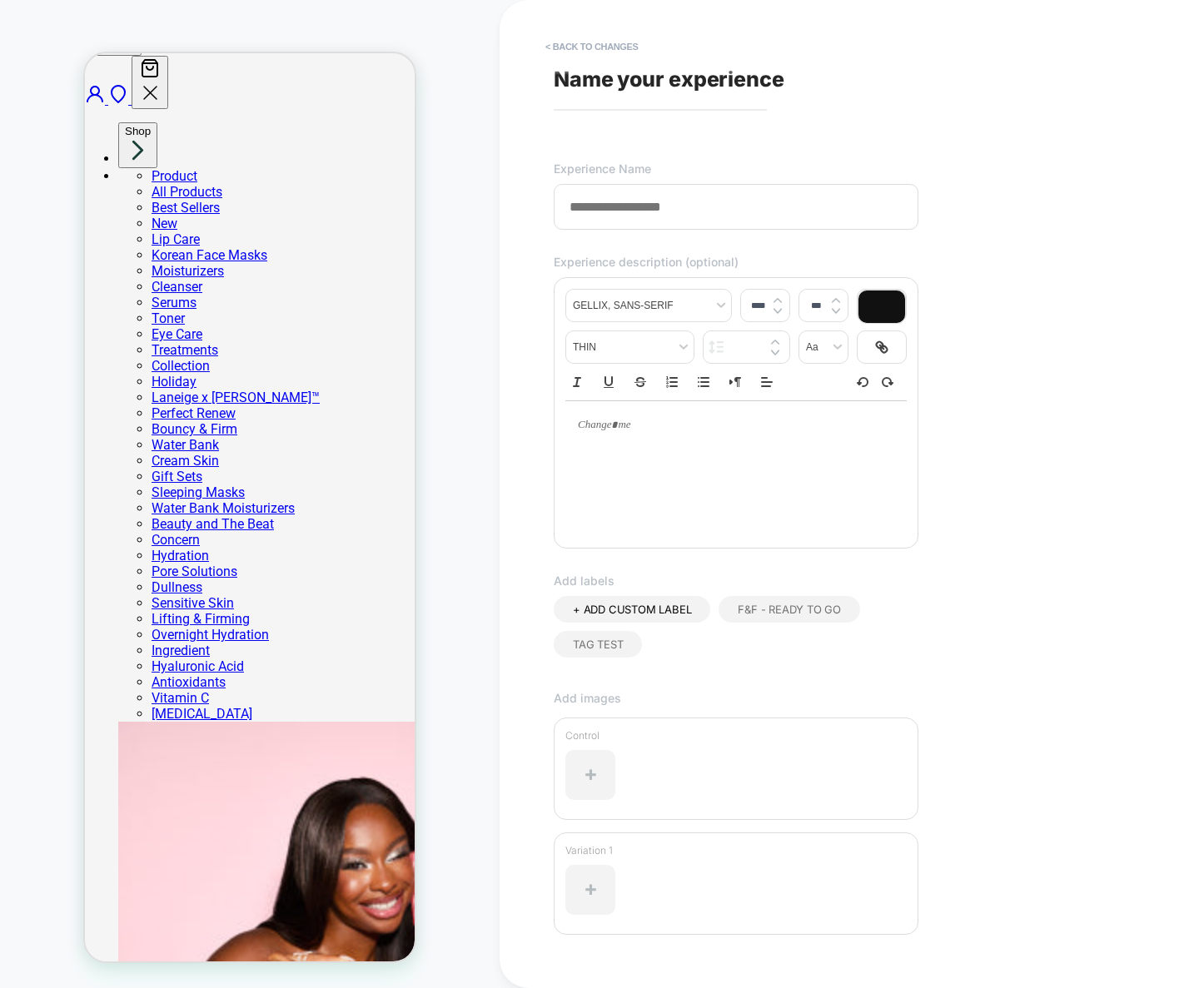
drag, startPoint x: 638, startPoint y: 210, endPoint x: 1198, endPoint y: 97, distance: 571.3
click at [640, 210] on input at bounding box center [736, 207] width 365 height 46
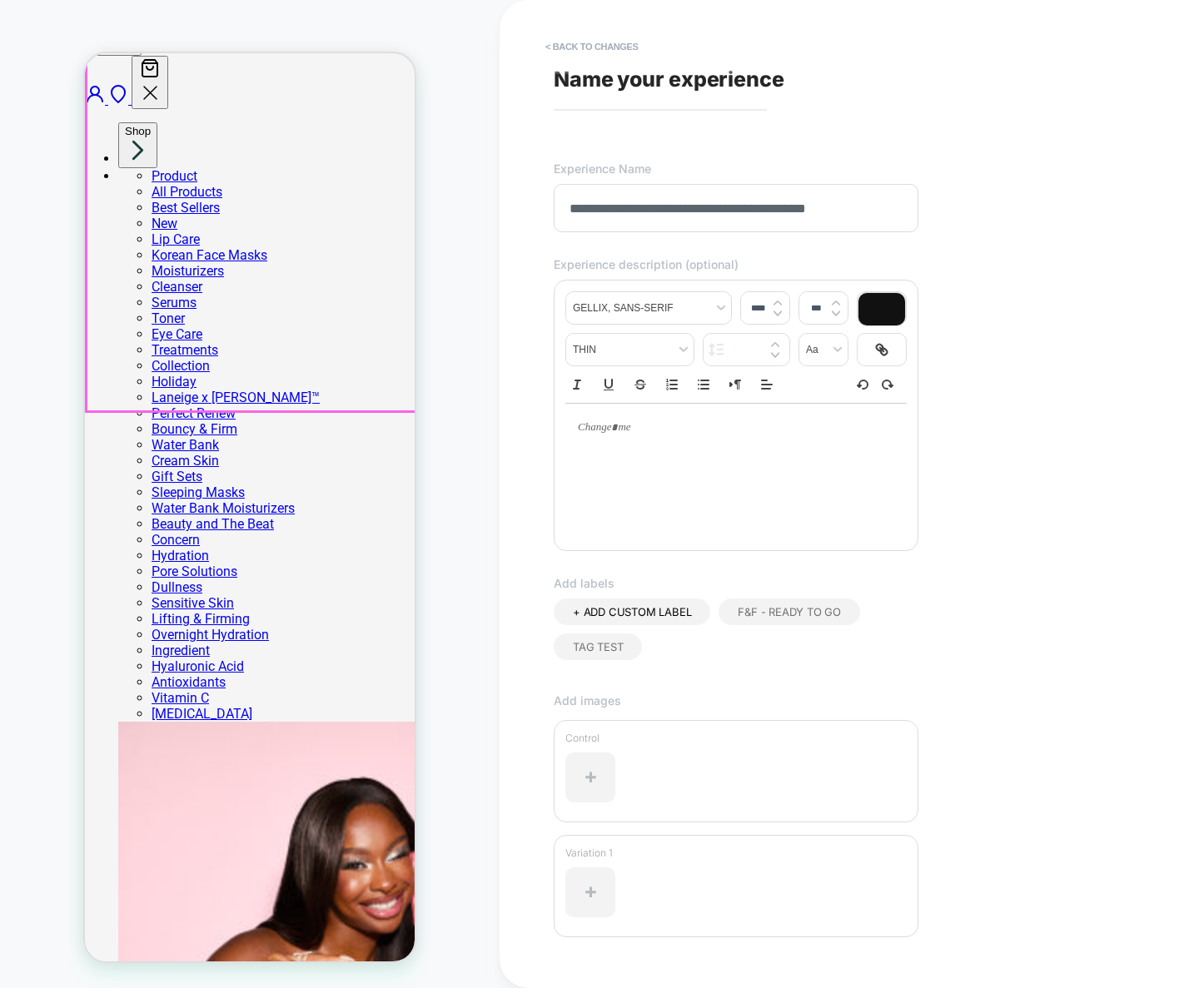
drag, startPoint x: 611, startPoint y: 261, endPoint x: 406, endPoint y: 207, distance: 212.0
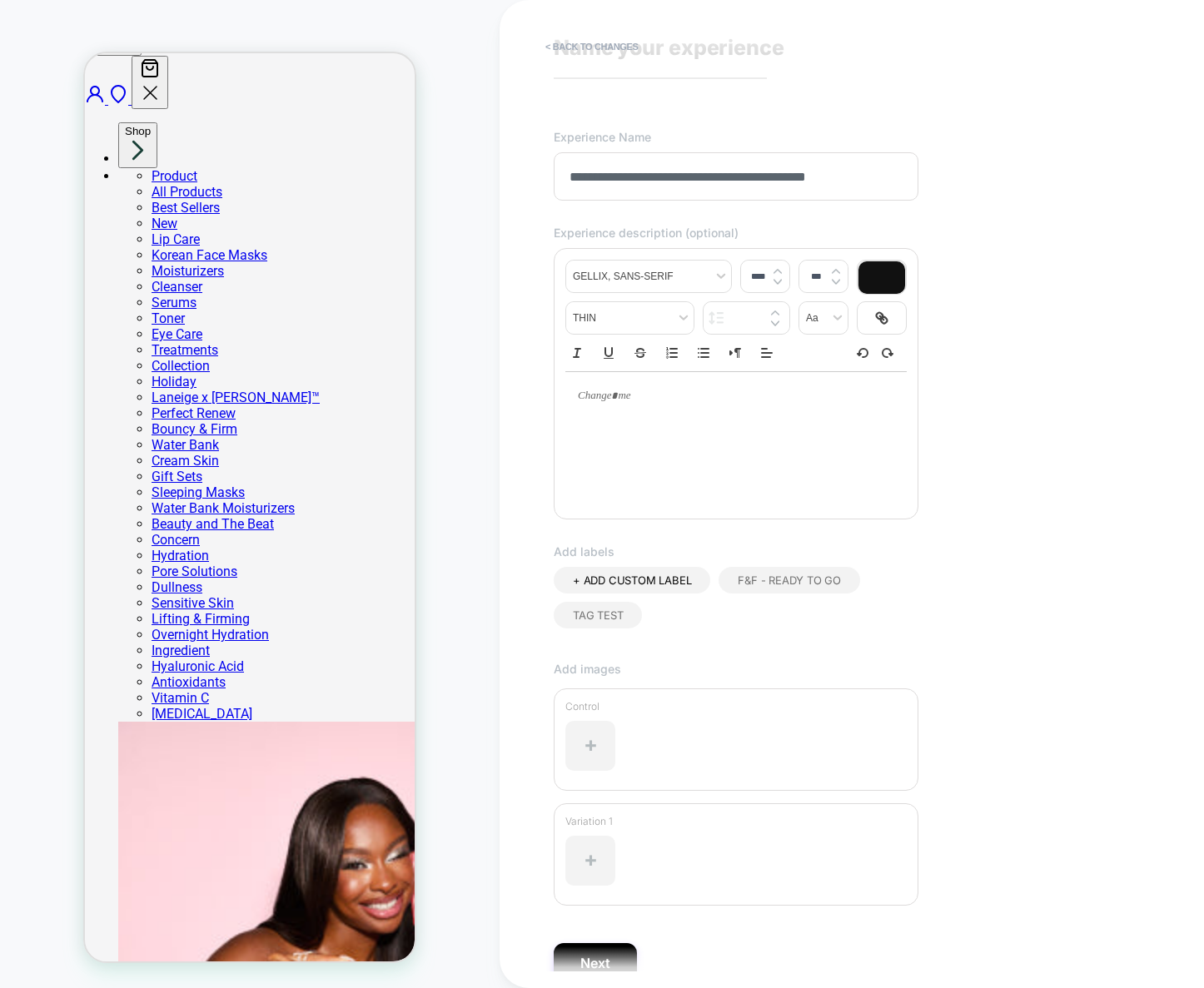
scroll to position [110, 0]
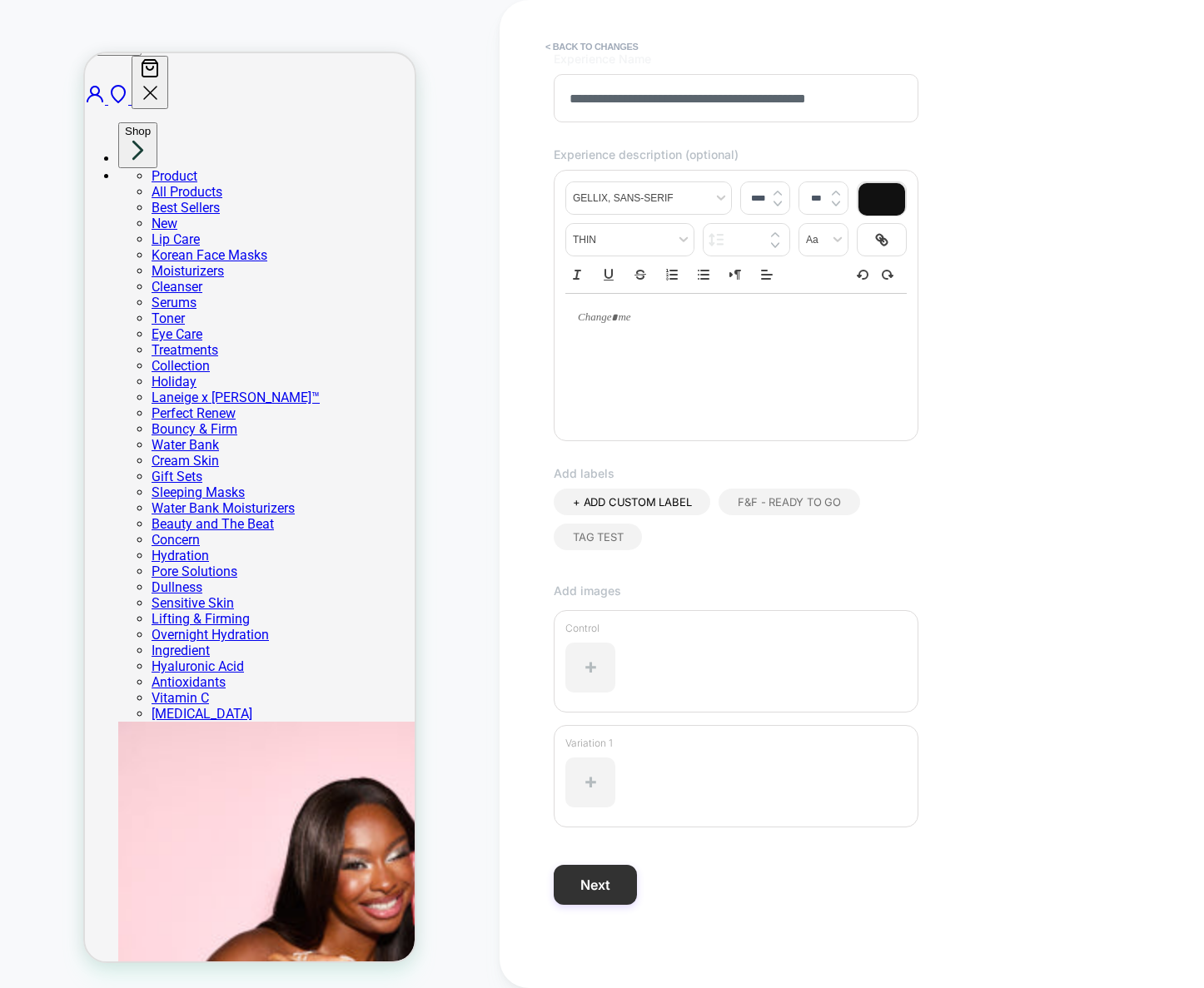
type input "**********"
click at [599, 893] on button "Next" at bounding box center [595, 885] width 83 height 40
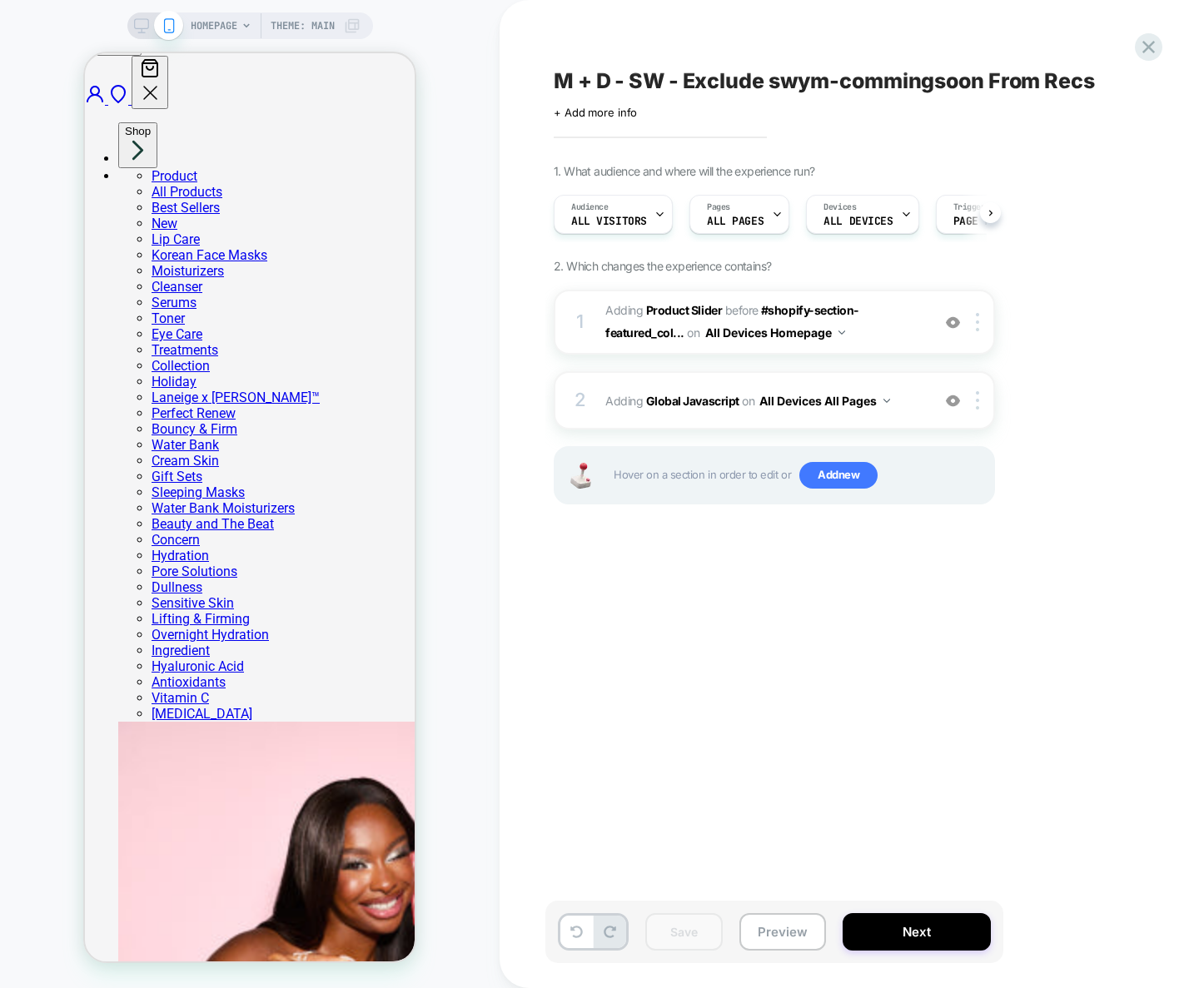
scroll to position [0, 1]
click at [913, 411] on span "Adding Global Javascript on All Devices All Pages" at bounding box center [764, 400] width 318 height 25
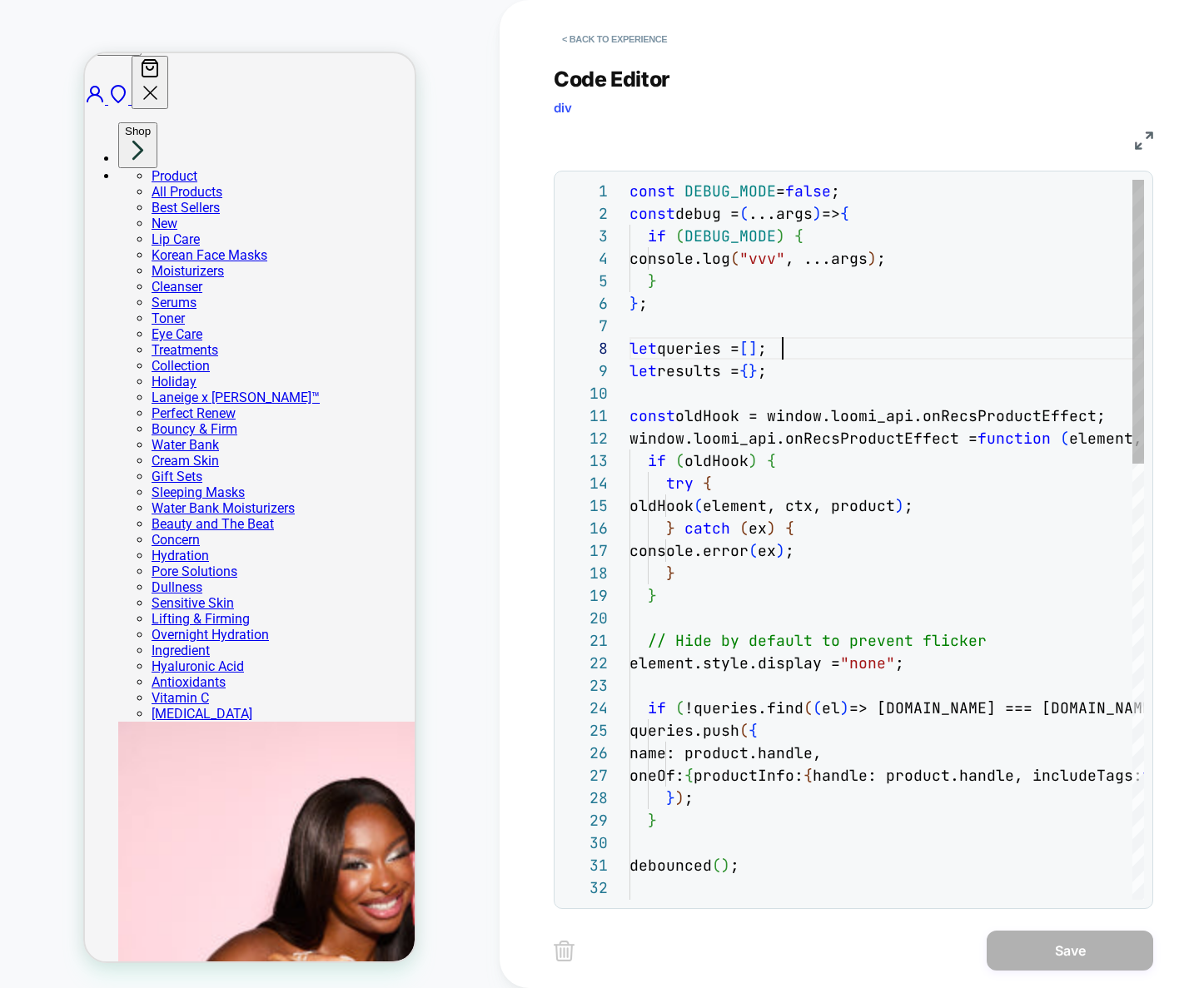
scroll to position [157, 153]
type textarea "**********"
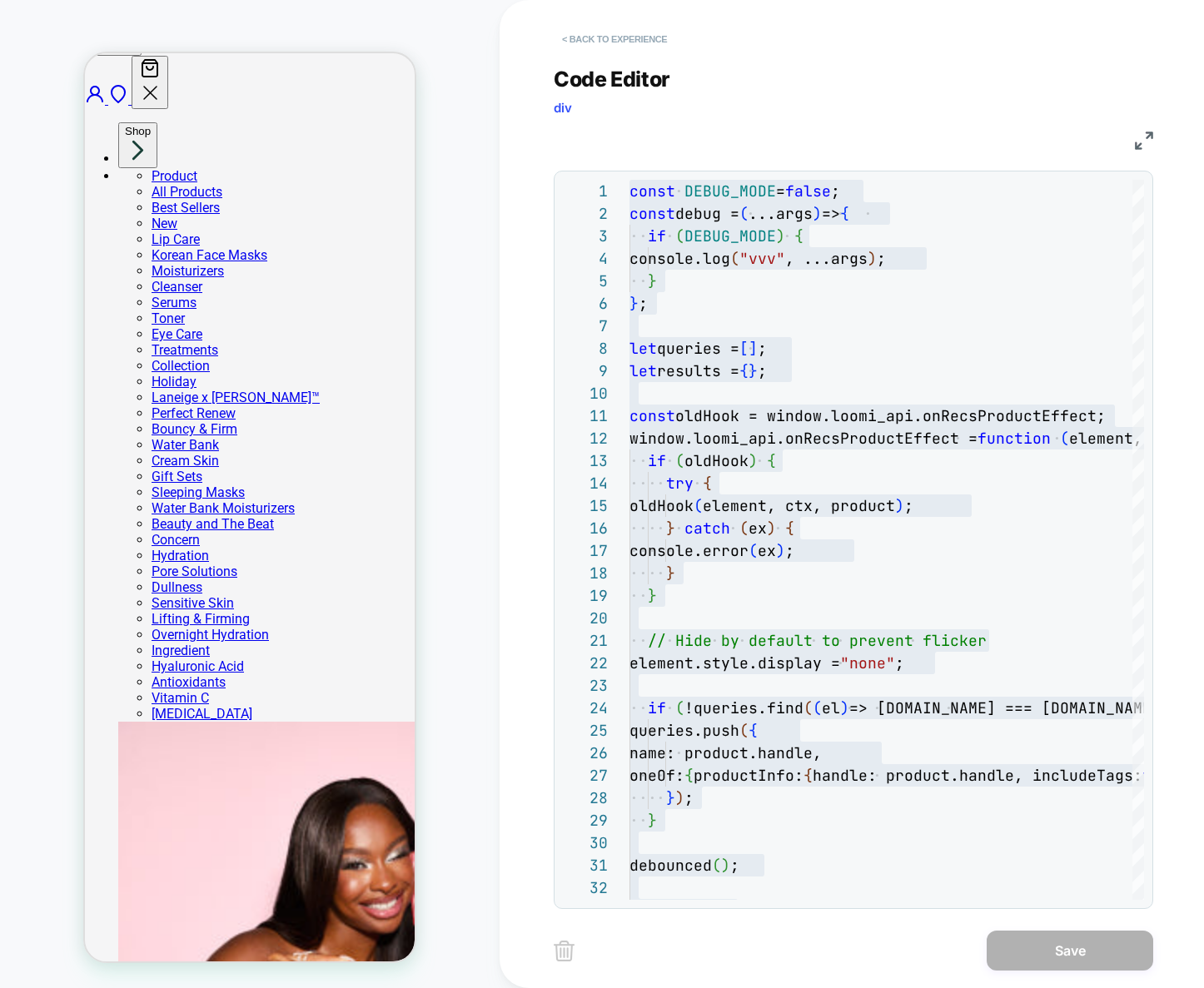
click at [595, 34] on button "< Back to experience" at bounding box center [615, 38] width 122 height 26
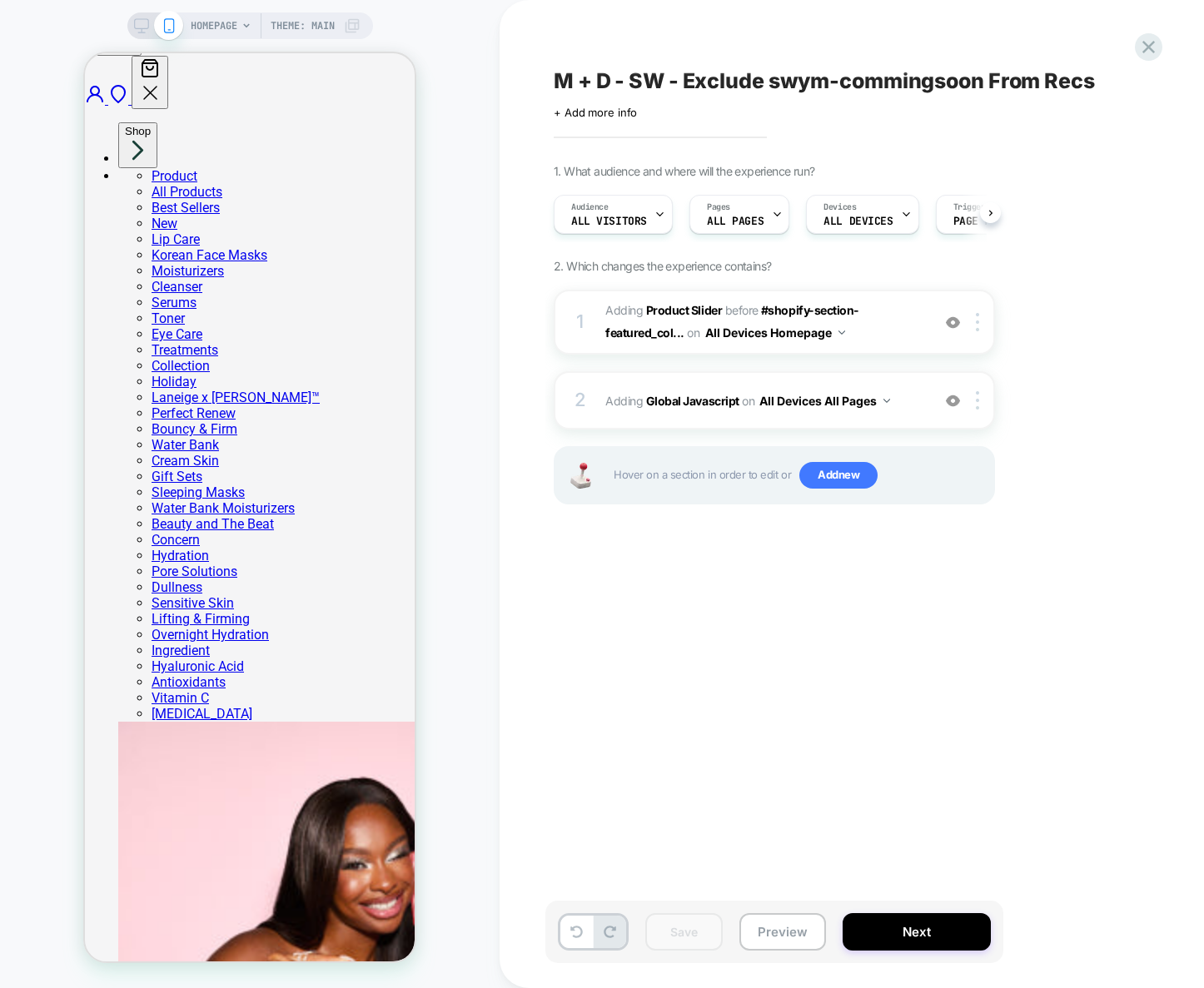
scroll to position [0, 1]
drag, startPoint x: 1100, startPoint y: 77, endPoint x: 639, endPoint y: 80, distance: 461.0
click at [458, 73] on div "HOMEPAGE Theme: MAIN M + D - SW - Exclude swym-commingsoon From Recs Click to e…" at bounding box center [602, 494] width 1204 height 988
click at [660, 78] on span "M + D - SW - Exclude swym-commingsoon From Recs" at bounding box center [824, 81] width 541 height 25
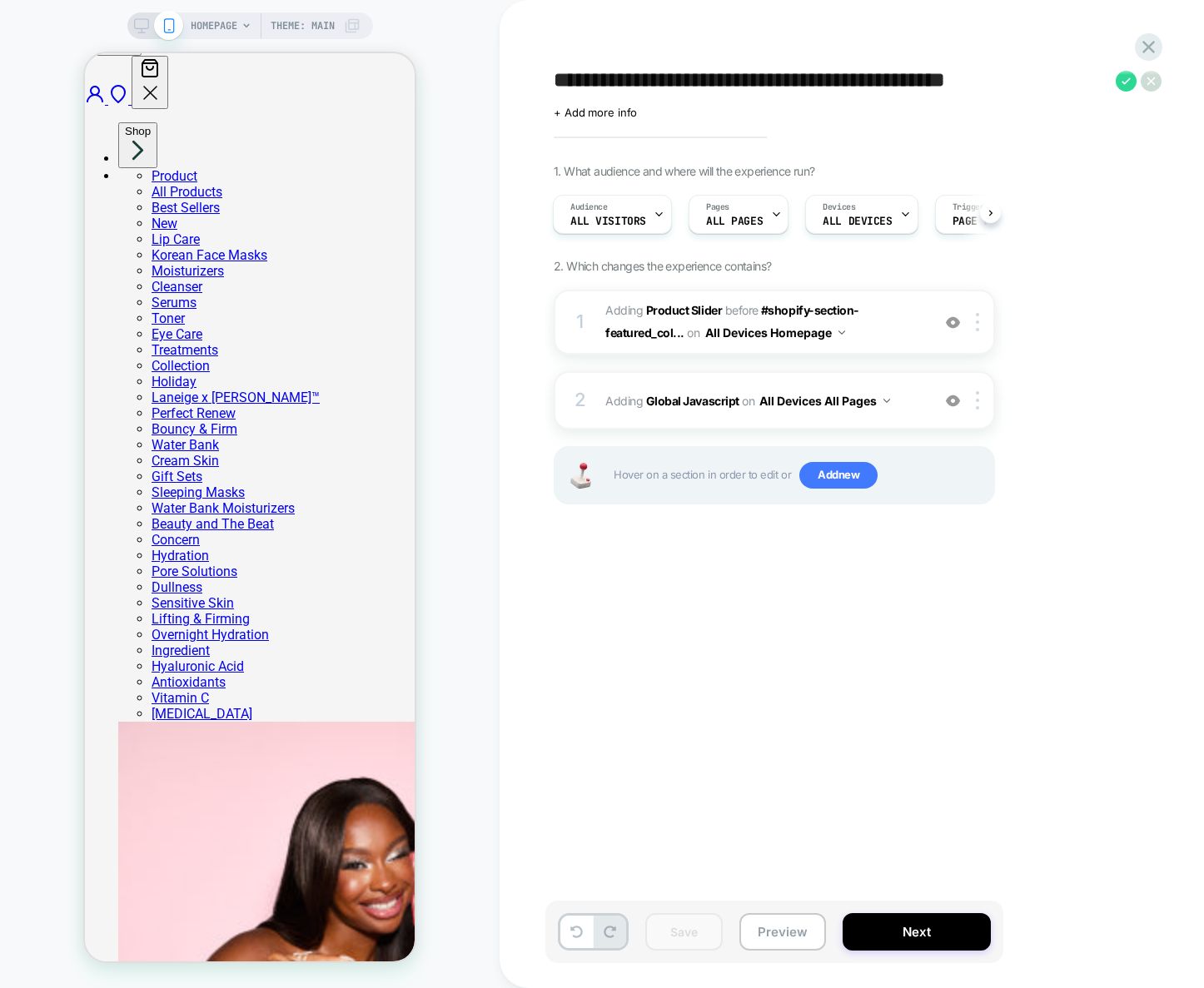
click at [659, 77] on textarea "**********" at bounding box center [831, 81] width 554 height 25
click at [1143, 83] on icon at bounding box center [1151, 81] width 21 height 21
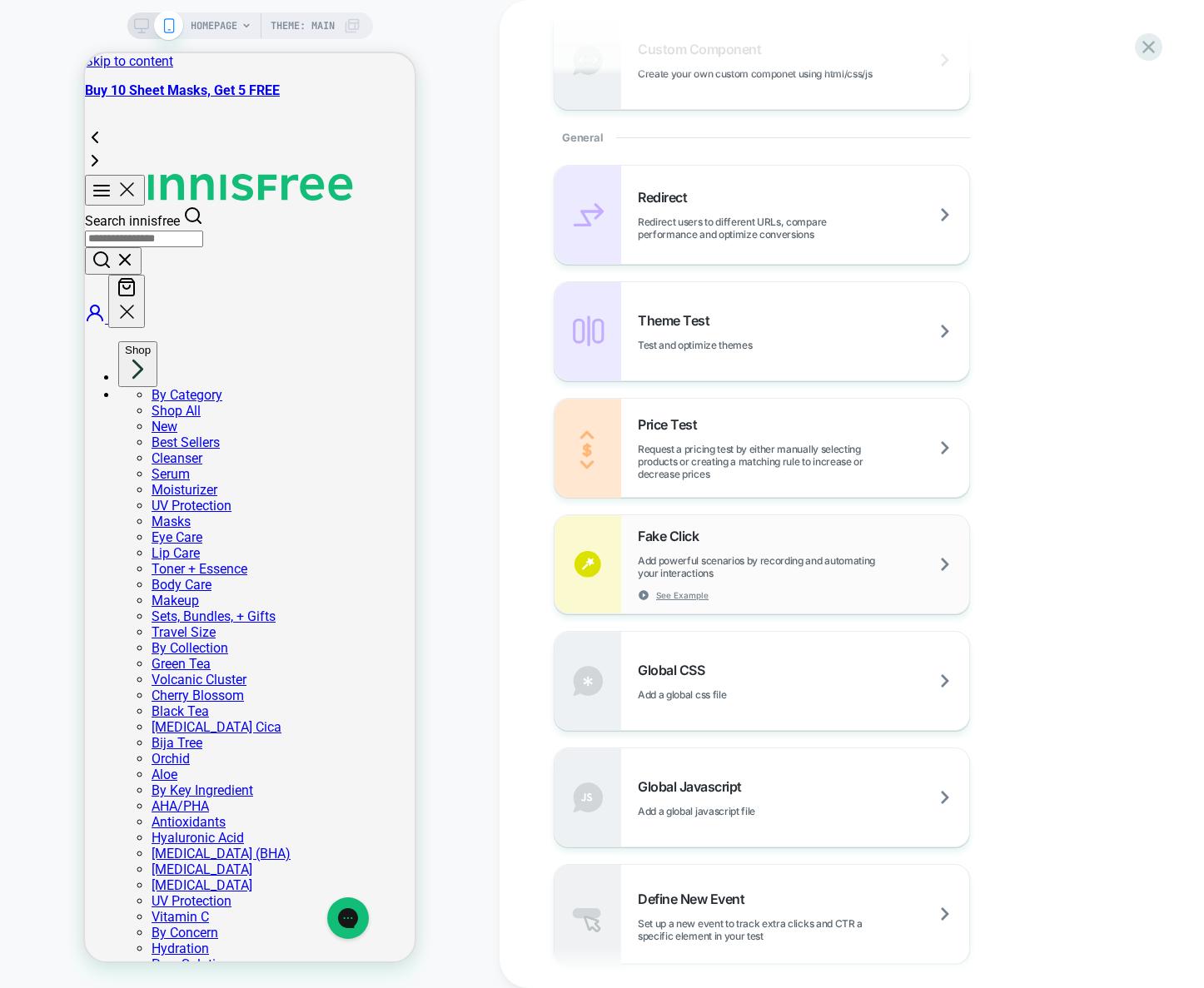
scroll to position [919, 0]
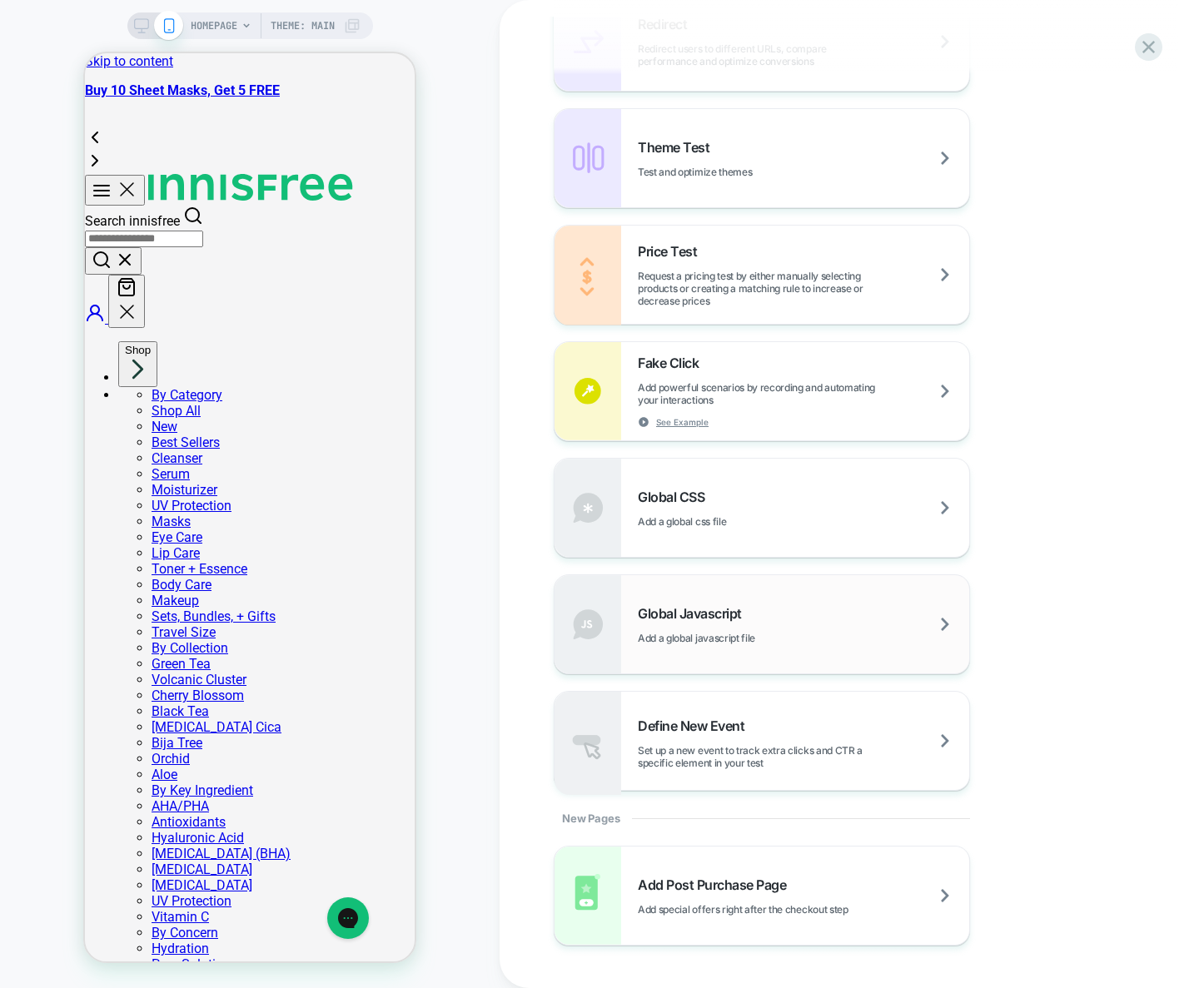
click at [753, 637] on span "Add a global javascript file" at bounding box center [737, 638] width 201 height 13
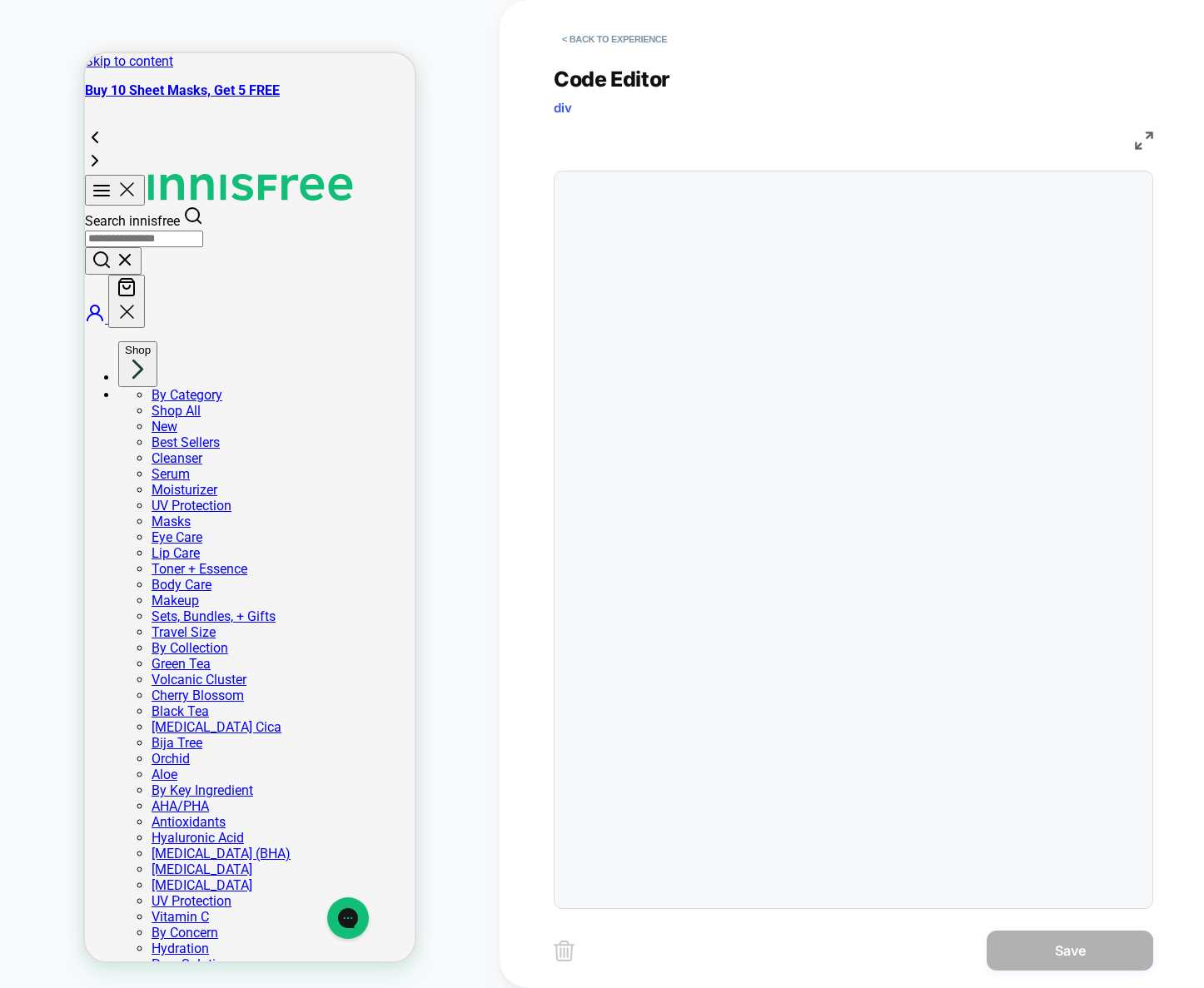
click at [858, 318] on div at bounding box center [853, 540] width 599 height 738
click at [908, 229] on div at bounding box center [886, 539] width 515 height 720
type textarea "**********"
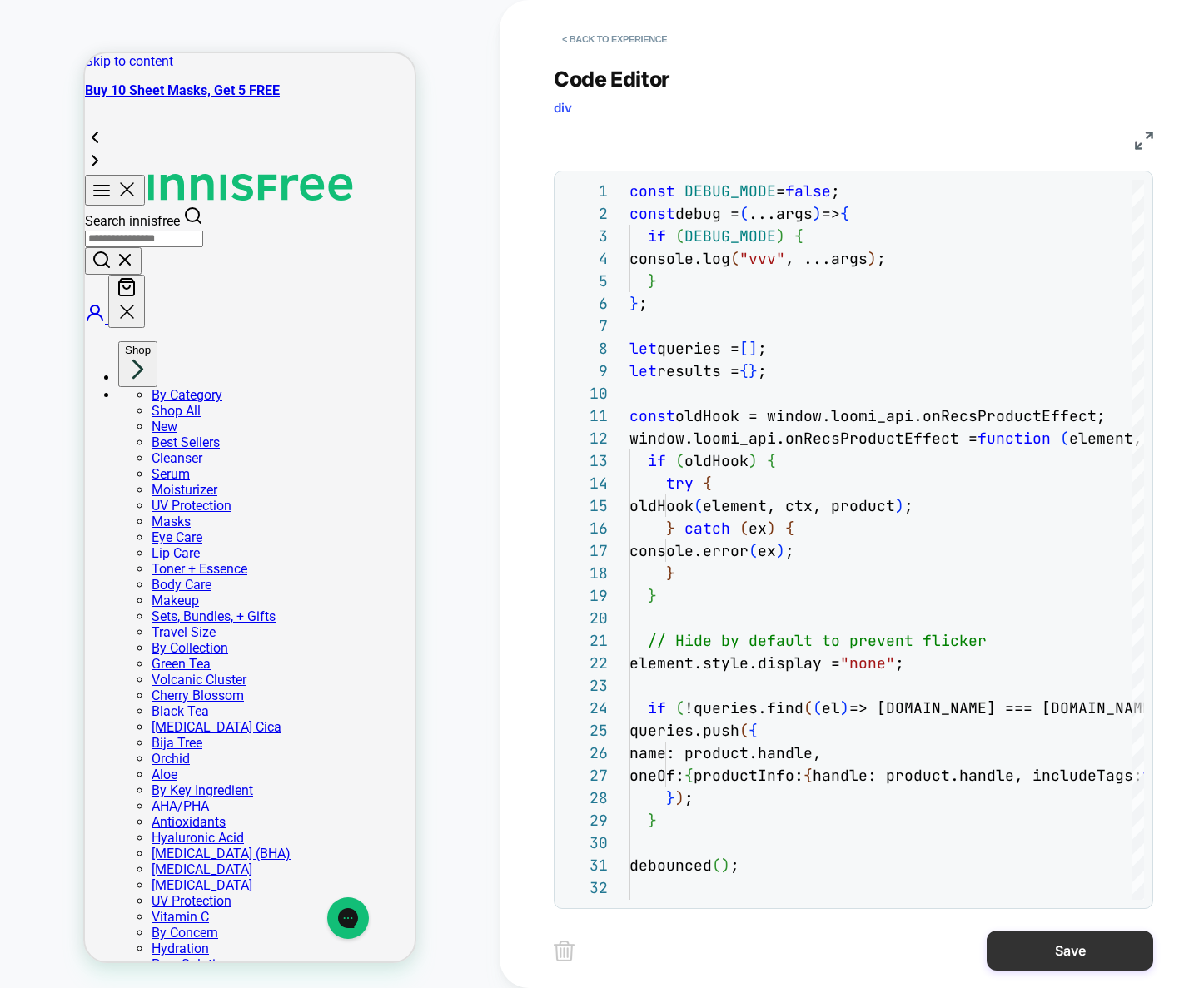
click at [1037, 934] on button "Save" at bounding box center [1069, 950] width 167 height 40
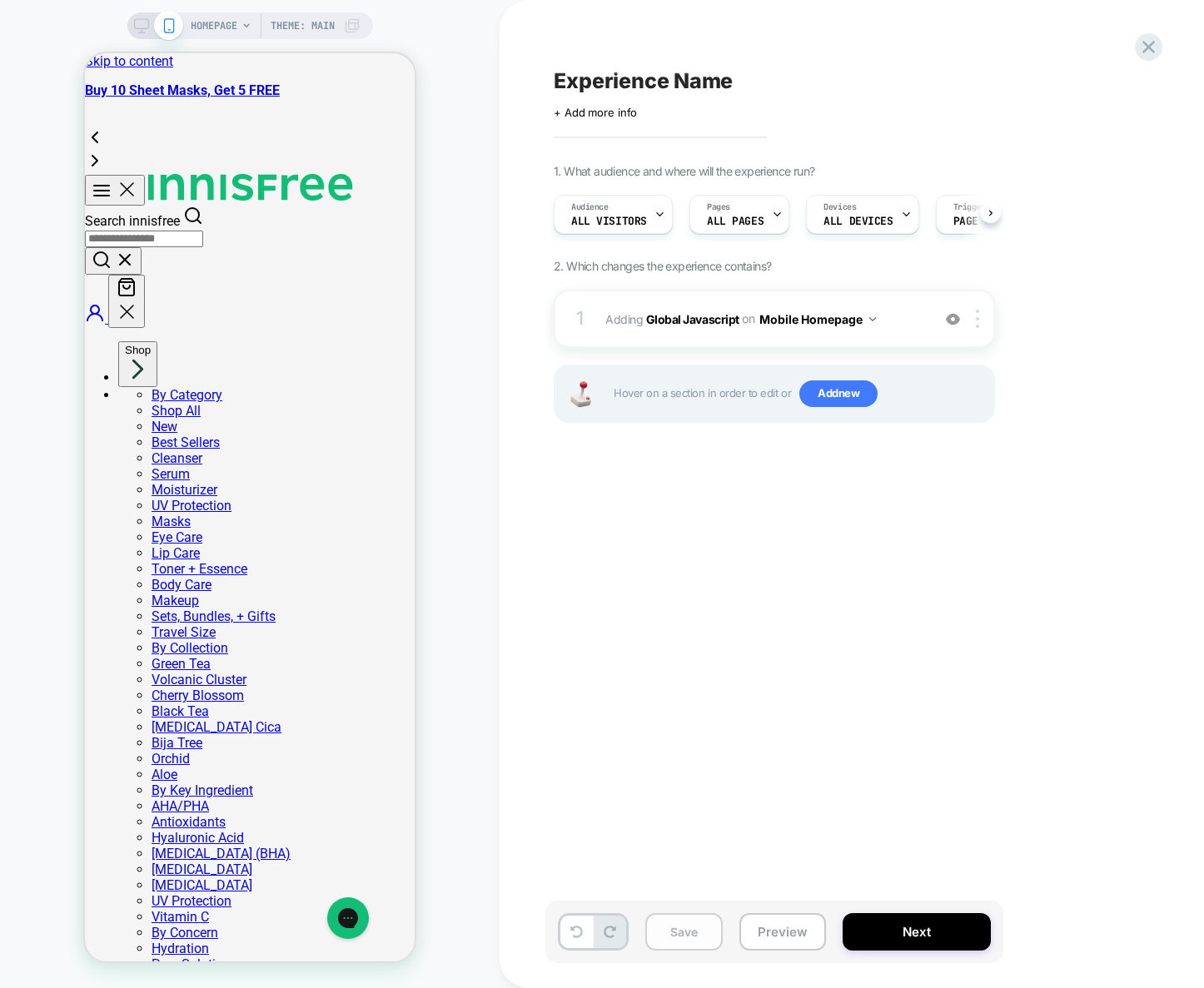
scroll to position [0, 1]
click at [684, 930] on button "Save" at bounding box center [683, 932] width 77 height 37
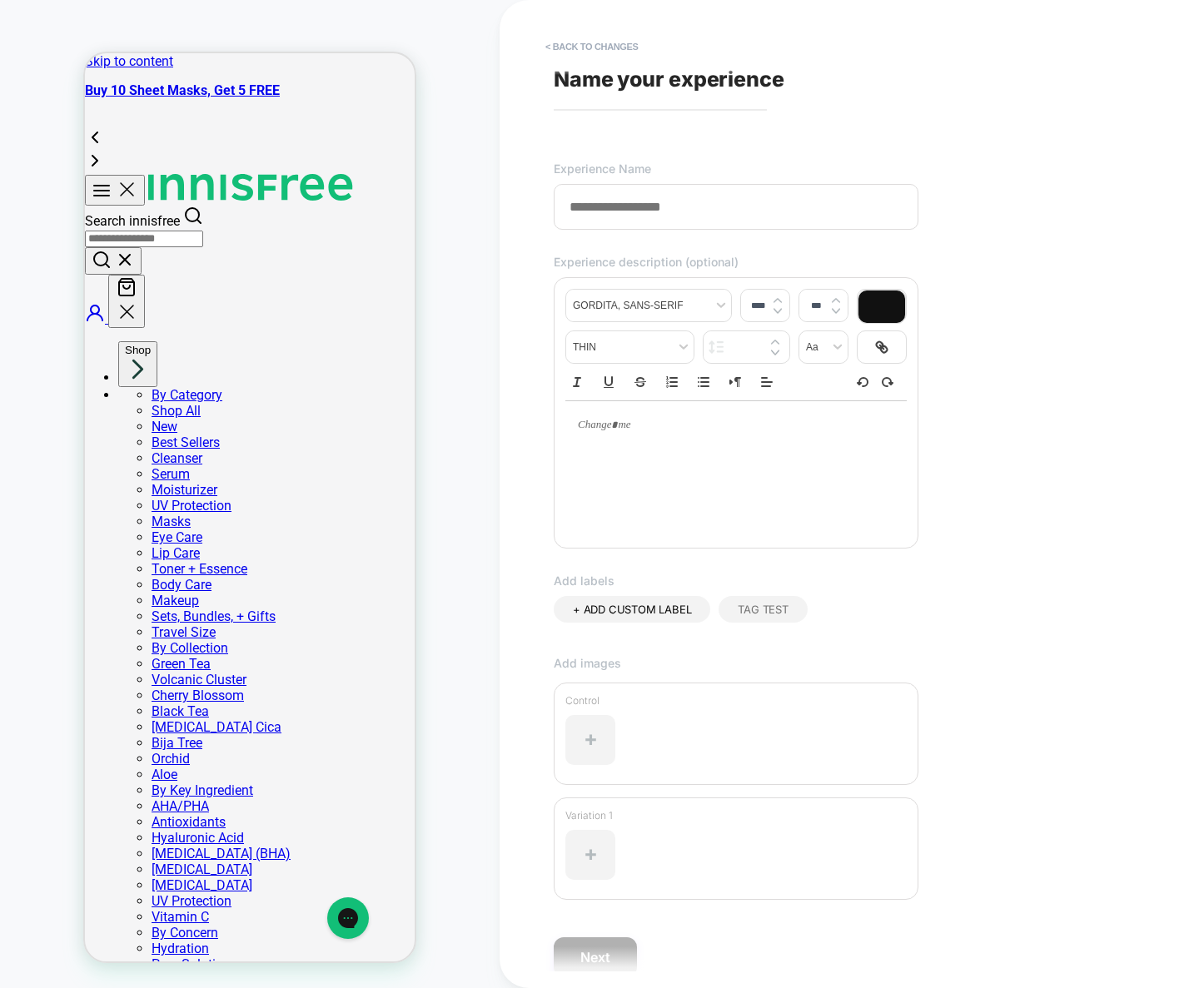
click at [750, 91] on div "**********" at bounding box center [858, 494] width 625 height 955
click at [677, 207] on input at bounding box center [736, 207] width 365 height 46
paste input "**********"
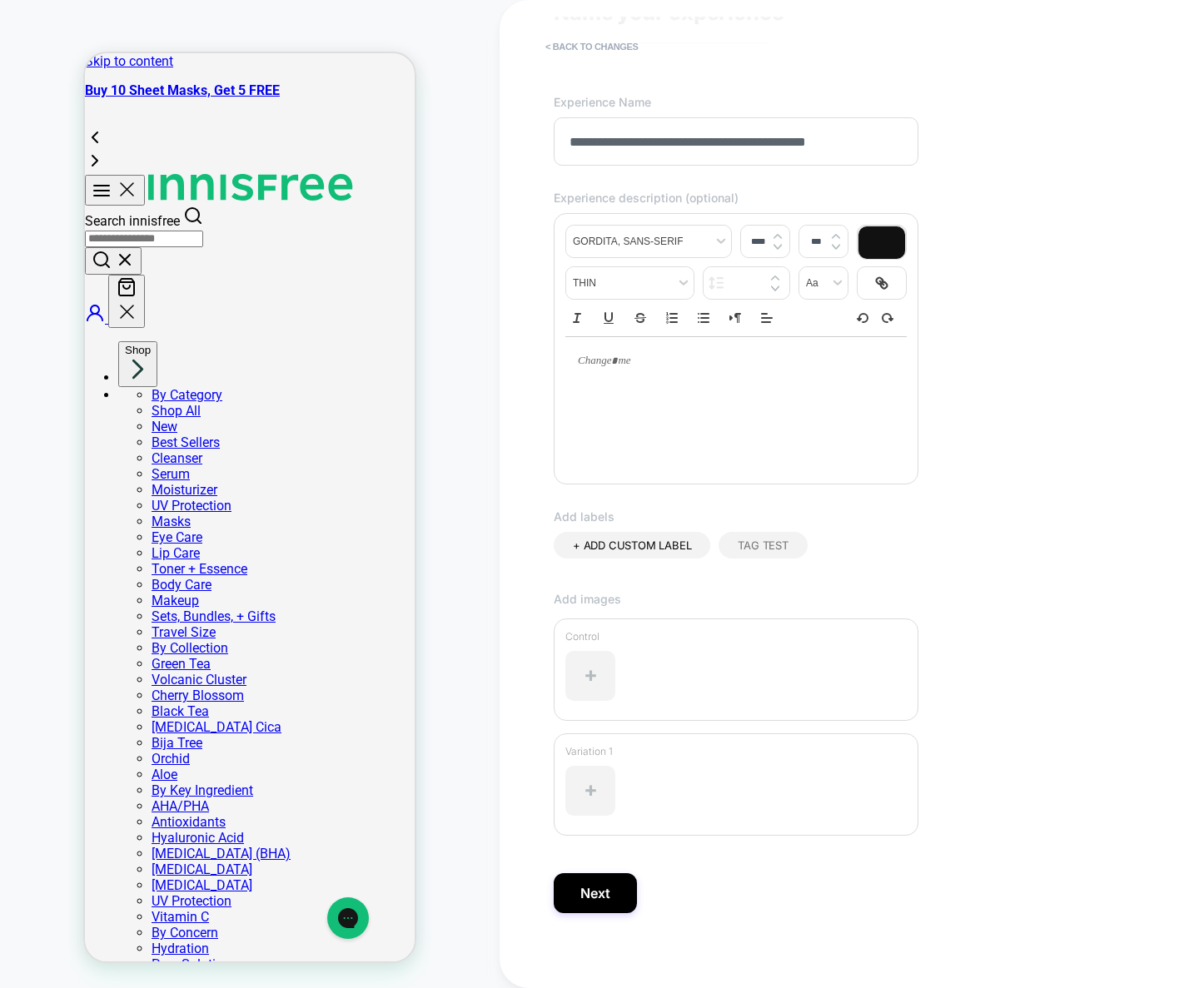
scroll to position [75, 0]
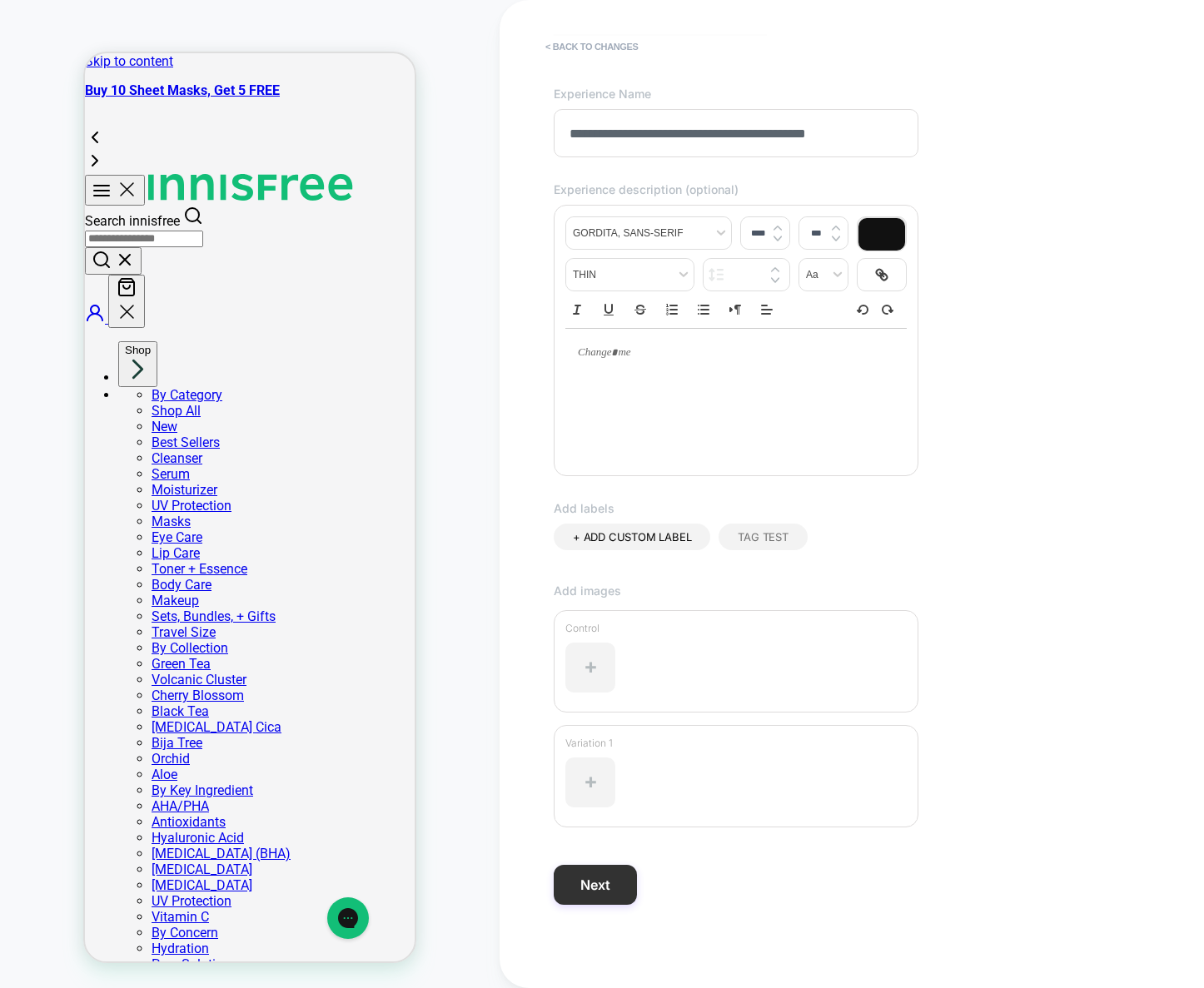
type input "**********"
click at [590, 889] on button "Next" at bounding box center [595, 885] width 83 height 40
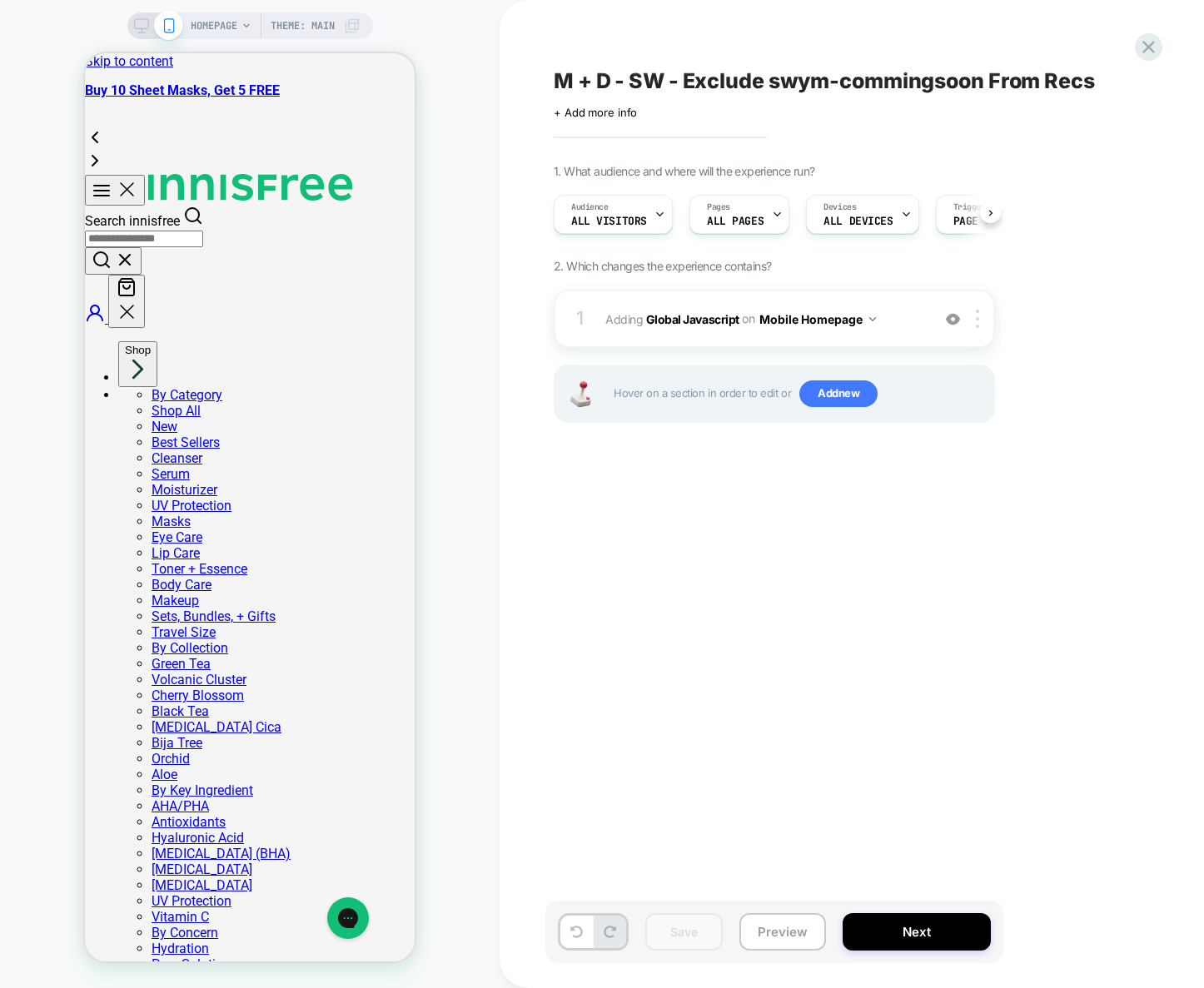
scroll to position [0, 1]
click at [814, 322] on button "Mobile Homepage" at bounding box center [818, 319] width 117 height 25
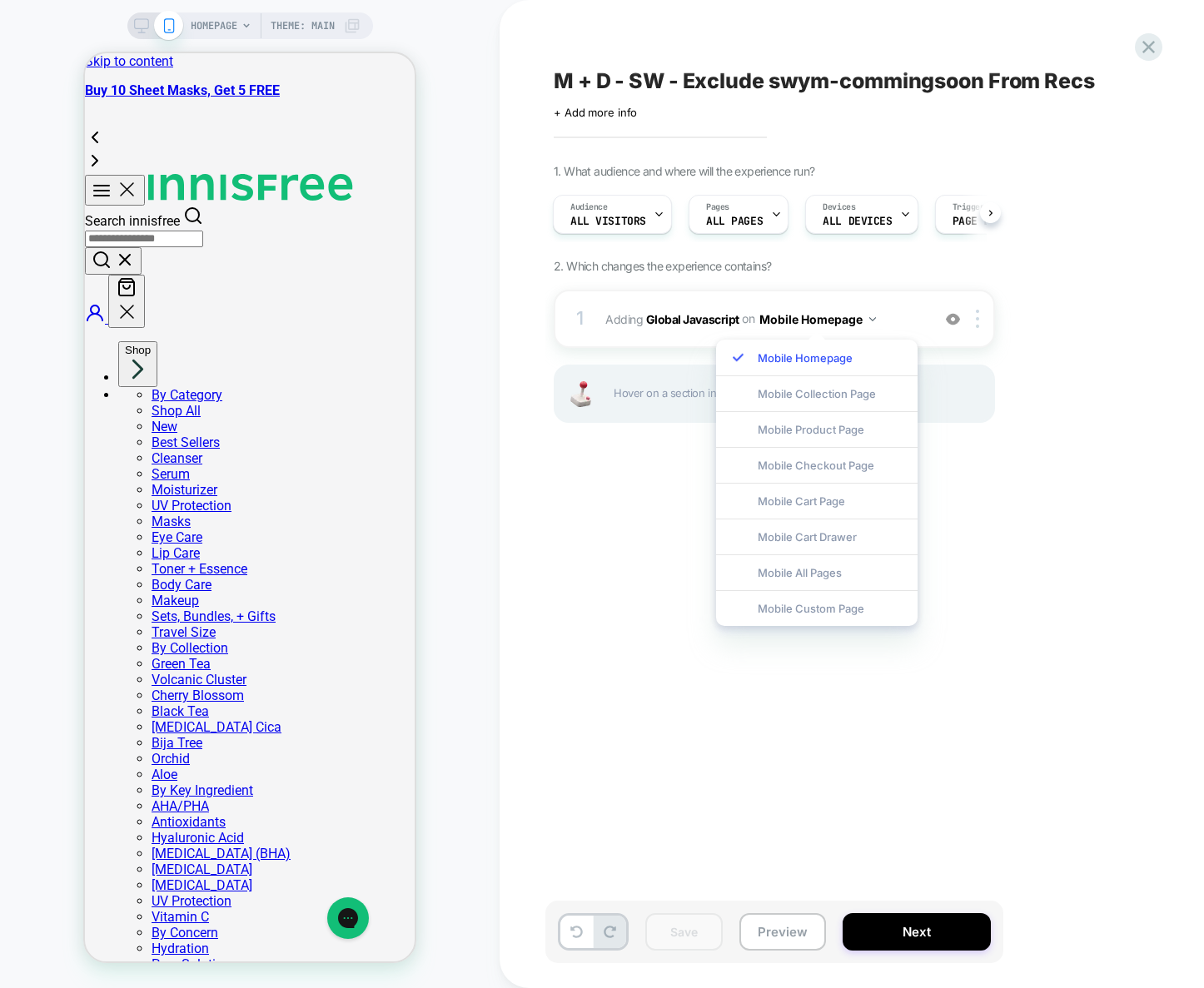
drag, startPoint x: 822, startPoint y: 577, endPoint x: 893, endPoint y: 475, distance: 124.3
click at [825, 573] on div "Mobile All Pages" at bounding box center [817, 572] width 202 height 36
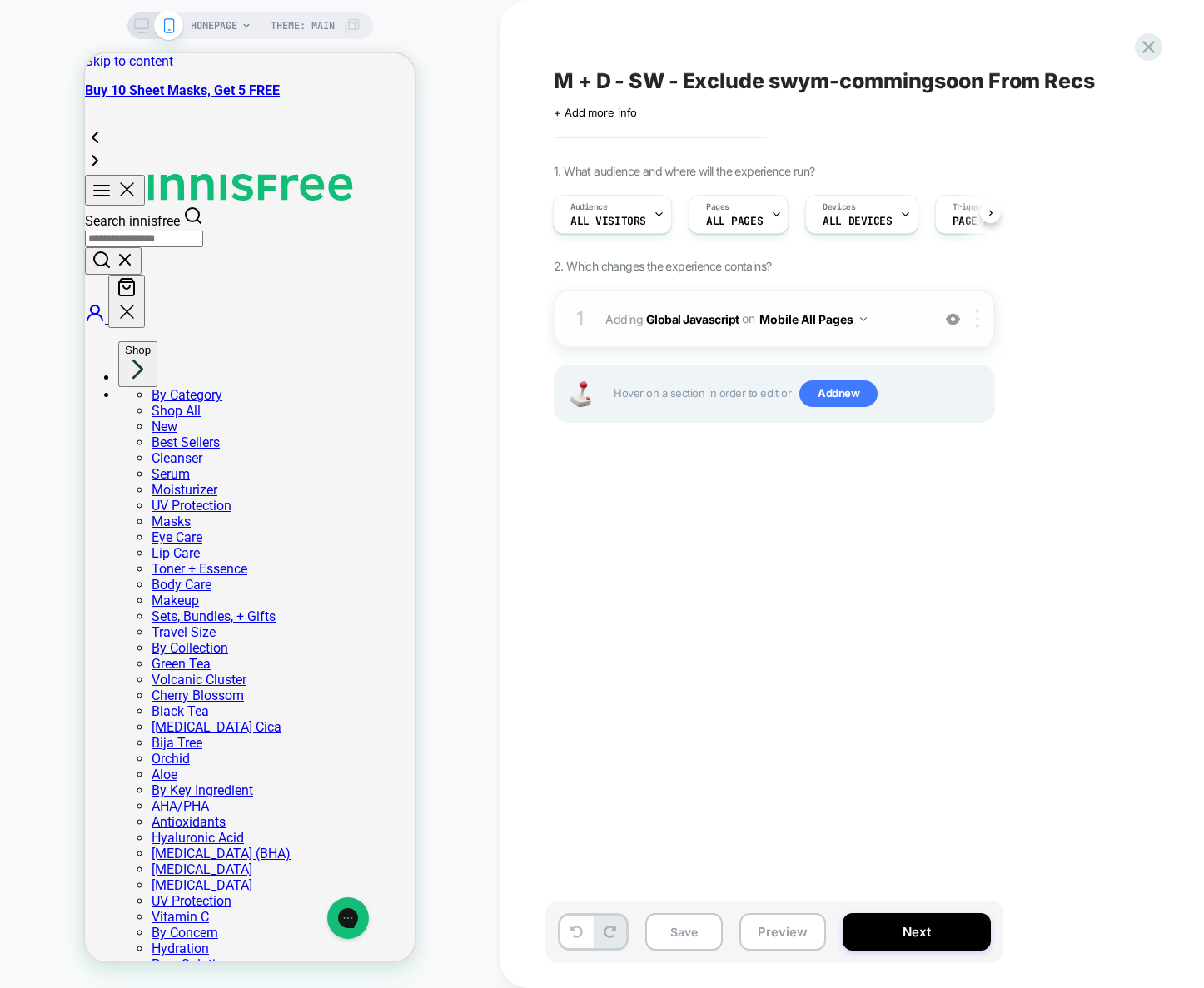
click at [978, 323] on img at bounding box center [977, 319] width 3 height 19
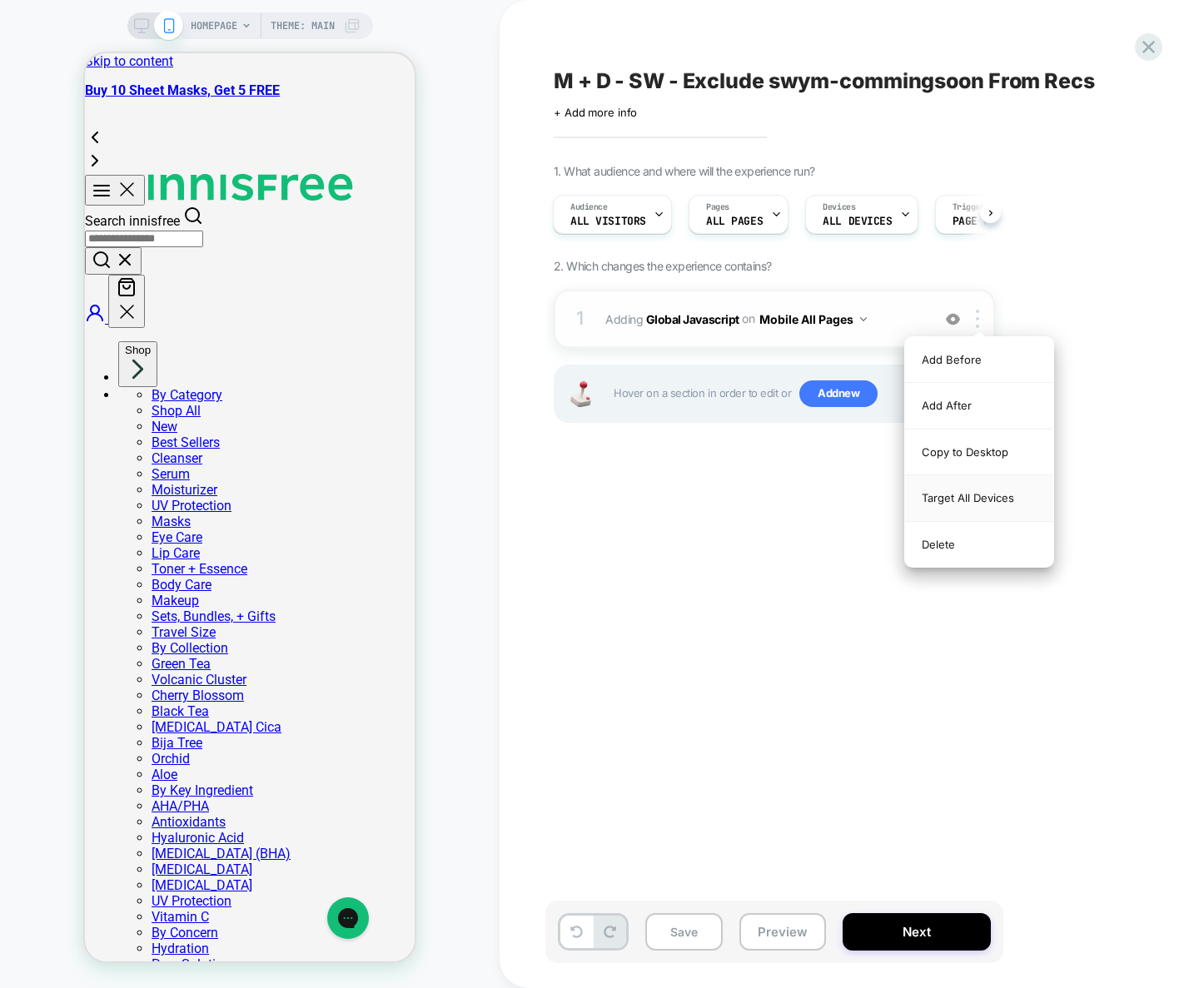
click at [967, 494] on div "Target All Devices" at bounding box center [979, 498] width 148 height 46
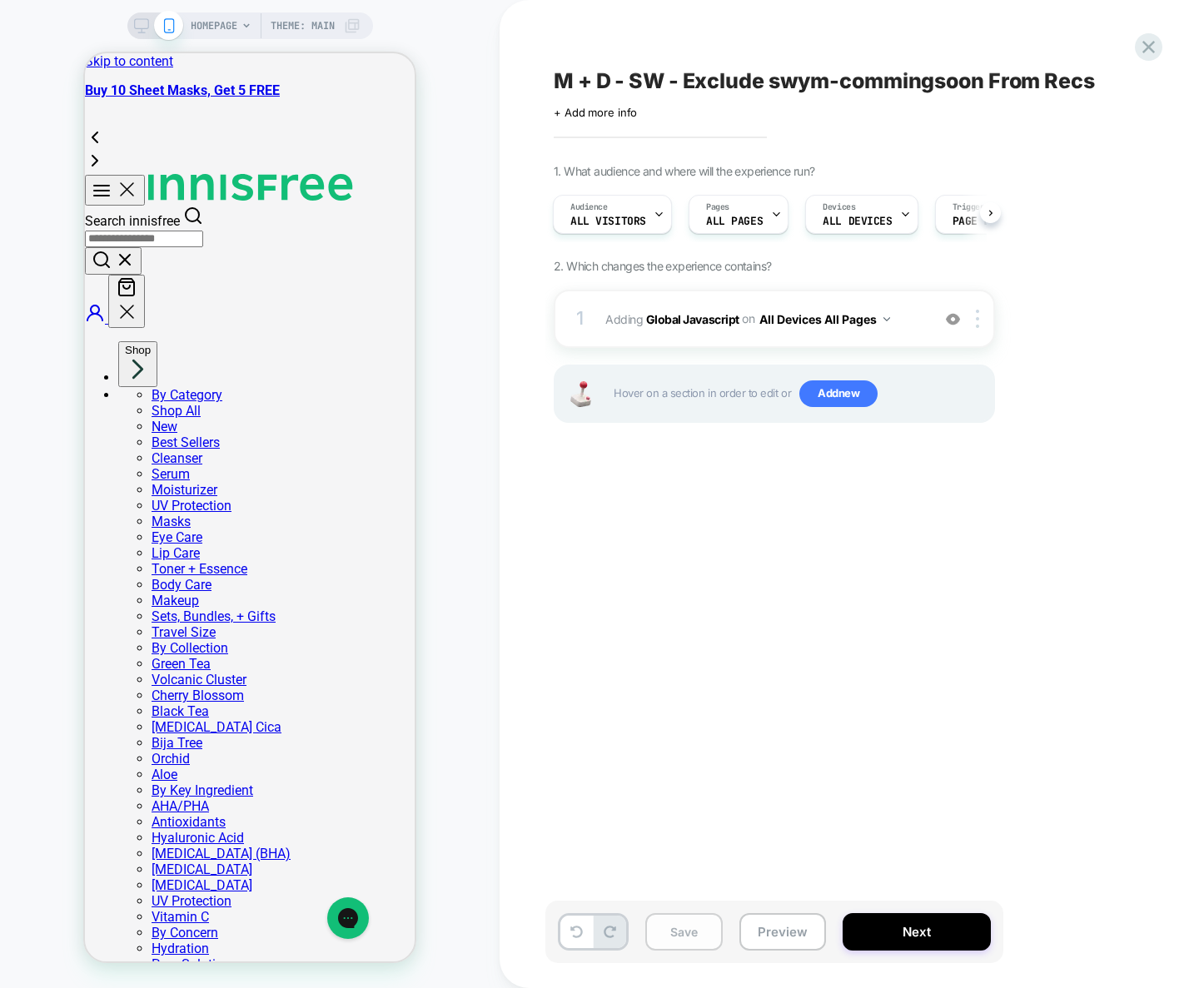
click at [692, 924] on button "Save" at bounding box center [683, 932] width 77 height 37
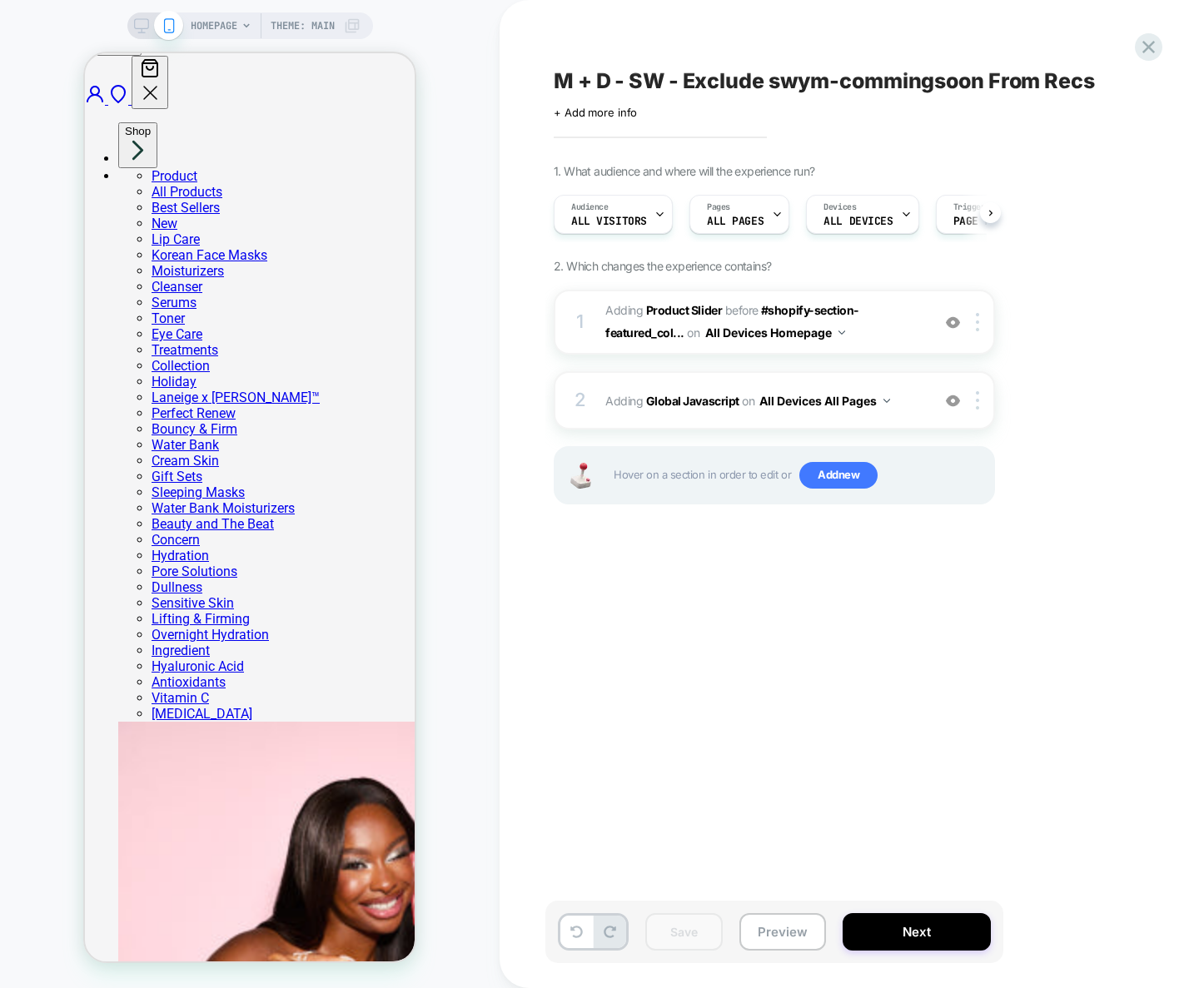
scroll to position [0, 1]
click at [923, 389] on div "2 Adding Global Javascript on All Devices All Pages Add Before Add After Target…" at bounding box center [774, 400] width 441 height 58
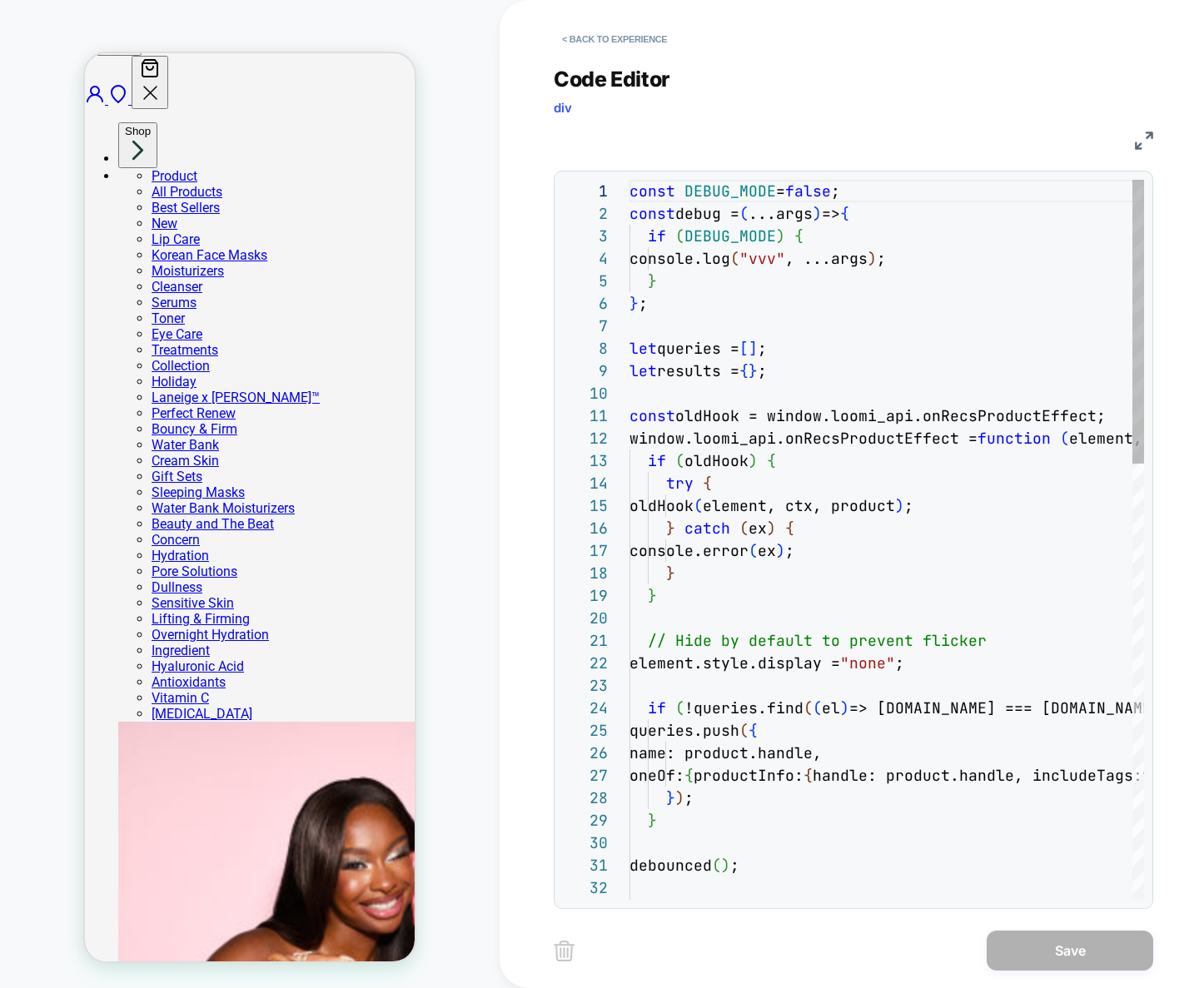
scroll to position [113, 19]
type textarea "**********"
